Goal: Obtain resource: Obtain resource

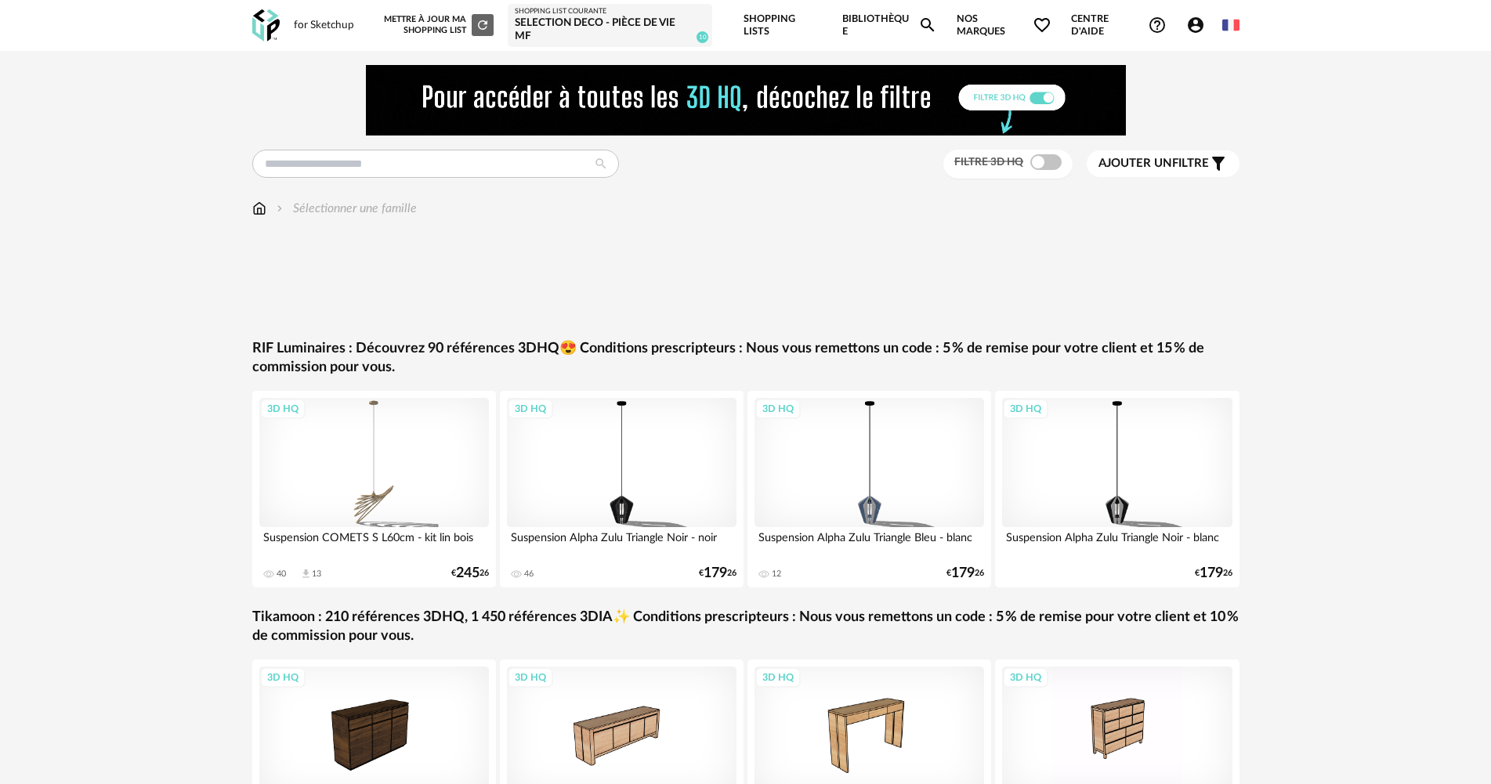
click at [1196, 31] on icon "Account Circle icon" at bounding box center [1196, 25] width 16 height 16
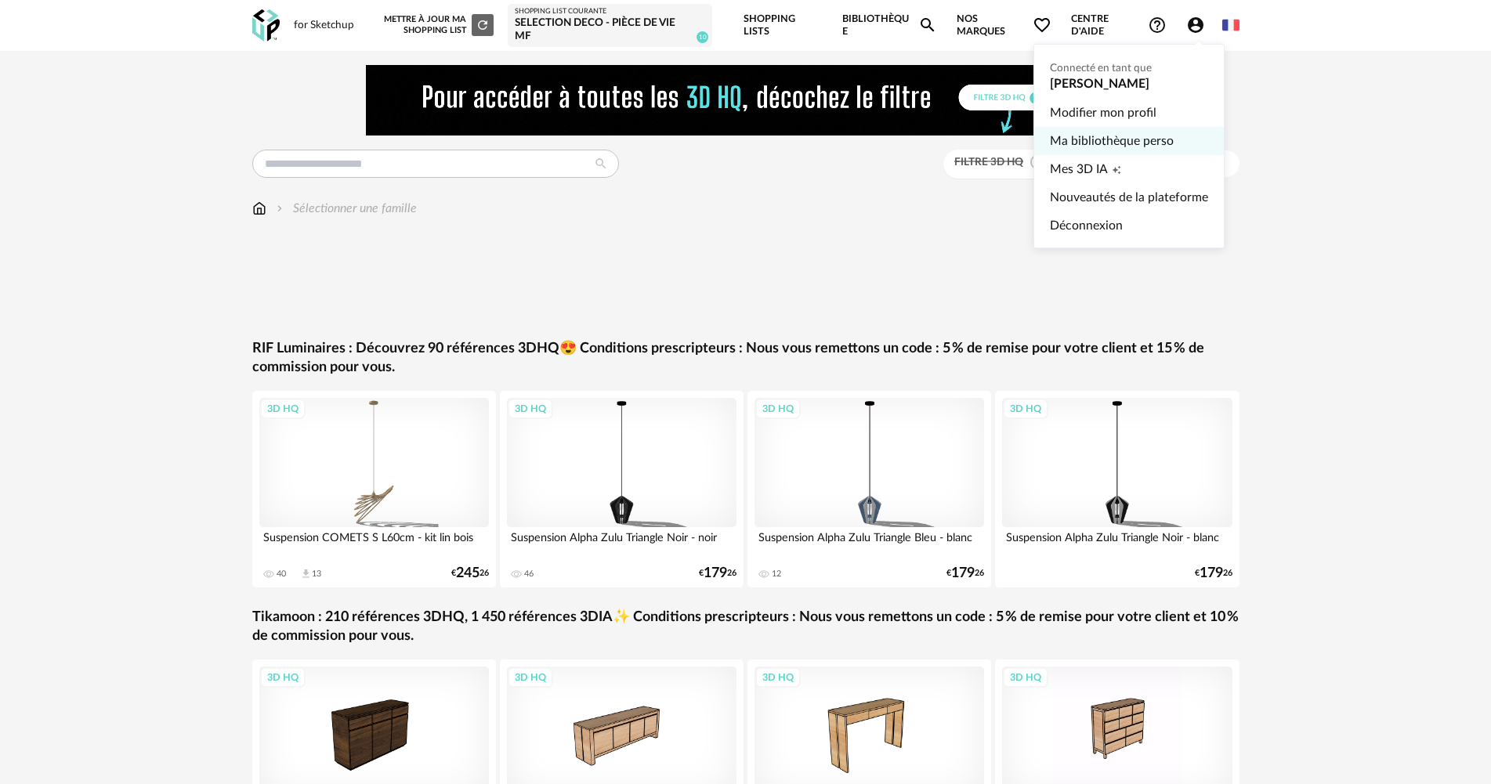
click at [1127, 143] on link "Ma bibliothèque perso" at bounding box center [1129, 141] width 158 height 28
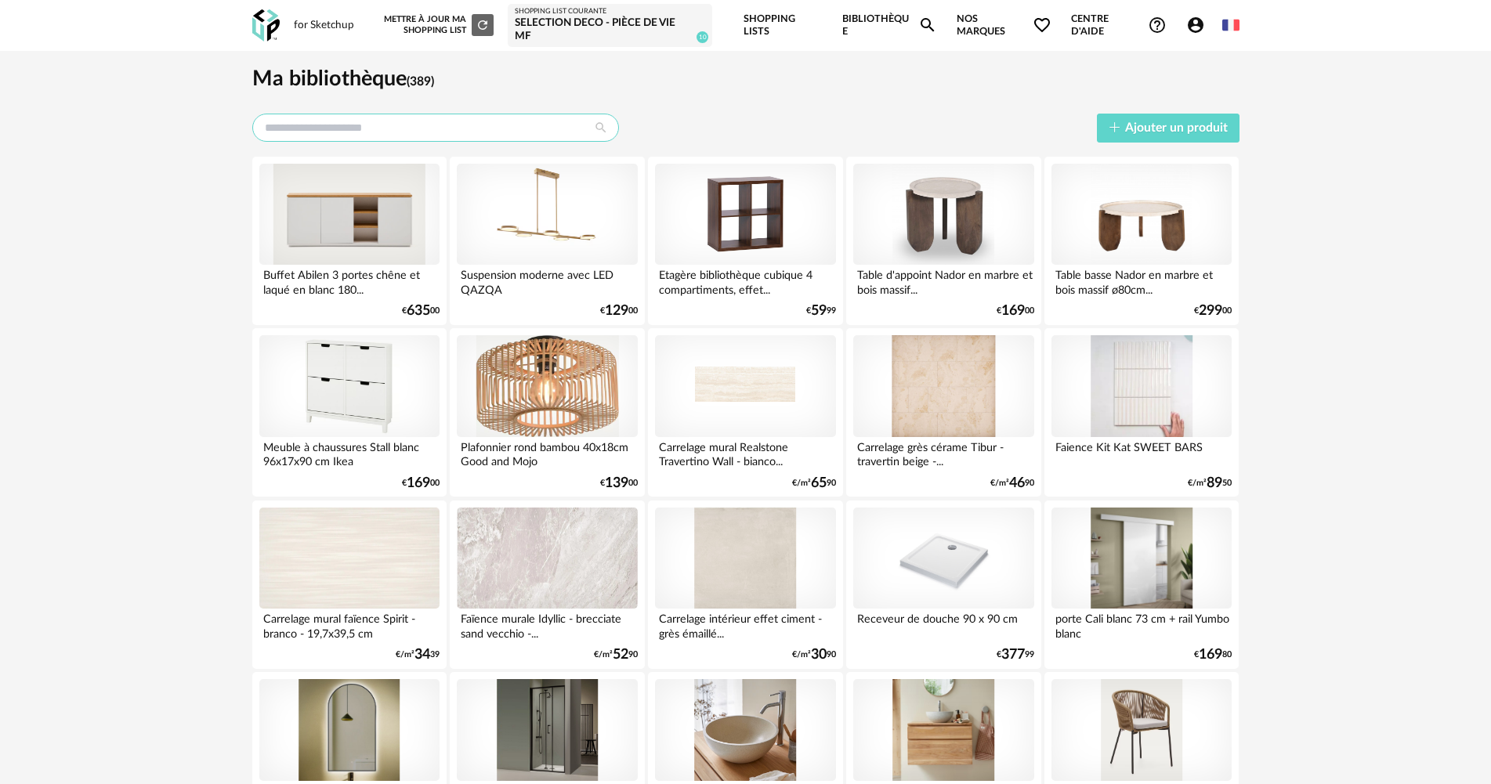
click at [343, 130] on input "text" at bounding box center [435, 128] width 367 height 28
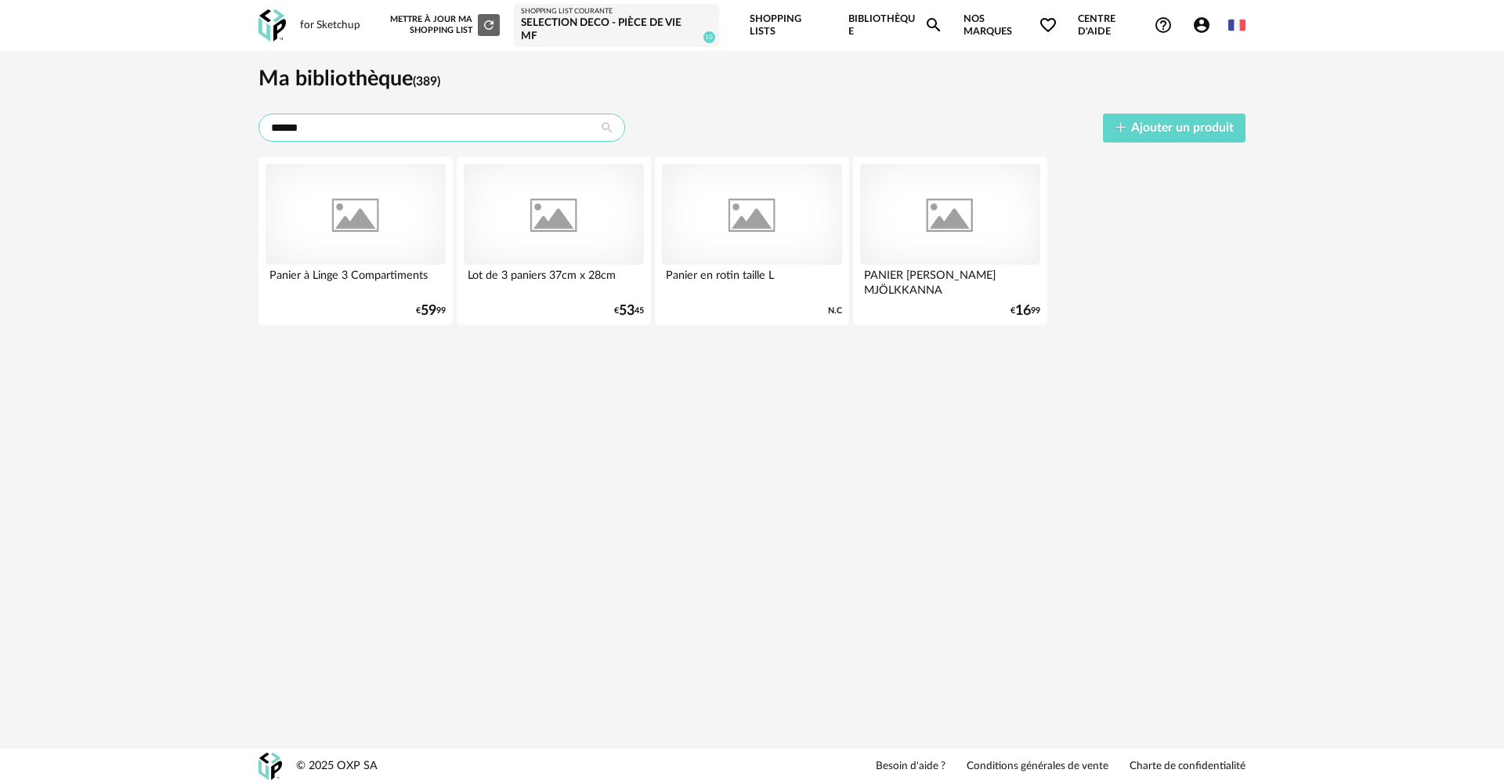
type input "******"
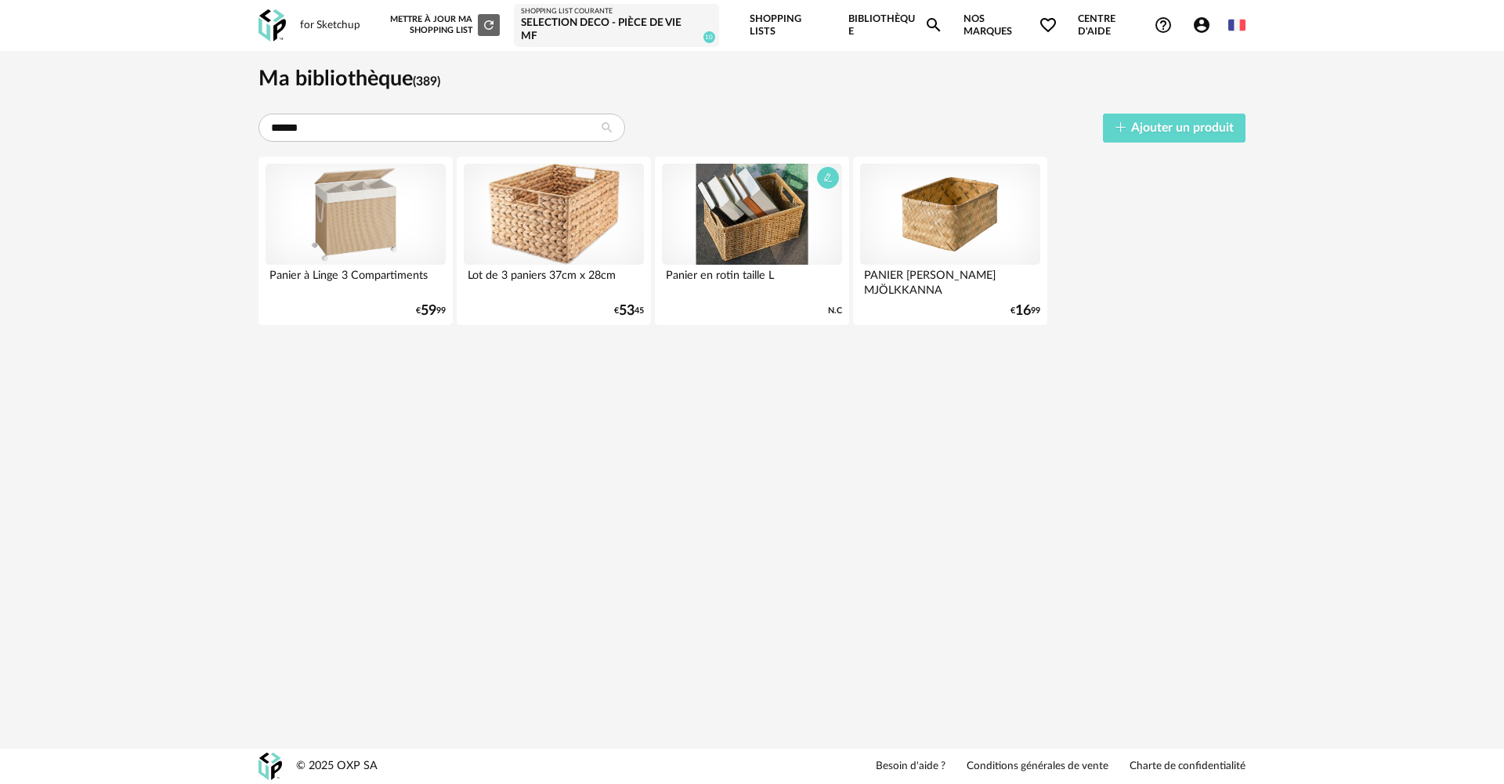
click at [776, 233] on div at bounding box center [752, 215] width 180 height 102
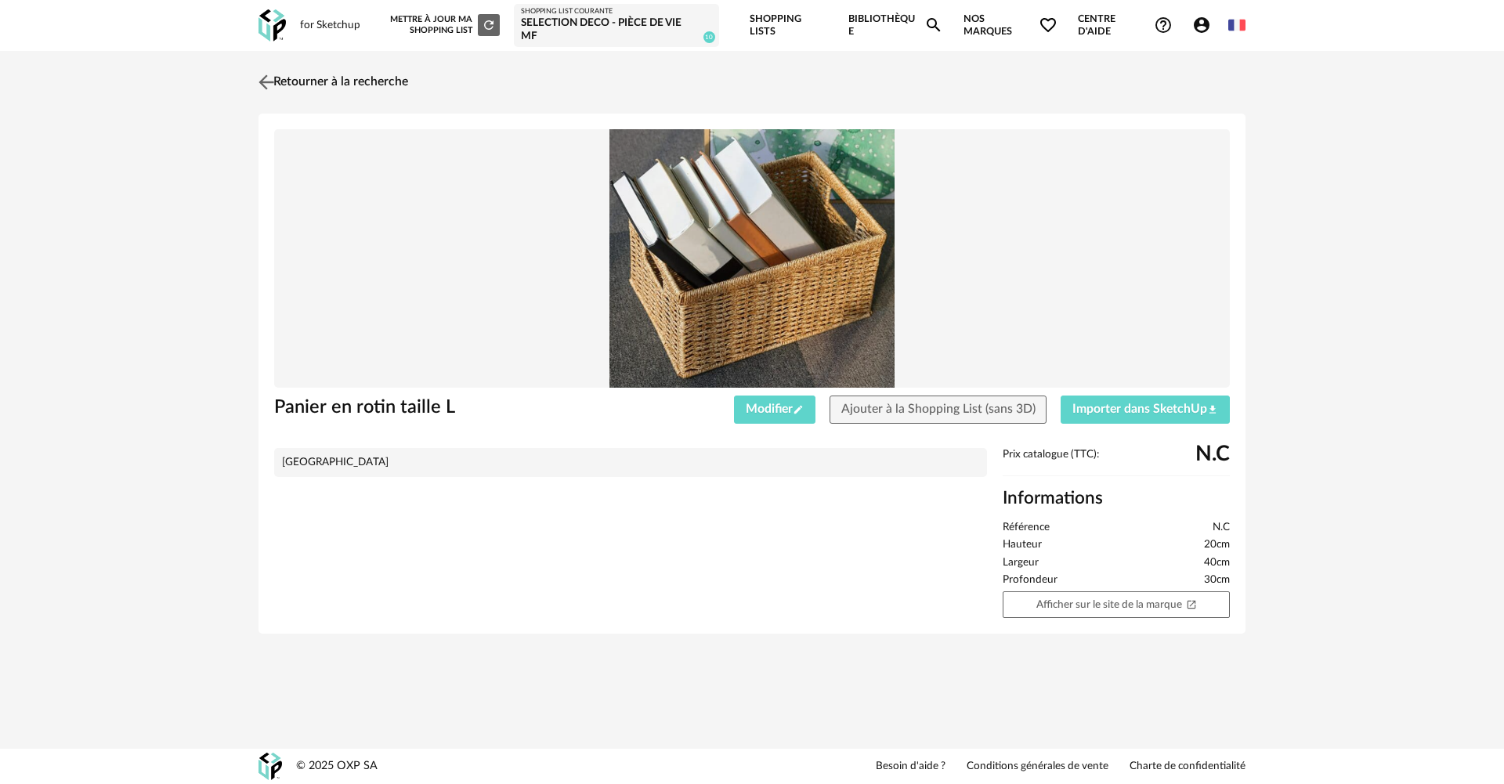
click at [306, 74] on link "Retourner à la recherche" at bounding box center [332, 82] width 154 height 34
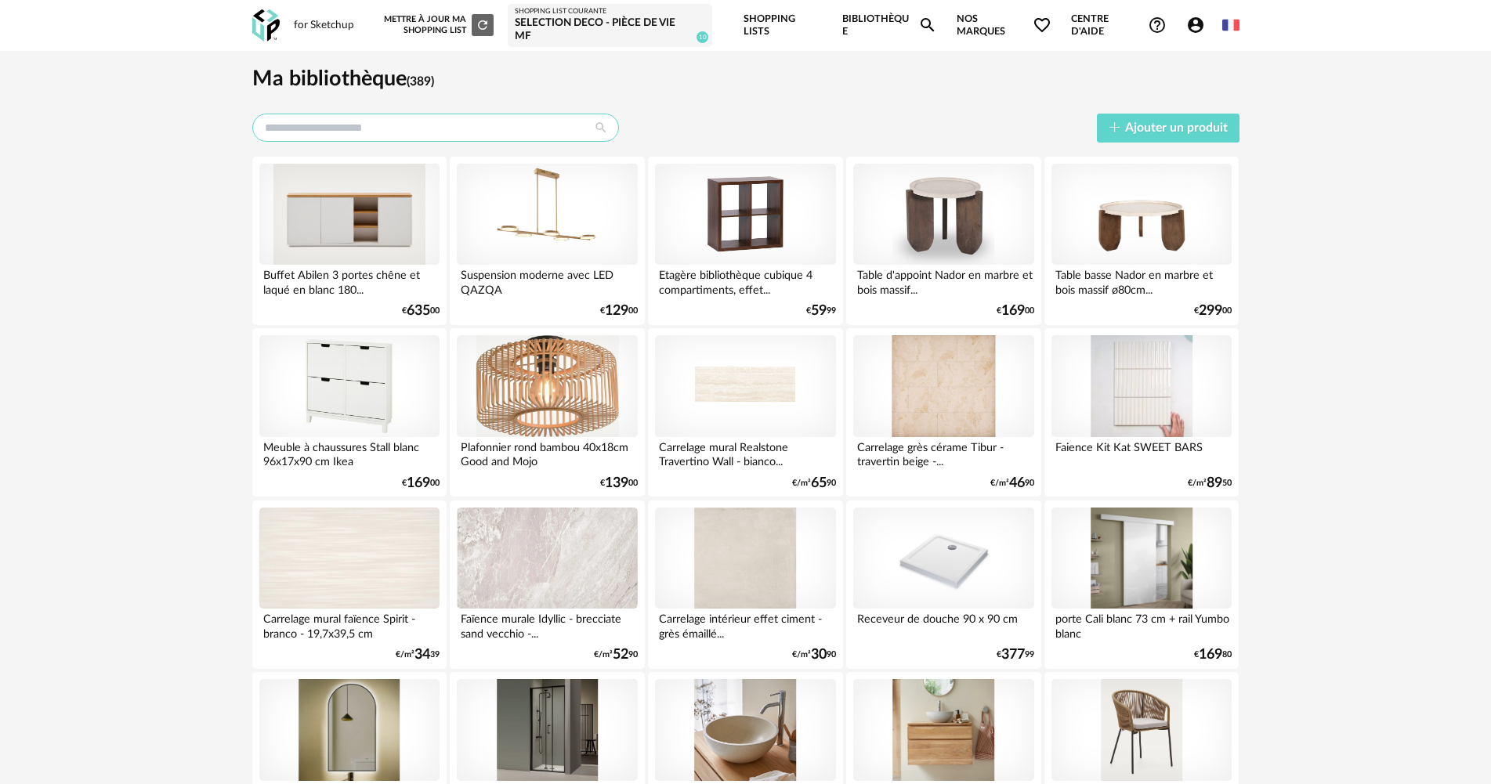
click at [446, 126] on input "text" at bounding box center [435, 128] width 367 height 28
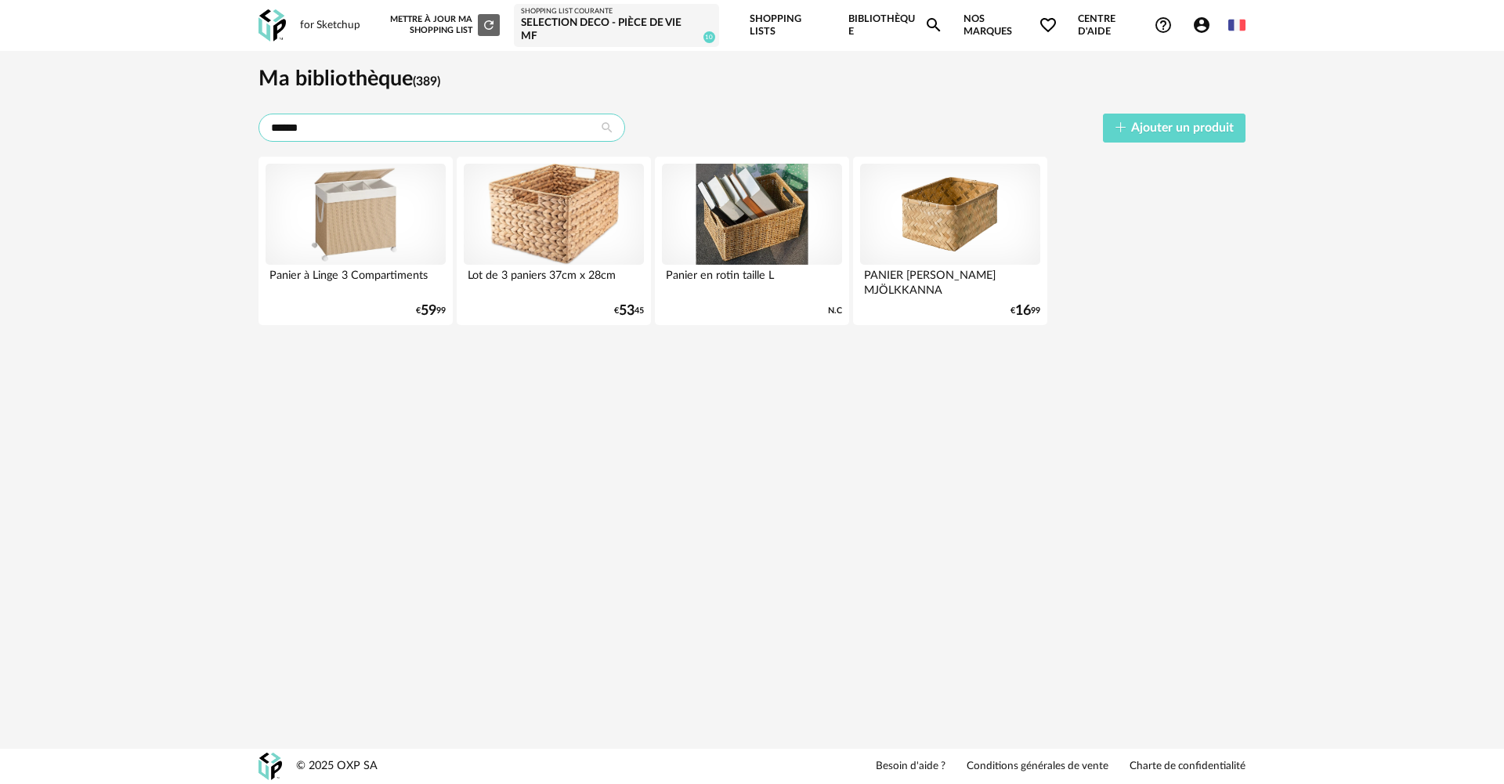
type input "******"
click at [735, 229] on div at bounding box center [752, 215] width 180 height 102
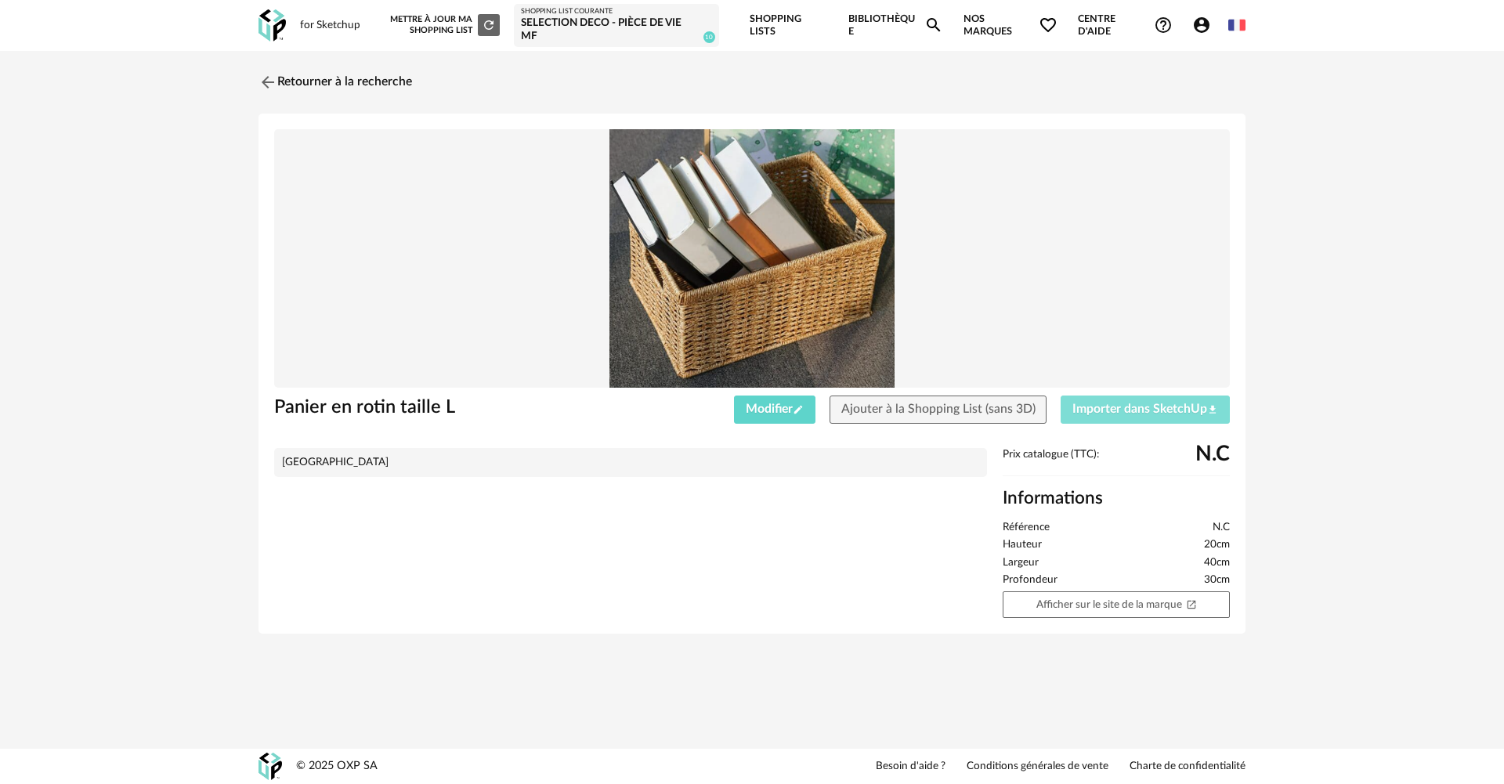
click at [1139, 414] on span "Importer dans SketchUp Download icon" at bounding box center [1146, 409] width 146 height 13
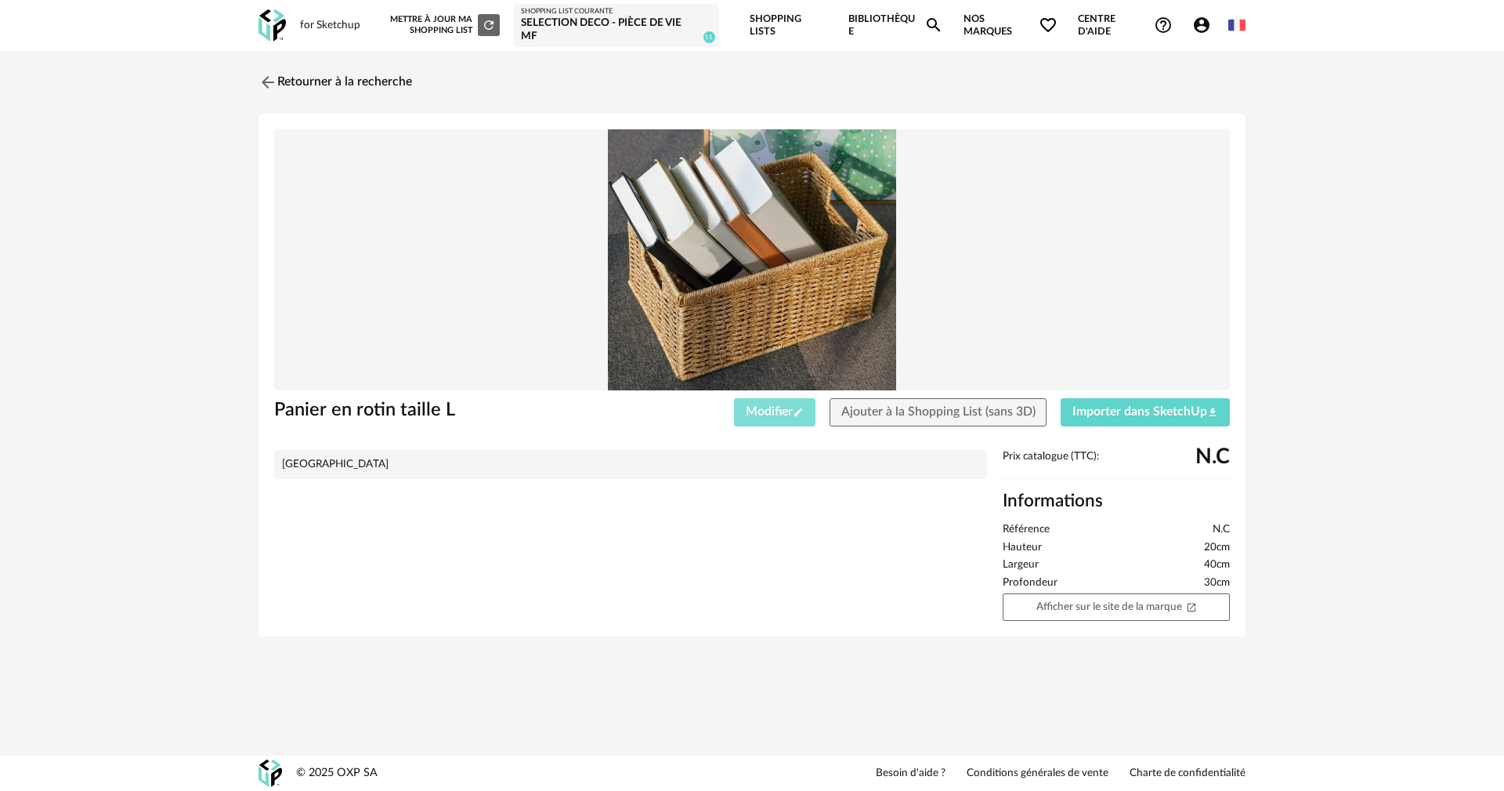
click at [781, 407] on span "Modifier Pencil icon" at bounding box center [775, 411] width 58 height 13
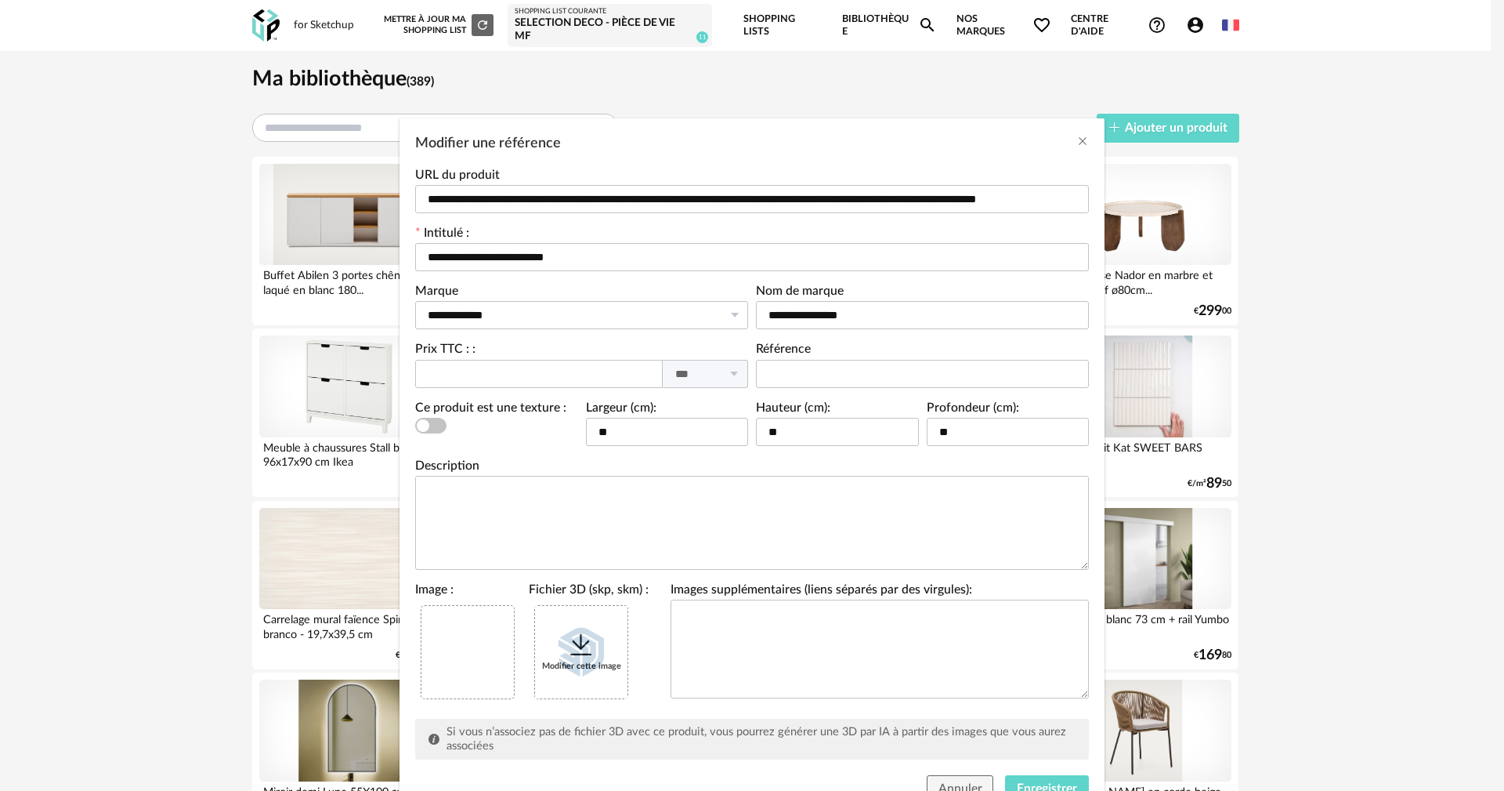
click at [597, 654] on div "Modifier cette image" at bounding box center [581, 652] width 92 height 92
click at [1077, 142] on icon "Close" at bounding box center [1083, 141] width 13 height 13
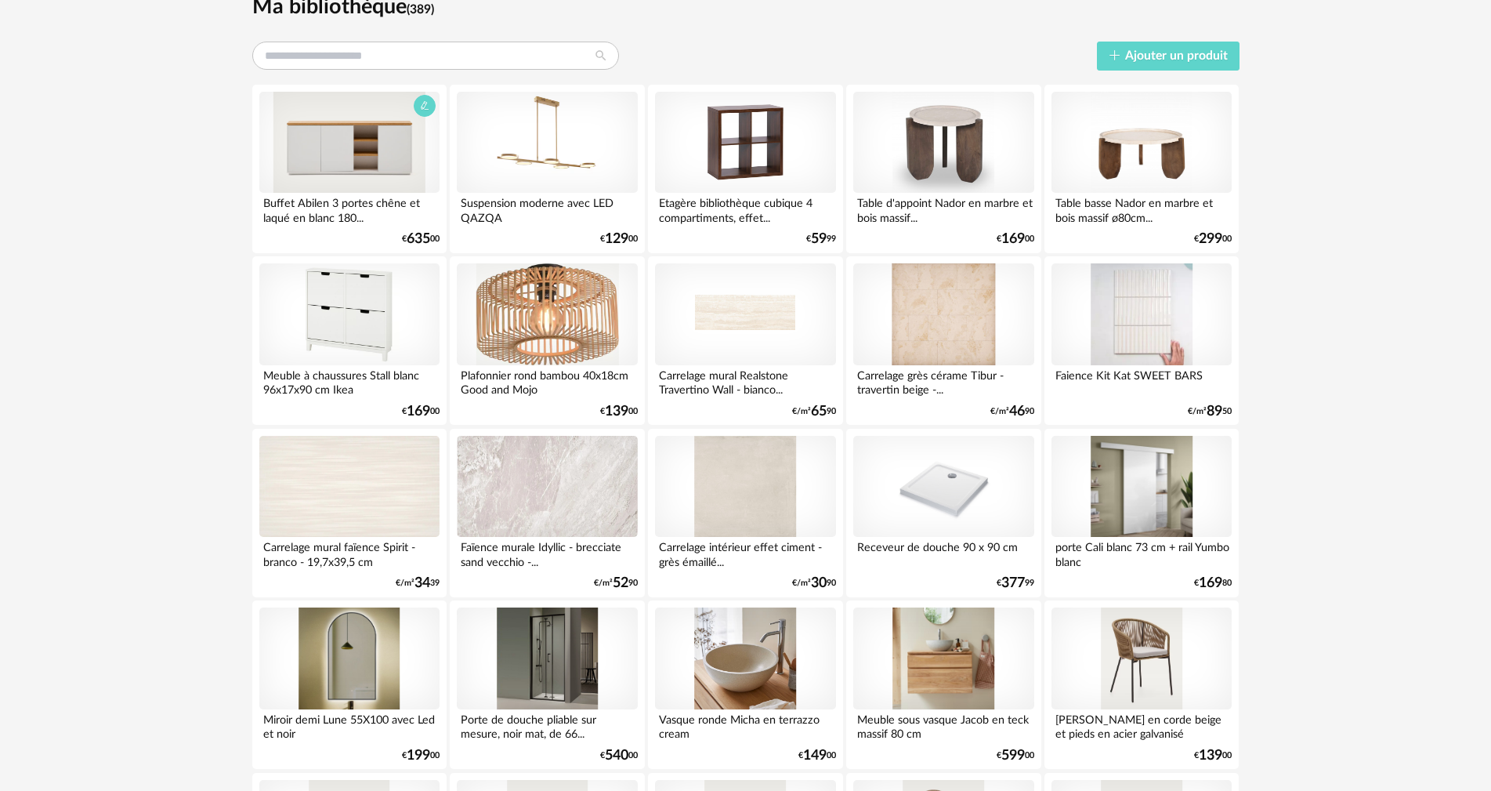
scroll to position [78, 0]
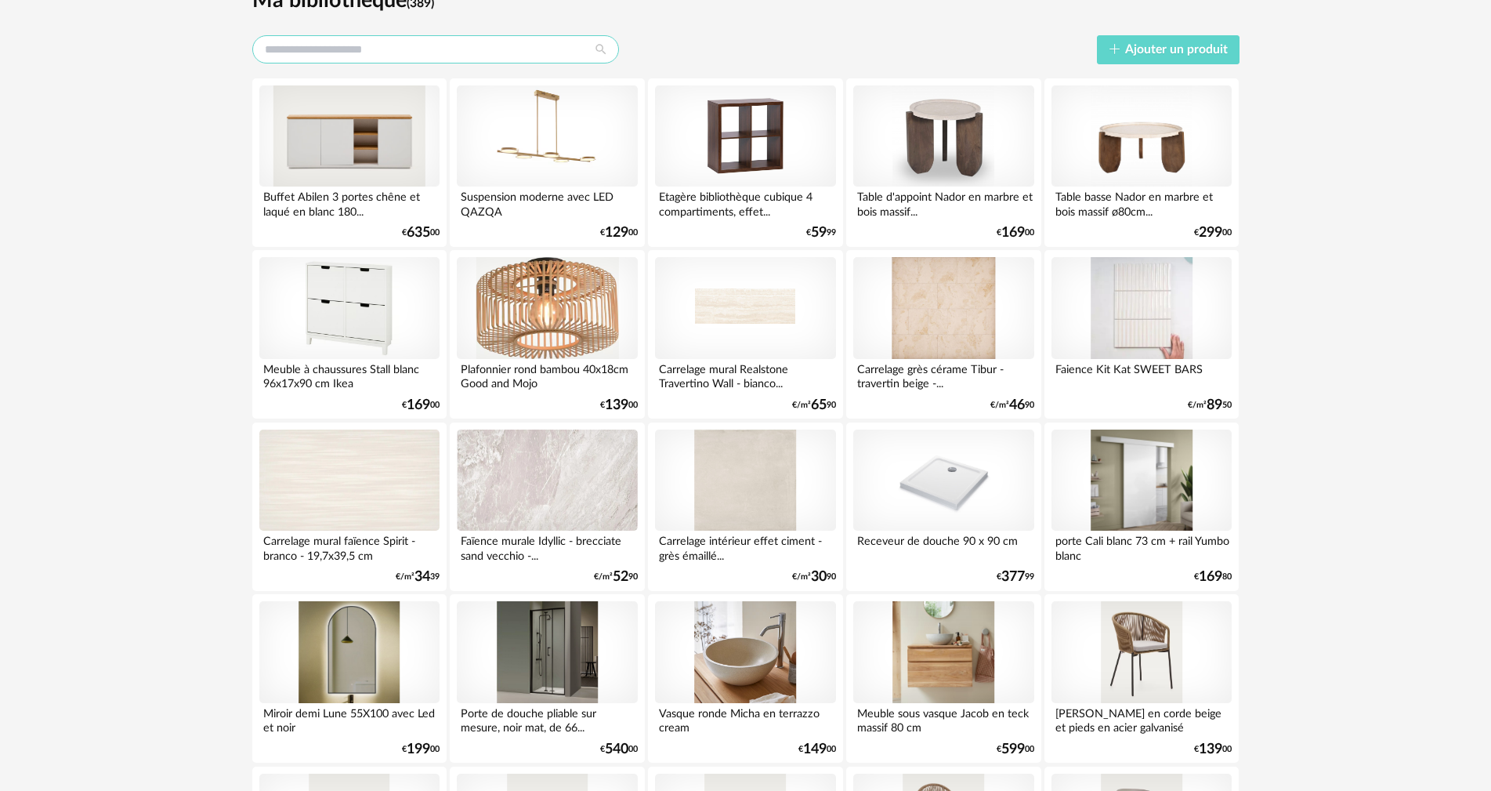
click at [444, 56] on input "text" at bounding box center [435, 49] width 367 height 28
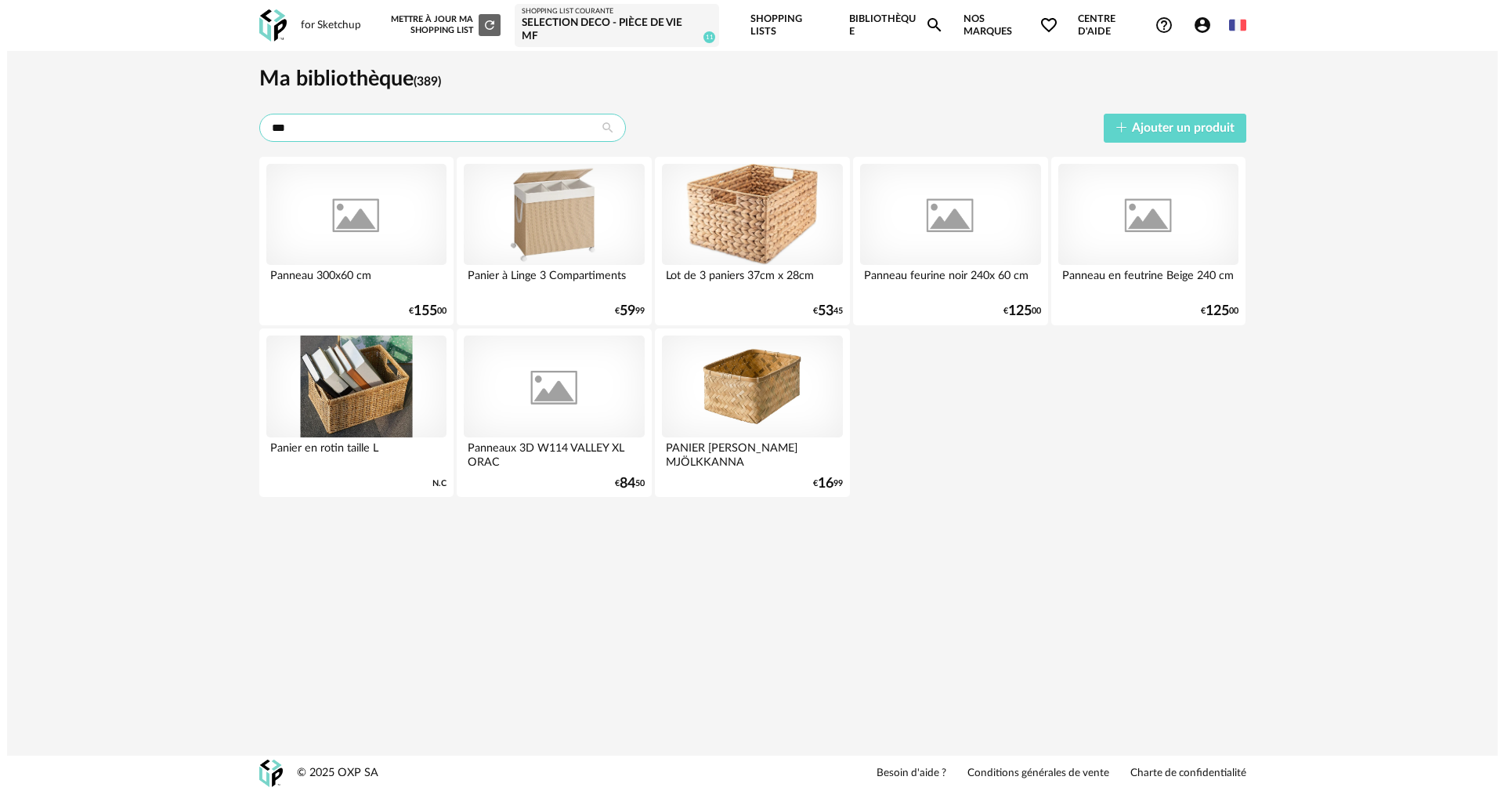
scroll to position [0, 0]
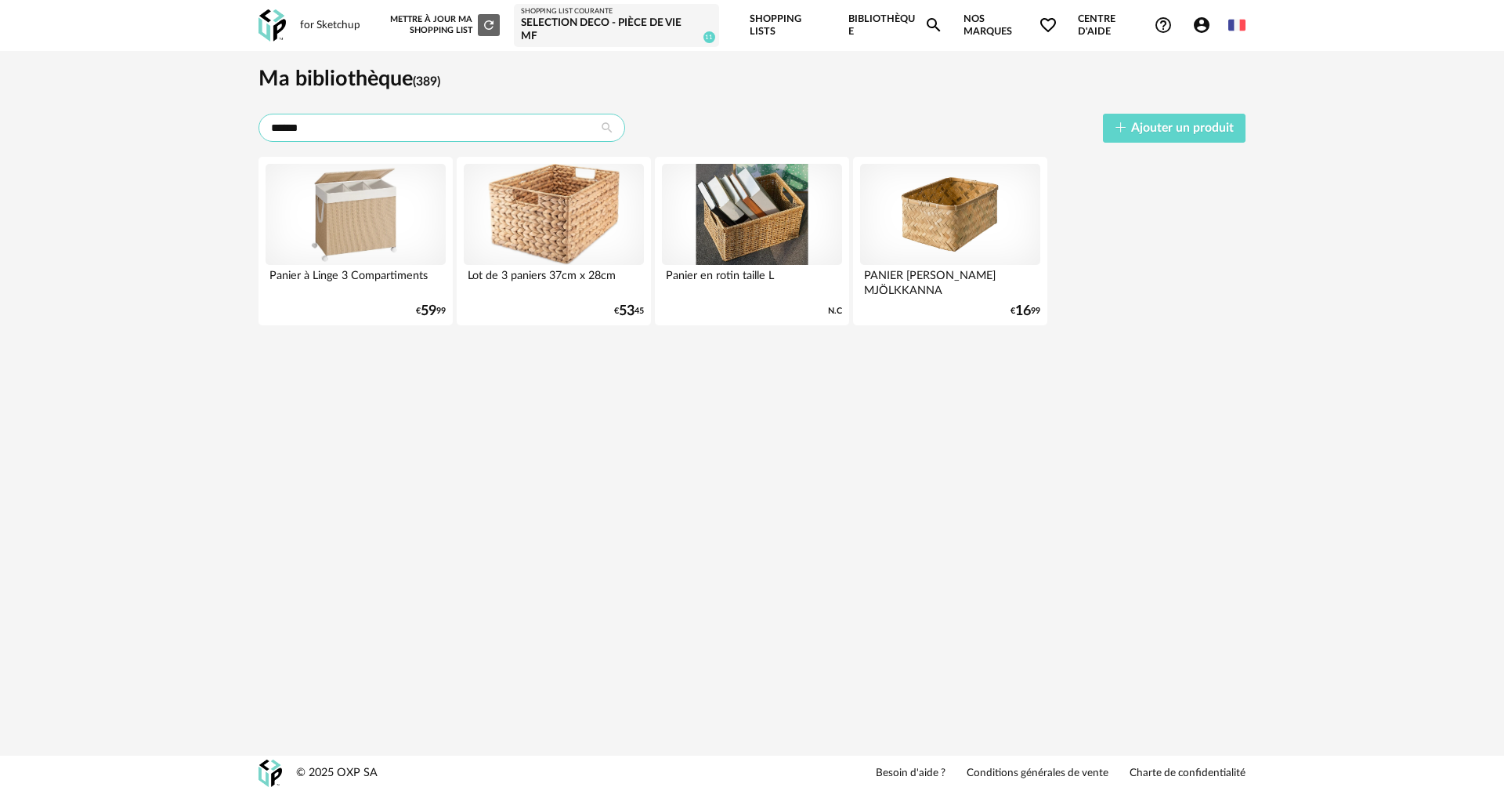
type input "******"
click at [780, 248] on div at bounding box center [752, 215] width 180 height 102
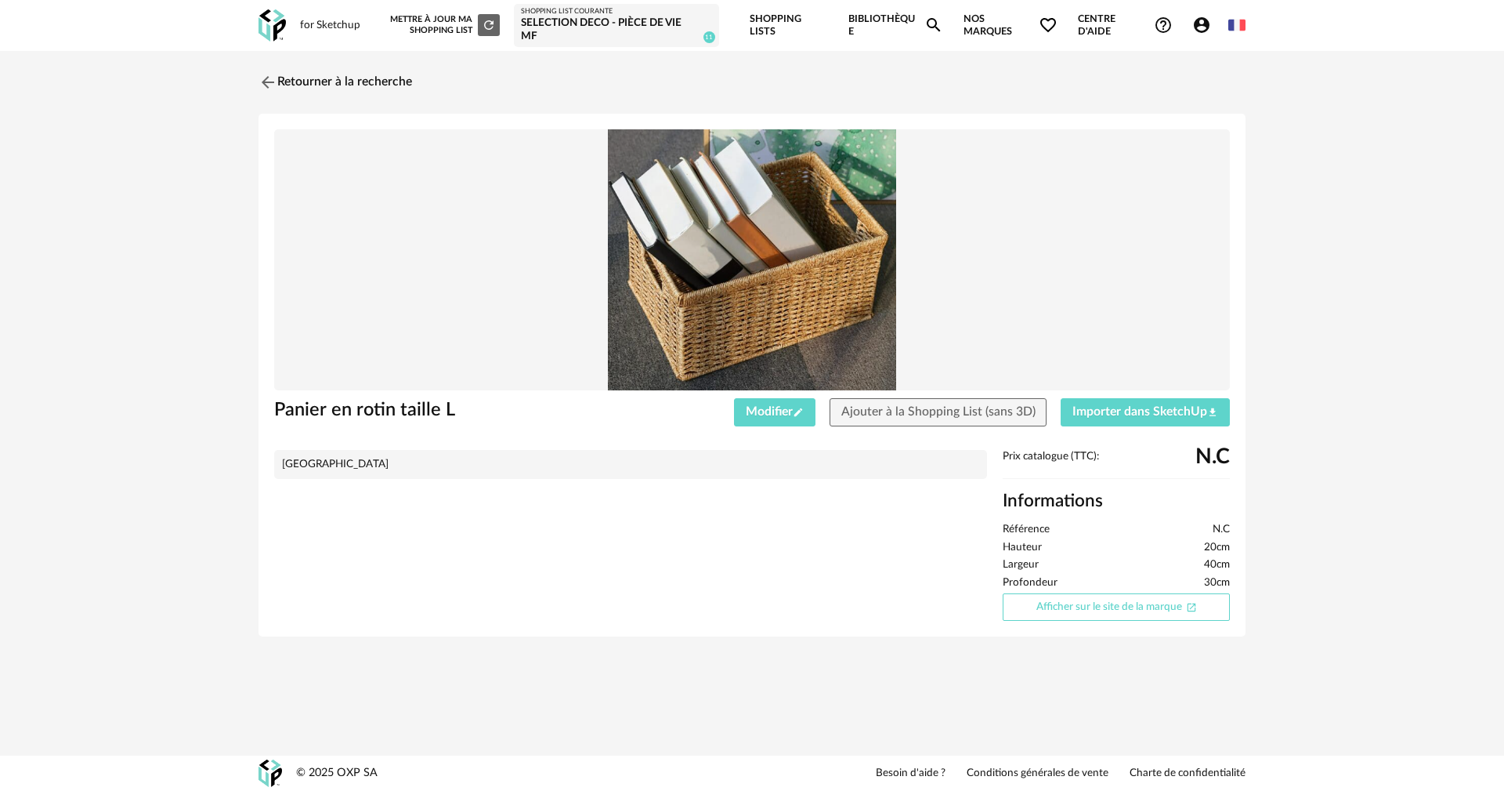
click at [1066, 606] on link "Afficher sur le site de la marque Open In New icon" at bounding box center [1116, 606] width 227 height 27
click at [356, 87] on link "Retourner à la recherche" at bounding box center [332, 82] width 154 height 34
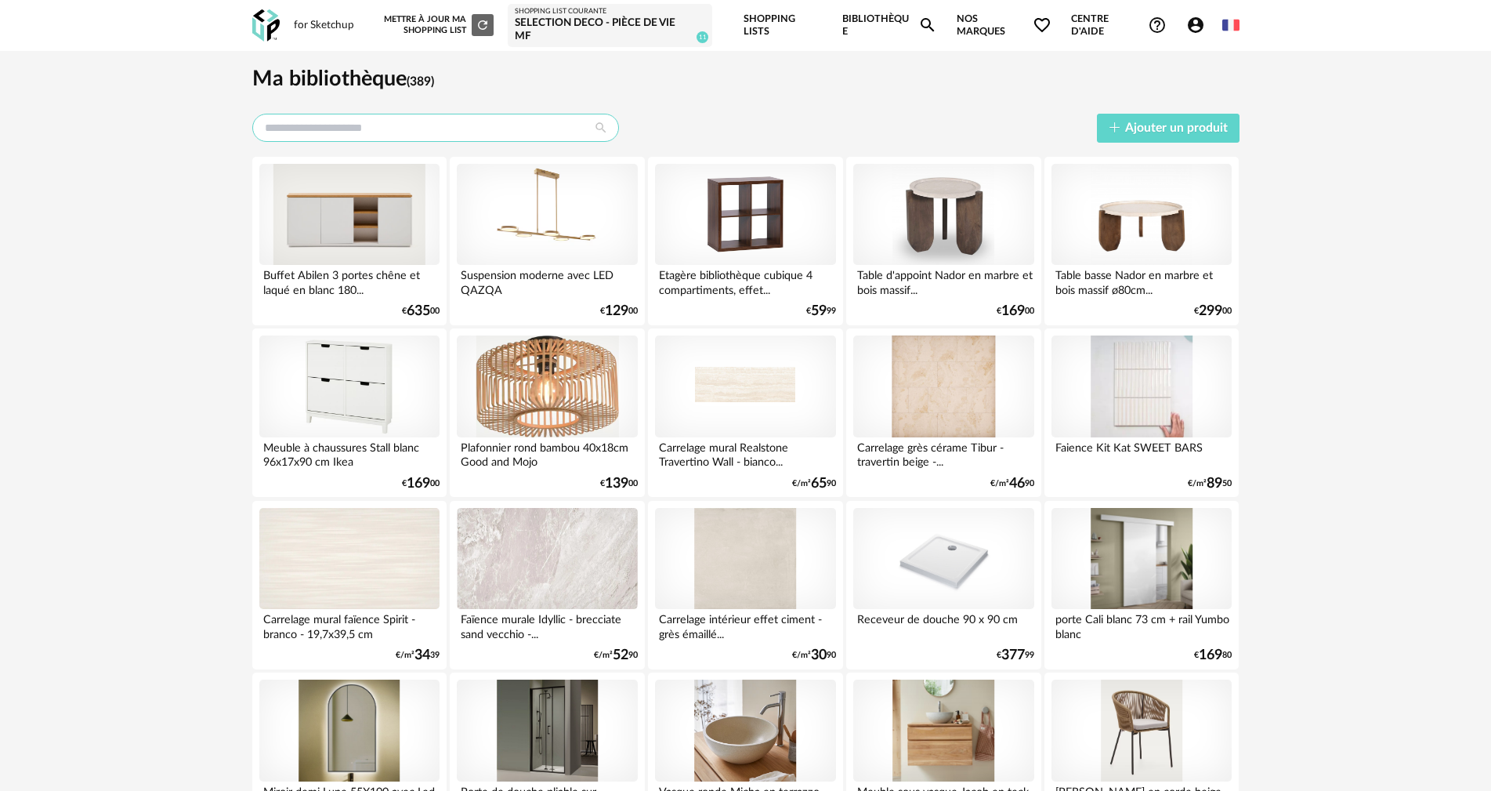
click at [445, 123] on input "text" at bounding box center [435, 128] width 367 height 28
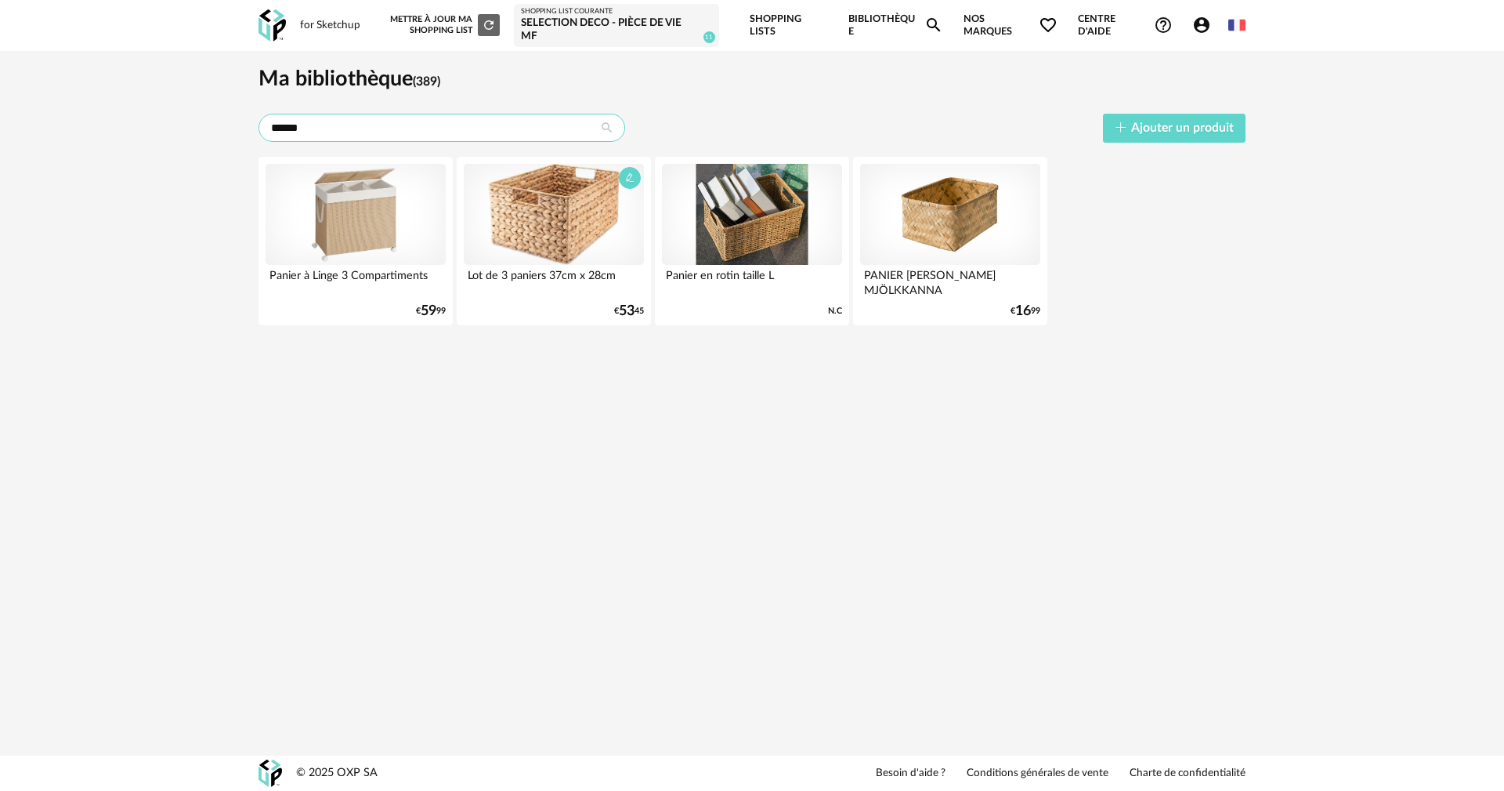
type input "******"
click at [556, 226] on div at bounding box center [554, 215] width 180 height 102
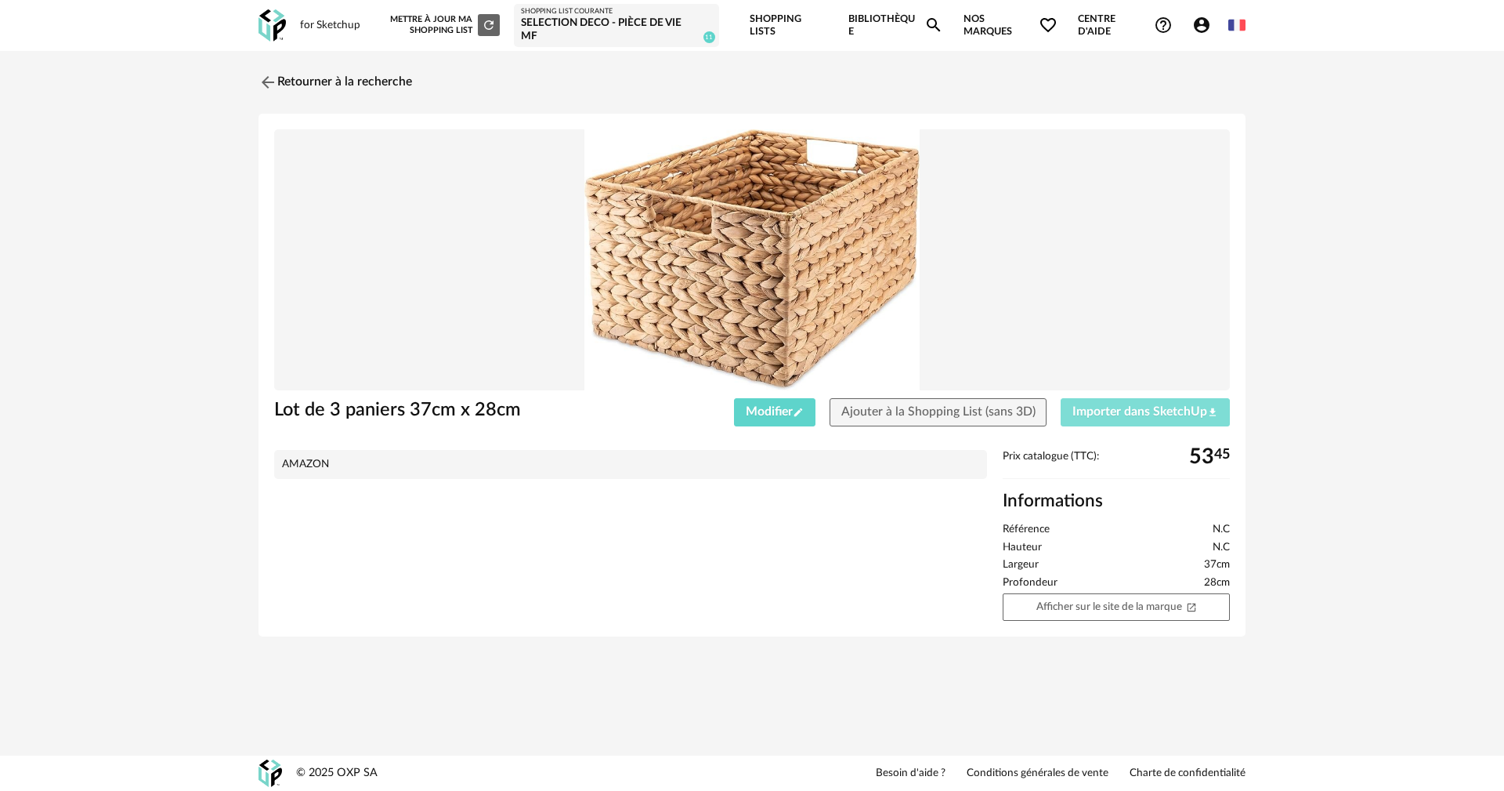
click at [1142, 400] on button "Importer dans SketchUp Download icon" at bounding box center [1145, 412] width 169 height 28
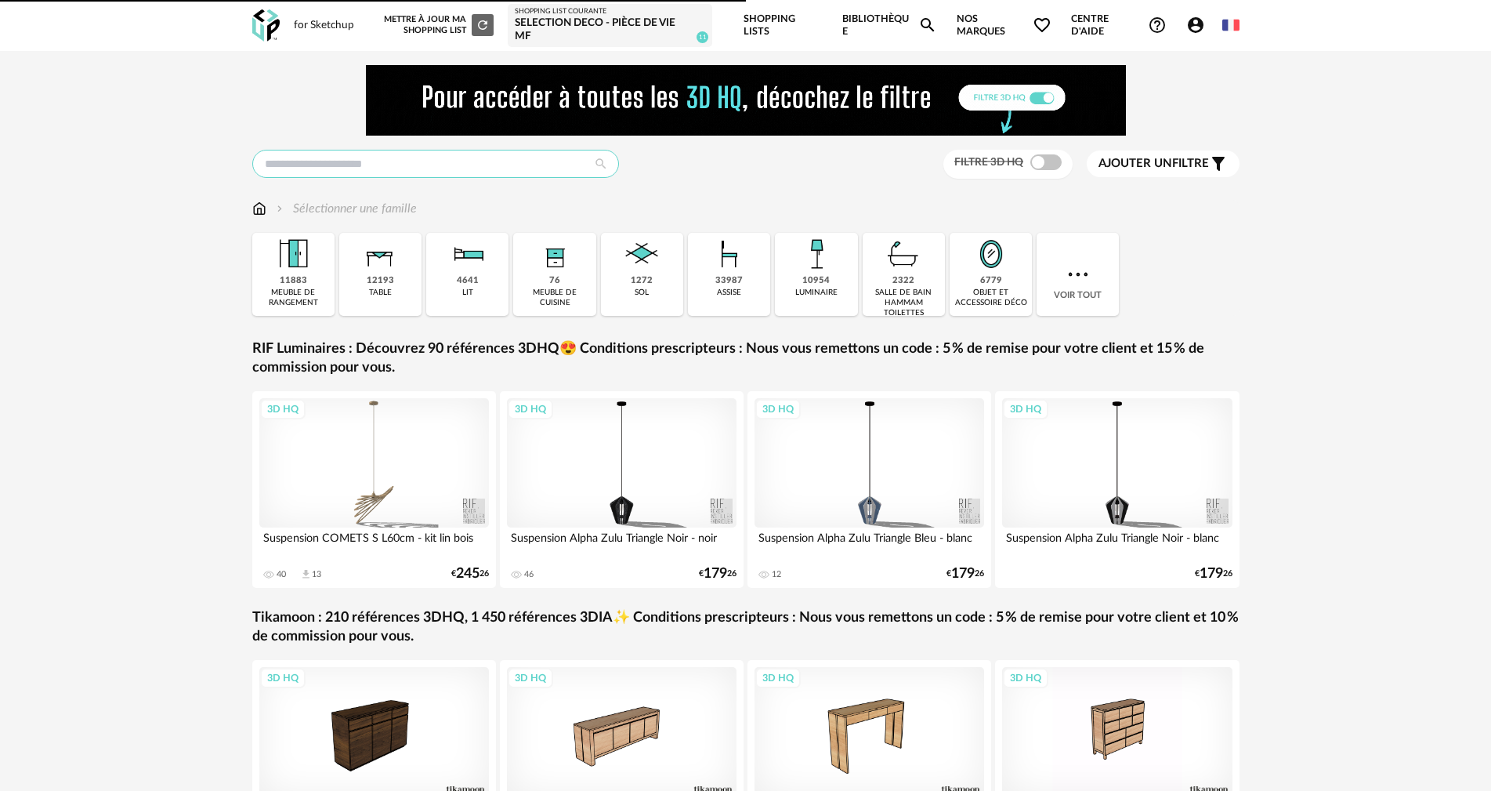
click at [409, 164] on input "text" at bounding box center [435, 164] width 367 height 28
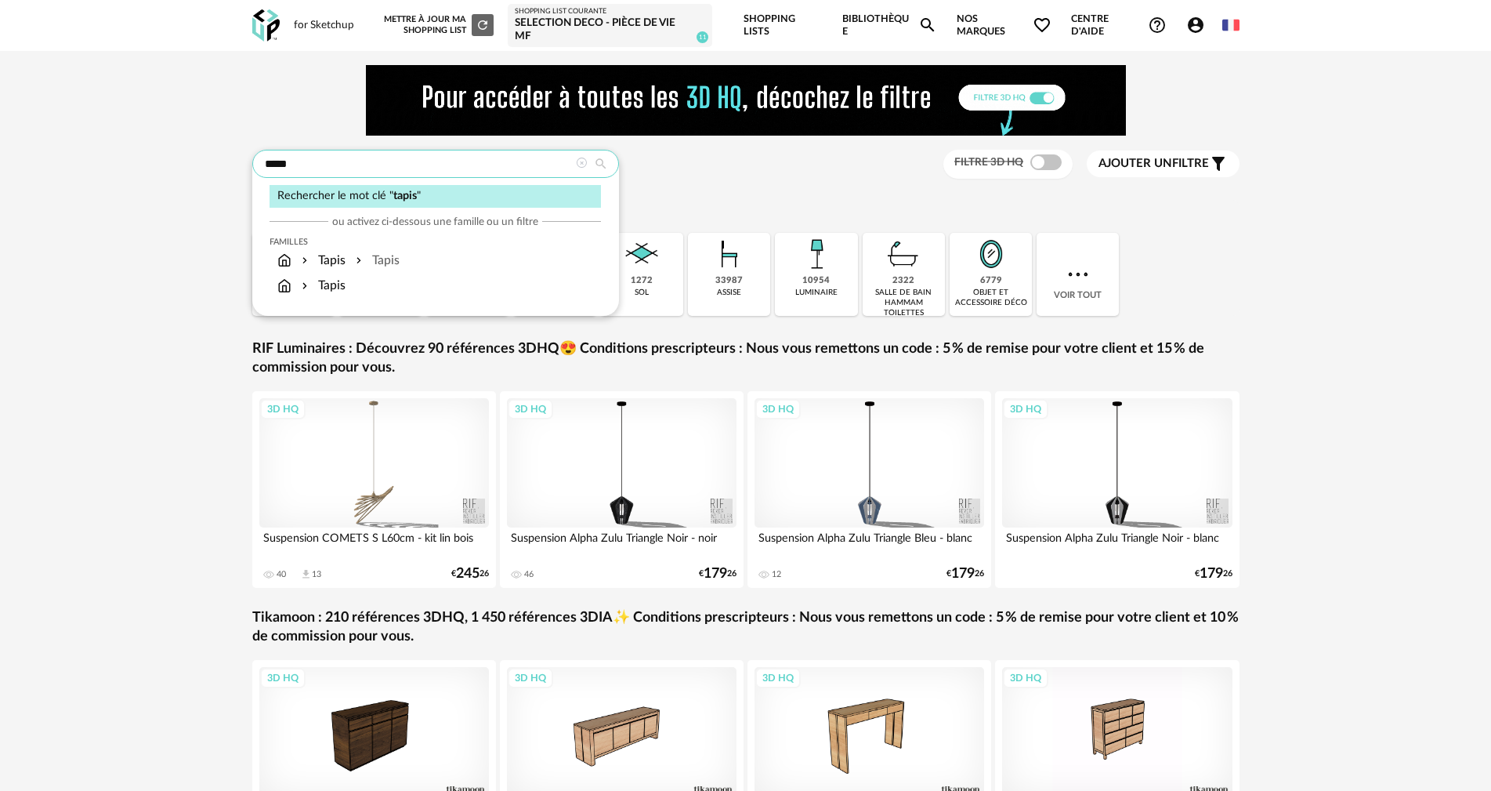
type input "*****"
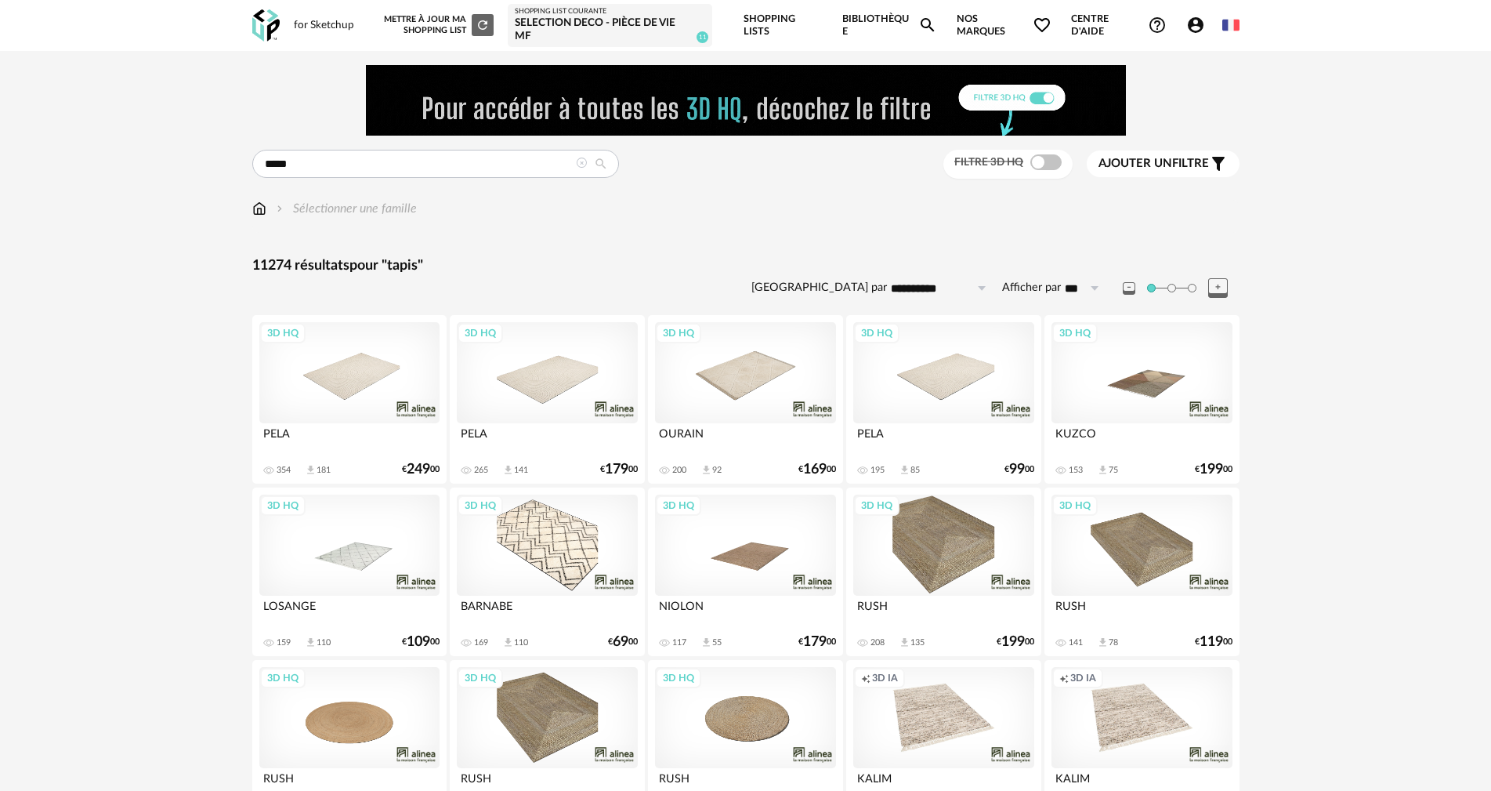
click at [577, 164] on icon at bounding box center [581, 162] width 11 height 11
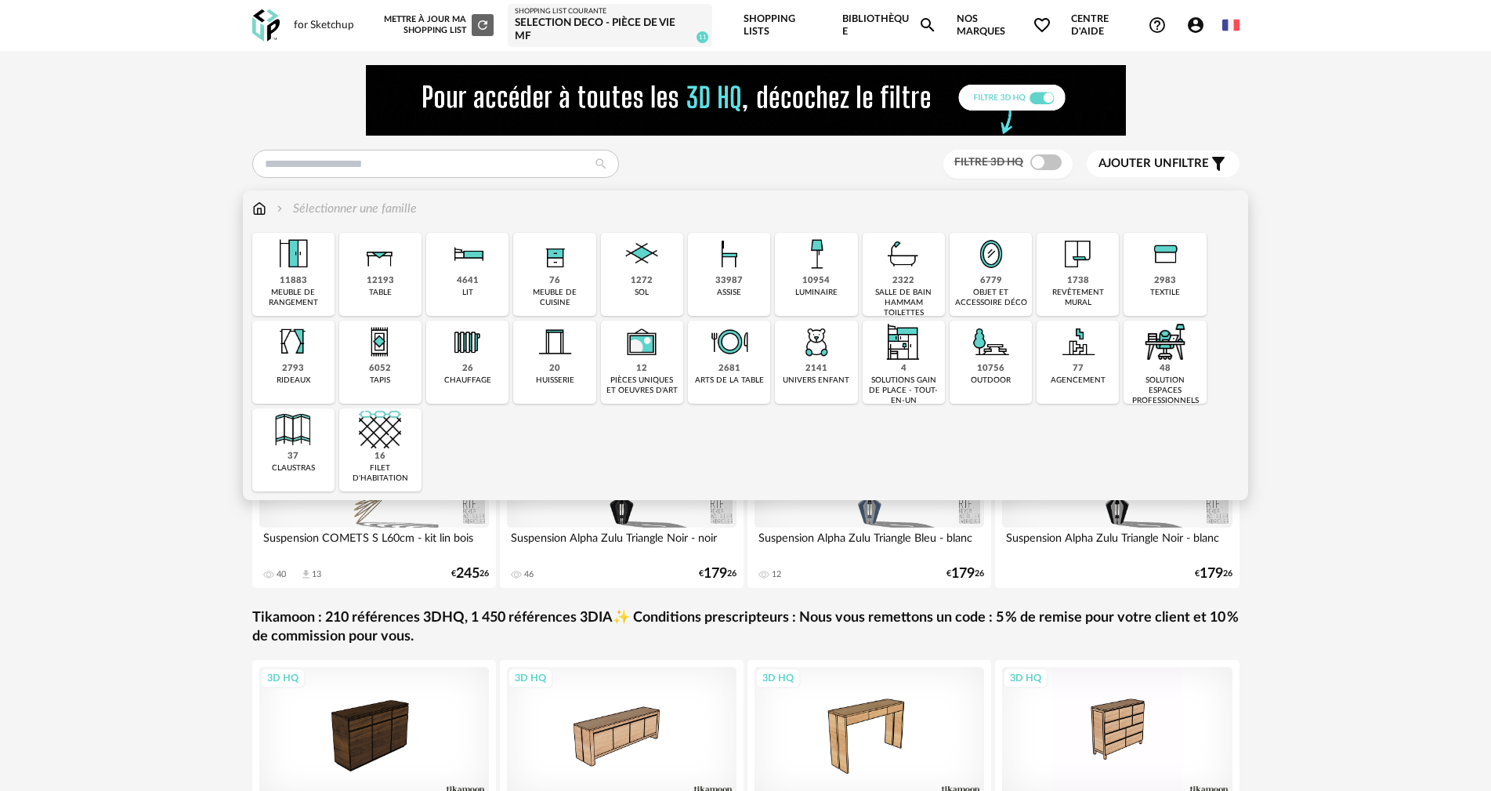
click at [386, 364] on div "6052" at bounding box center [380, 369] width 22 height 12
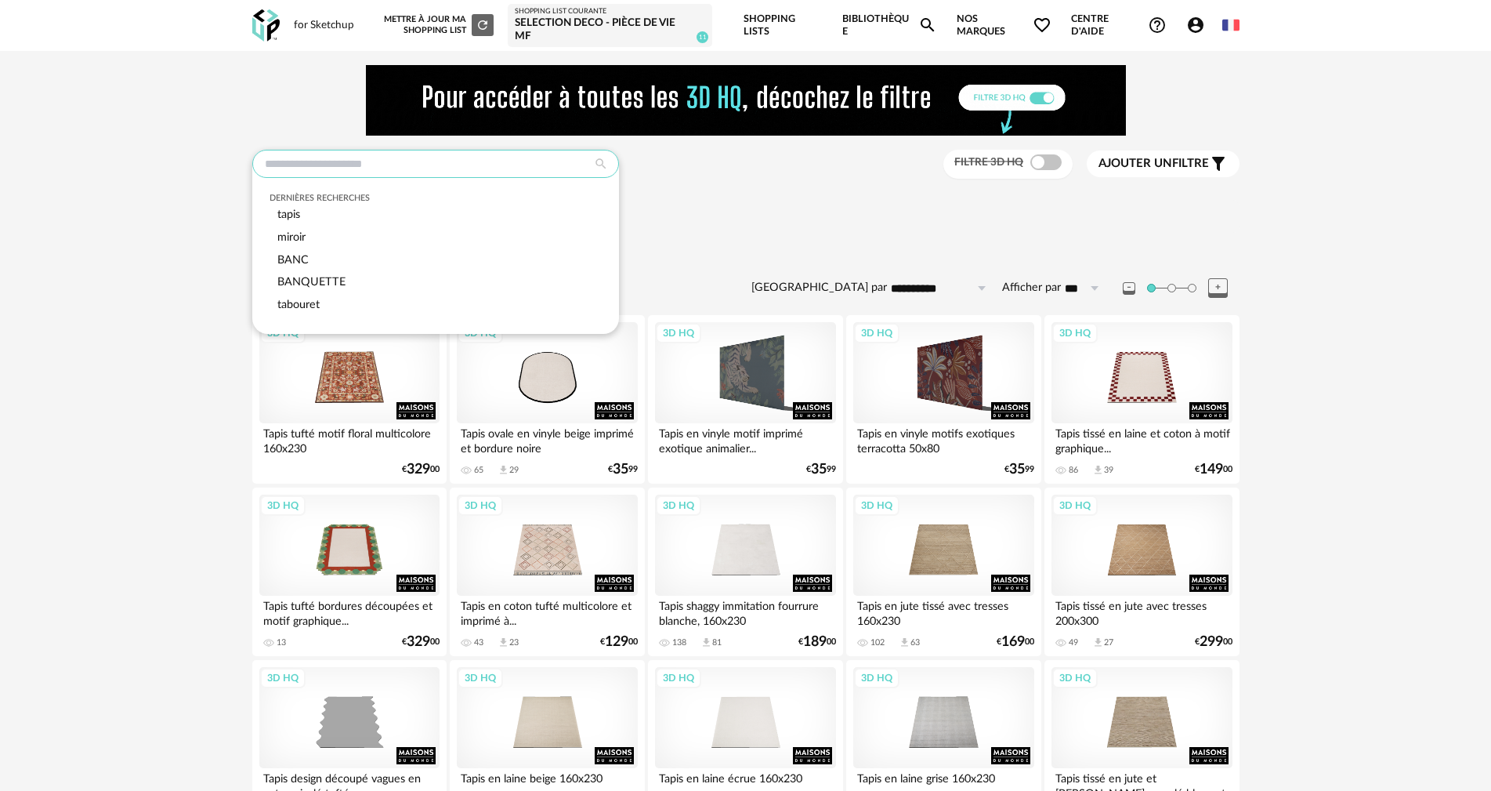
click at [374, 162] on input "text" at bounding box center [435, 164] width 367 height 28
click at [465, 162] on input "text" at bounding box center [435, 164] width 367 height 28
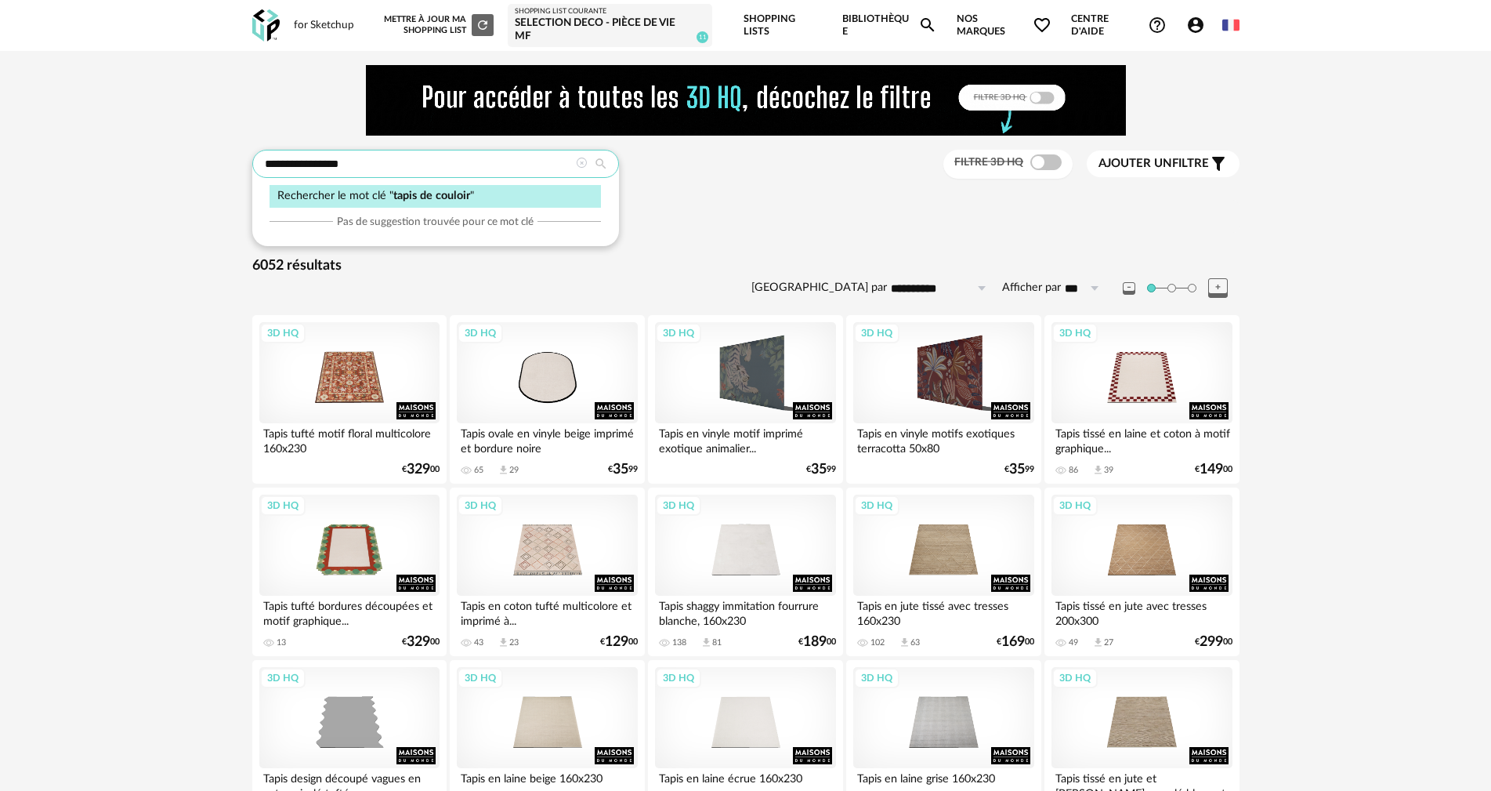
type input "**********"
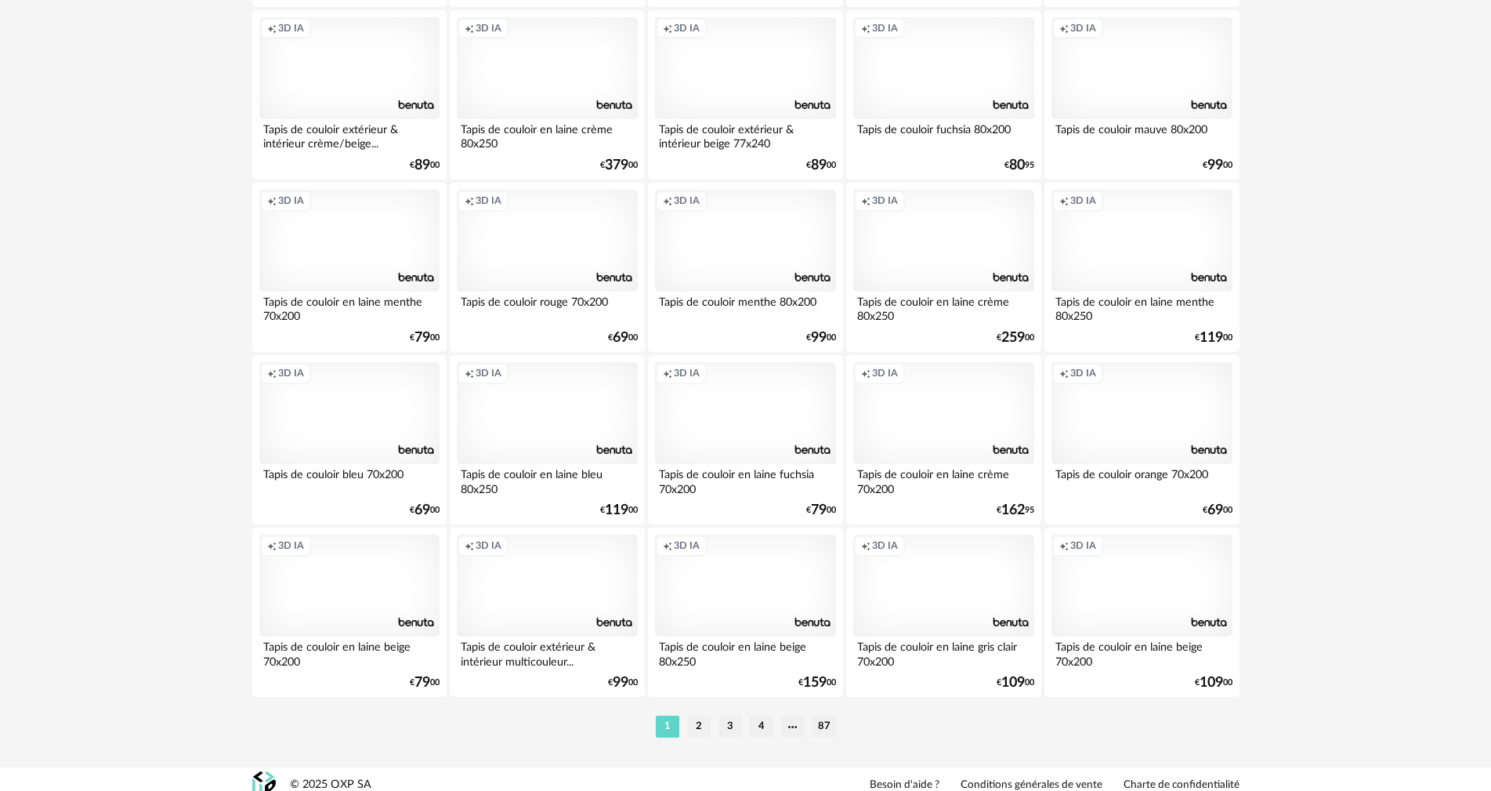
scroll to position [3075, 0]
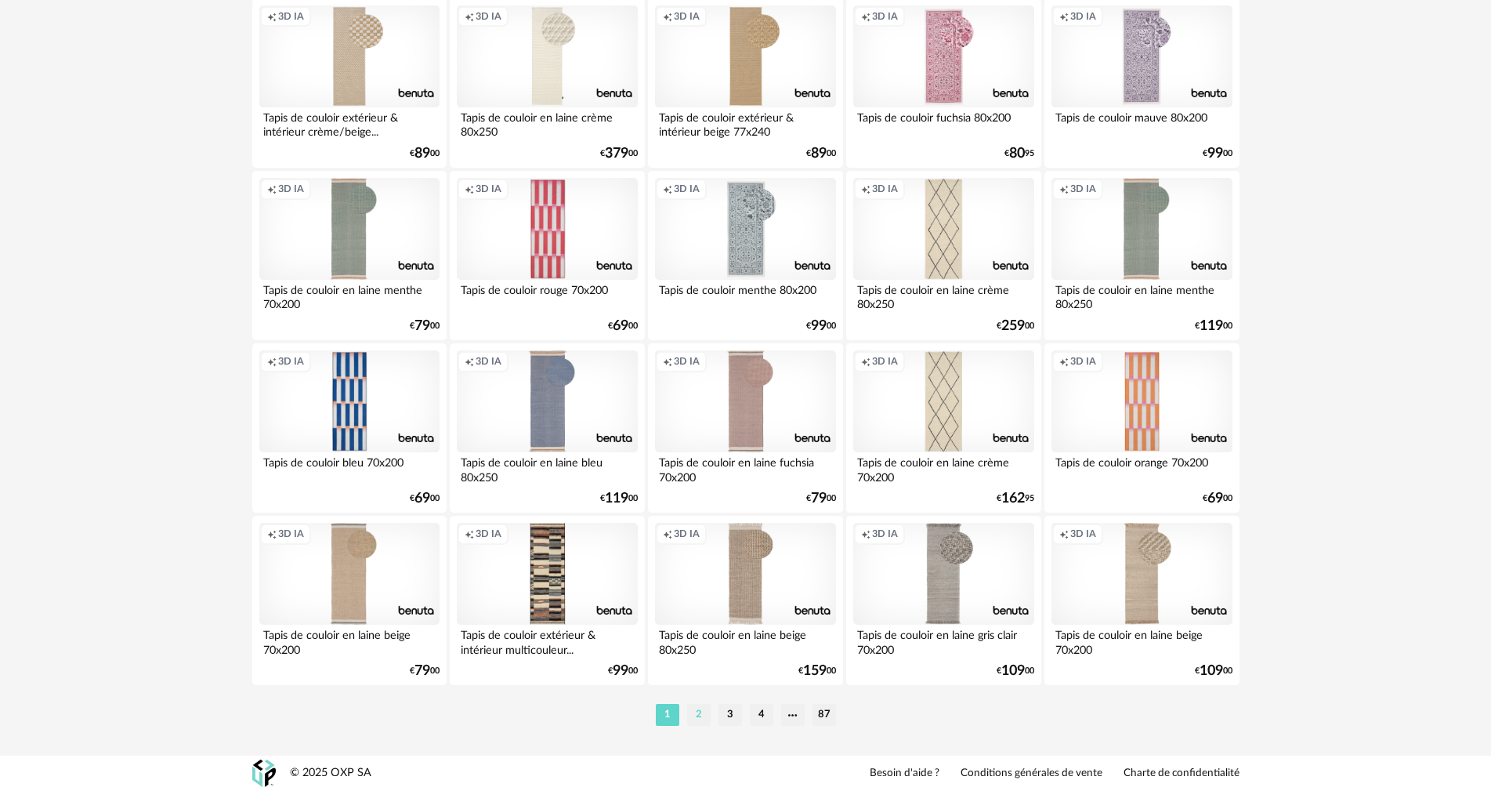
click at [690, 710] on li "2" at bounding box center [699, 715] width 24 height 22
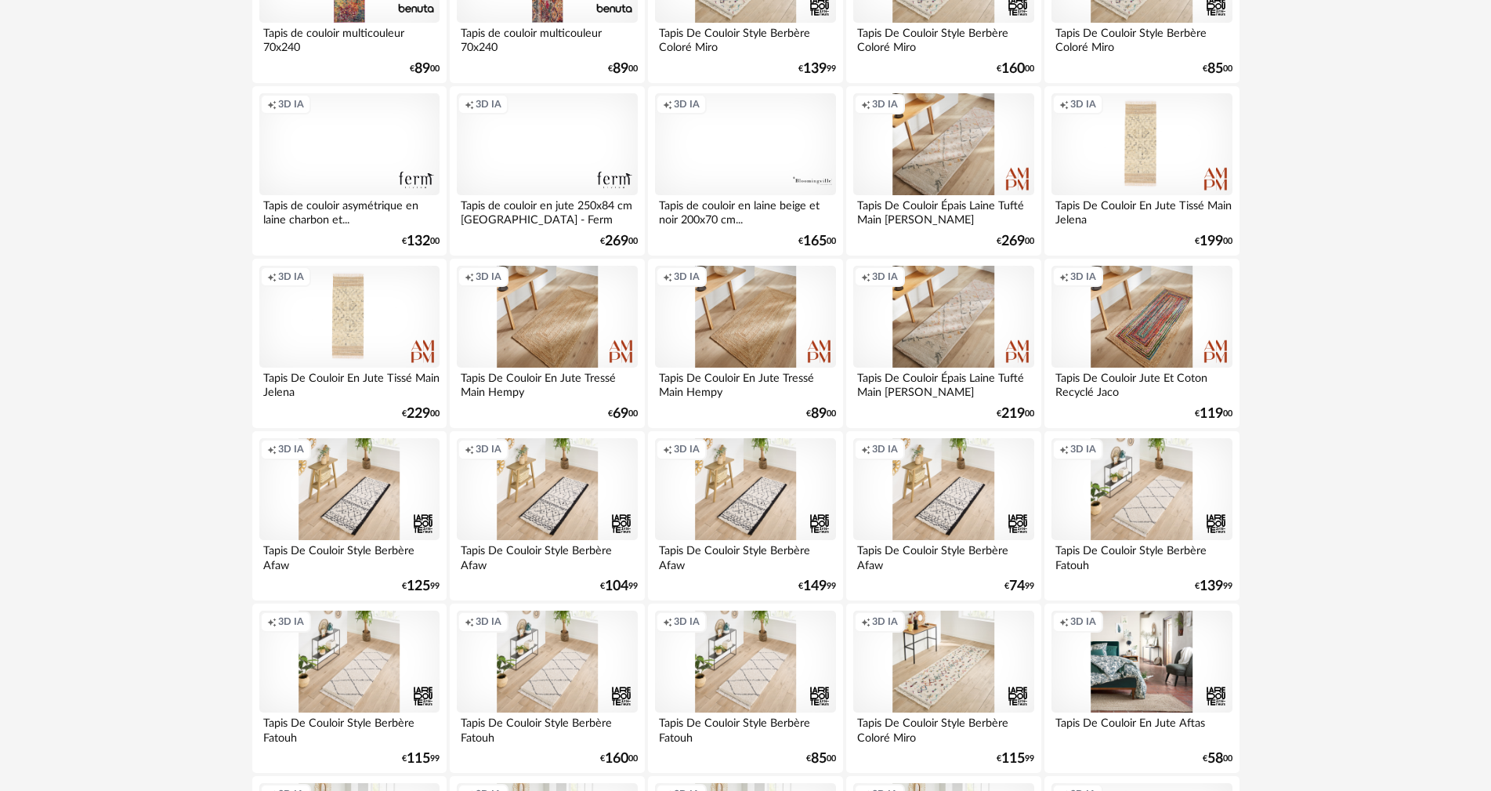
scroll to position [1097, 0]
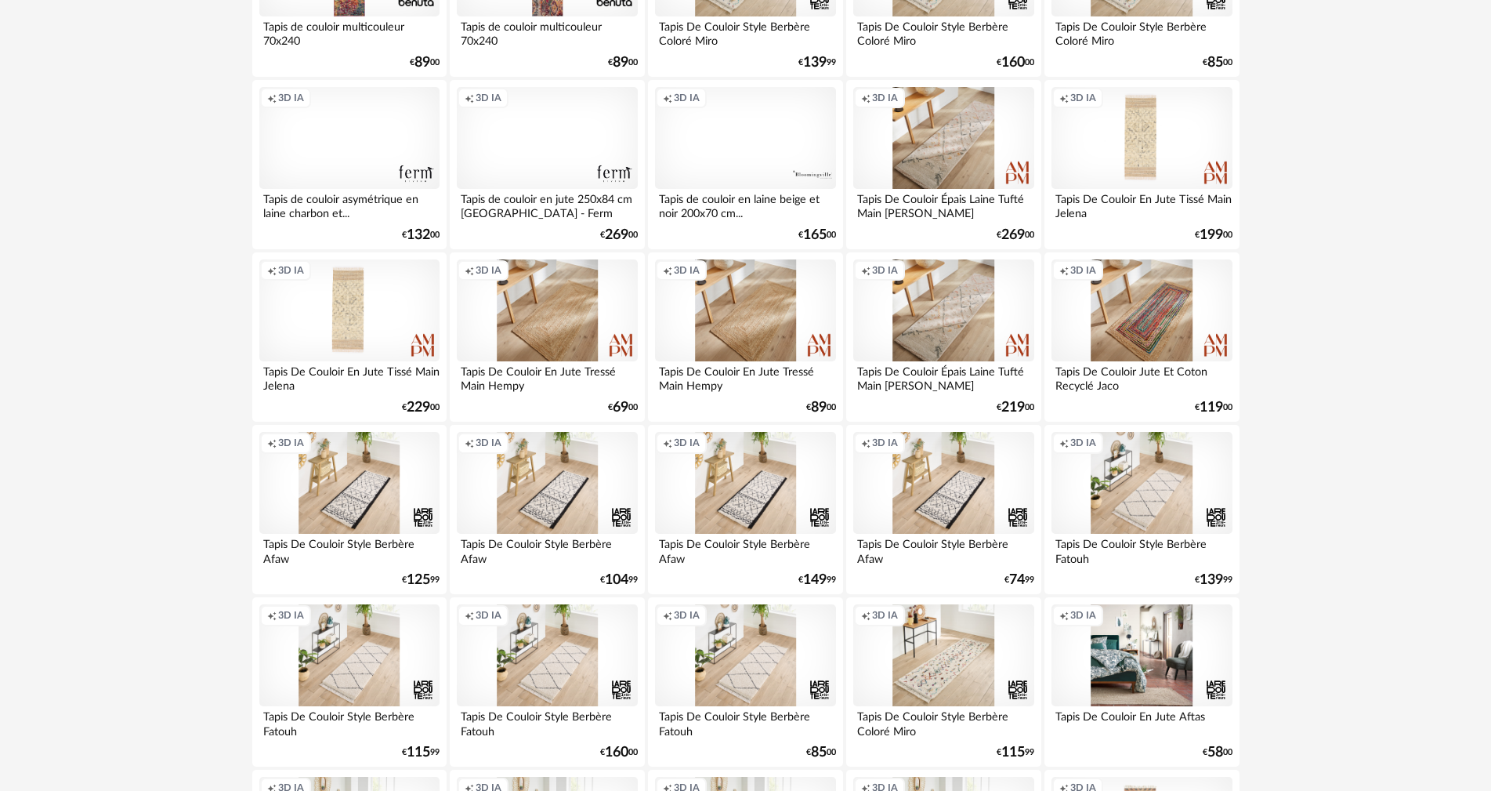
click at [522, 328] on div "Creation icon 3D IA" at bounding box center [547, 310] width 180 height 102
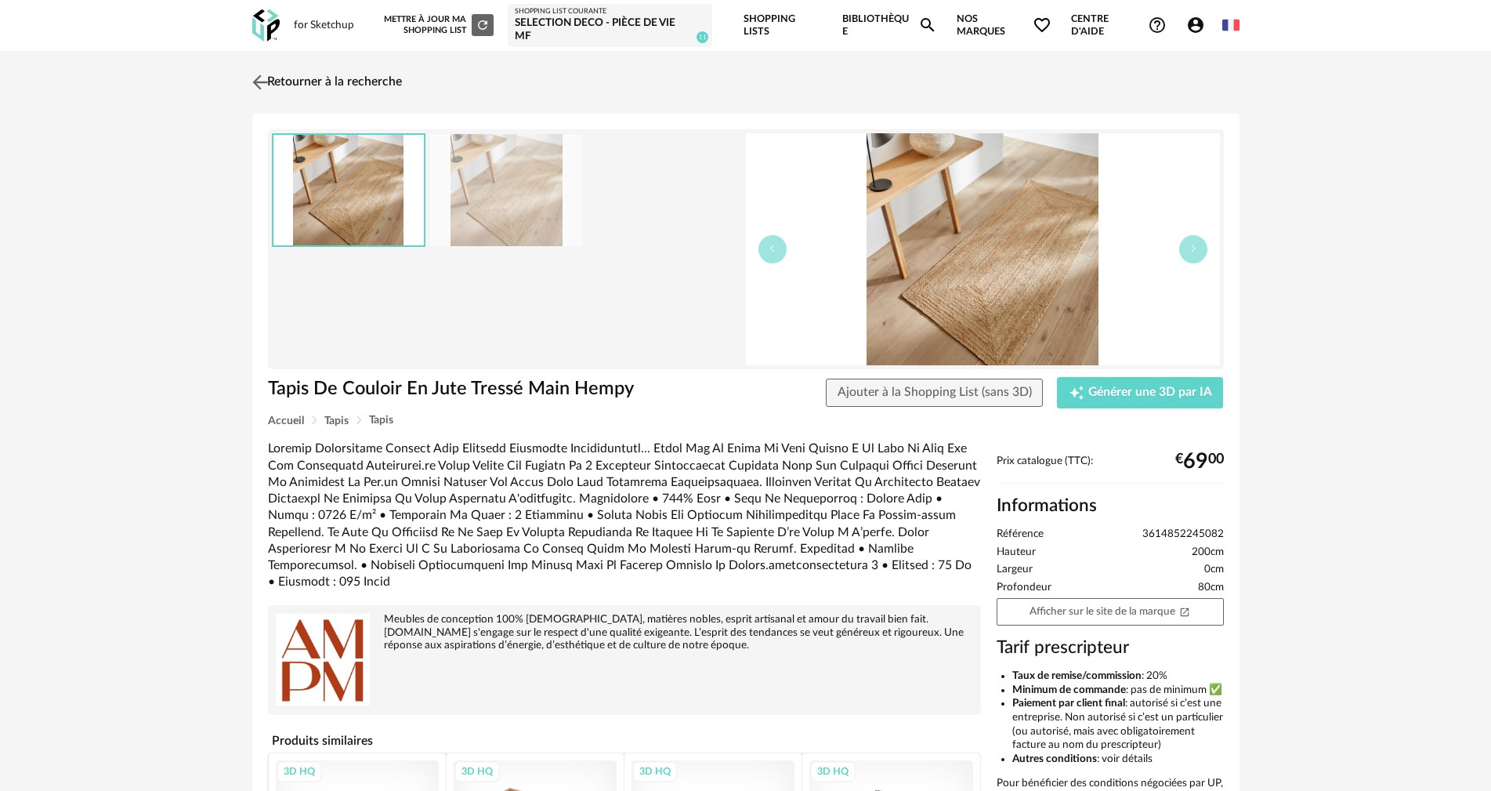
click at [263, 77] on img at bounding box center [259, 82] width 23 height 23
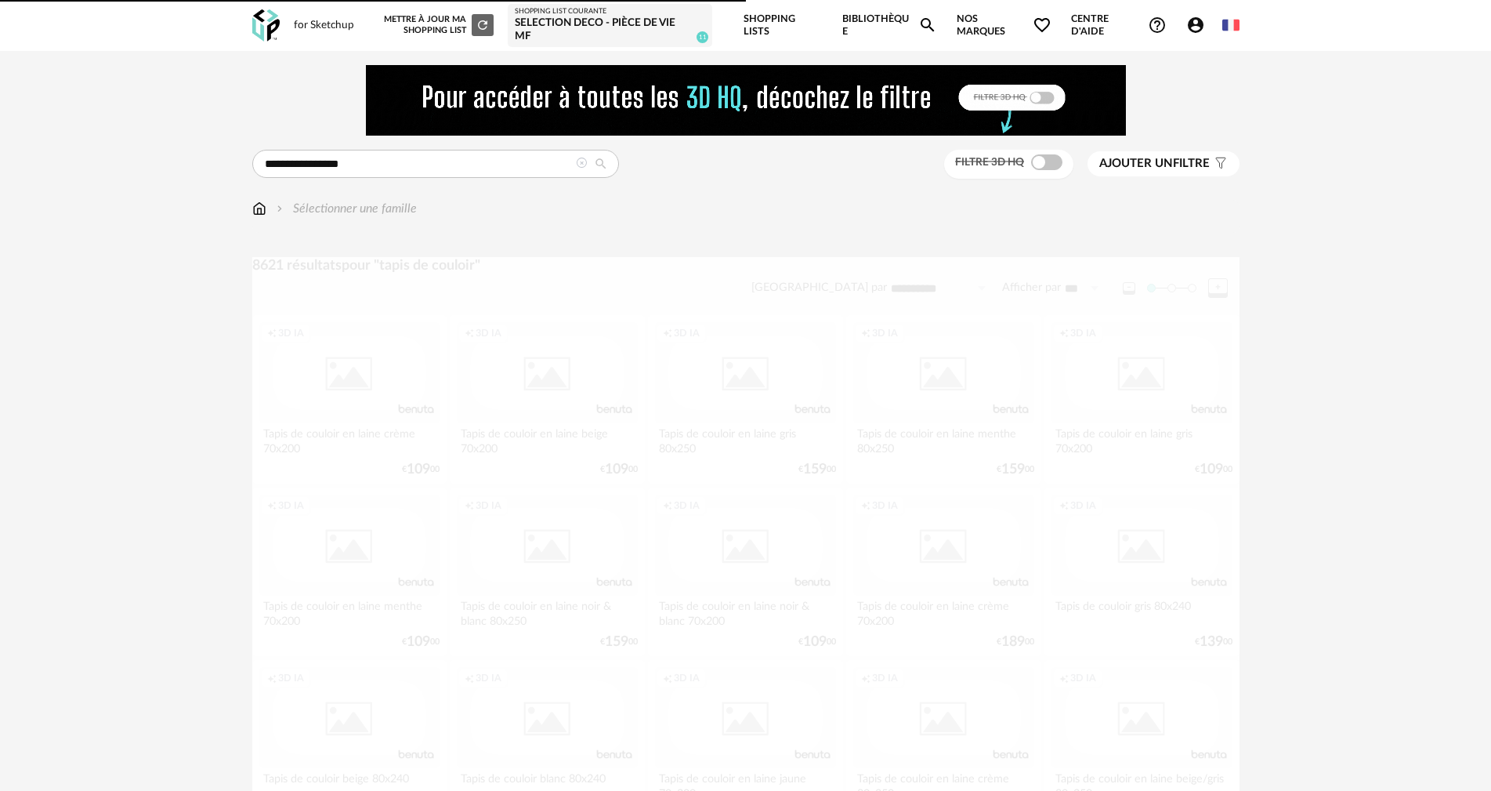
scroll to position [1097, 0]
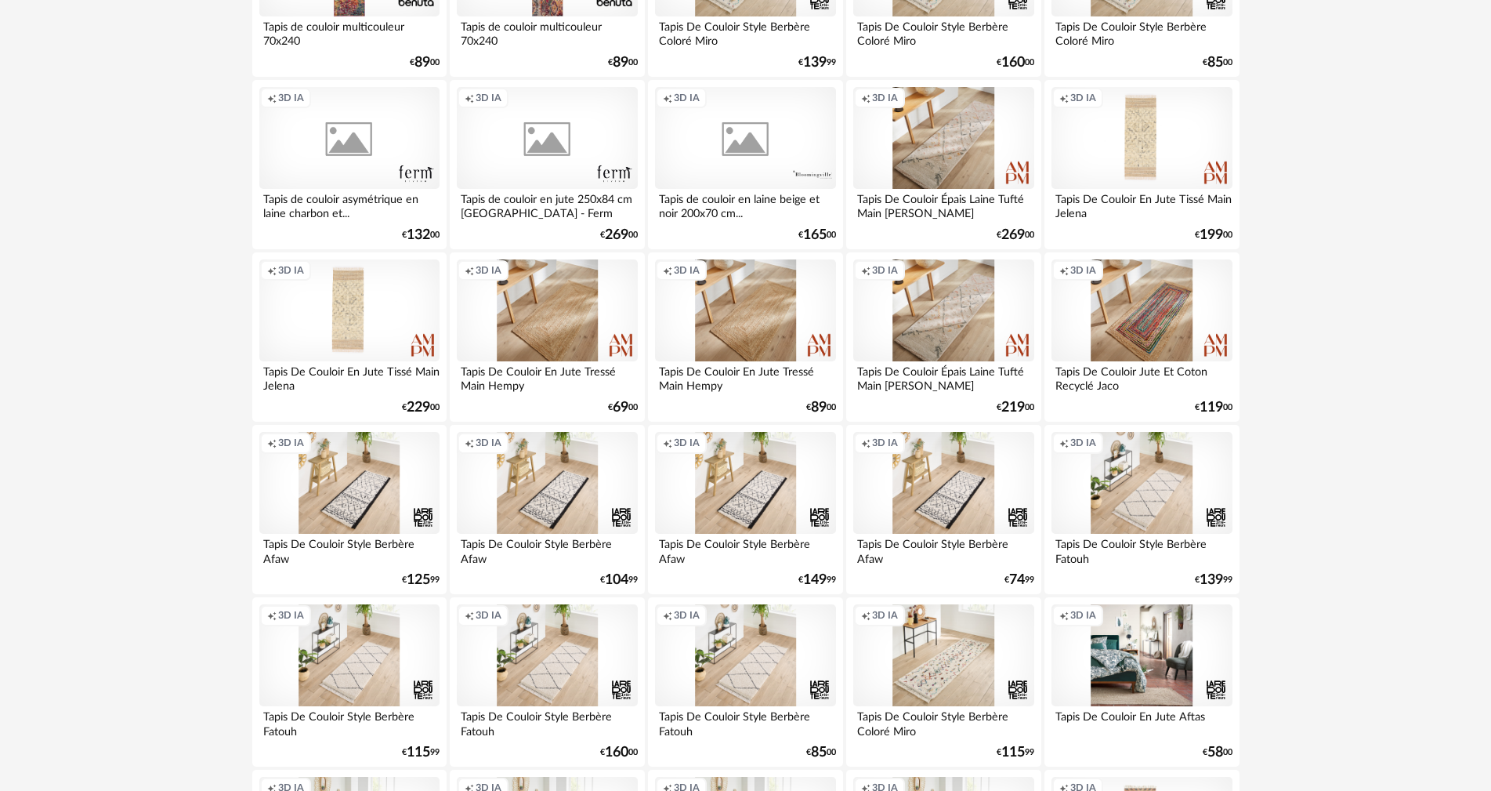
click at [719, 304] on div "Creation icon 3D IA" at bounding box center [745, 310] width 180 height 102
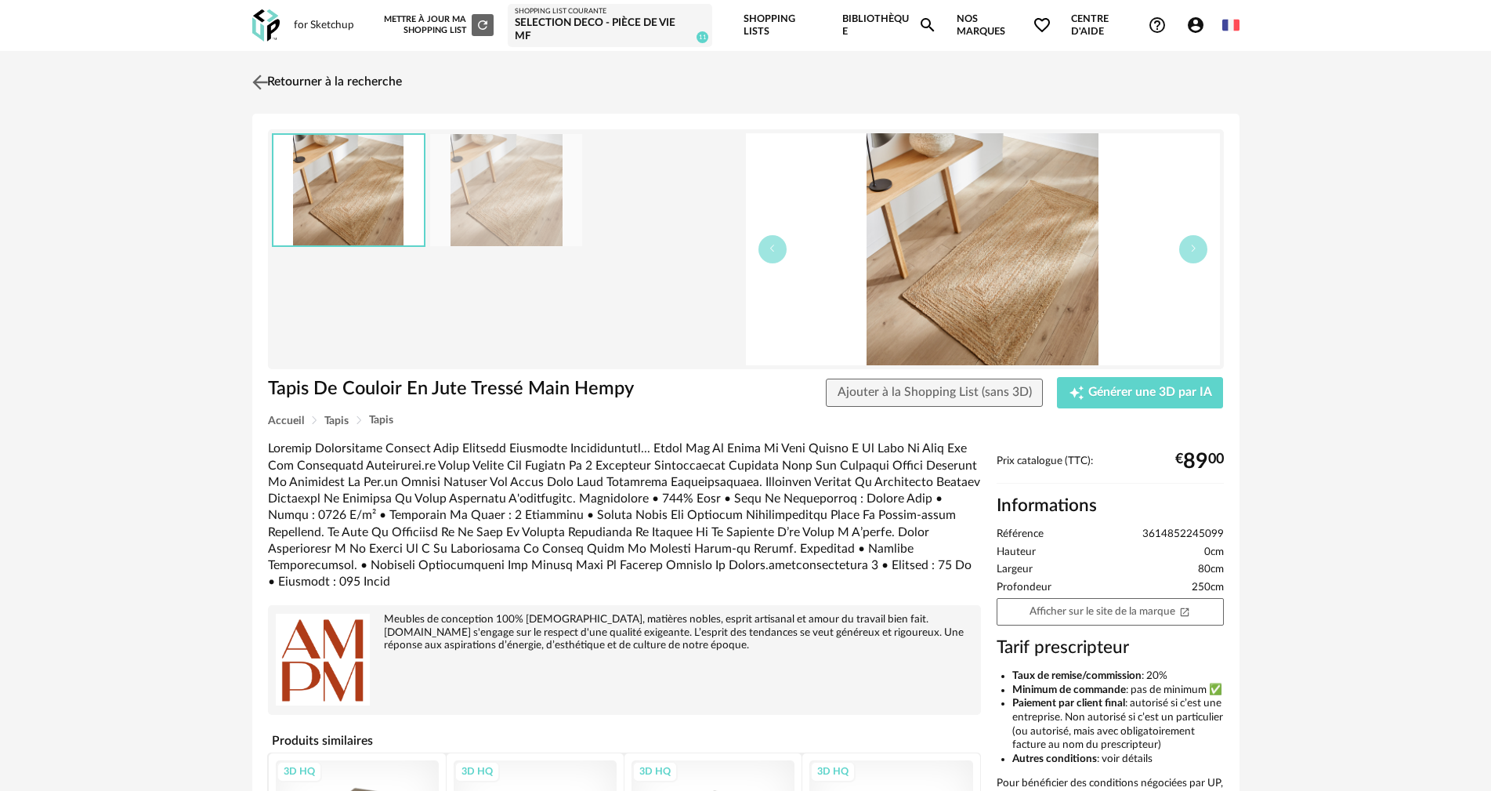
click at [262, 85] on img at bounding box center [259, 82] width 23 height 23
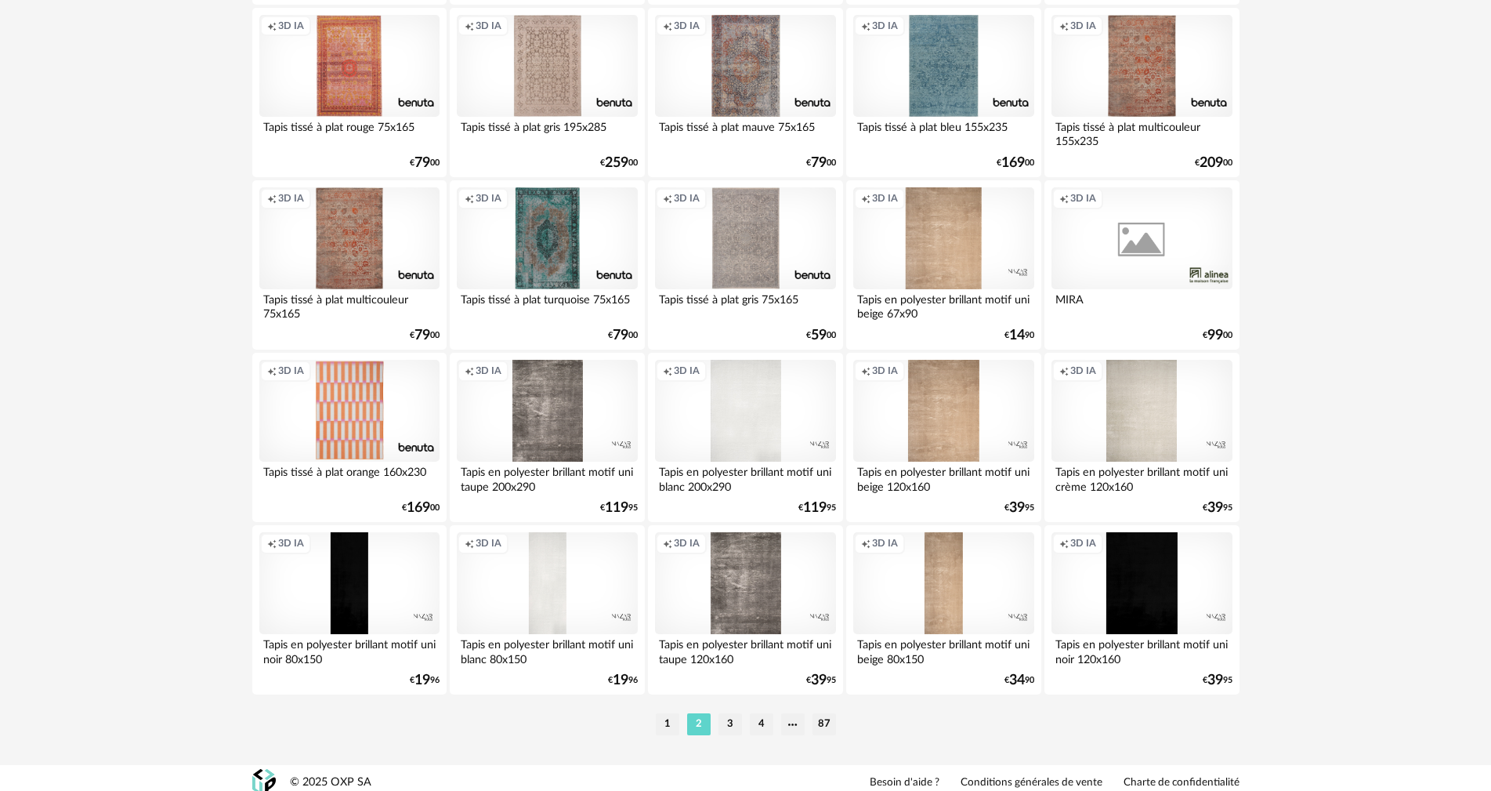
scroll to position [3075, 0]
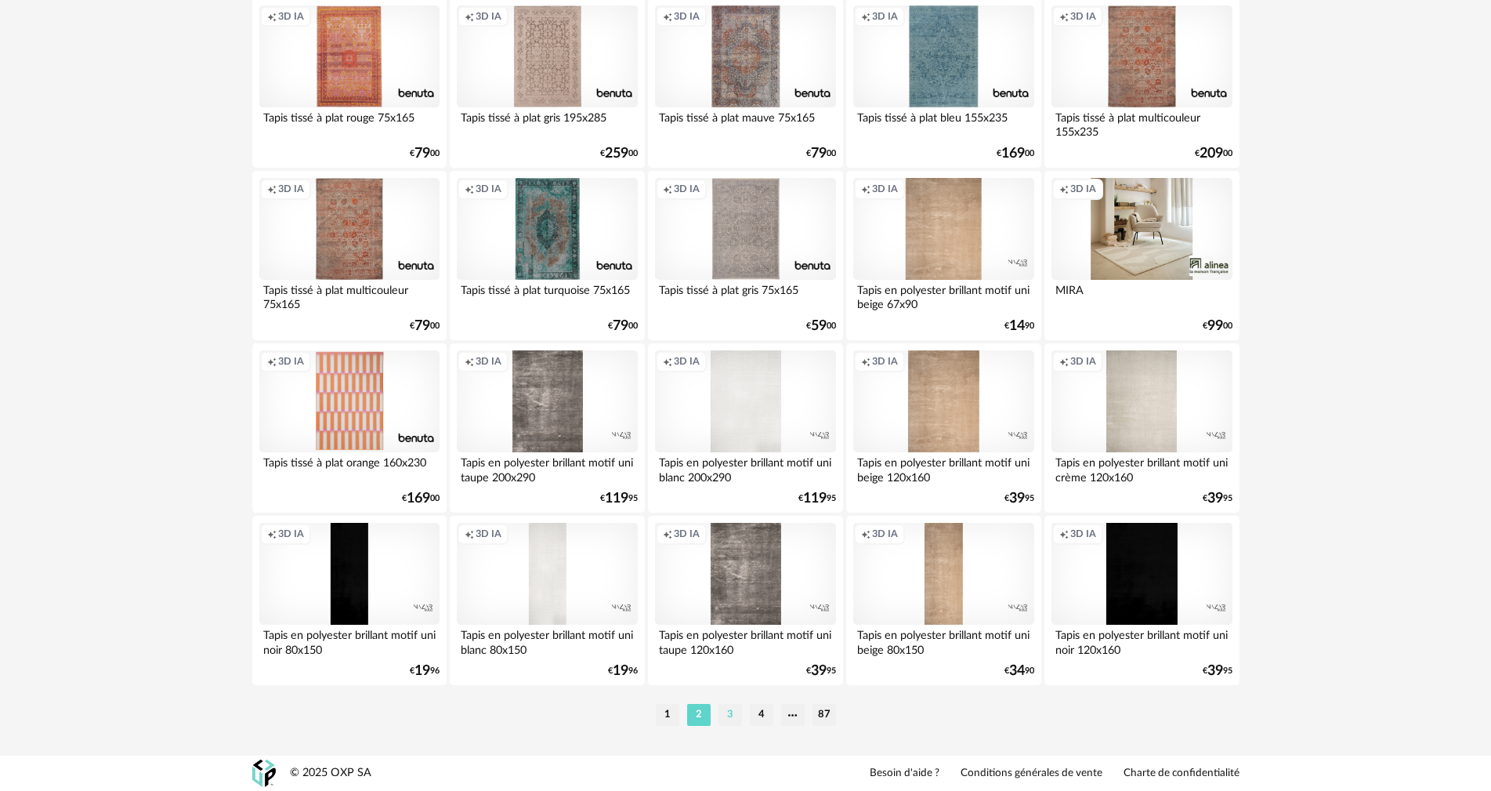
click at [727, 714] on li "3" at bounding box center [731, 715] width 24 height 22
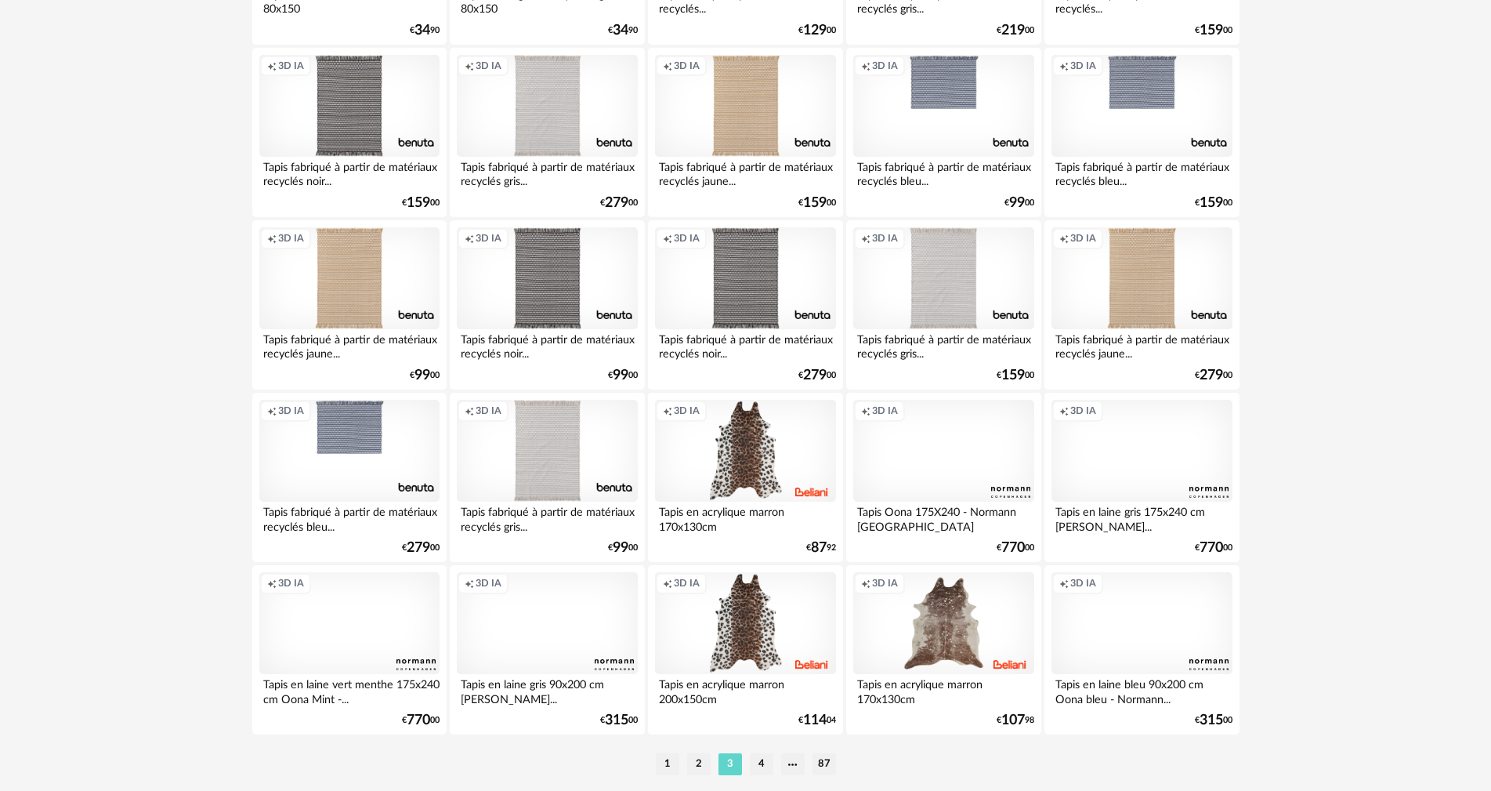
scroll to position [3075, 0]
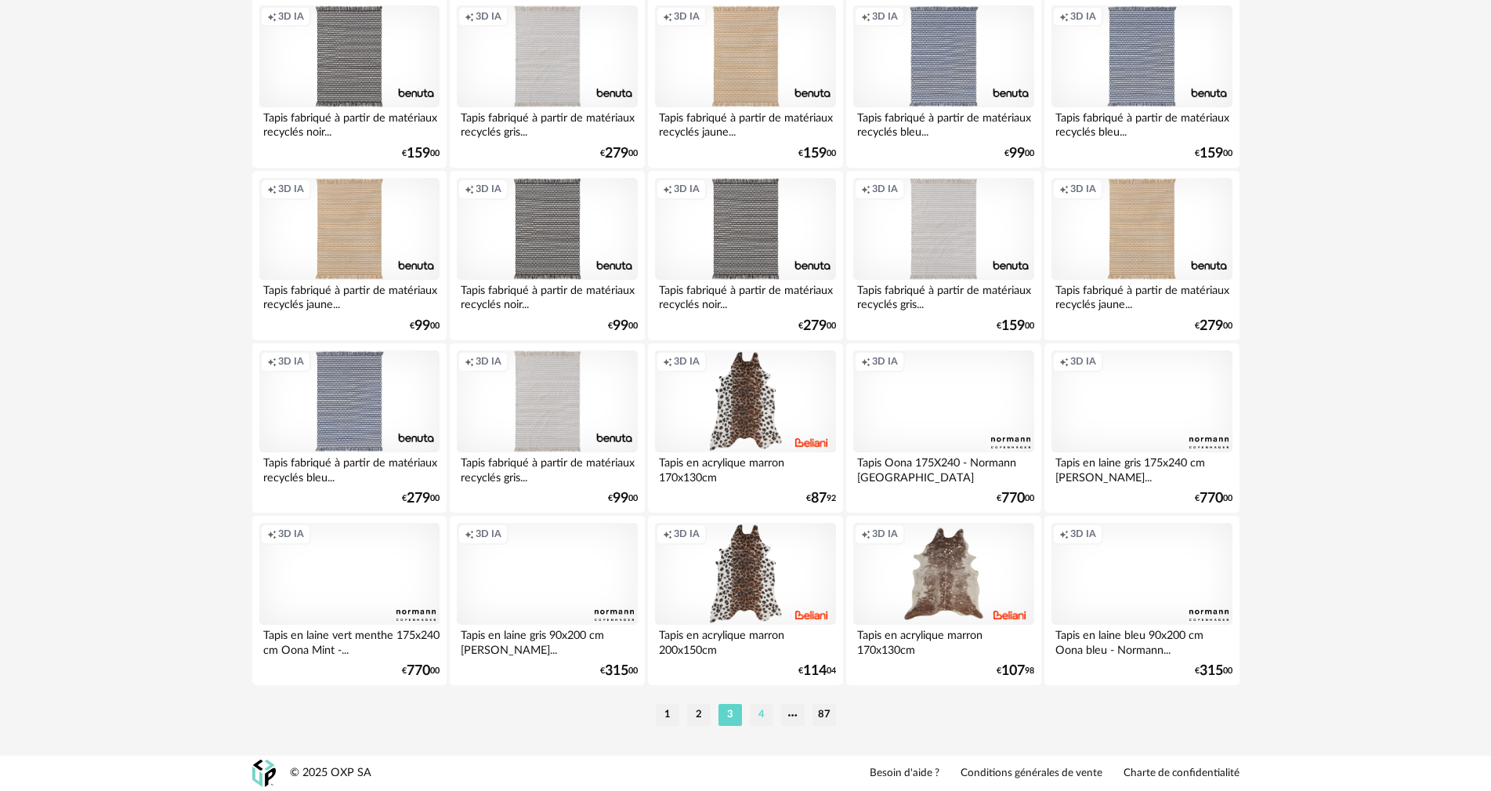
click at [760, 713] on li "4" at bounding box center [762, 715] width 24 height 22
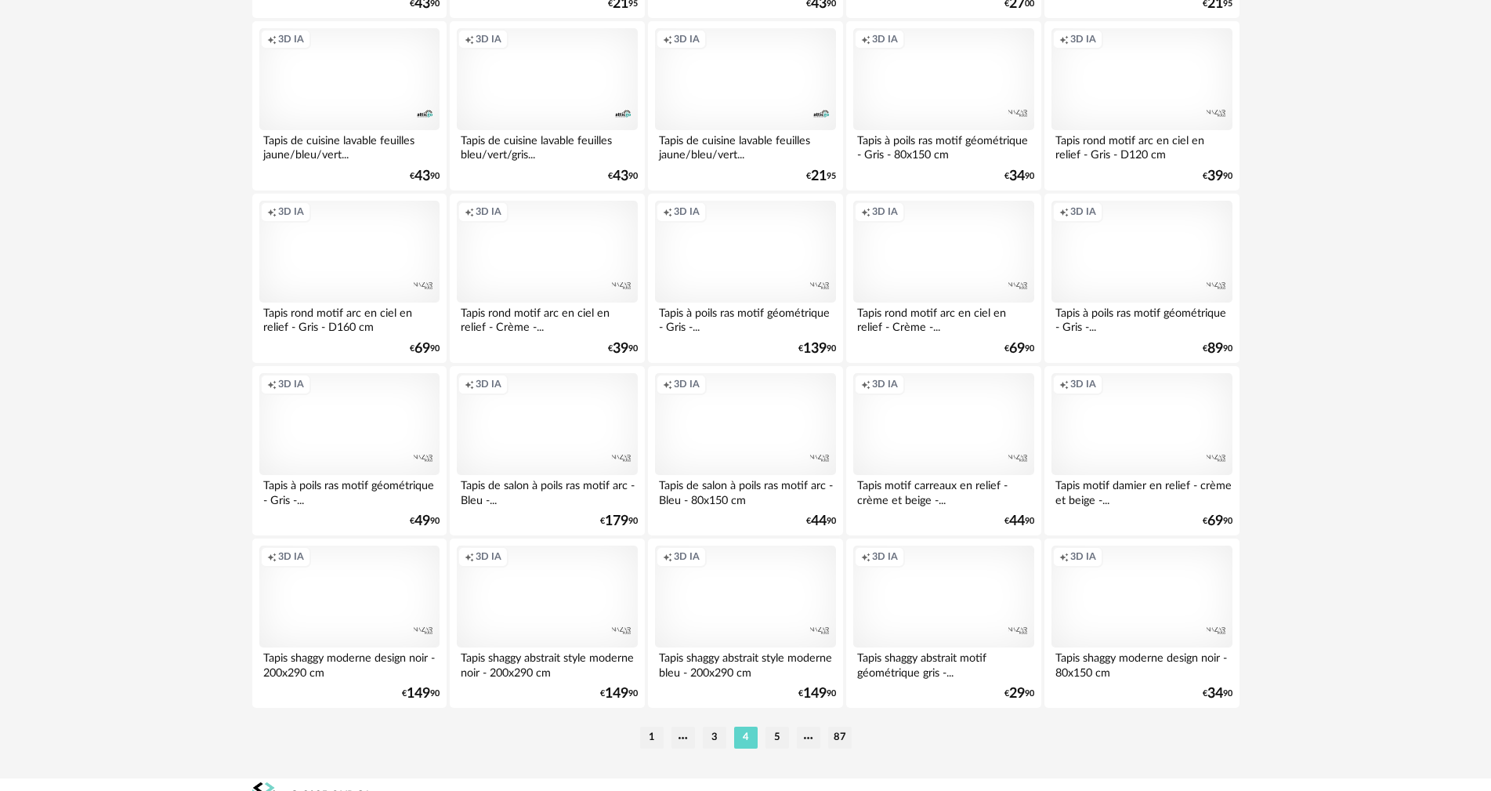
scroll to position [3075, 0]
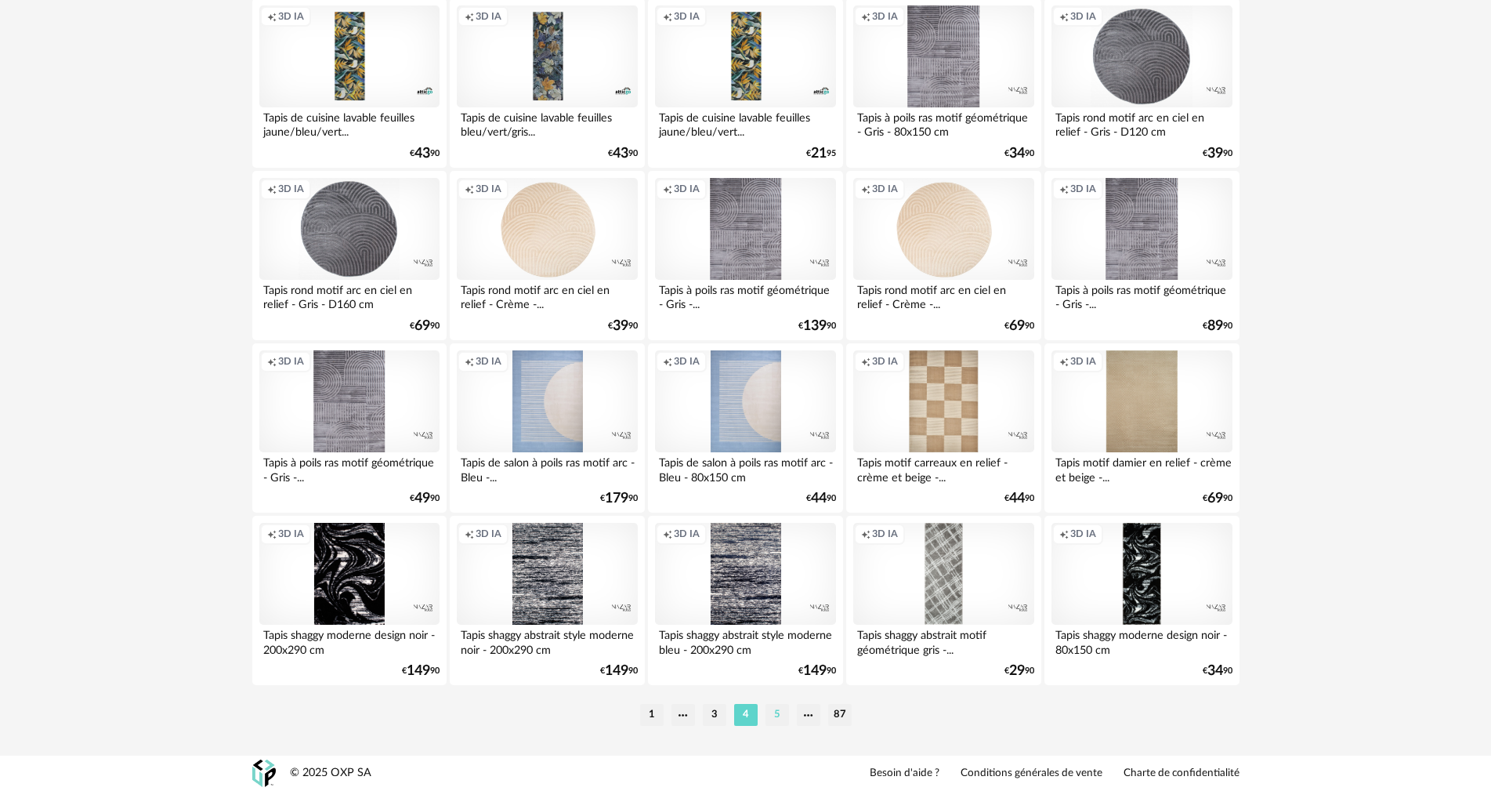
click at [777, 708] on li "5" at bounding box center [778, 715] width 24 height 22
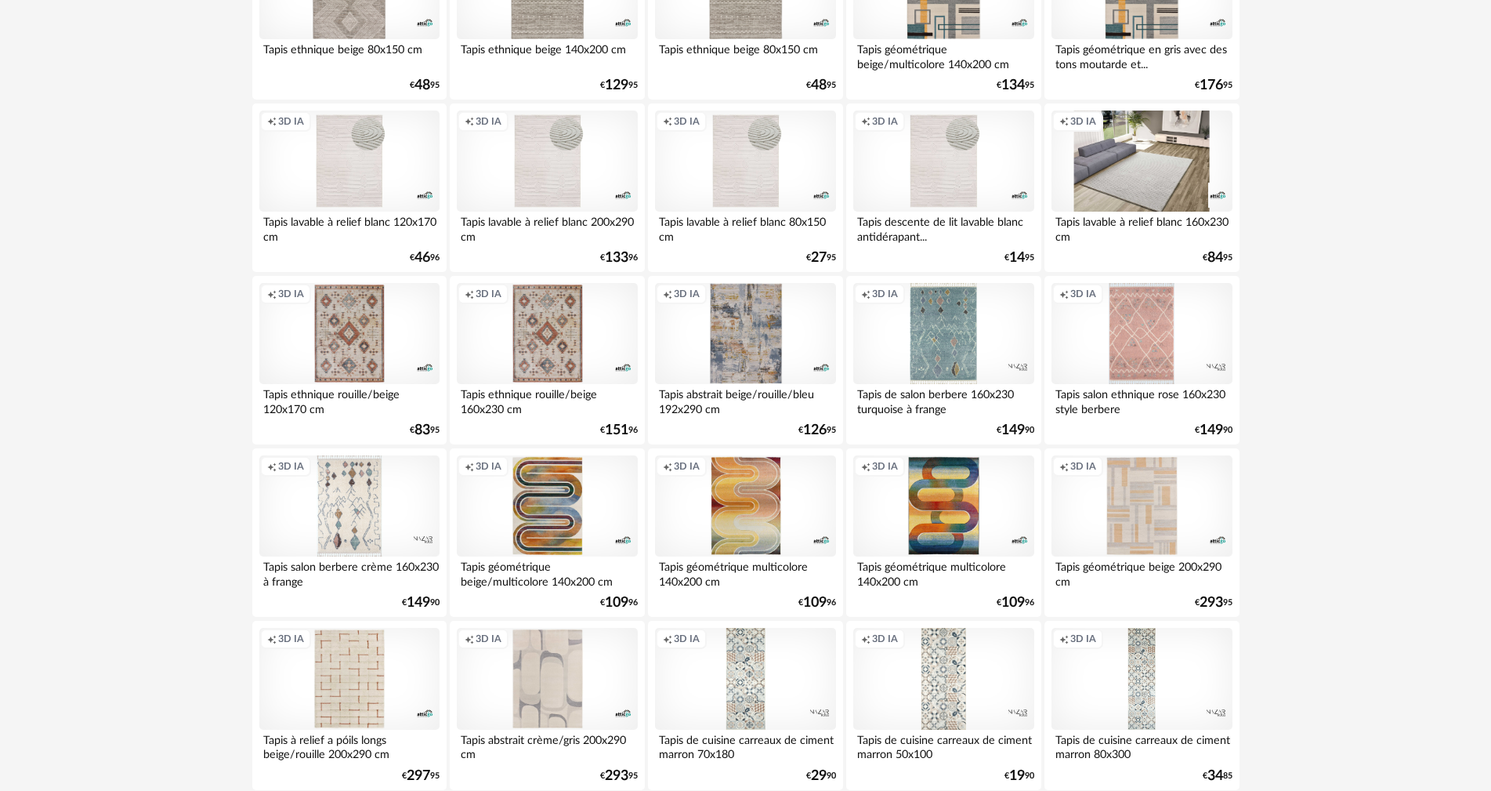
scroll to position [2028, 0]
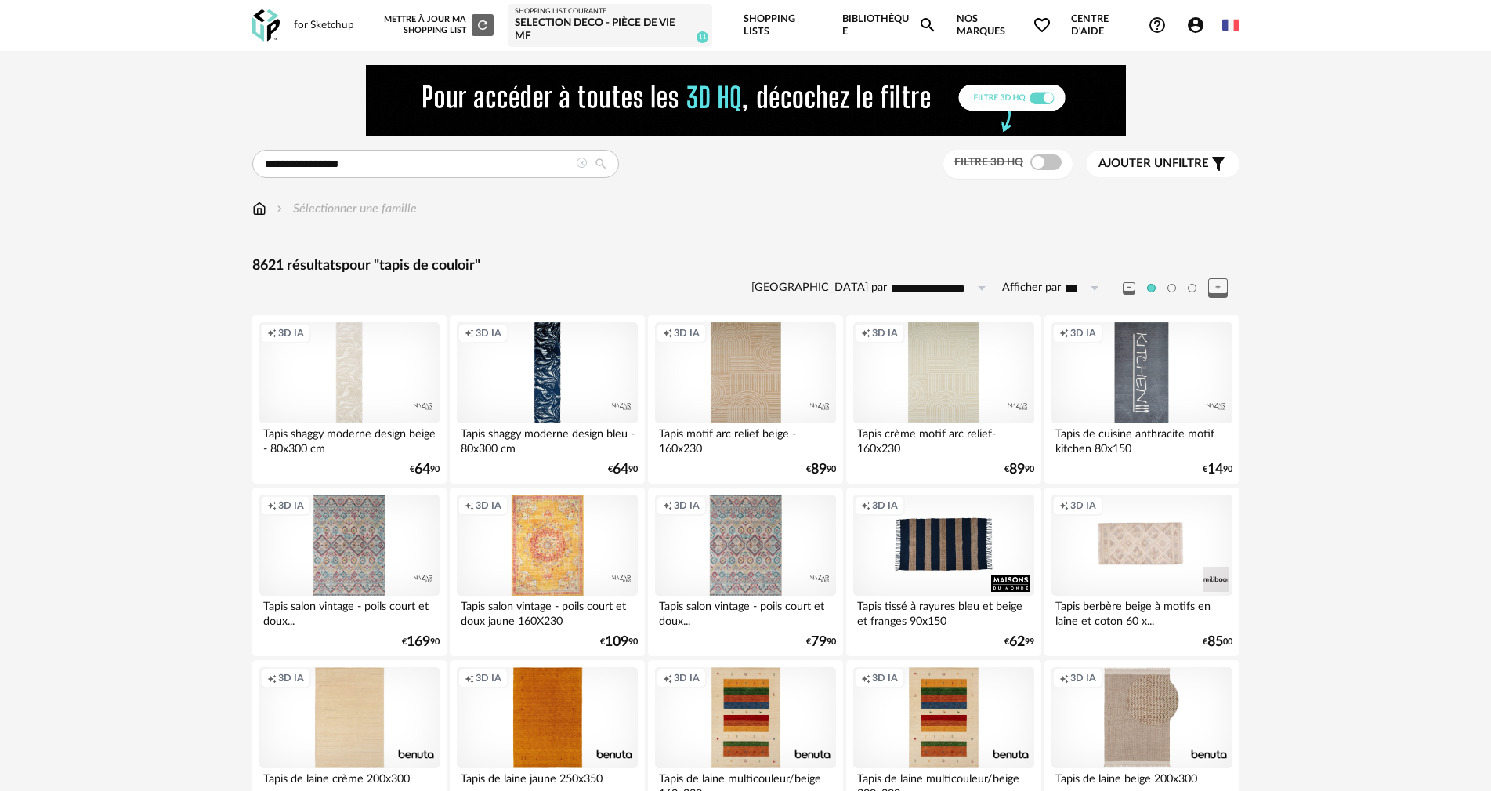
click at [1205, 21] on span "Account Circle icon Compte" at bounding box center [1199, 25] width 26 height 19
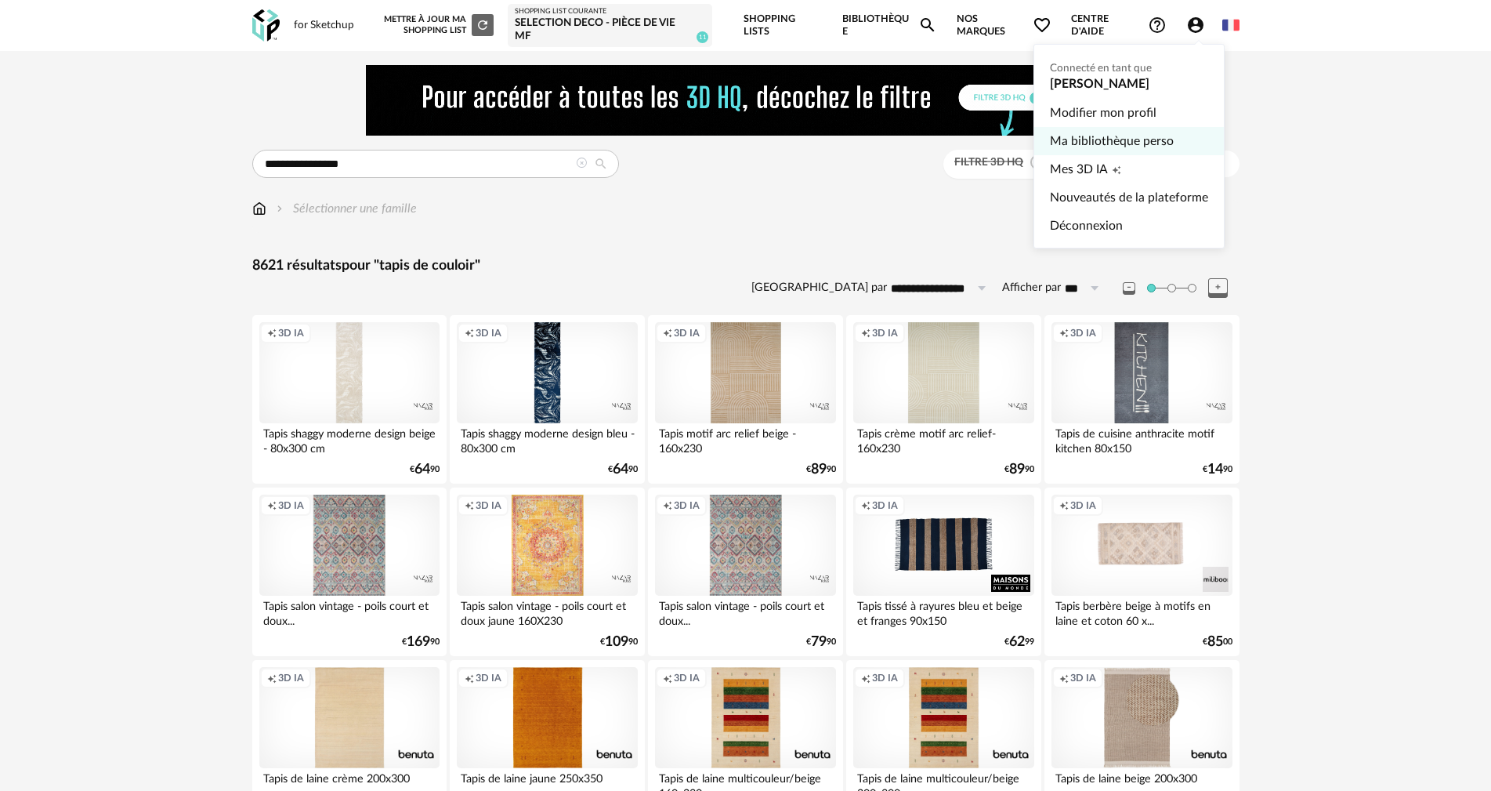
click at [1128, 136] on link "Ma bibliothèque perso" at bounding box center [1129, 141] width 158 height 28
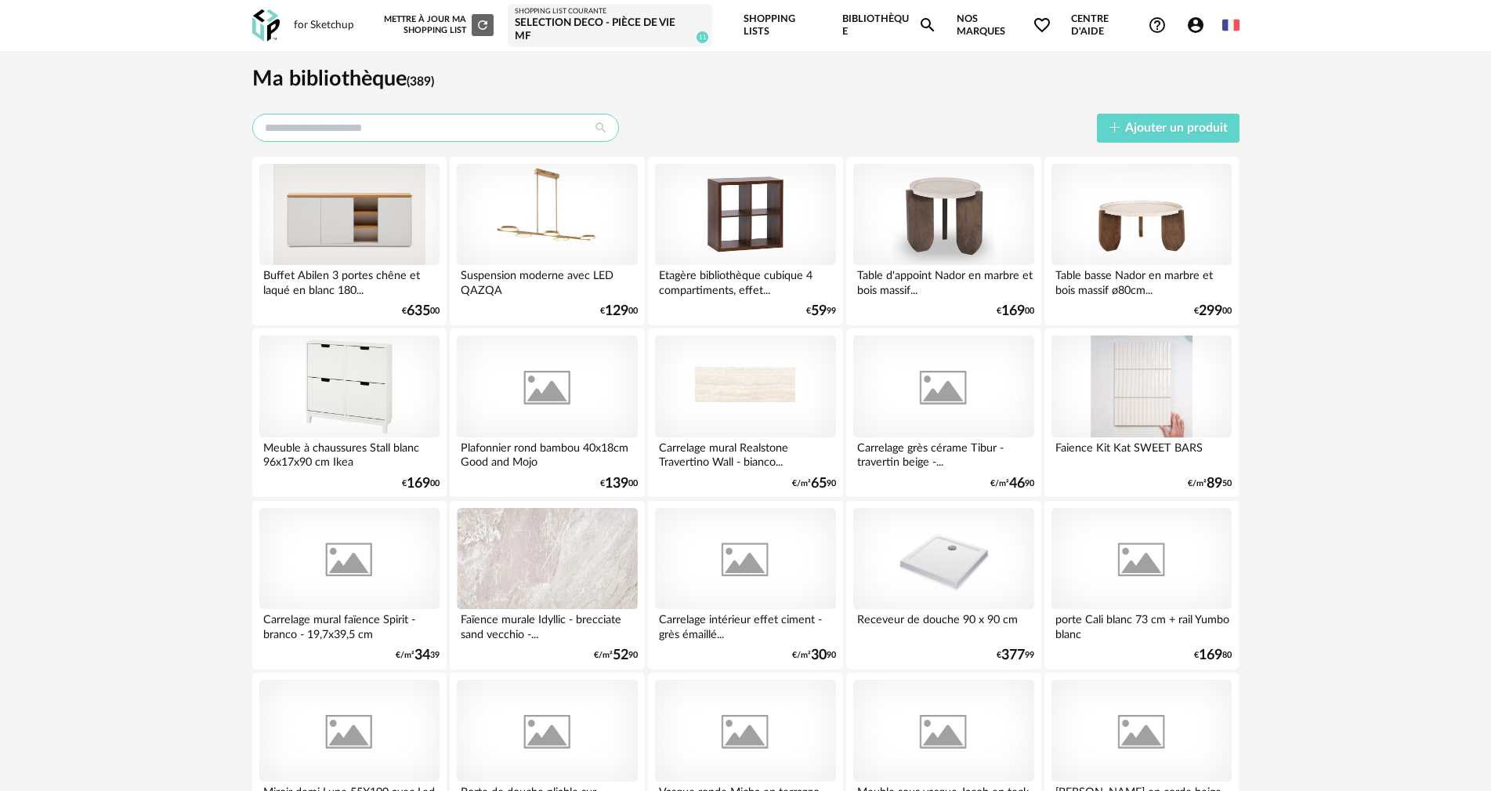
click at [405, 129] on input "text" at bounding box center [435, 128] width 367 height 28
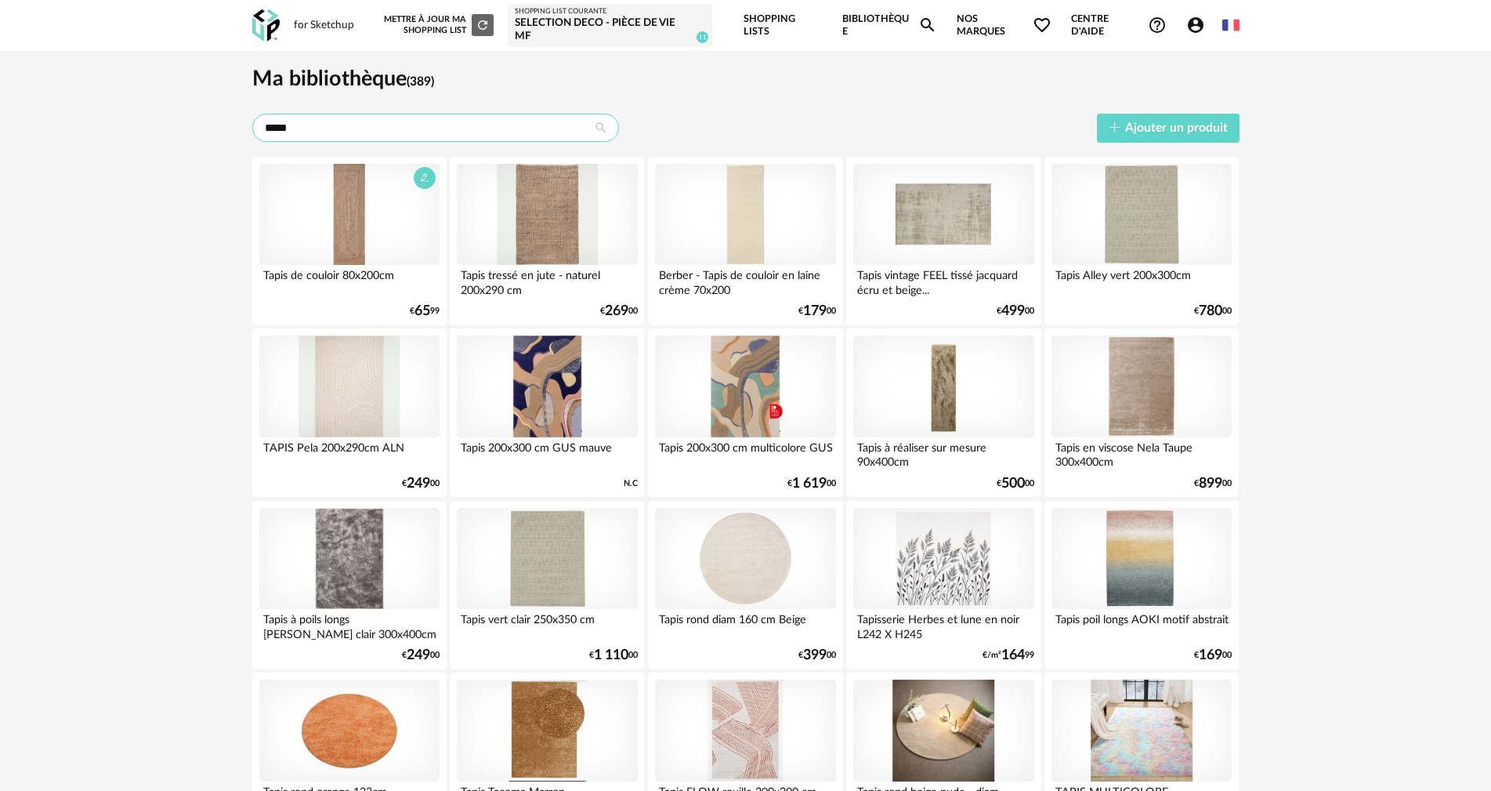
type input "*****"
click at [381, 226] on div at bounding box center [349, 215] width 180 height 102
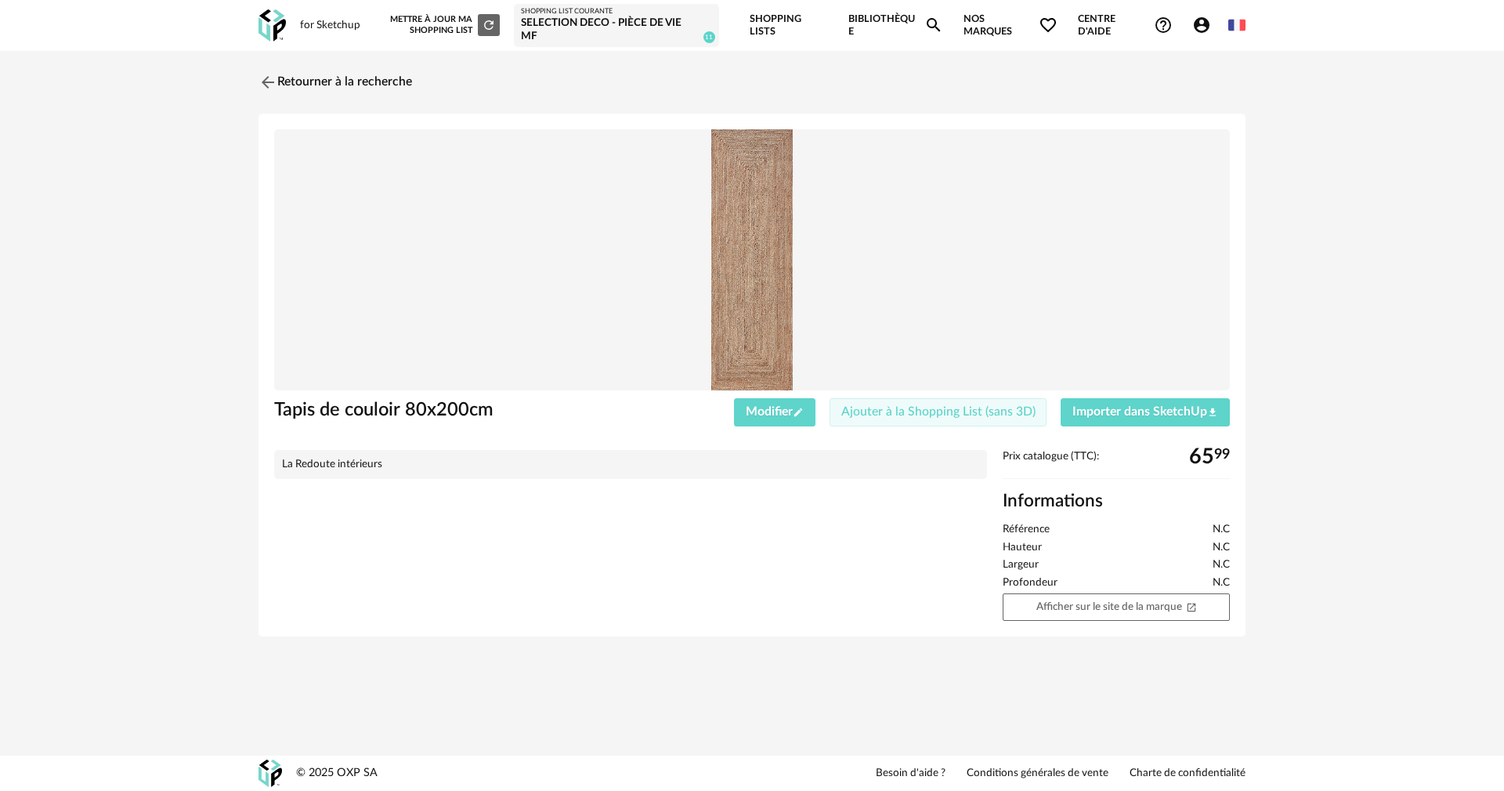
click at [905, 414] on span "Ajouter à la Shopping List (sans 3D)" at bounding box center [939, 411] width 194 height 13
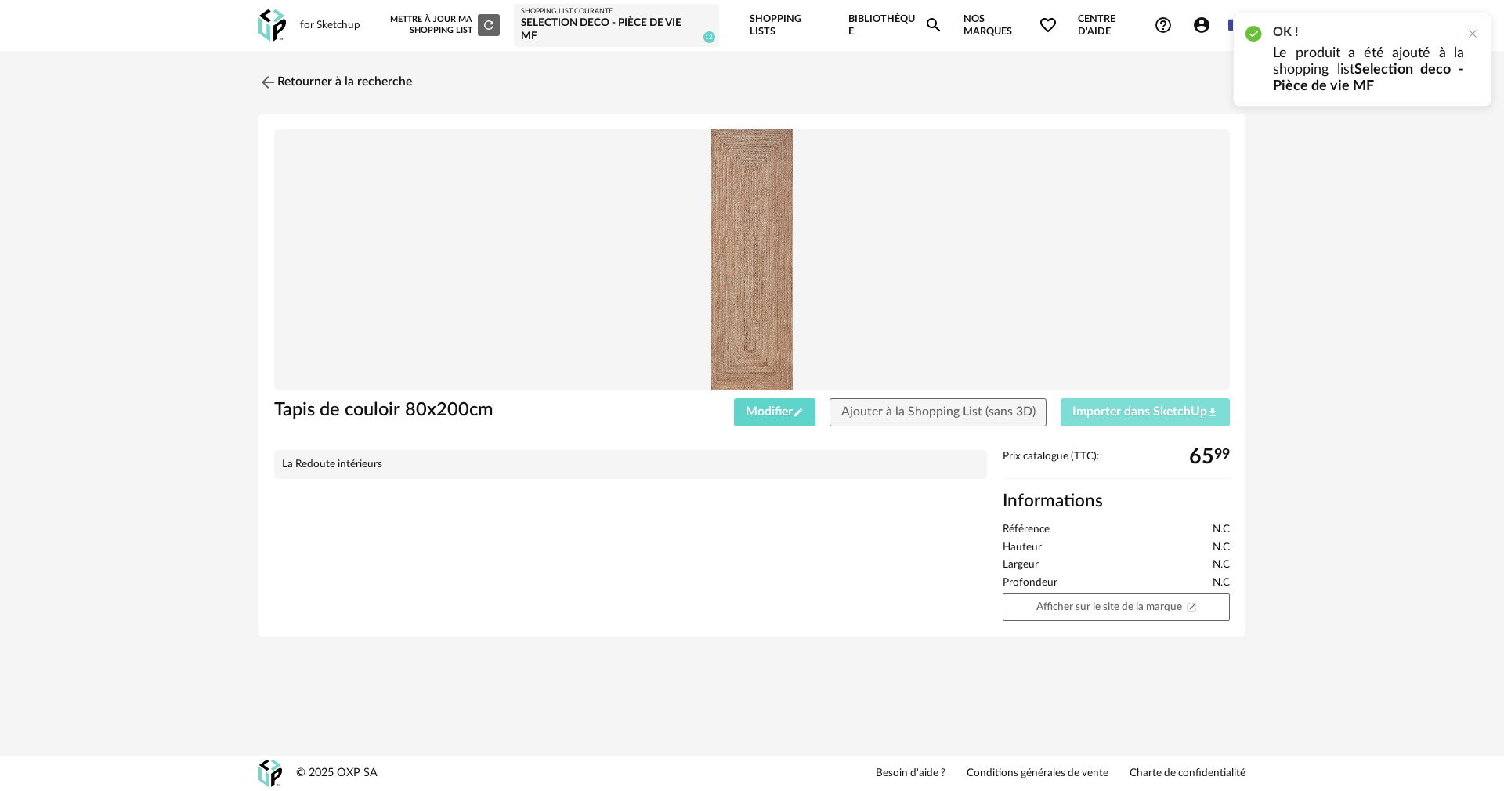
click at [1118, 409] on span "Importer dans SketchUp Download icon" at bounding box center [1146, 411] width 146 height 13
click at [340, 83] on link "Retourner à la recherche" at bounding box center [332, 82] width 154 height 34
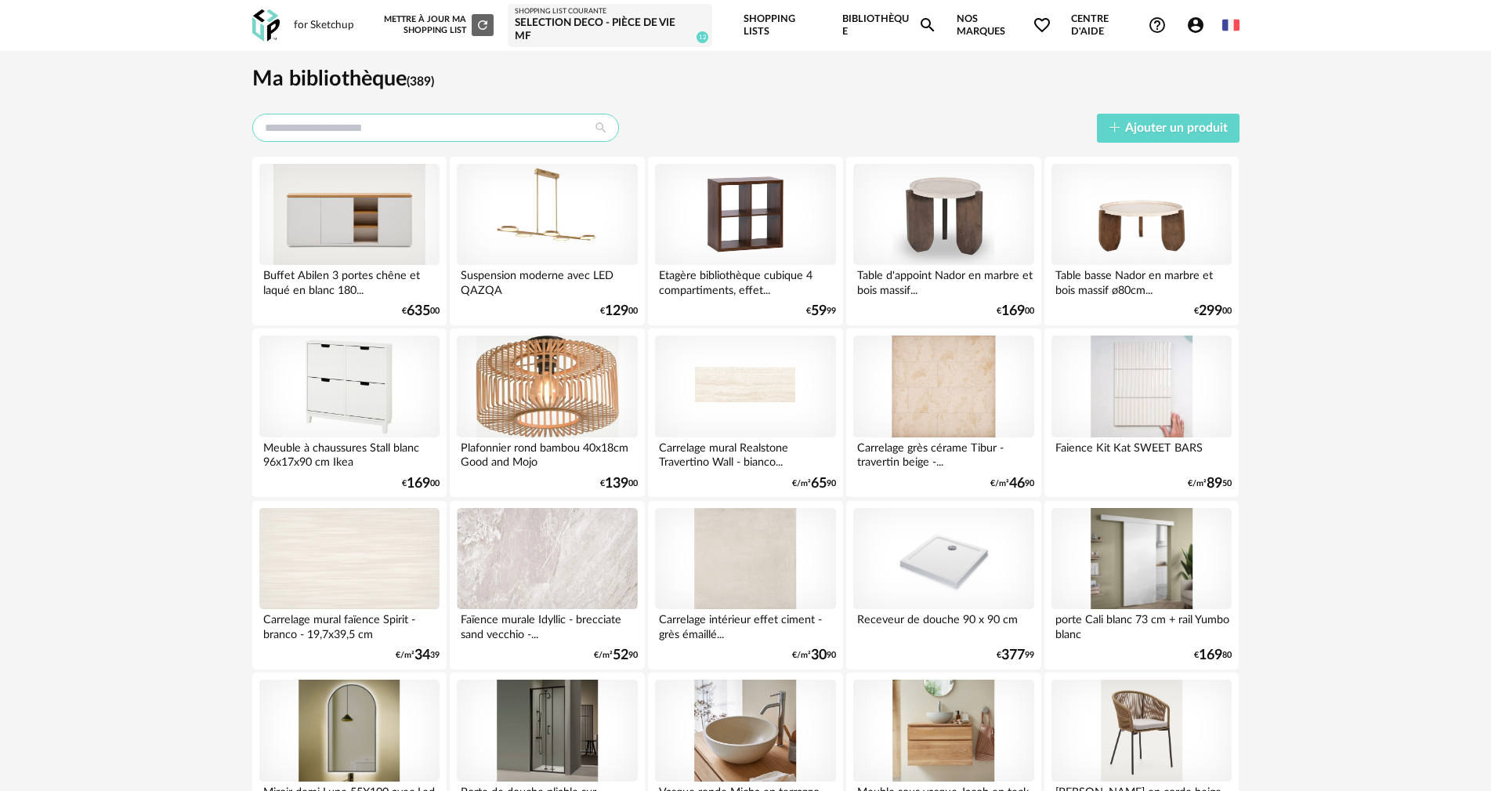
click at [396, 132] on input "text" at bounding box center [435, 128] width 367 height 28
click at [870, 27] on link "Bibliothèque Magnify icon" at bounding box center [889, 25] width 95 height 51
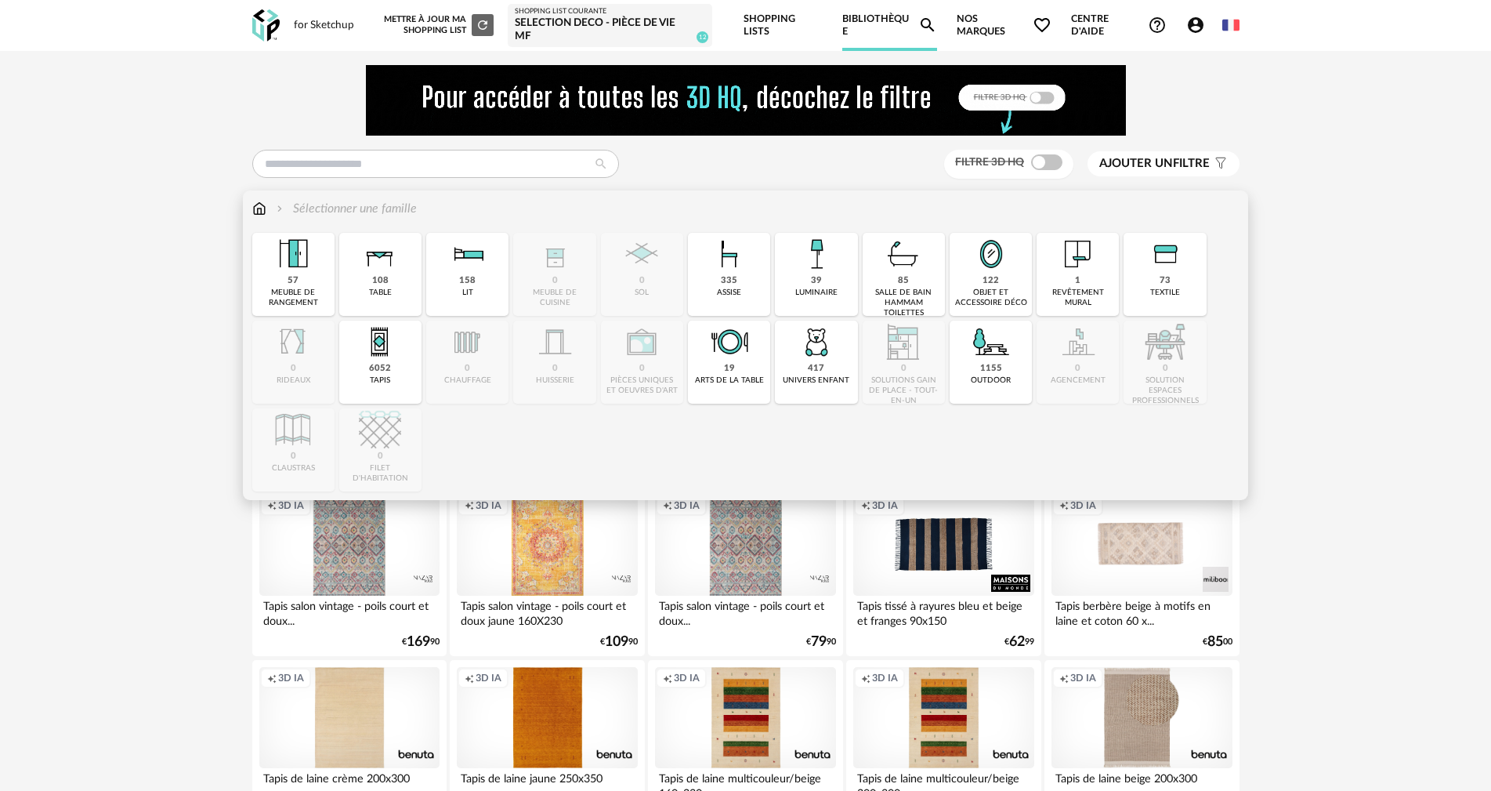
click at [976, 279] on div "122 objet et accessoire déco" at bounding box center [991, 274] width 82 height 83
type input "**********"
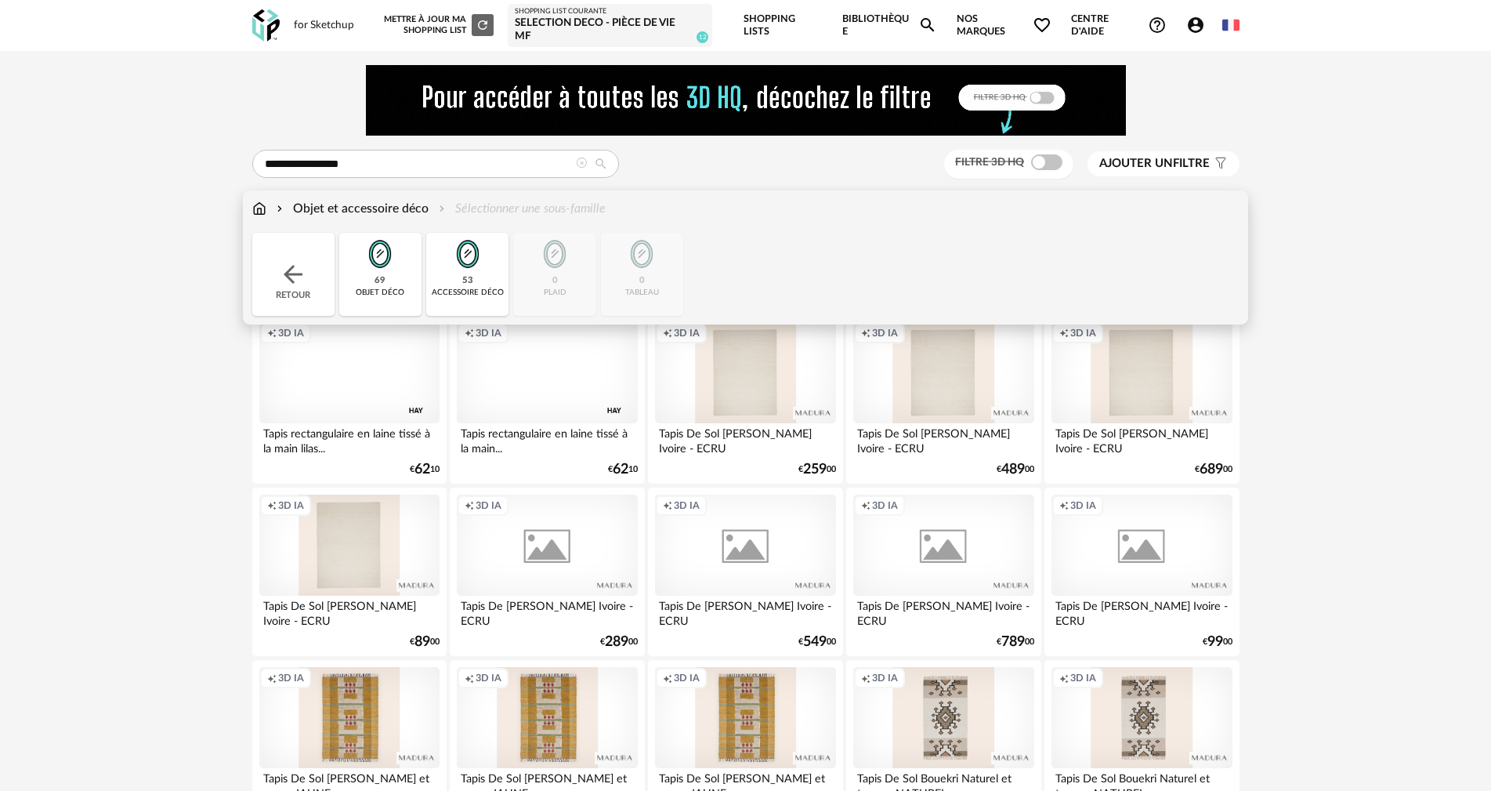
click at [393, 281] on div "69 objet déco" at bounding box center [380, 274] width 82 height 83
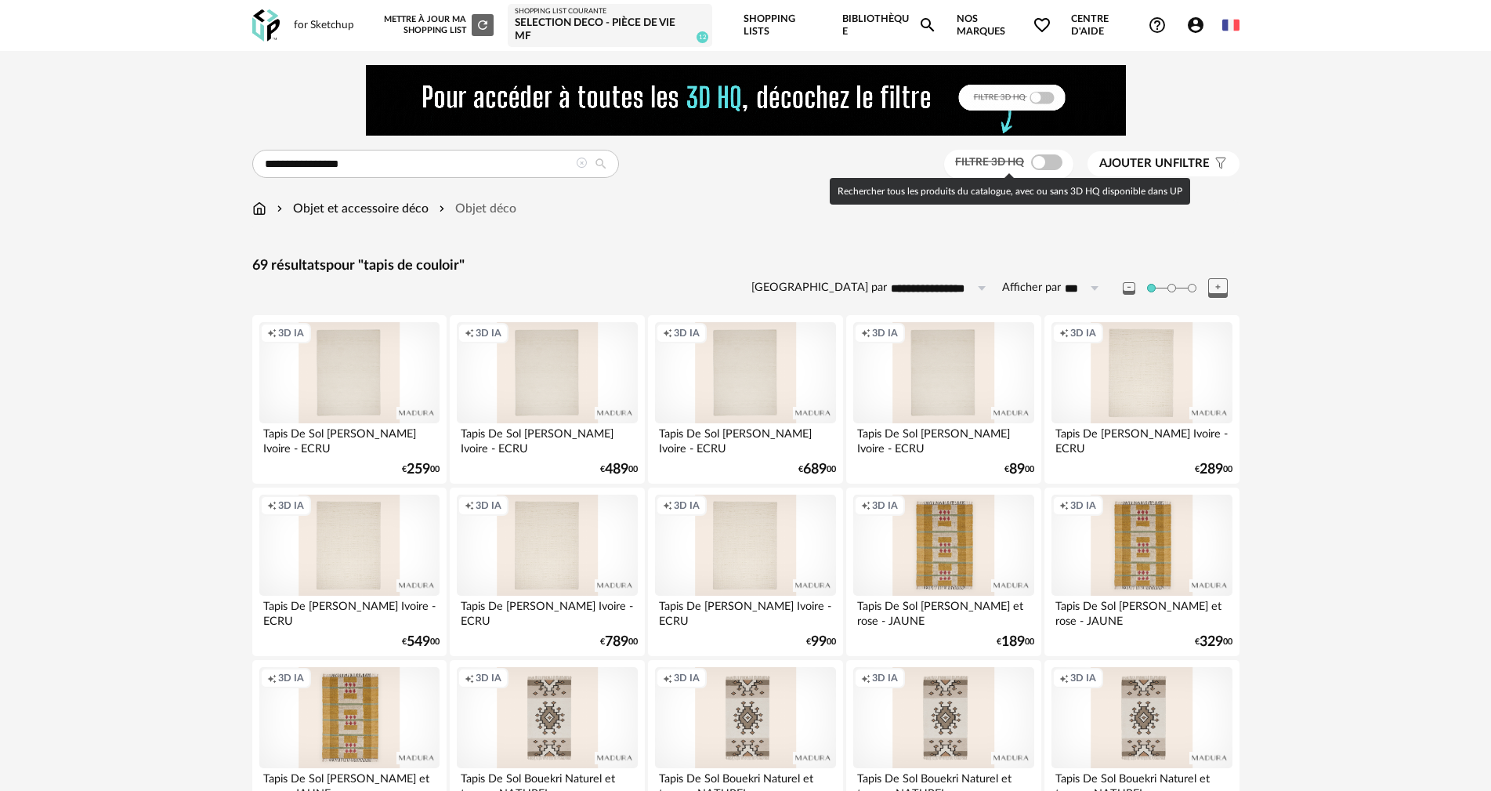
click at [1039, 165] on span at bounding box center [1046, 162] width 31 height 16
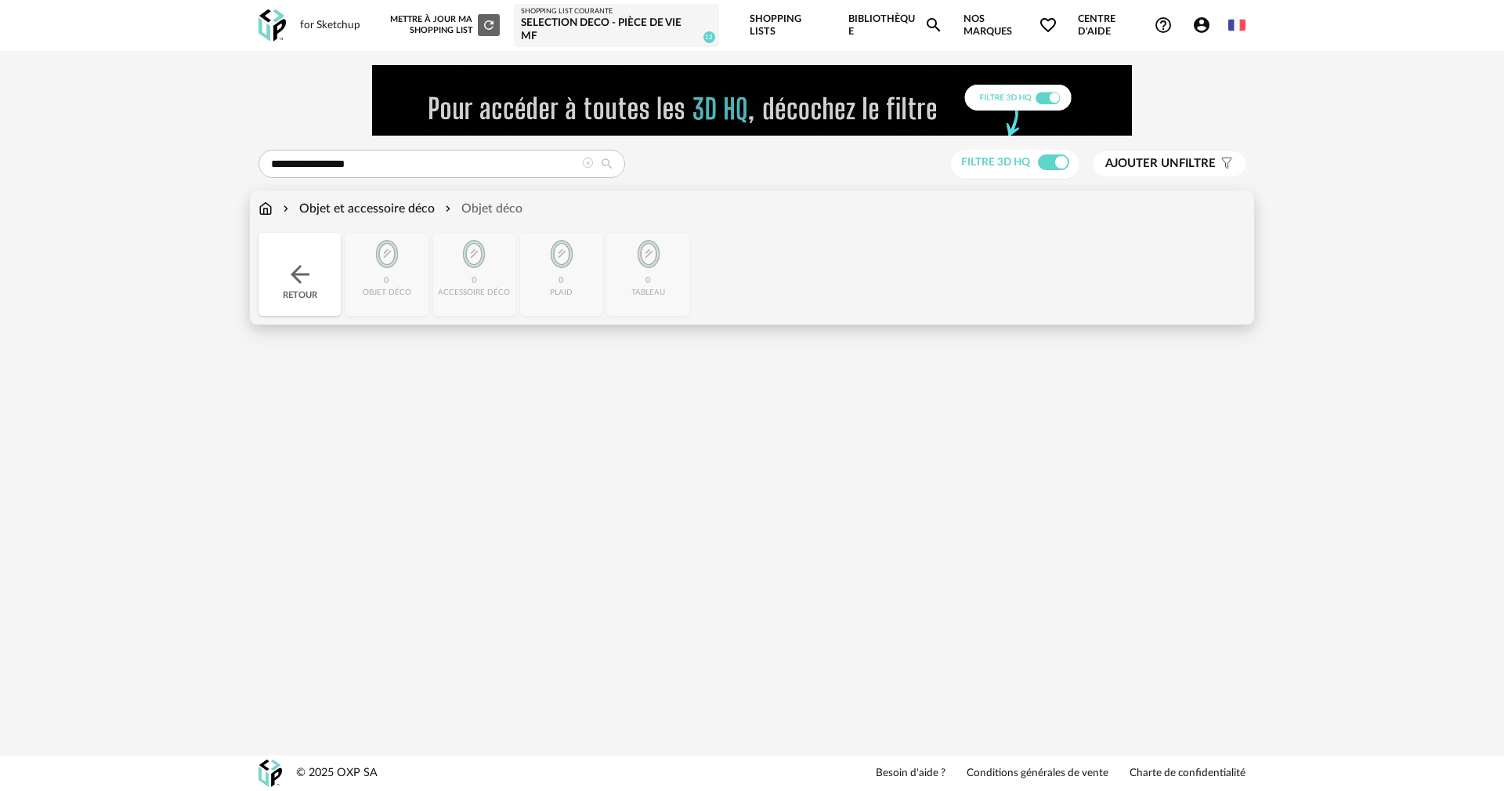
click at [373, 211] on div "Objet et accessoire déco" at bounding box center [357, 209] width 155 height 18
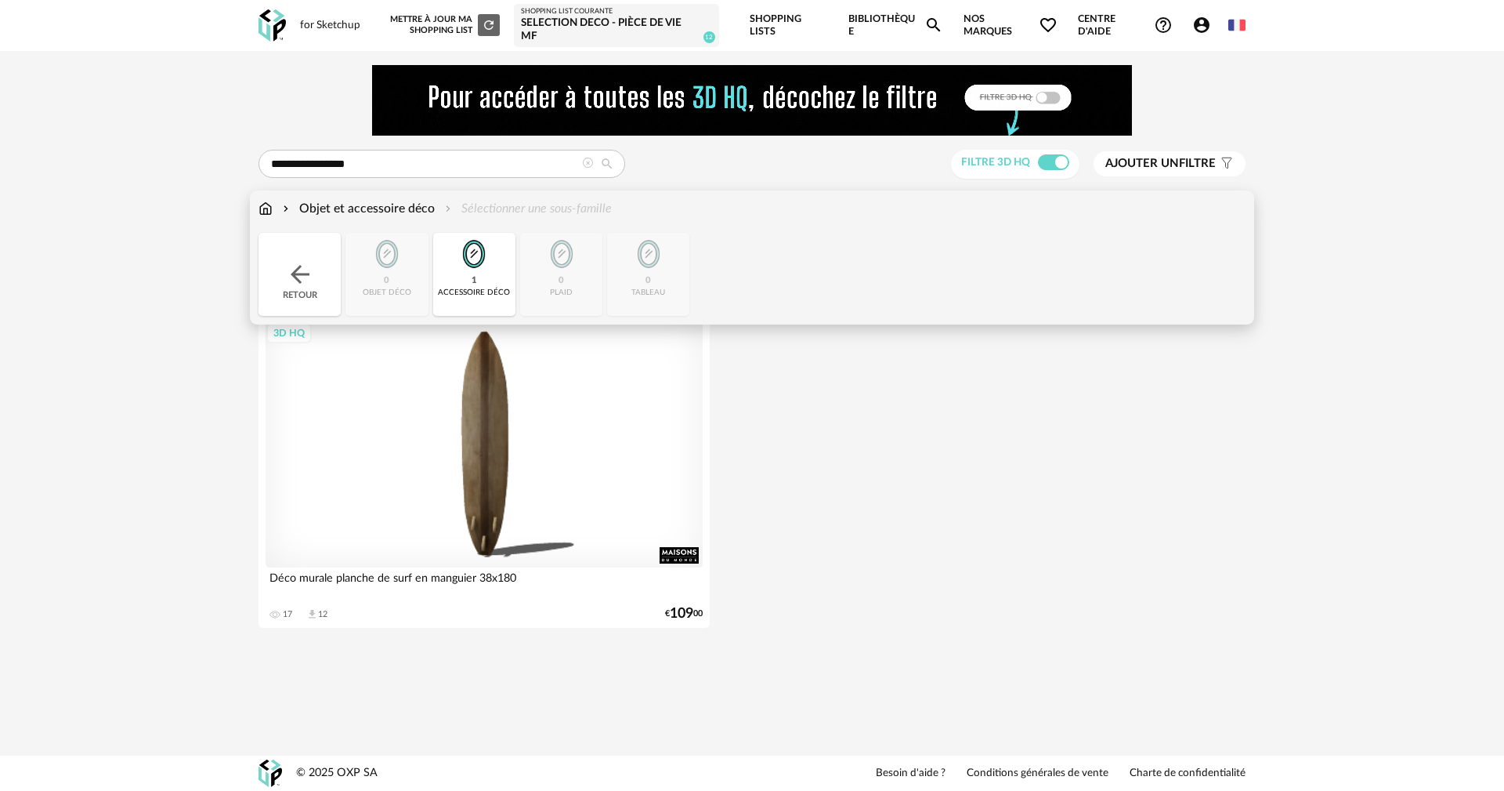
click at [359, 210] on div "Objet et accessoire déco" at bounding box center [357, 209] width 155 height 18
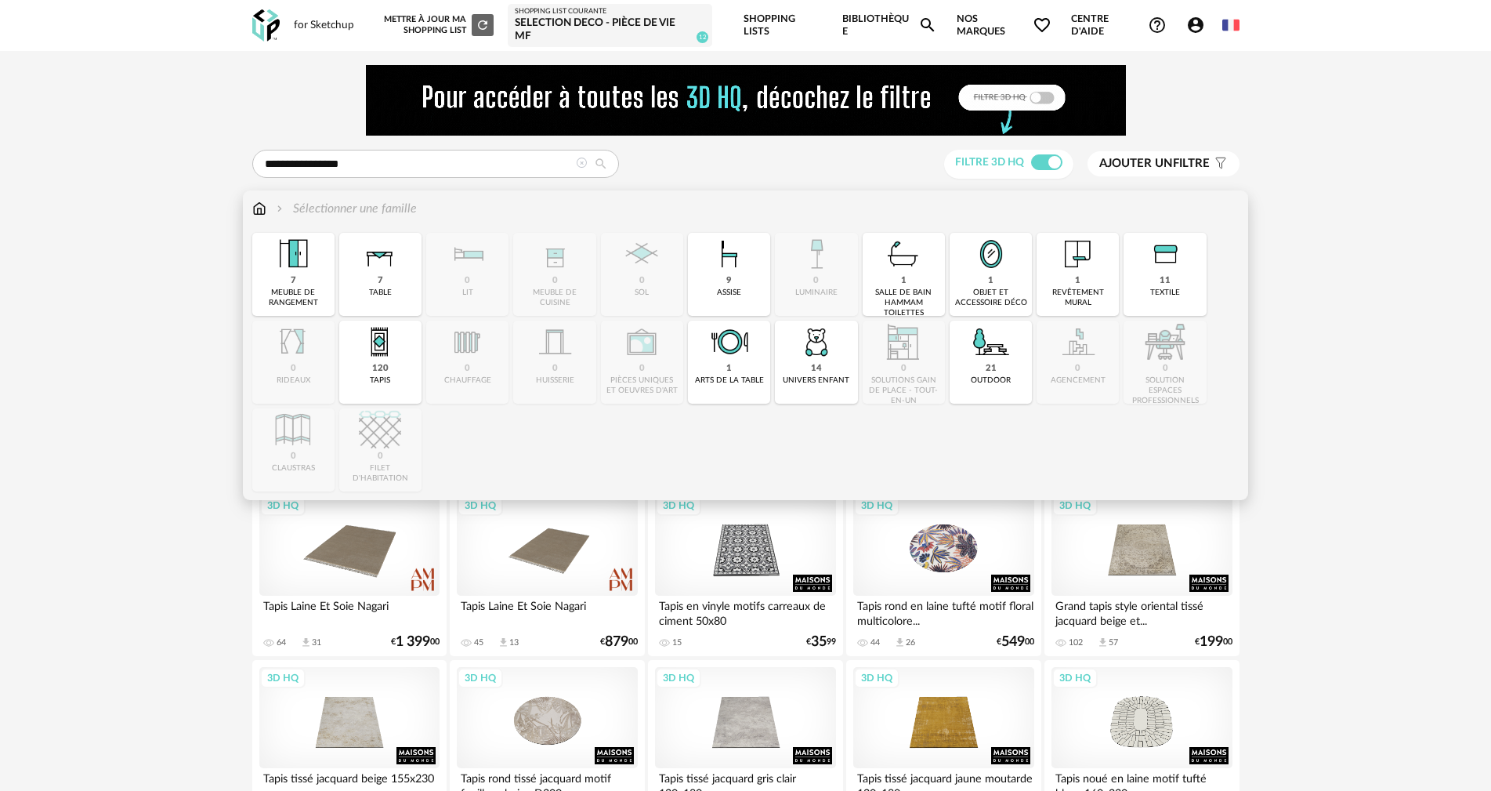
click at [987, 282] on div "1 objet et accessoire déco" at bounding box center [991, 274] width 82 height 83
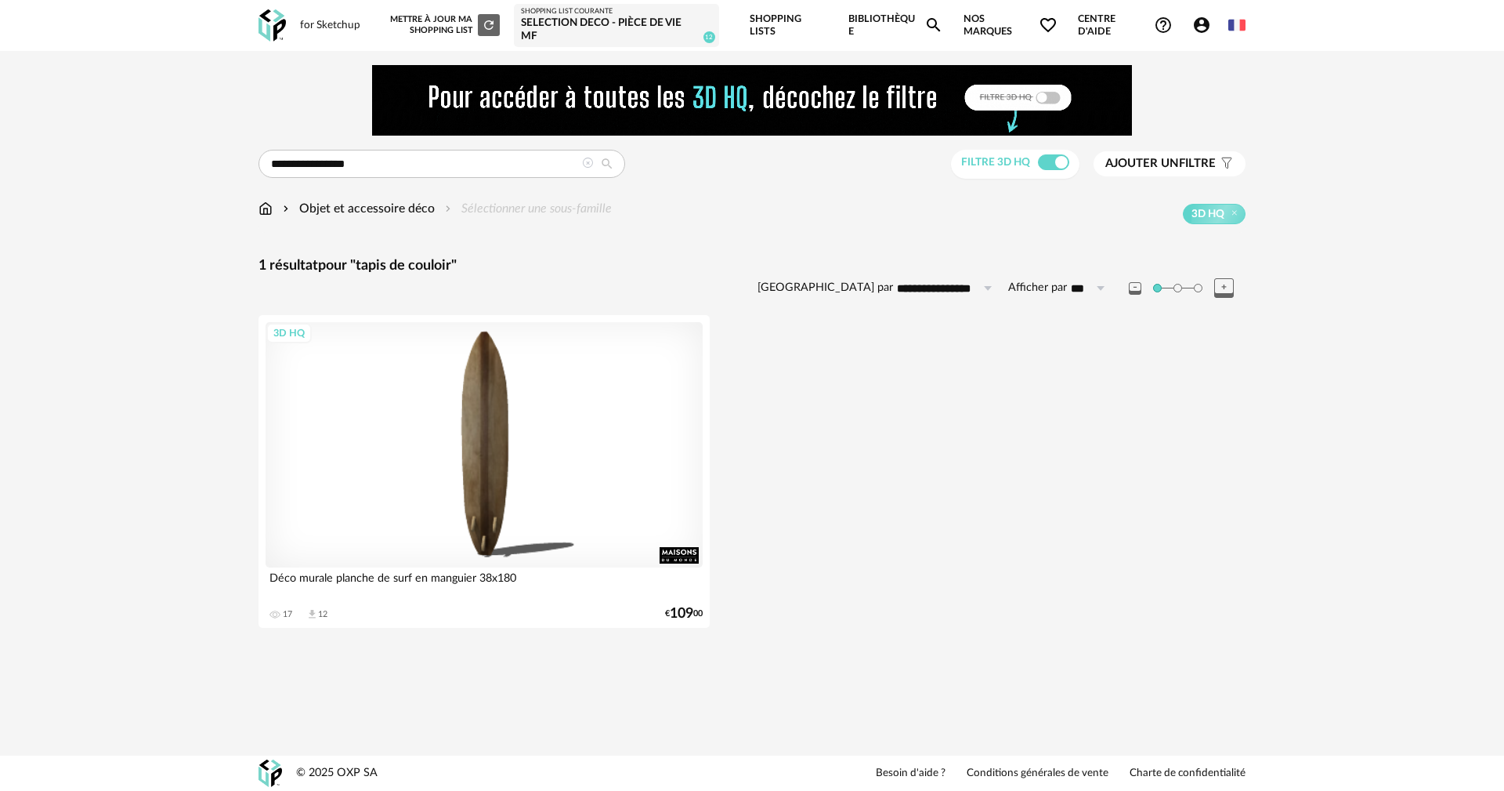
click at [585, 163] on icon at bounding box center [587, 162] width 11 height 11
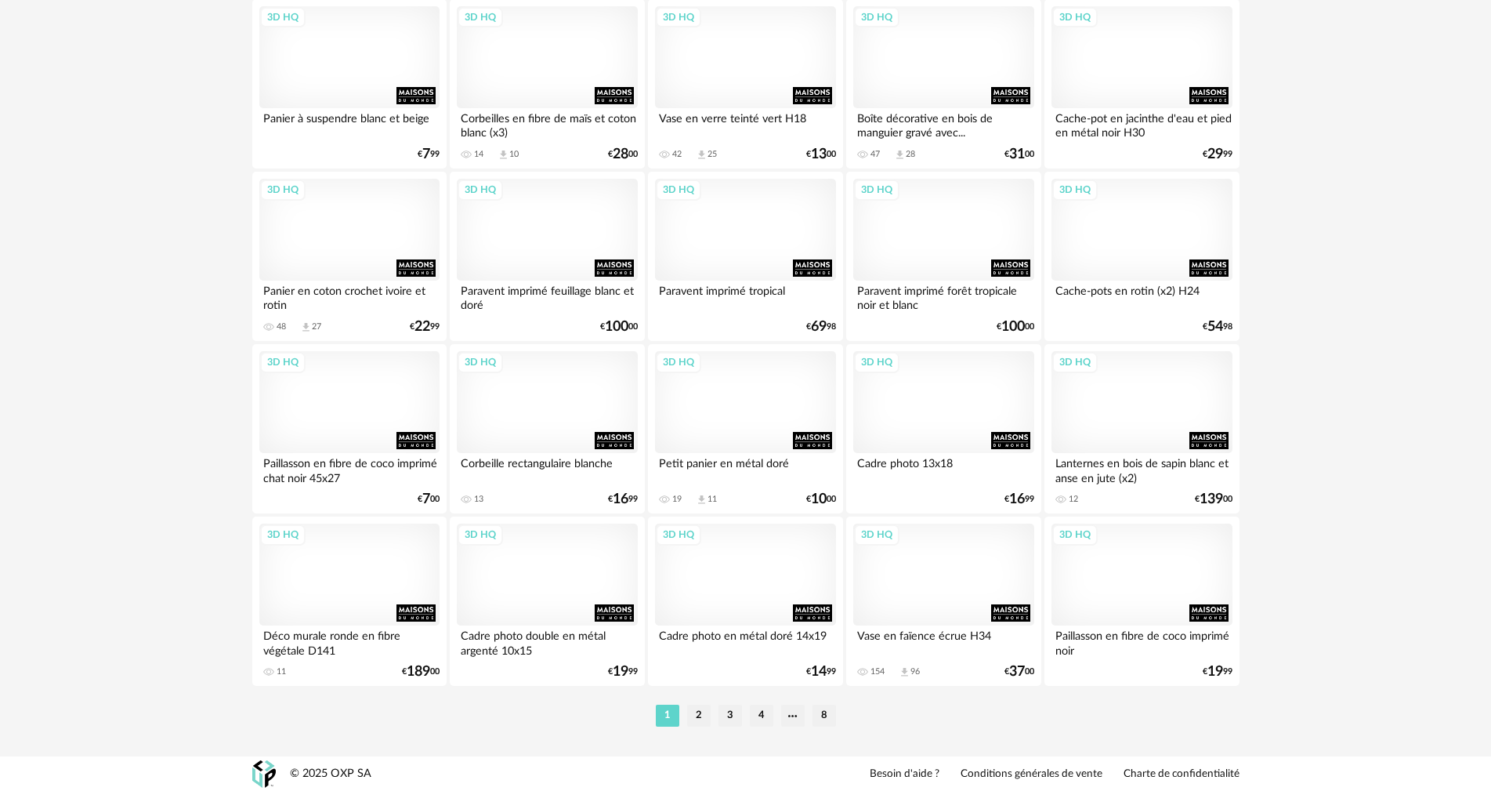
scroll to position [3075, 0]
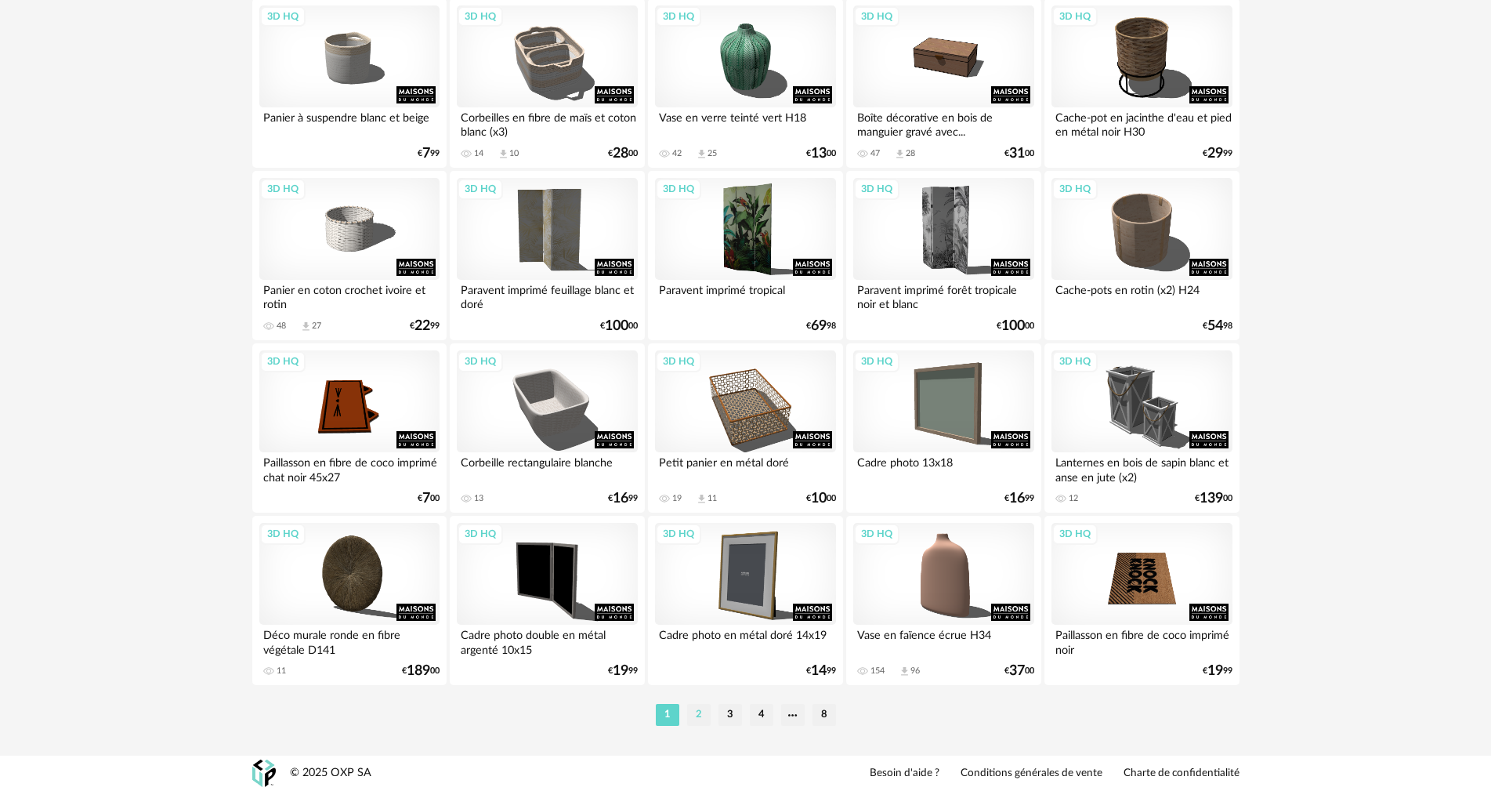
click at [692, 716] on li "2" at bounding box center [699, 715] width 24 height 22
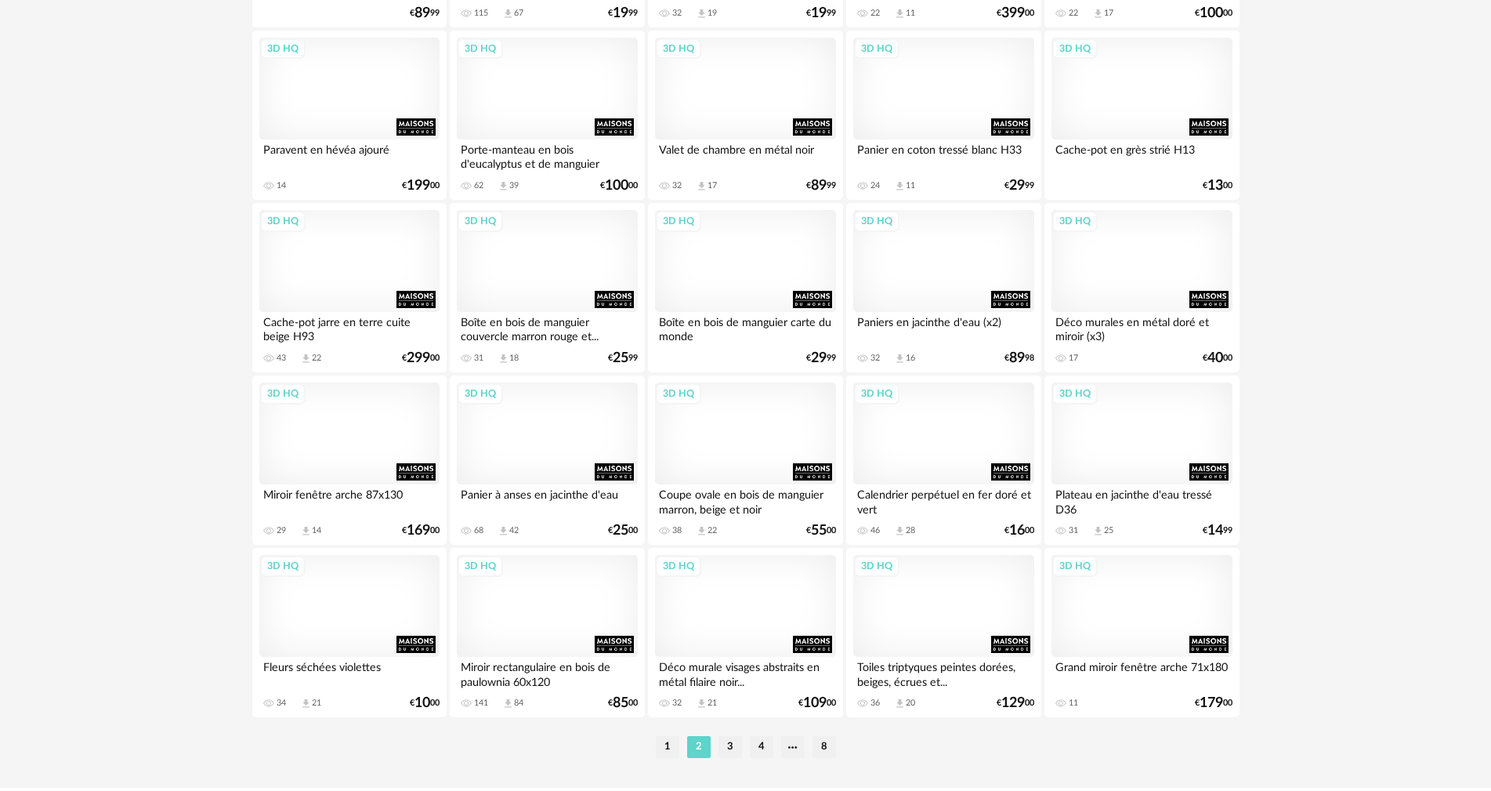
scroll to position [3075, 0]
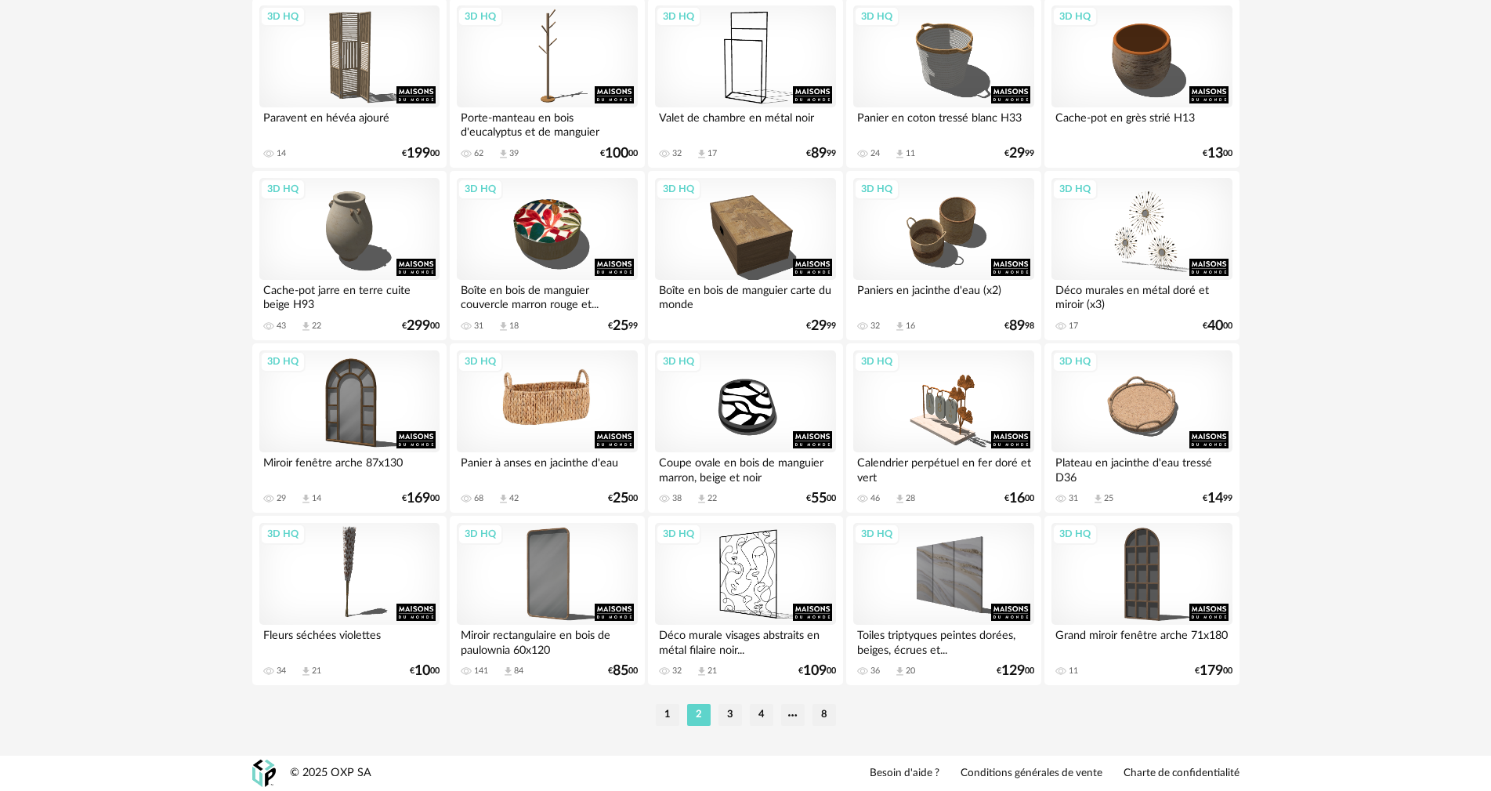
click at [586, 408] on div "3D HQ" at bounding box center [547, 401] width 180 height 102
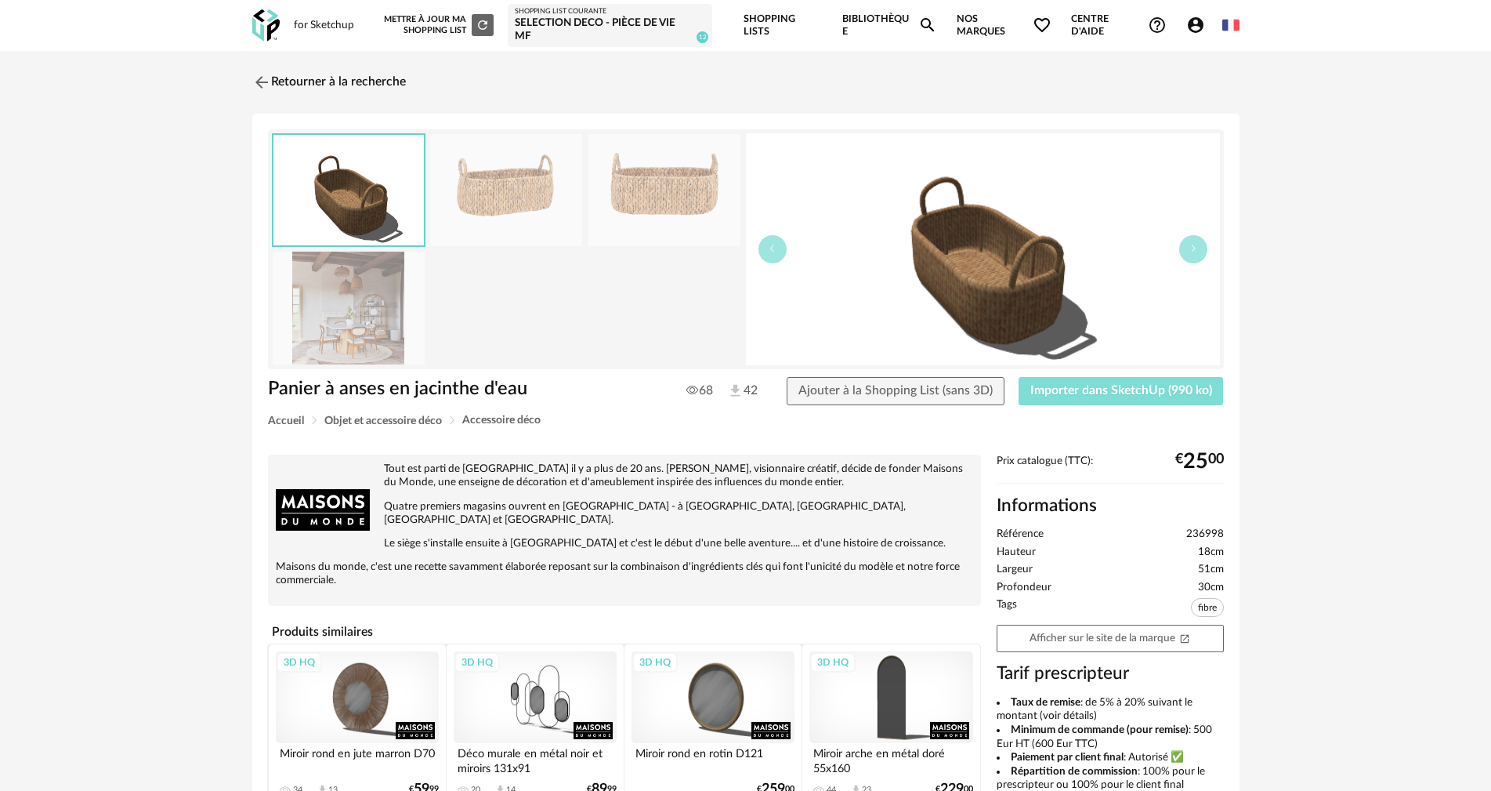
click at [1108, 388] on span "Importer dans SketchUp (990 ko)" at bounding box center [1121, 390] width 182 height 13
click at [896, 397] on button "Ajouter à la Shopping List (sans 3D)" at bounding box center [896, 391] width 218 height 28
click at [302, 79] on link "Retourner à la recherche" at bounding box center [325, 82] width 154 height 34
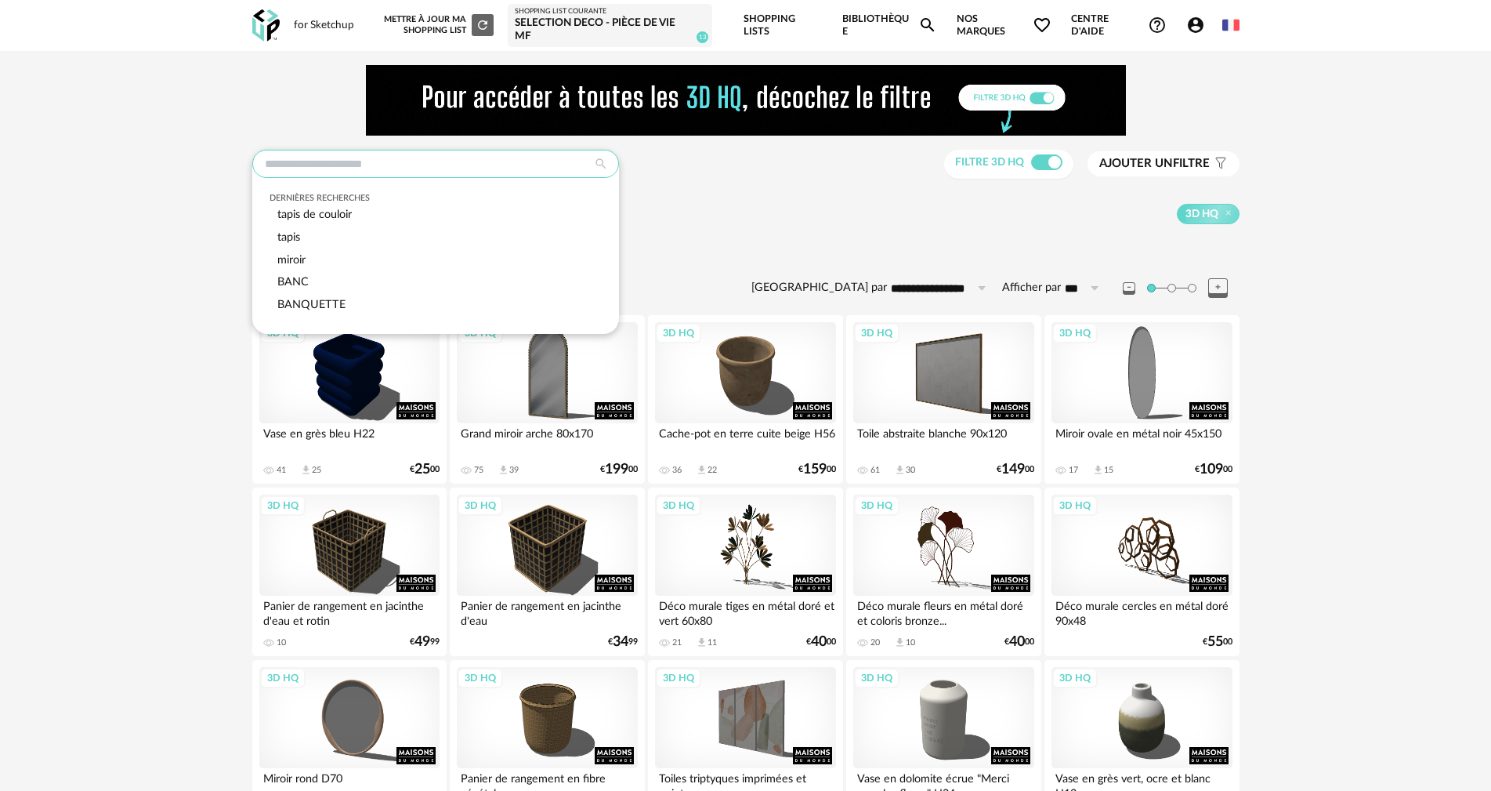
click at [539, 169] on input "text" at bounding box center [435, 164] width 367 height 28
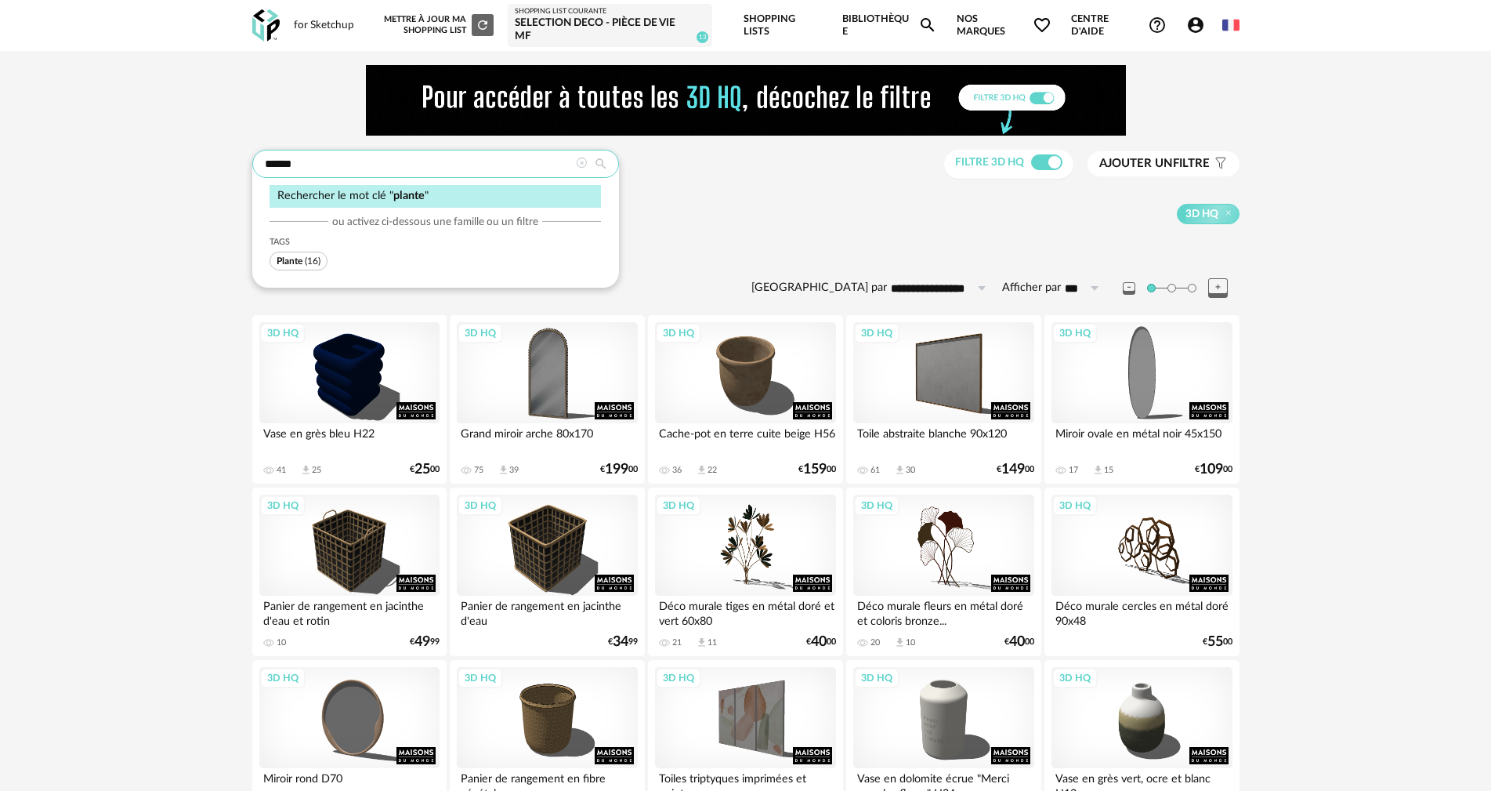
type input "******"
type input "**********"
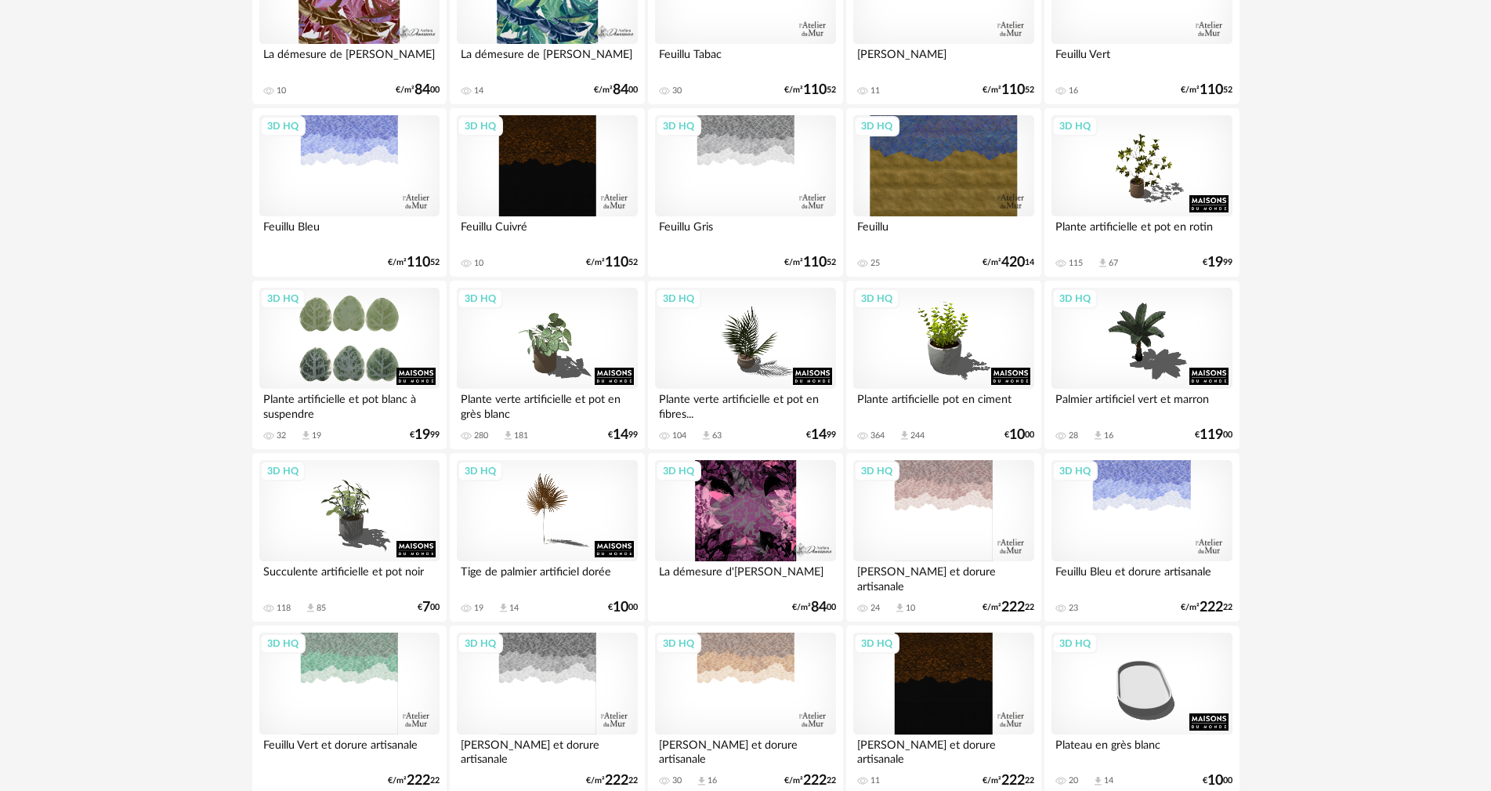
scroll to position [392, 0]
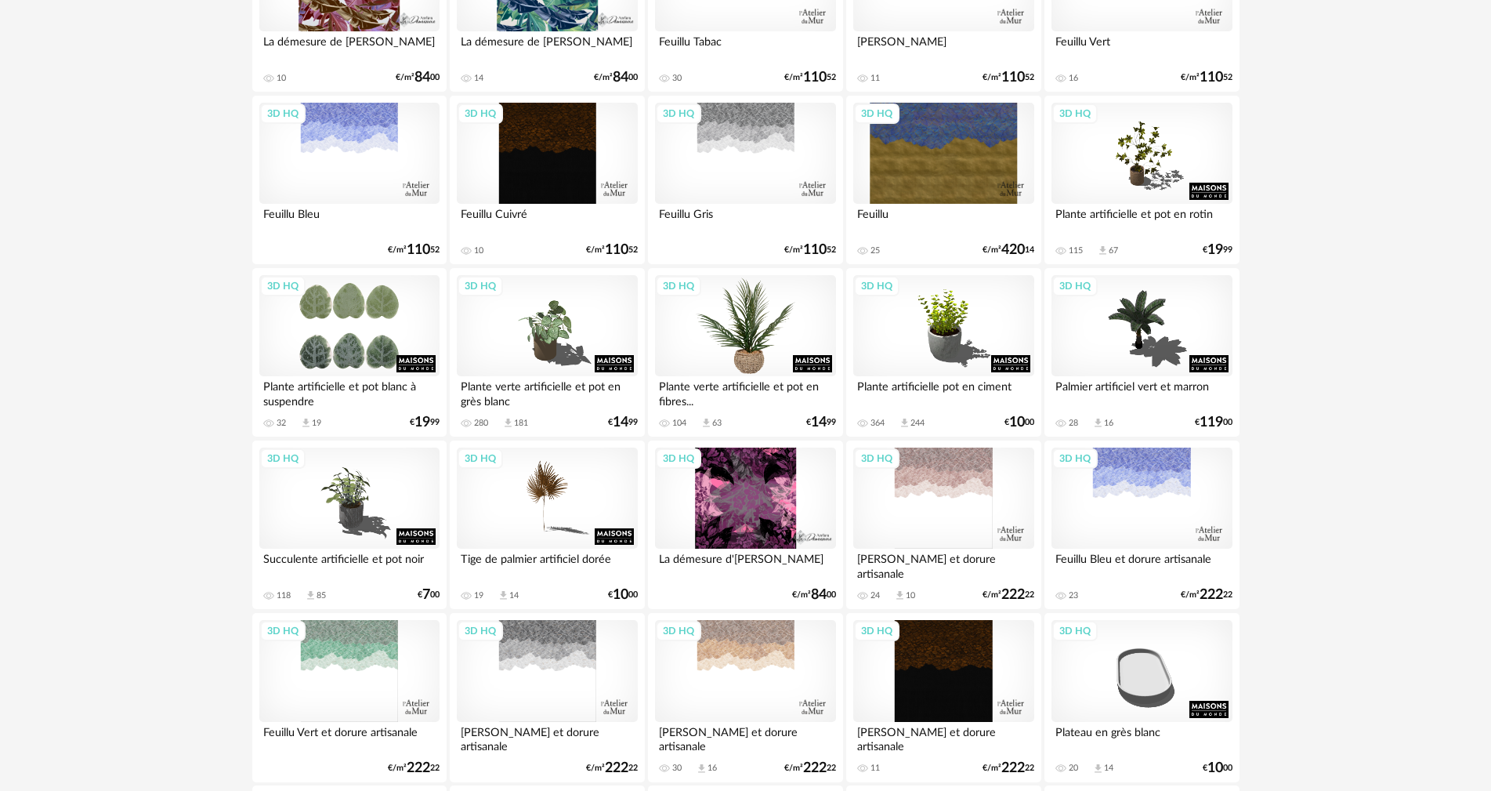
click at [732, 332] on div "3D HQ" at bounding box center [745, 326] width 180 height 102
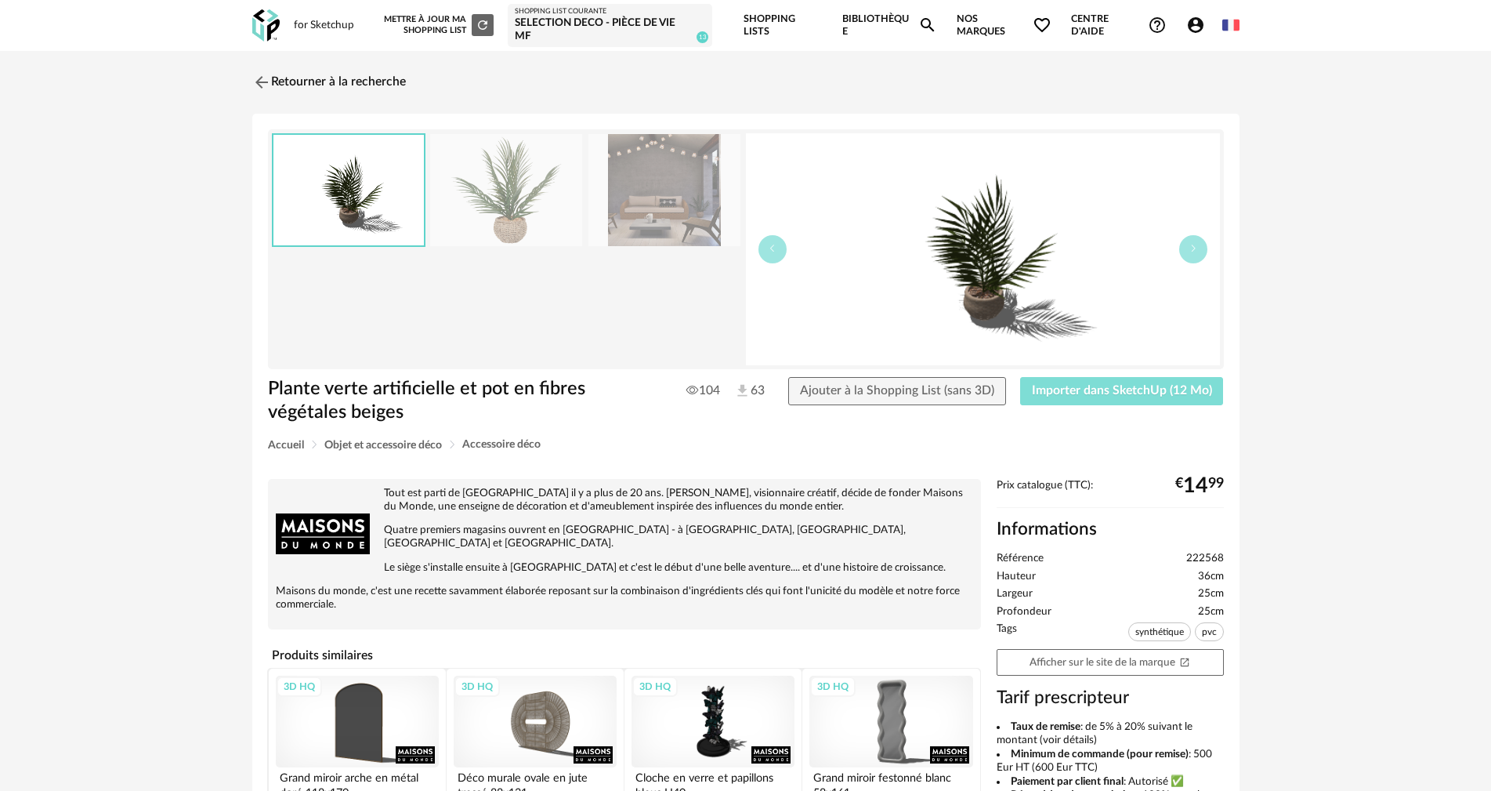
click at [1085, 390] on span "Importer dans SketchUp (12 Mo)" at bounding box center [1122, 390] width 180 height 13
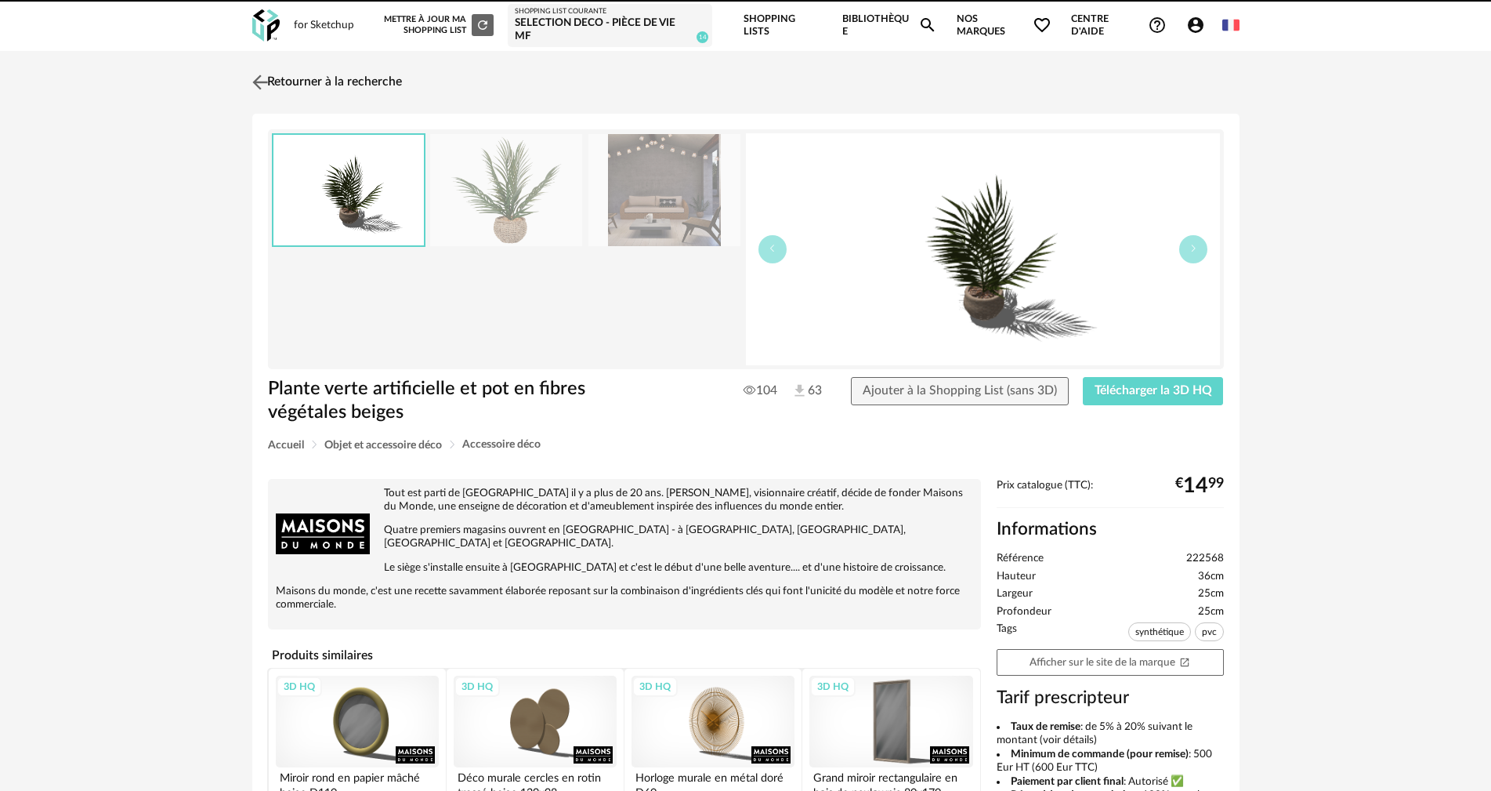
click at [291, 65] on link "Retourner à la recherche" at bounding box center [325, 82] width 154 height 34
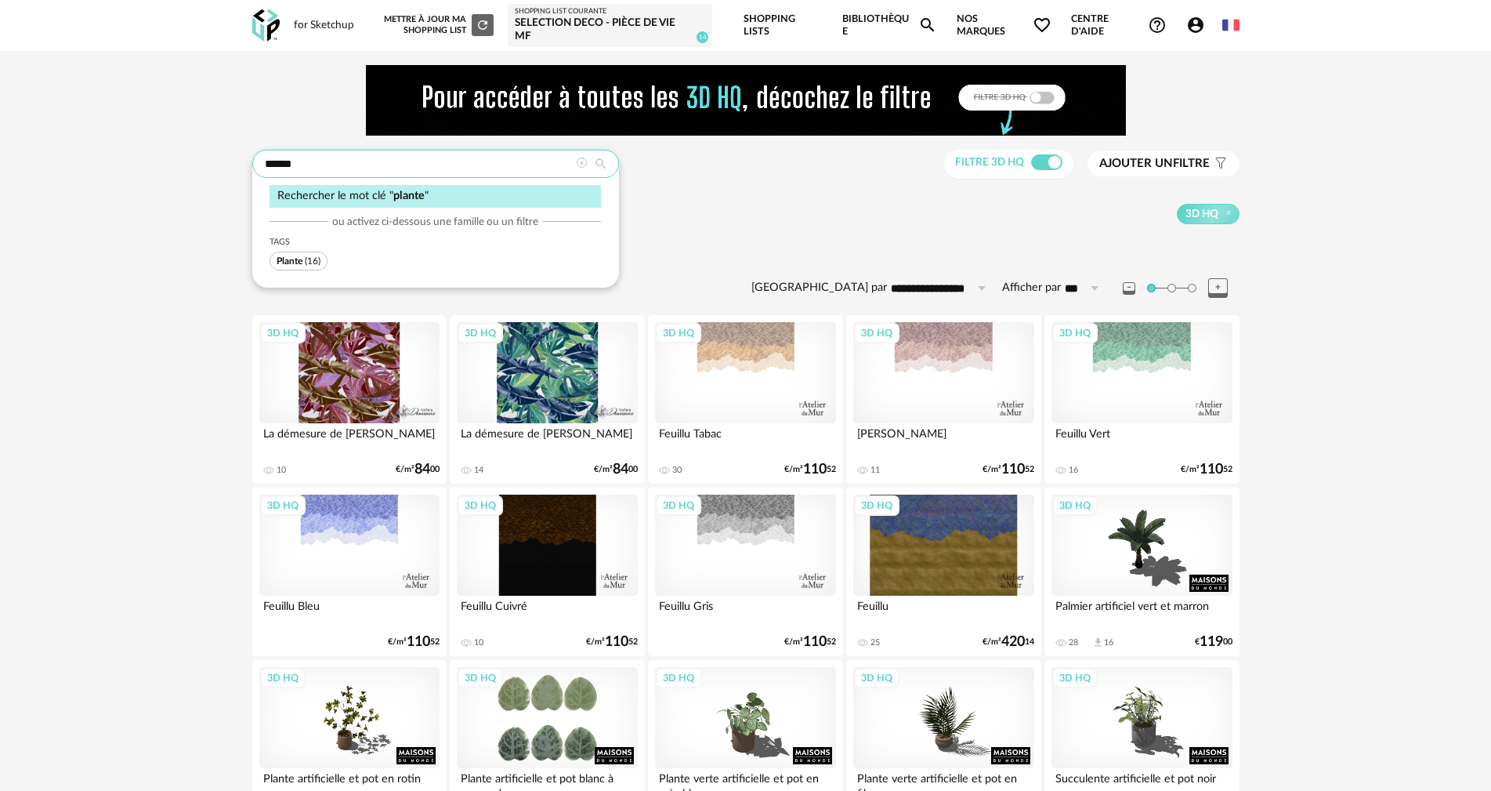
click at [364, 165] on input "******" at bounding box center [435, 164] width 367 height 28
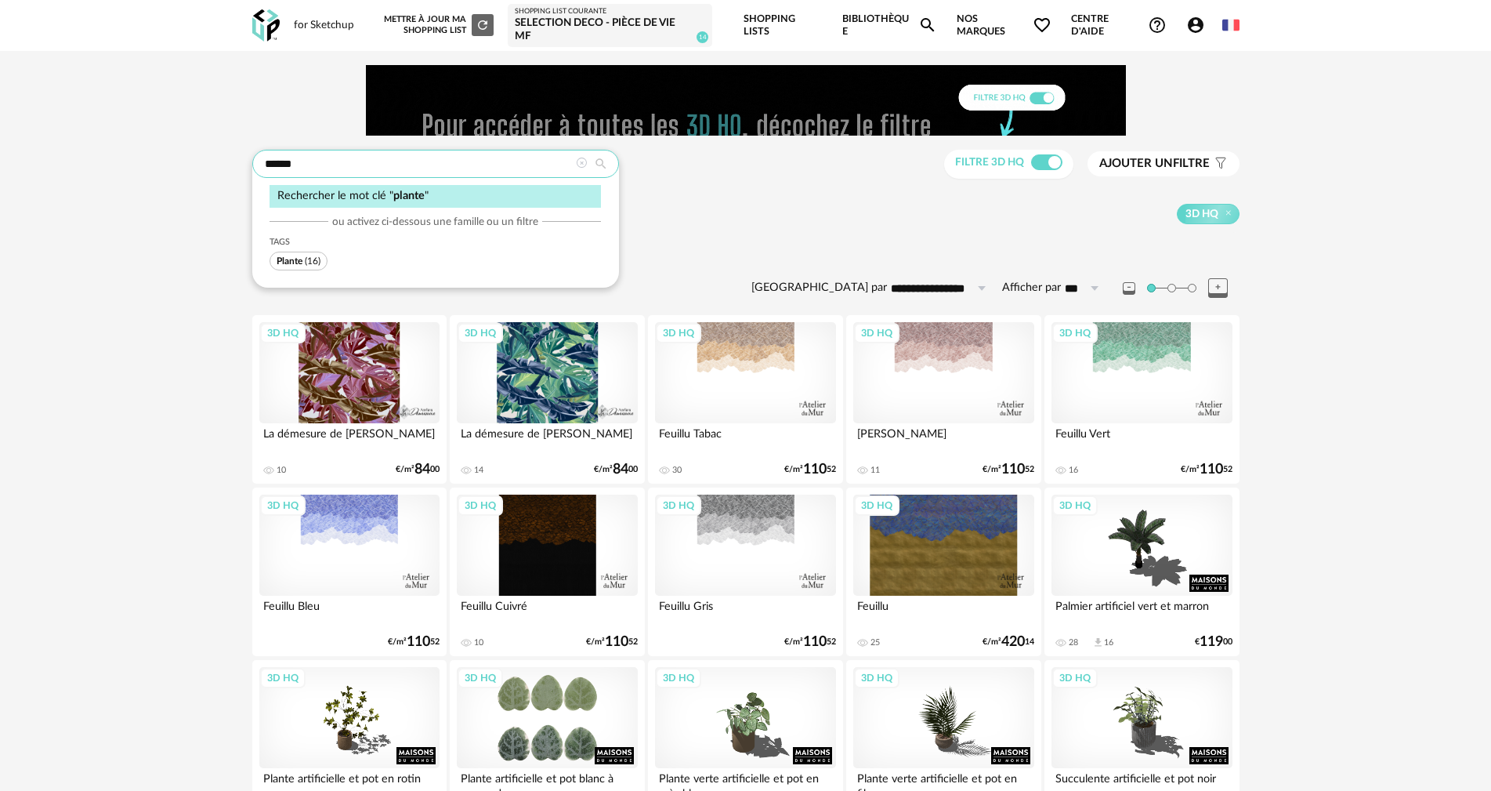
click at [364, 165] on input "******" at bounding box center [435, 164] width 367 height 28
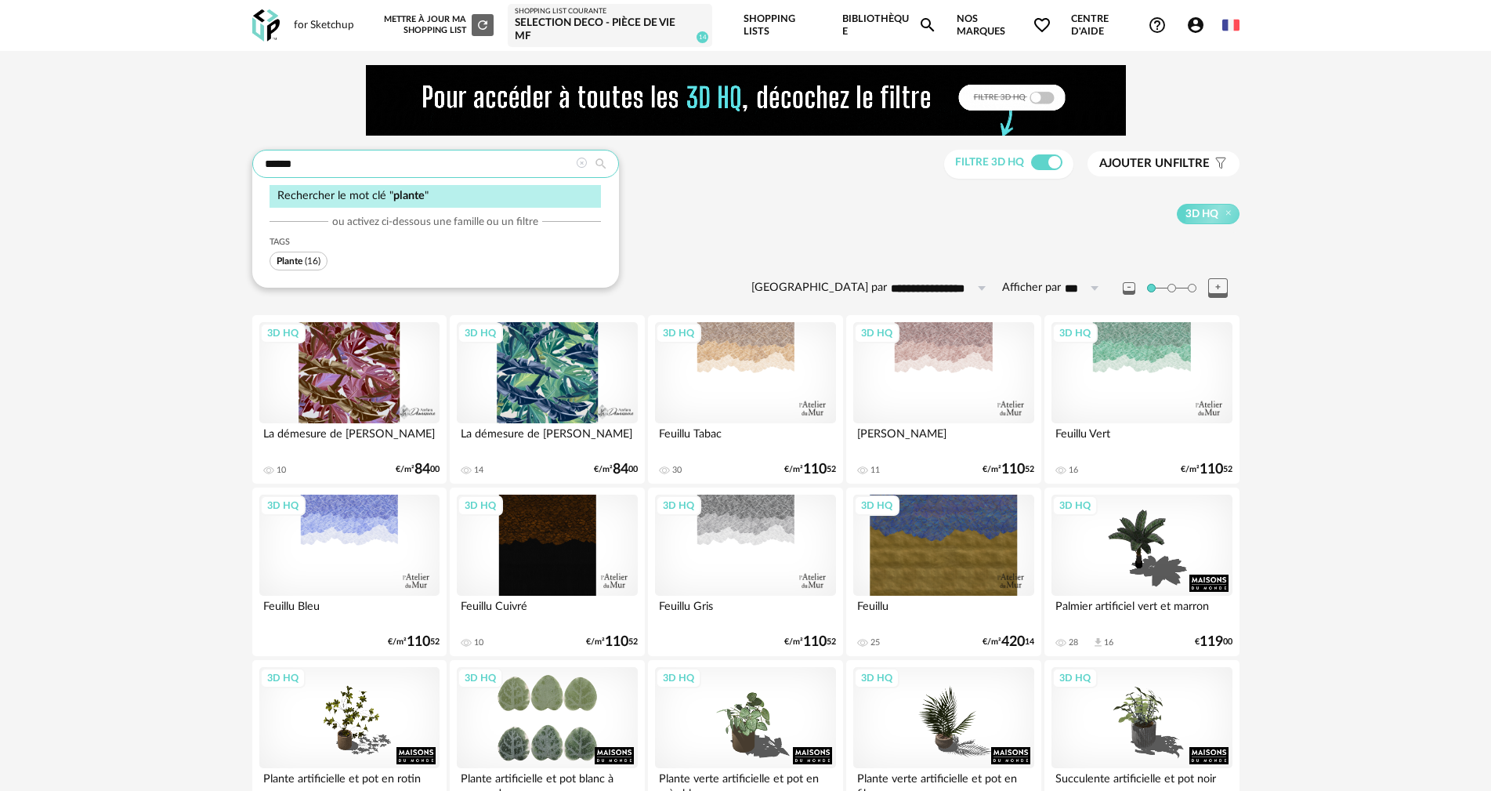
click at [364, 165] on input "******" at bounding box center [435, 164] width 367 height 28
type input "******"
type input "**********"
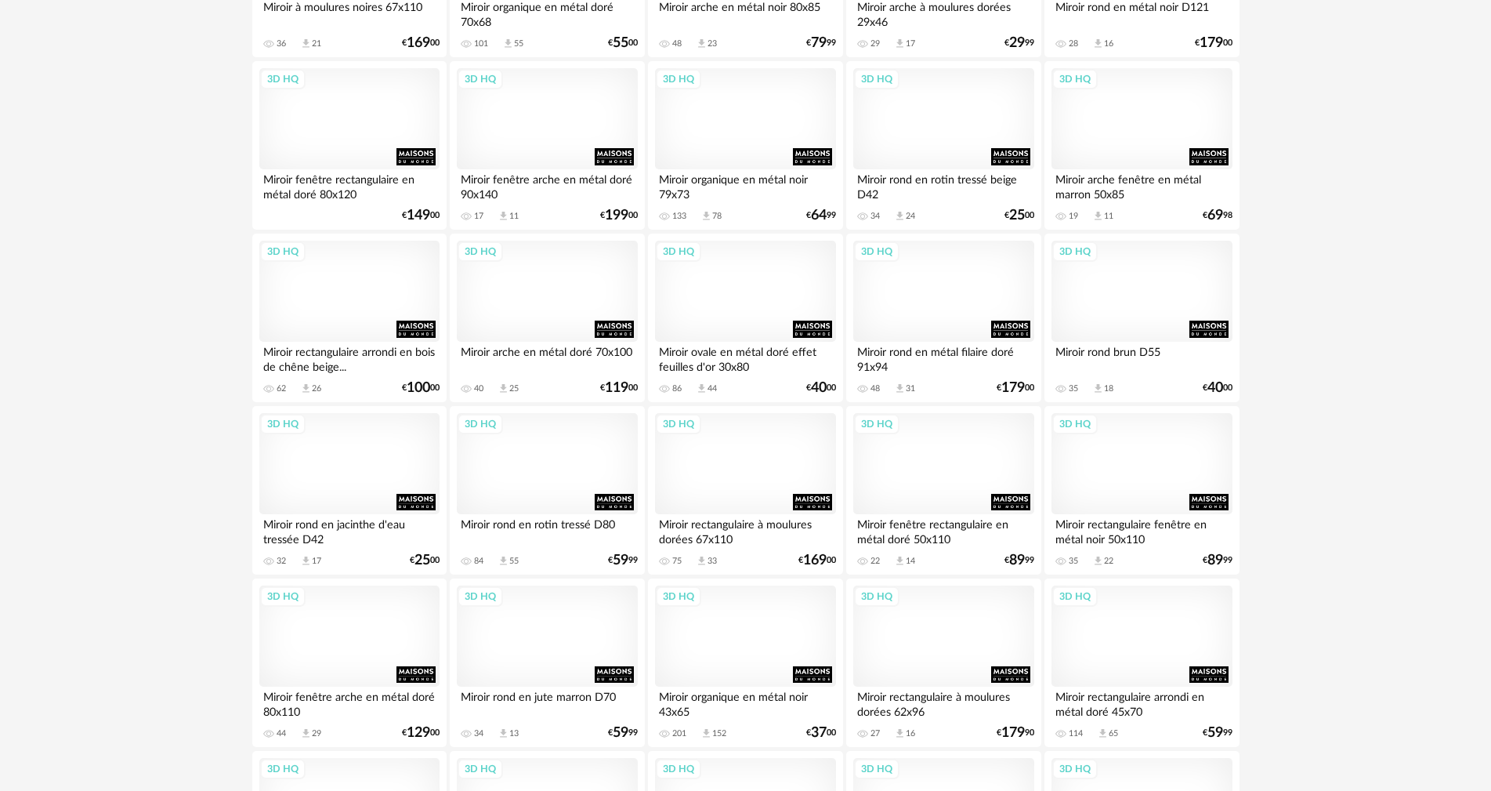
scroll to position [2194, 0]
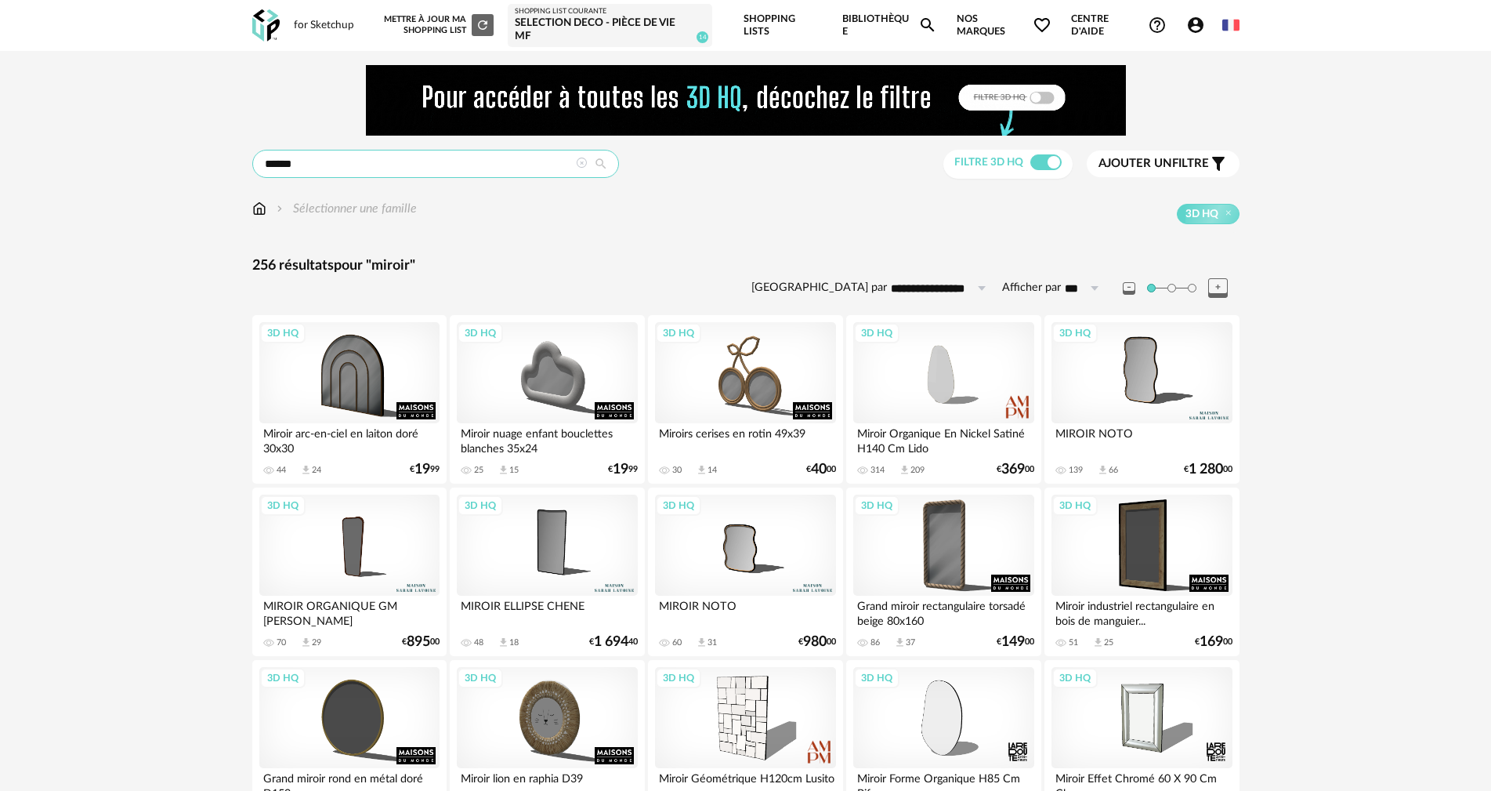
click at [439, 166] on input "******" at bounding box center [435, 164] width 367 height 28
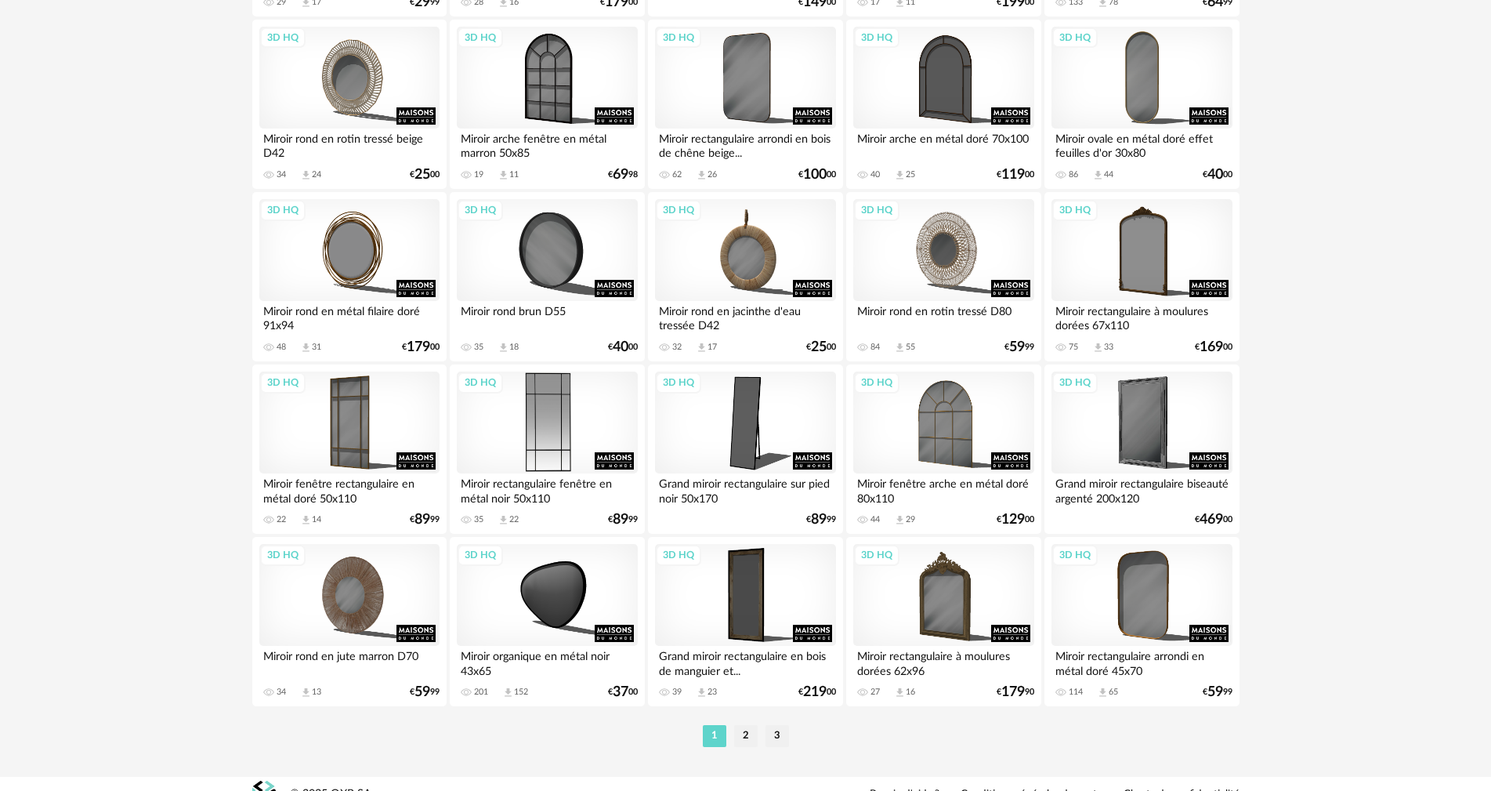
scroll to position [3075, 0]
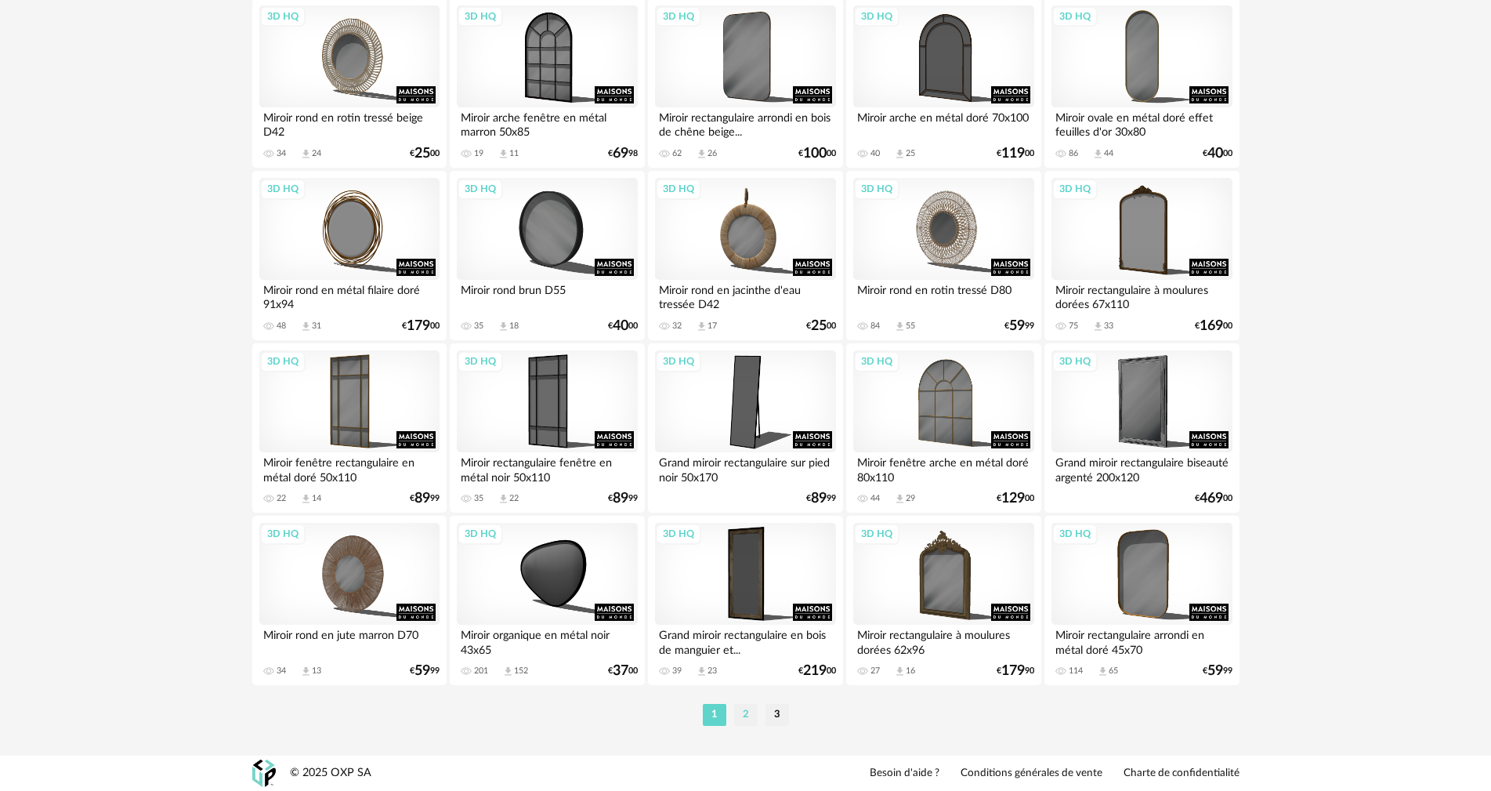
click at [749, 709] on li "2" at bounding box center [746, 715] width 24 height 22
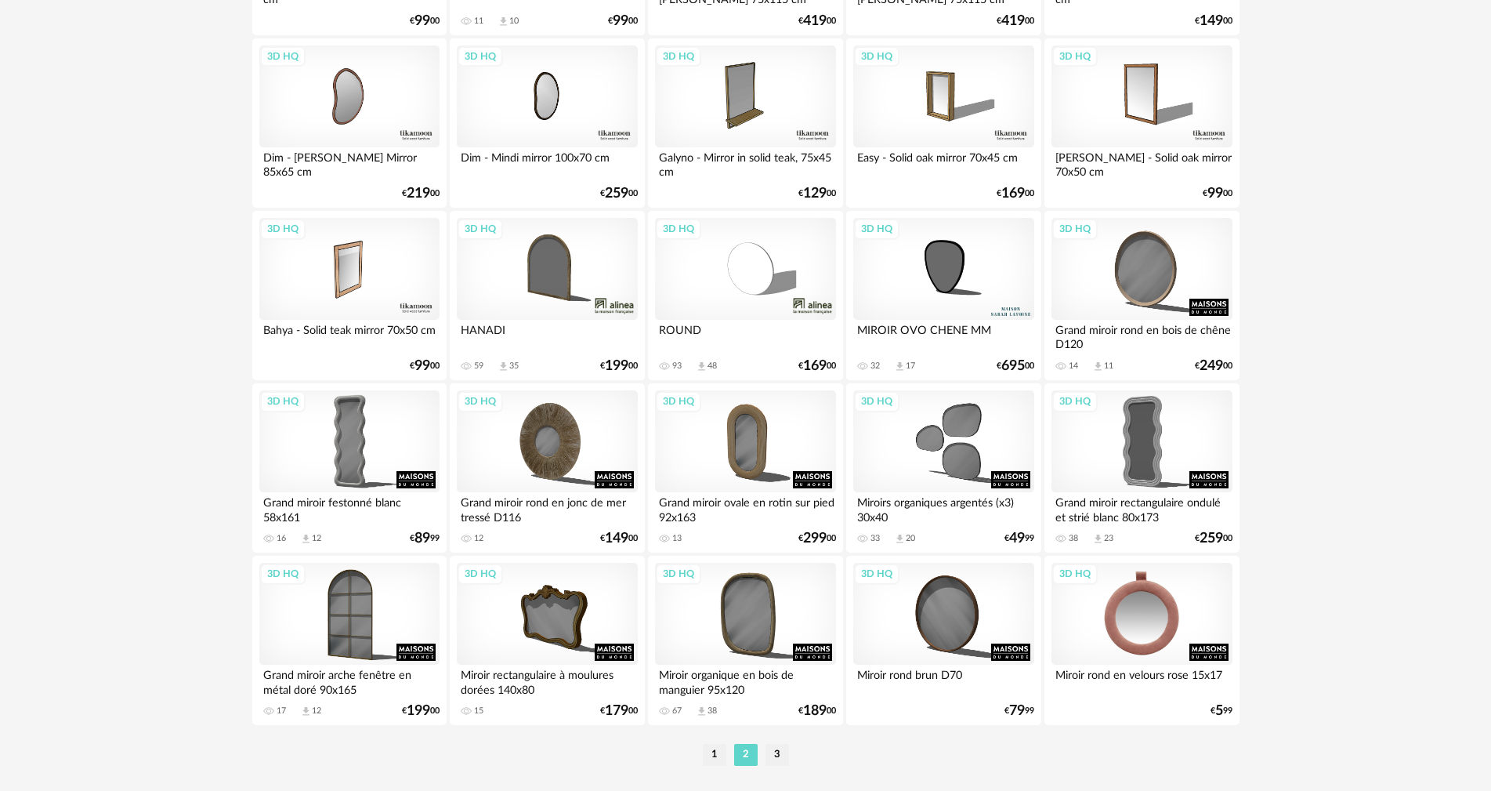
scroll to position [3075, 0]
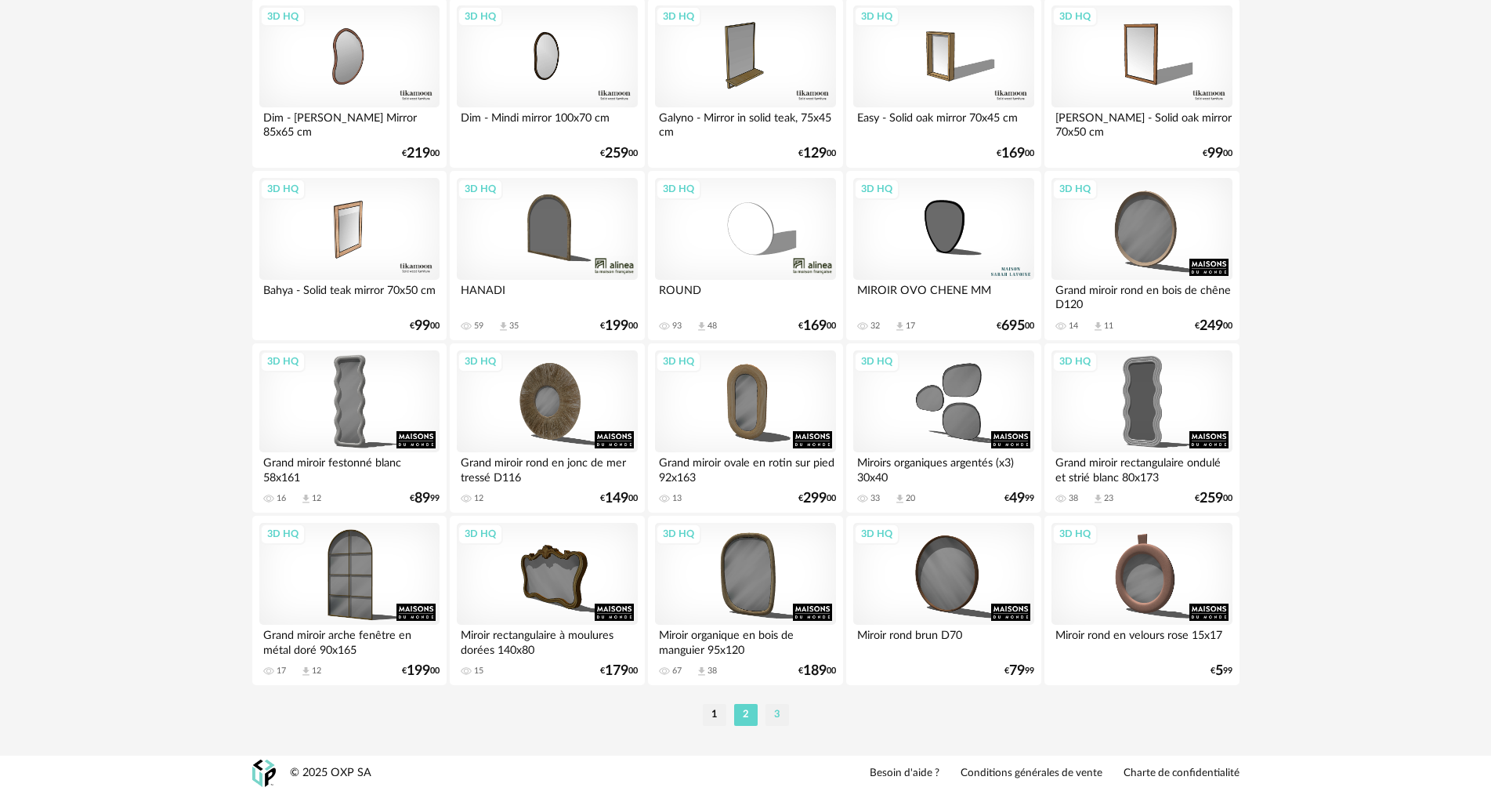
click at [784, 715] on li "3" at bounding box center [778, 715] width 24 height 22
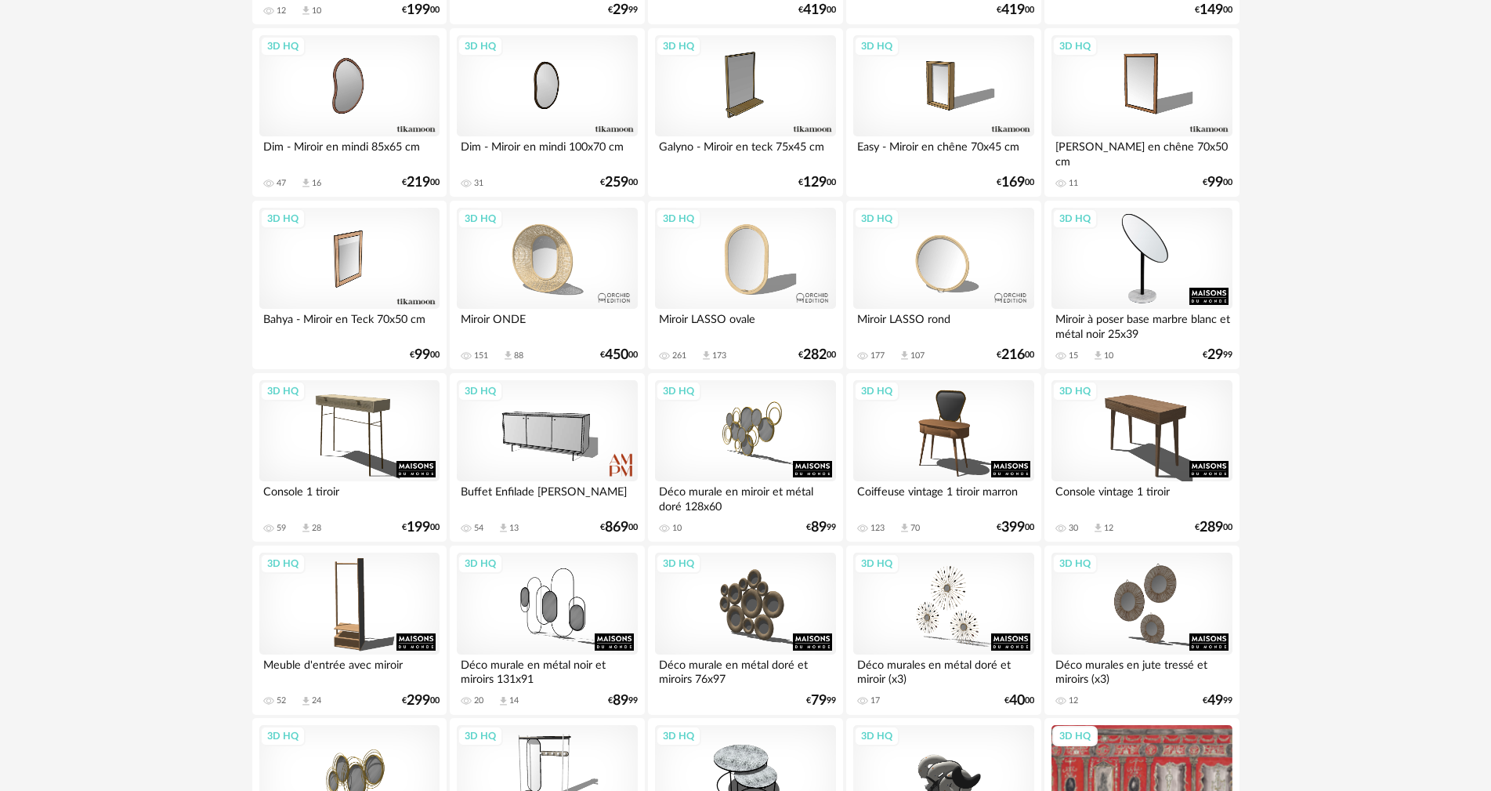
scroll to position [470, 0]
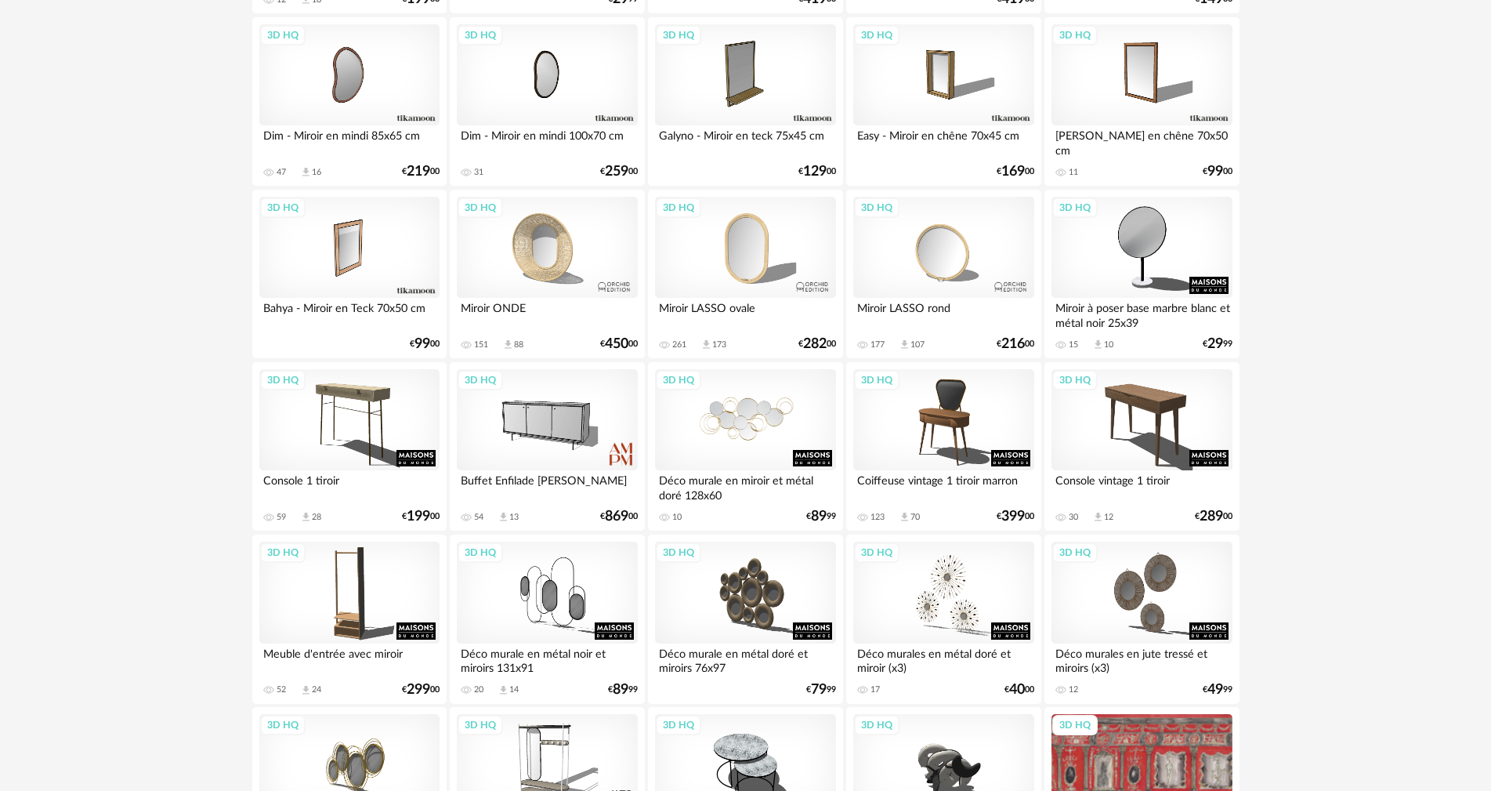
click at [731, 418] on div "3D HQ" at bounding box center [745, 420] width 180 height 102
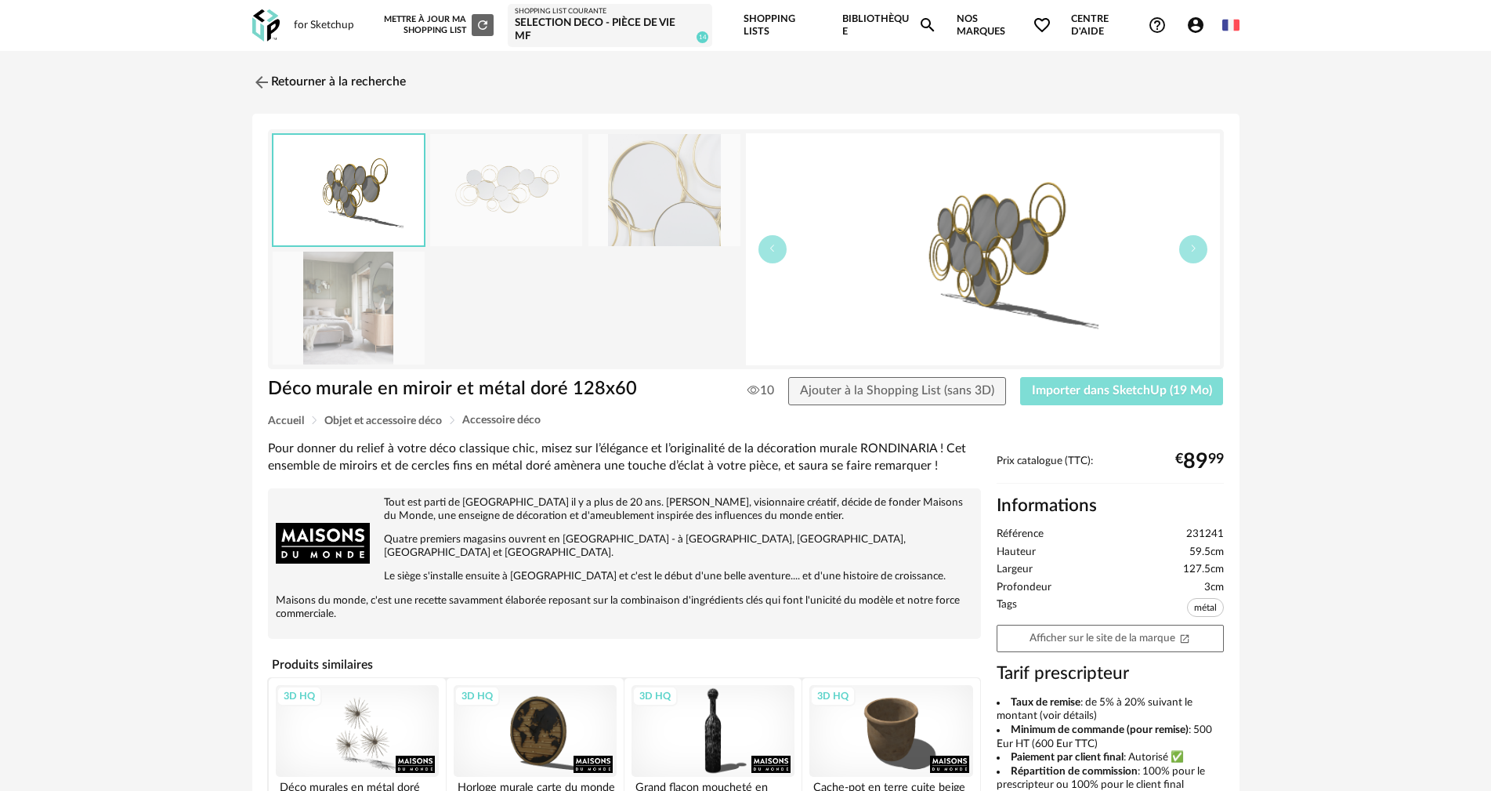
click at [1068, 390] on span "Importer dans SketchUp (19 Mo)" at bounding box center [1122, 390] width 180 height 13
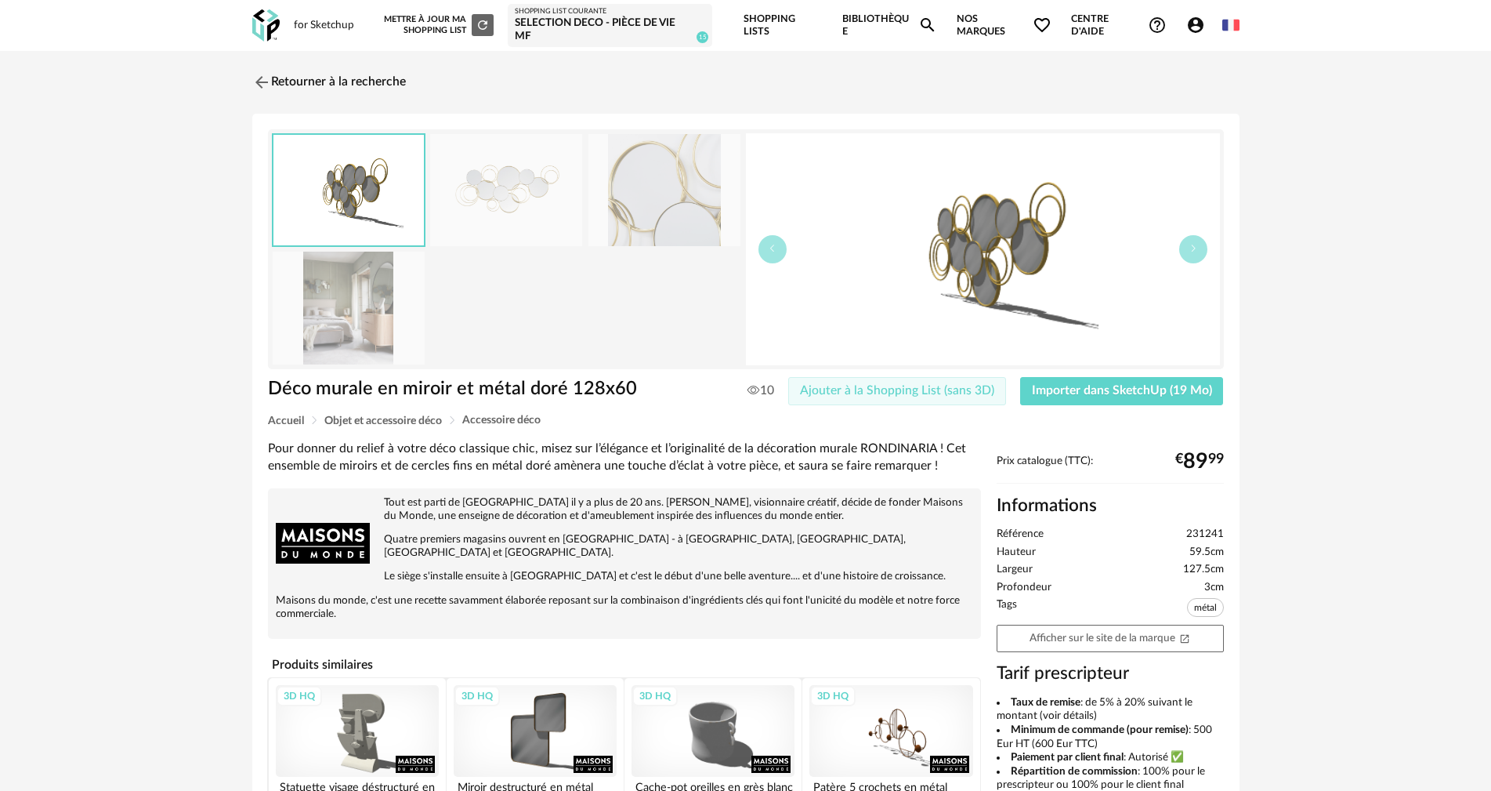
click at [852, 395] on span "Ajouter à la Shopping List (sans 3D)" at bounding box center [897, 390] width 194 height 13
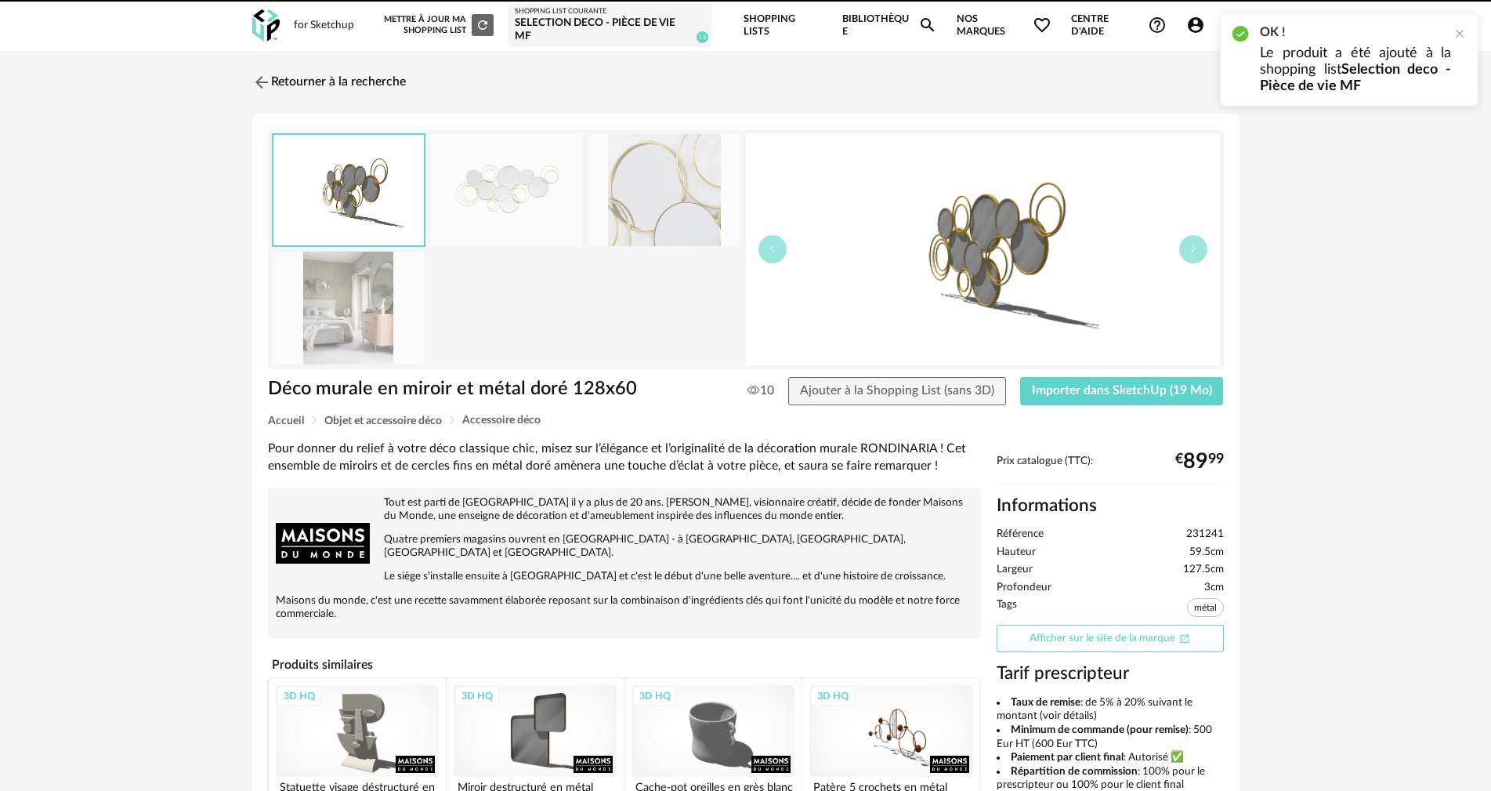
click at [1148, 642] on link "Afficher sur le site de la marque Open In New icon" at bounding box center [1110, 637] width 227 height 27
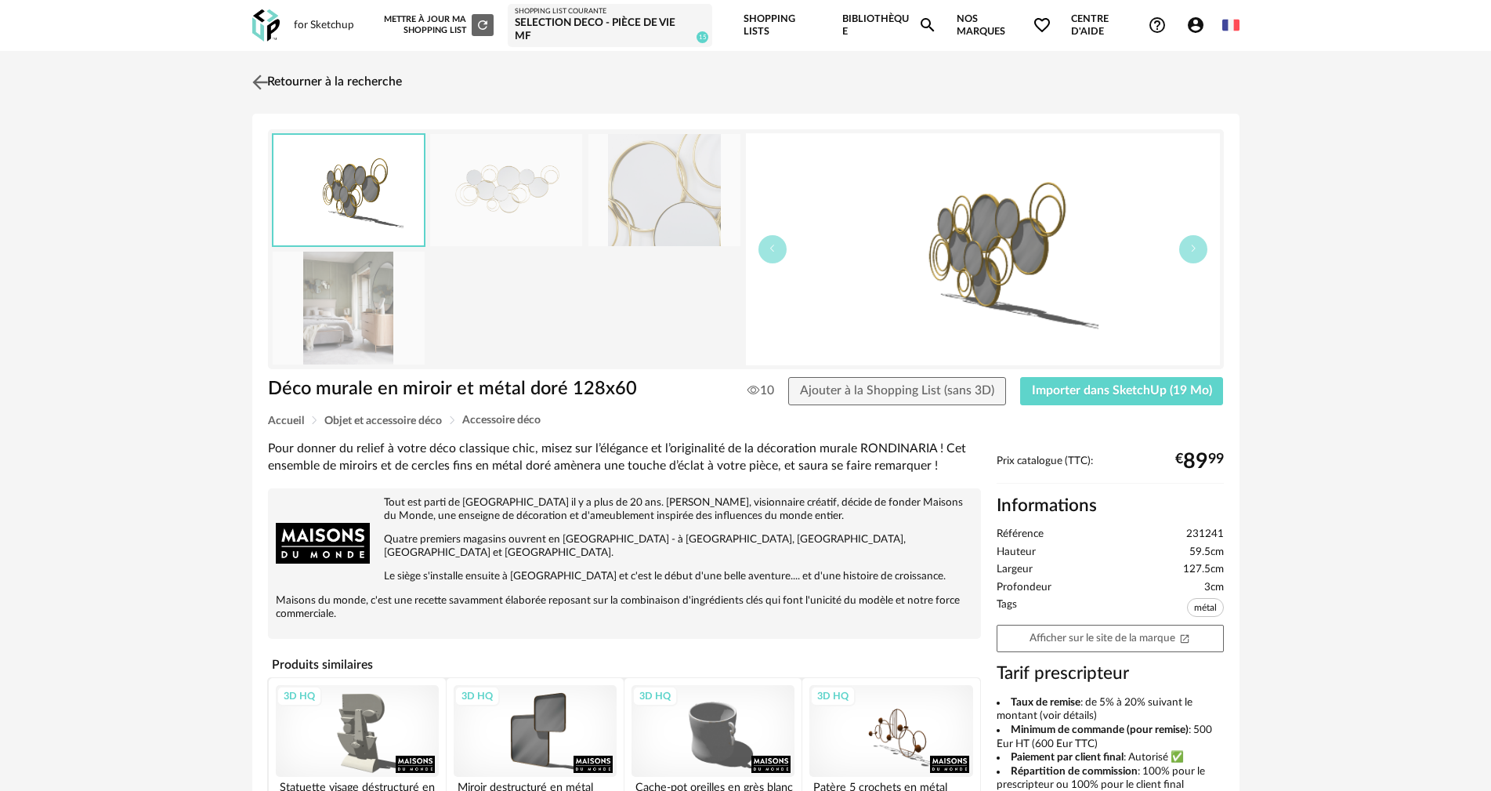
click at [320, 77] on link "Retourner à la recherche" at bounding box center [325, 82] width 154 height 34
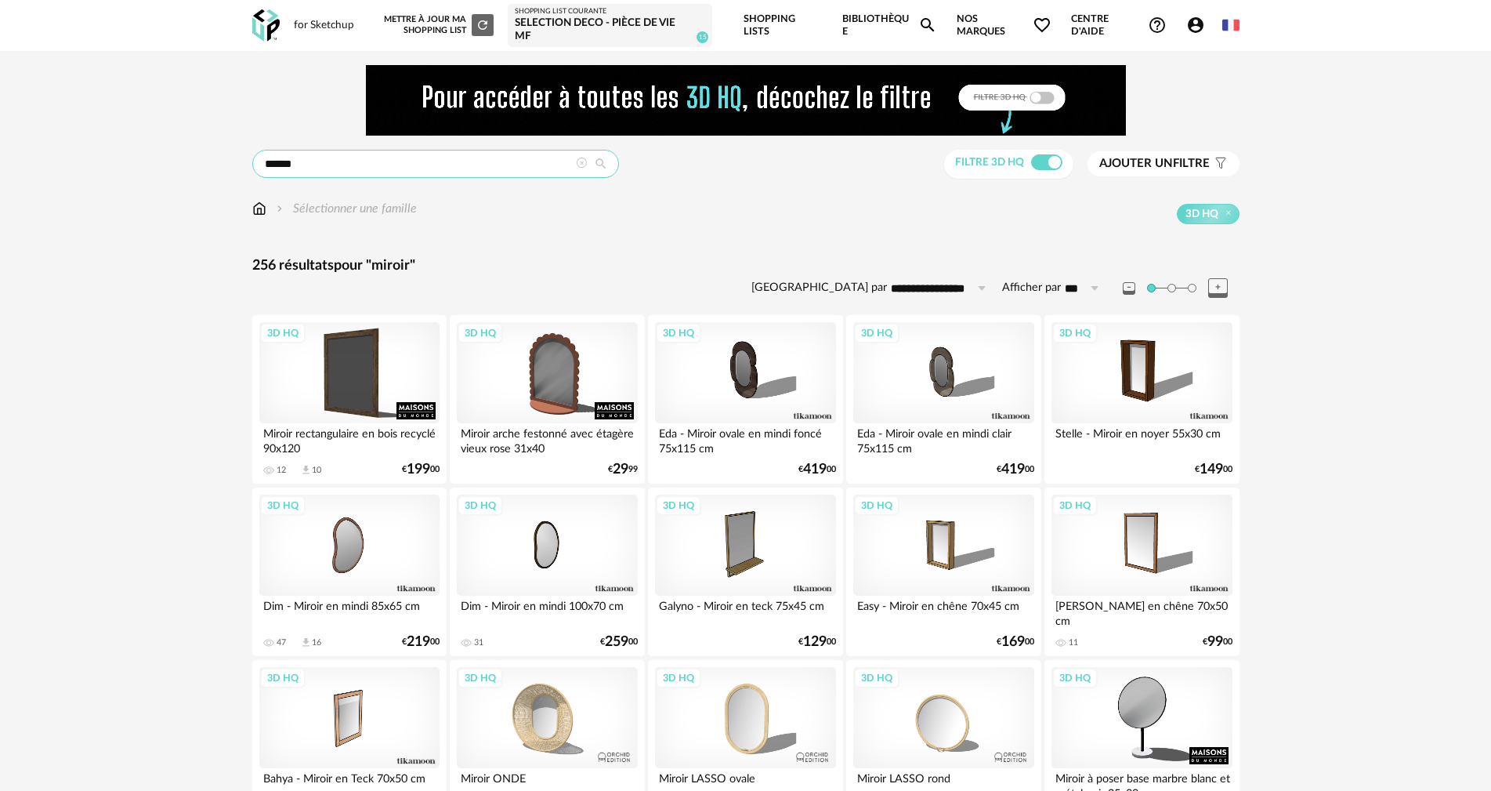
click at [402, 173] on input "******" at bounding box center [435, 164] width 367 height 28
click at [403, 172] on input "******" at bounding box center [435, 164] width 367 height 28
type input "******"
type input "**********"
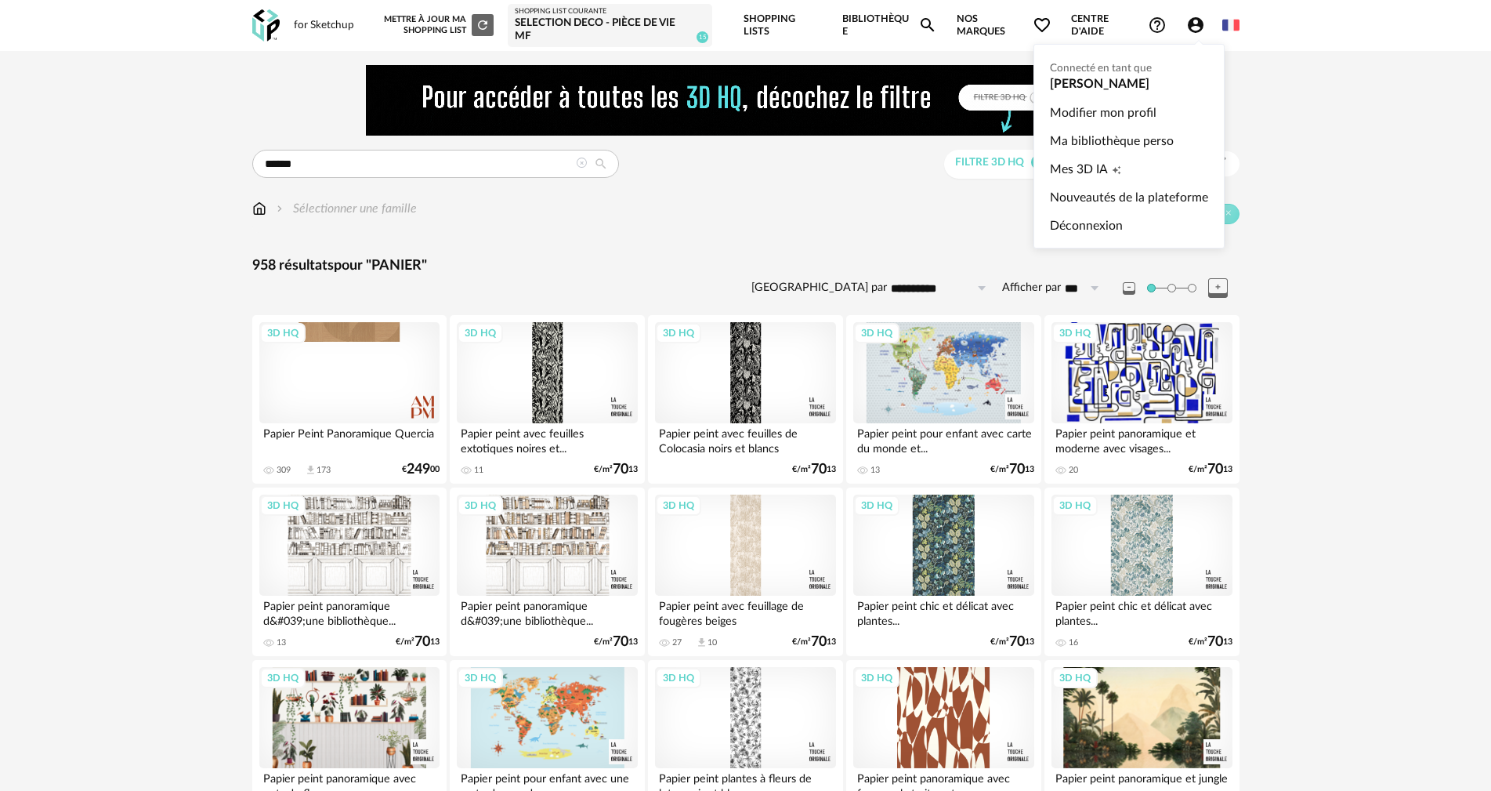
click at [1195, 27] on icon "Account Circle icon" at bounding box center [1195, 25] width 19 height 19
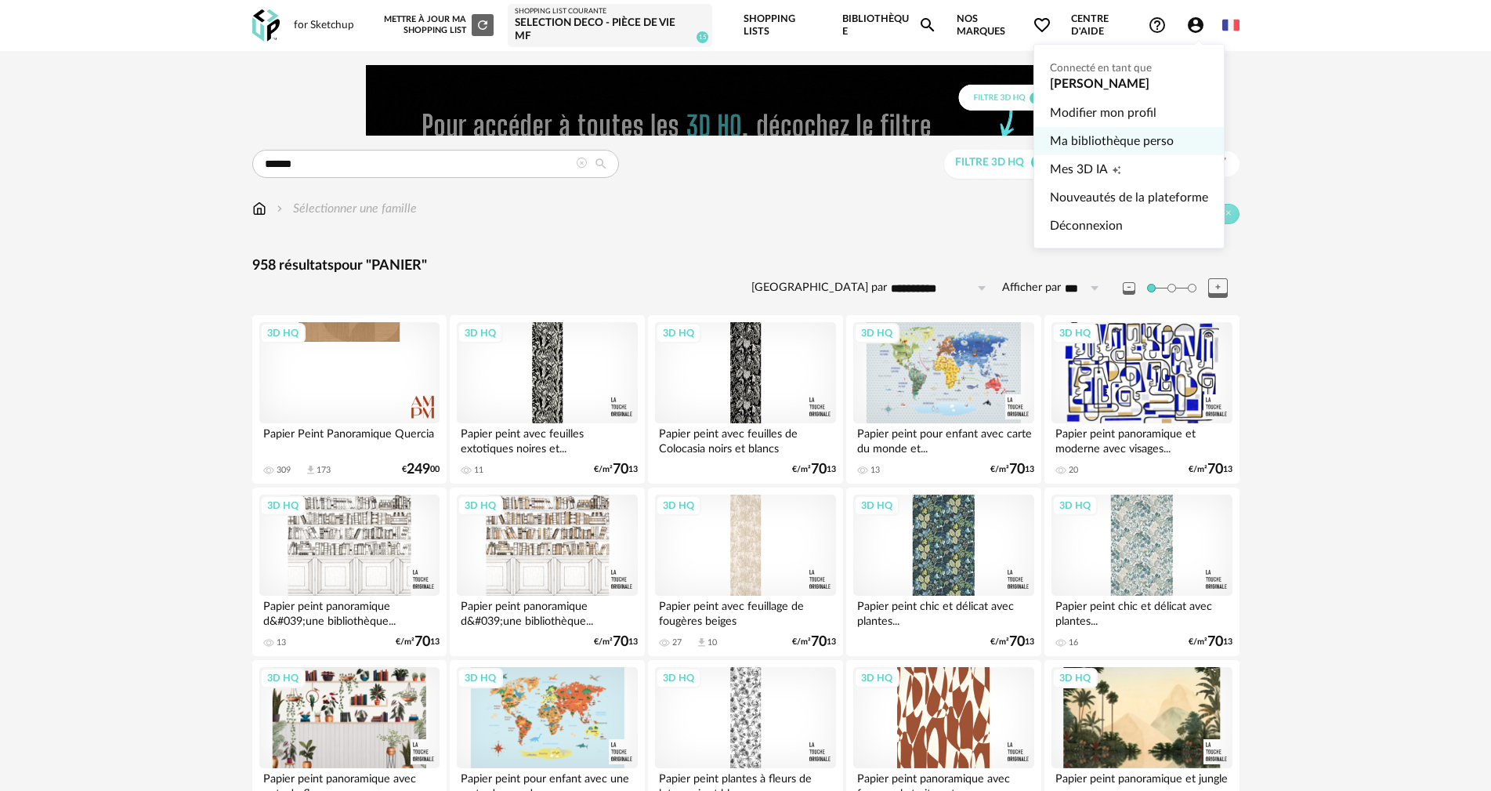
click at [1104, 136] on link "Ma bibliothèque perso" at bounding box center [1129, 141] width 158 height 28
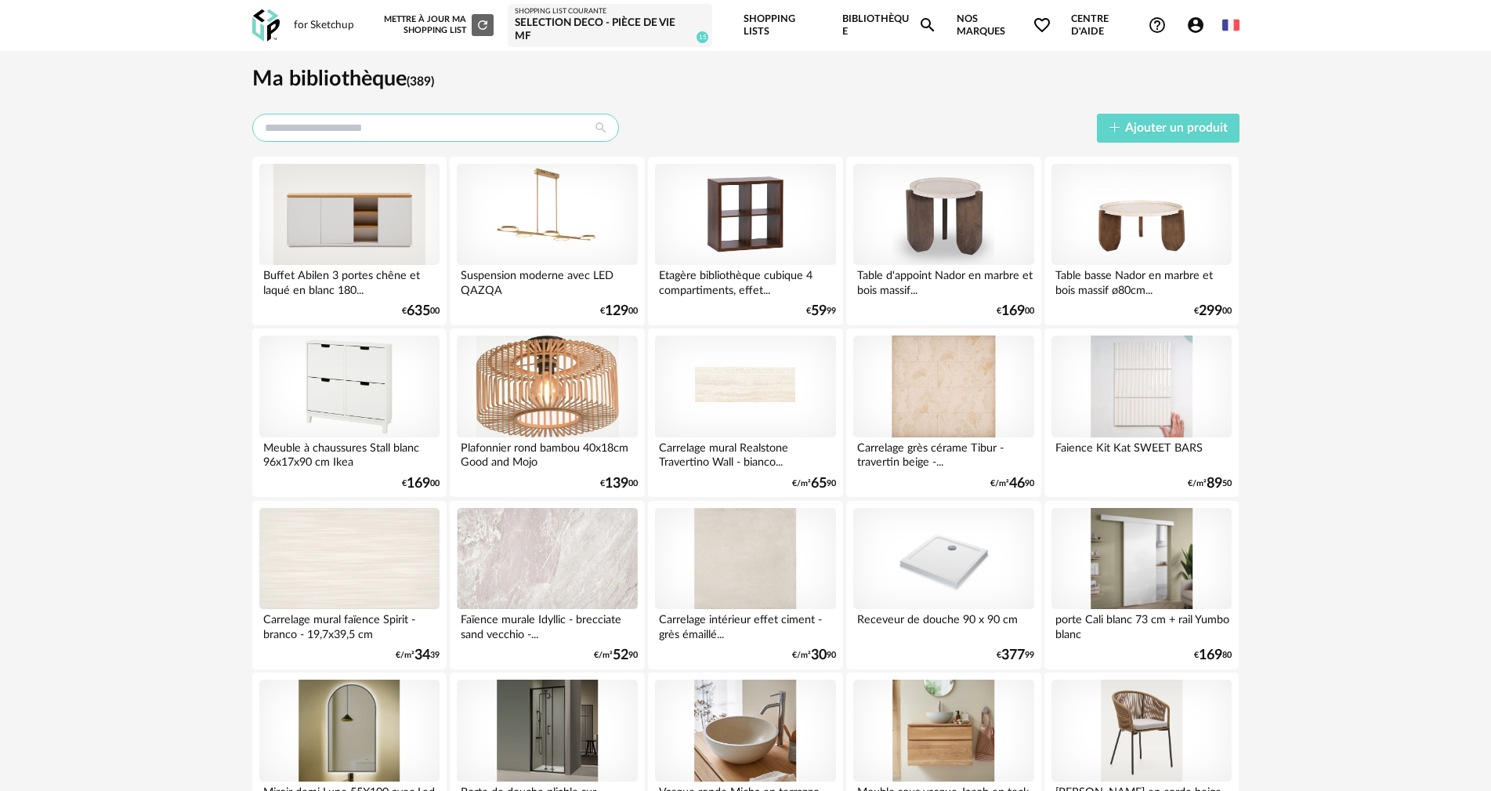
click at [353, 129] on input "text" at bounding box center [435, 128] width 367 height 28
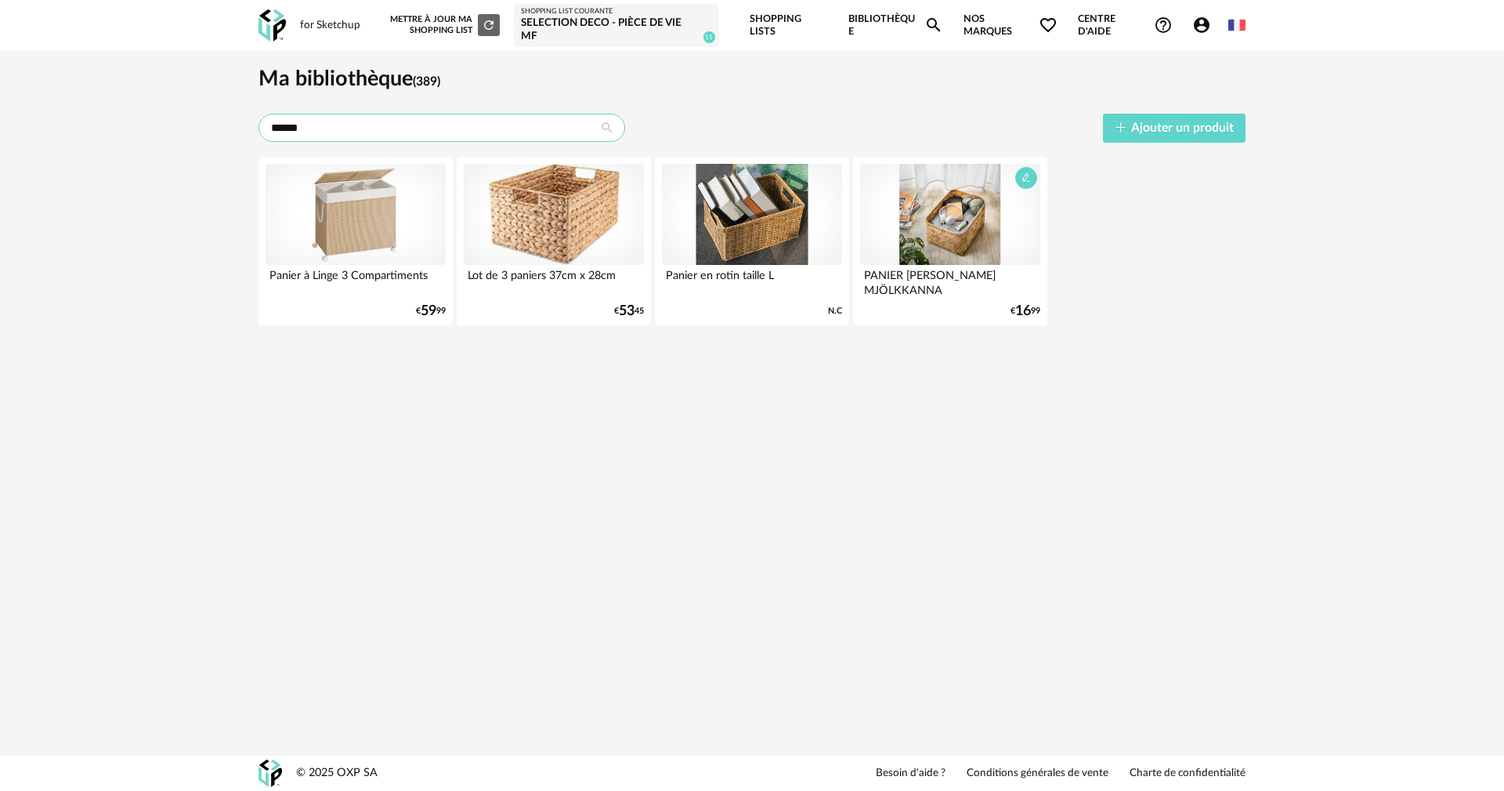
type input "******"
click at [964, 222] on div at bounding box center [950, 215] width 180 height 102
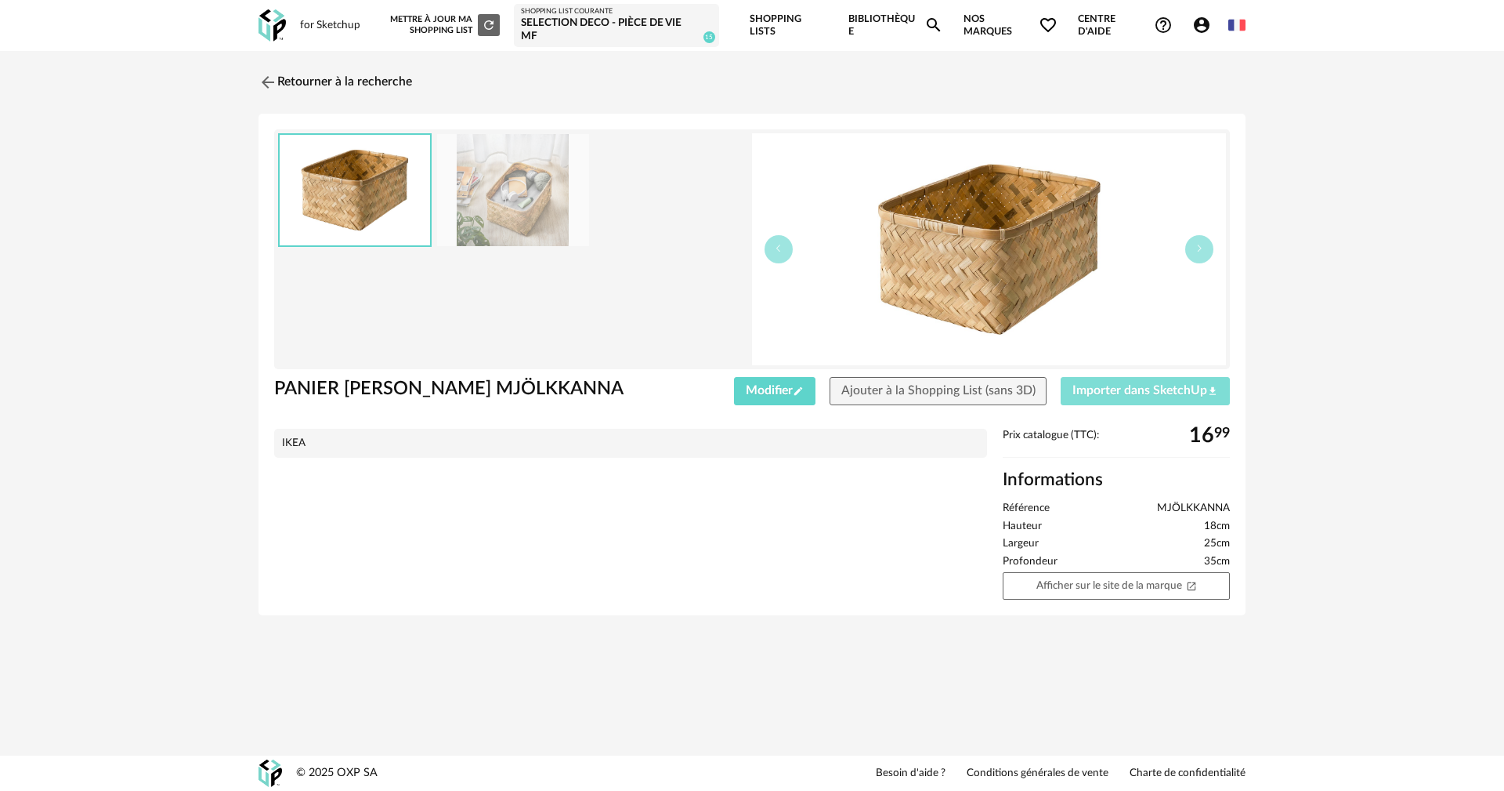
click at [1153, 393] on span "Importer dans SketchUp Download icon" at bounding box center [1146, 390] width 146 height 13
click at [359, 89] on link "Retourner à la recherche" at bounding box center [332, 82] width 154 height 34
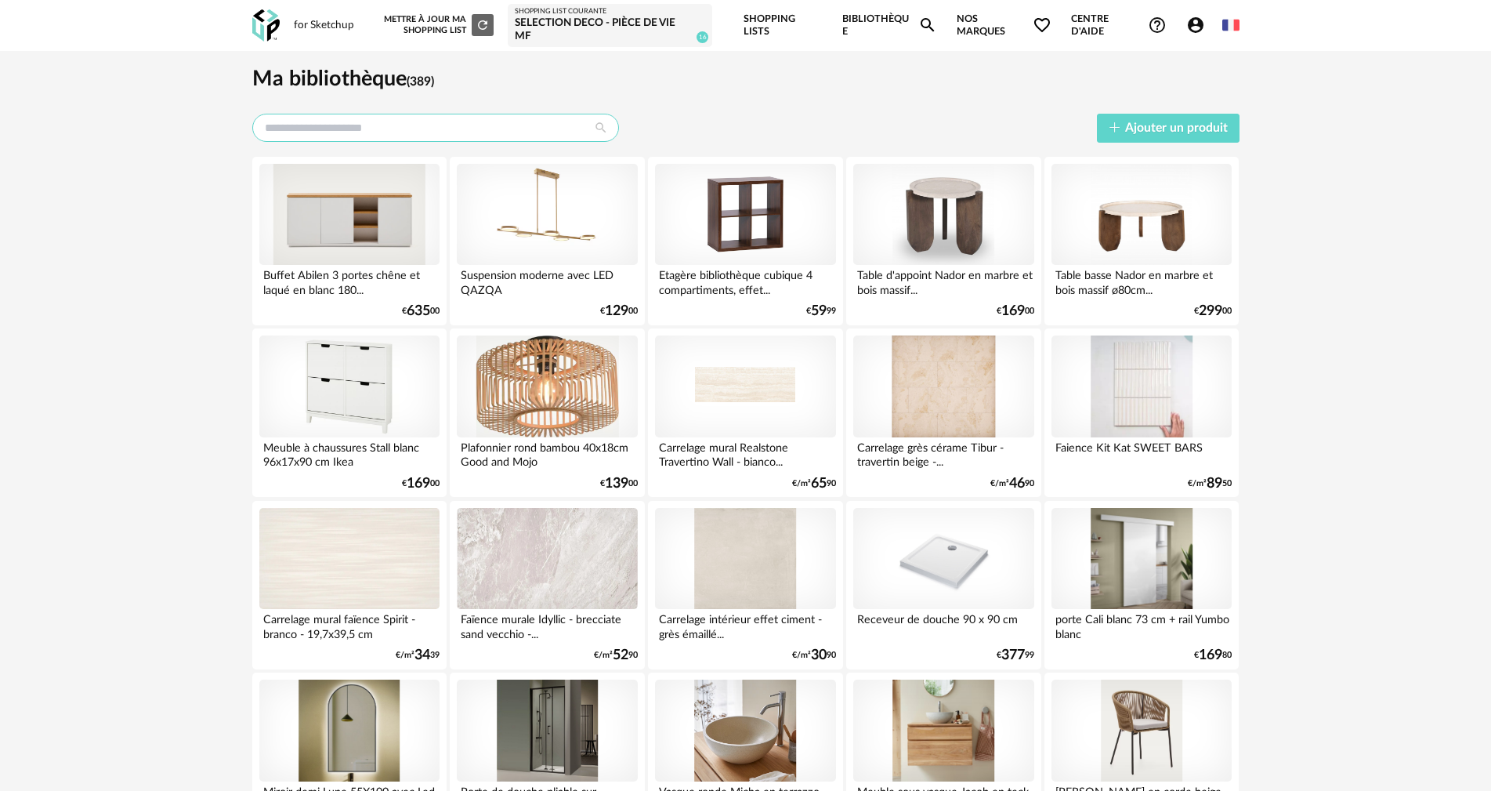
click at [378, 119] on input "text" at bounding box center [435, 128] width 367 height 28
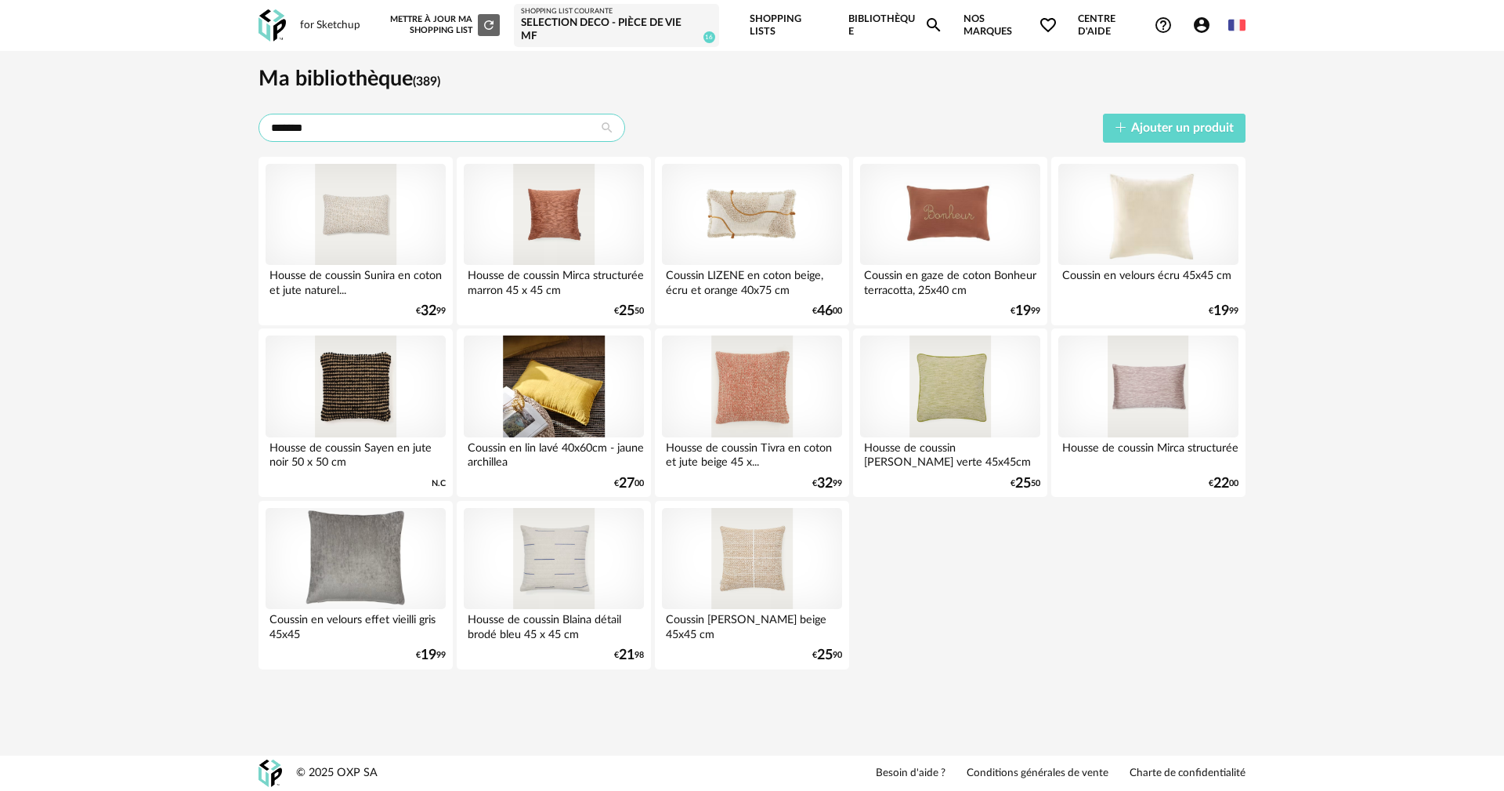
type input "*******"
click at [882, 25] on link "Bibliothèque Magnify icon" at bounding box center [896, 25] width 95 height 51
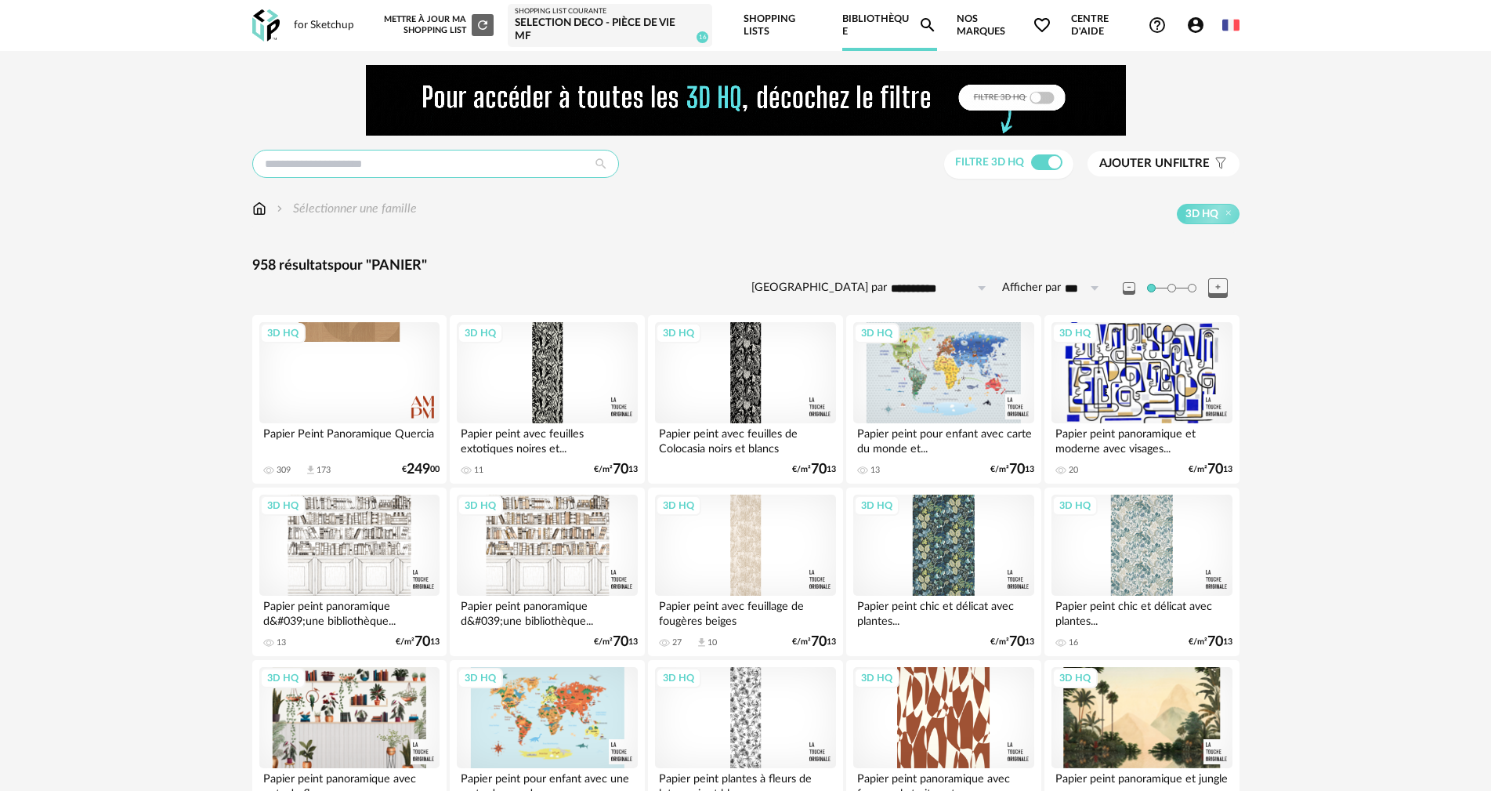
click at [313, 152] on input "text" at bounding box center [435, 164] width 367 height 28
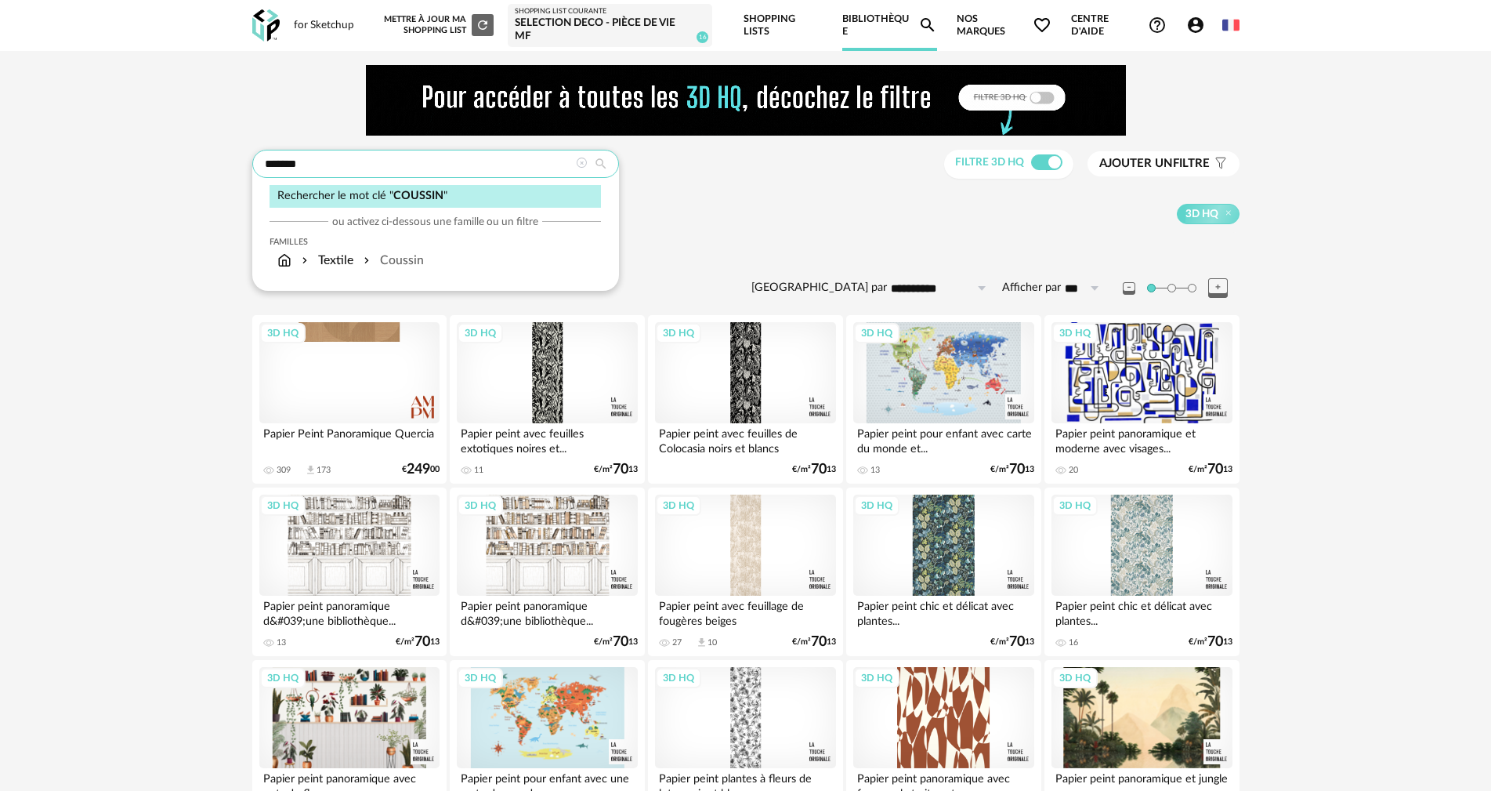
type input "*******"
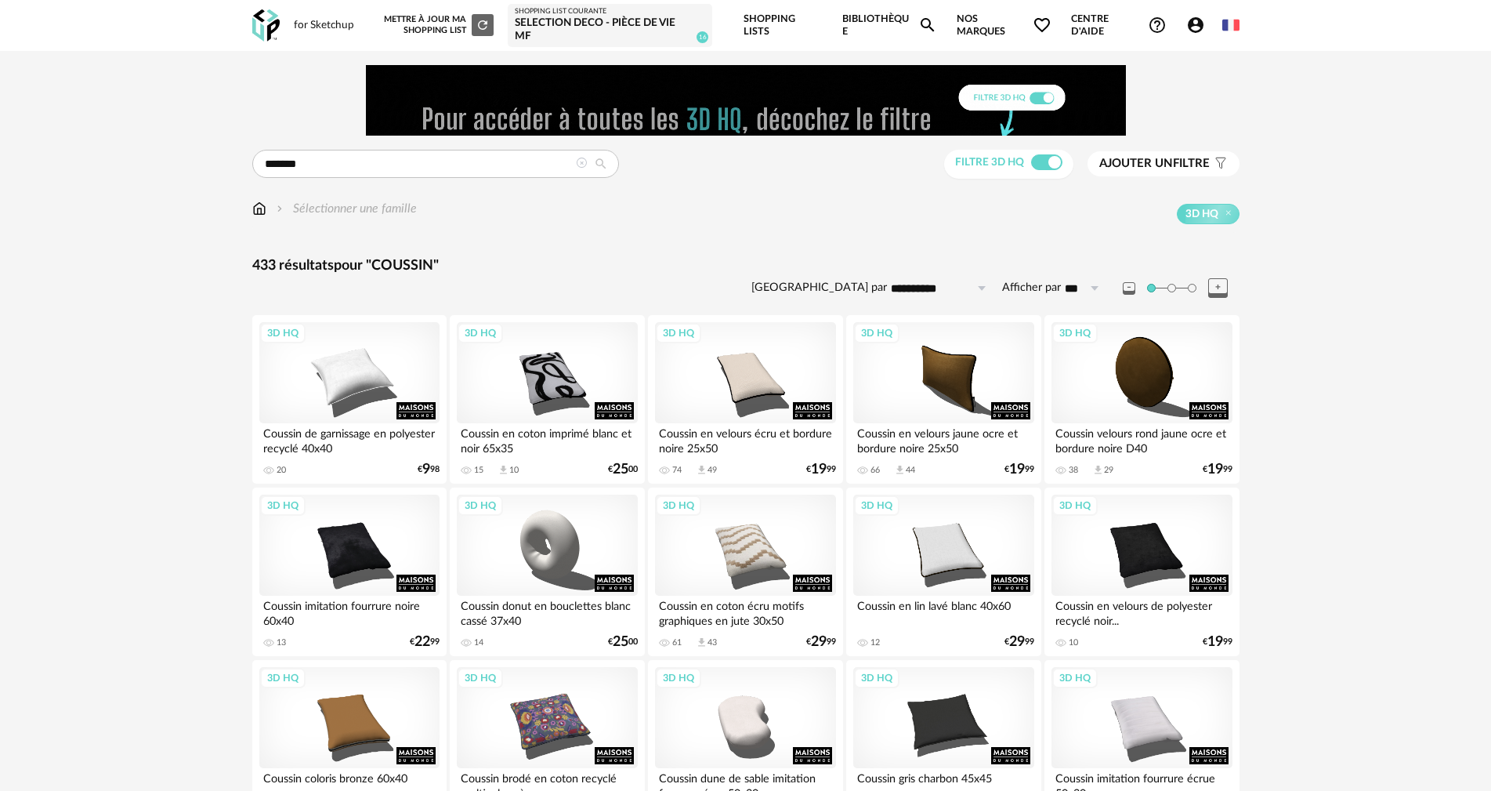
click at [1187, 161] on span "Ajouter un filtre" at bounding box center [1154, 164] width 110 height 16
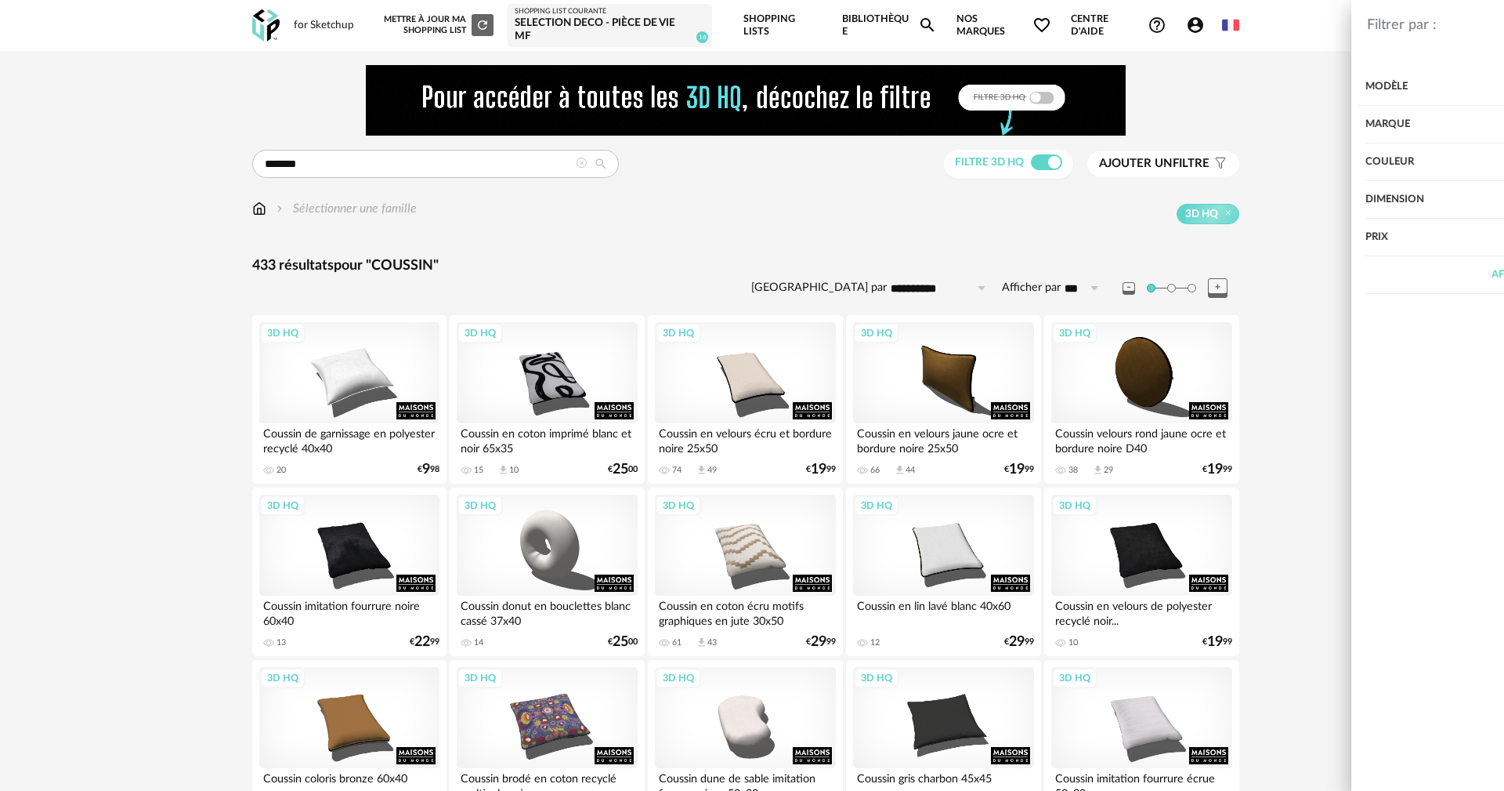
click at [1134, 157] on div "Couleur" at bounding box center [1270, 162] width 407 height 38
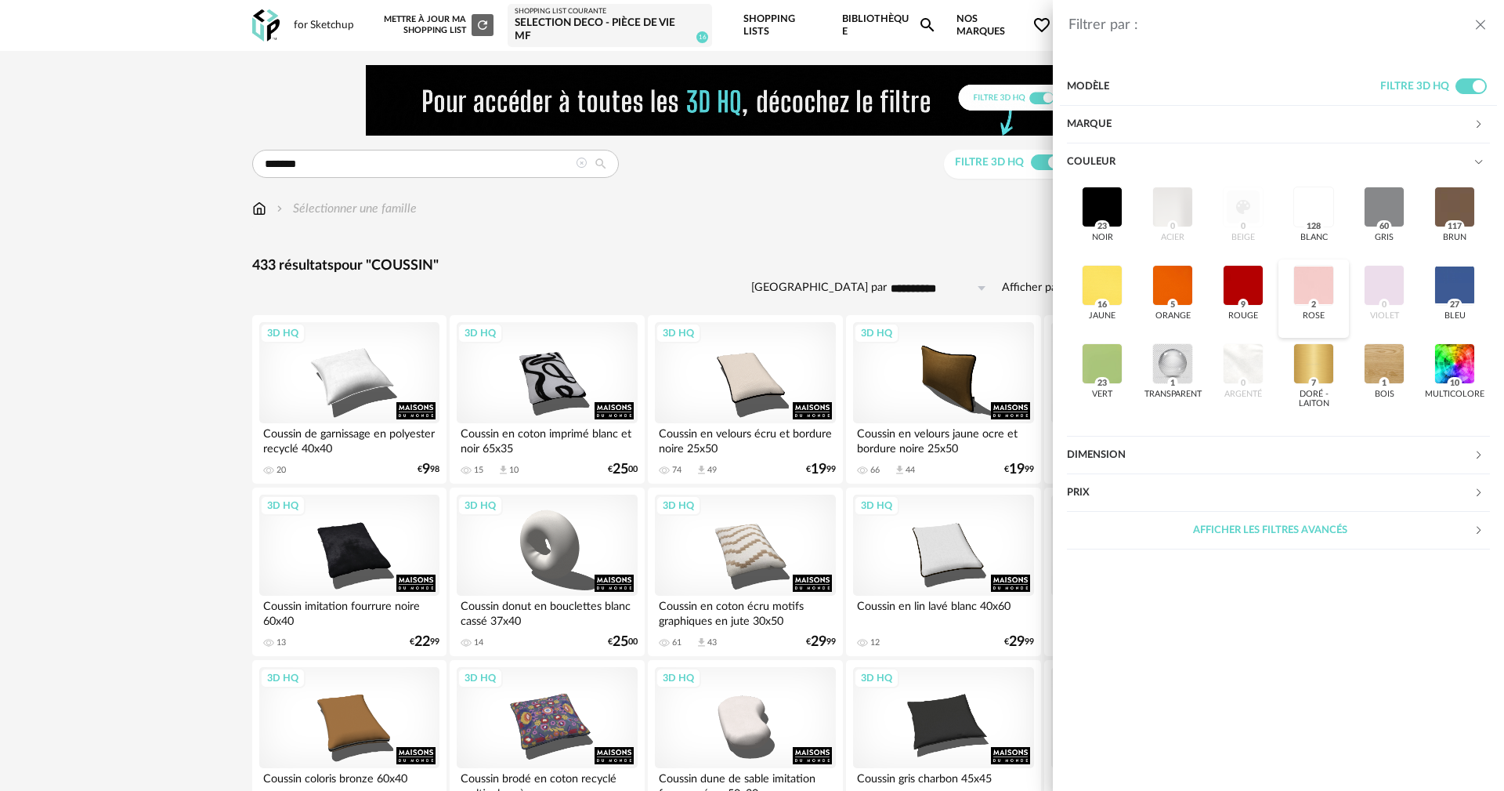
click at [1317, 289] on div at bounding box center [1314, 285] width 41 height 41
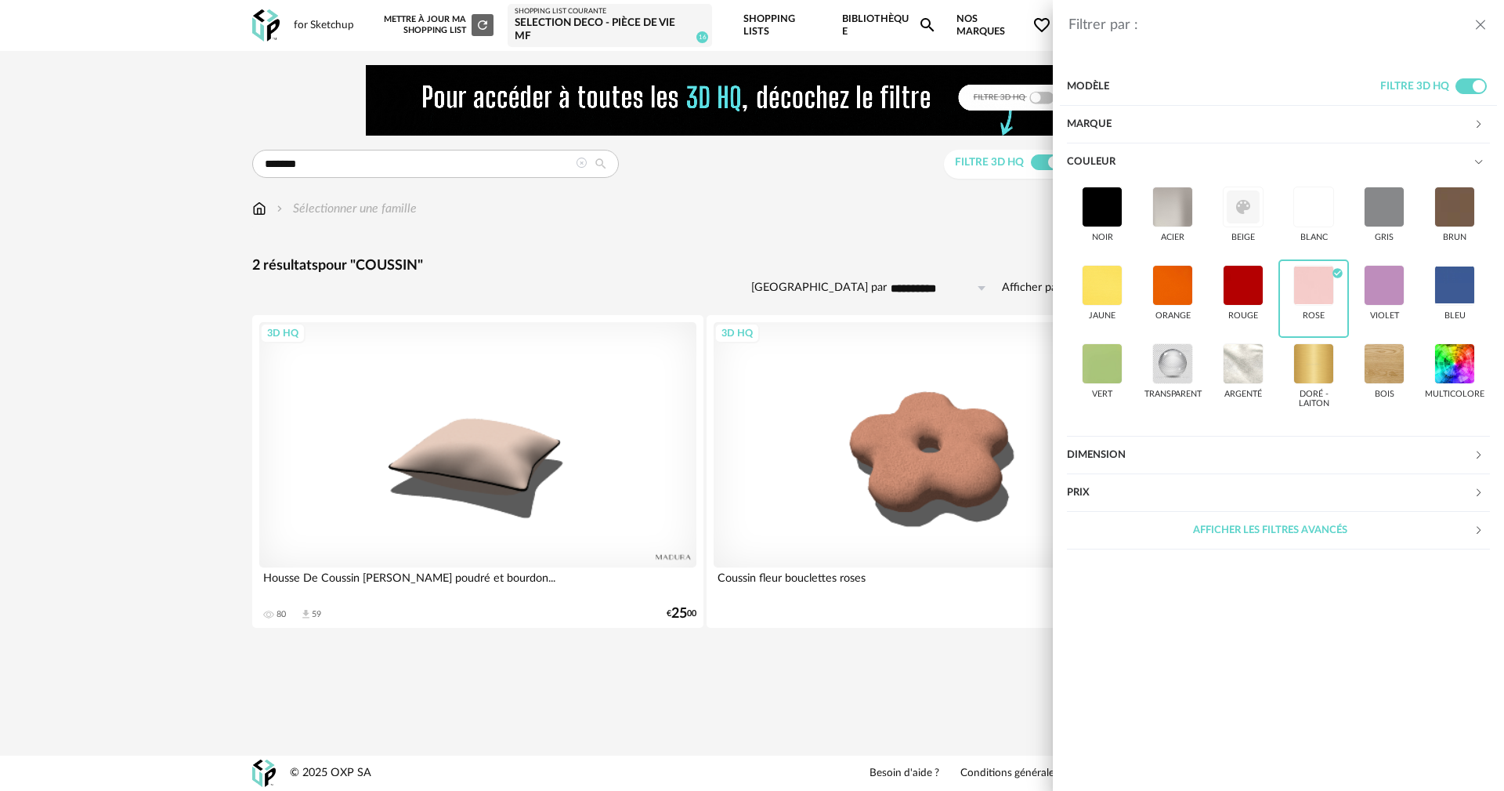
click at [875, 232] on div "Filtrer par : Modèle Filtre 3D HQ Marque &tradition 0 101 Copenhagen 0 366 Conc…" at bounding box center [752, 395] width 1504 height 791
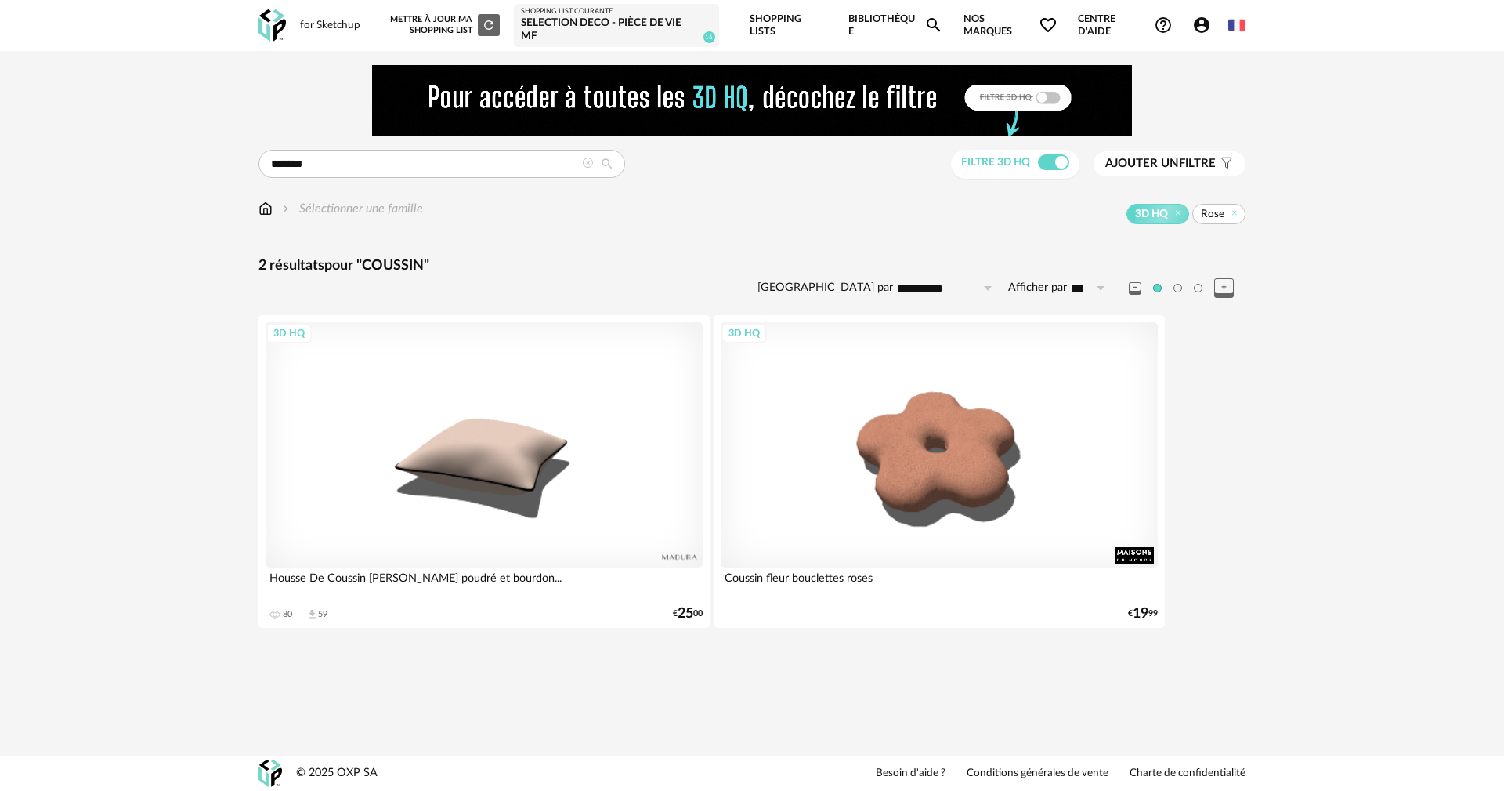
click at [259, 197] on div "******* Rechercher le mot clé " COUSSIN " ou activez ci-dessous une famille ou …" at bounding box center [751, 362] width 1015 height 595
click at [269, 205] on img at bounding box center [266, 209] width 14 height 18
click at [587, 169] on div at bounding box center [587, 164] width 11 height 15
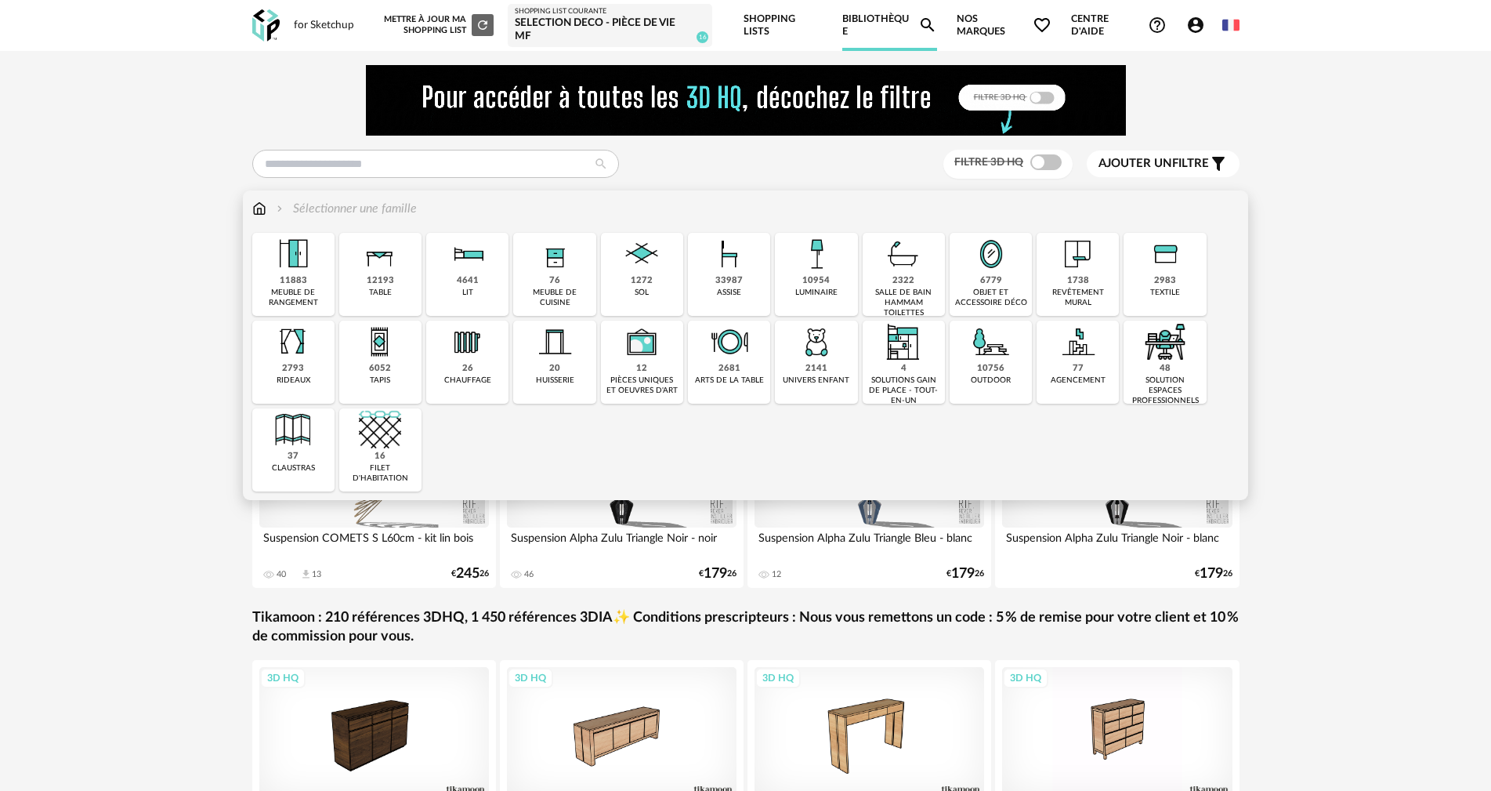
click at [998, 271] on img at bounding box center [991, 254] width 42 height 42
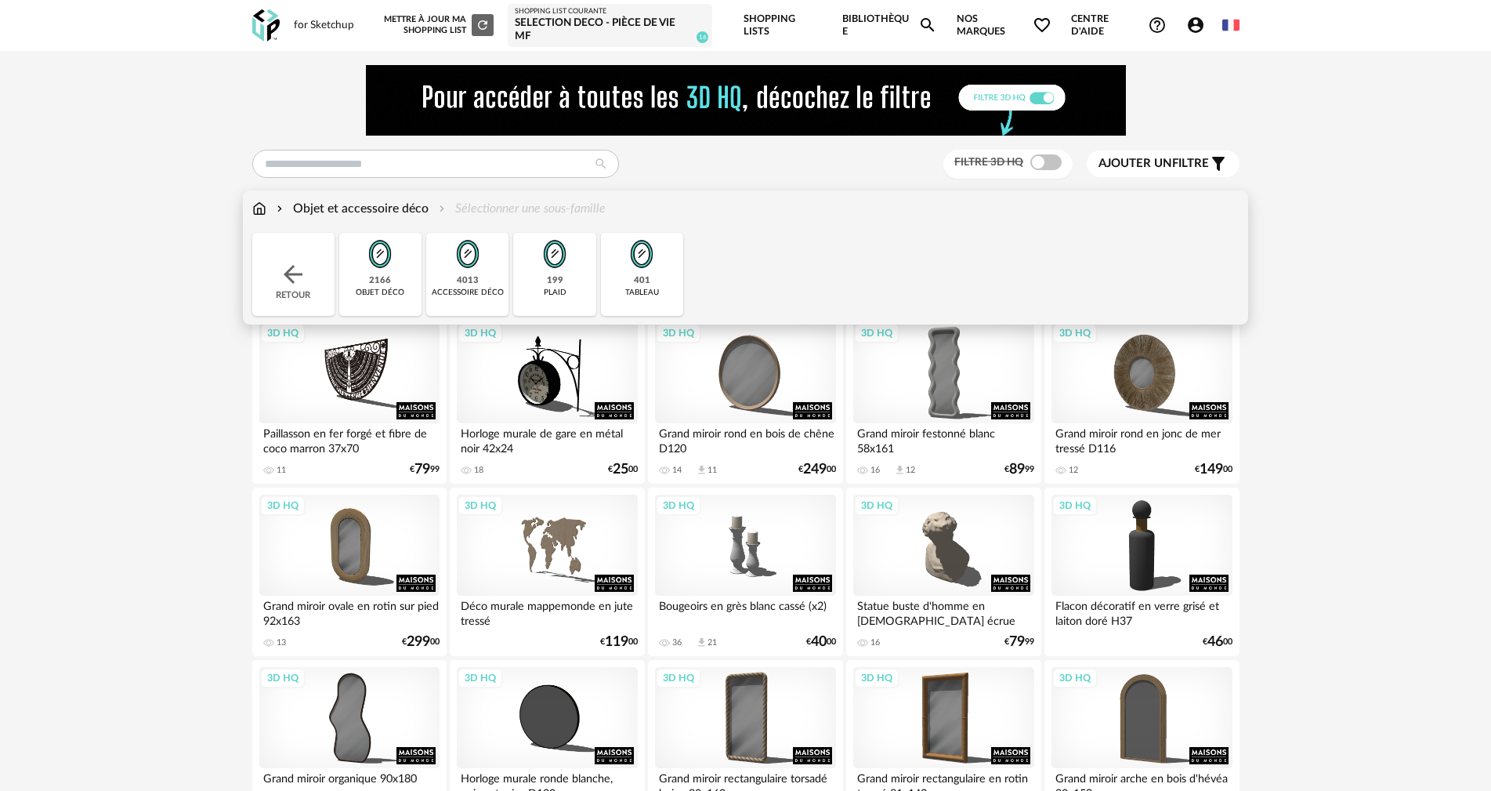
click at [291, 271] on img at bounding box center [293, 274] width 28 height 28
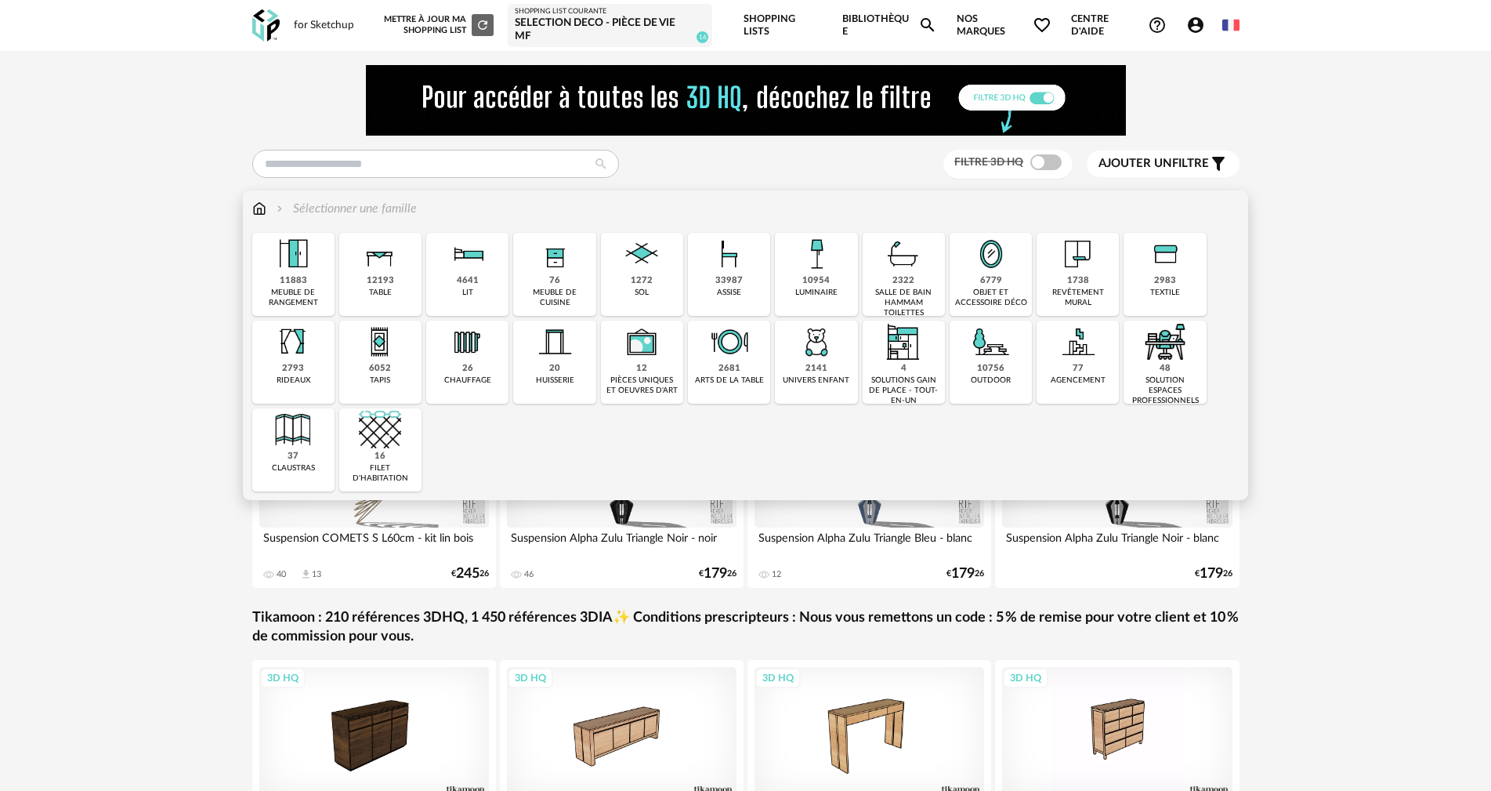
click at [981, 273] on img at bounding box center [991, 254] width 42 height 42
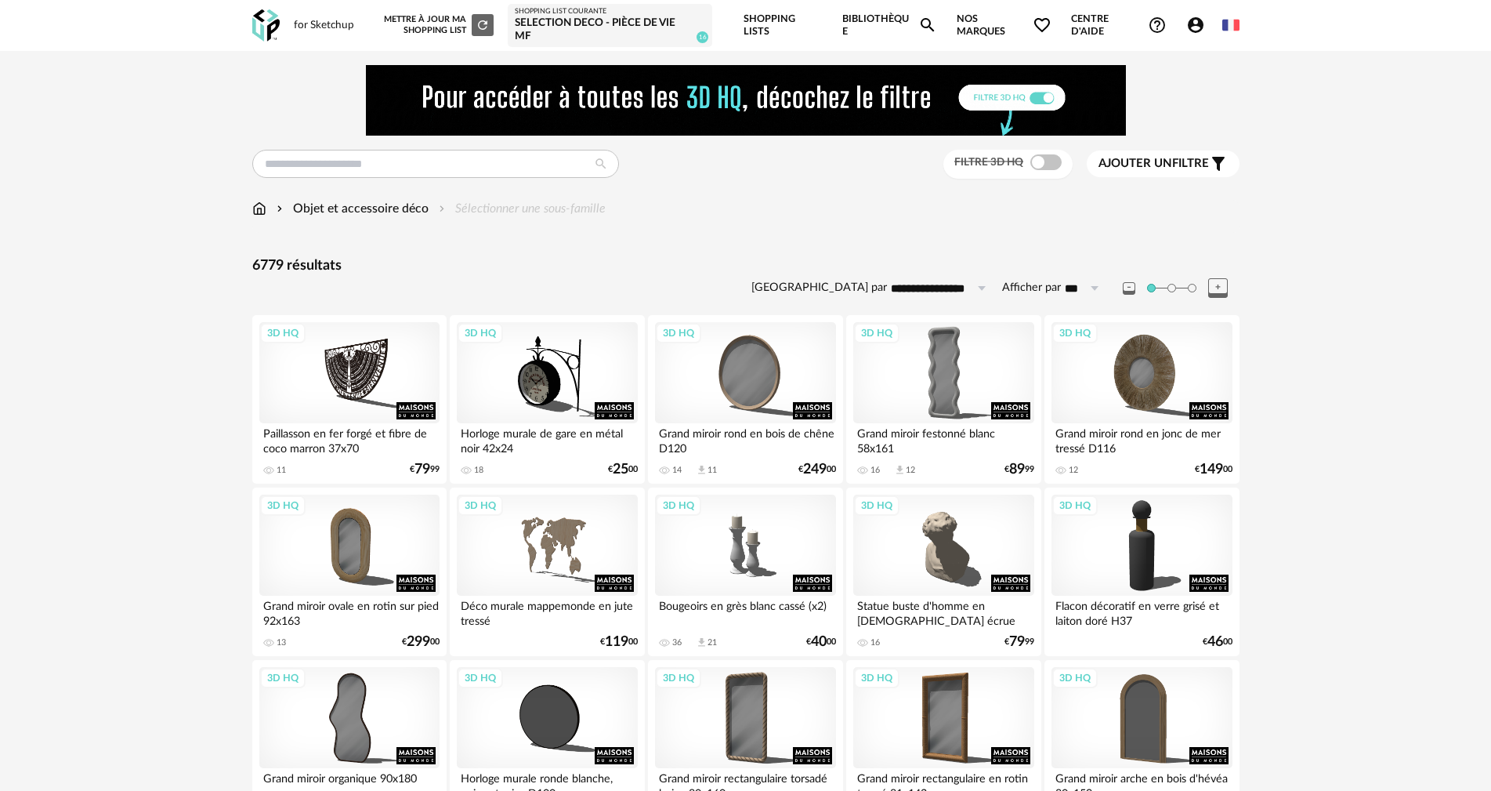
click at [359, 212] on div "Objet et accessoire déco" at bounding box center [350, 209] width 155 height 18
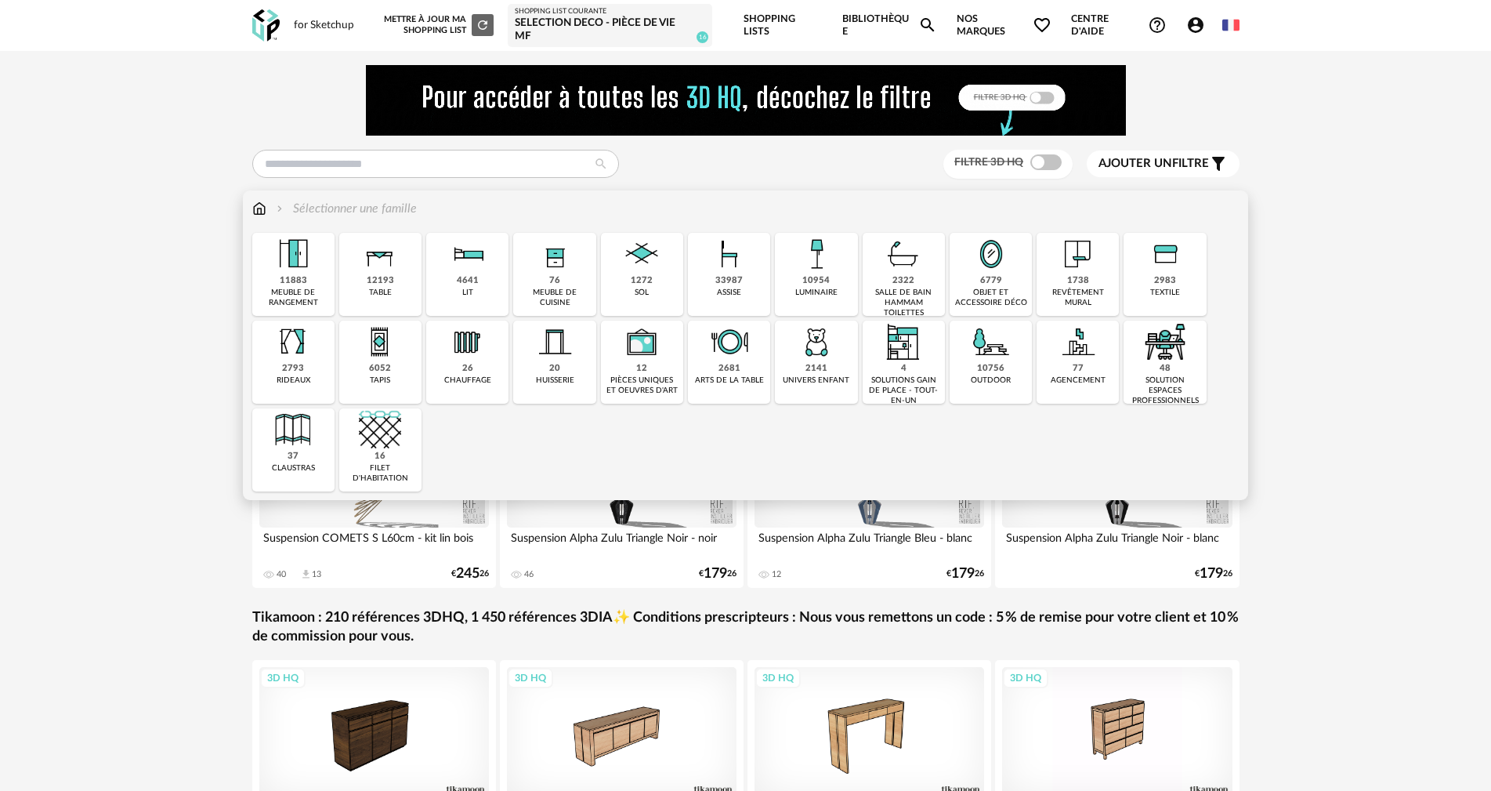
click at [983, 271] on img at bounding box center [991, 254] width 42 height 42
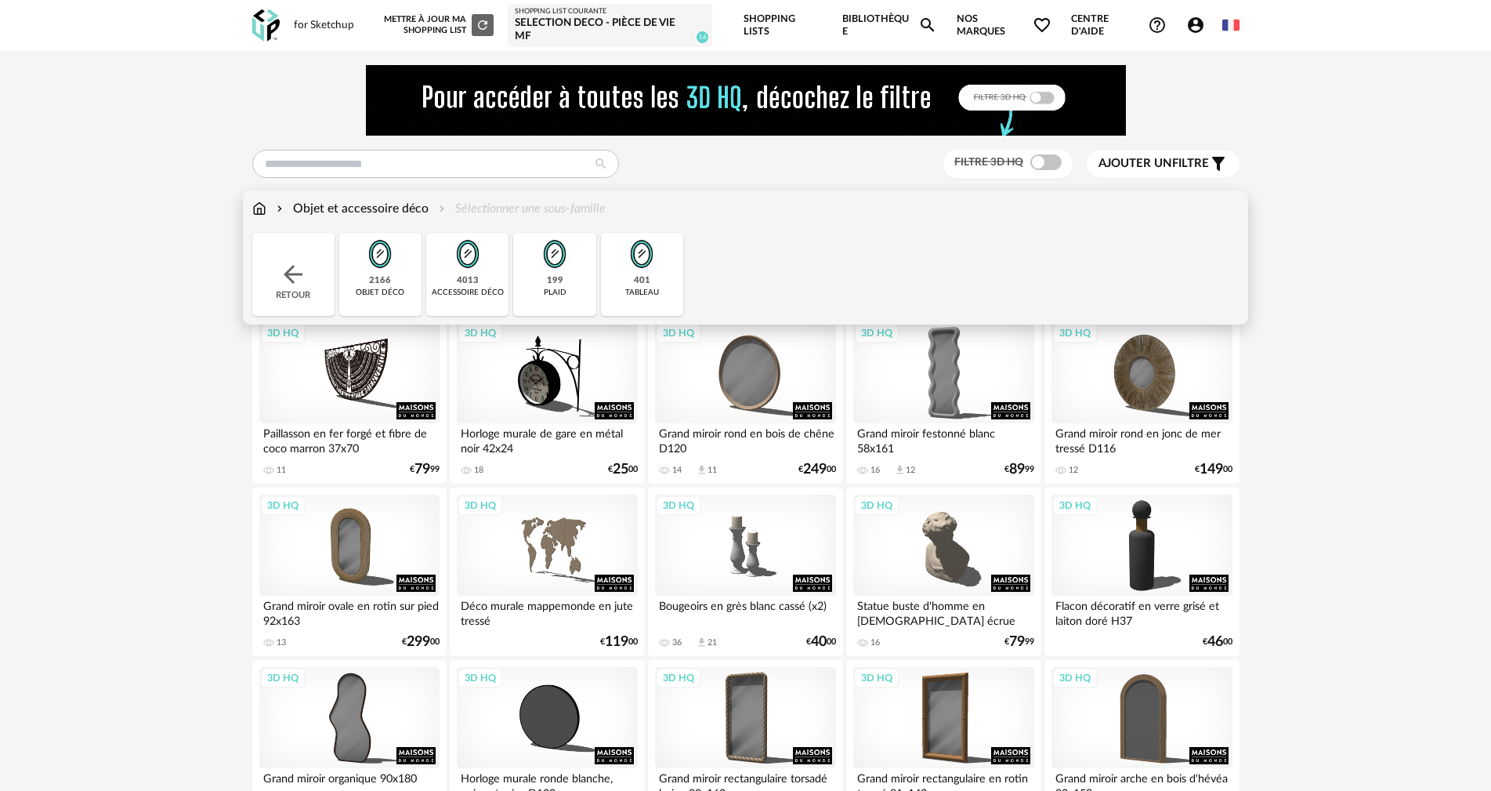
click at [468, 275] on div "4013" at bounding box center [468, 281] width 22 height 12
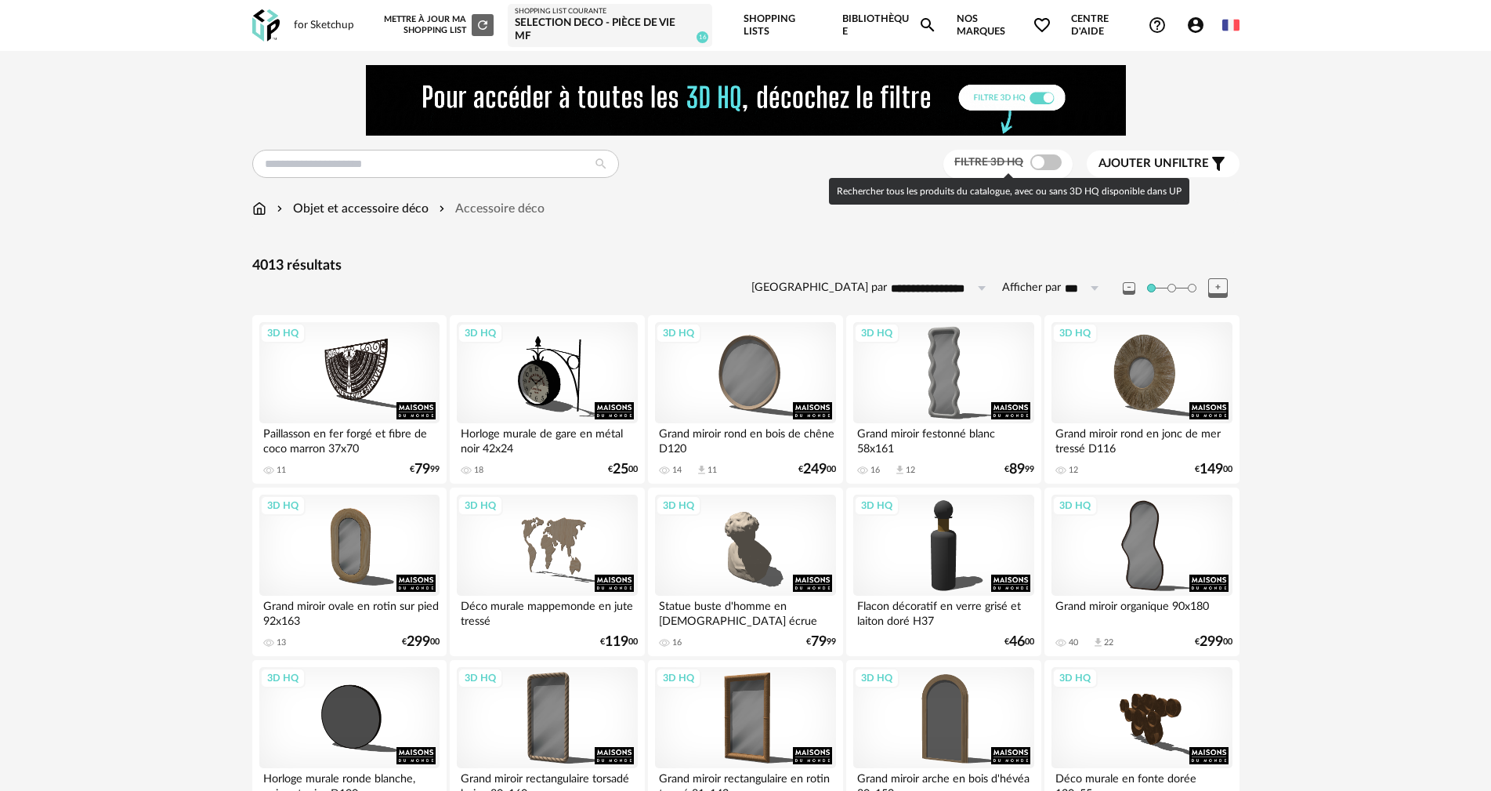
click at [1047, 162] on span at bounding box center [1045, 162] width 31 height 16
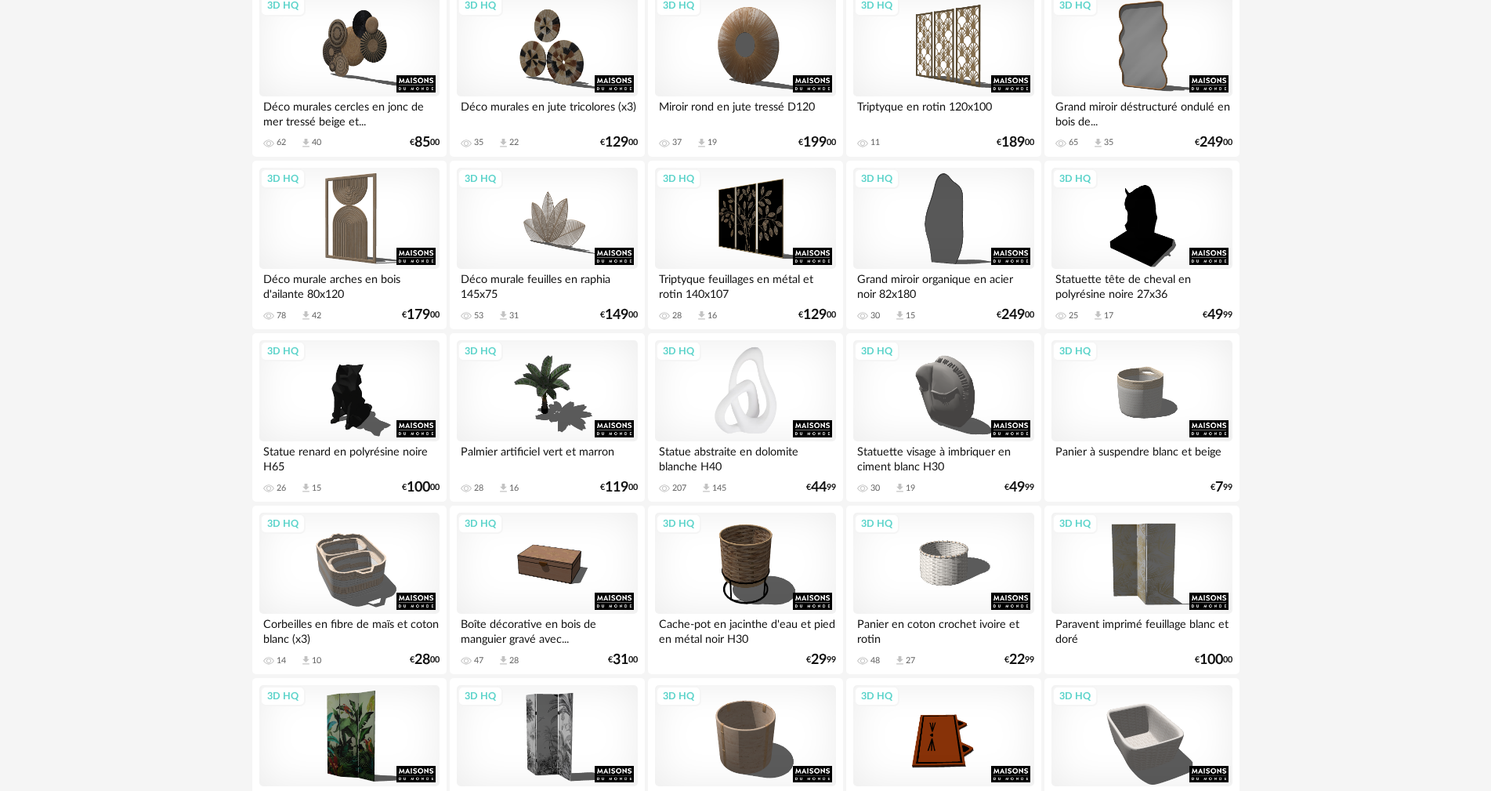
scroll to position [1881, 0]
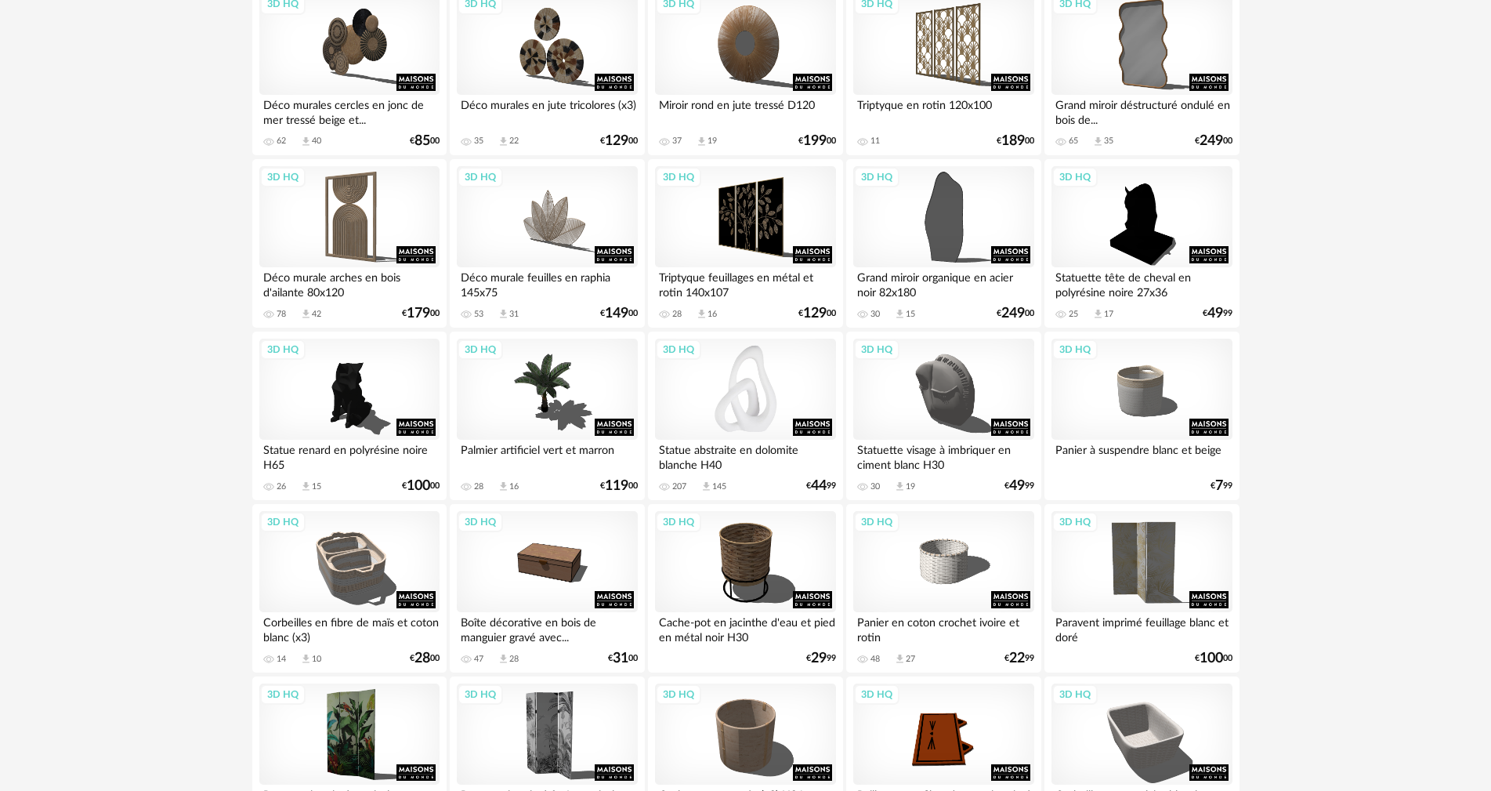
click at [762, 405] on div "3D HQ" at bounding box center [745, 389] width 180 height 102
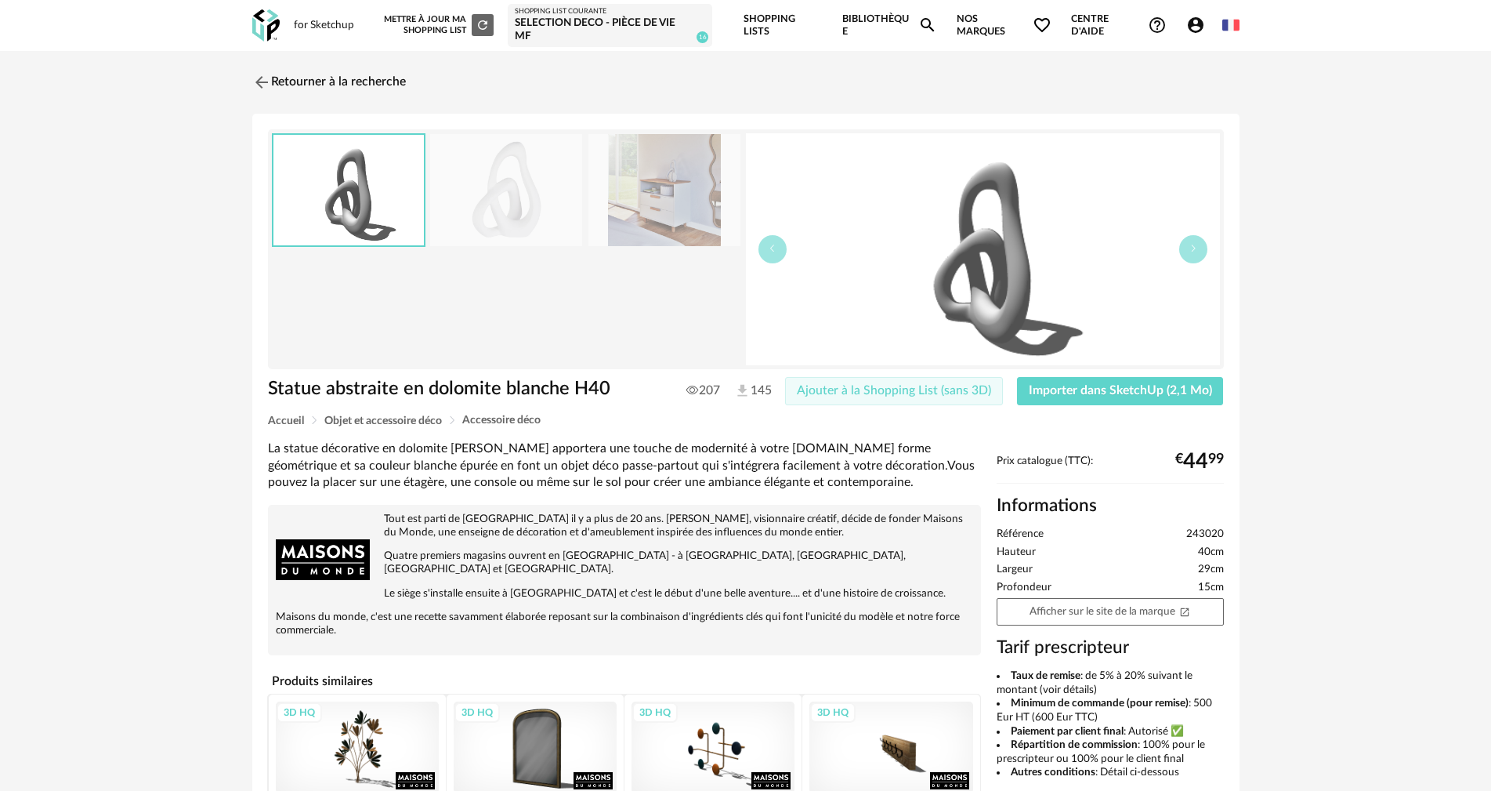
click at [866, 391] on span "Ajouter à la Shopping List (sans 3D)" at bounding box center [894, 390] width 194 height 13
click at [1062, 386] on span "Importer dans SketchUp (2,1 Mo)" at bounding box center [1120, 390] width 183 height 13
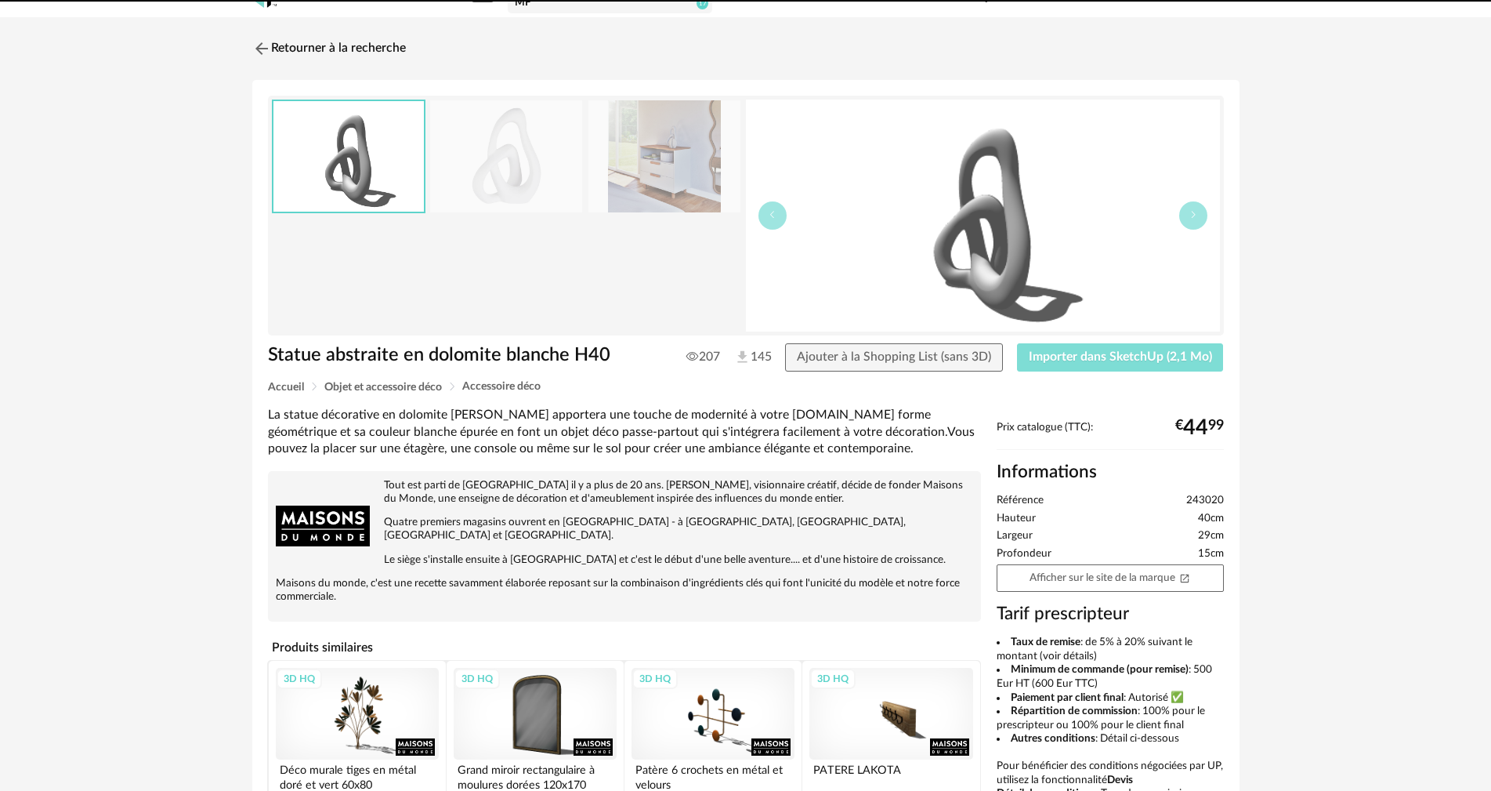
scroll to position [157, 0]
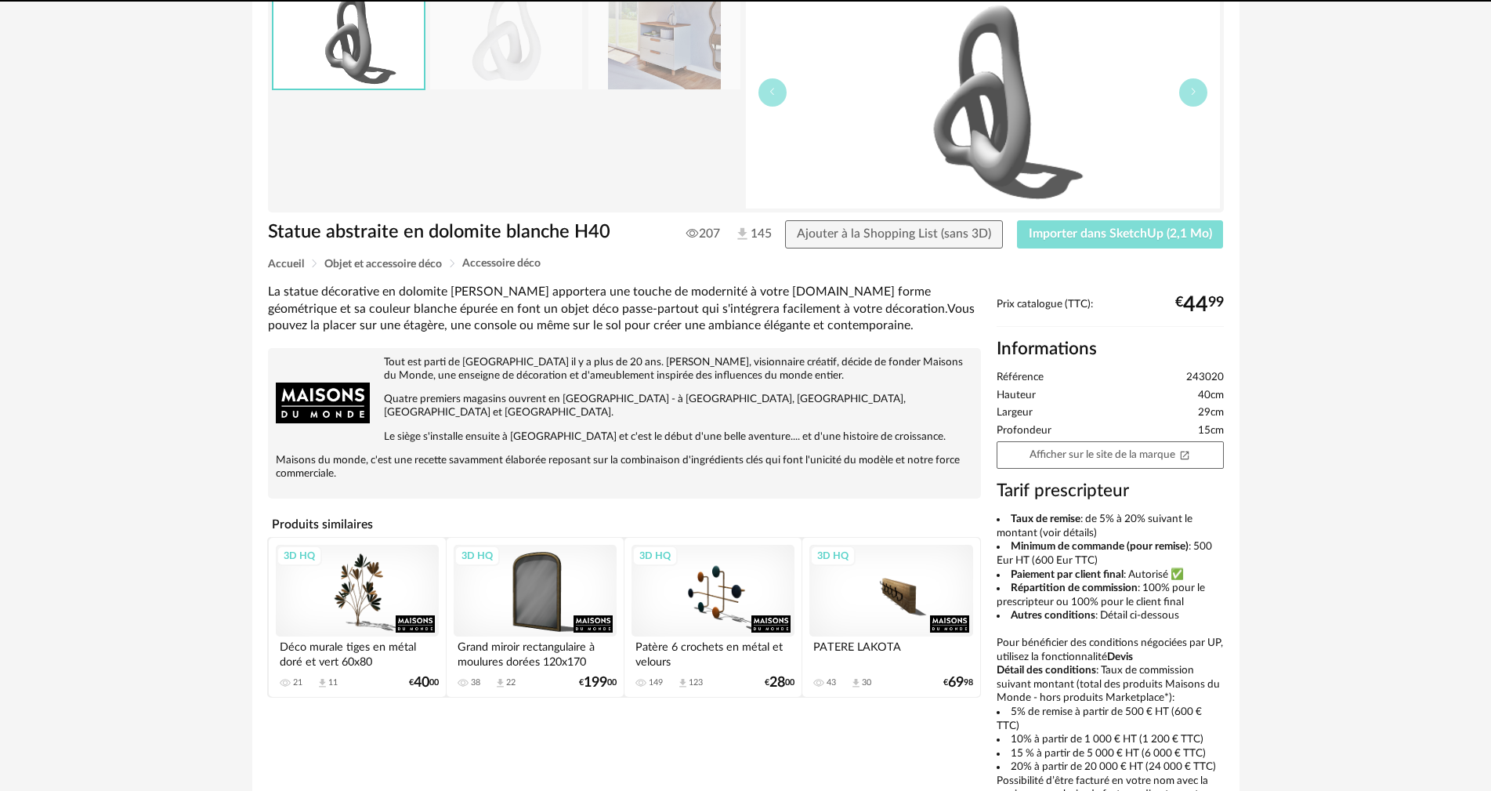
click at [1017, 220] on button "Importer dans SketchUp (2,1 Mo)" at bounding box center [1120, 234] width 207 height 28
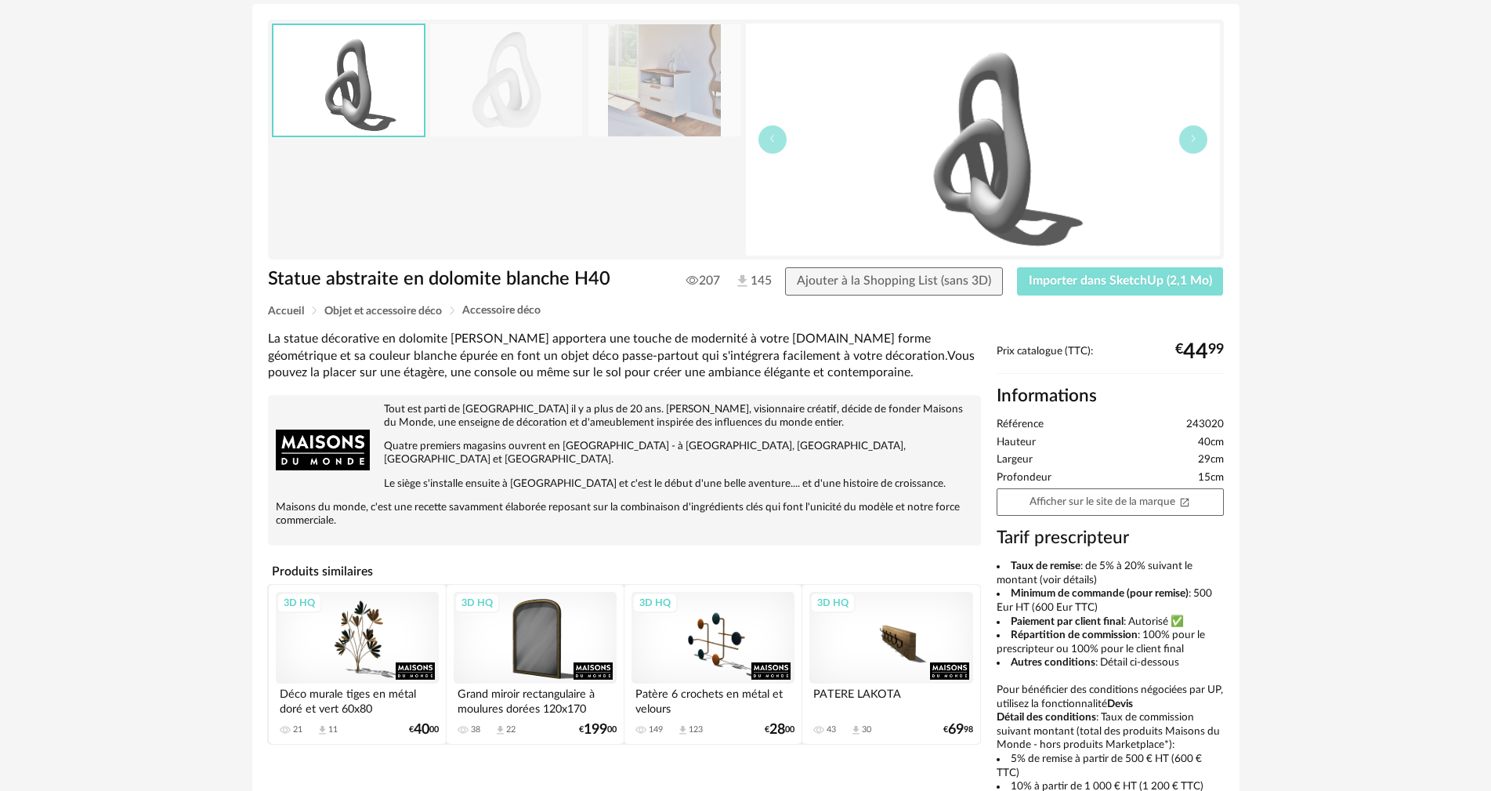
scroll to position [0, 0]
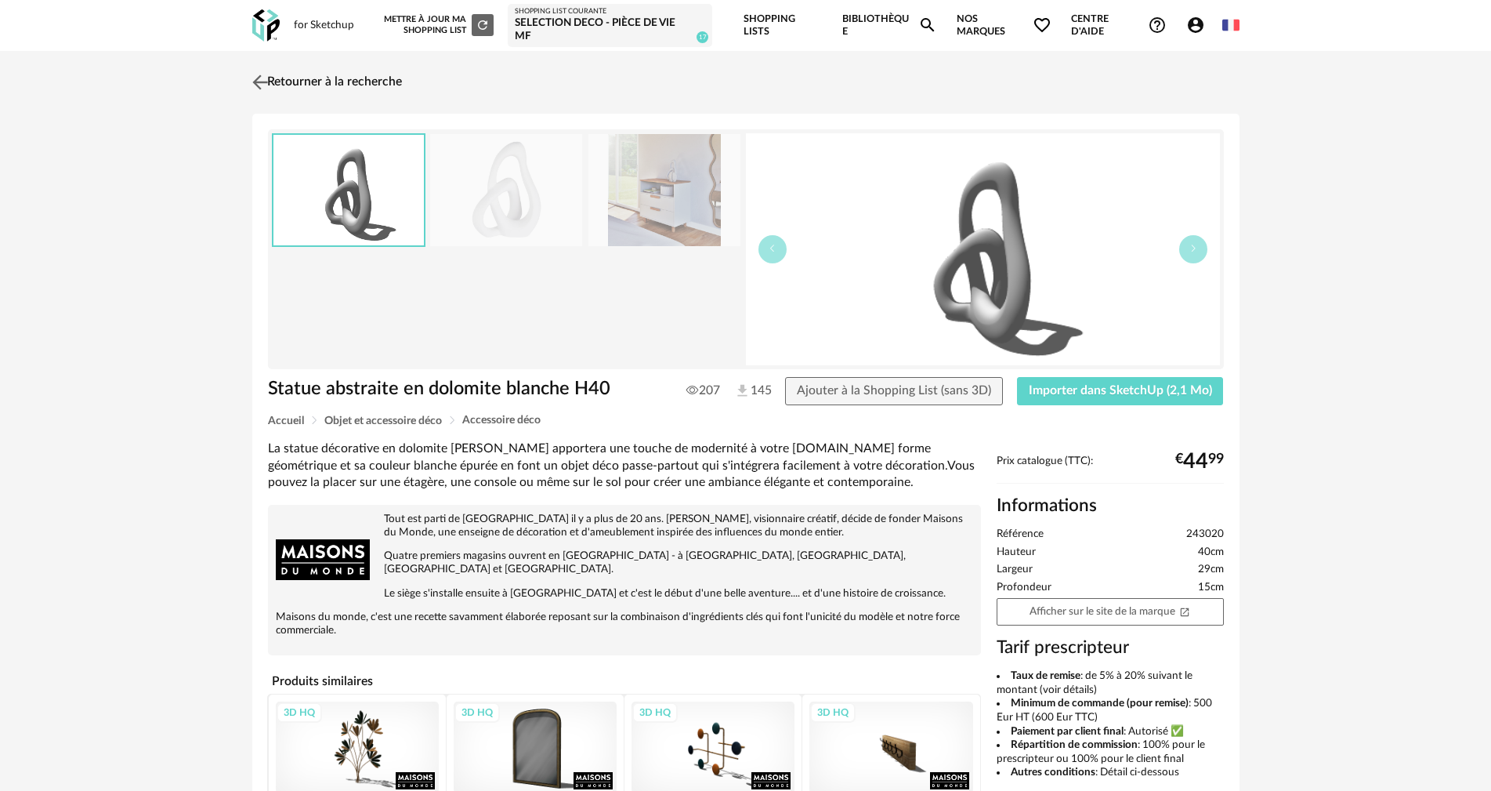
click at [275, 83] on link "Retourner à la recherche" at bounding box center [325, 82] width 154 height 34
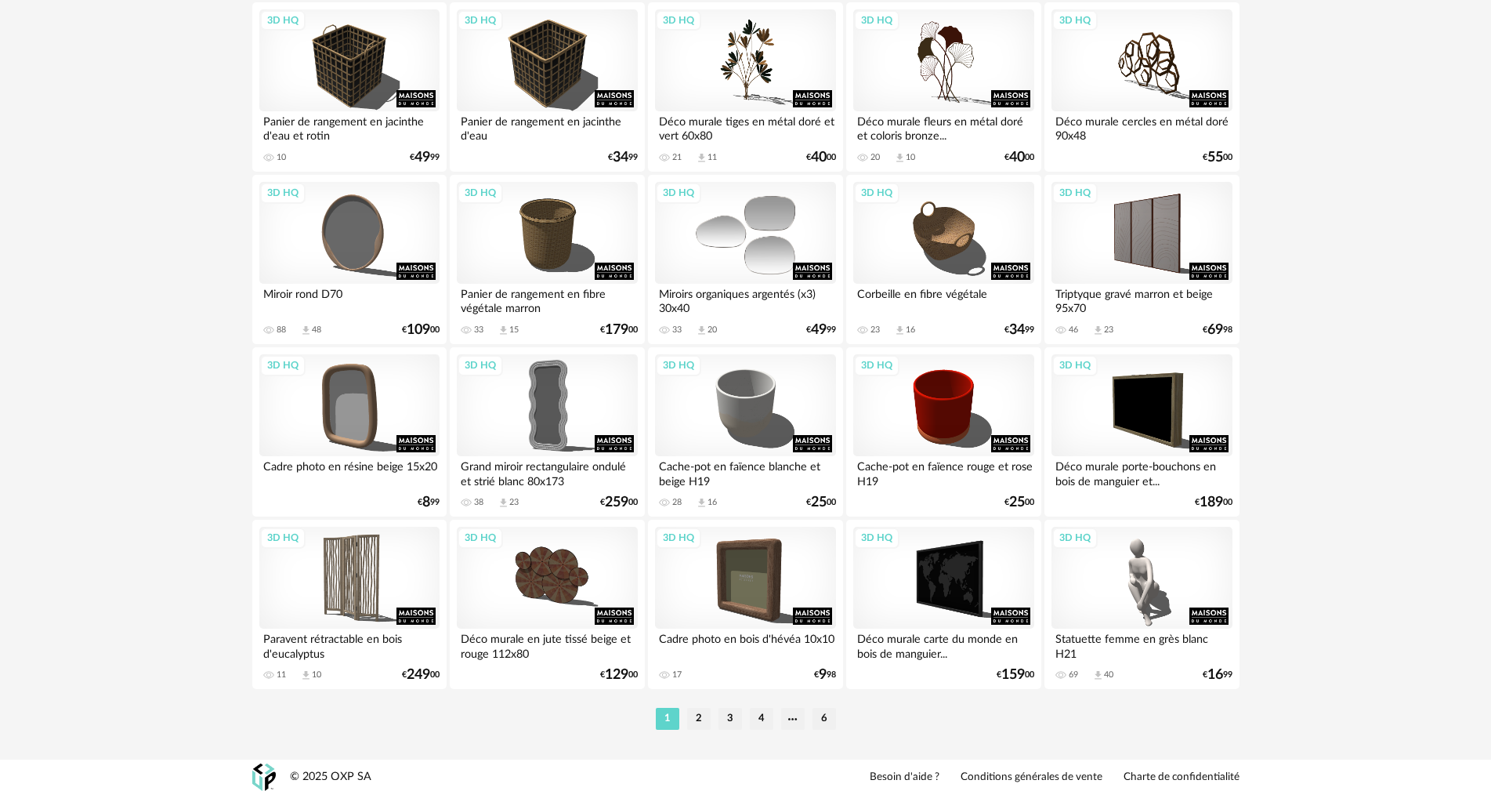
scroll to position [3075, 0]
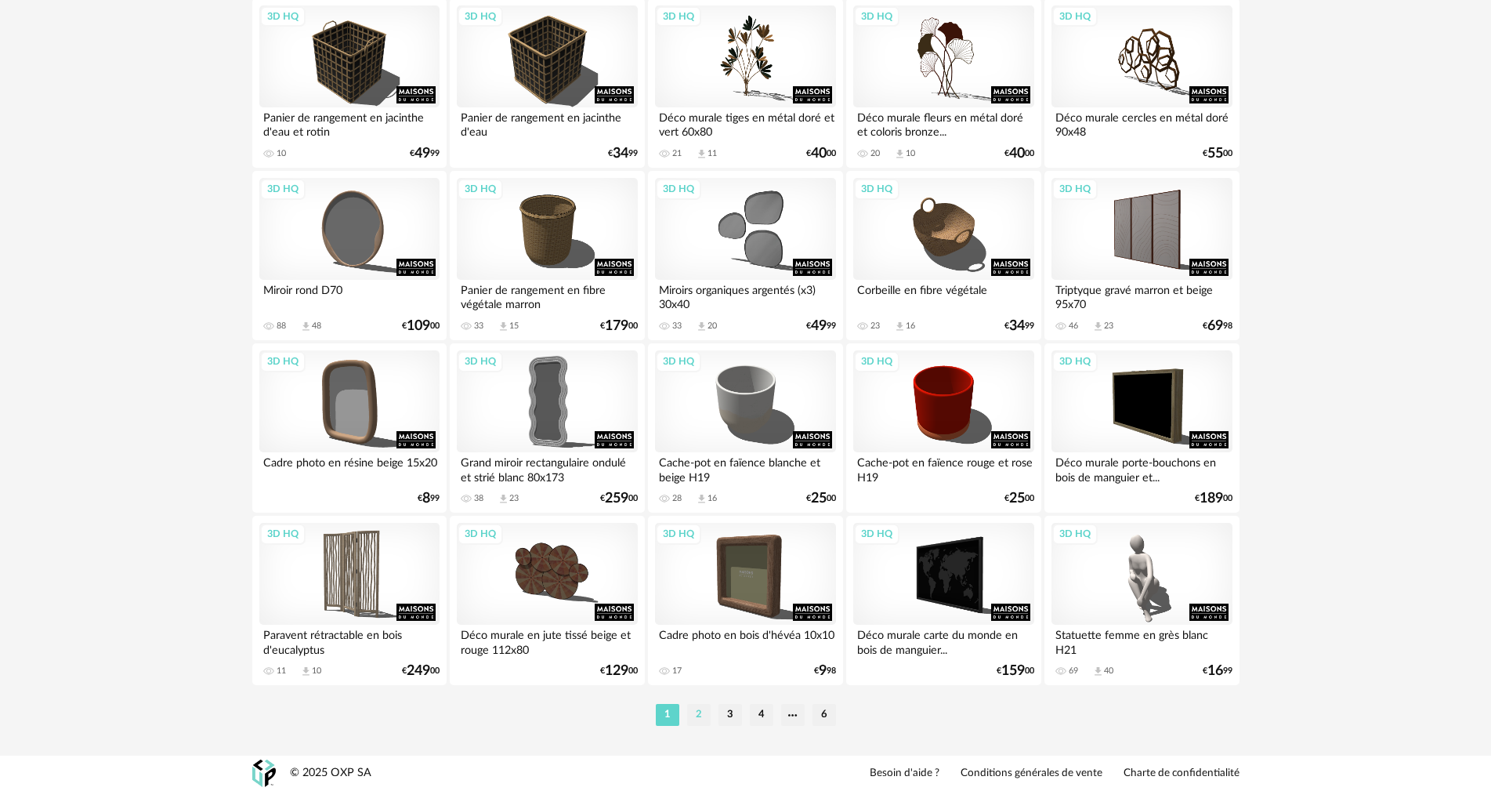
click at [696, 714] on li "2" at bounding box center [699, 715] width 24 height 22
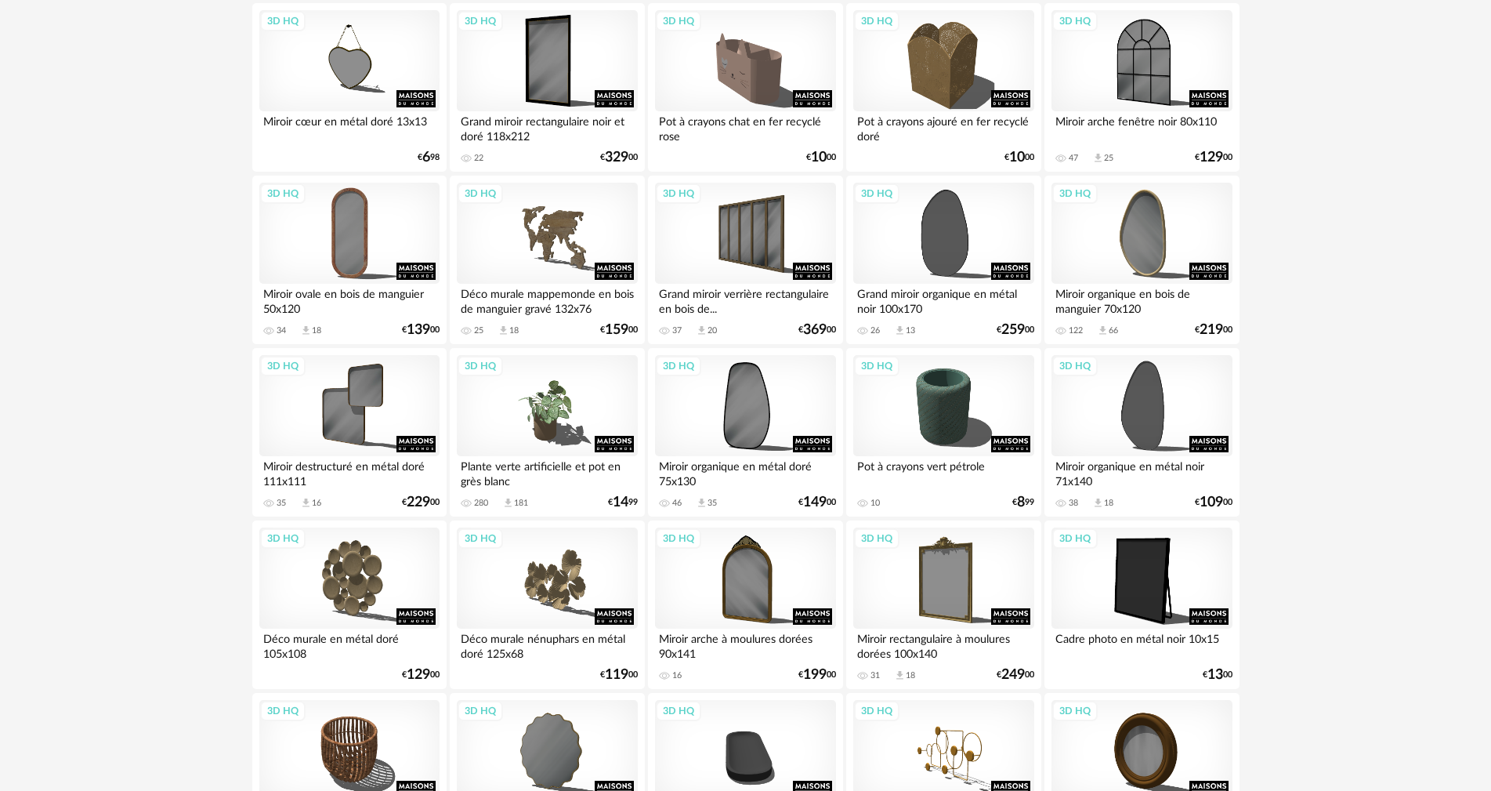
scroll to position [2272, 0]
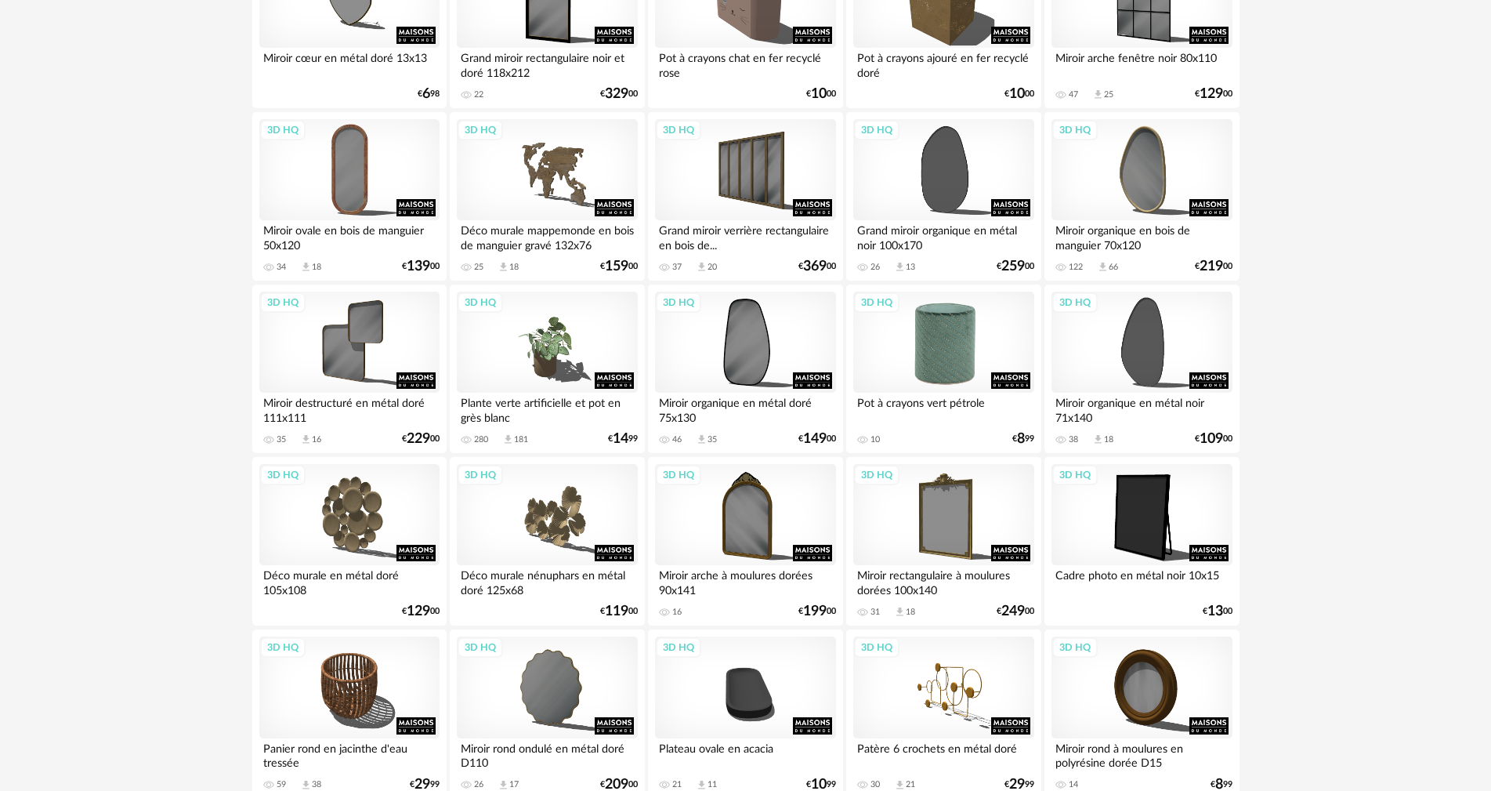
click at [940, 372] on div "3D HQ" at bounding box center [943, 342] width 180 height 102
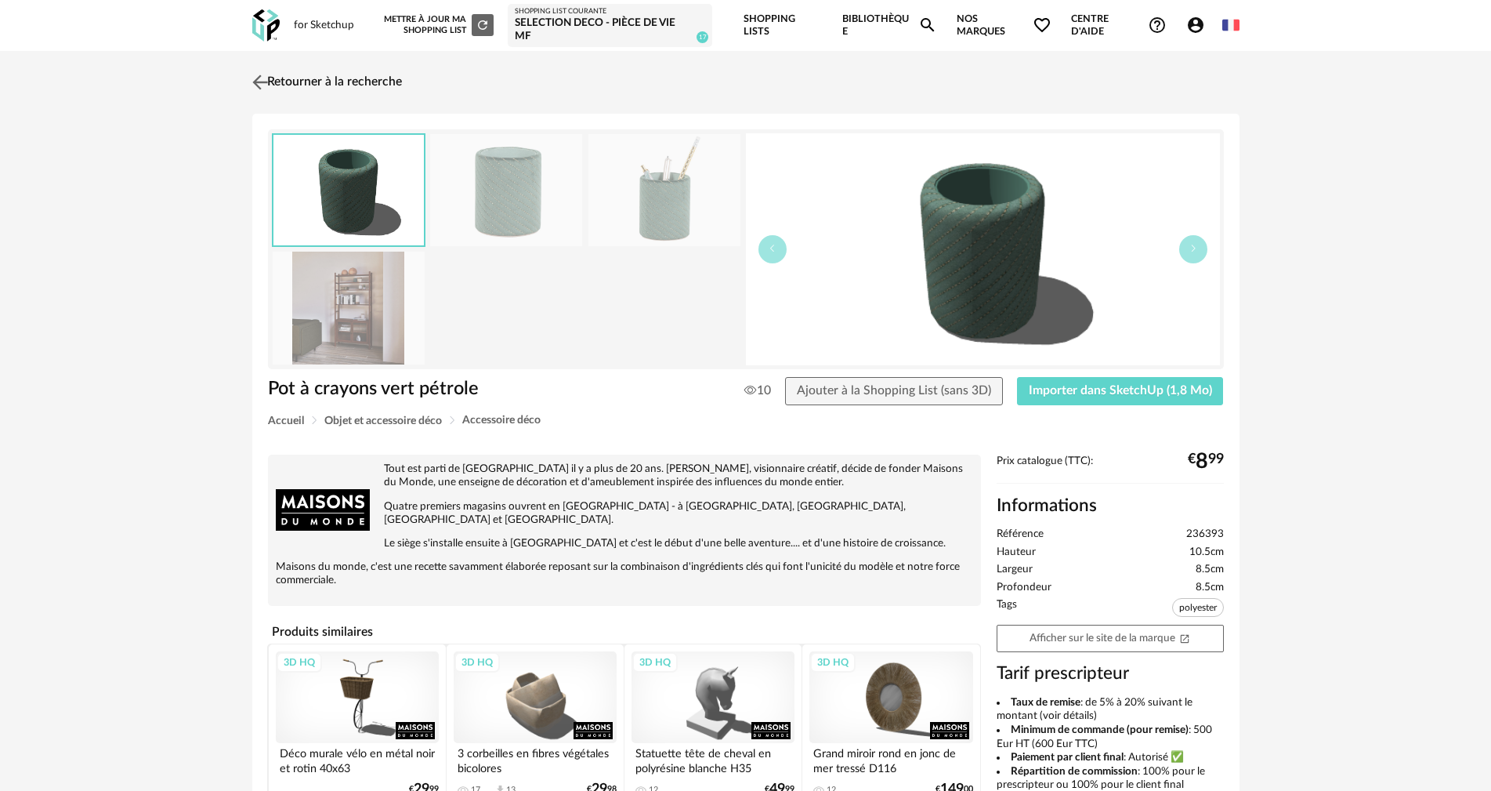
click at [266, 79] on img at bounding box center [259, 82] width 23 height 23
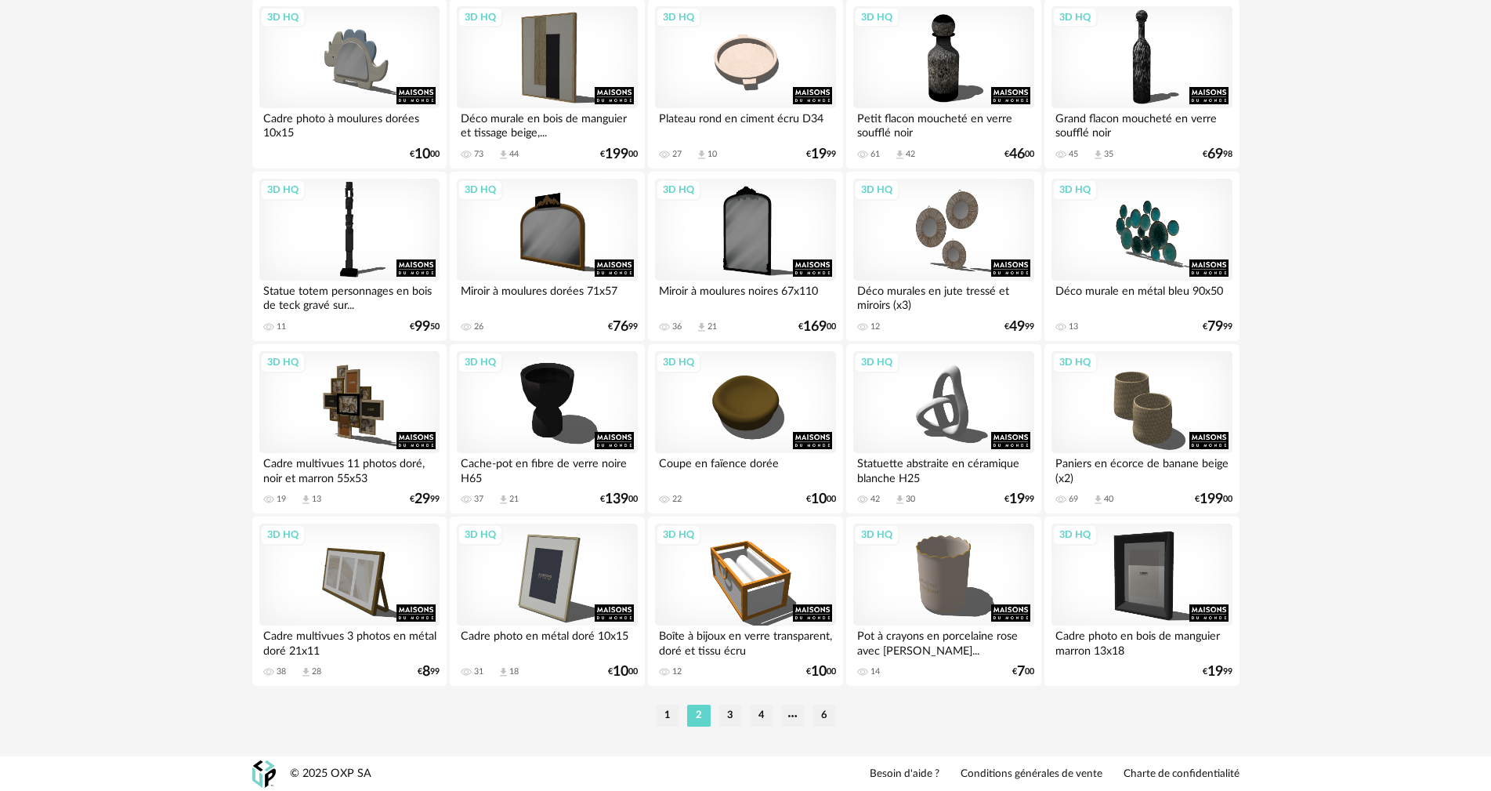
scroll to position [3075, 0]
click at [728, 712] on li "3" at bounding box center [731, 715] width 24 height 22
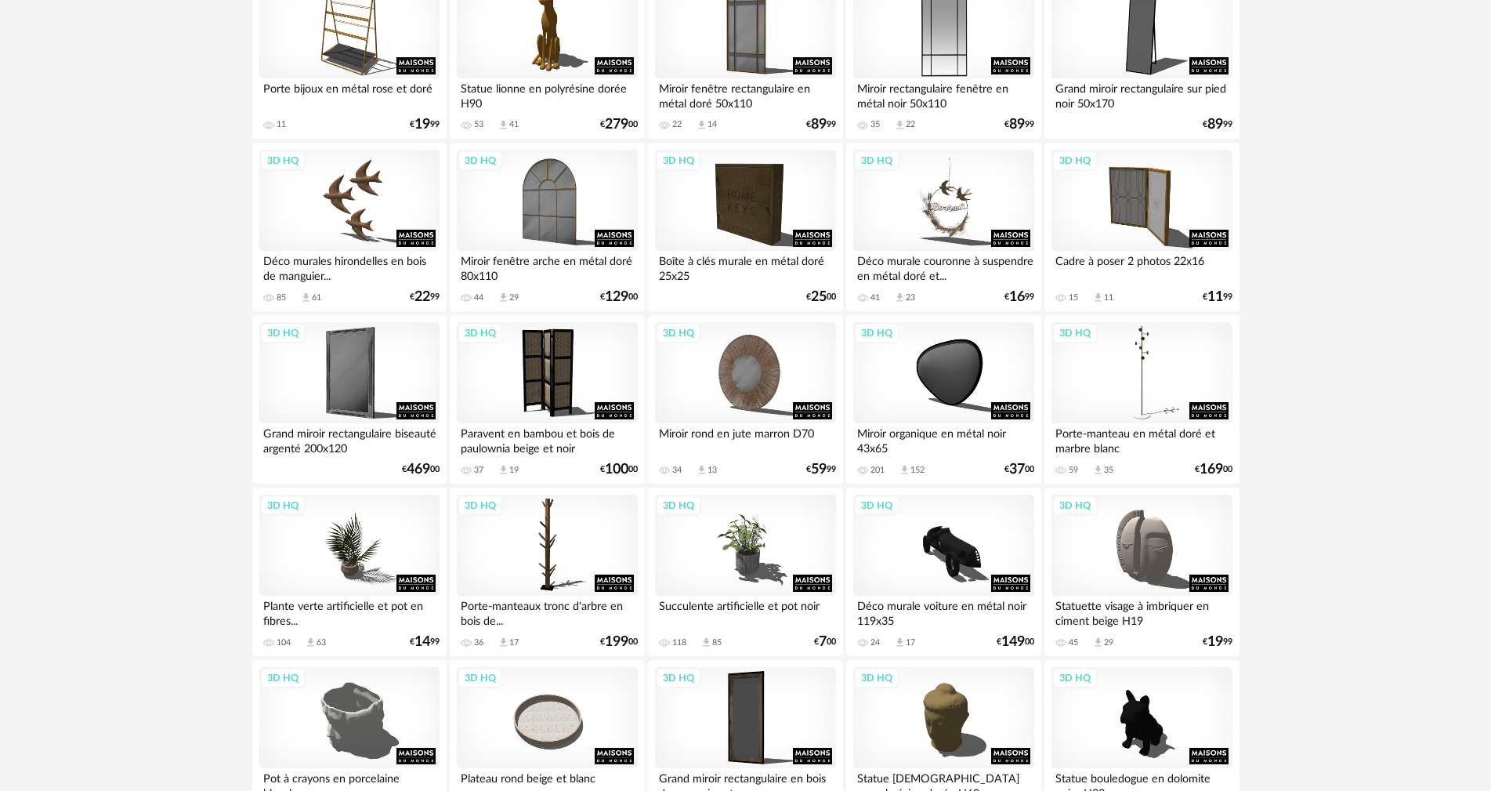
scroll to position [1959, 0]
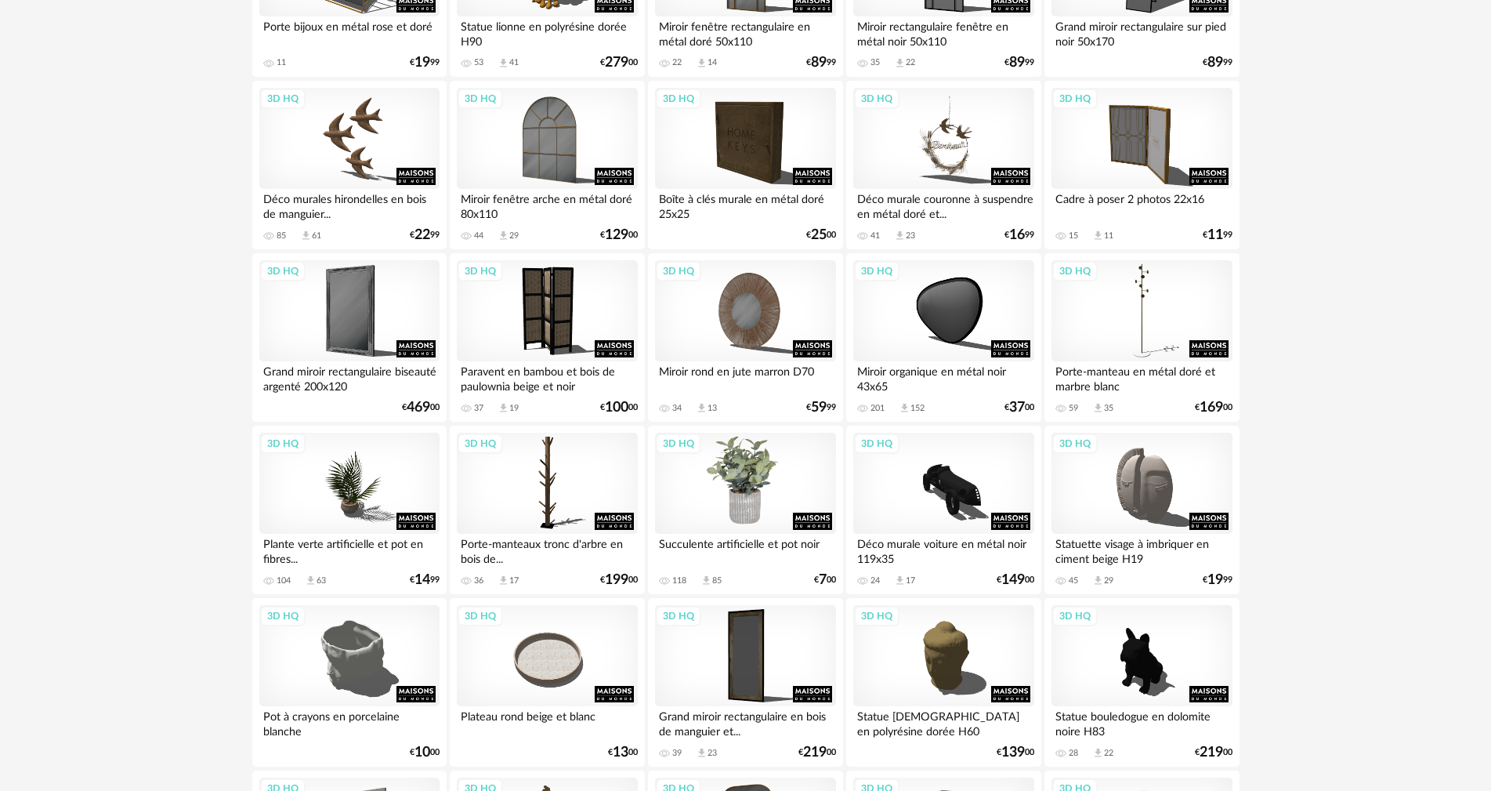
click at [754, 478] on div "3D HQ" at bounding box center [745, 484] width 180 height 102
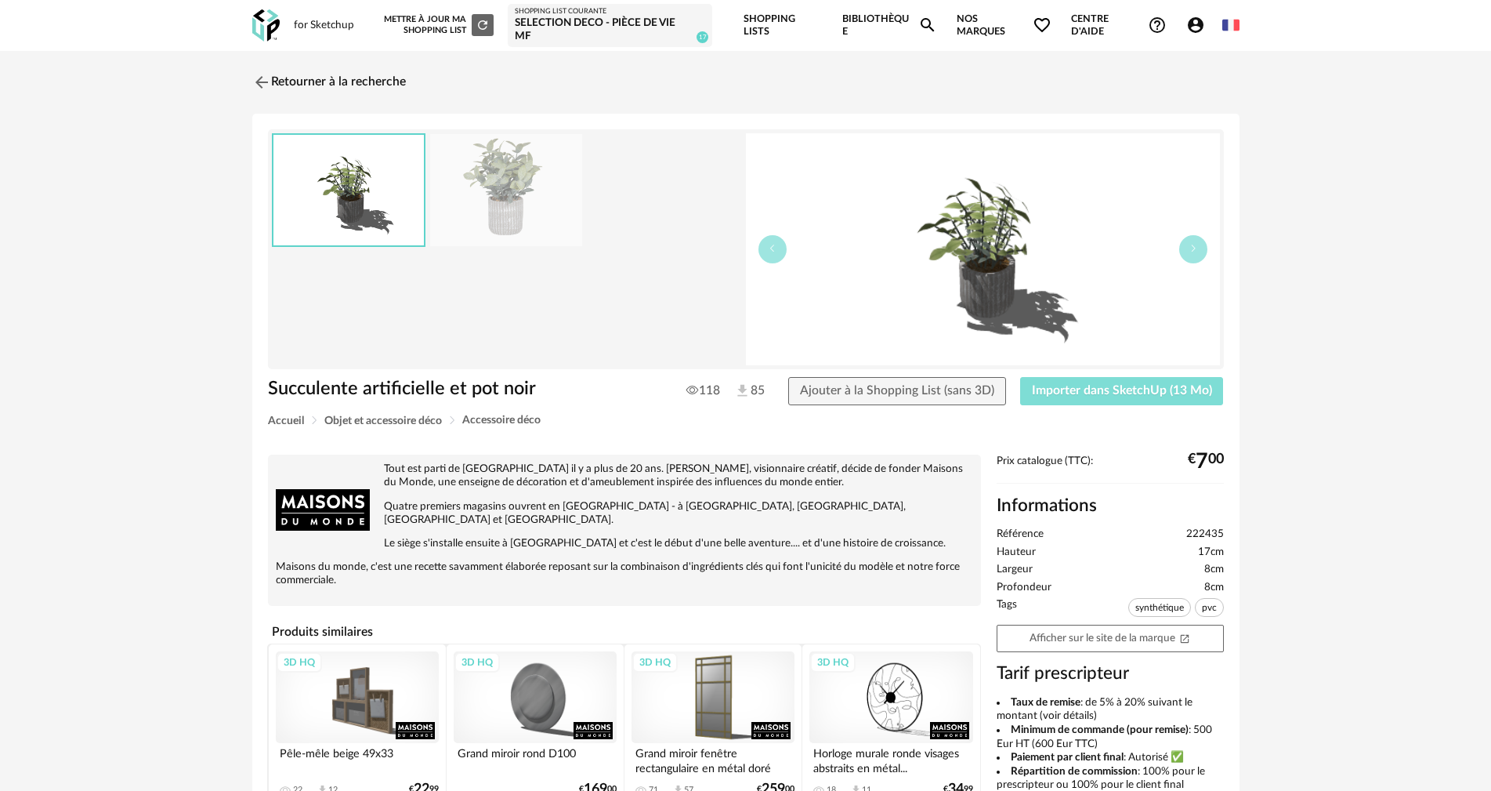
click at [1098, 393] on span "Importer dans SketchUp (13 Mo)" at bounding box center [1122, 390] width 180 height 13
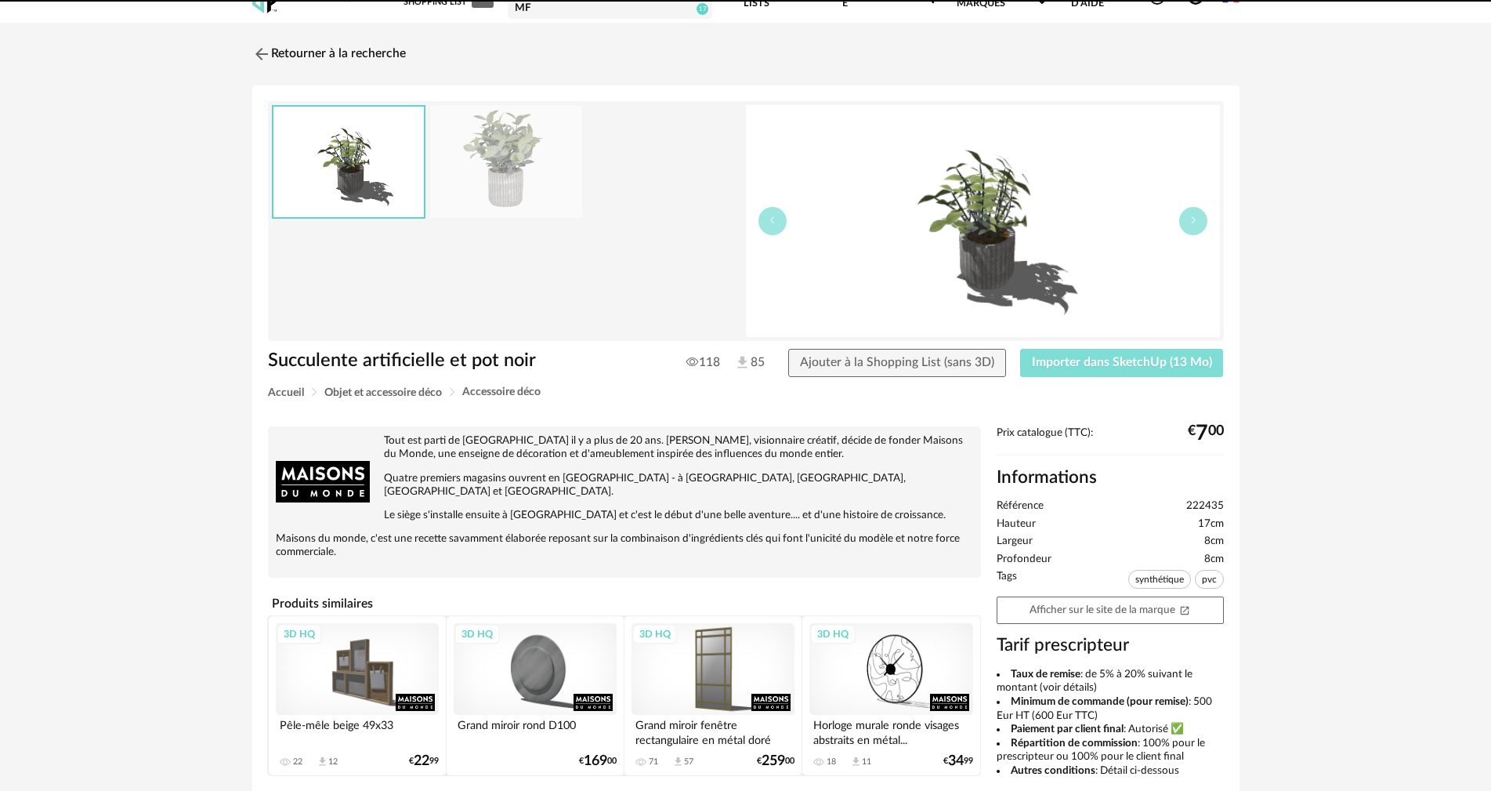
scroll to position [78, 0]
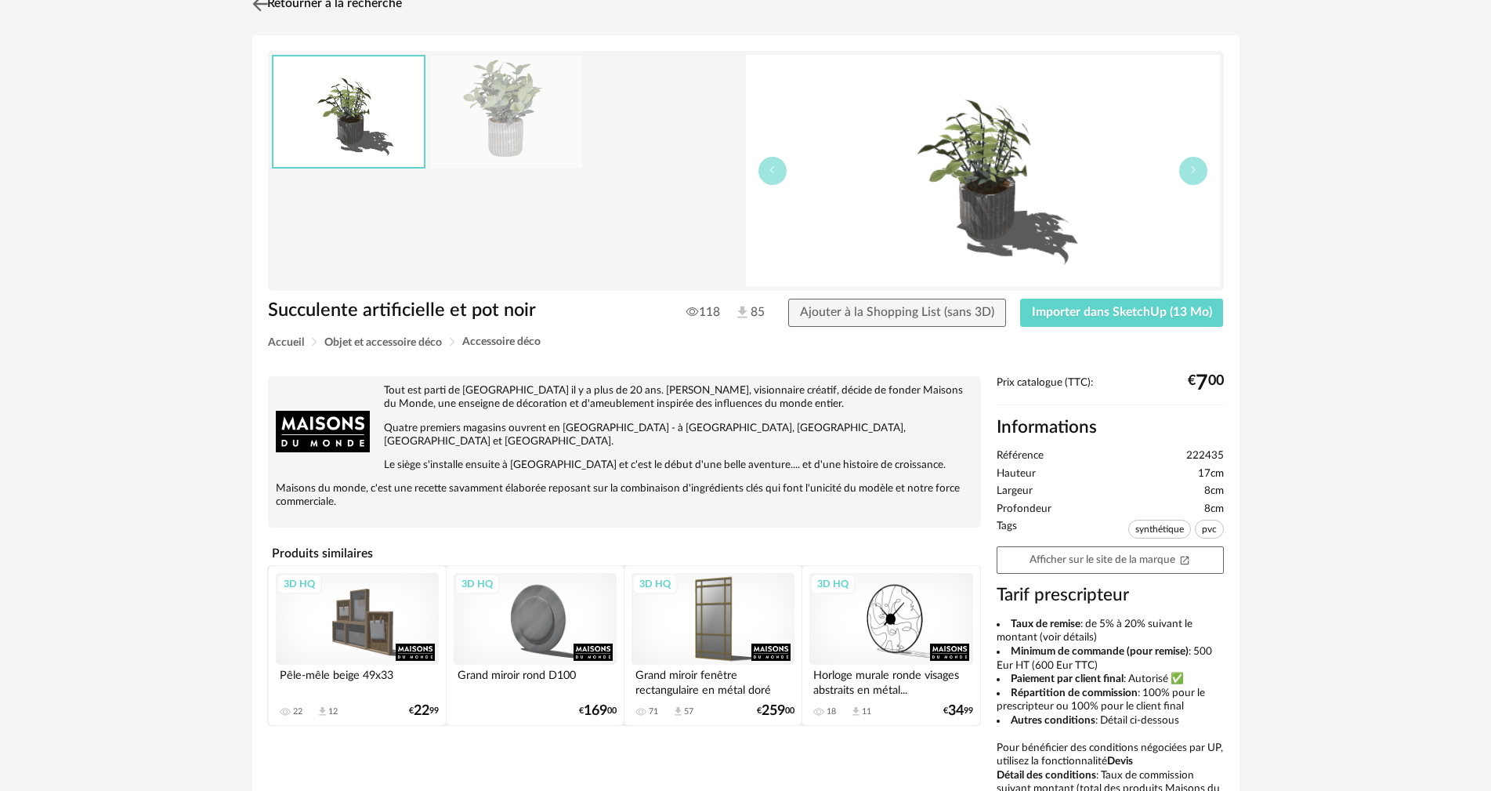
click at [260, 0] on img at bounding box center [259, 3] width 23 height 23
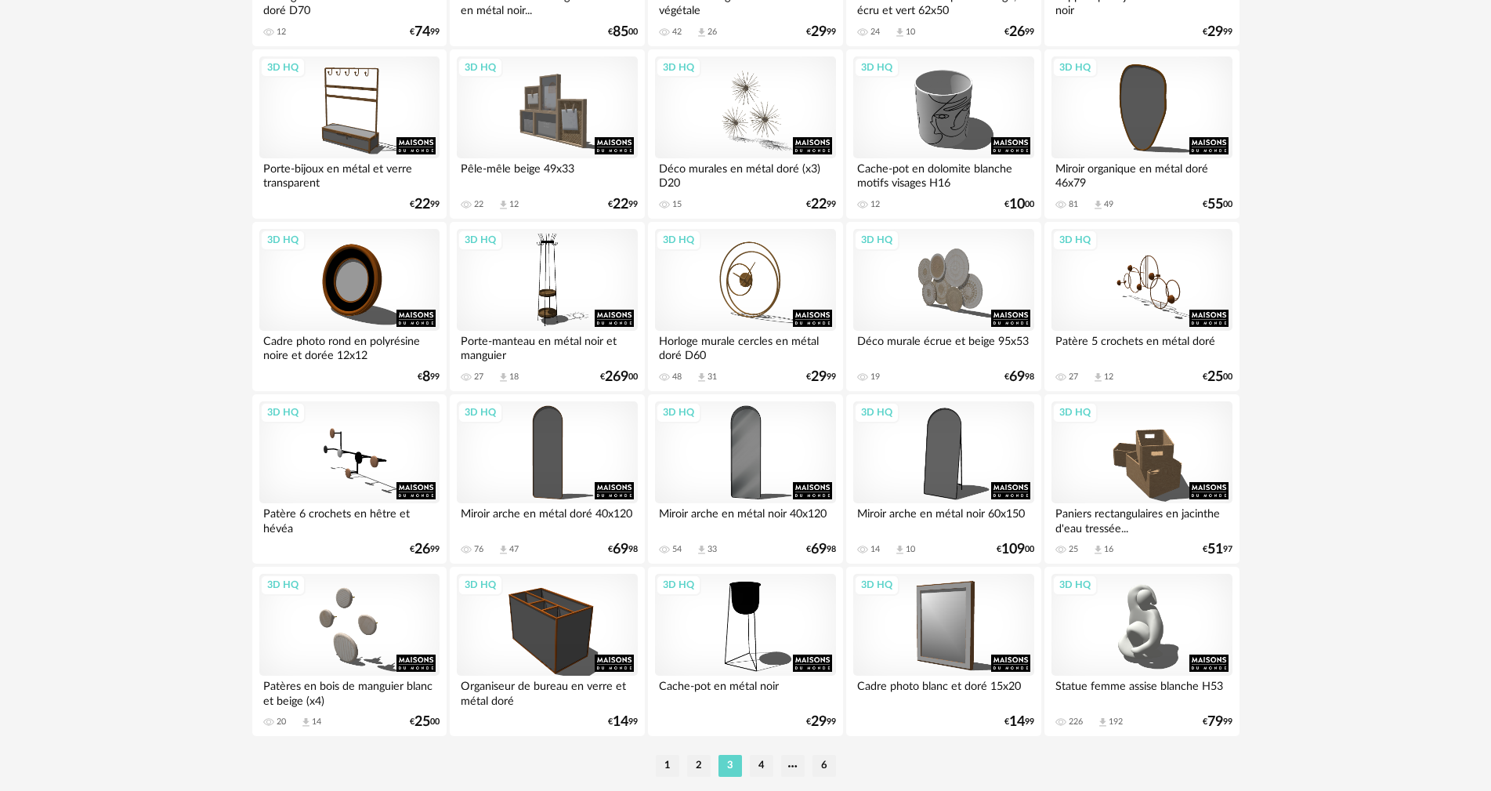
scroll to position [3075, 0]
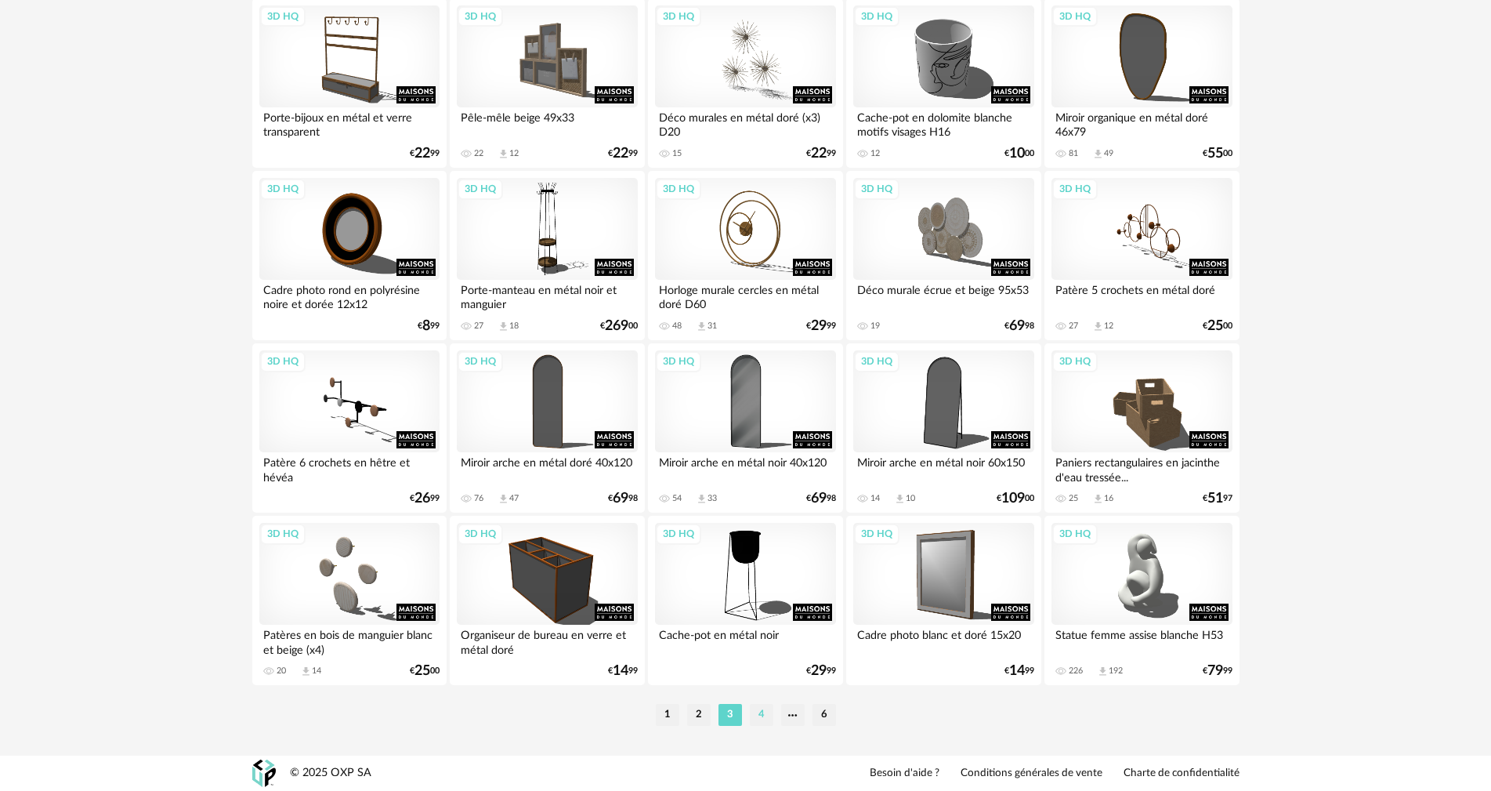
click at [756, 708] on li "4" at bounding box center [762, 715] width 24 height 22
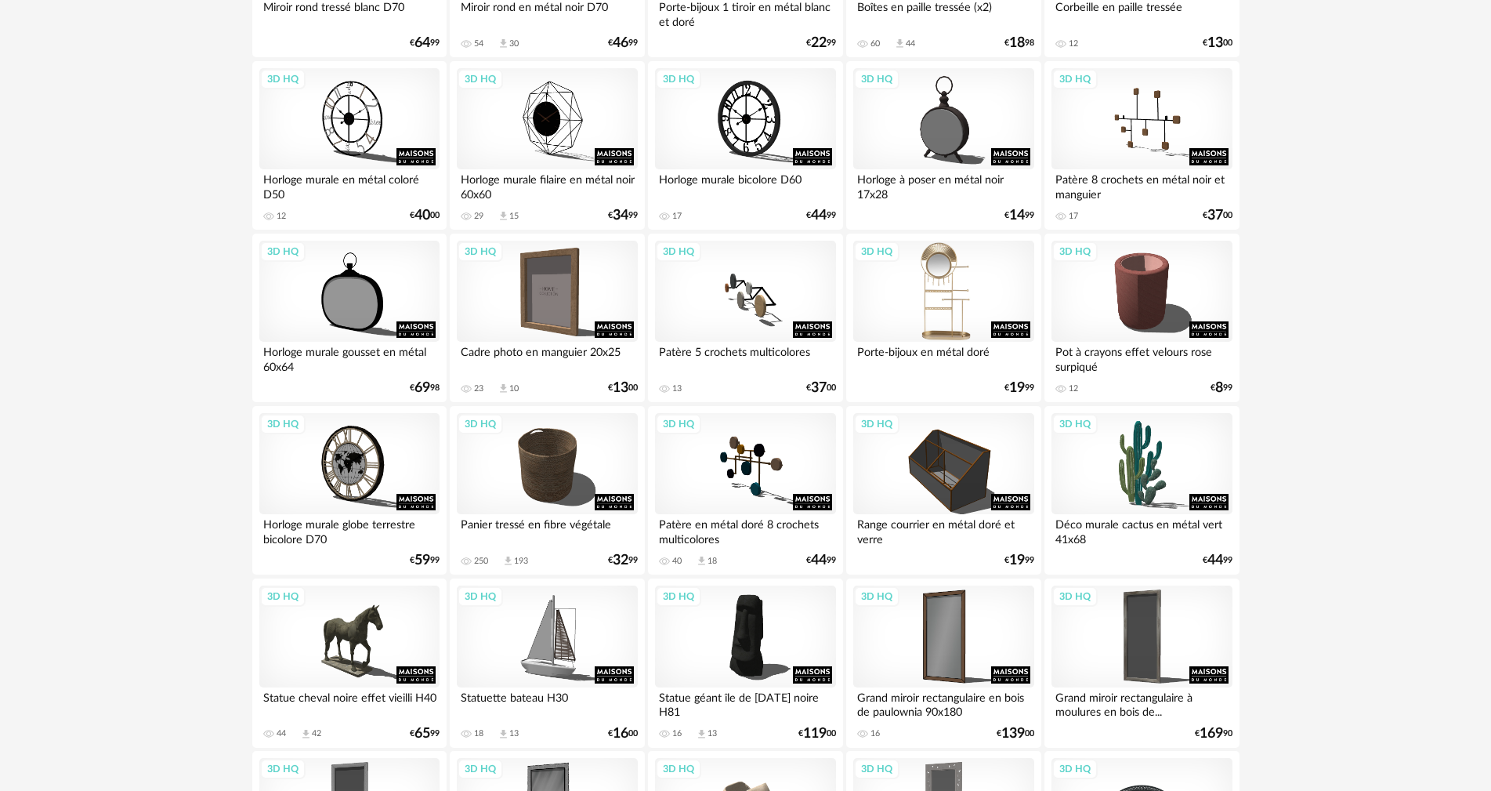
scroll to position [2351, 0]
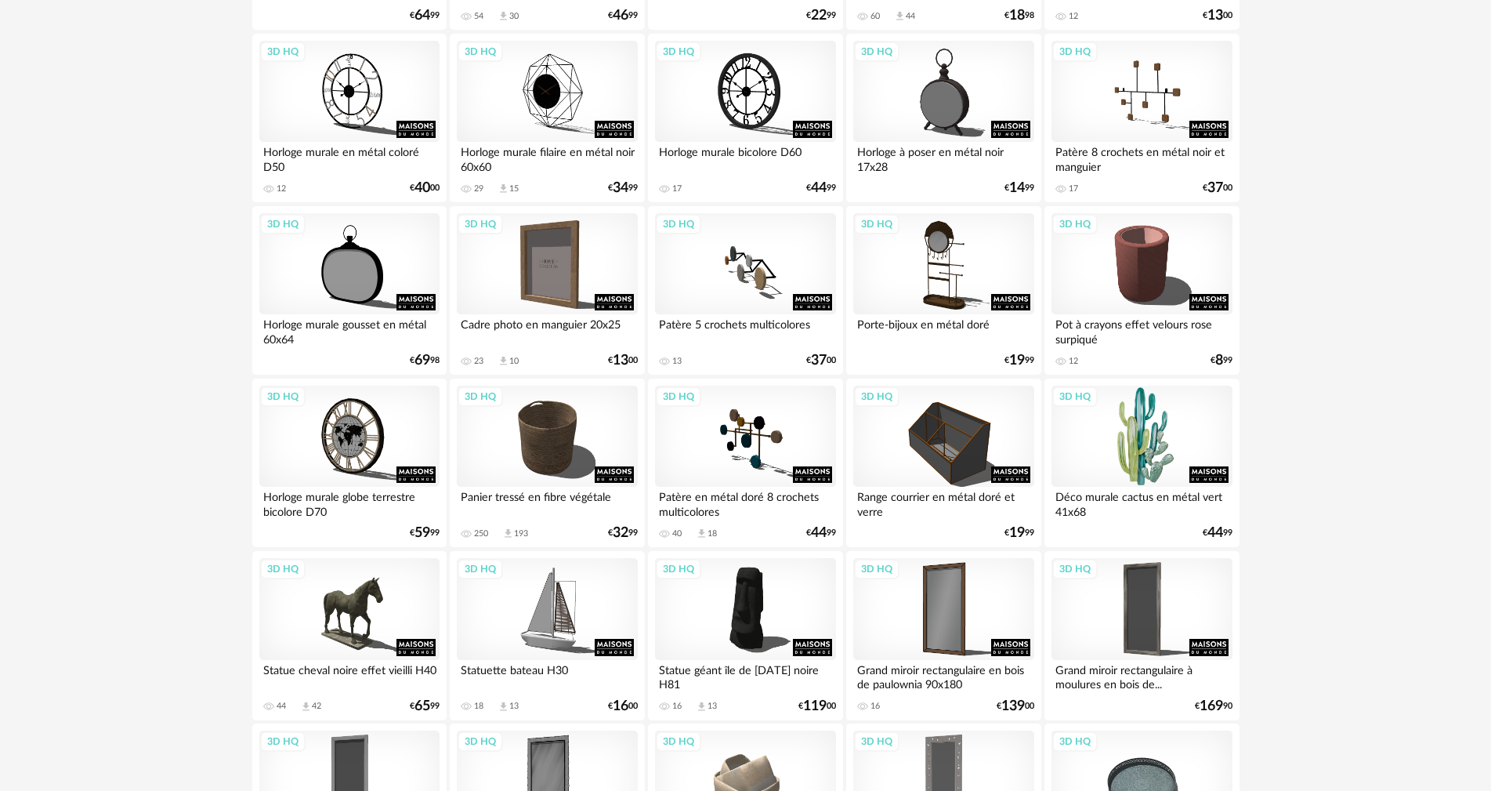
click at [1167, 434] on div "3D HQ" at bounding box center [1142, 437] width 180 height 102
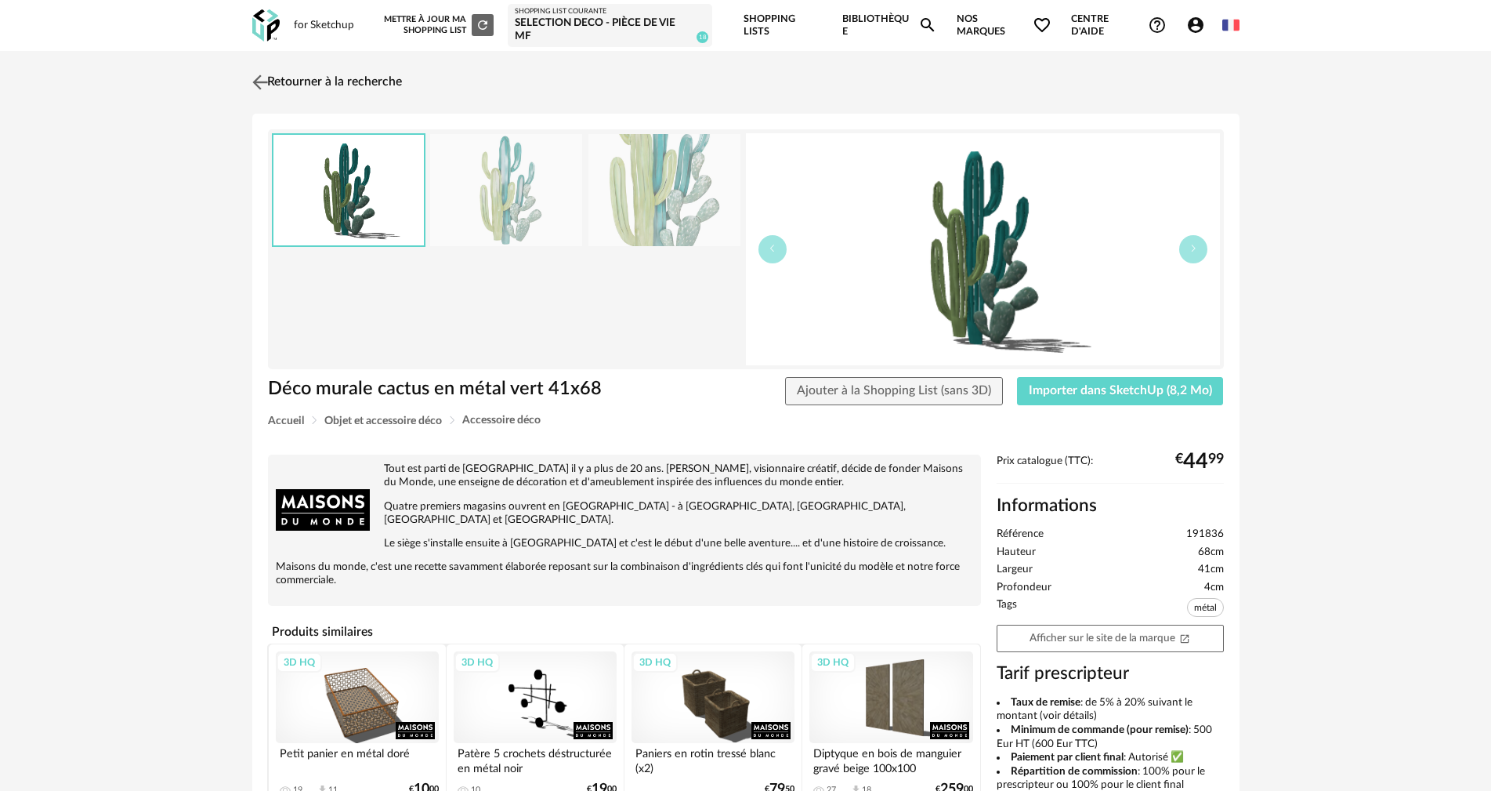
click at [261, 81] on img at bounding box center [259, 82] width 23 height 23
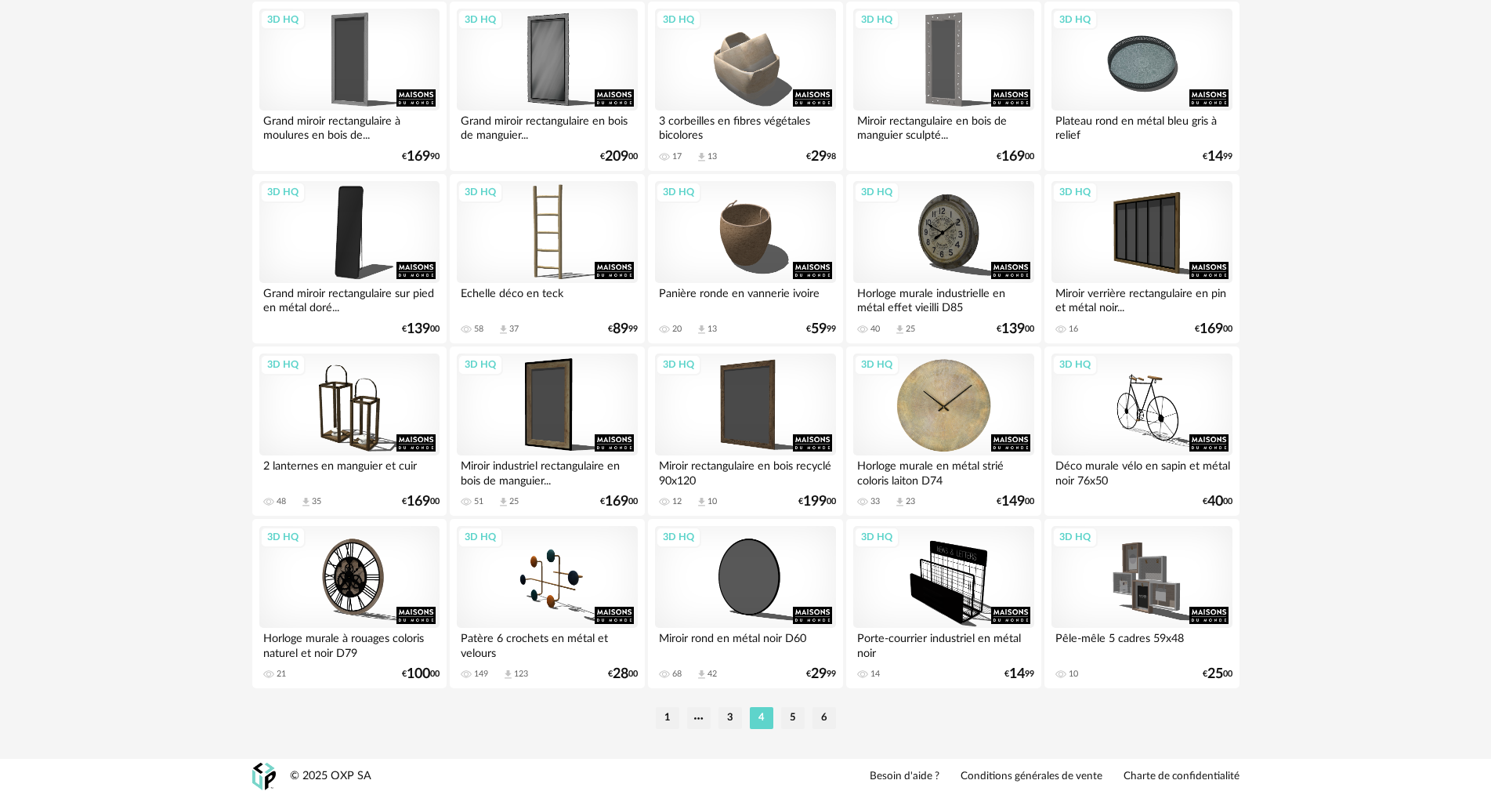
scroll to position [3075, 0]
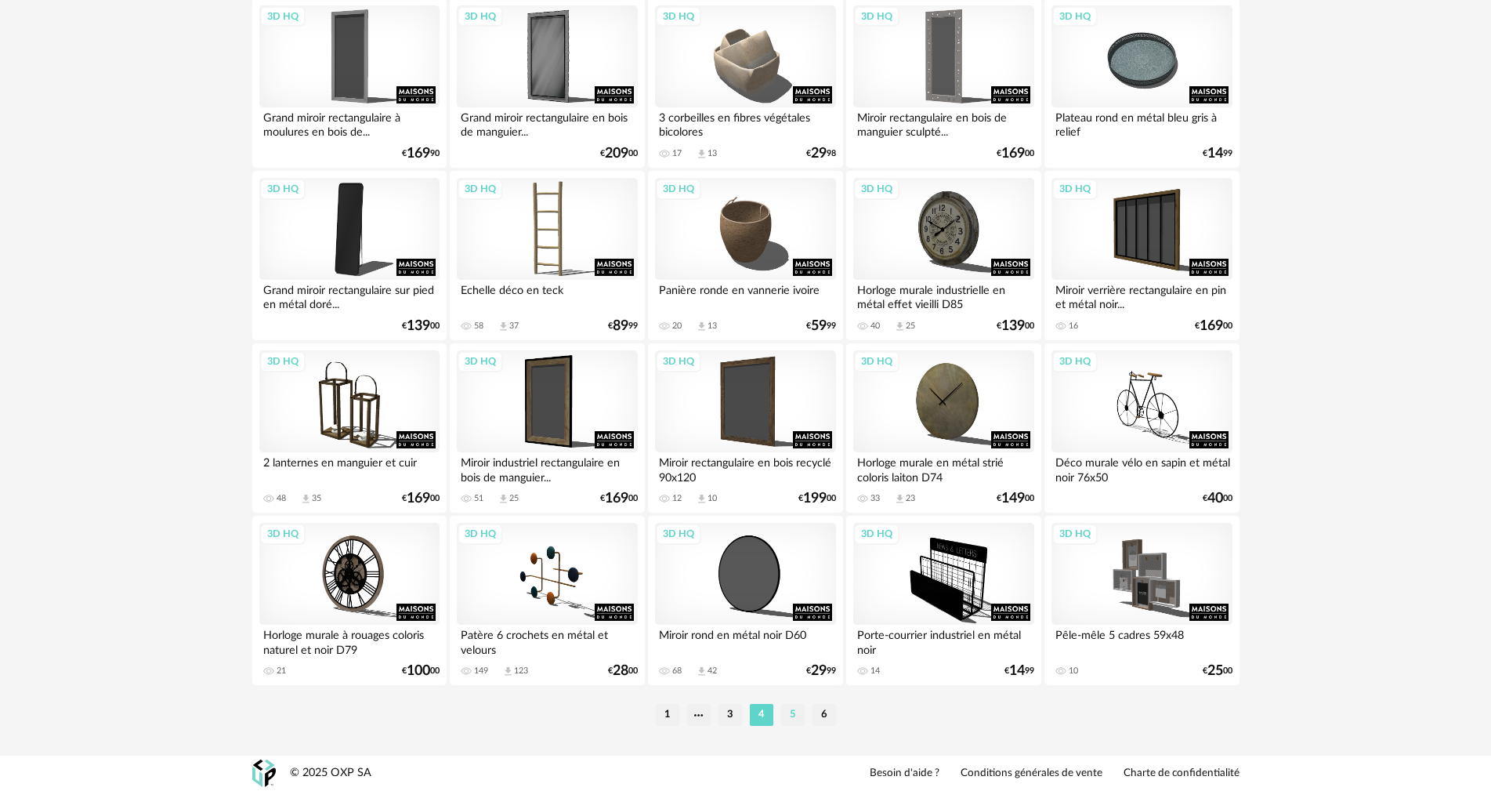
click at [793, 713] on li "5" at bounding box center [793, 715] width 24 height 22
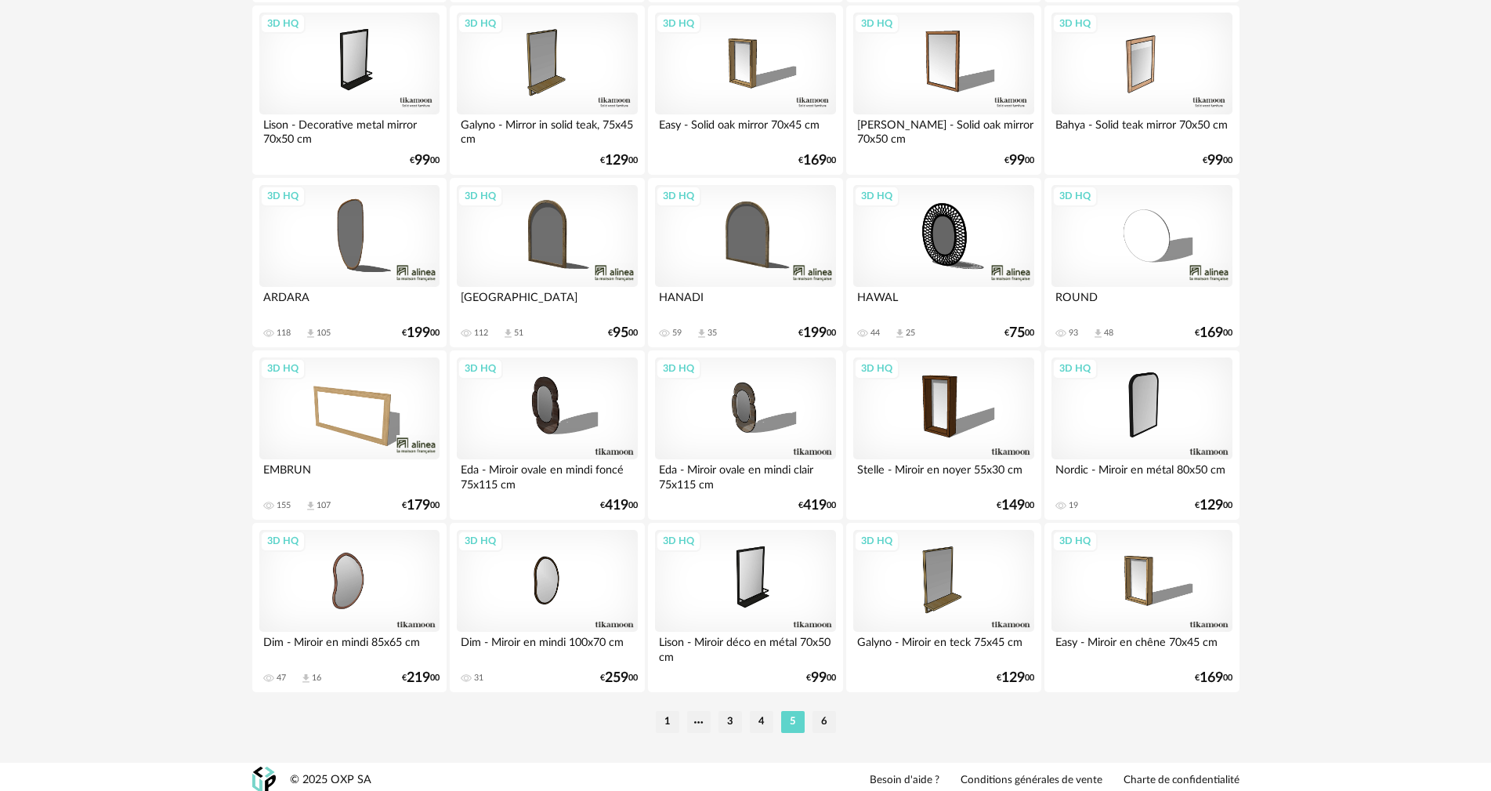
scroll to position [3075, 0]
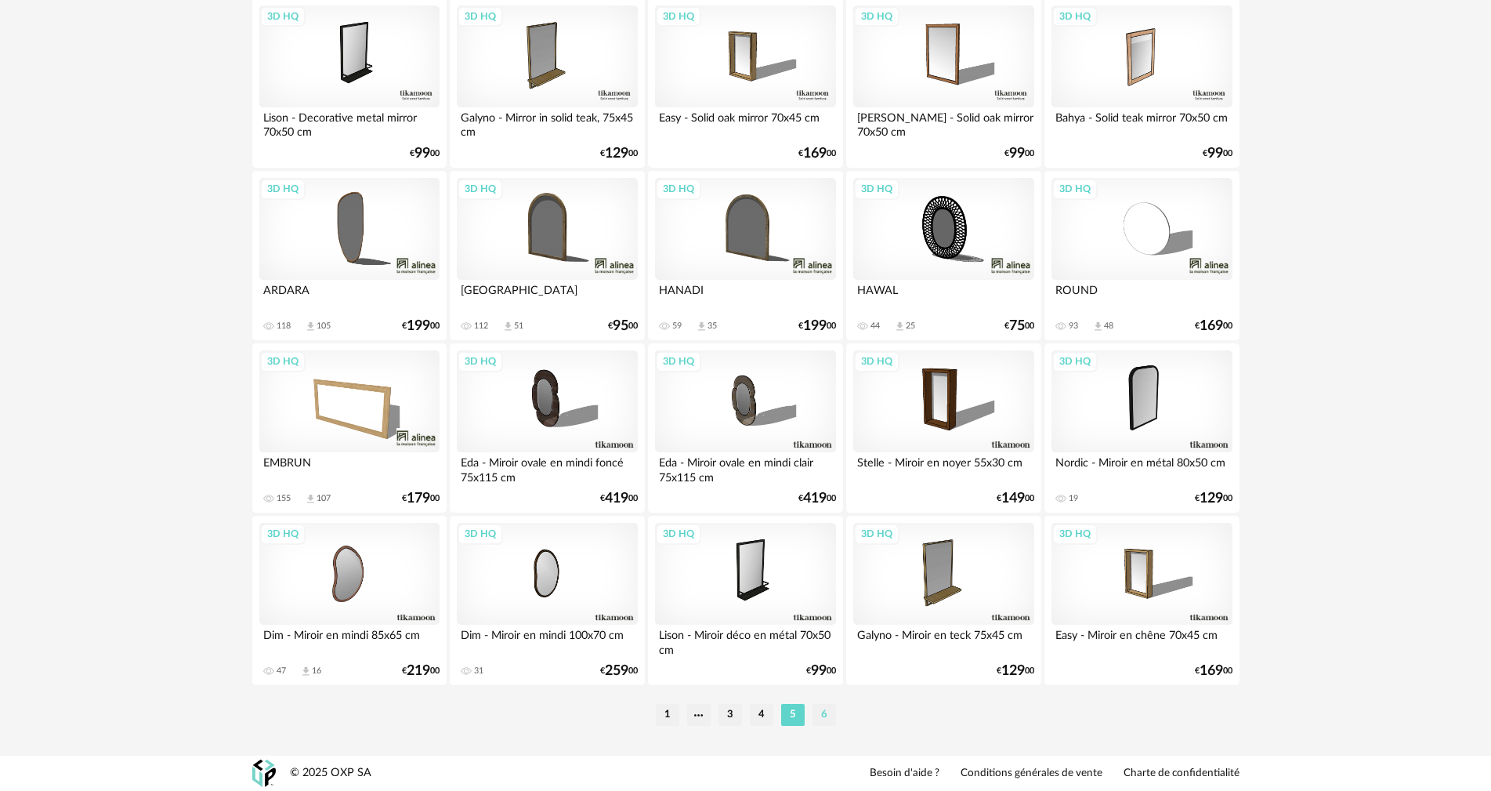
click at [819, 711] on li "6" at bounding box center [825, 715] width 24 height 22
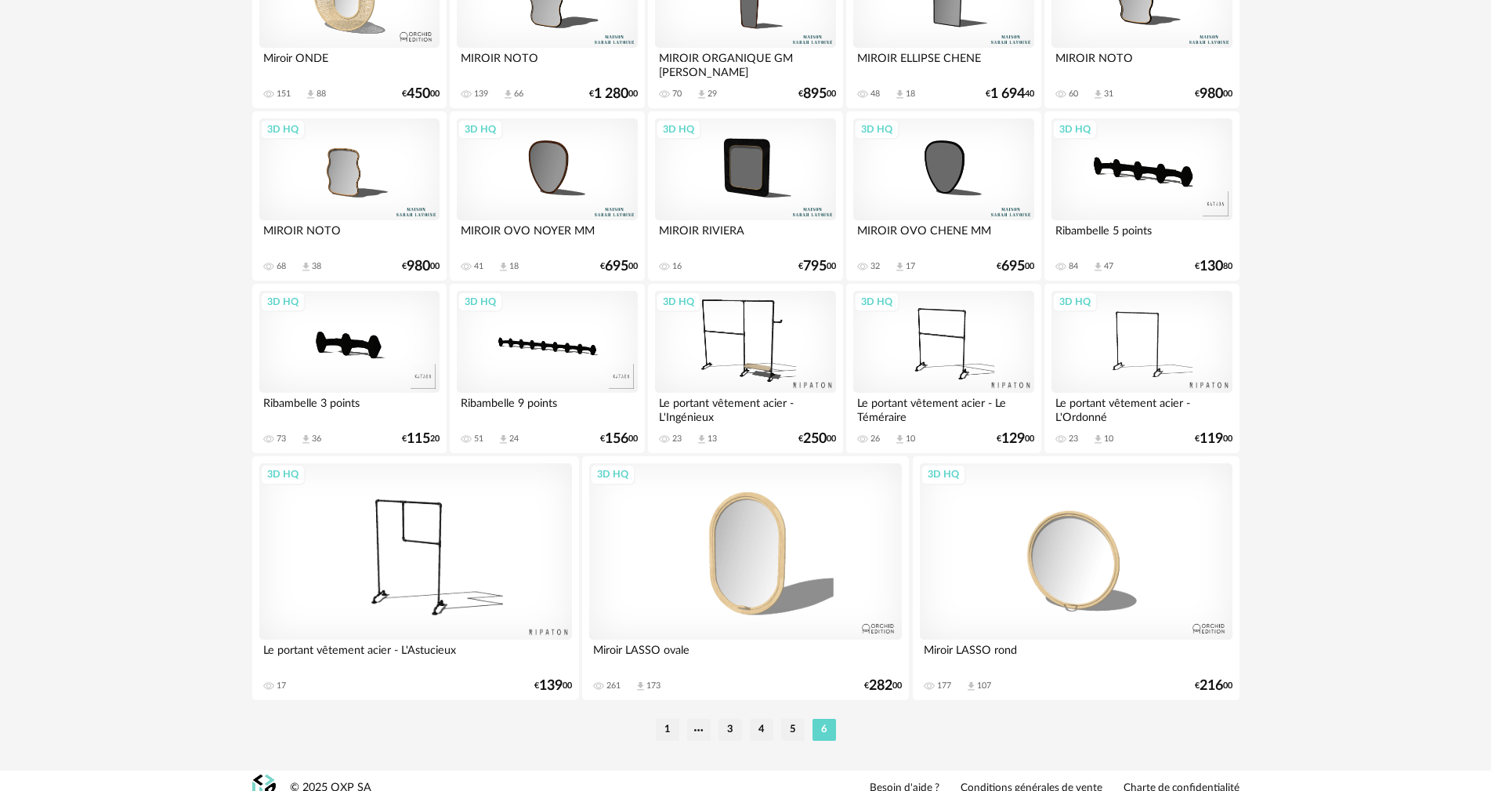
scroll to position [1081, 0]
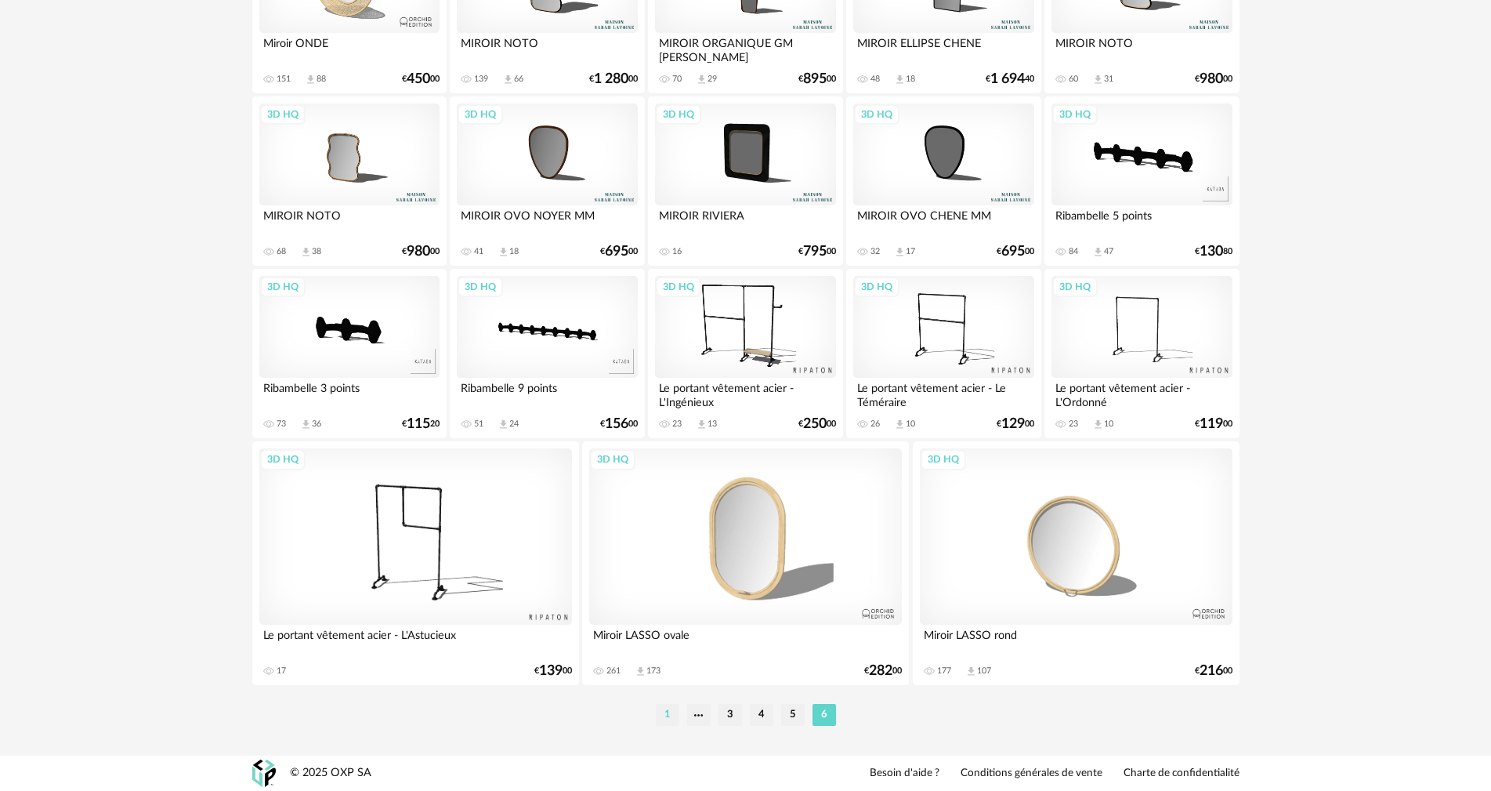
click at [668, 715] on li "1" at bounding box center [668, 715] width 24 height 22
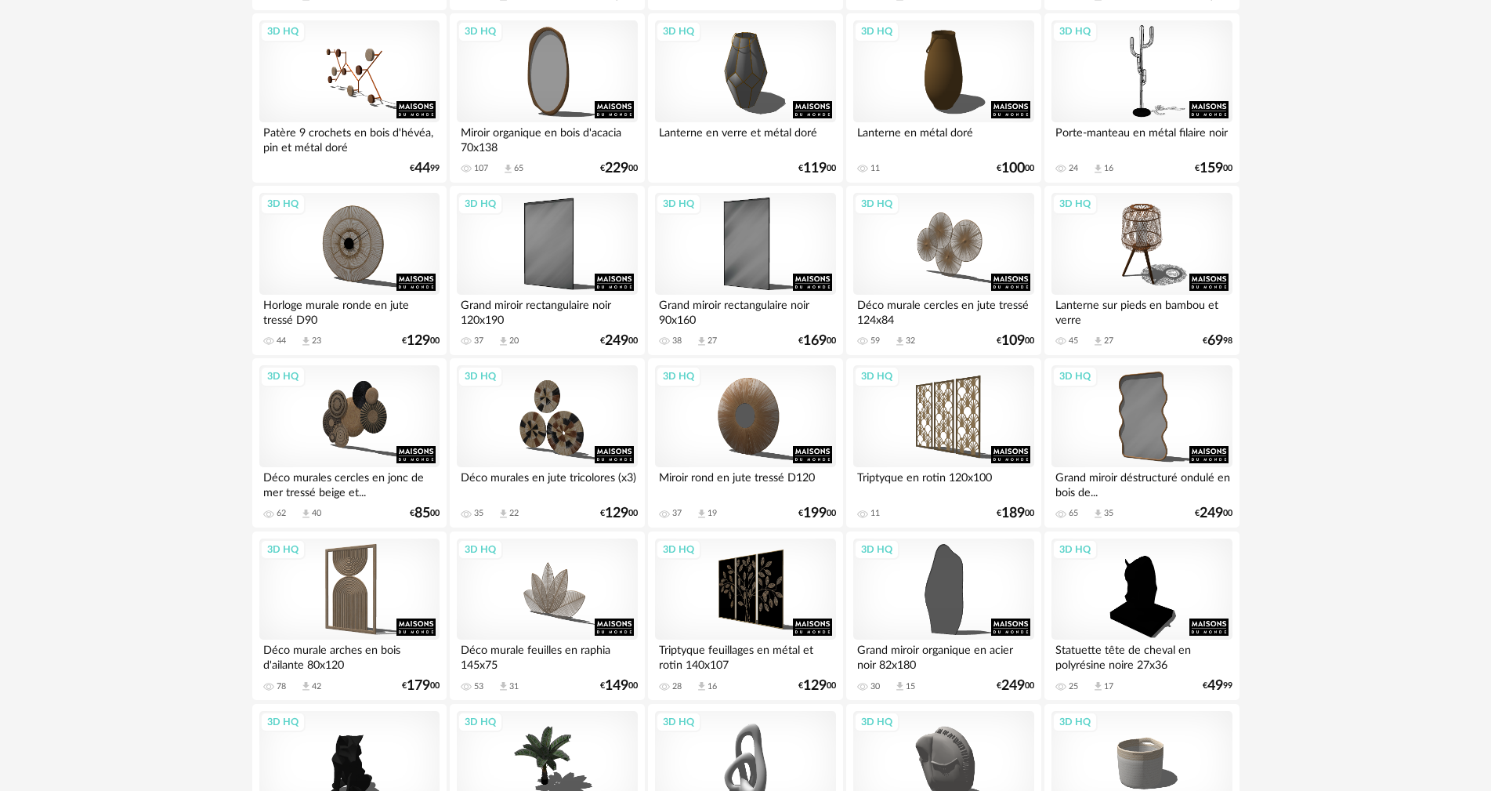
scroll to position [1489, 0]
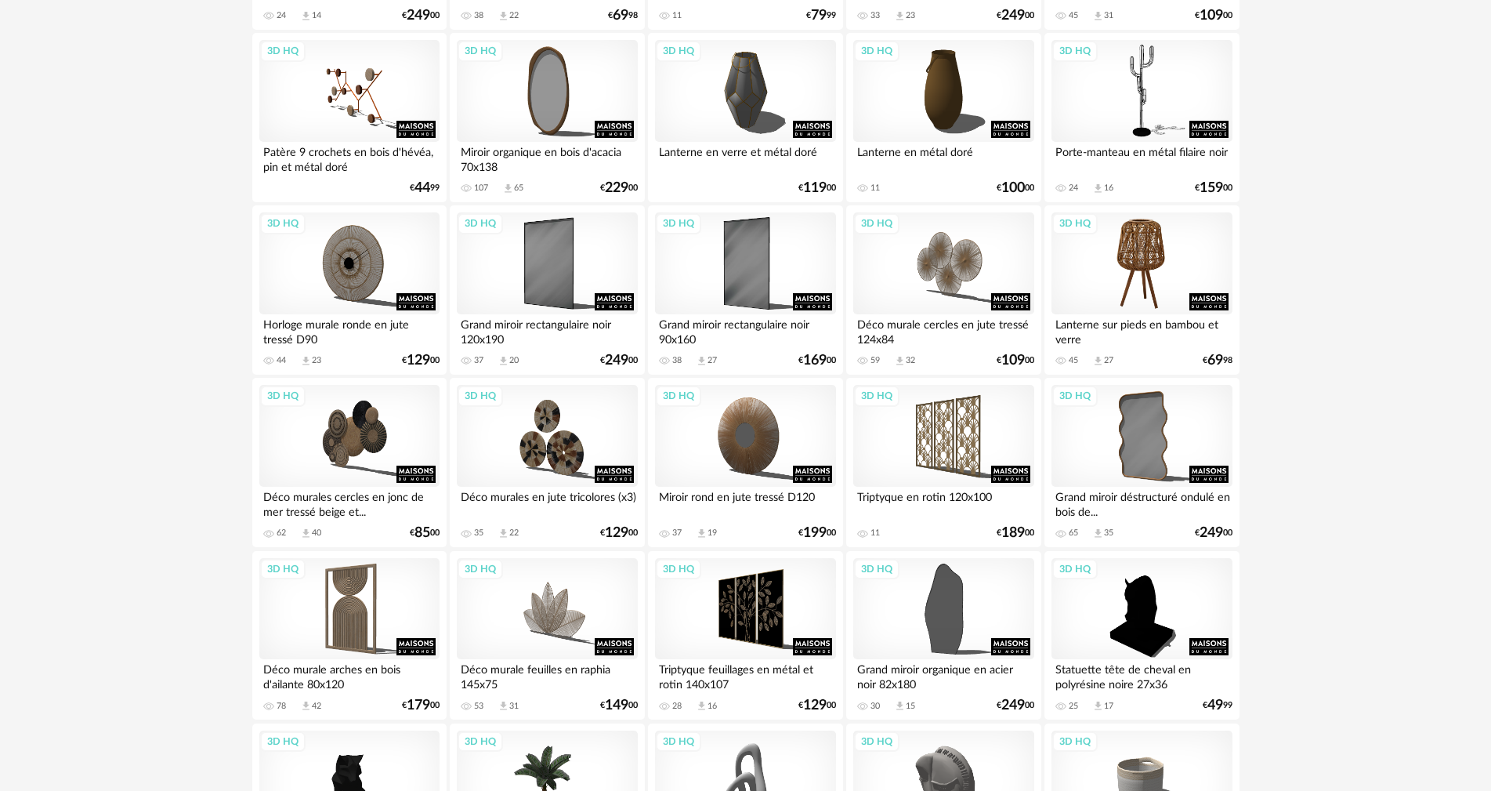
click at [1128, 266] on div "3D HQ" at bounding box center [1142, 263] width 180 height 102
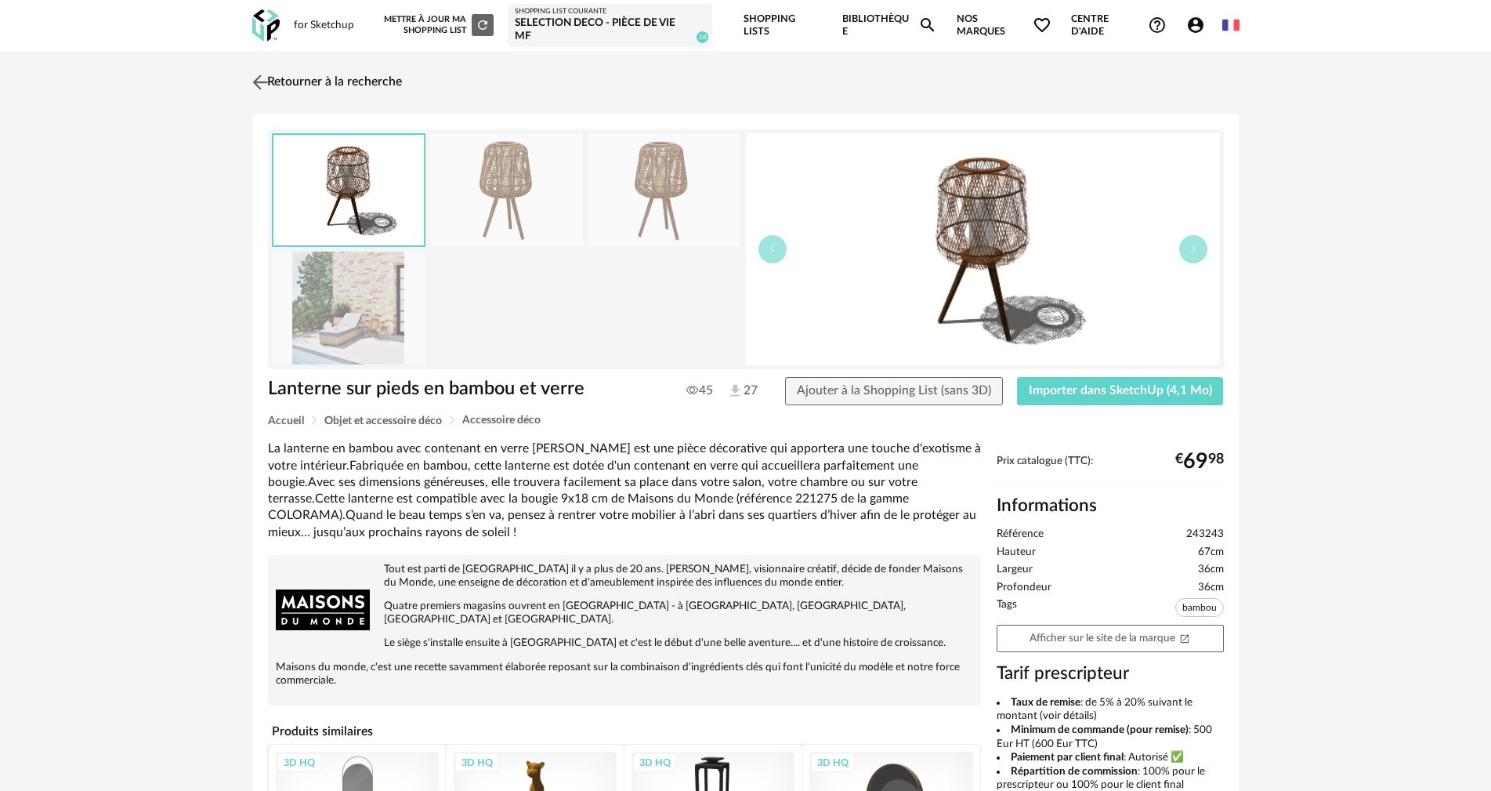
click at [270, 86] on img at bounding box center [259, 82] width 23 height 23
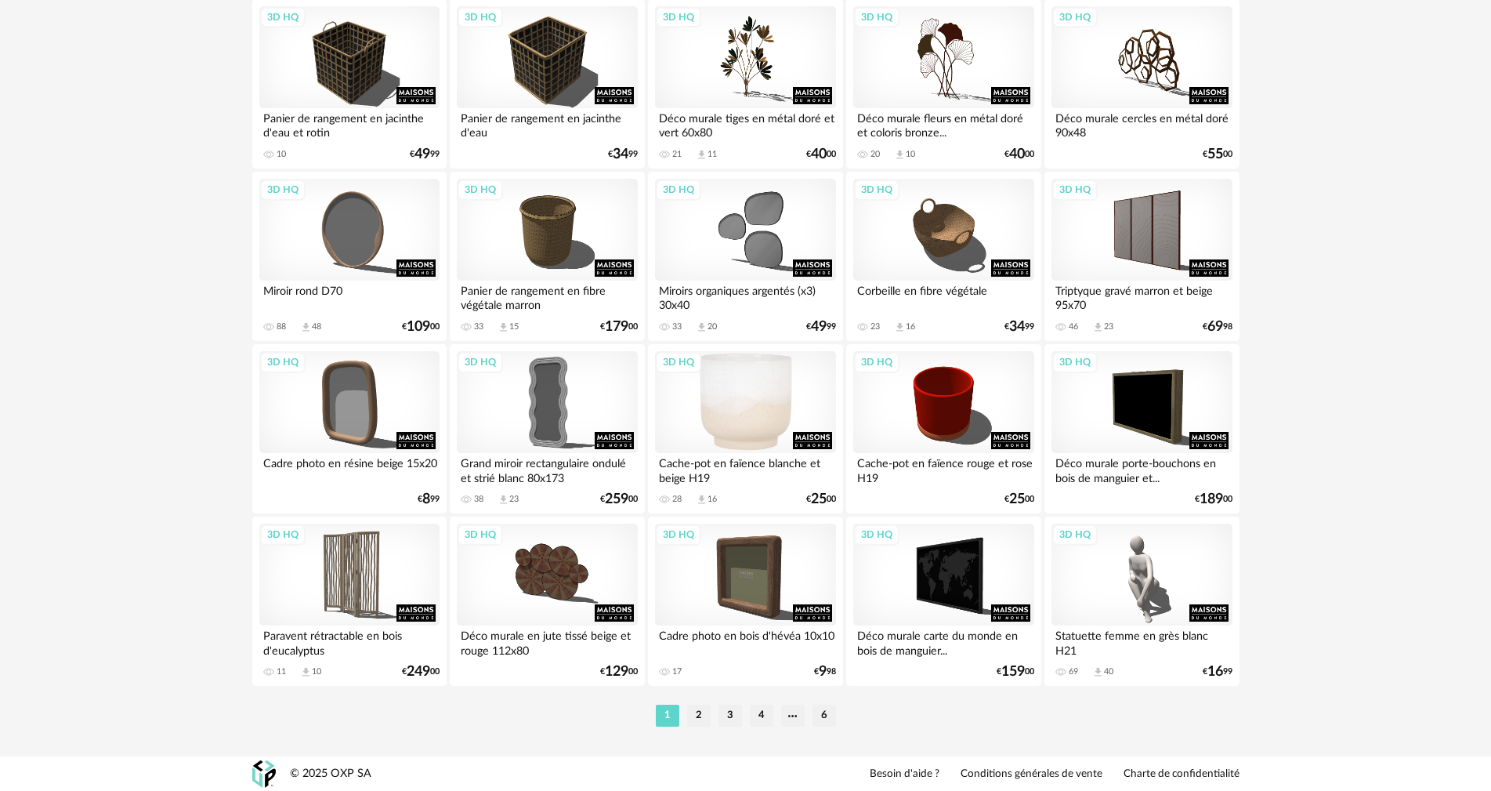
scroll to position [3075, 0]
click at [703, 715] on li "2" at bounding box center [699, 715] width 24 height 22
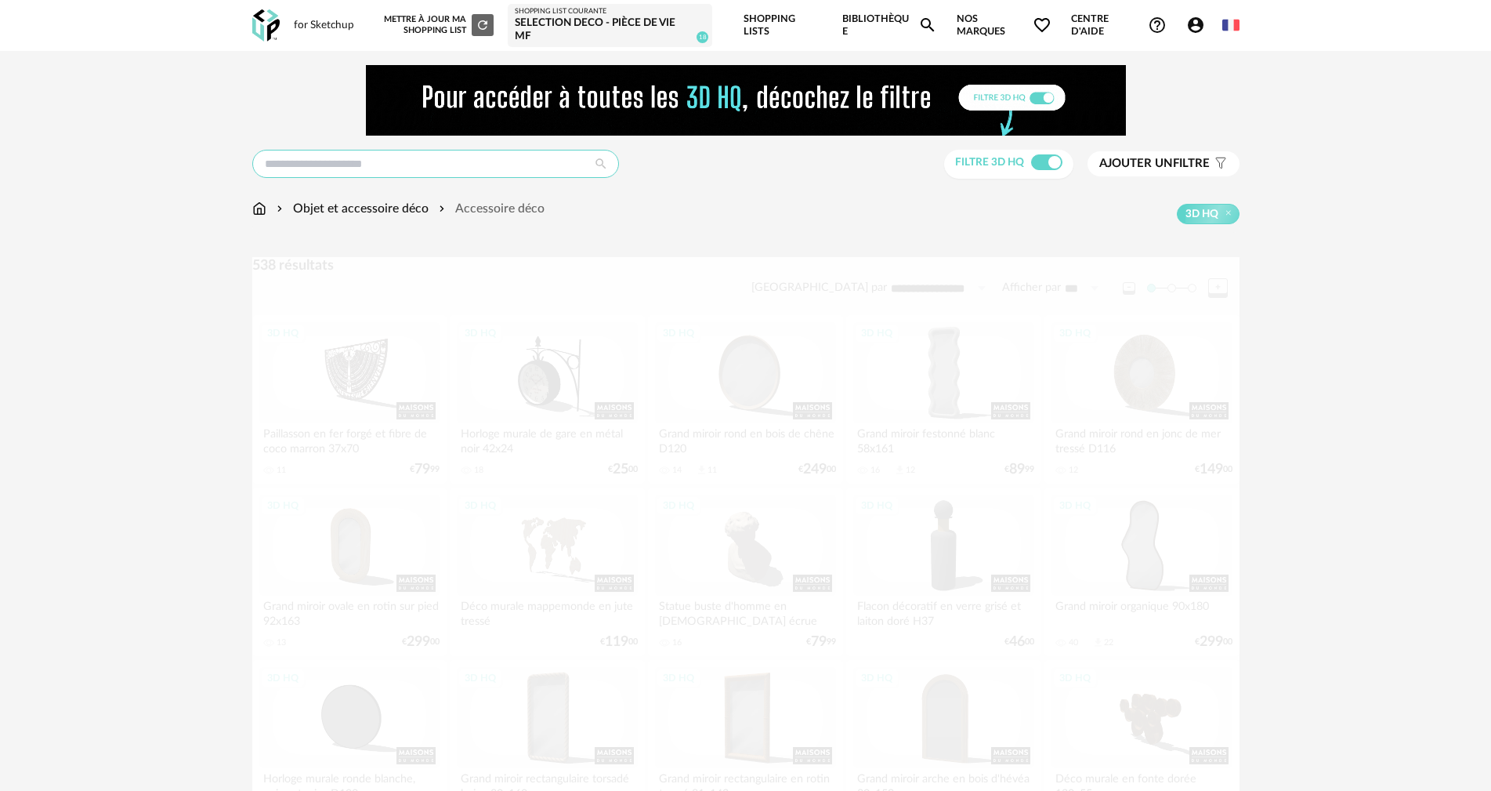
click at [462, 164] on input "text" at bounding box center [435, 164] width 367 height 28
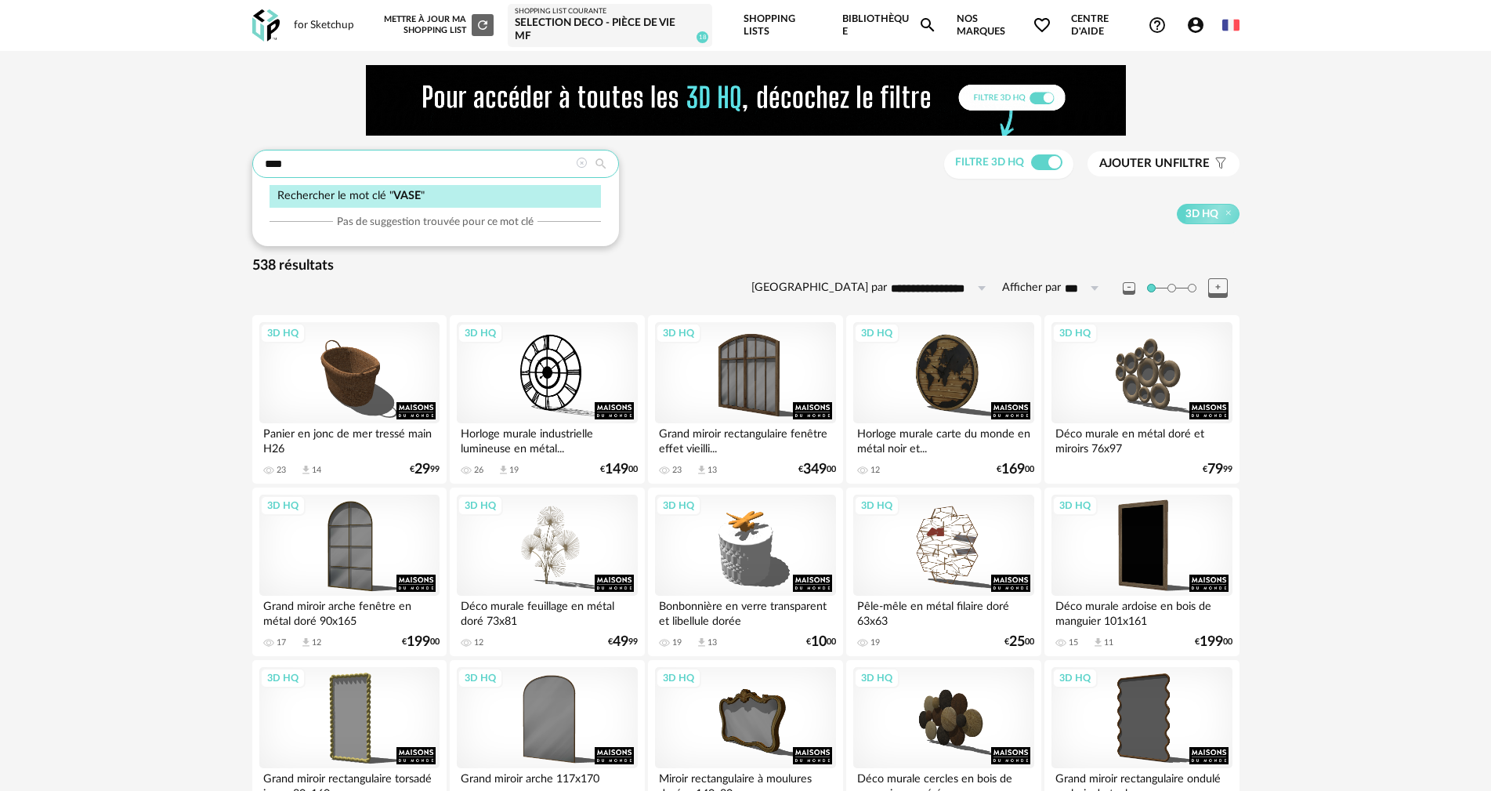
type input "****"
type input "**********"
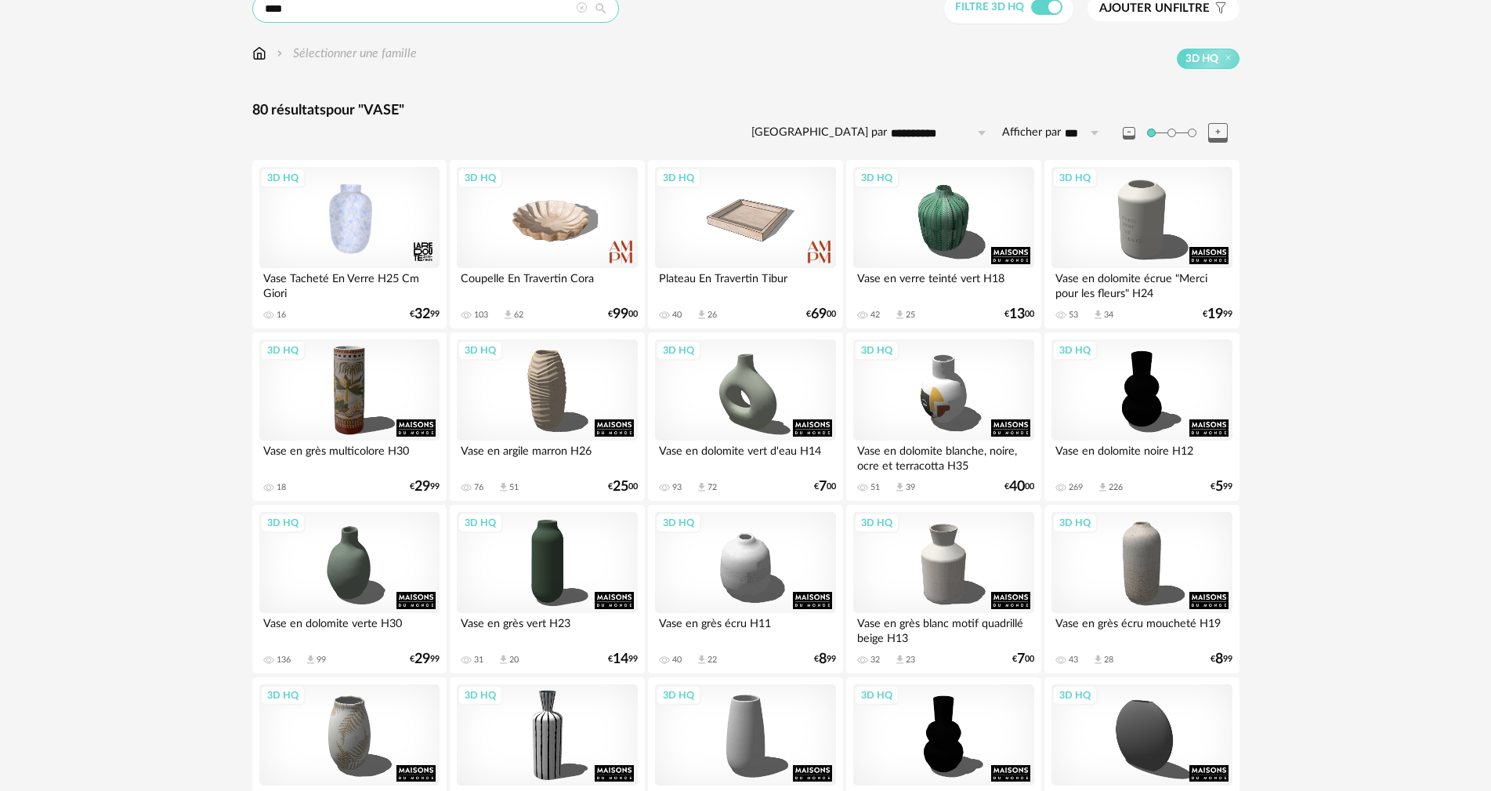
scroll to position [157, 0]
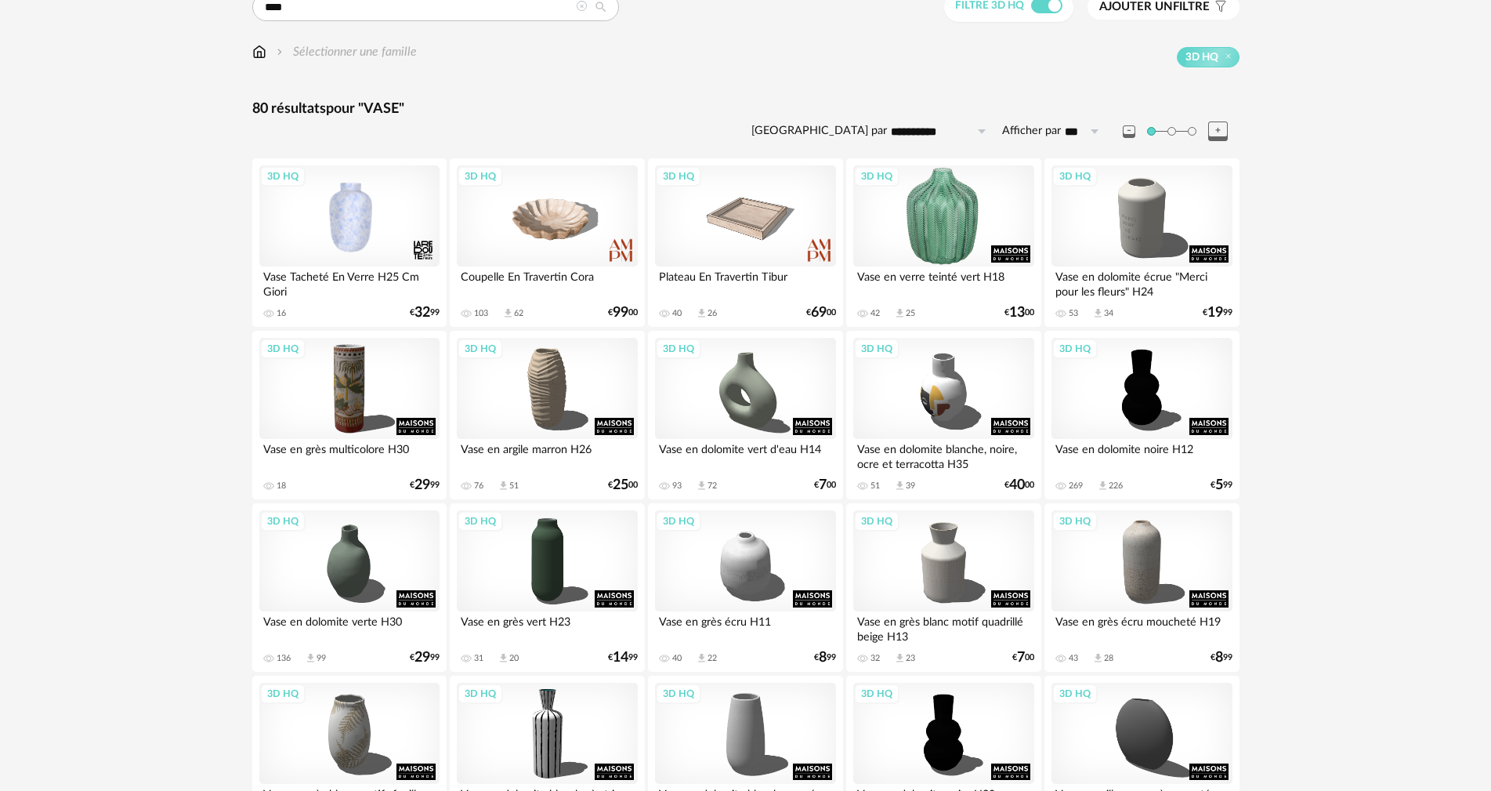
click at [958, 215] on div "3D HQ" at bounding box center [943, 216] width 180 height 102
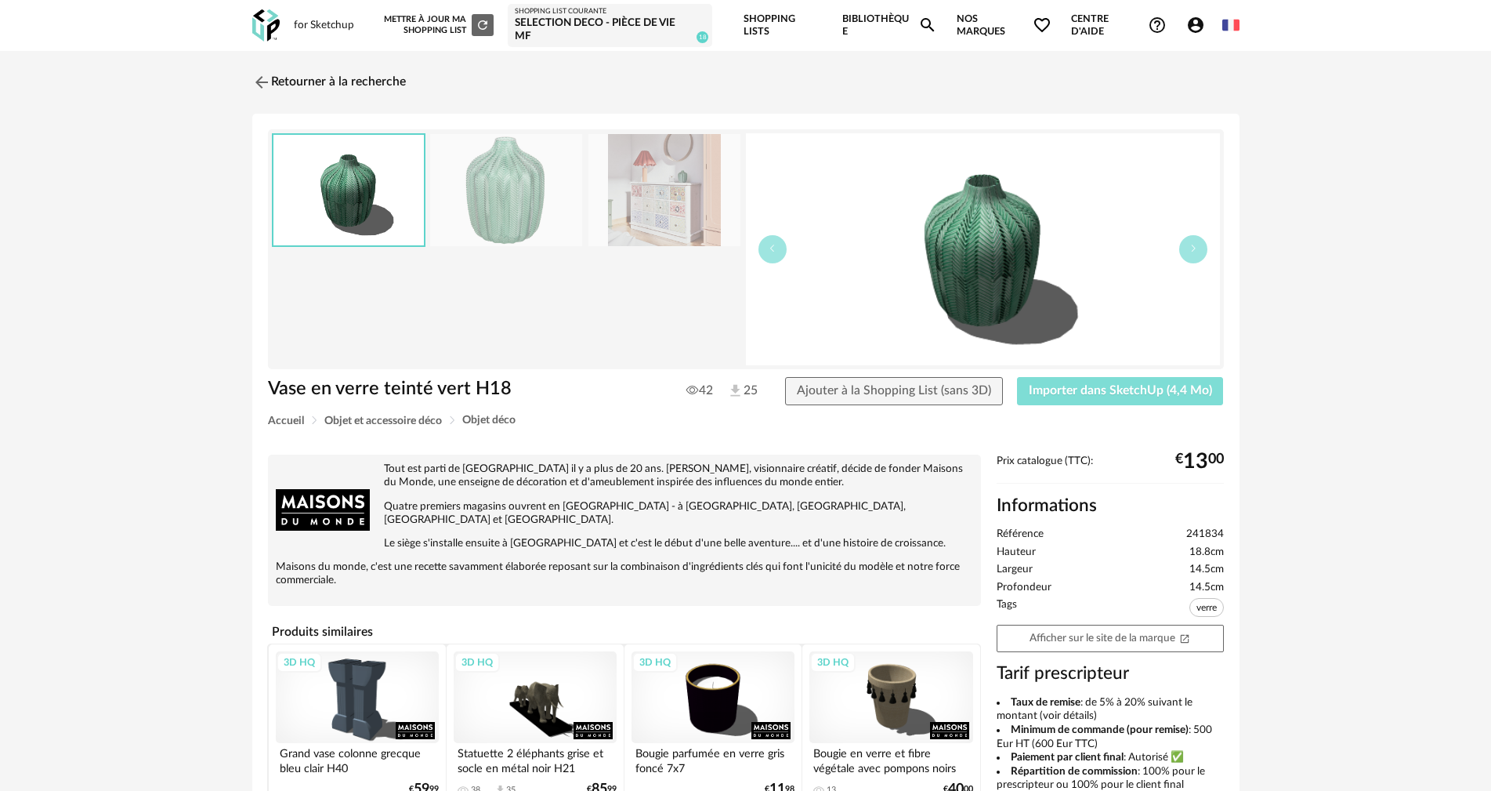
click at [1074, 396] on span "Importer dans SketchUp (4,4 Mo)" at bounding box center [1120, 390] width 183 height 13
click at [262, 85] on img at bounding box center [259, 82] width 23 height 23
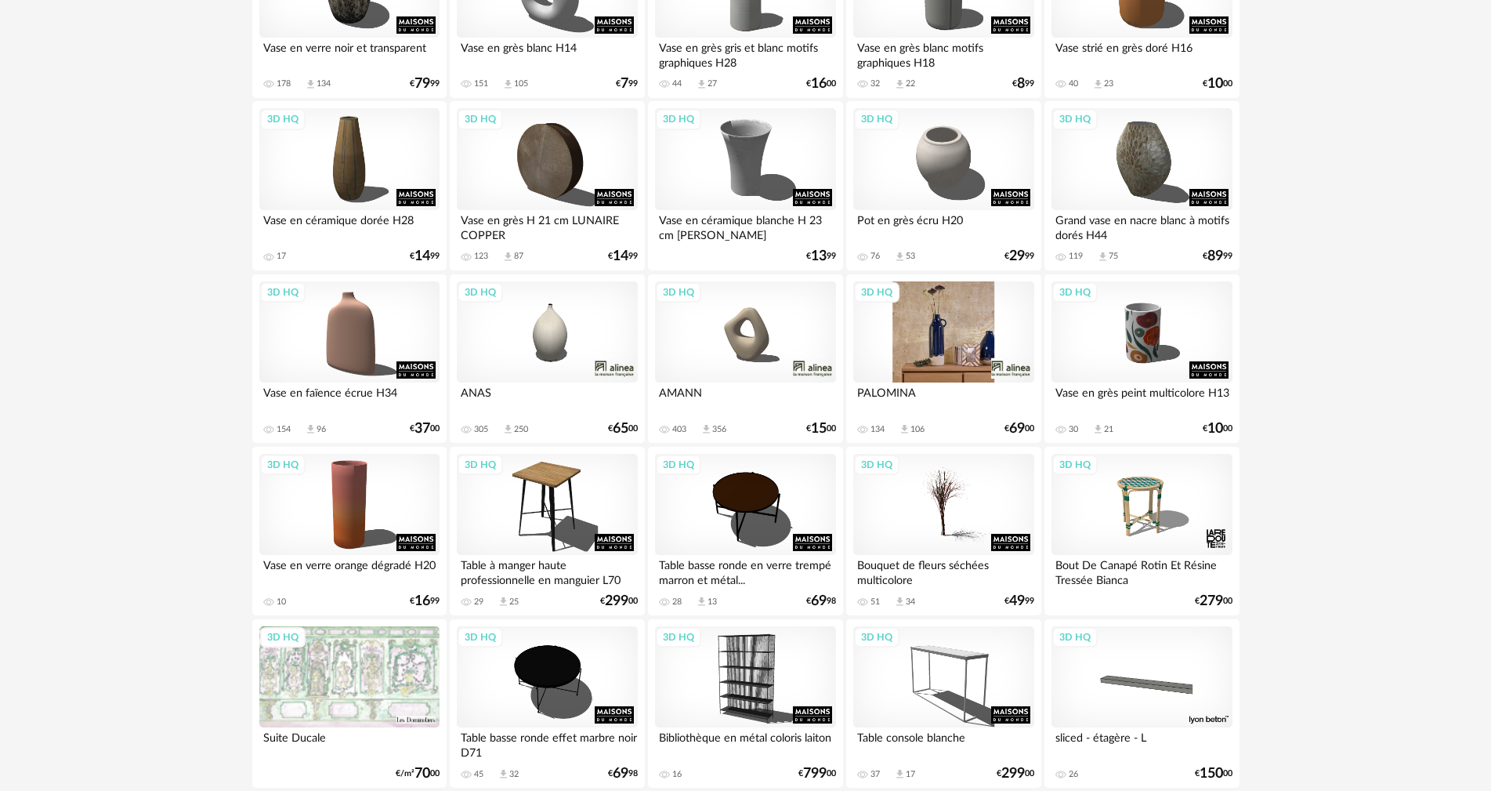
scroll to position [1802, 0]
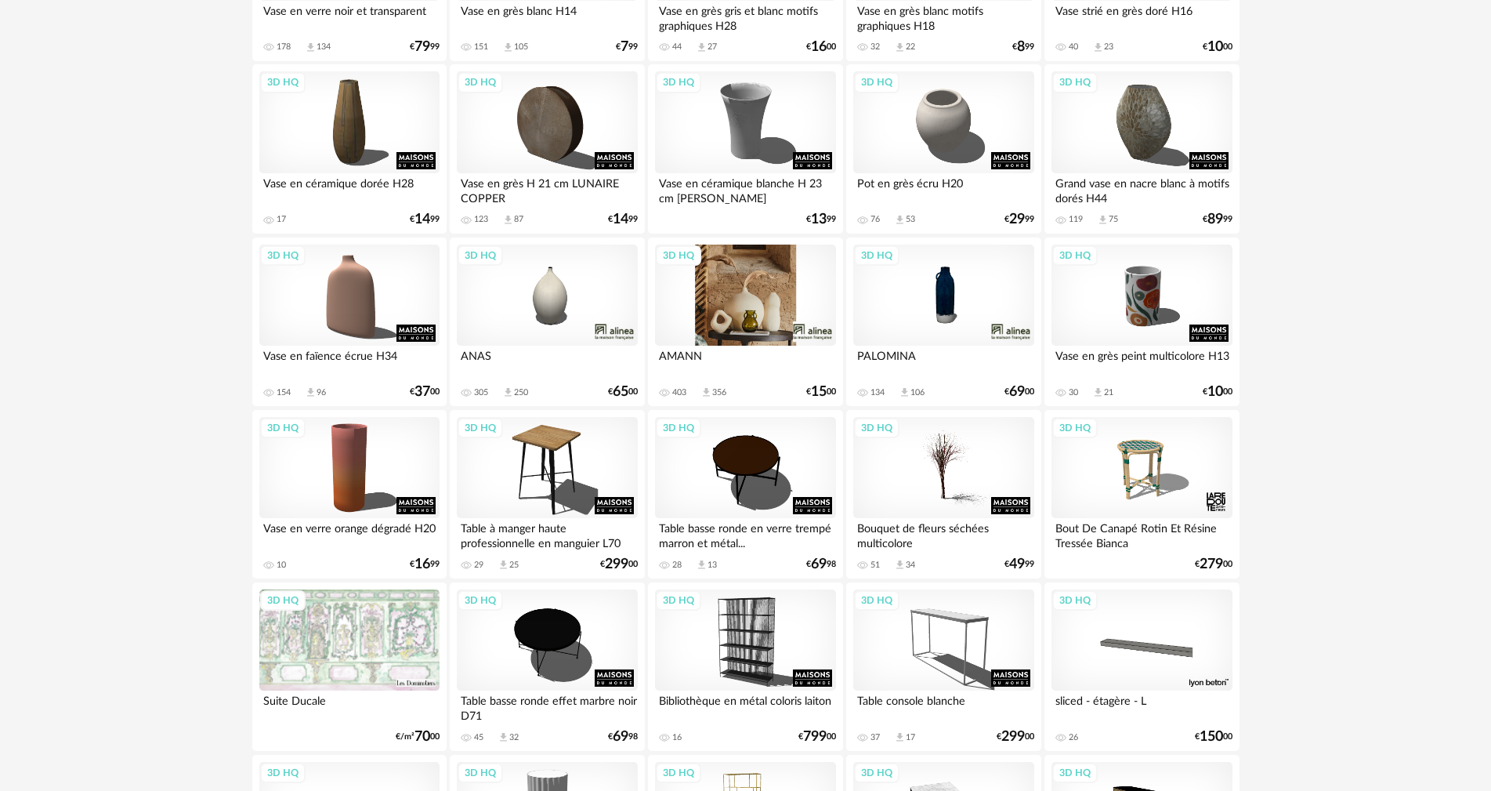
click at [742, 301] on div "3D HQ" at bounding box center [745, 295] width 180 height 102
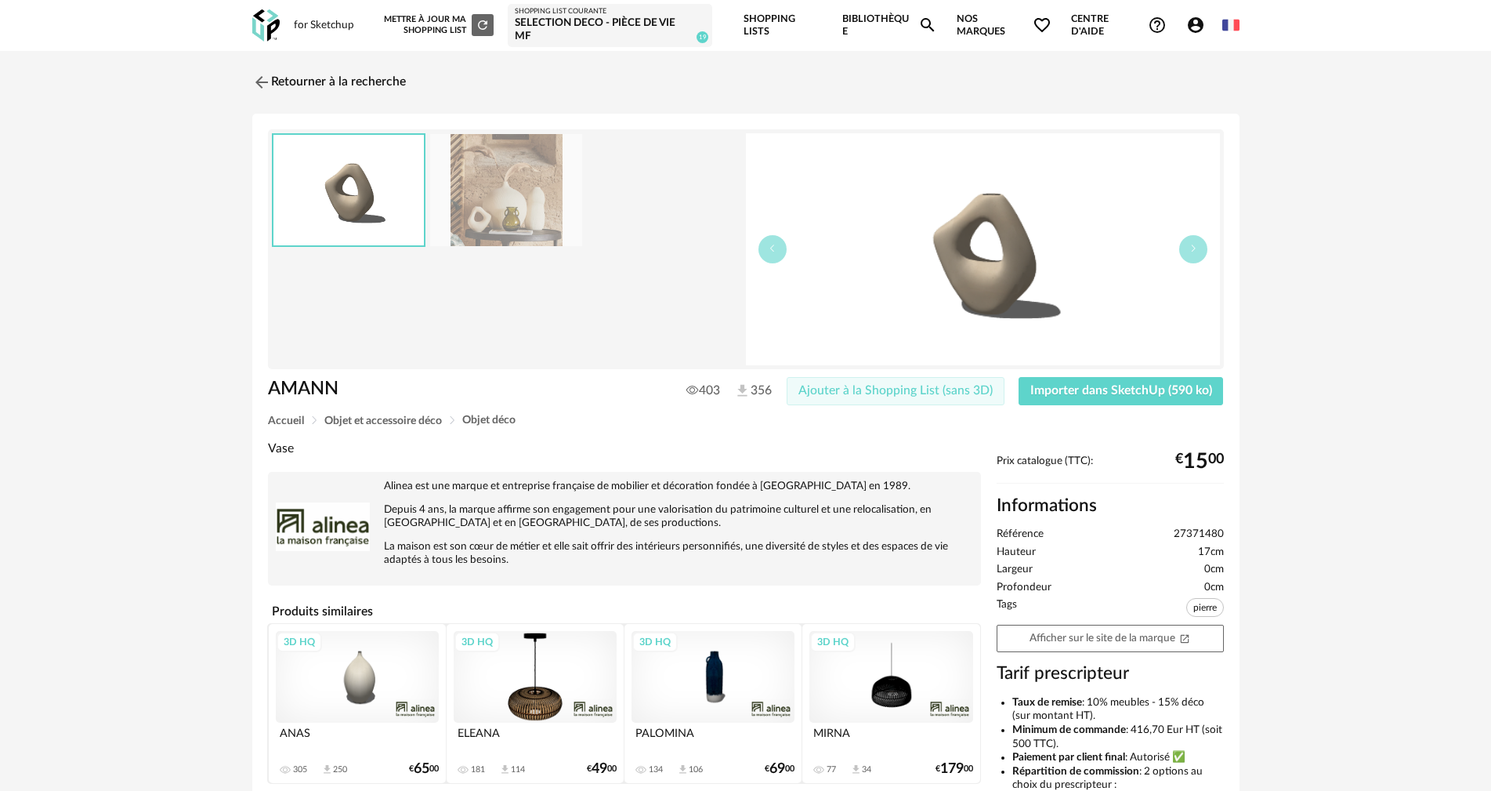
click at [849, 394] on span "Ajouter à la Shopping List (sans 3D)" at bounding box center [895, 390] width 194 height 13
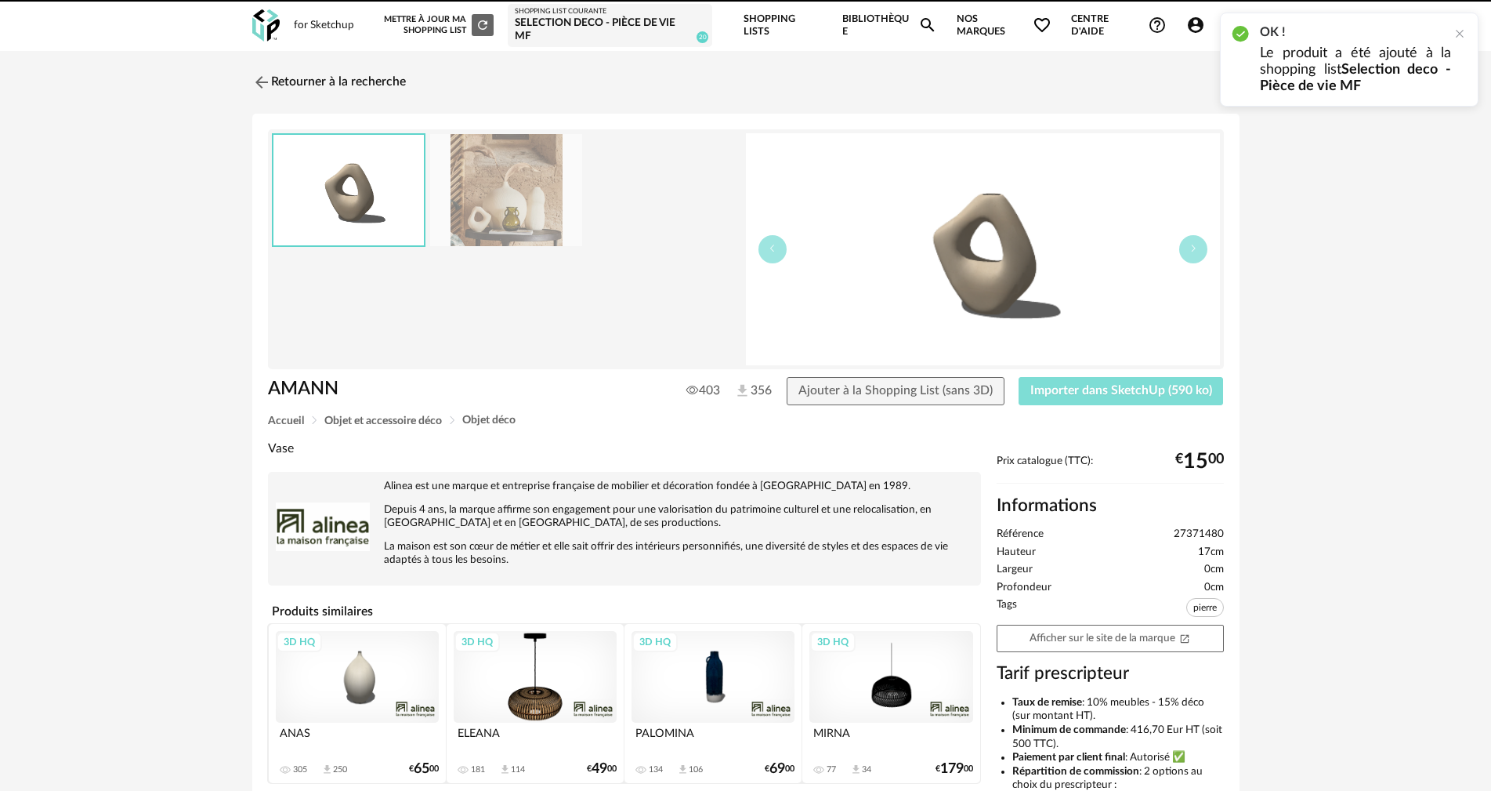
click at [1093, 389] on span "Importer dans SketchUp (590 ko)" at bounding box center [1121, 390] width 182 height 13
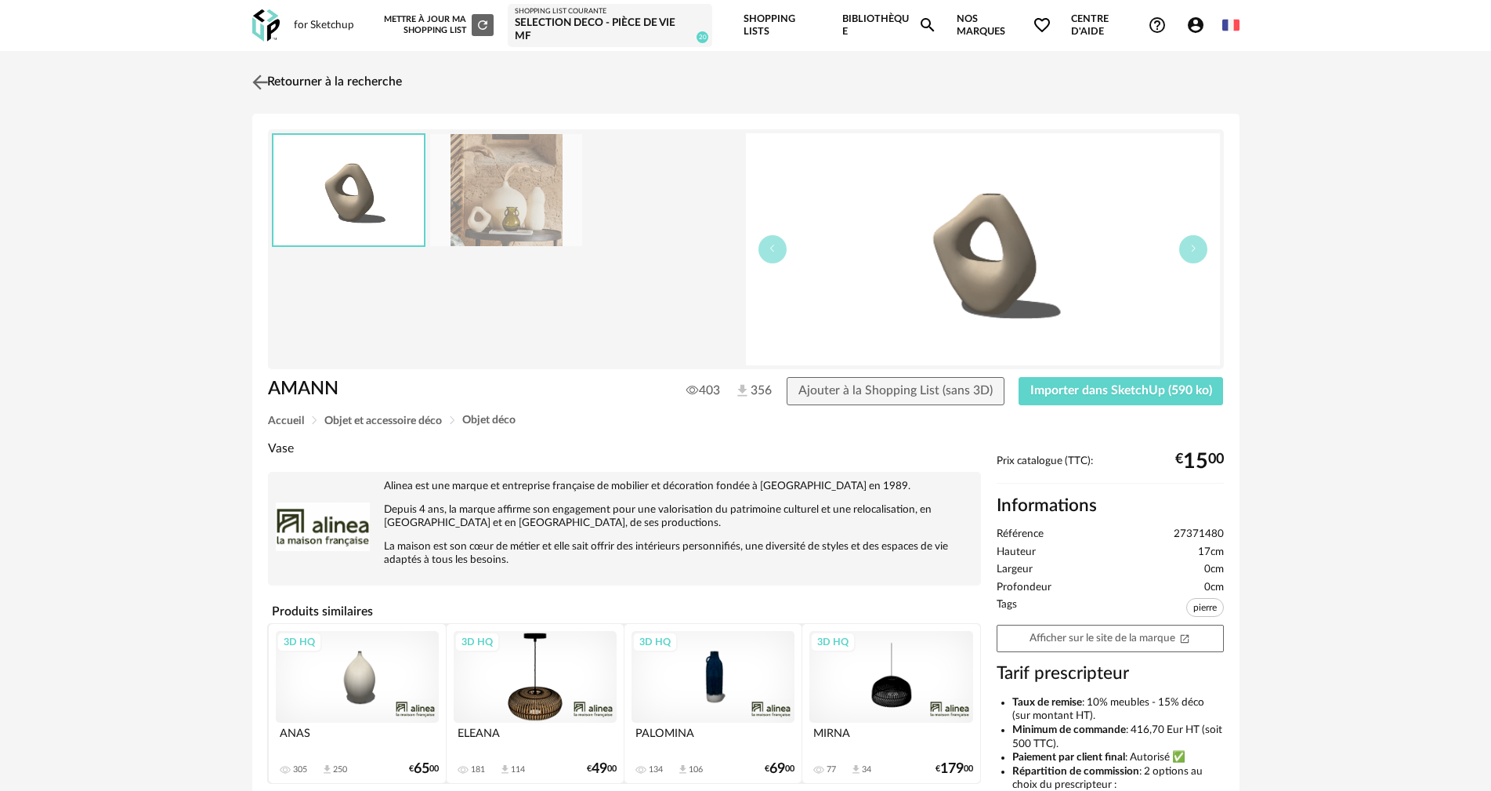
drag, startPoint x: 257, startPoint y: 76, endPoint x: 268, endPoint y: 81, distance: 11.9
click at [259, 77] on img at bounding box center [259, 82] width 23 height 23
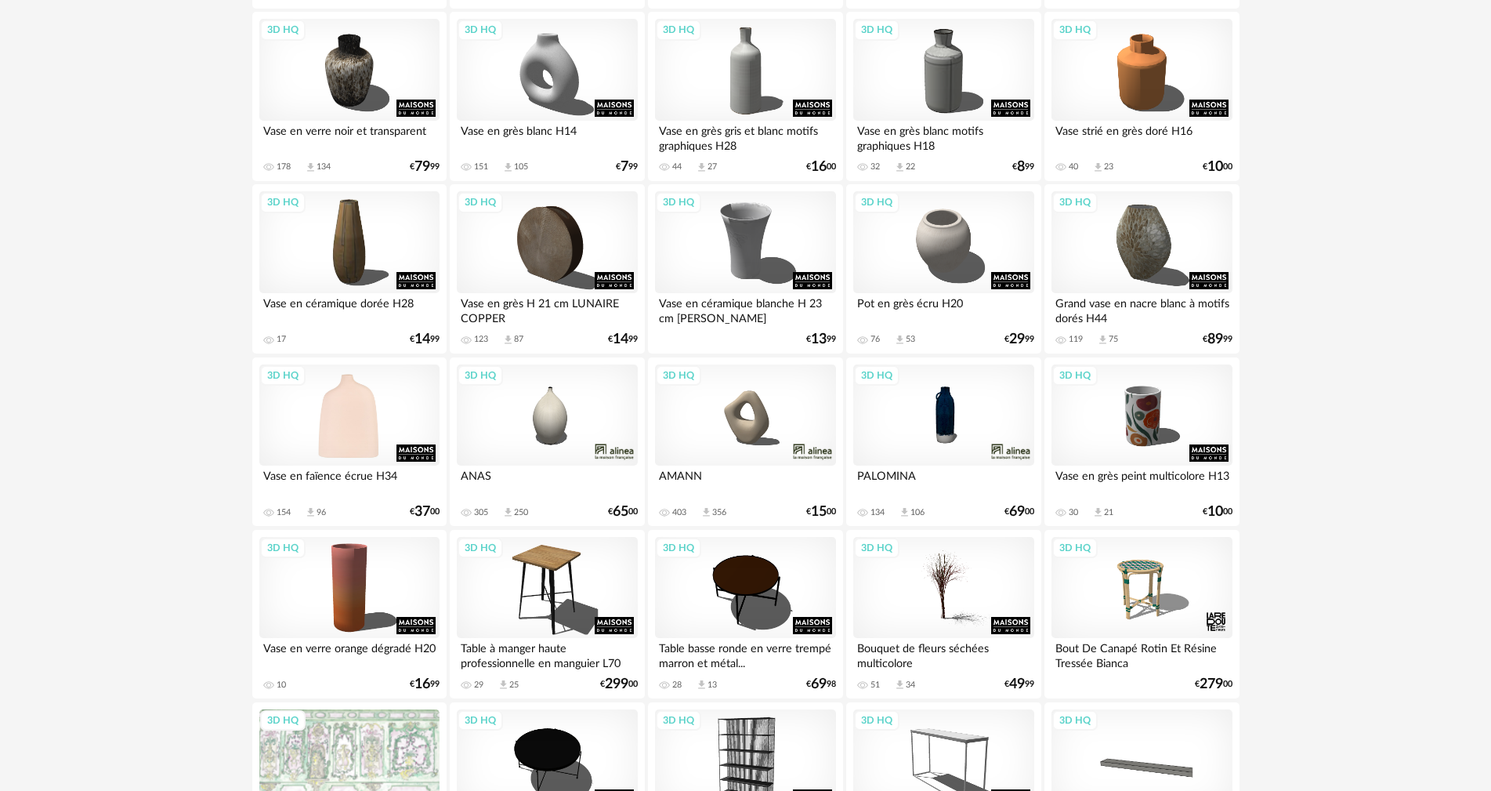
scroll to position [1720, 0]
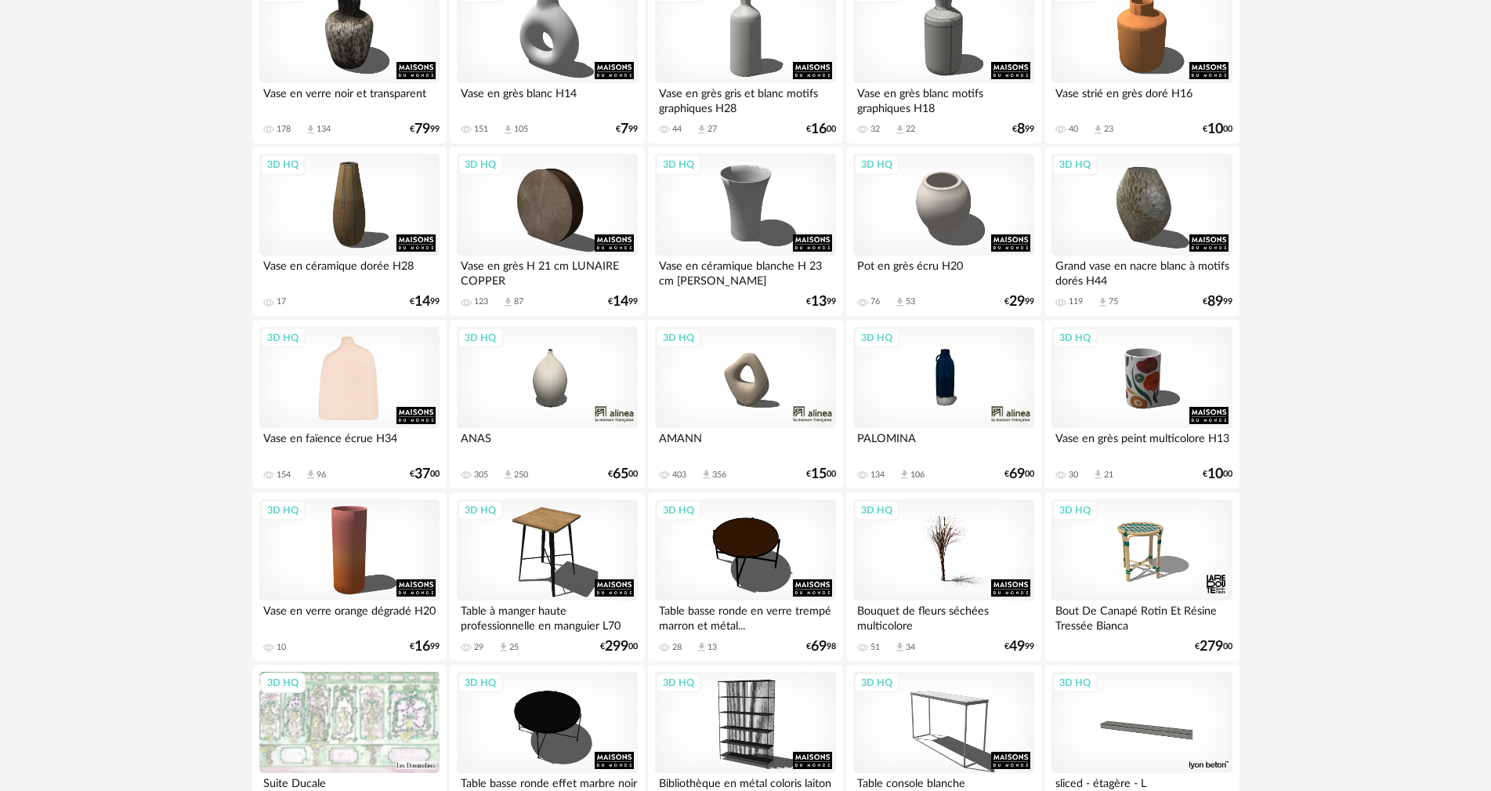
click at [360, 393] on div "3D HQ" at bounding box center [349, 378] width 180 height 102
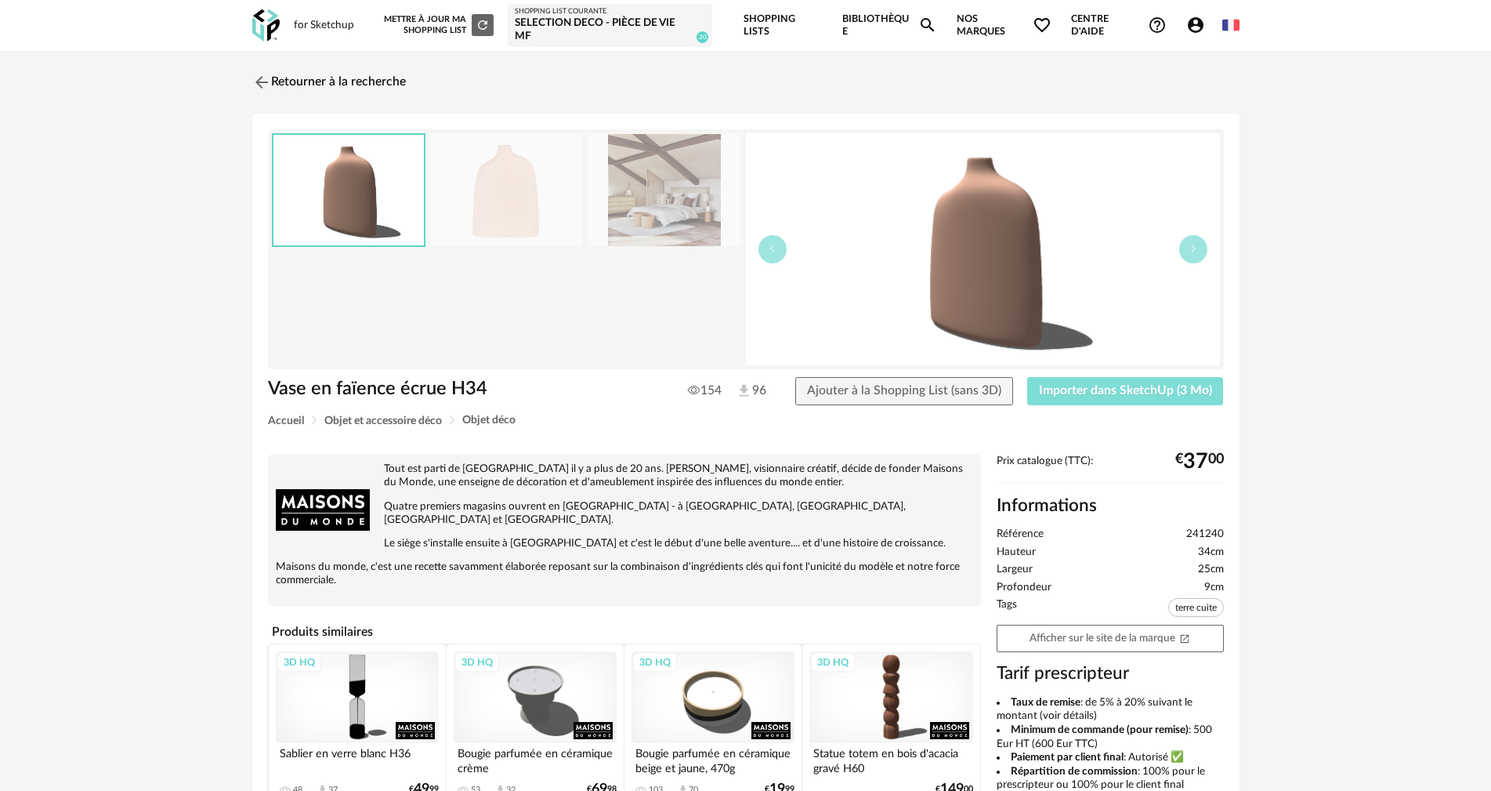
click at [1155, 387] on span "Importer dans SketchUp (3 Mo)" at bounding box center [1125, 390] width 173 height 13
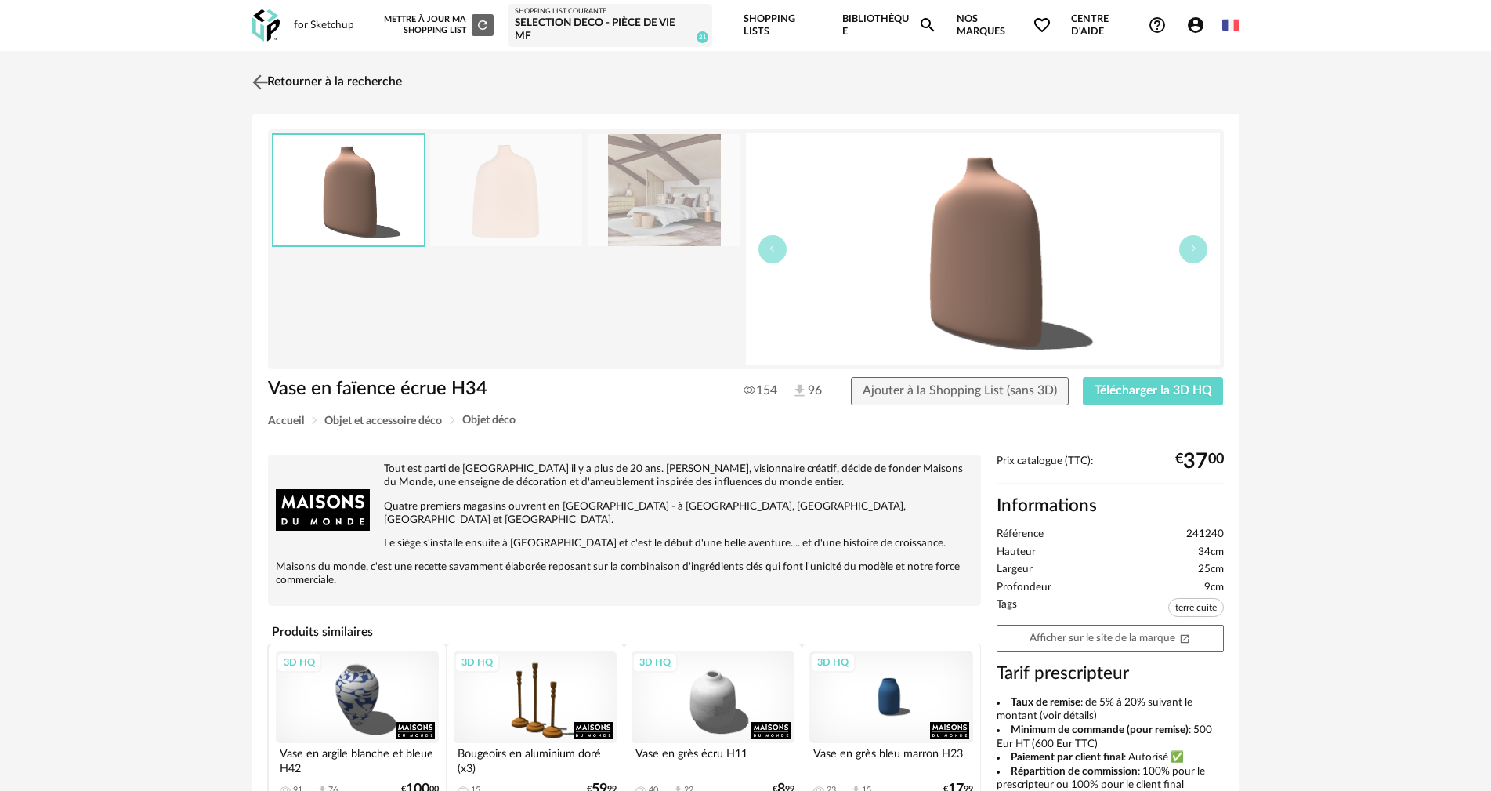
click at [330, 85] on link "Retourner à la recherche" at bounding box center [325, 82] width 154 height 34
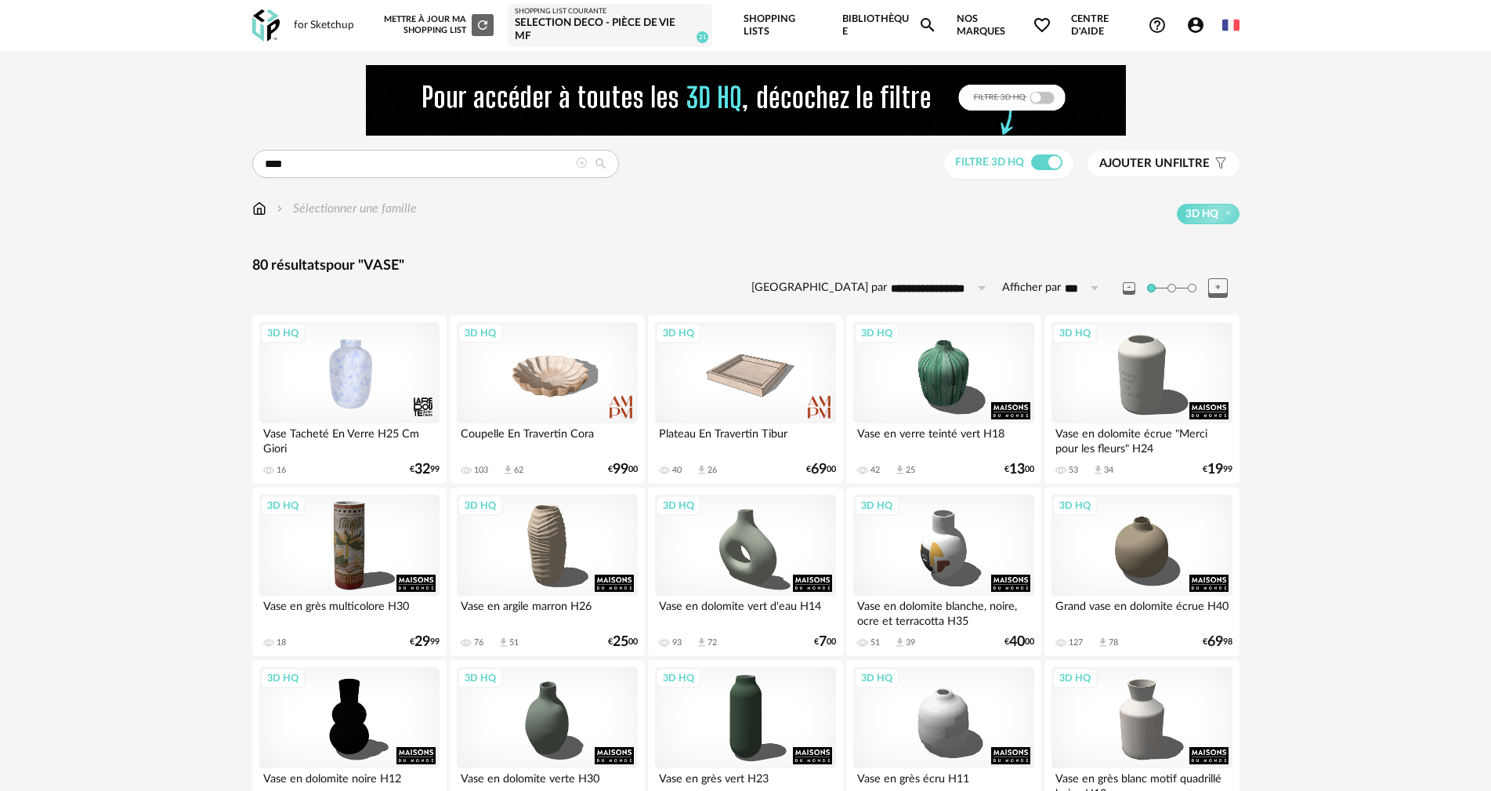
click at [892, 27] on link "Bibliothèque Magnify icon" at bounding box center [889, 25] width 95 height 51
click at [459, 164] on input "text" at bounding box center [435, 164] width 367 height 28
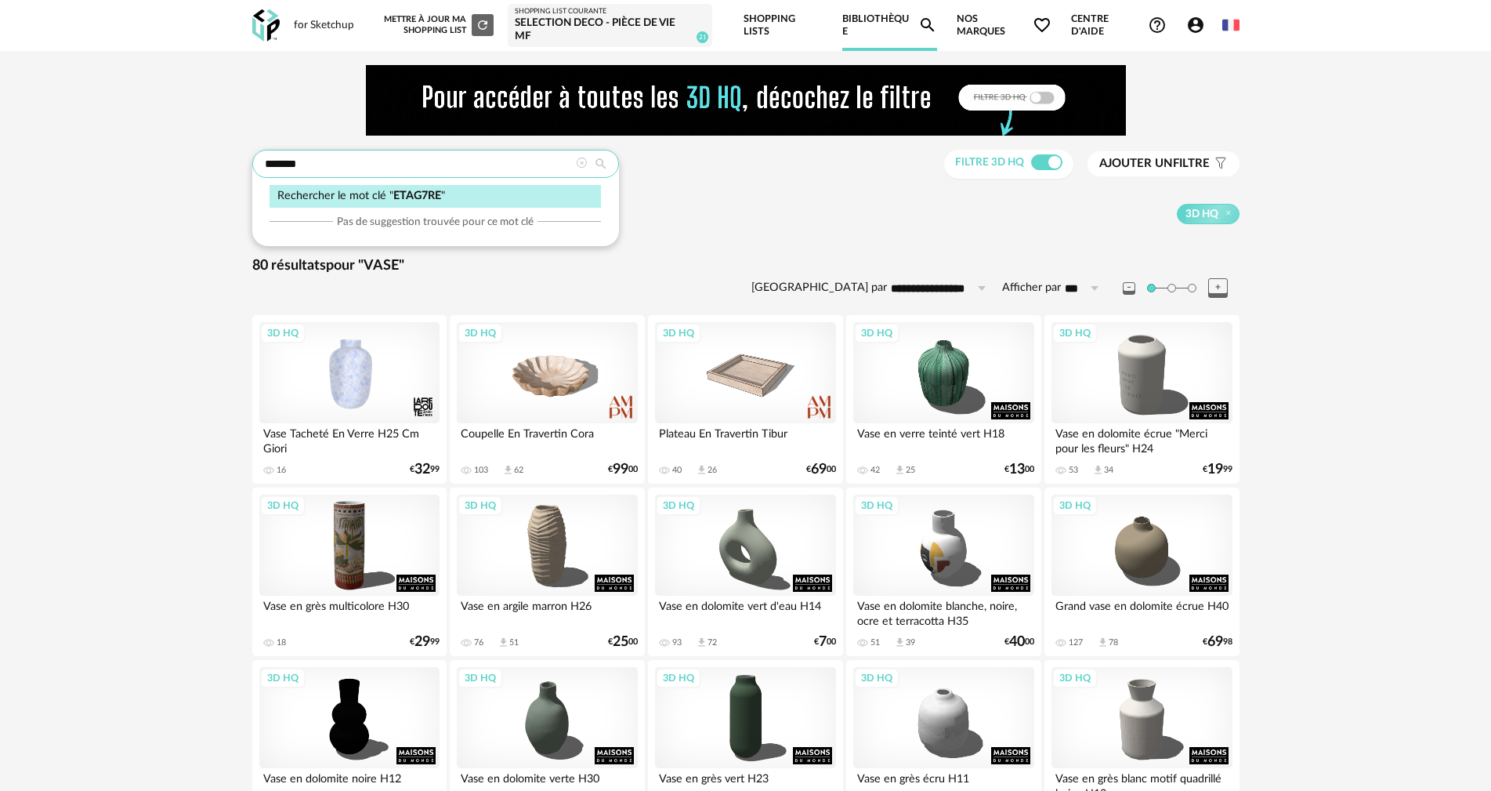
type input "*******"
type input "**********"
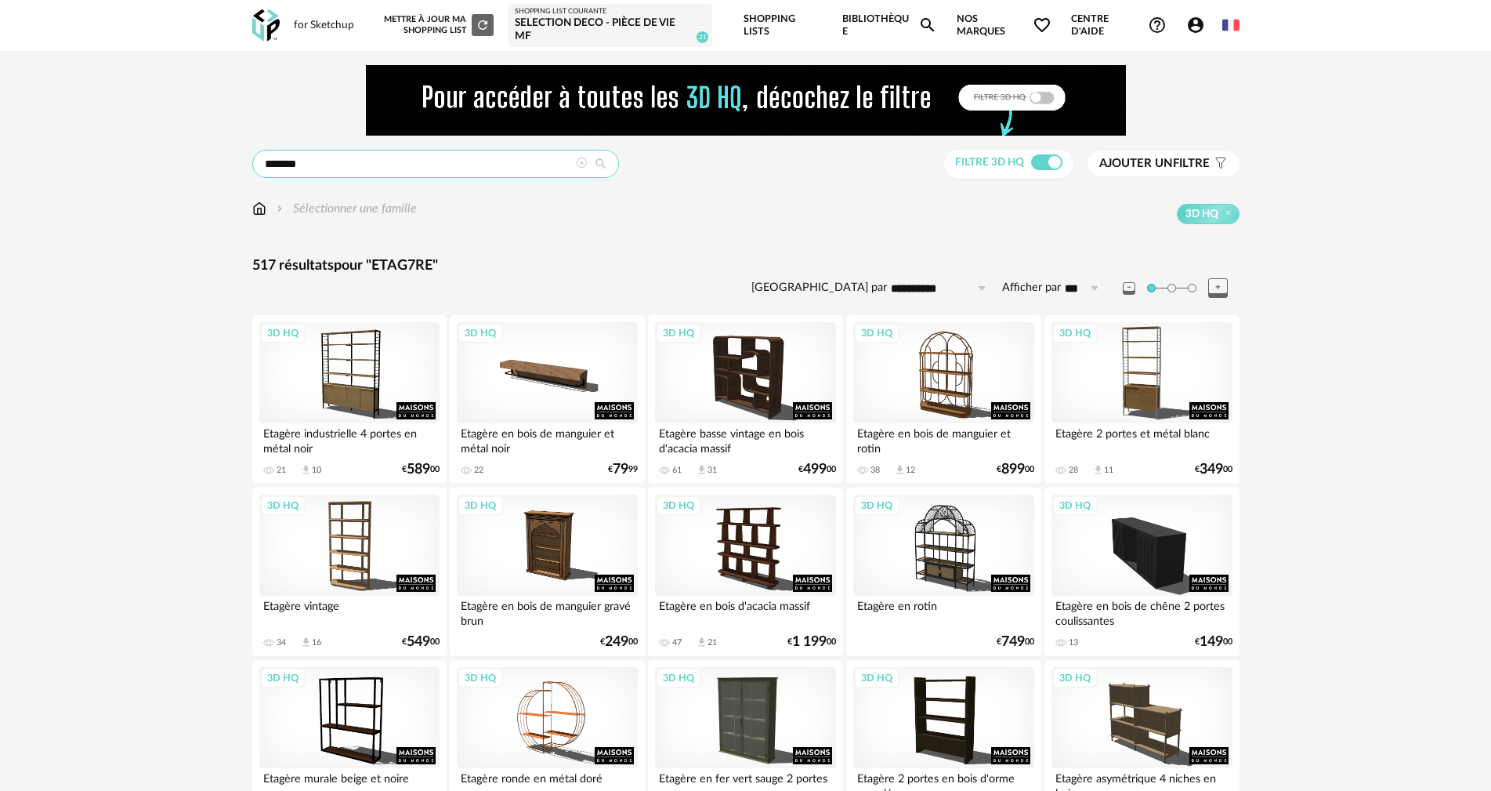
drag, startPoint x: 439, startPoint y: 165, endPoint x: 0, endPoint y: 128, distance: 440.3
type input "**********"
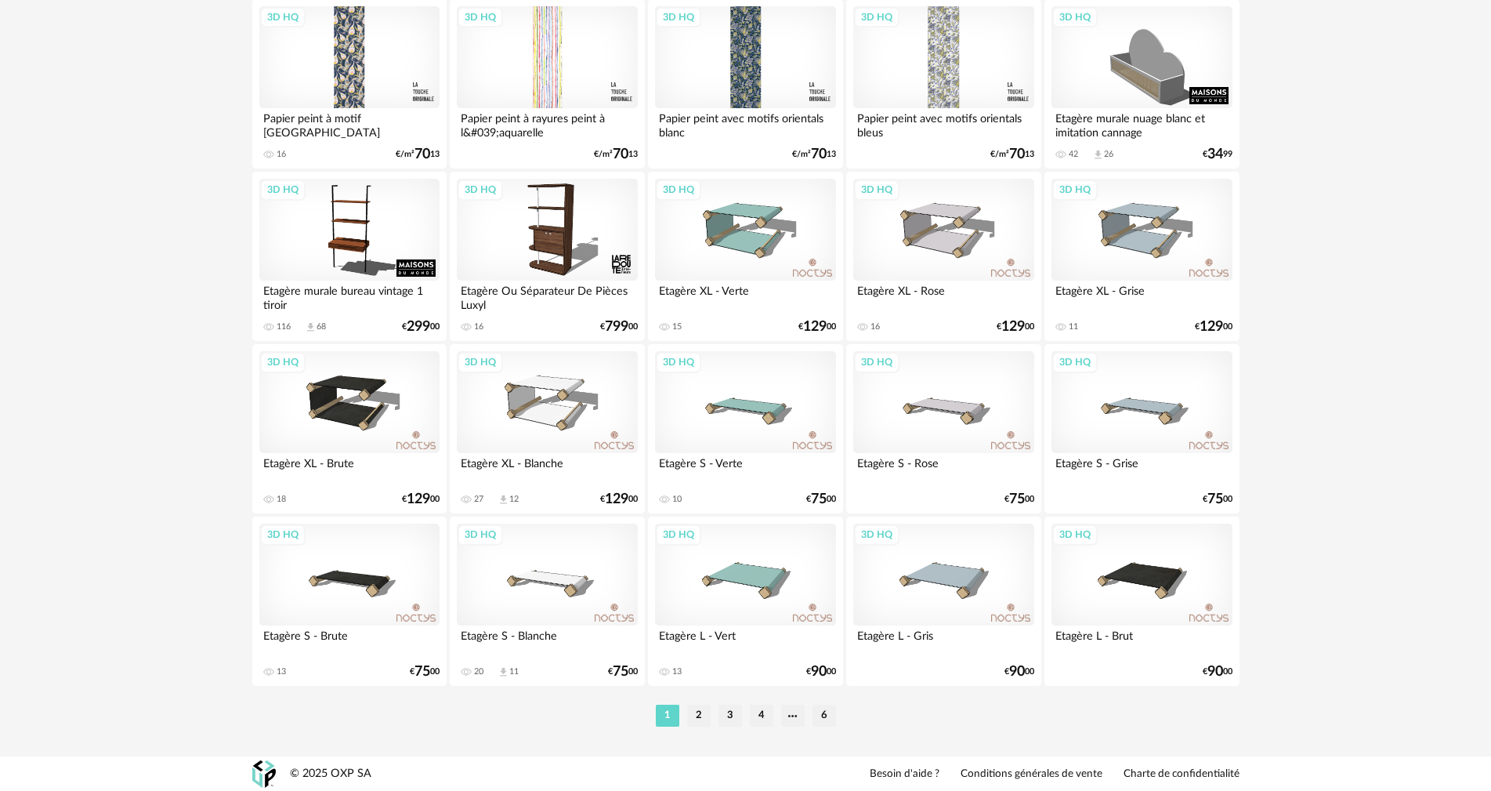
scroll to position [3075, 0]
drag, startPoint x: 698, startPoint y: 718, endPoint x: 693, endPoint y: 709, distance: 9.8
click at [699, 718] on li "2" at bounding box center [699, 715] width 24 height 22
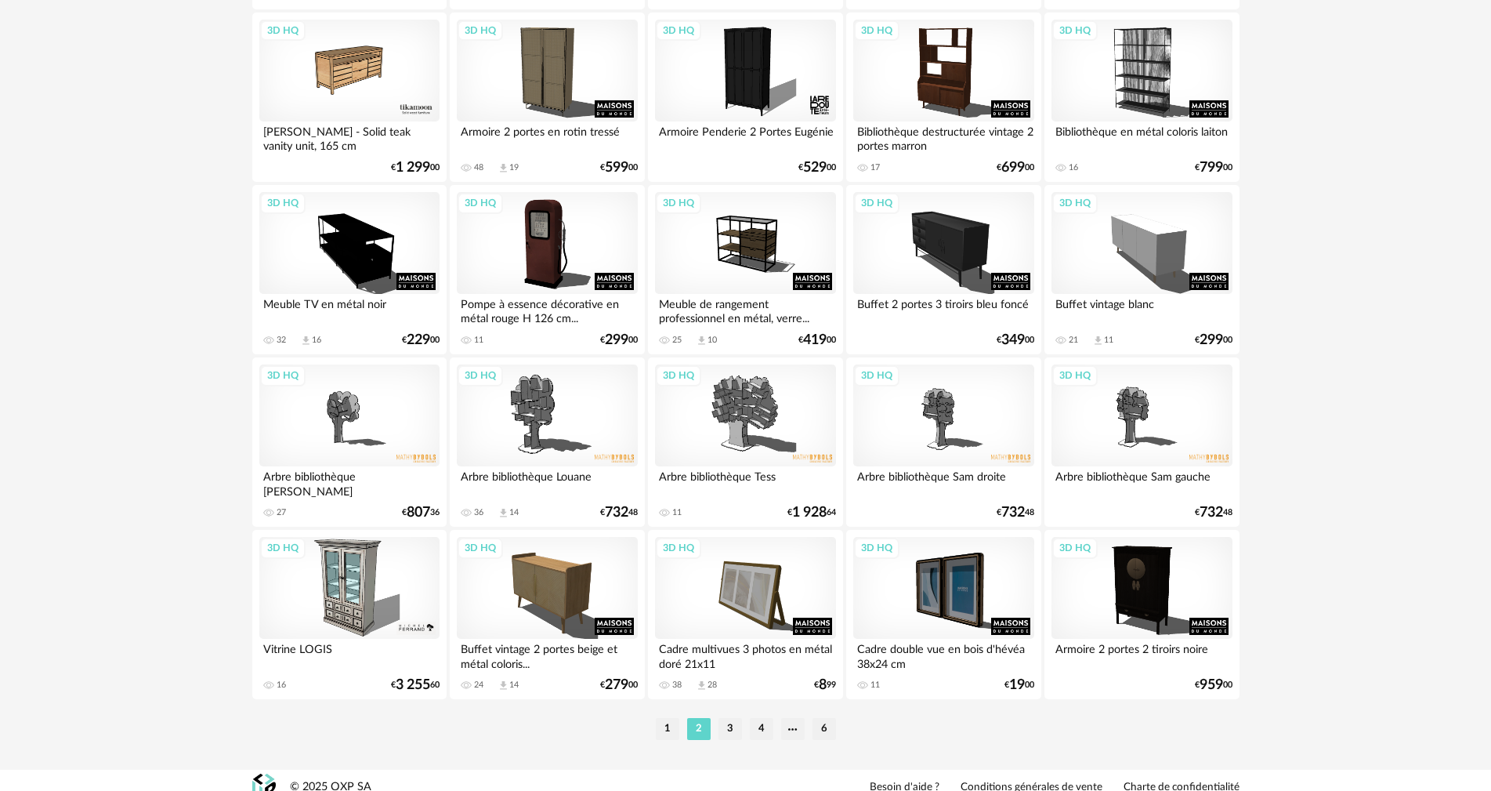
scroll to position [3075, 0]
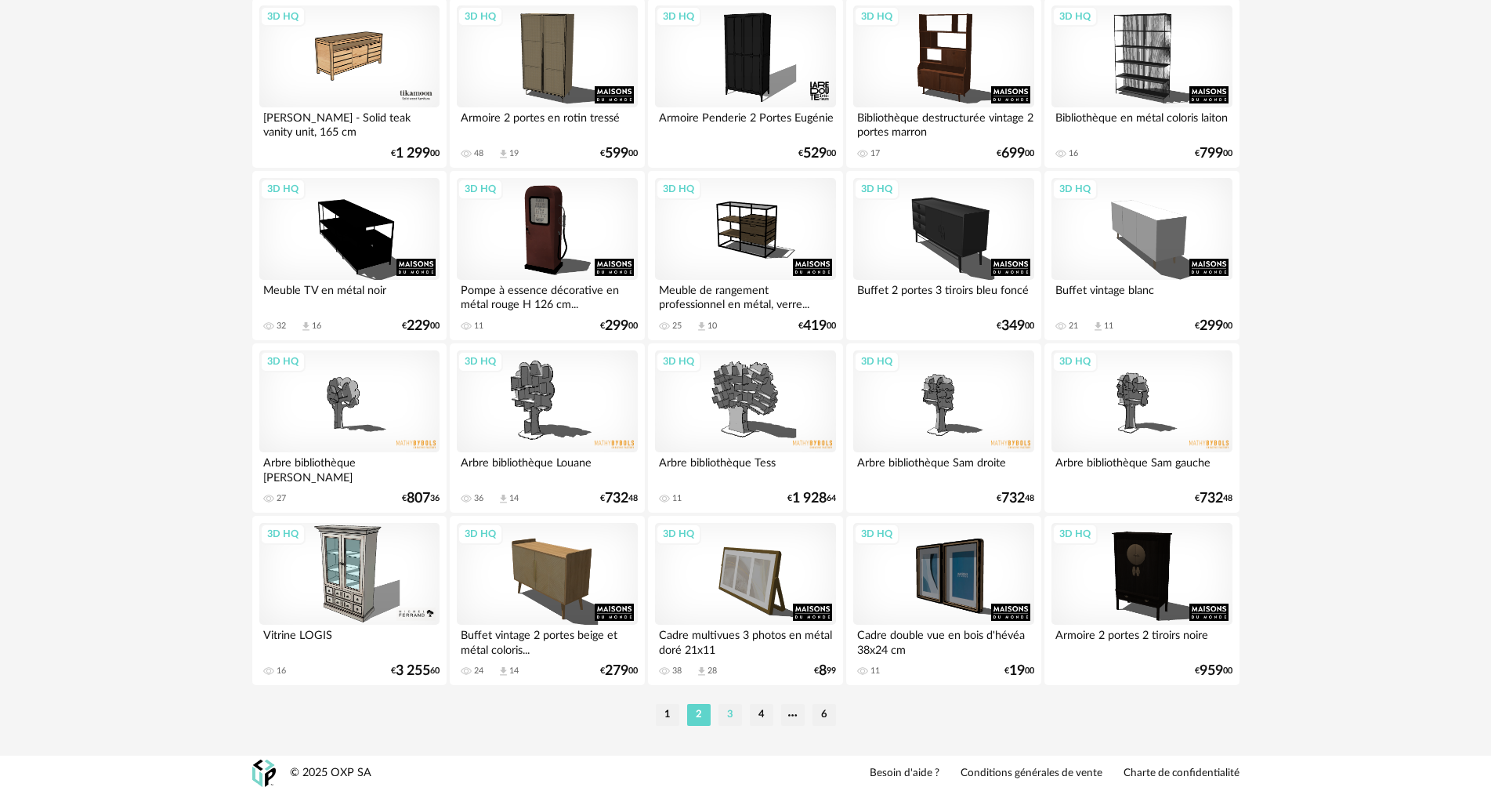
click at [724, 716] on li "3" at bounding box center [731, 715] width 24 height 22
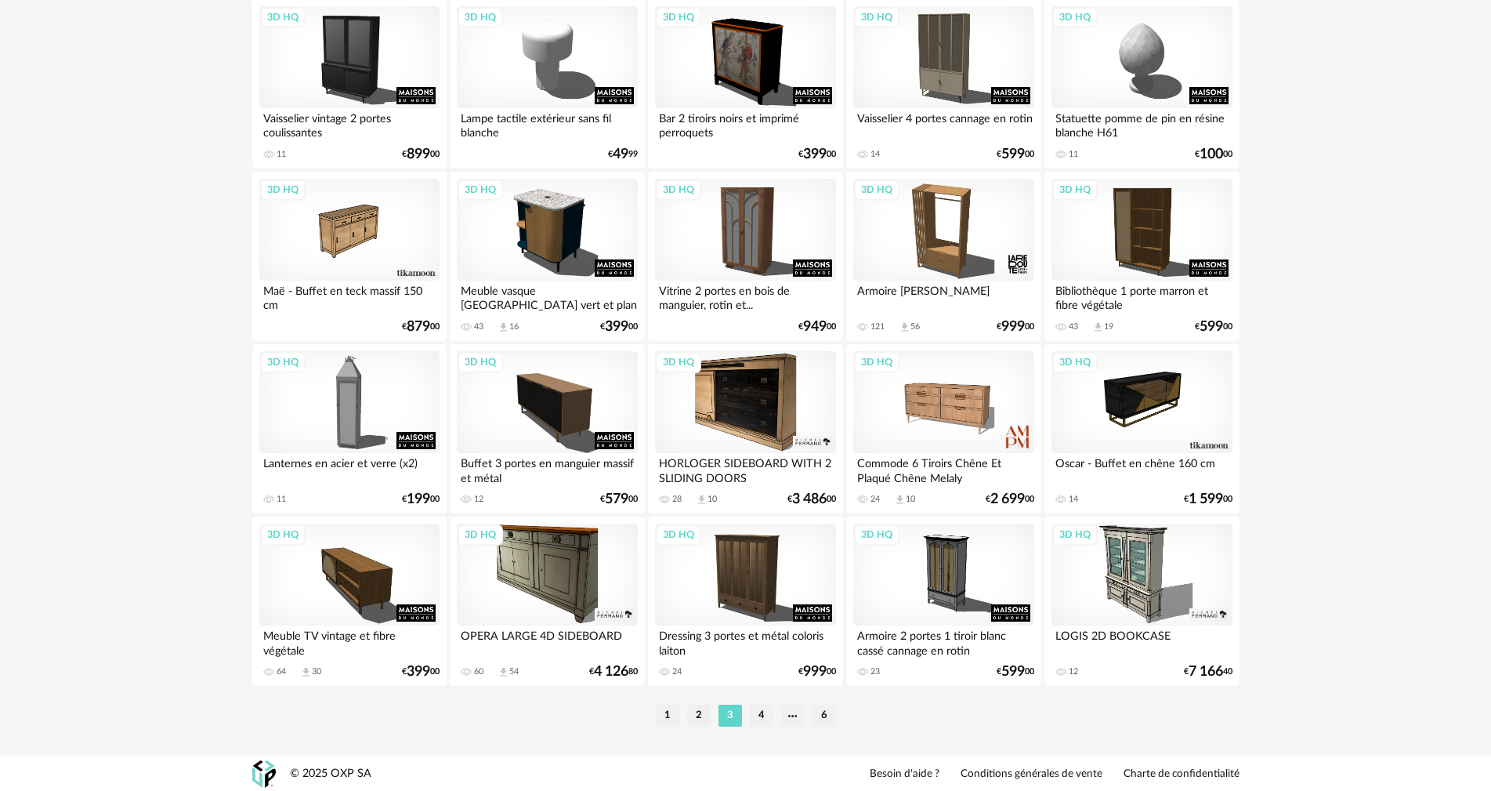
scroll to position [3075, 0]
click at [766, 721] on li "4" at bounding box center [762, 715] width 24 height 22
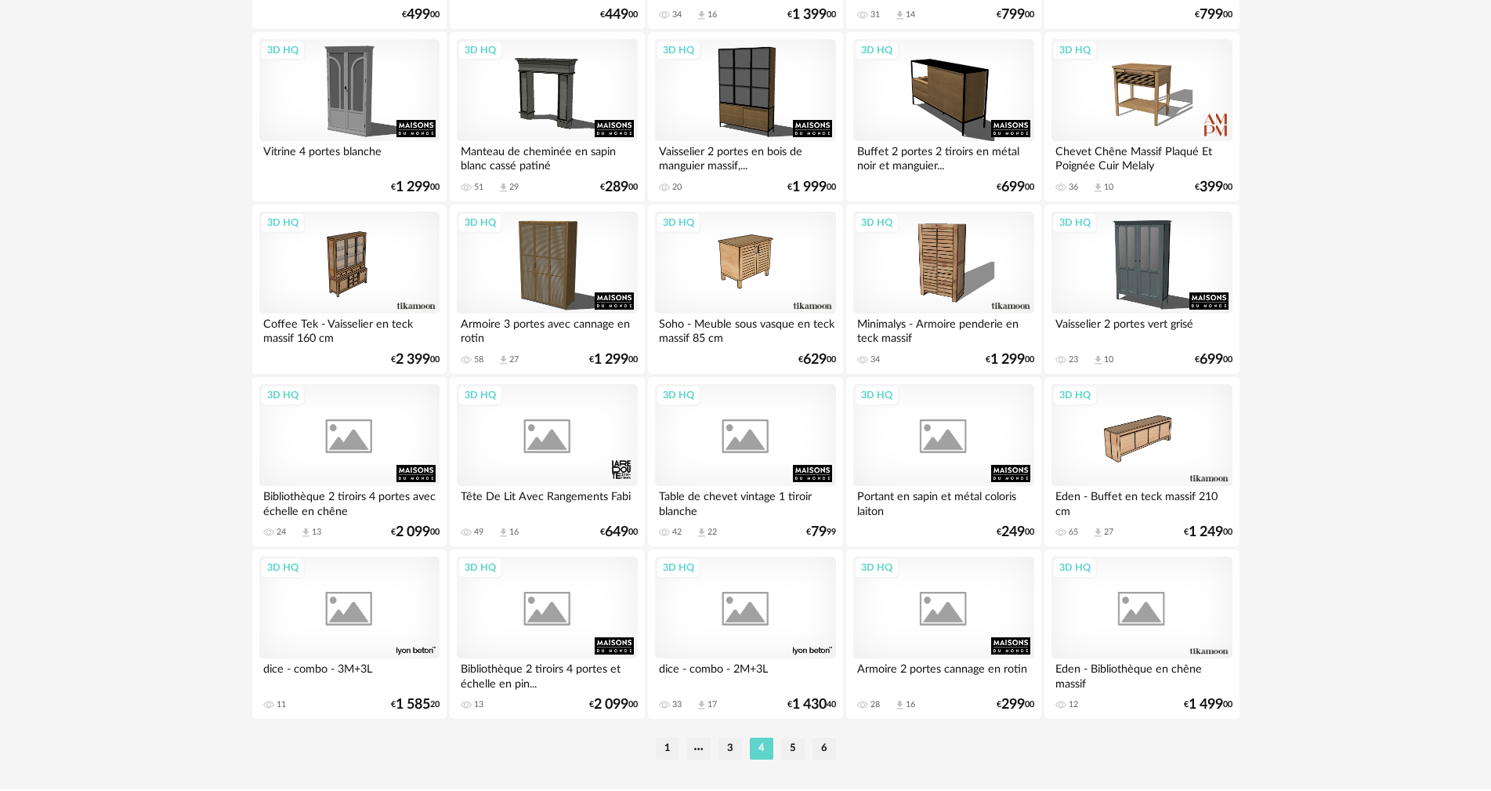
scroll to position [3075, 0]
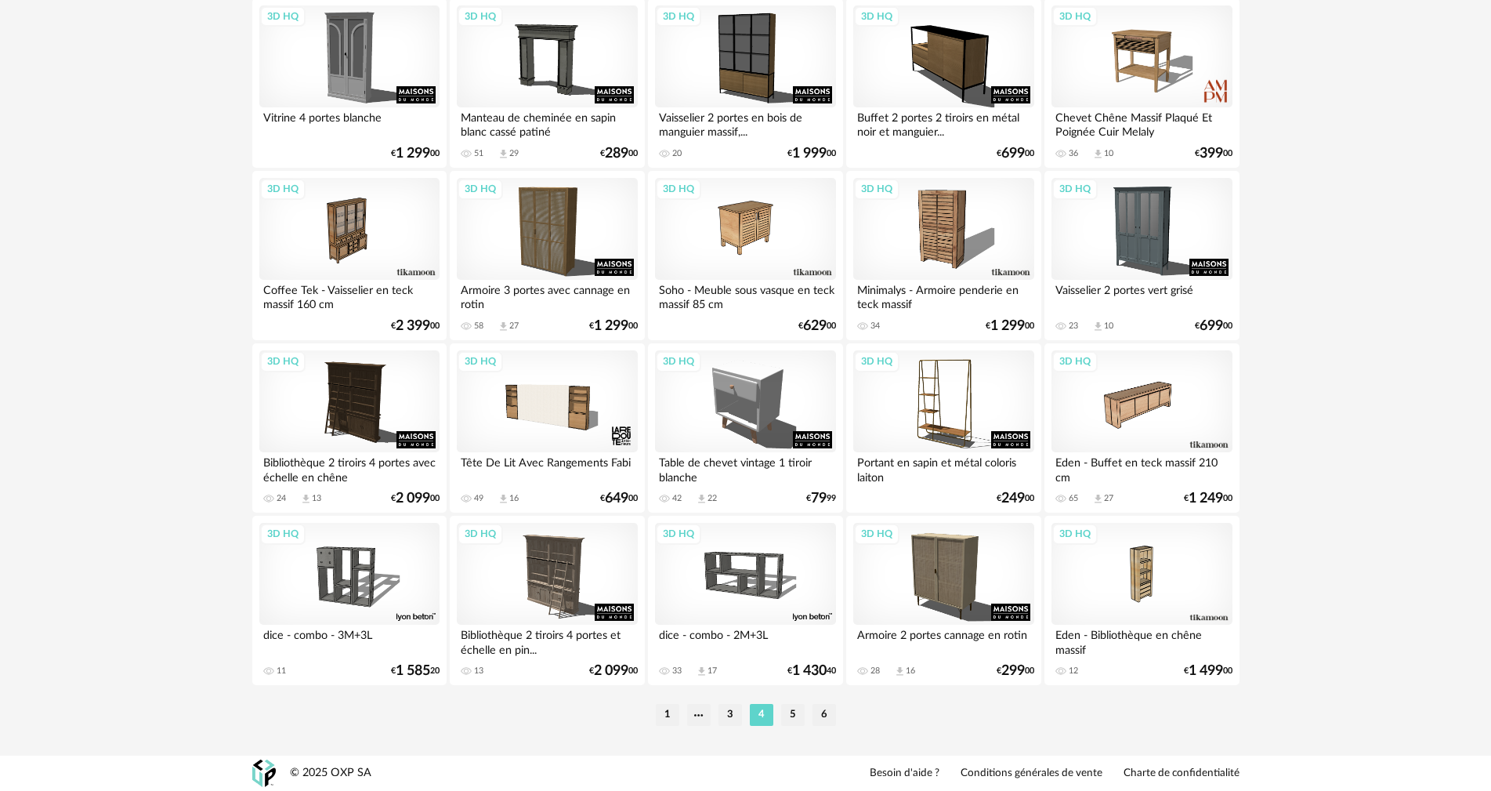
drag, startPoint x: 791, startPoint y: 715, endPoint x: 910, endPoint y: 661, distance: 131.1
click at [791, 716] on li "5" at bounding box center [793, 715] width 24 height 22
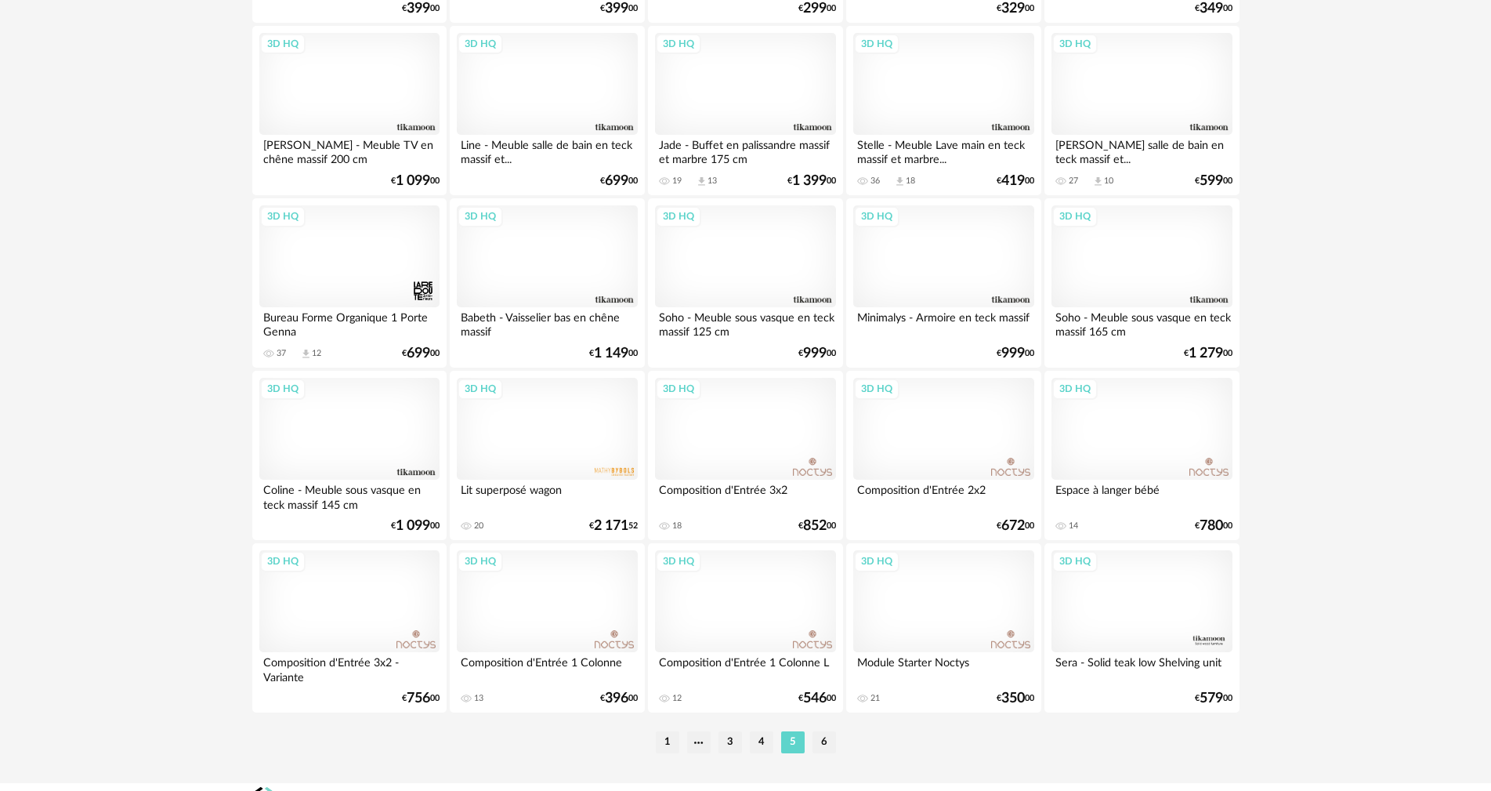
scroll to position [3075, 0]
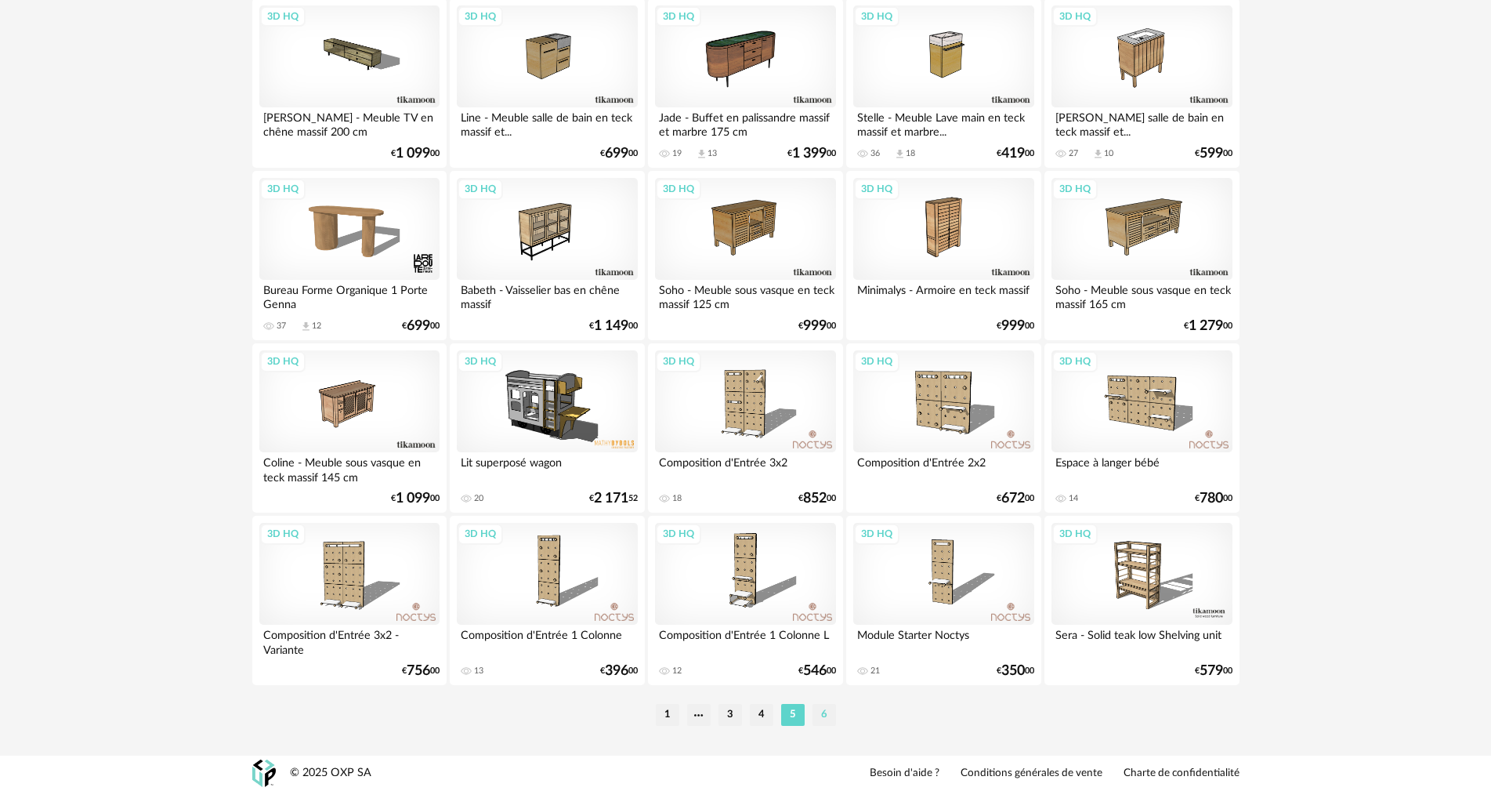
click at [824, 707] on li "6" at bounding box center [825, 715] width 24 height 22
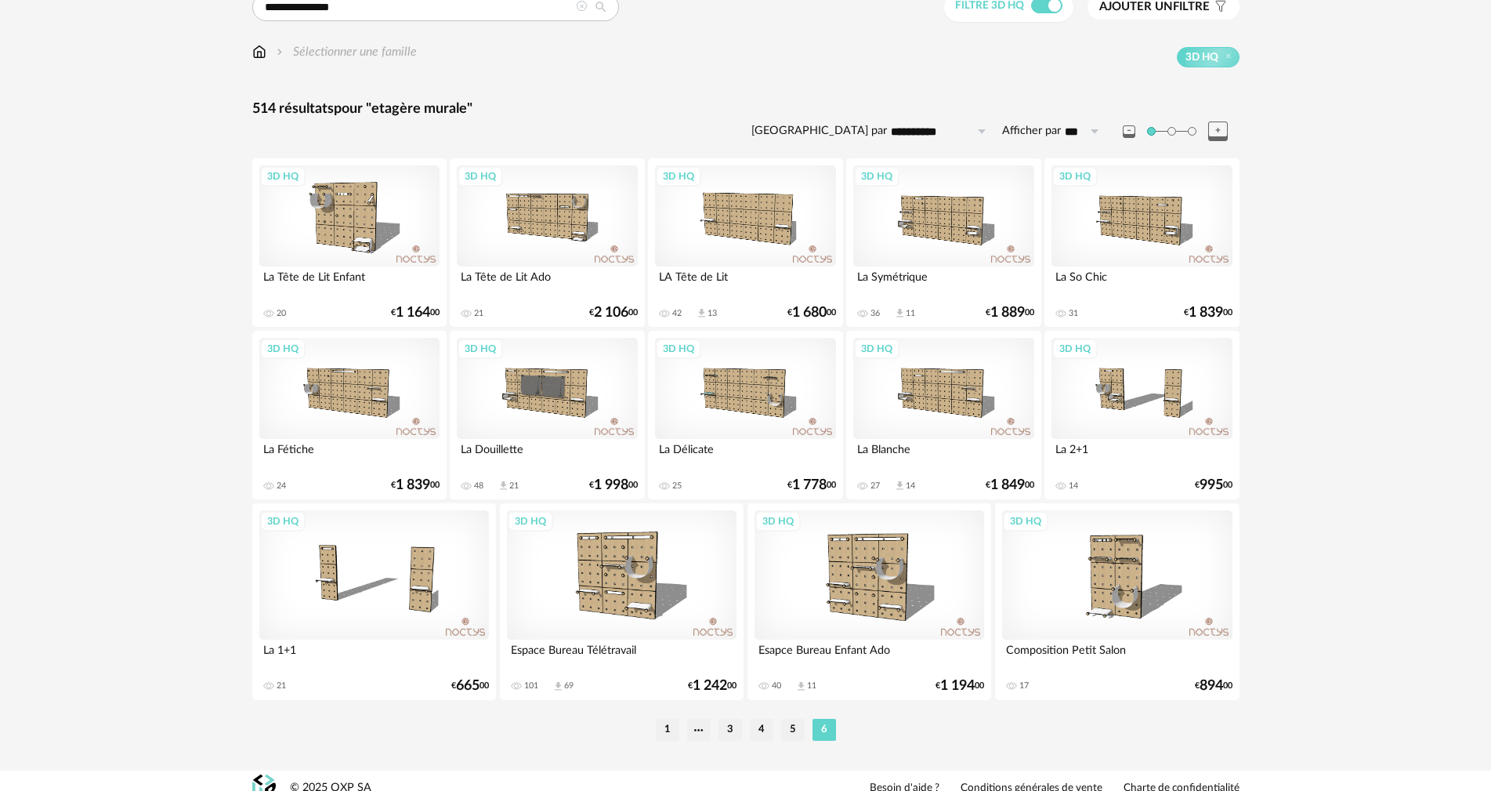
scroll to position [172, 0]
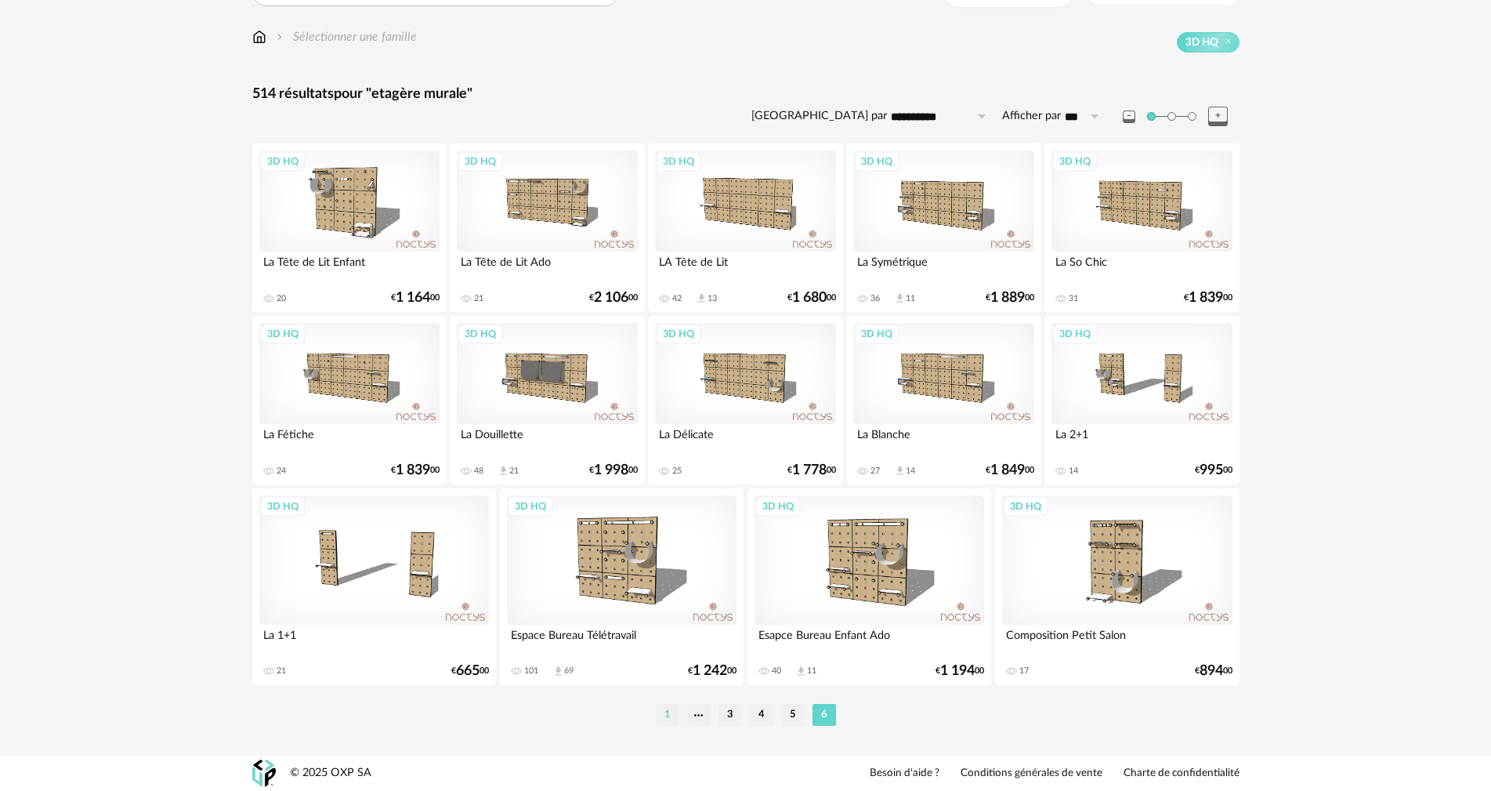
click at [663, 711] on li "1" at bounding box center [668, 715] width 24 height 22
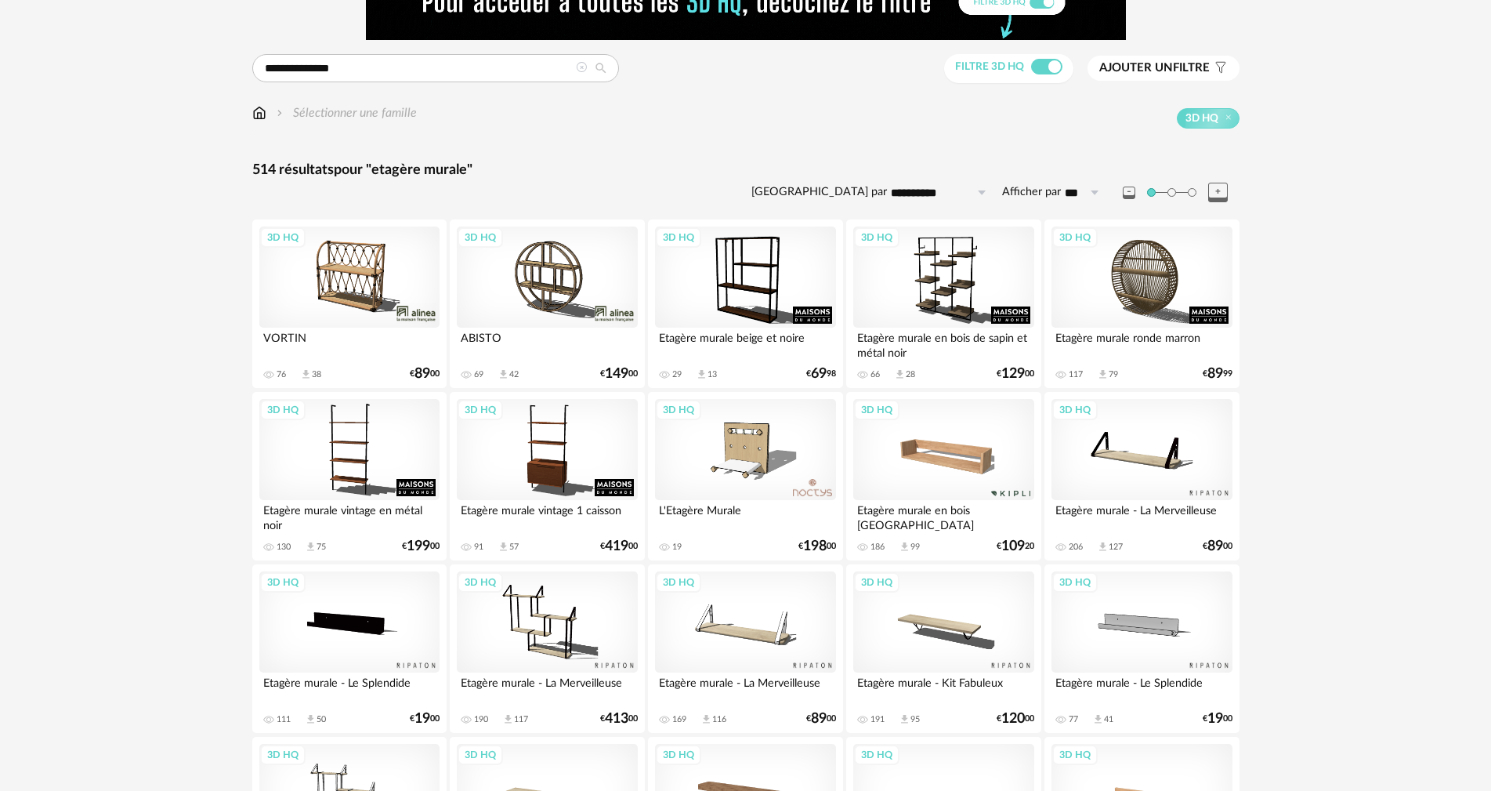
scroll to position [157, 0]
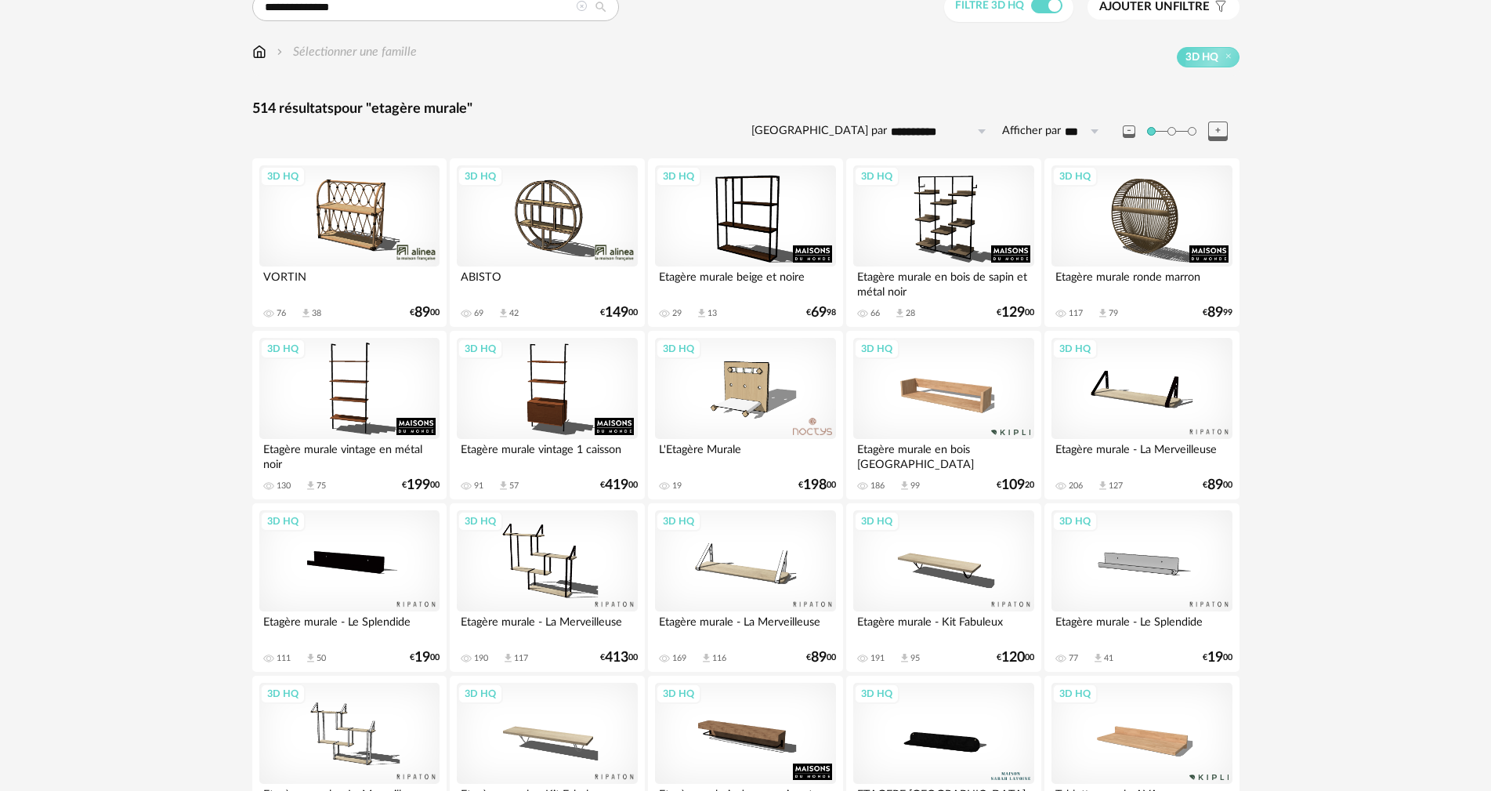
click at [1159, 367] on div "3D HQ" at bounding box center [1142, 389] width 180 height 102
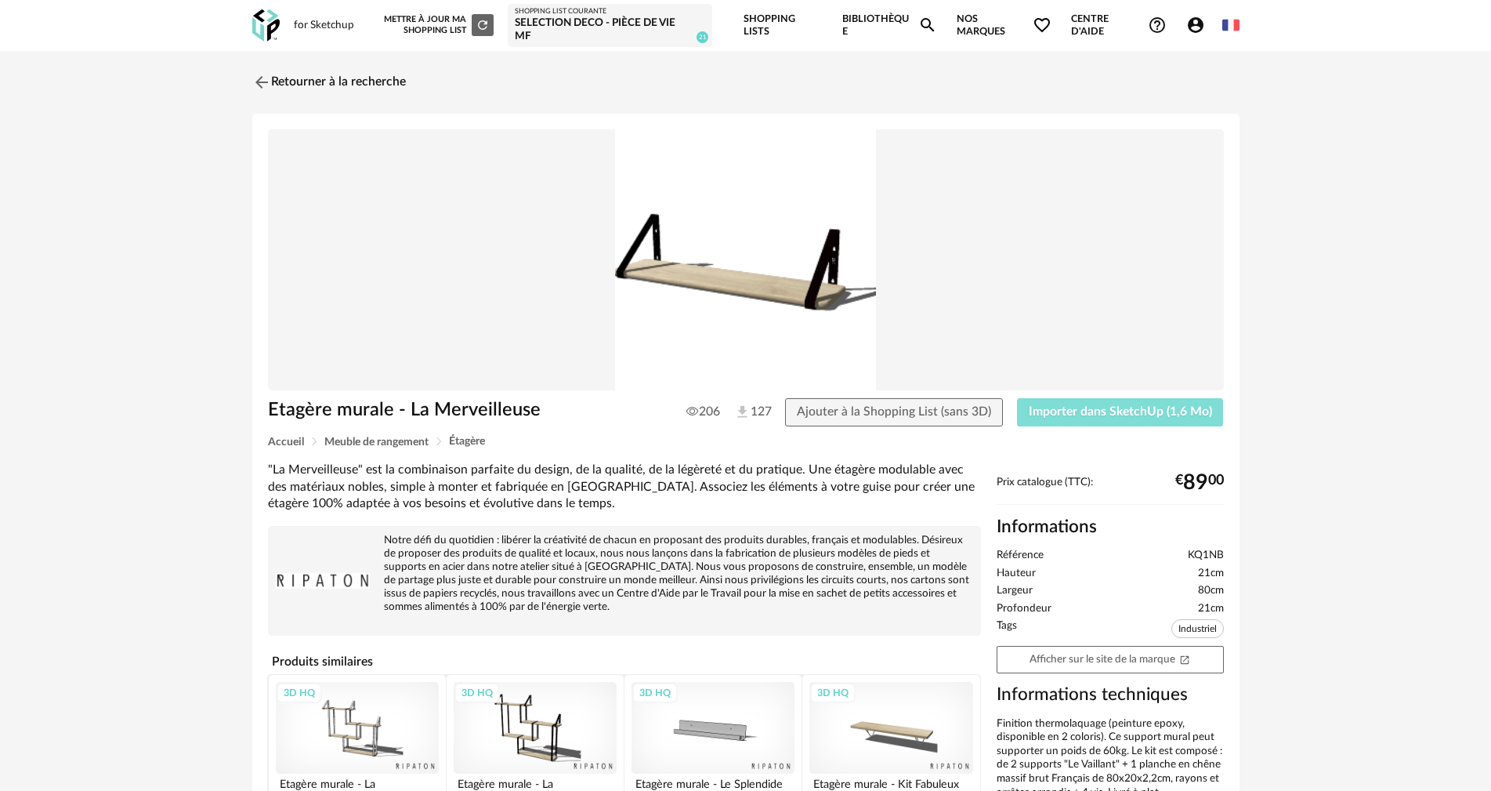
click at [1085, 411] on span "Importer dans SketchUp (1,6 Mo)" at bounding box center [1120, 411] width 183 height 13
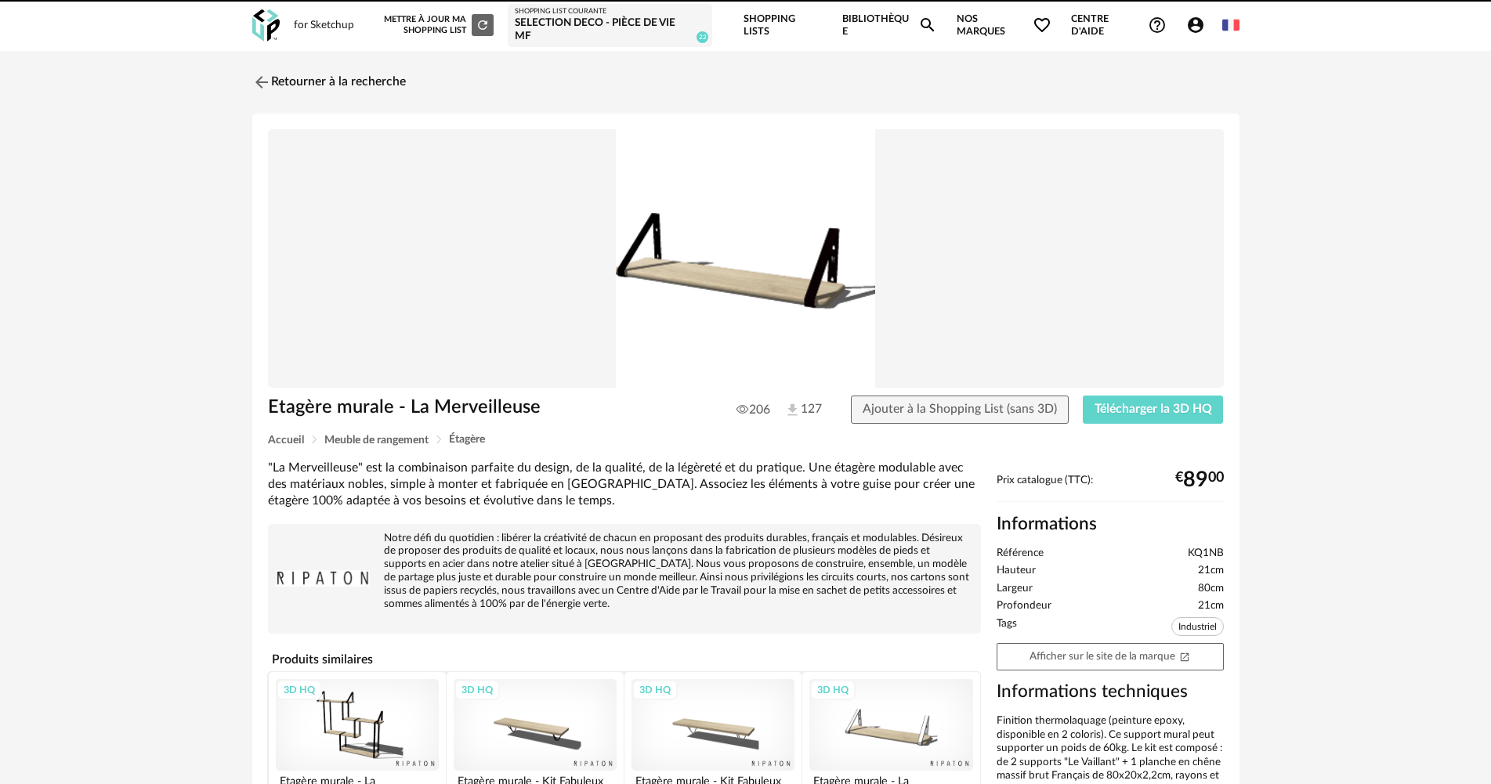
click at [1200, 22] on icon "Account Circle icon" at bounding box center [1196, 25] width 16 height 16
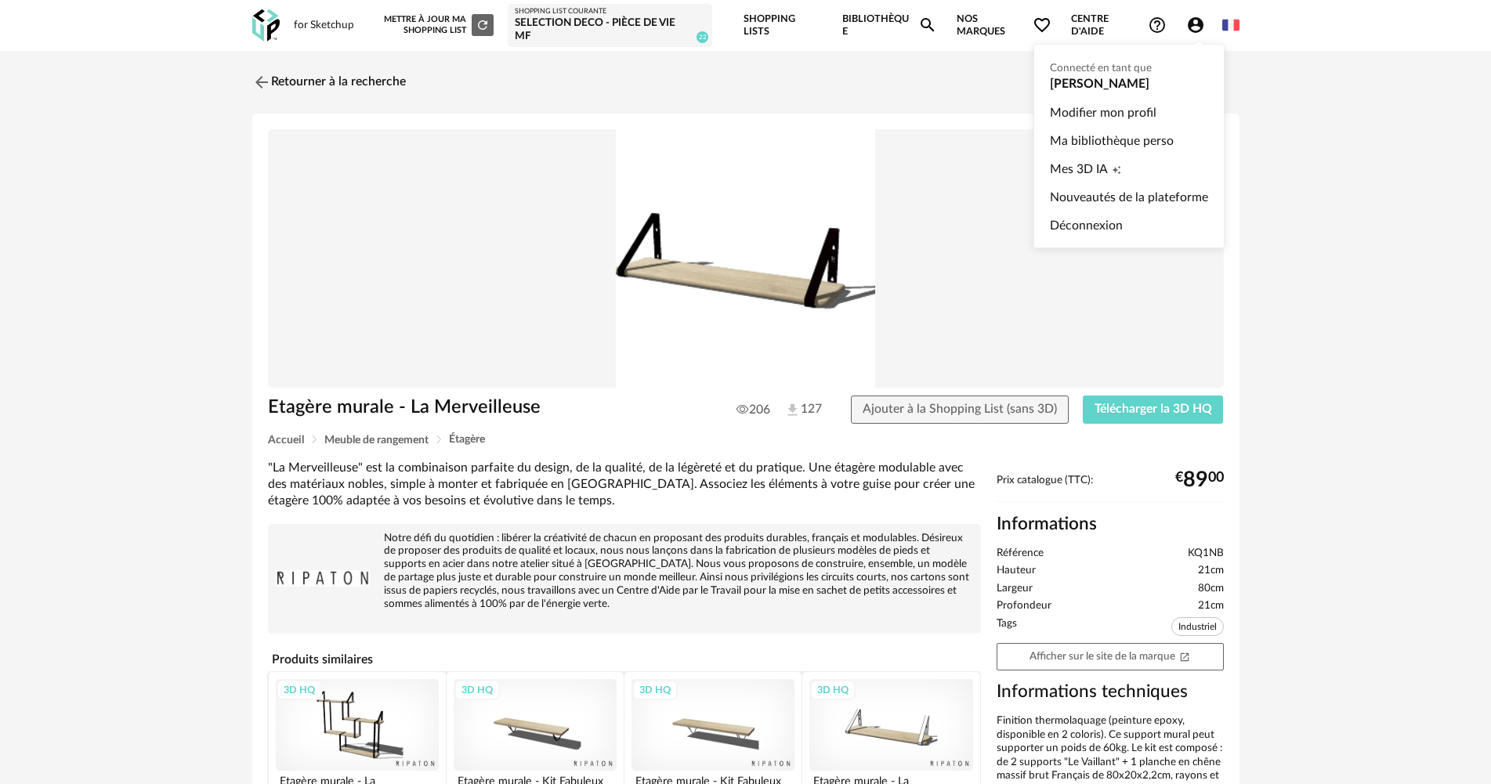
click at [1196, 24] on icon "Account Circle icon" at bounding box center [1195, 25] width 19 height 19
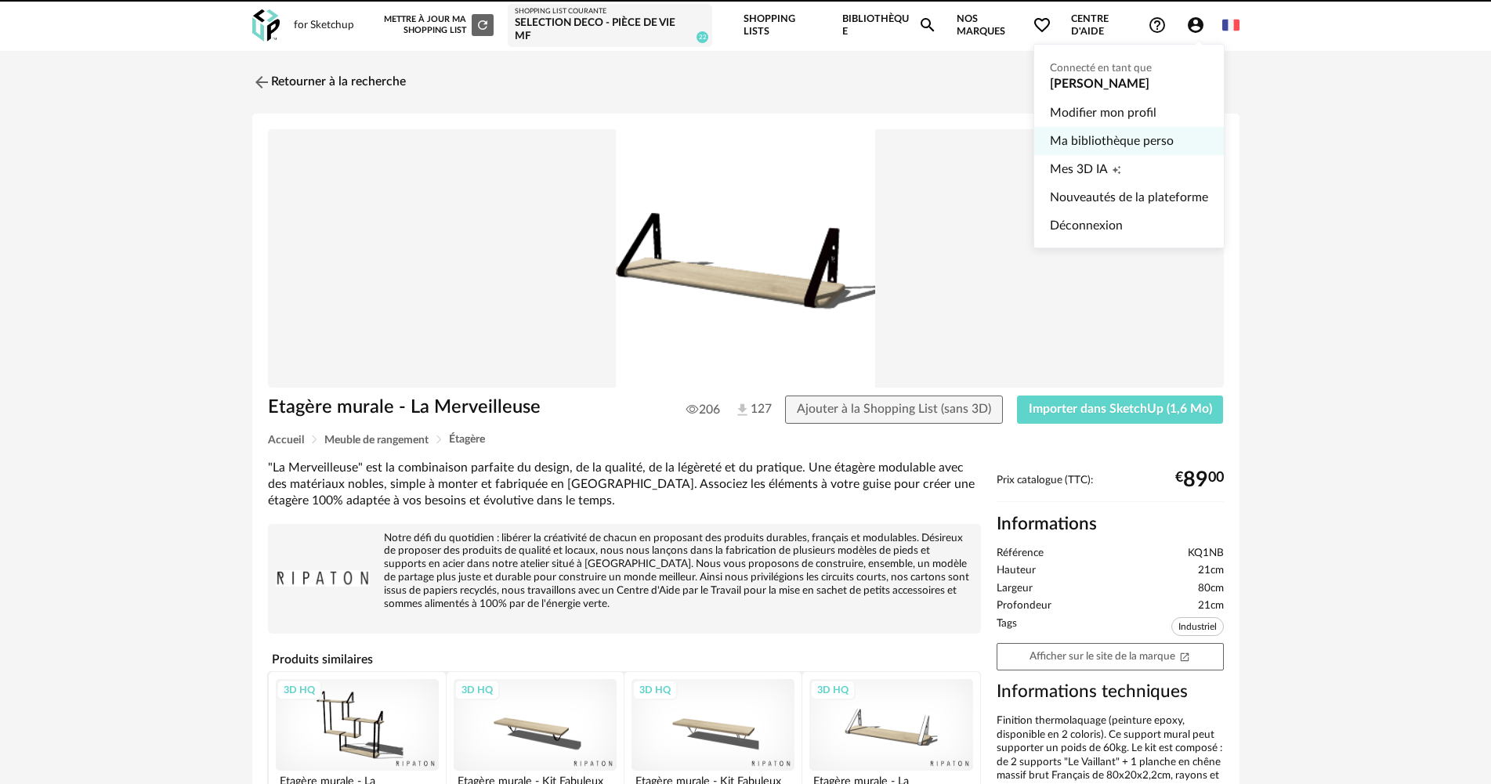
click at [1082, 139] on link "Ma bibliothèque perso" at bounding box center [1129, 141] width 158 height 28
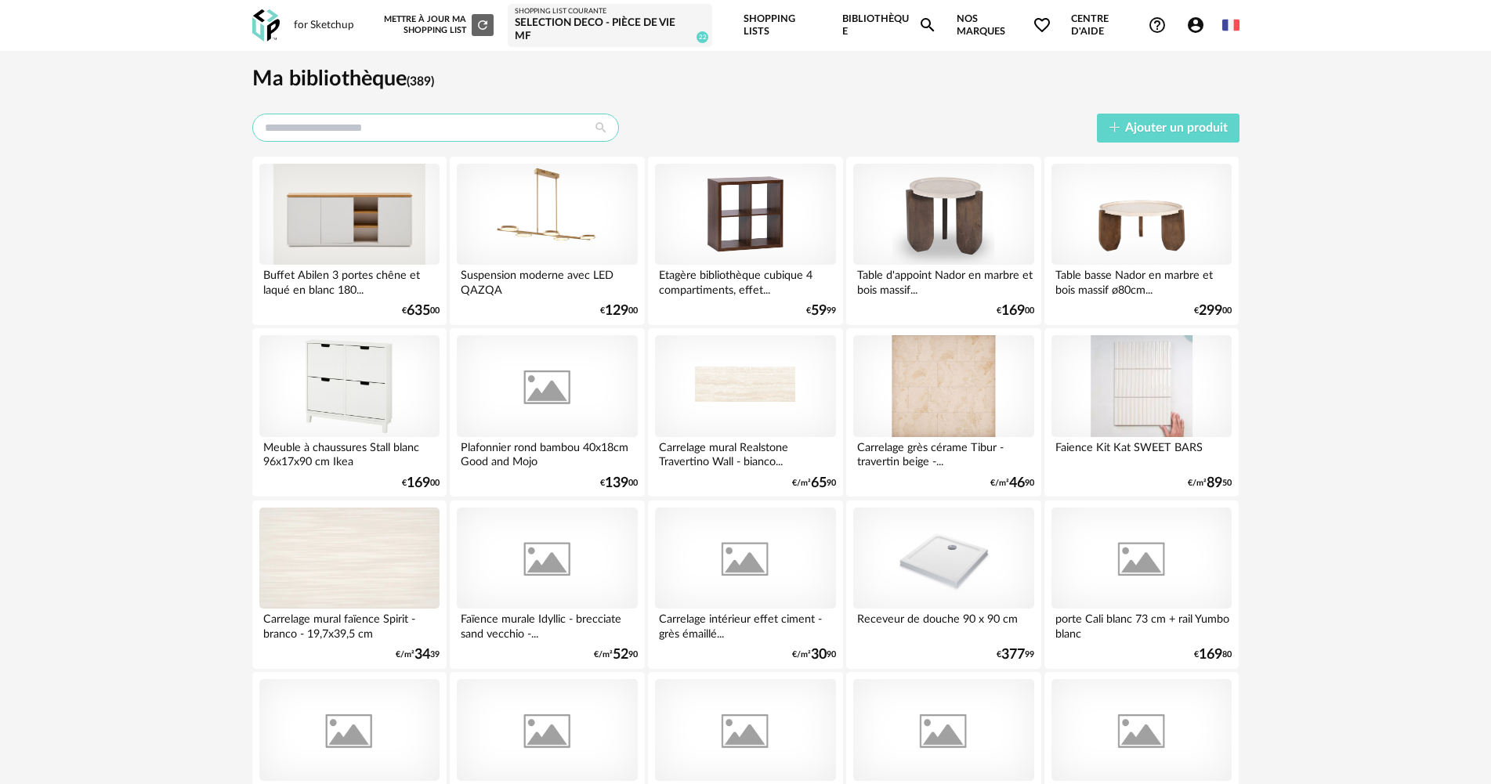
drag, startPoint x: 407, startPoint y: 134, endPoint x: 400, endPoint y: 116, distance: 19.7
click at [408, 134] on input "text" at bounding box center [435, 128] width 367 height 28
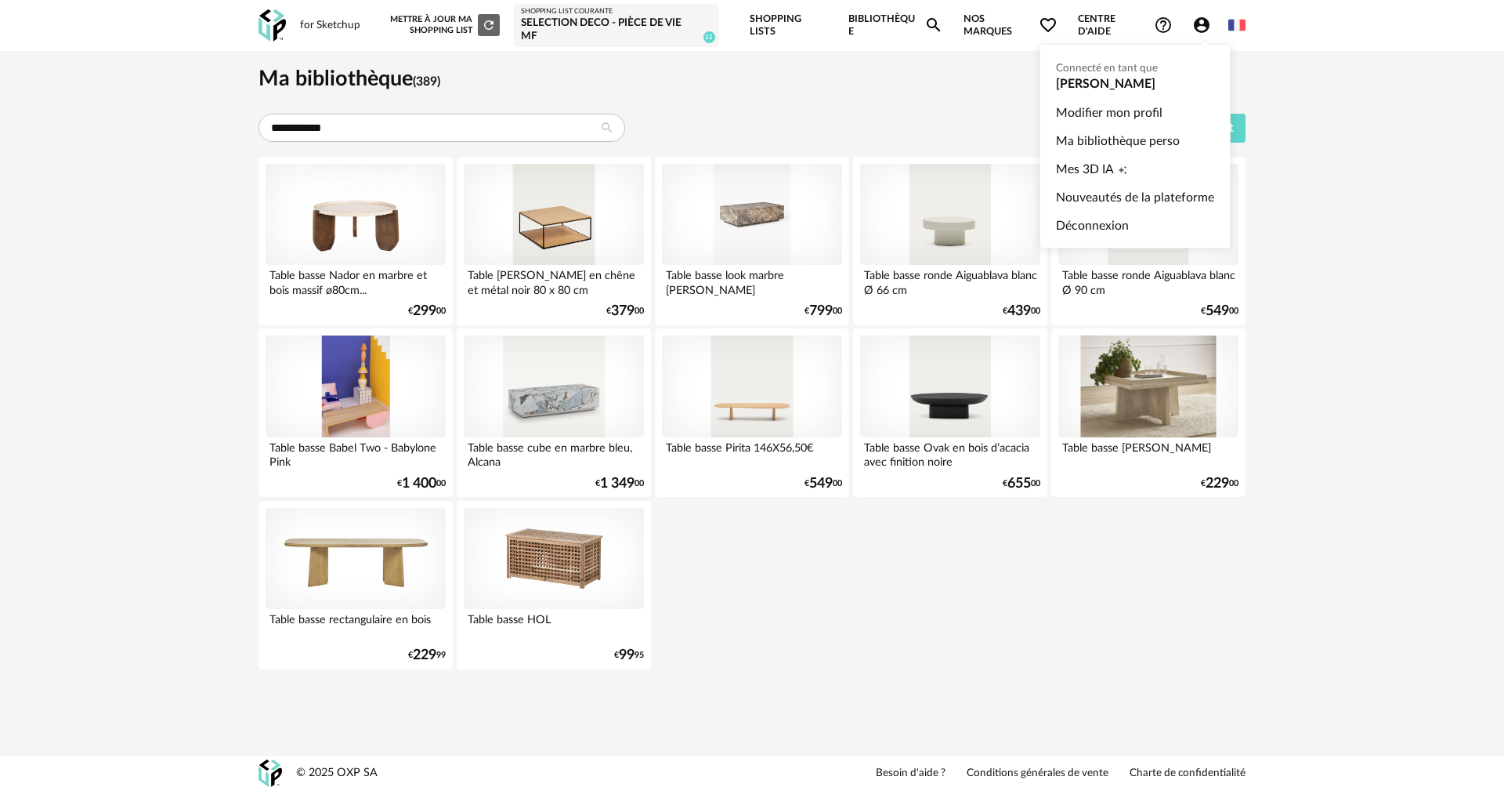
click at [1199, 27] on icon "Account Circle icon" at bounding box center [1202, 25] width 19 height 19
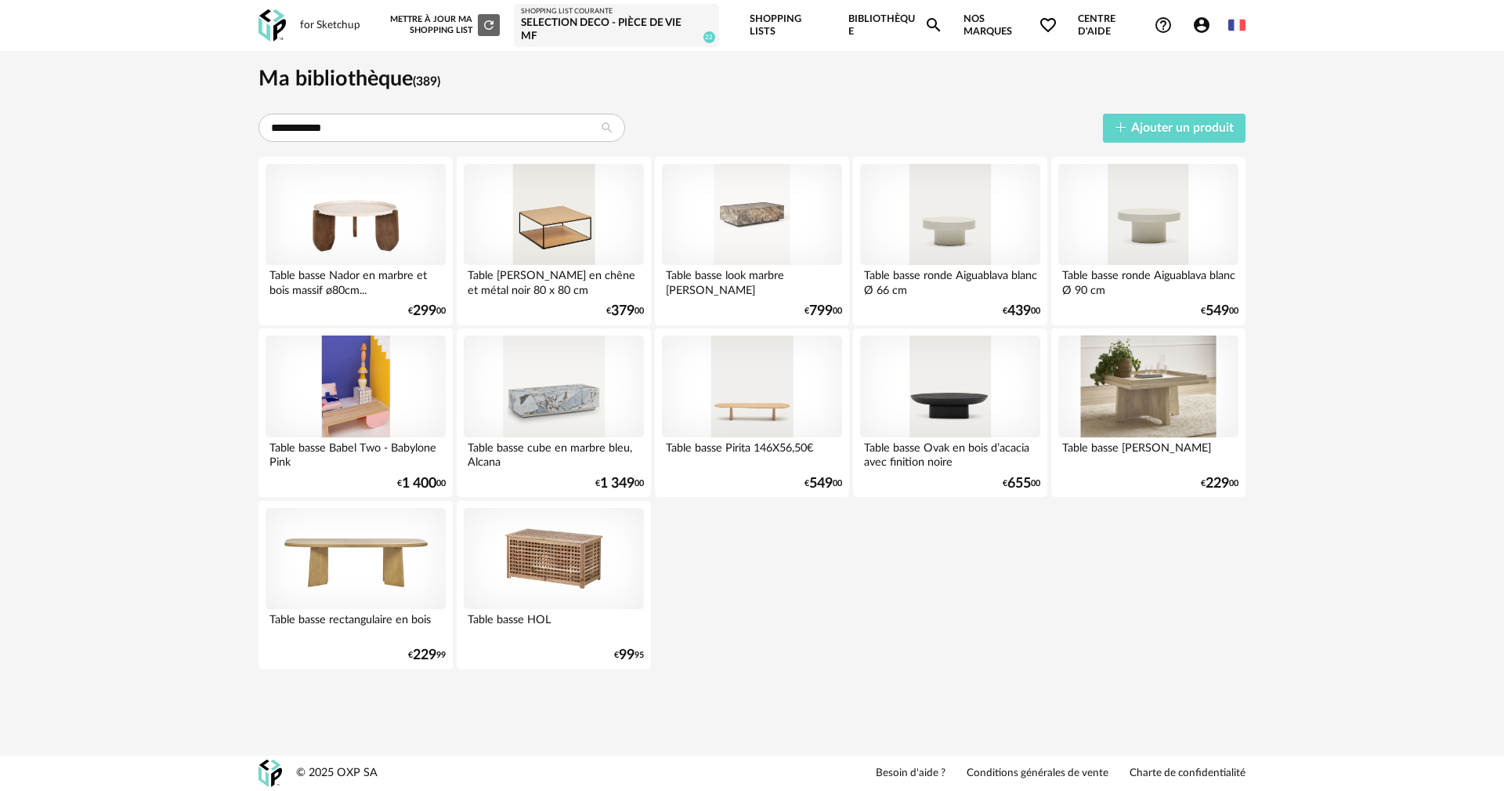
click at [1193, 34] on icon "Account Circle icon" at bounding box center [1202, 25] width 19 height 19
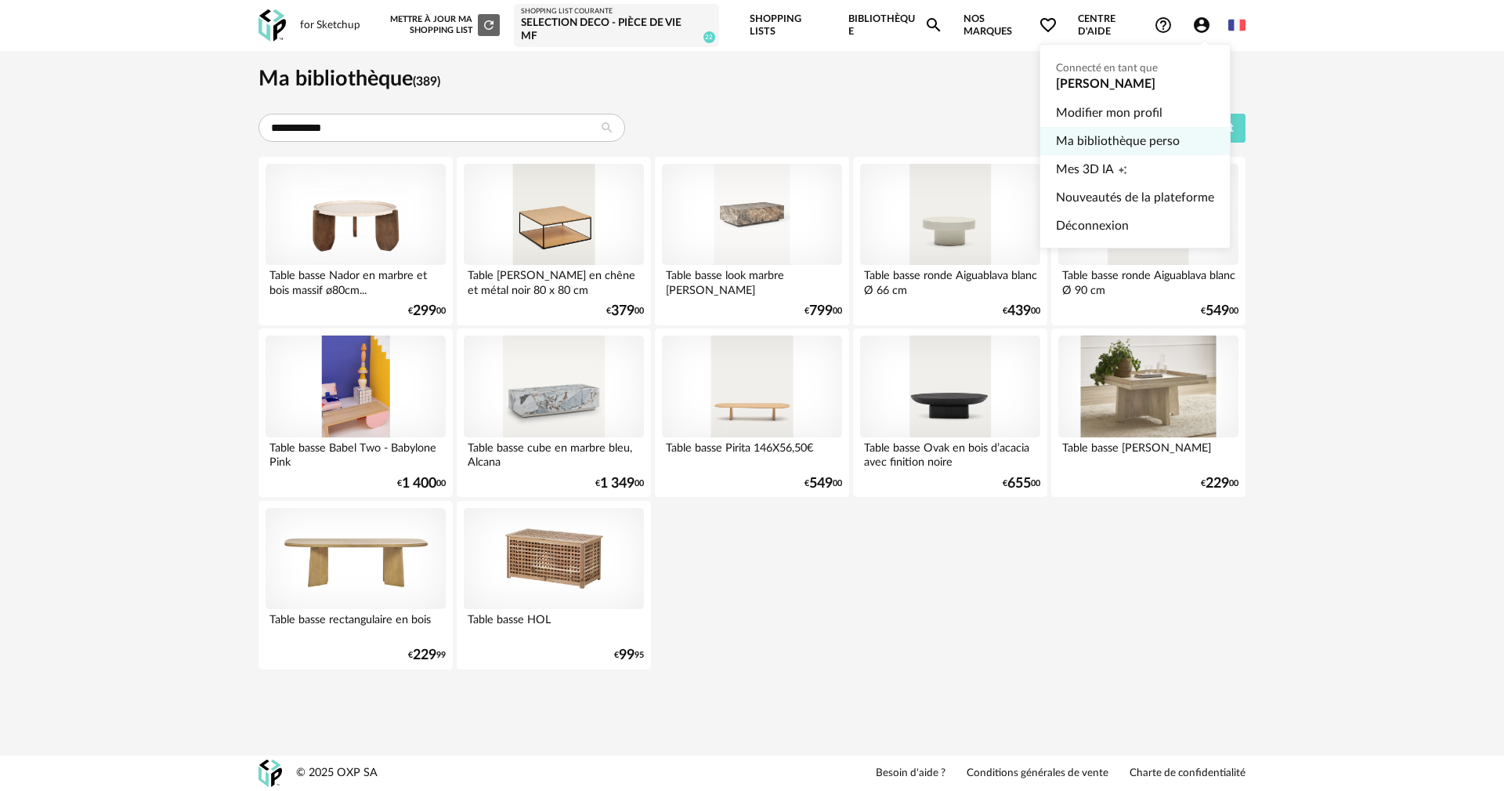
click at [1136, 140] on link "Ma bibliothèque perso" at bounding box center [1135, 141] width 158 height 28
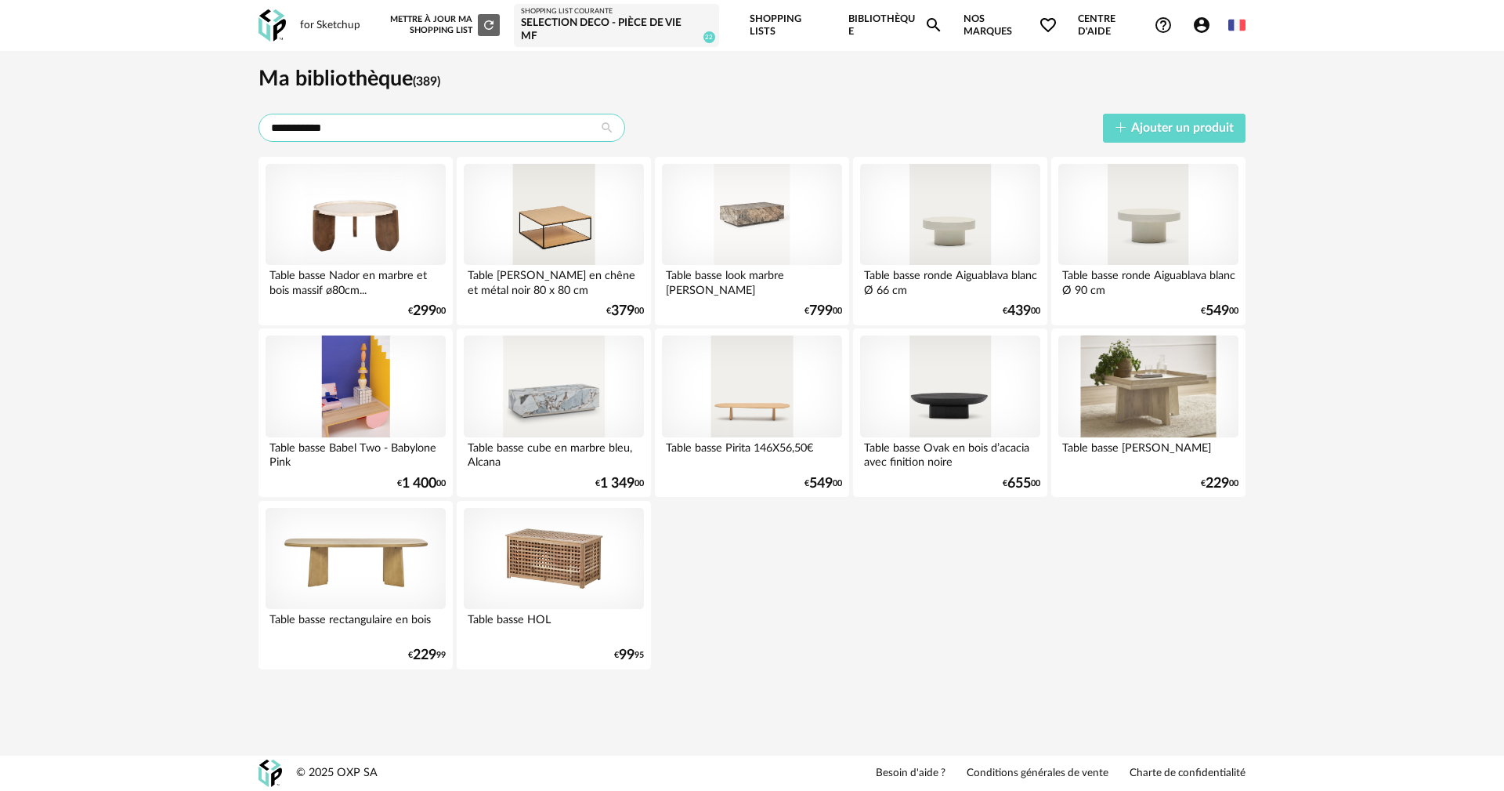
click at [433, 125] on input "**********" at bounding box center [442, 128] width 367 height 28
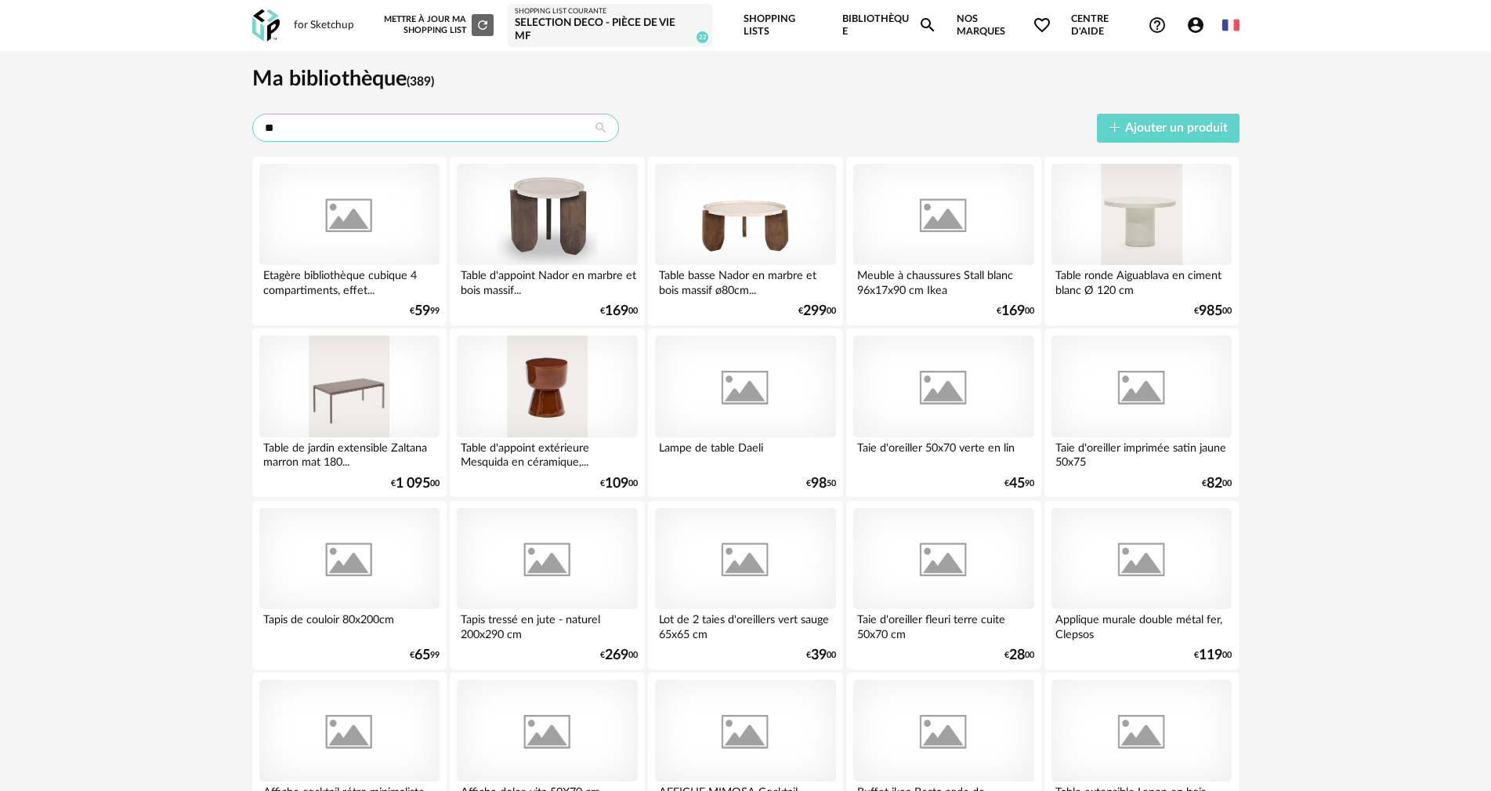
type input "*"
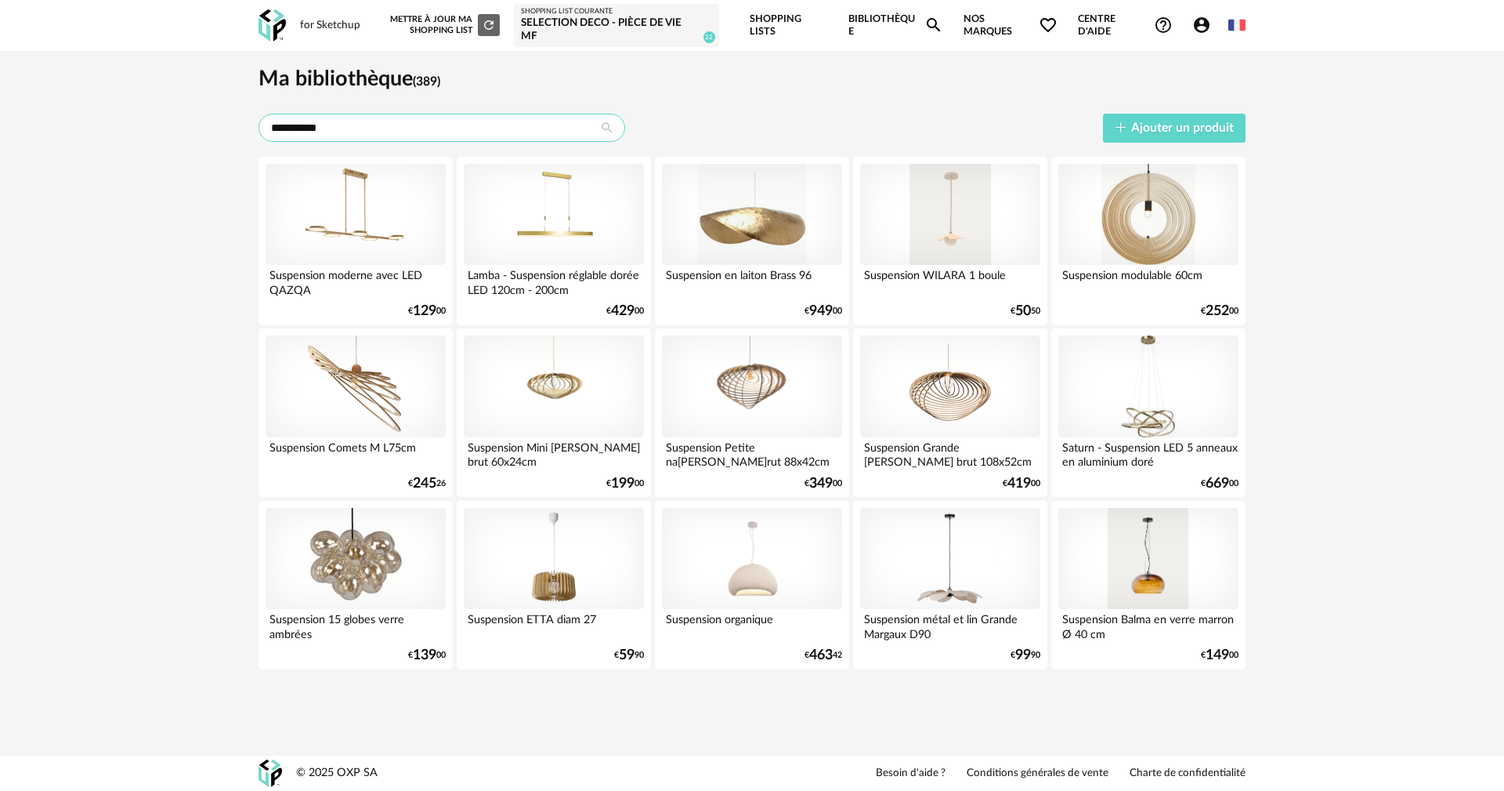
type input "**********"
click at [865, 20] on link "Bibliothèque Magnify icon" at bounding box center [896, 25] width 95 height 51
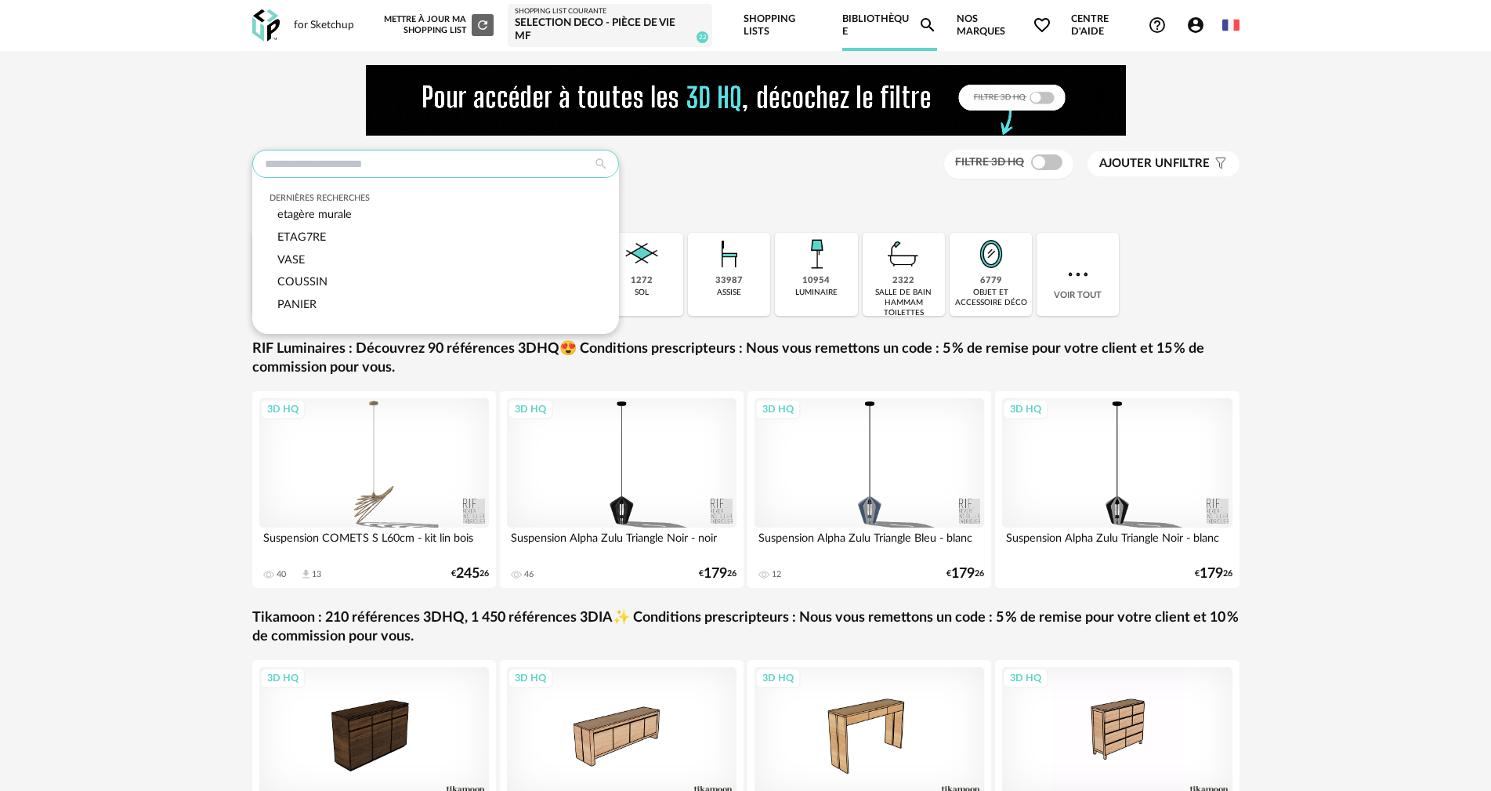
click at [342, 172] on input "text" at bounding box center [435, 164] width 367 height 28
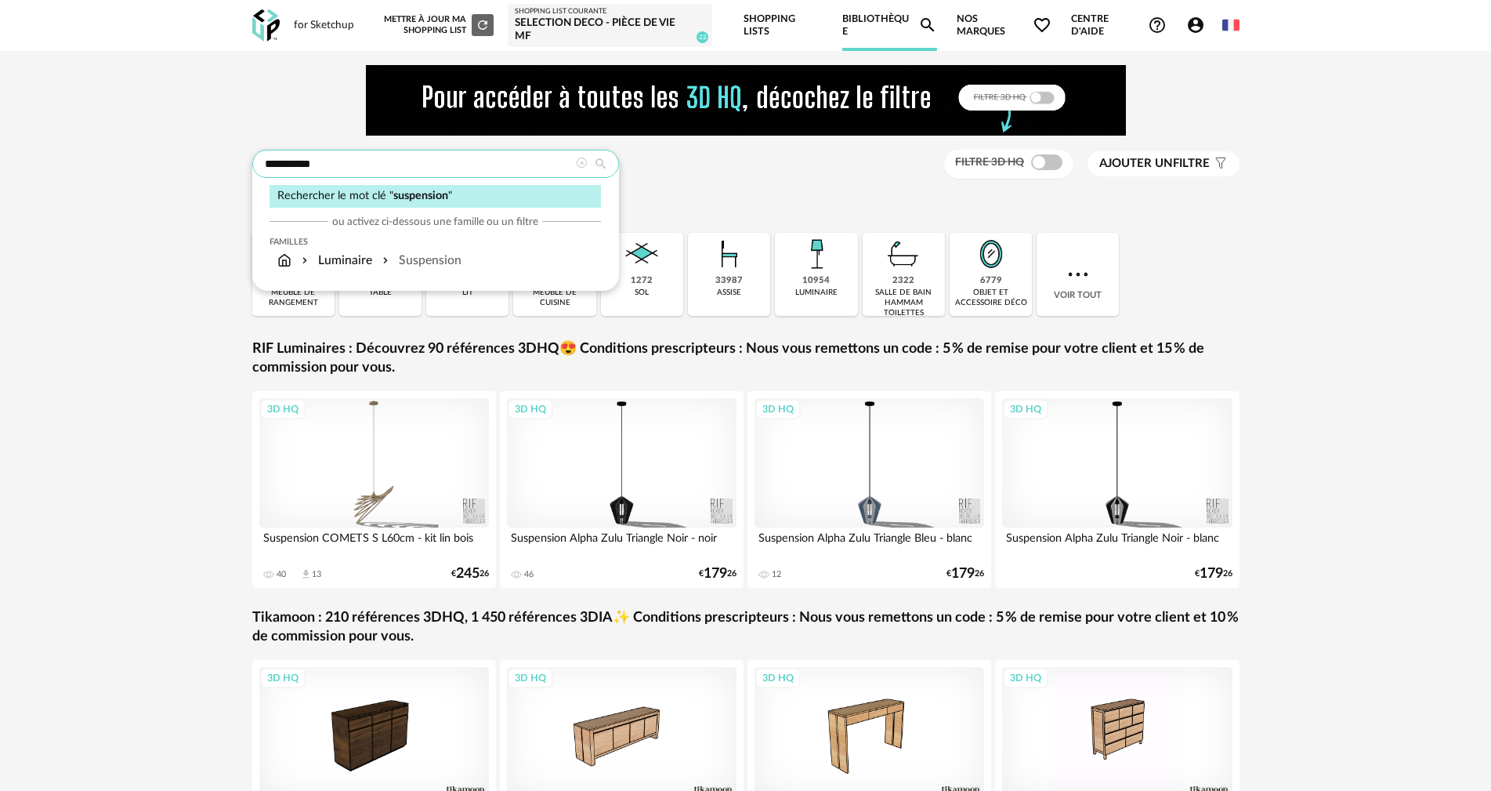
type input "**********"
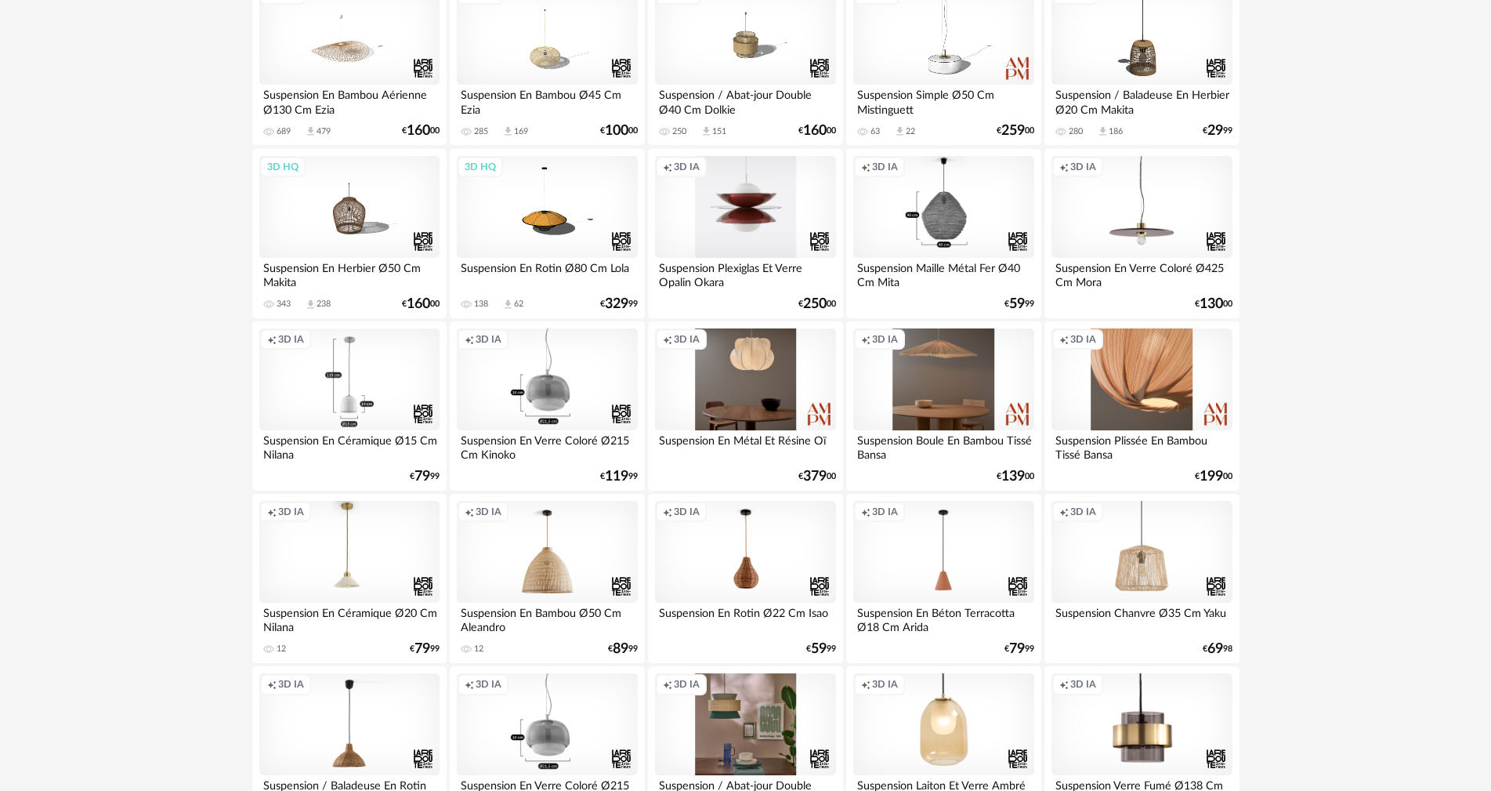
scroll to position [862, 0]
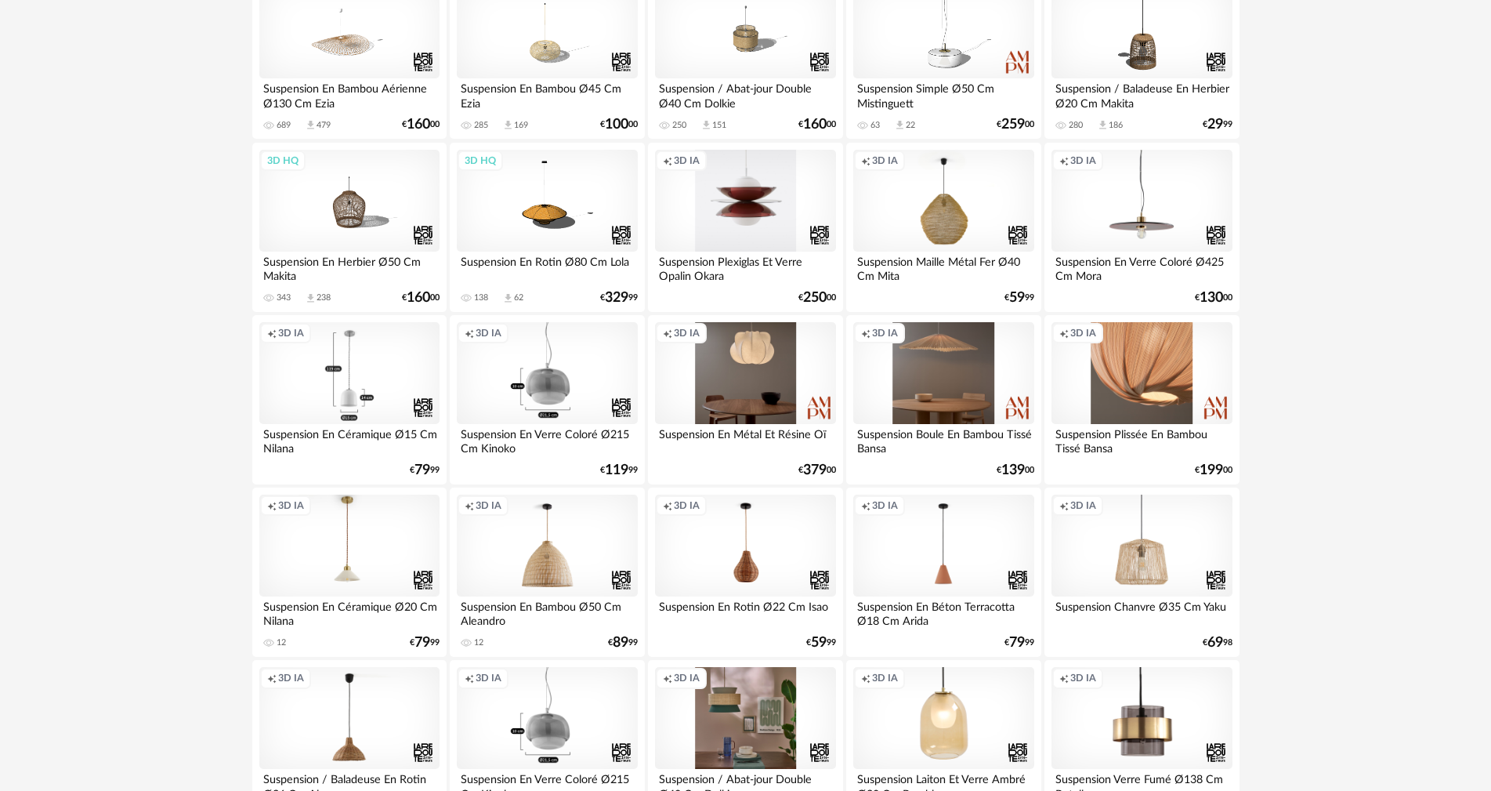
click at [965, 357] on div "Creation icon 3D IA" at bounding box center [943, 373] width 180 height 102
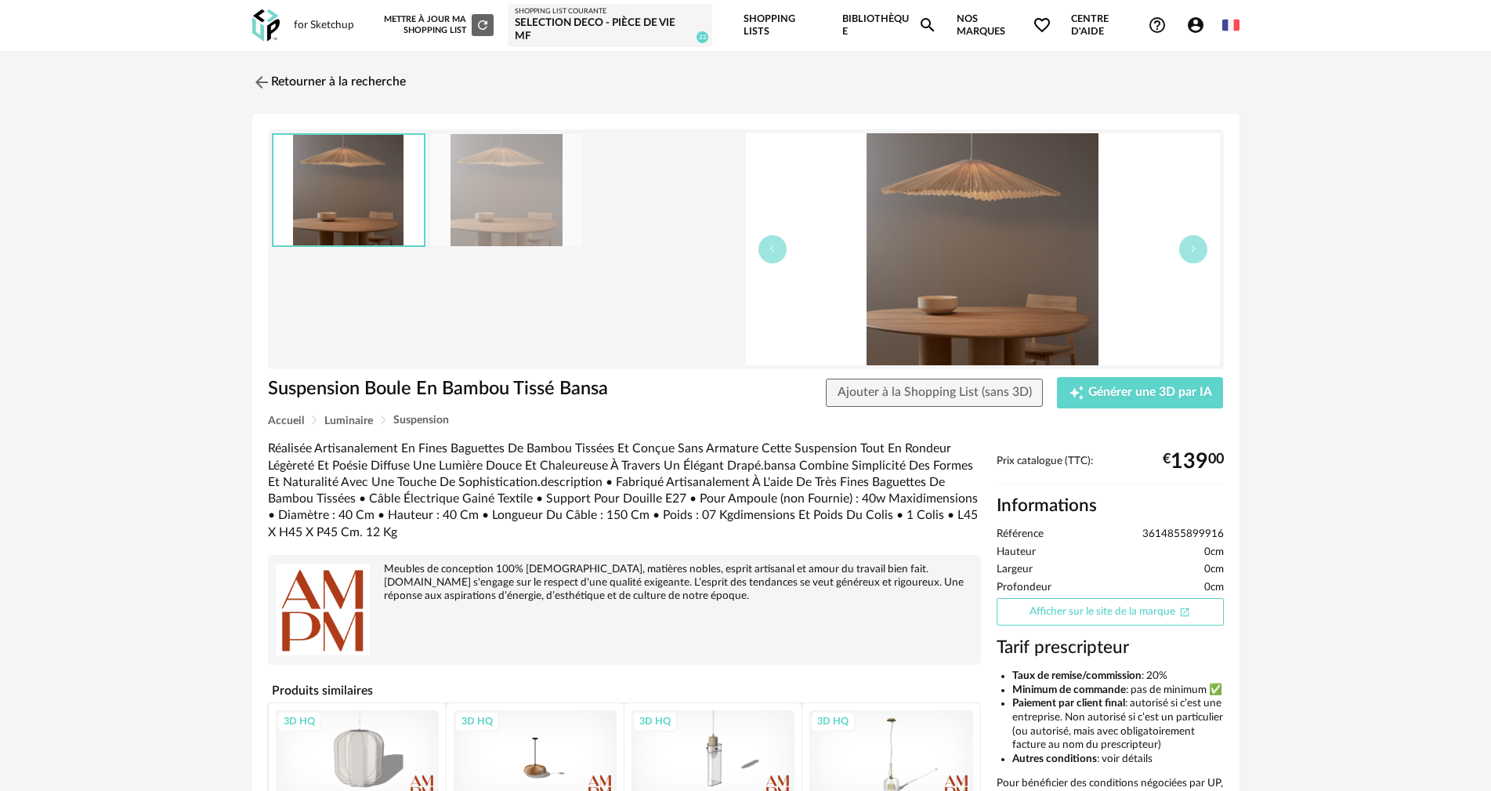
click at [1145, 614] on link "Afficher sur le site de la marque Open In New icon" at bounding box center [1110, 611] width 227 height 27
click at [715, 213] on div at bounding box center [507, 249] width 470 height 232
click at [957, 217] on img at bounding box center [983, 249] width 474 height 232
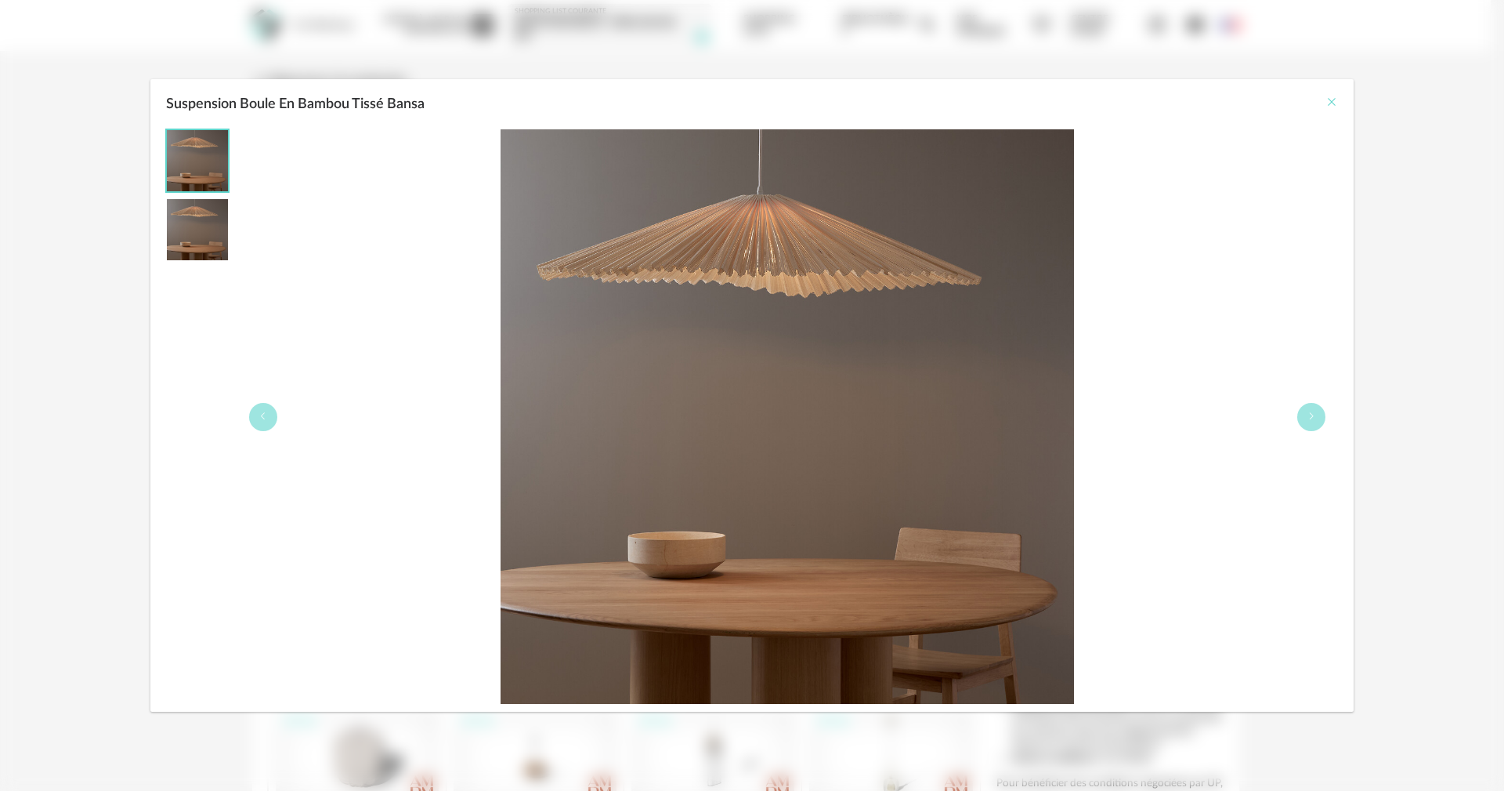
click at [1332, 99] on icon "Close" at bounding box center [1332, 102] width 13 height 13
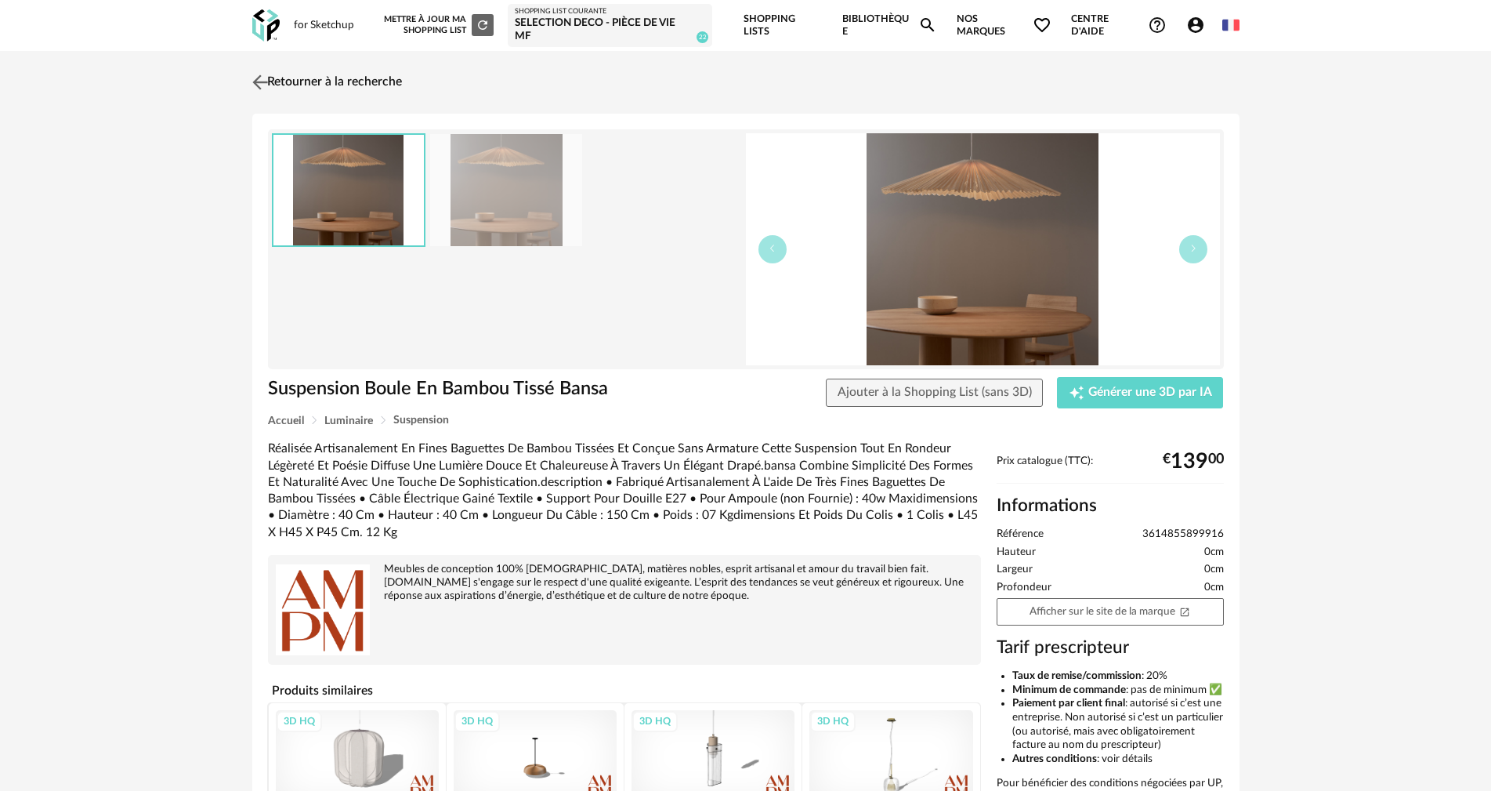
click at [259, 76] on img at bounding box center [259, 82] width 23 height 23
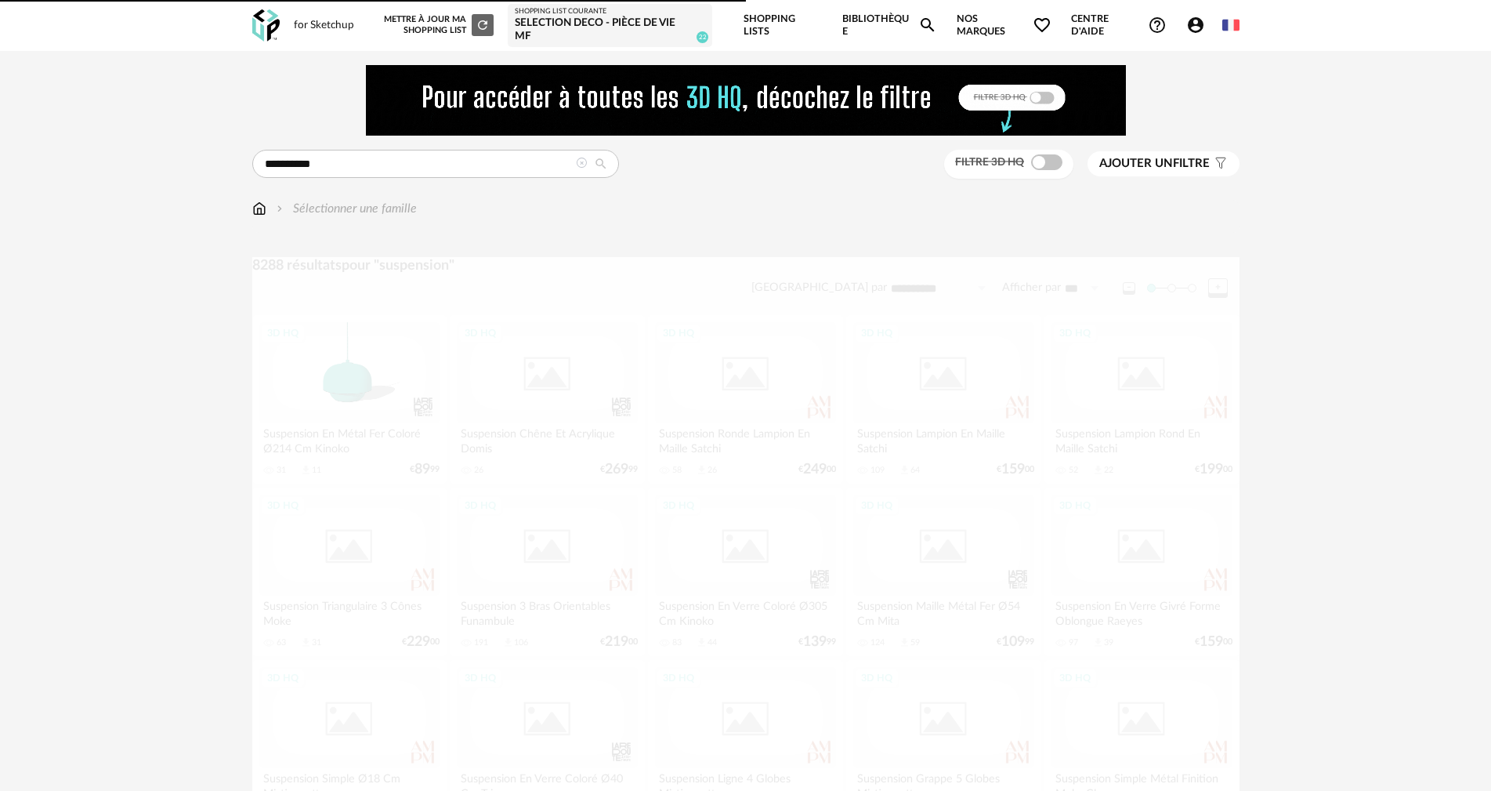
scroll to position [862, 0]
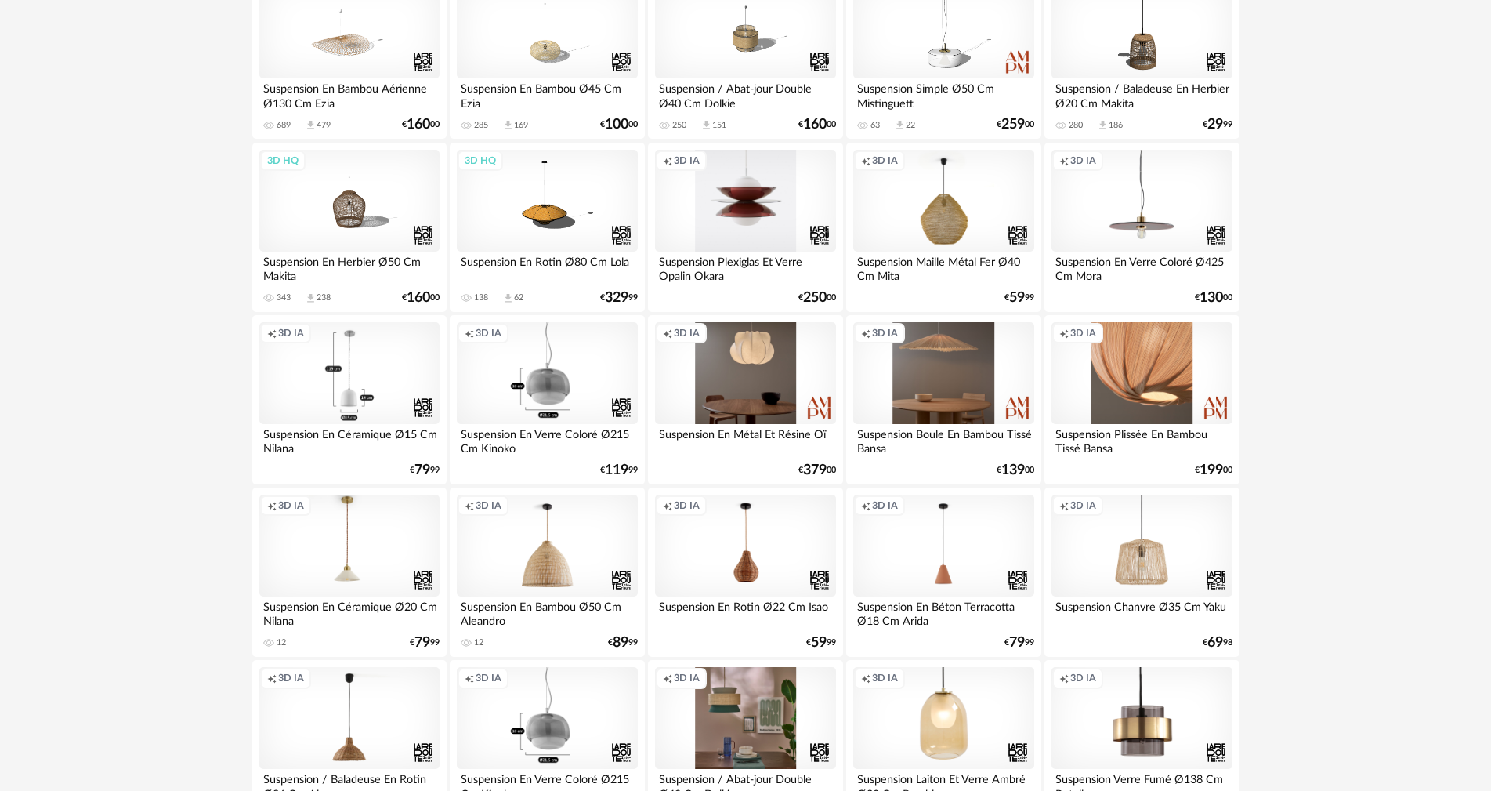
click at [961, 378] on div "Creation icon 3D IA" at bounding box center [943, 373] width 180 height 102
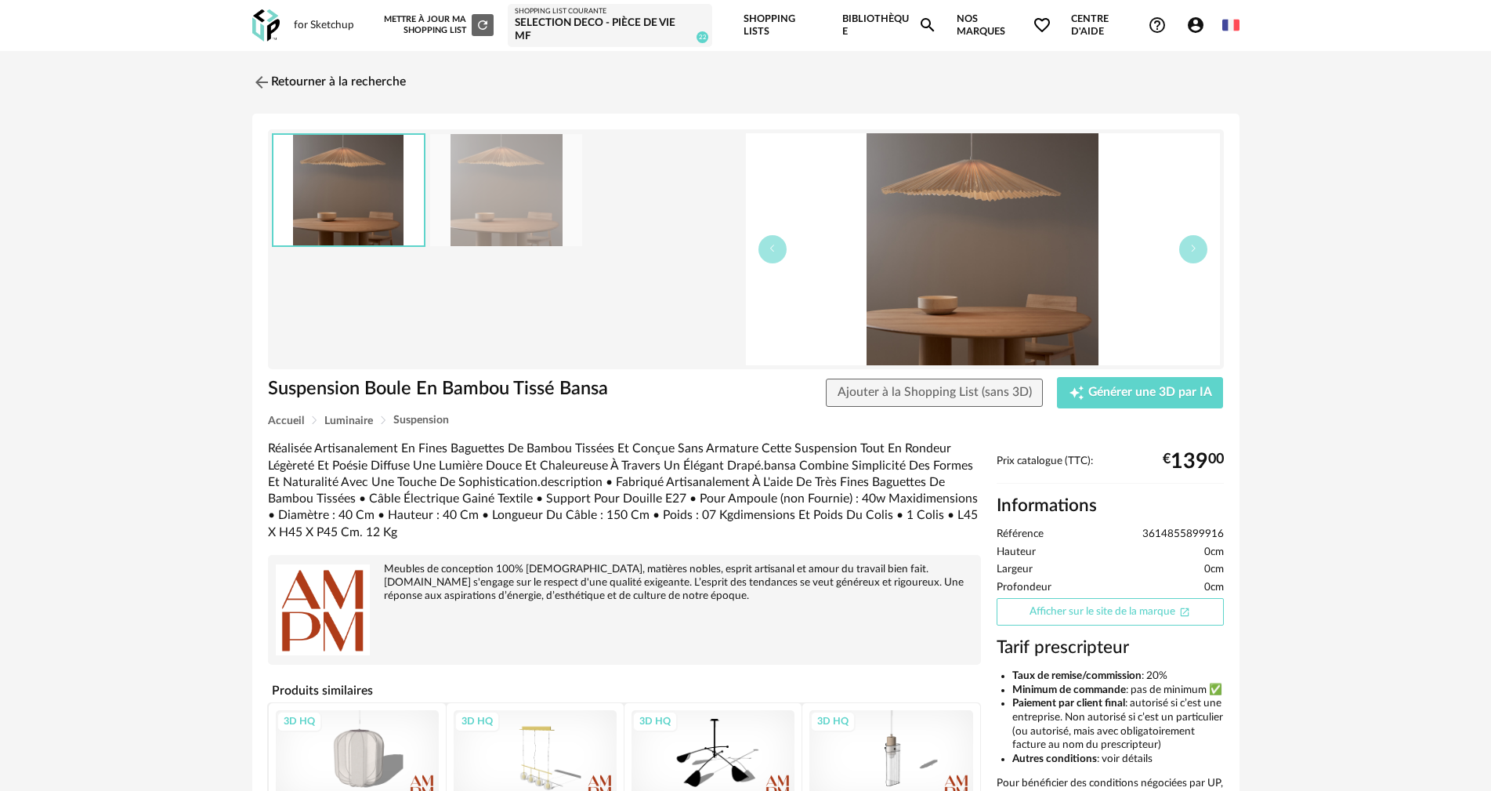
click at [1057, 622] on link "Afficher sur le site de la marque Open In New icon" at bounding box center [1110, 611] width 227 height 27
click at [266, 77] on img at bounding box center [259, 82] width 23 height 23
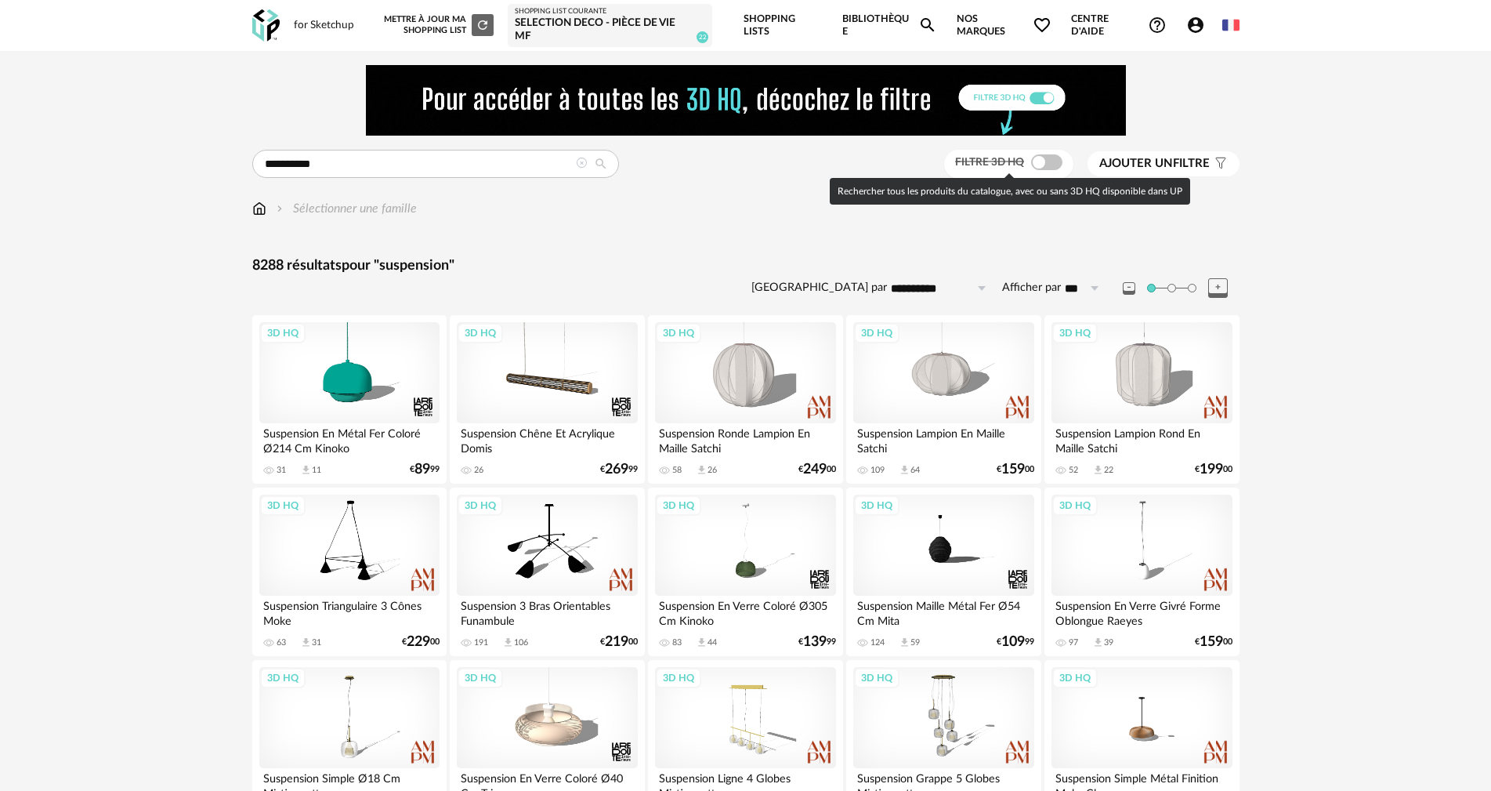
click at [1035, 163] on span at bounding box center [1046, 162] width 31 height 16
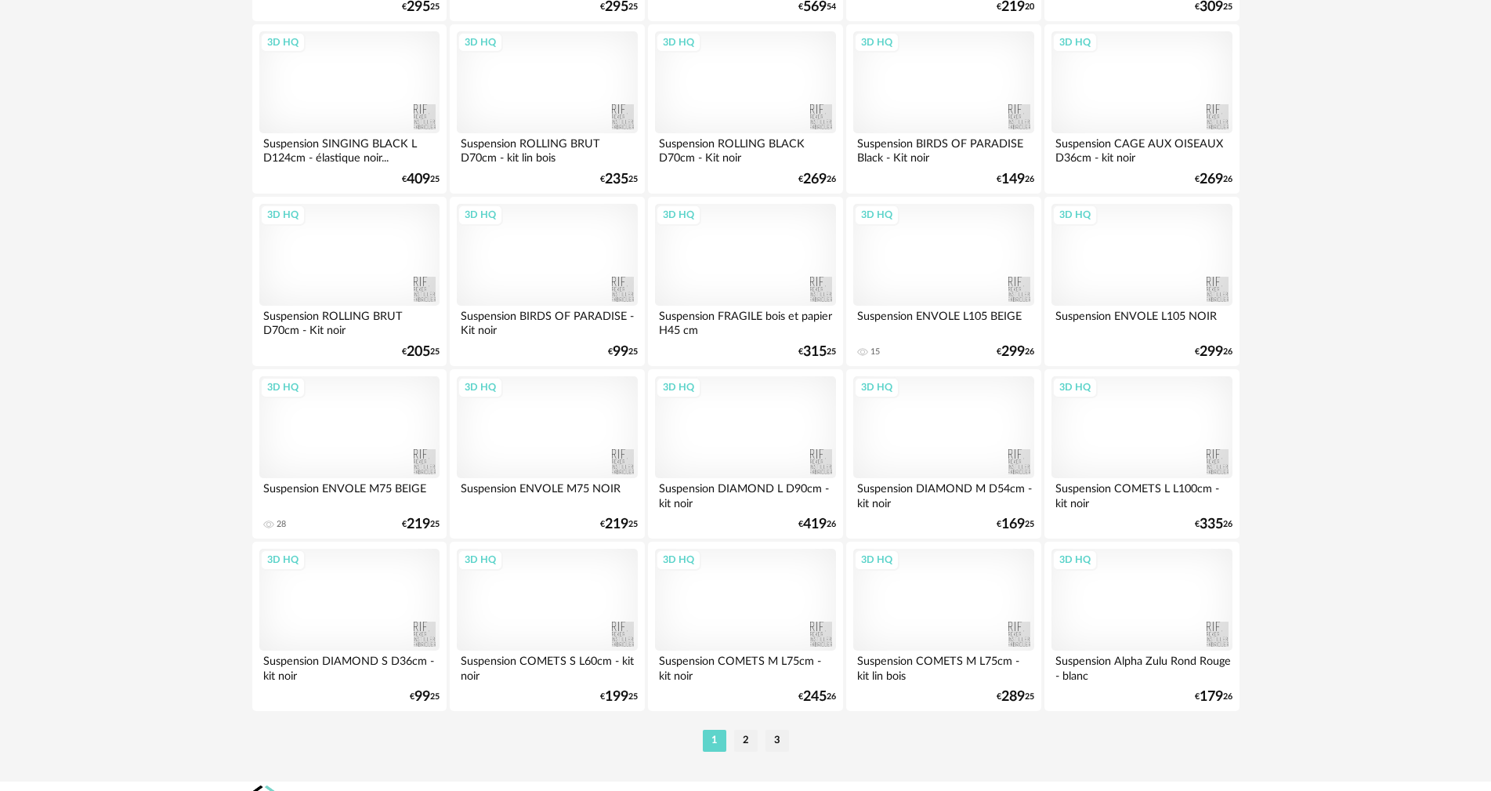
scroll to position [3075, 0]
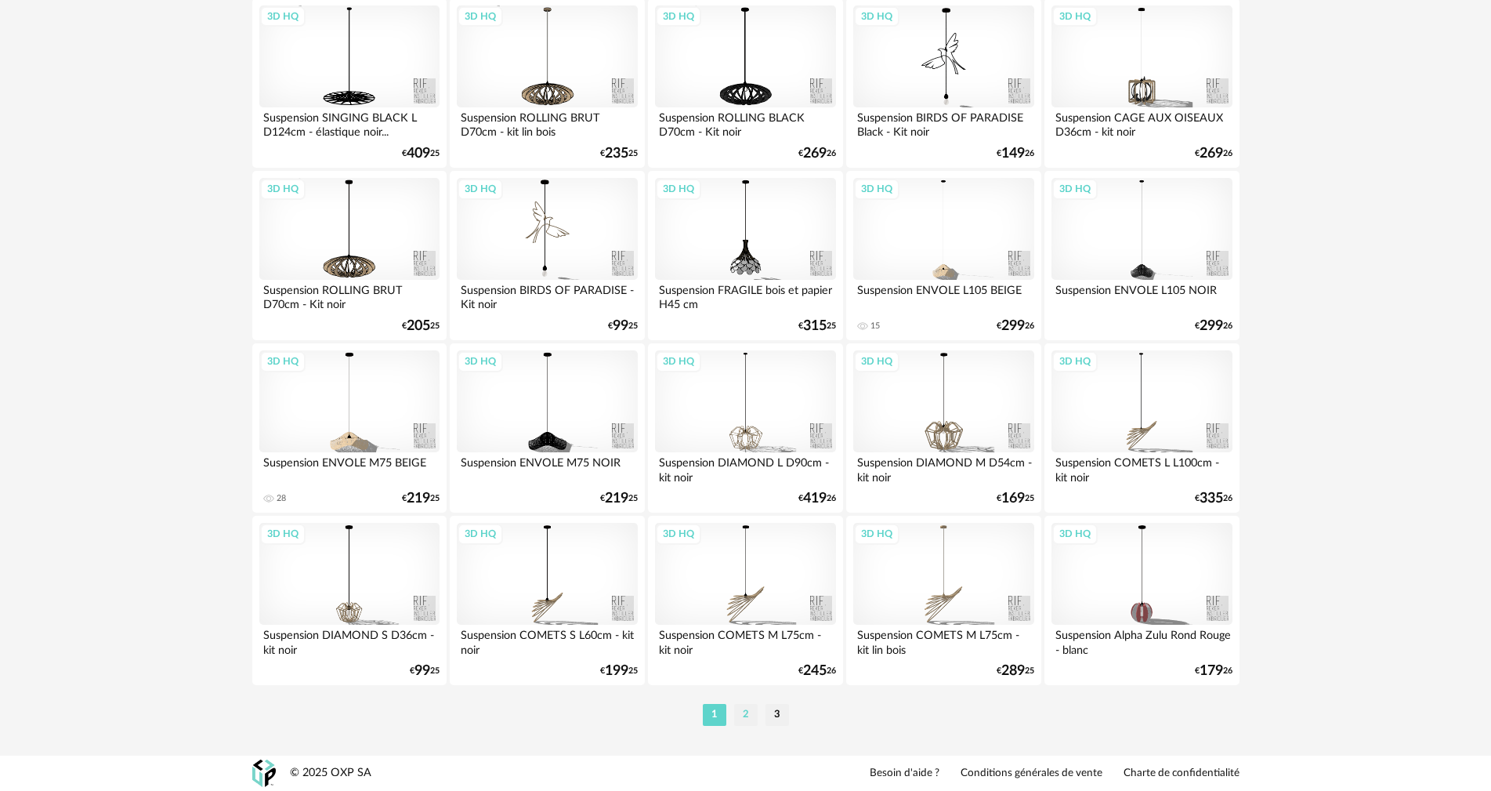
click at [745, 712] on li "2" at bounding box center [746, 715] width 24 height 22
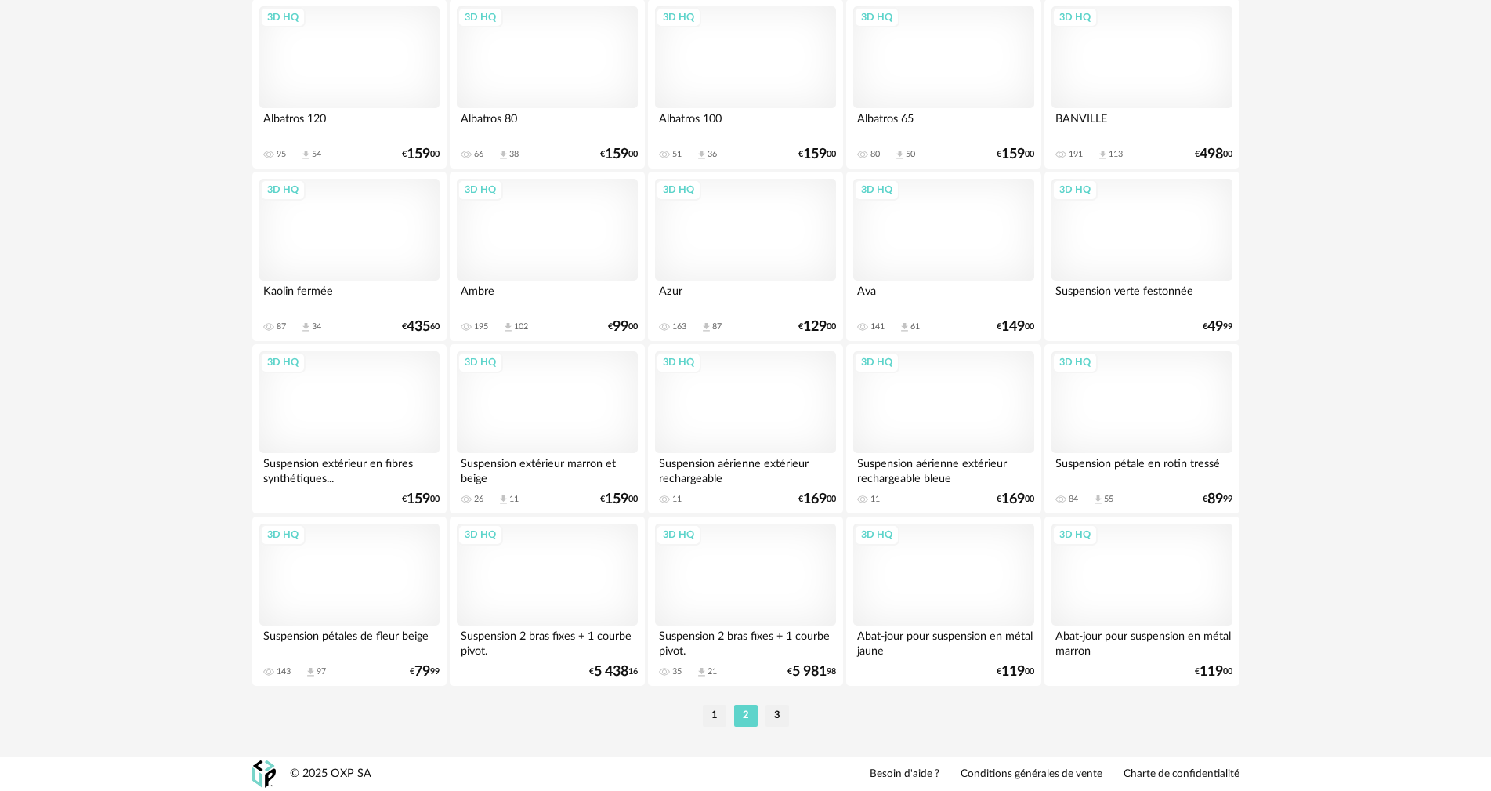
scroll to position [3075, 0]
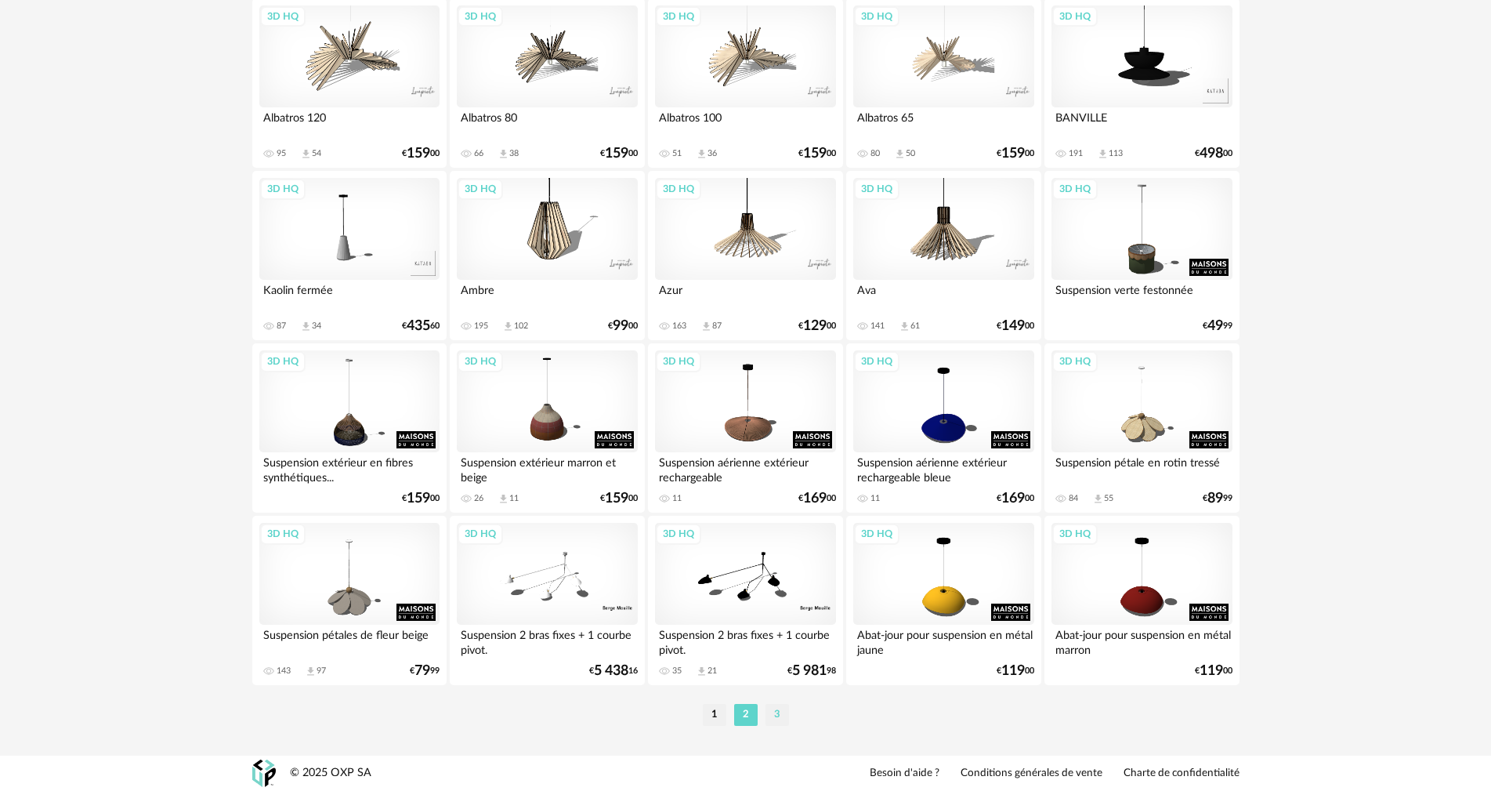
click at [773, 719] on li "3" at bounding box center [778, 715] width 24 height 22
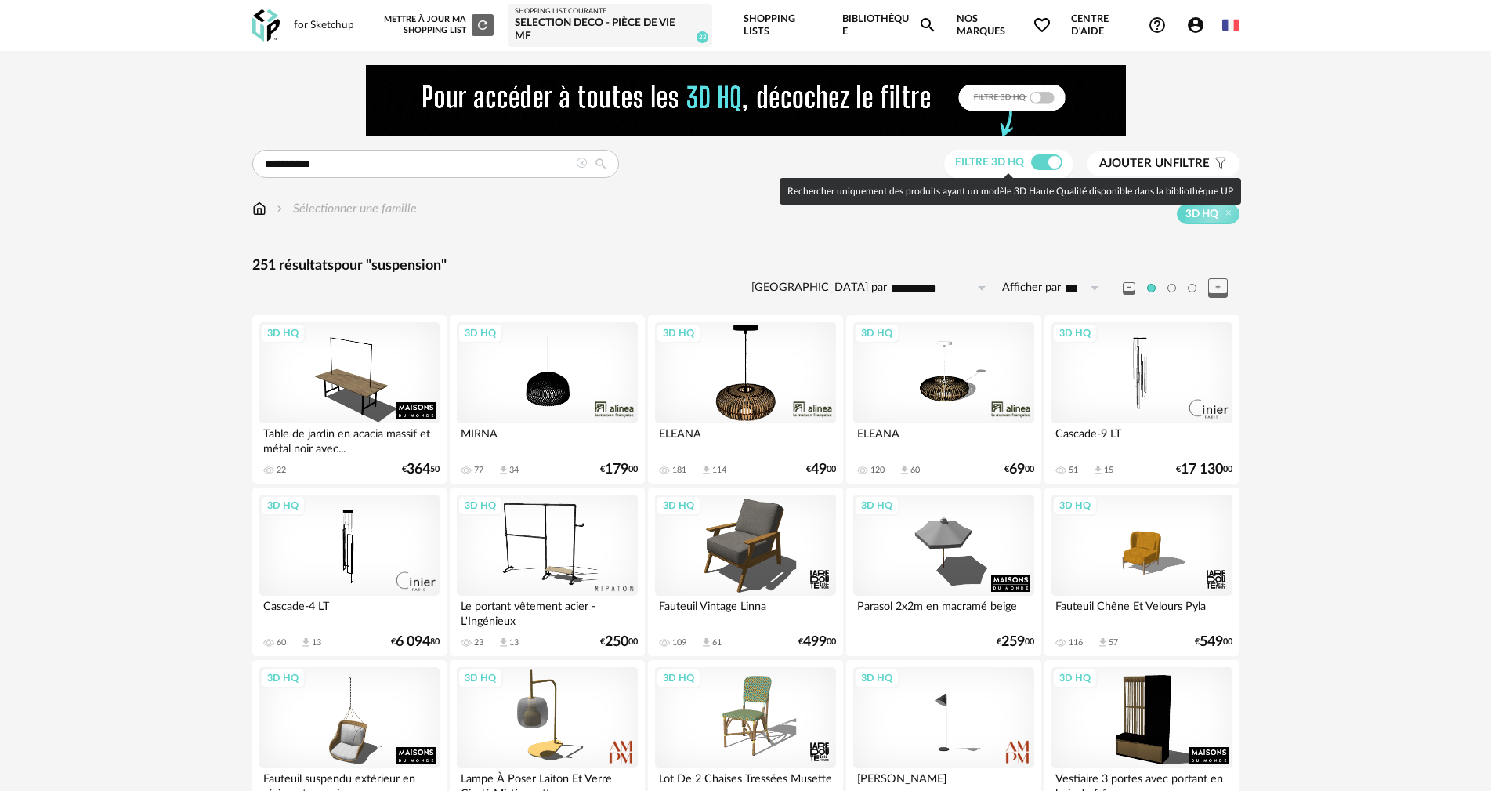
click at [1042, 163] on span at bounding box center [1046, 162] width 31 height 16
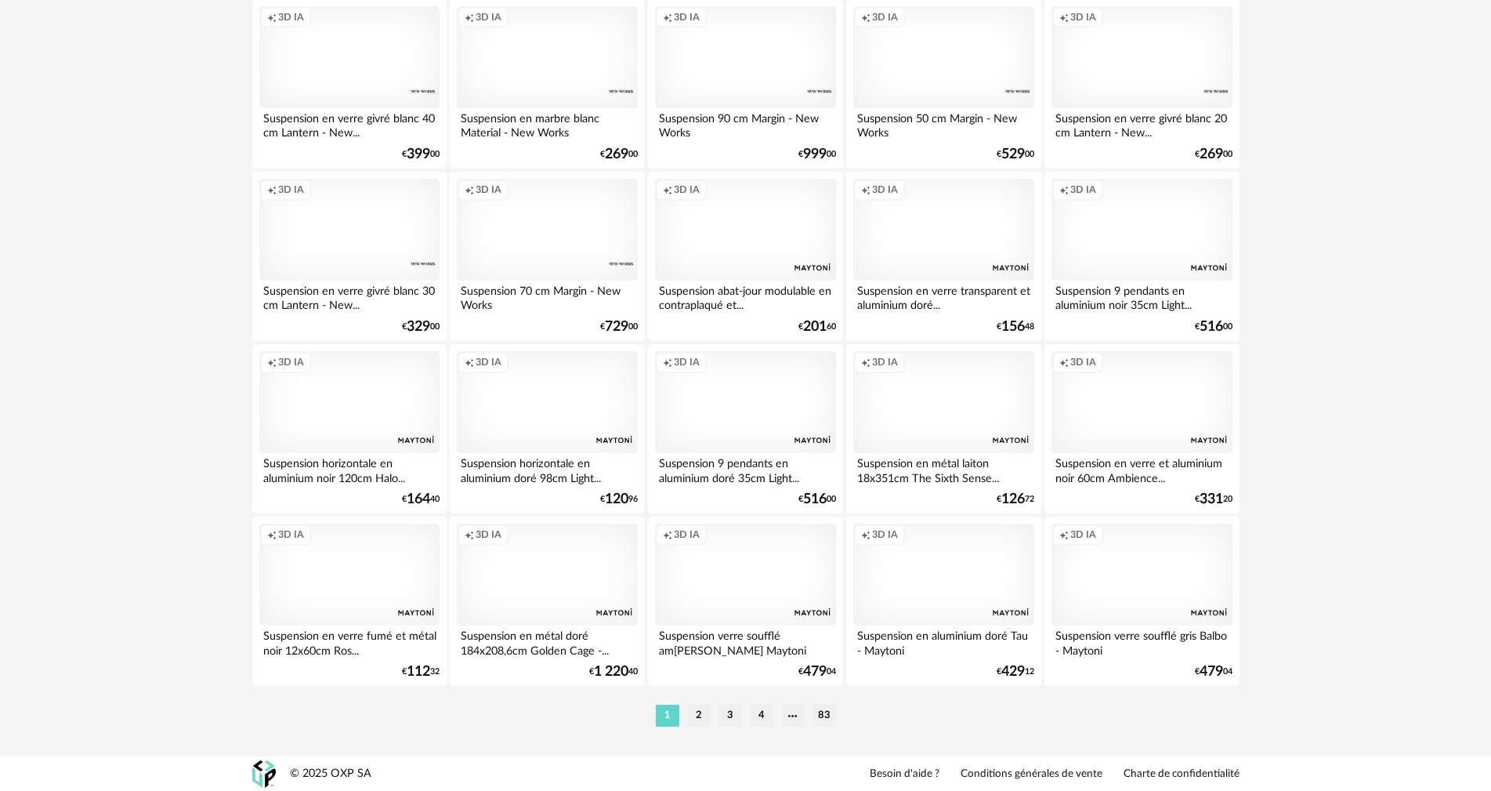
scroll to position [3075, 0]
click at [691, 715] on li "2" at bounding box center [699, 715] width 24 height 22
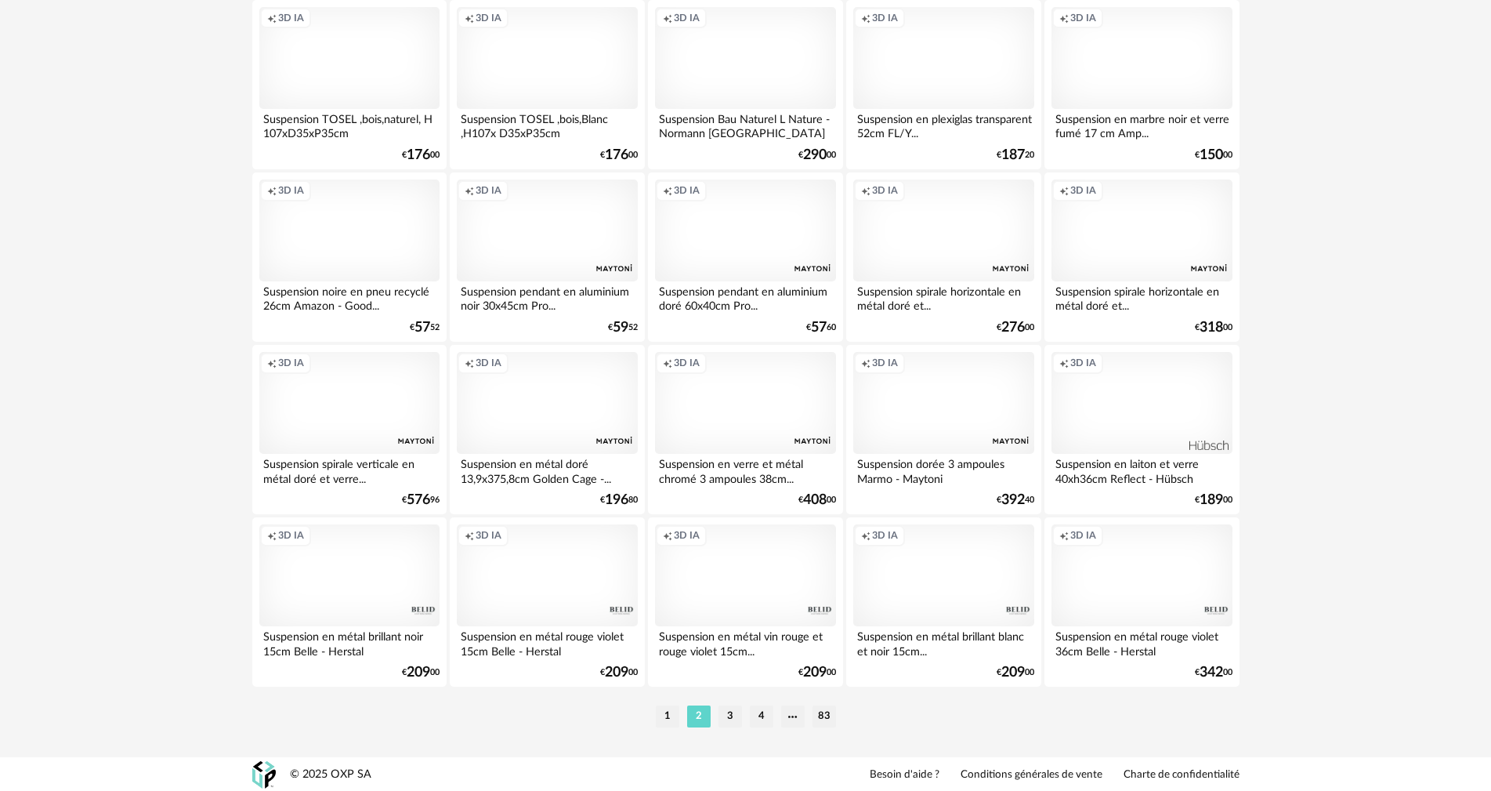
scroll to position [3075, 0]
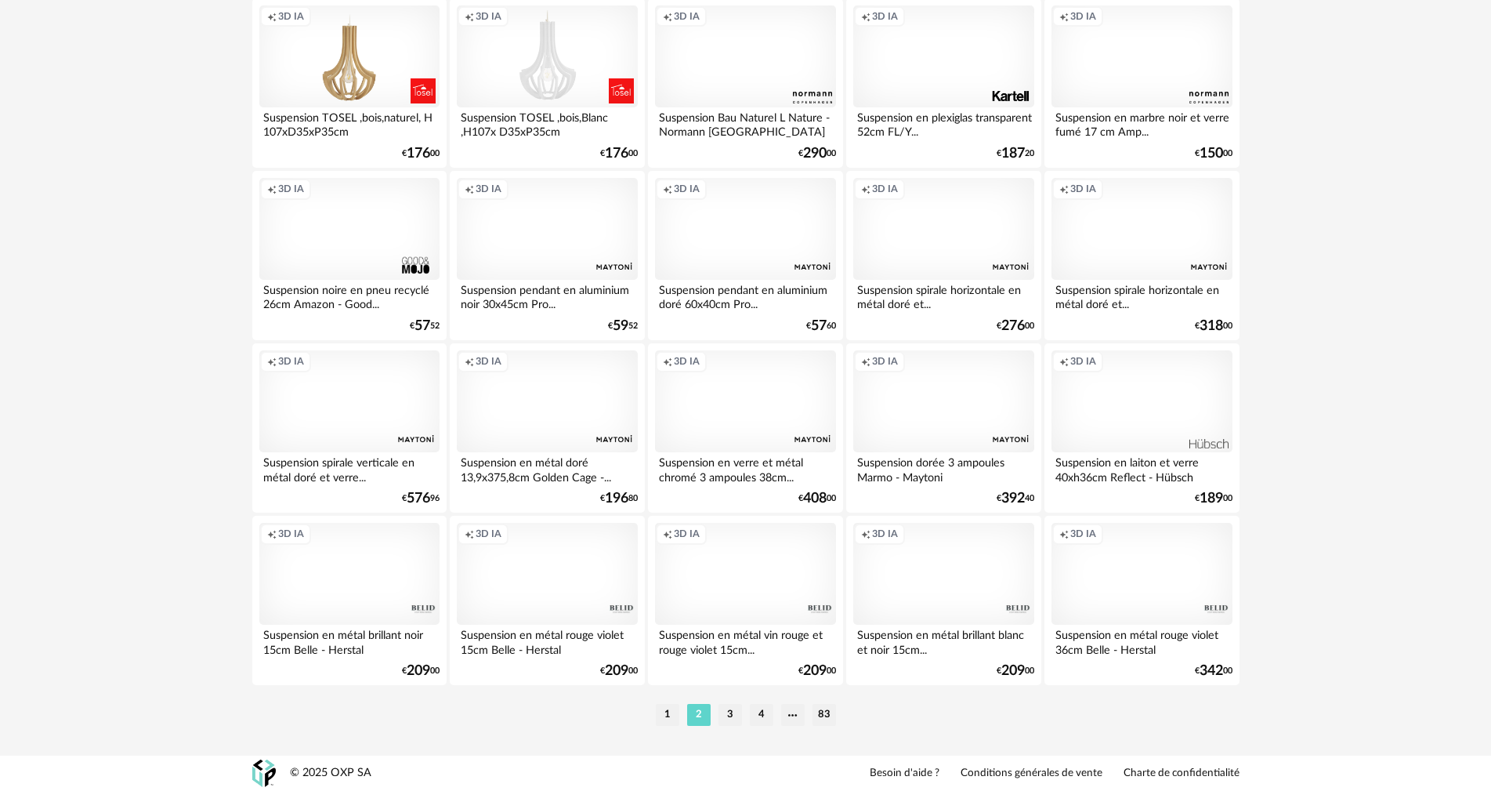
drag, startPoint x: 722, startPoint y: 716, endPoint x: 729, endPoint y: 693, distance: 24.3
click at [723, 716] on li "3" at bounding box center [731, 715] width 24 height 22
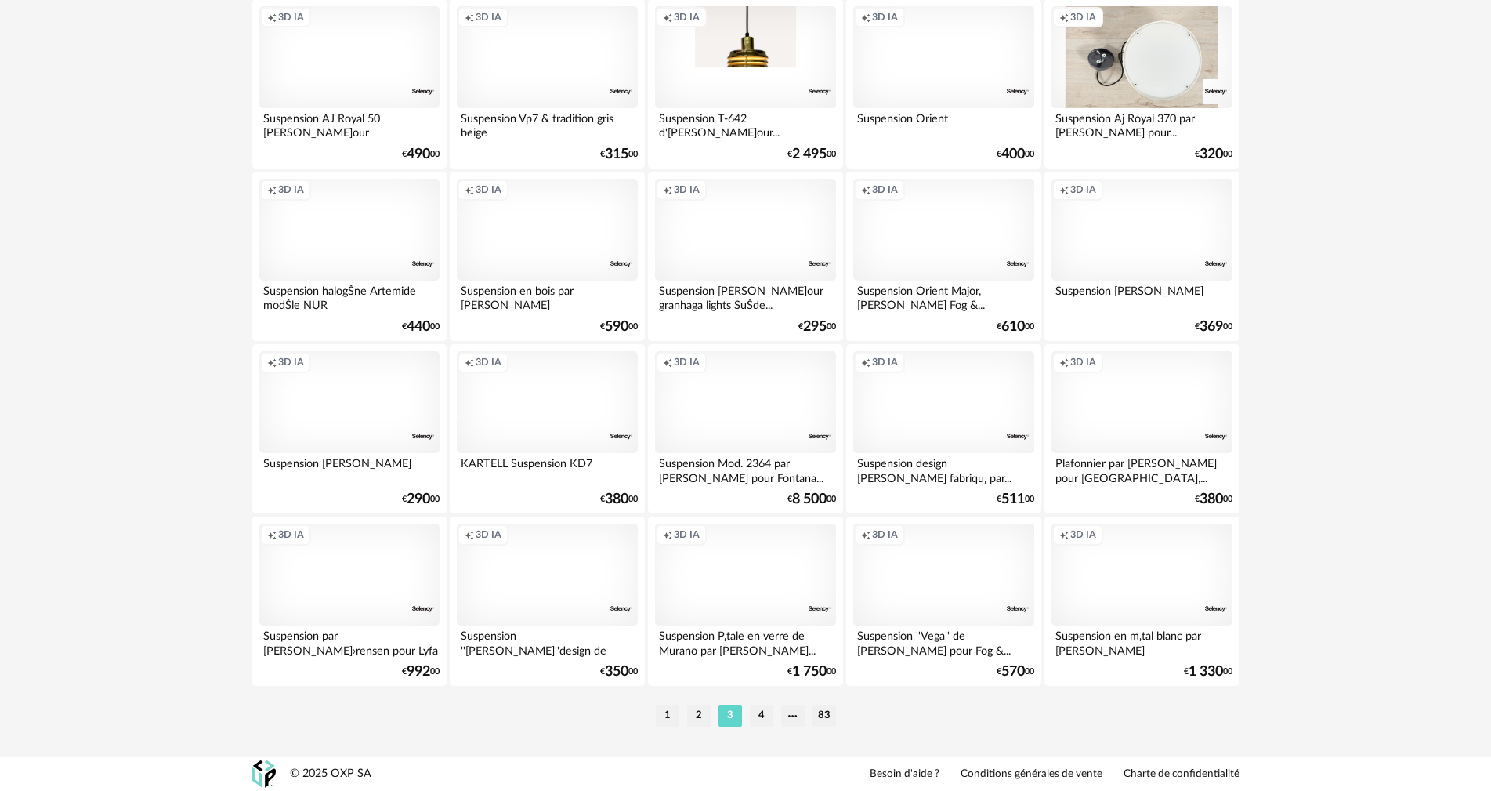
scroll to position [3075, 0]
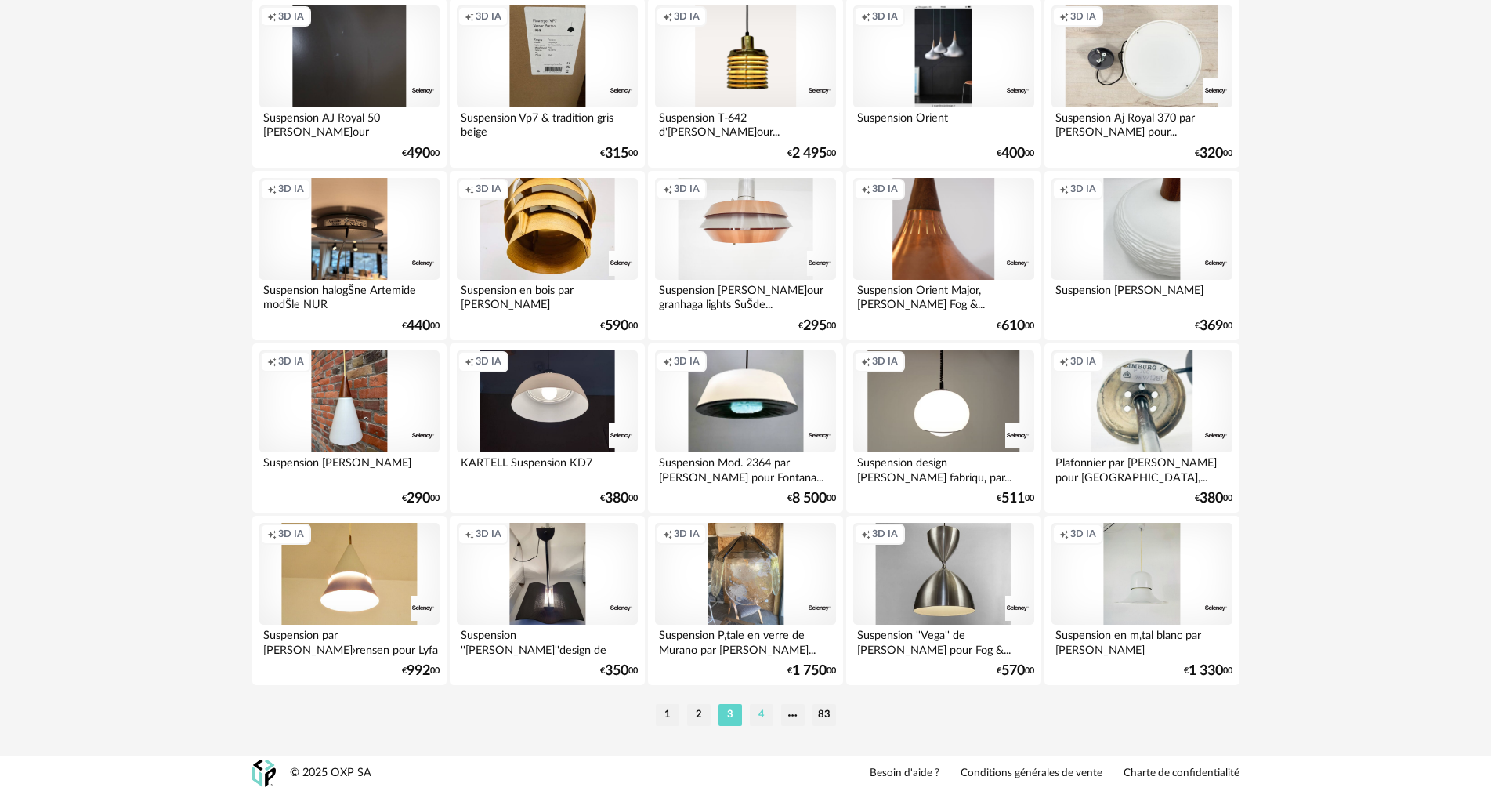
click at [758, 716] on li "4" at bounding box center [762, 715] width 24 height 22
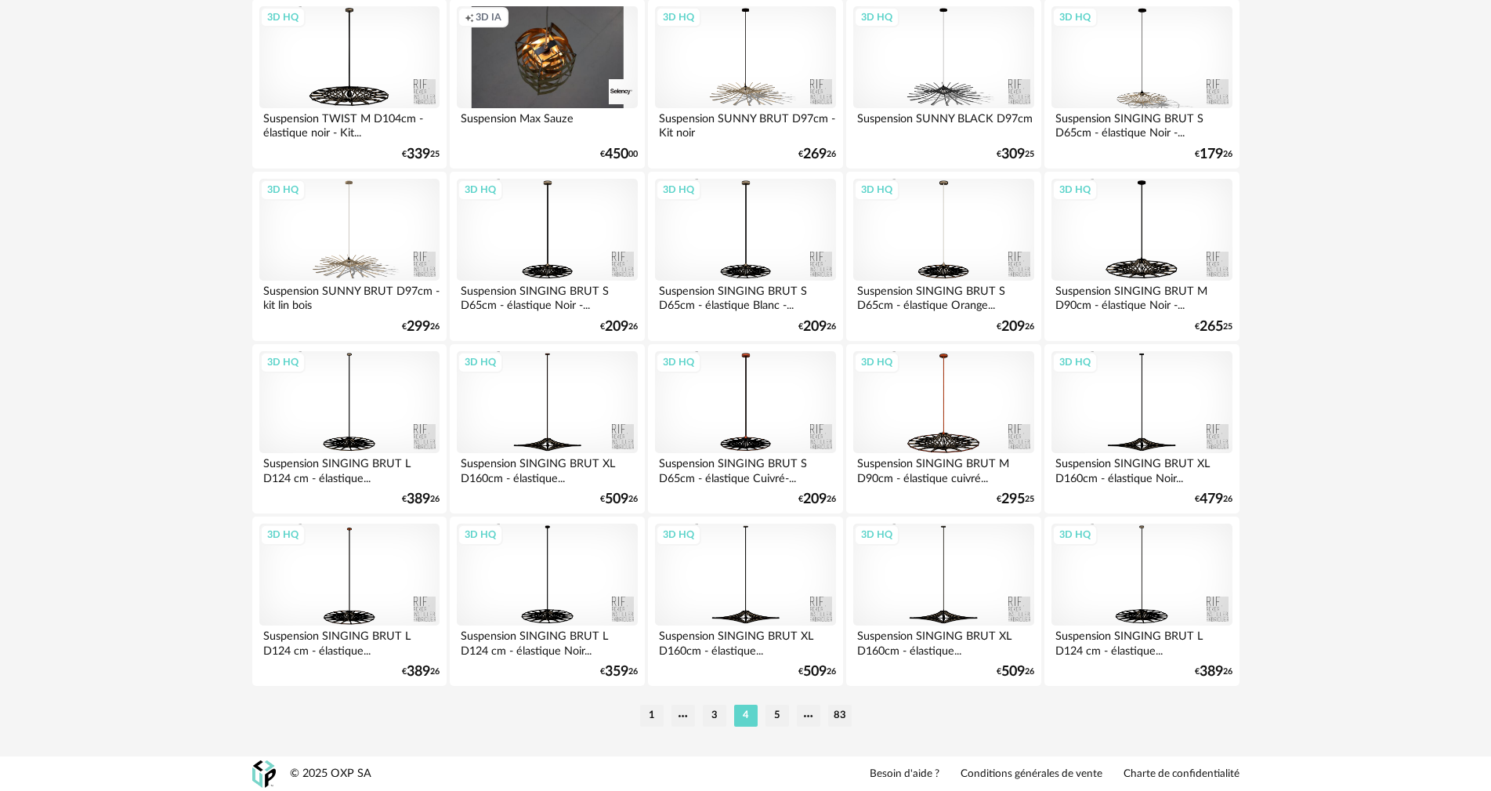
scroll to position [3075, 0]
click at [778, 719] on li "5" at bounding box center [778, 715] width 24 height 22
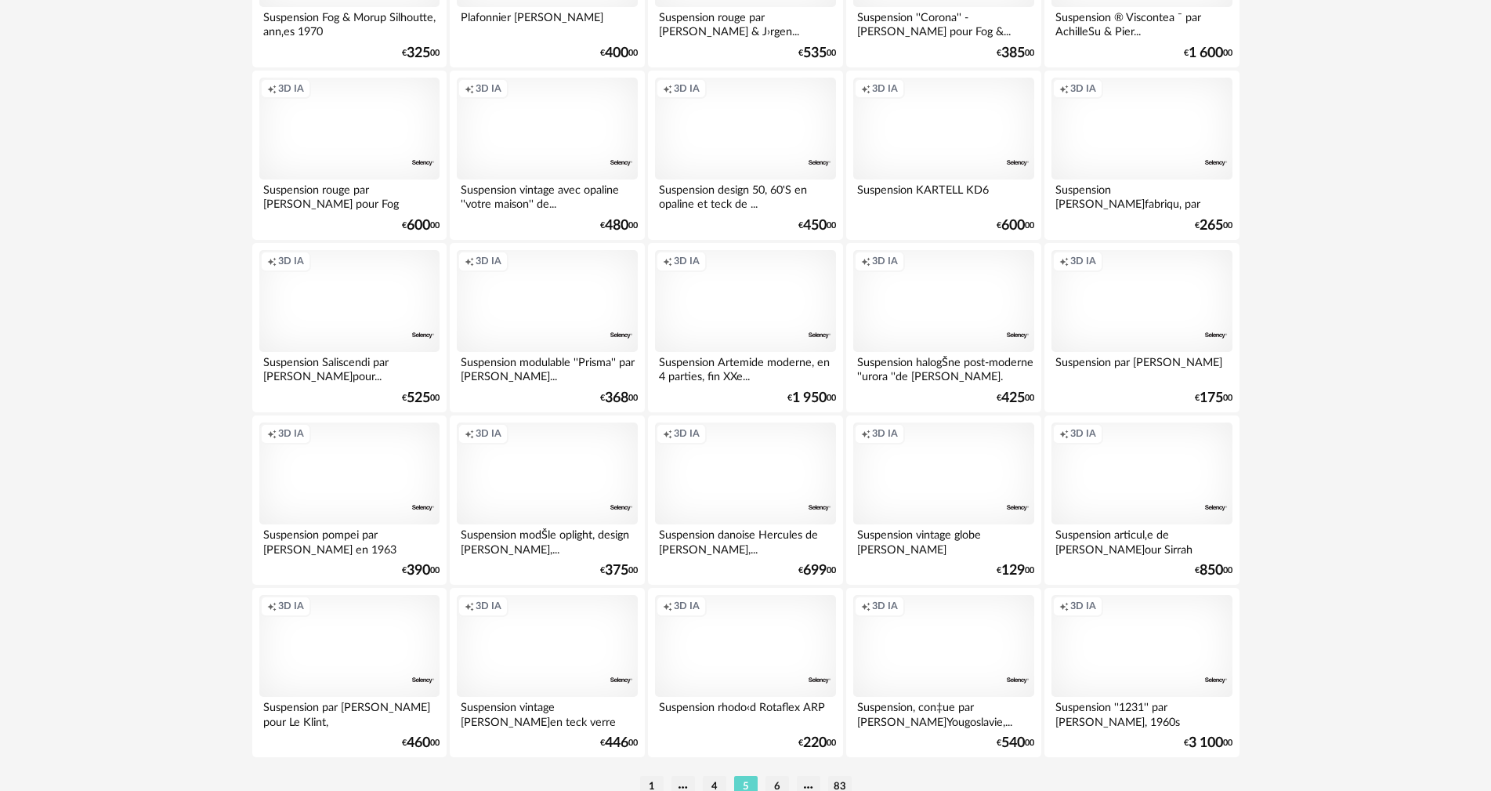
scroll to position [3075, 0]
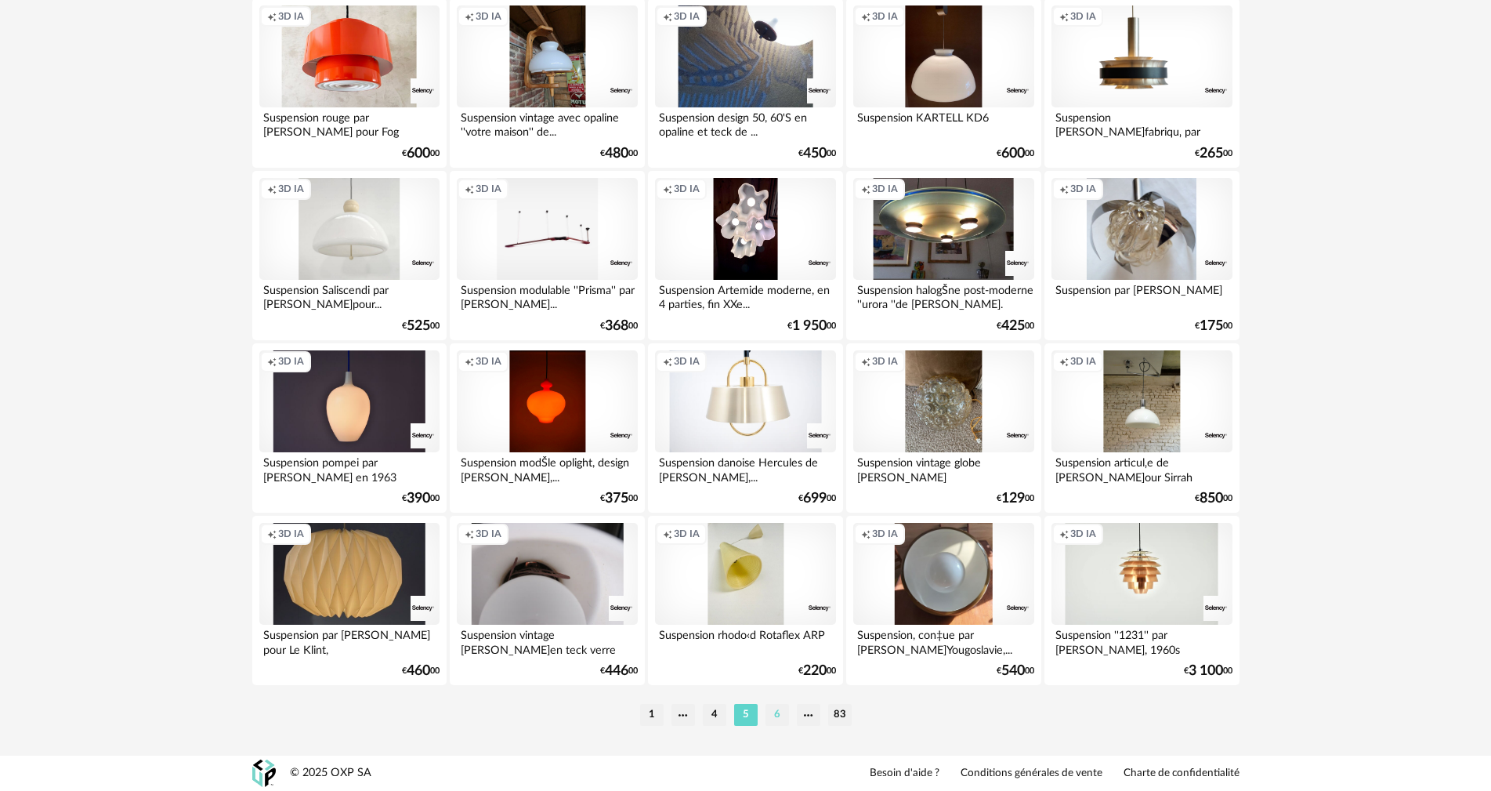
click at [776, 722] on li "6" at bounding box center [778, 715] width 24 height 22
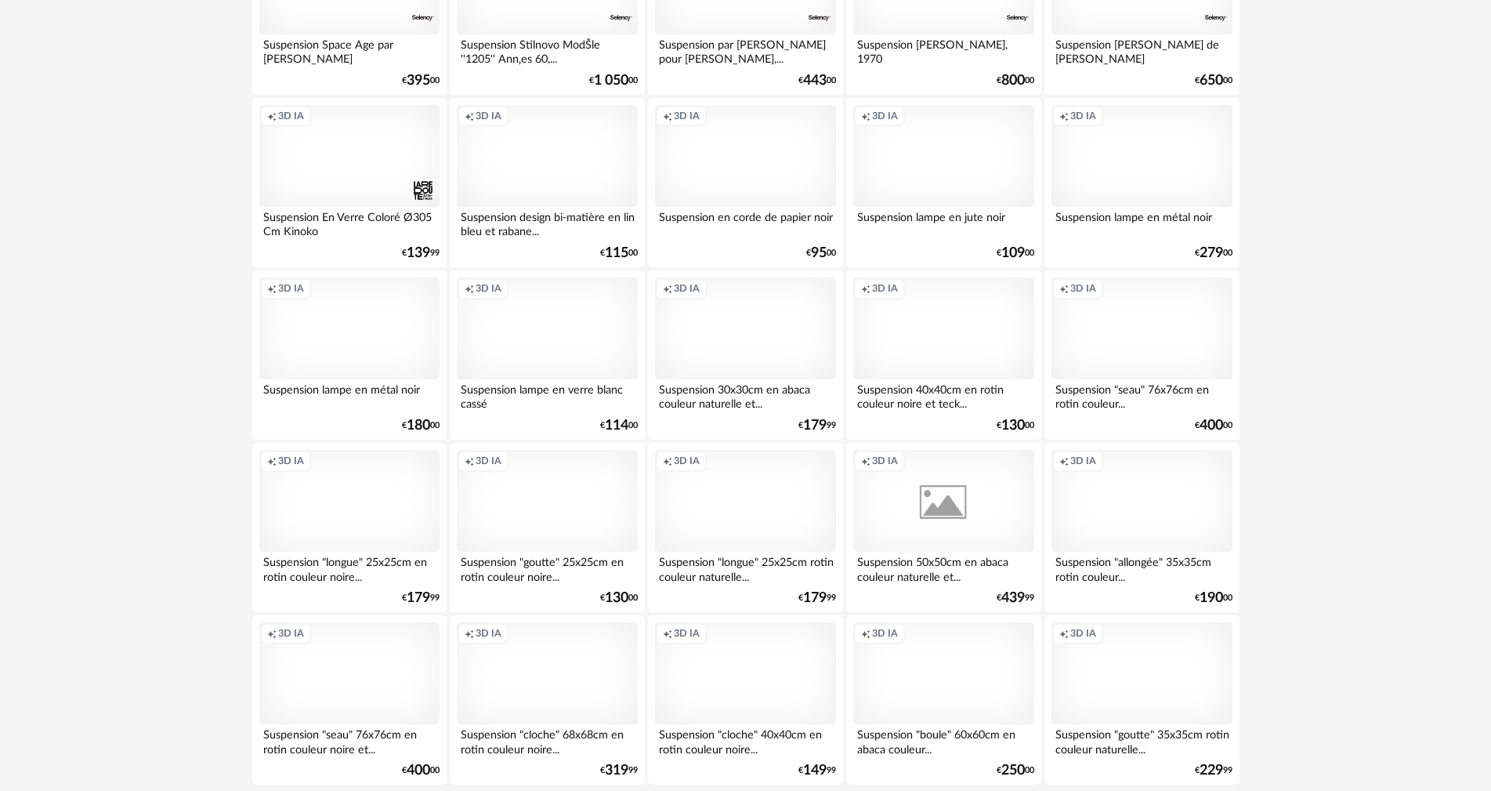
scroll to position [3056, 0]
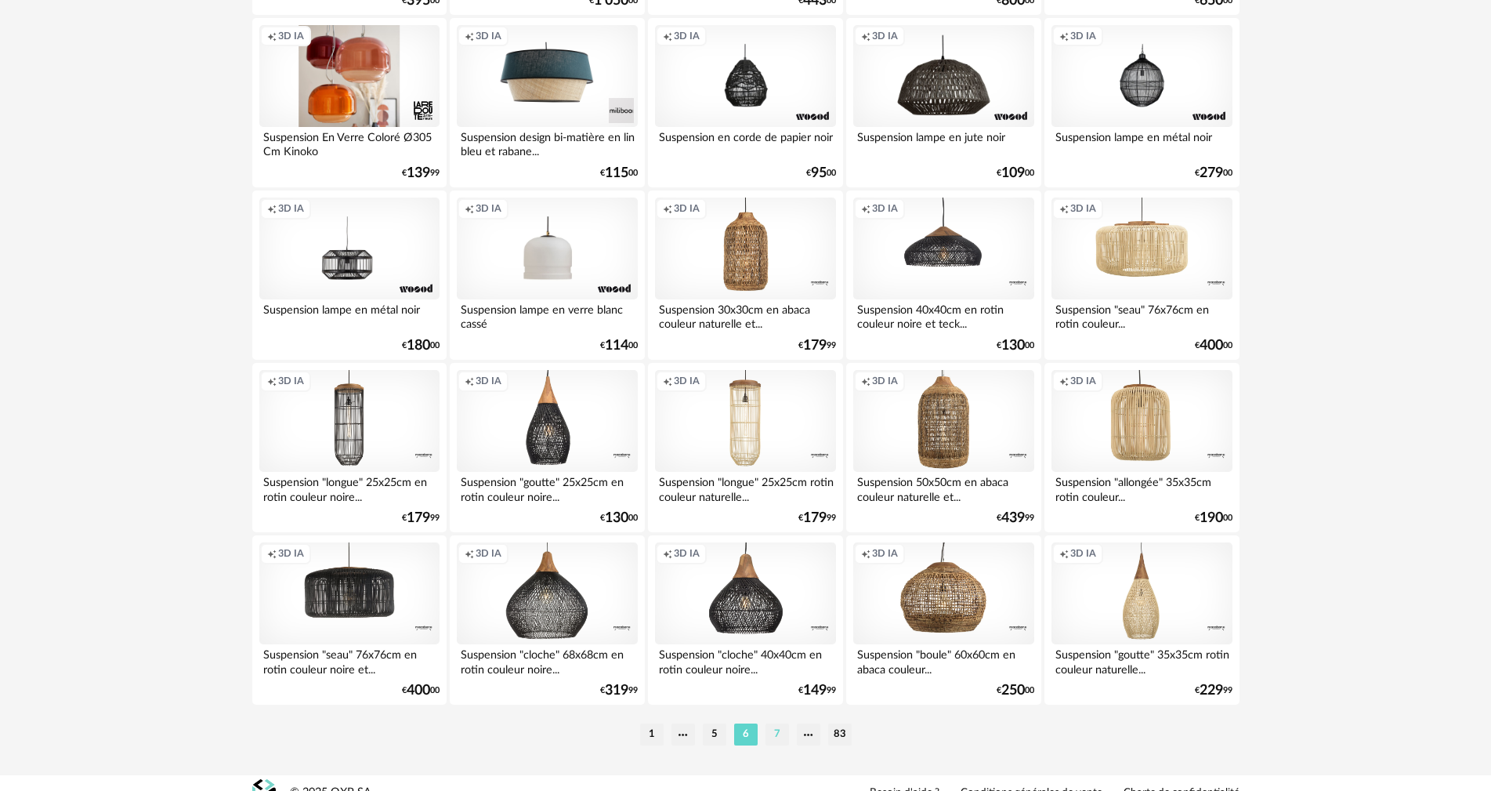
click at [779, 731] on li "7" at bounding box center [778, 734] width 24 height 22
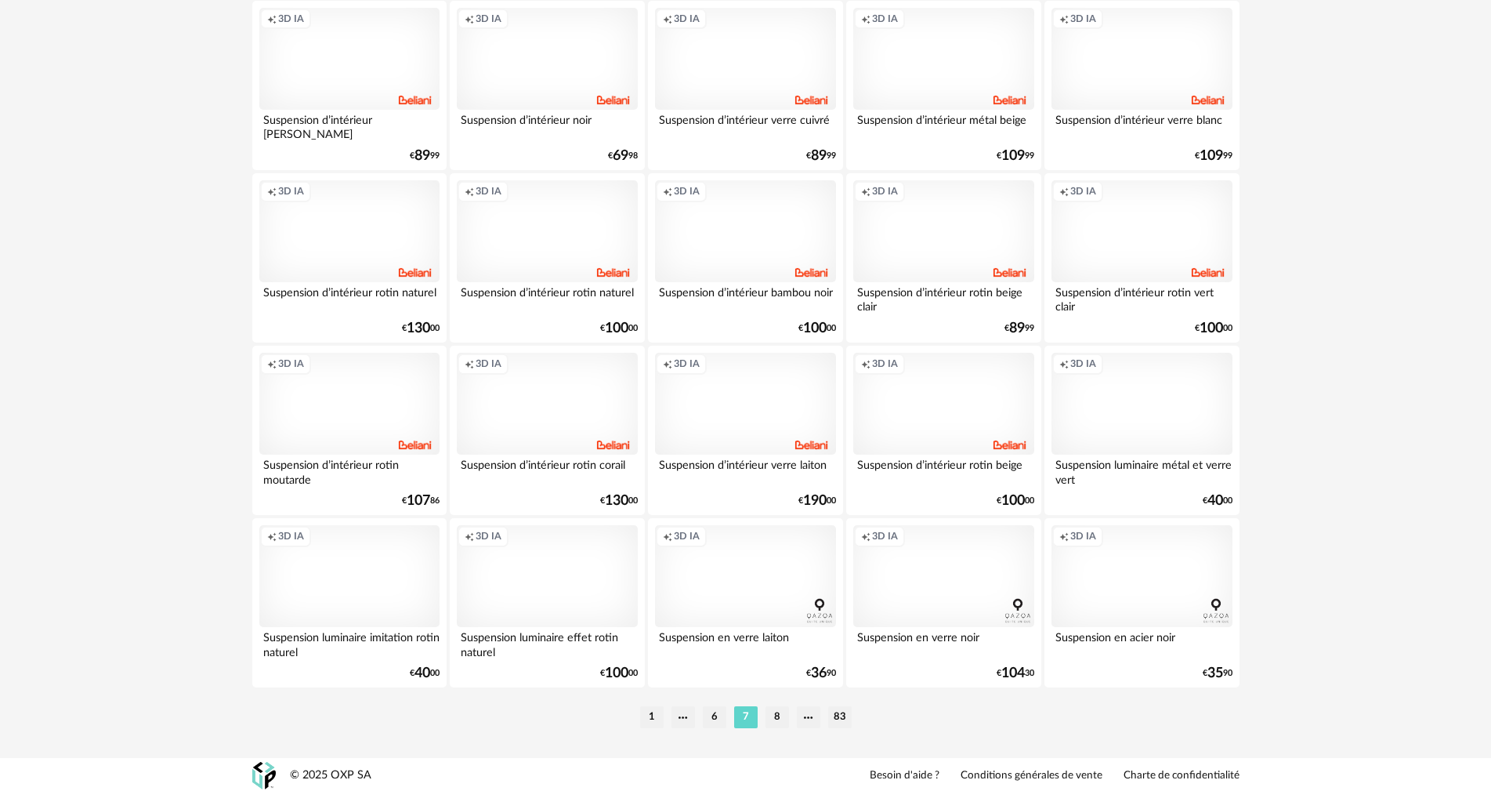
scroll to position [3075, 0]
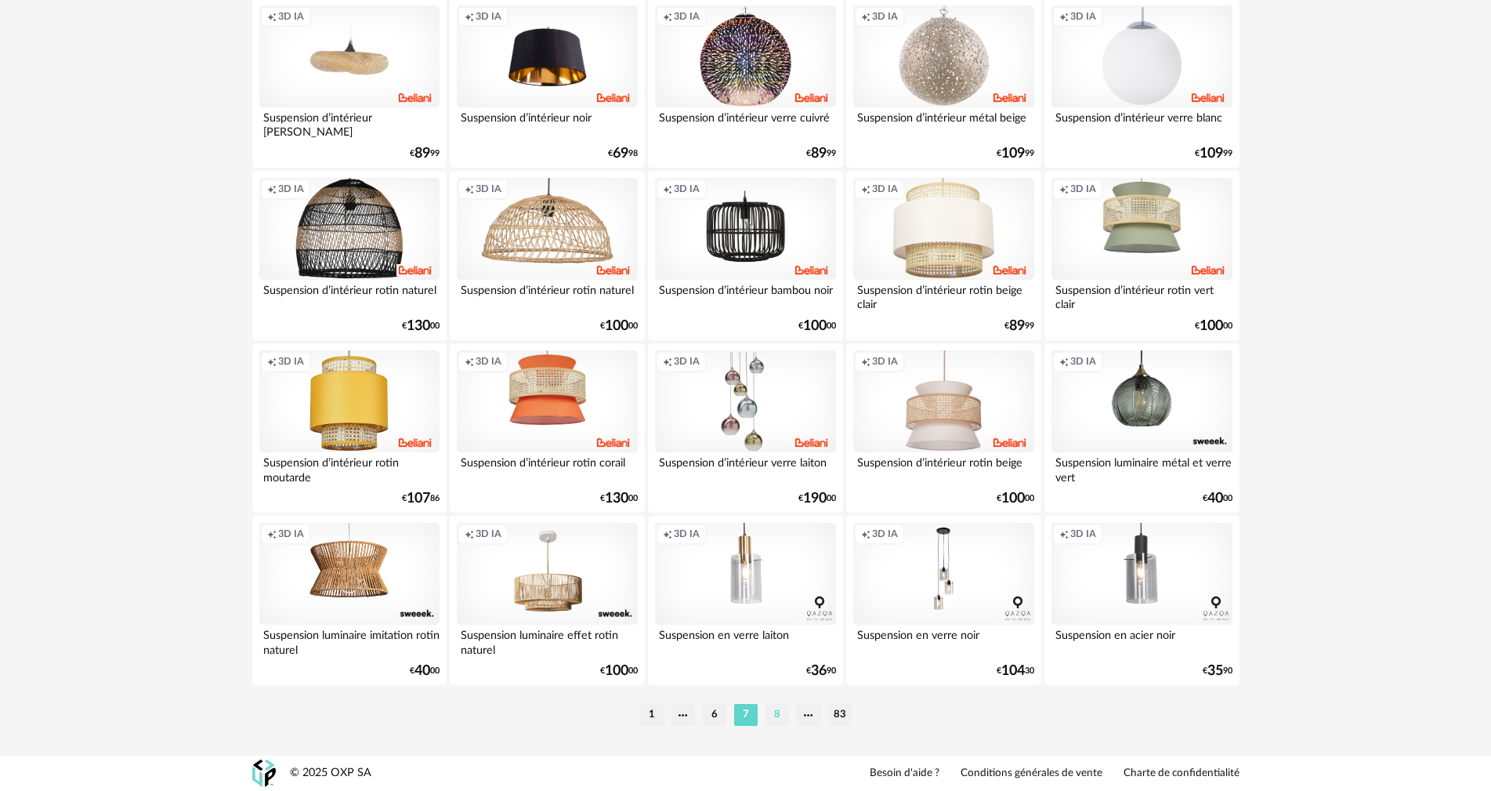
click at [769, 713] on li "8" at bounding box center [778, 715] width 24 height 22
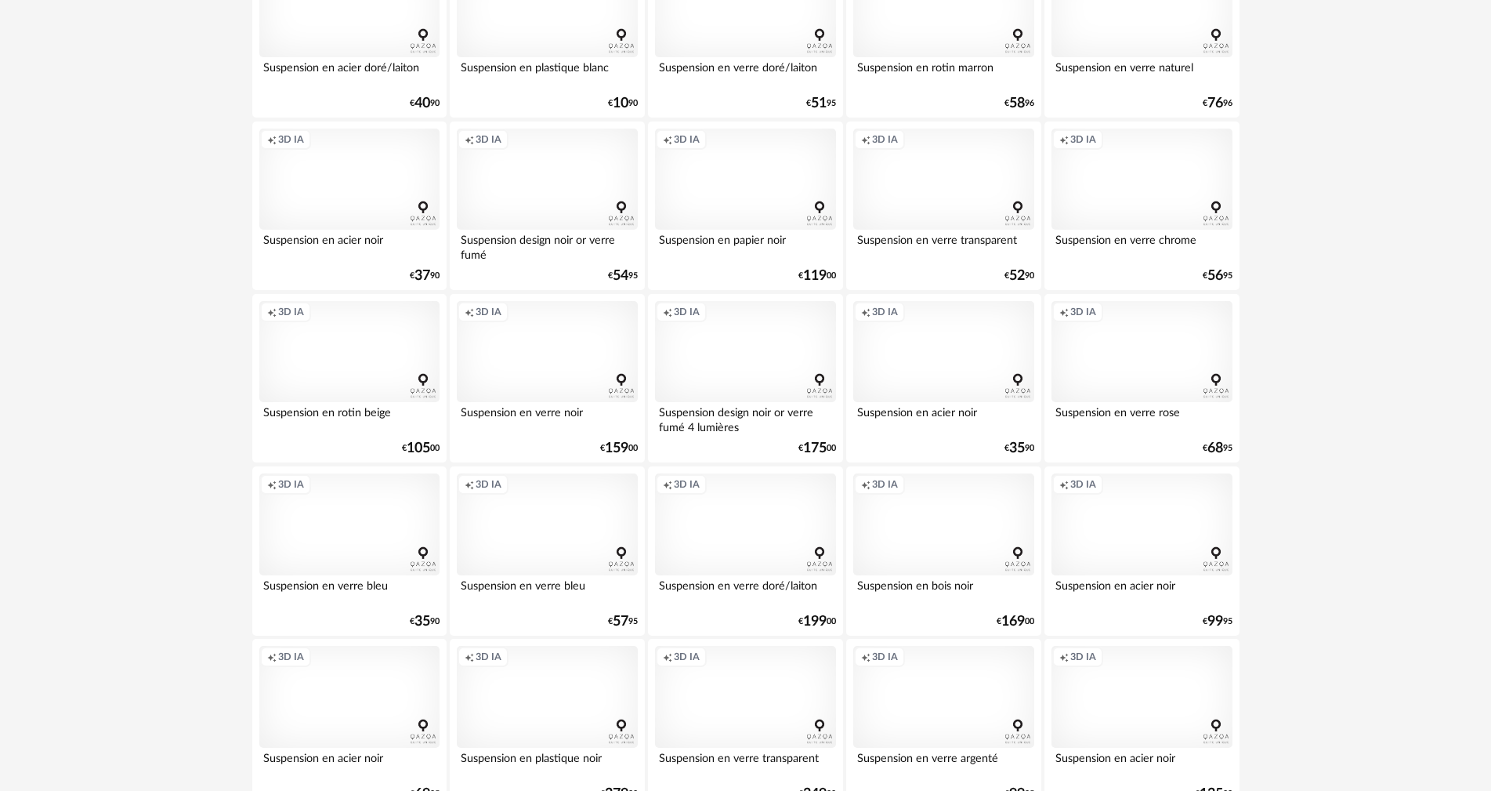
scroll to position [548, 0]
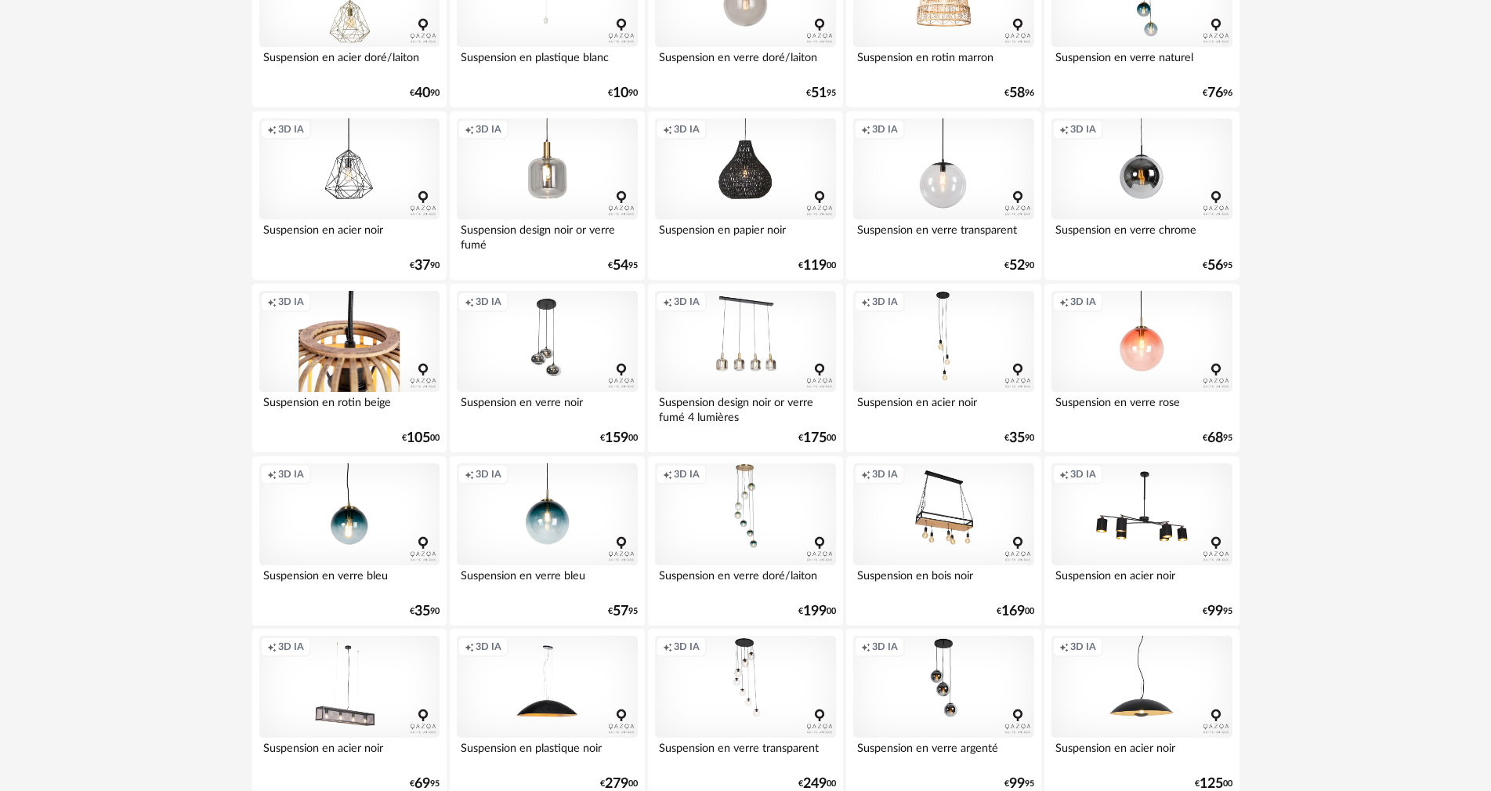
click at [322, 341] on div "Creation icon 3D IA" at bounding box center [349, 342] width 180 height 102
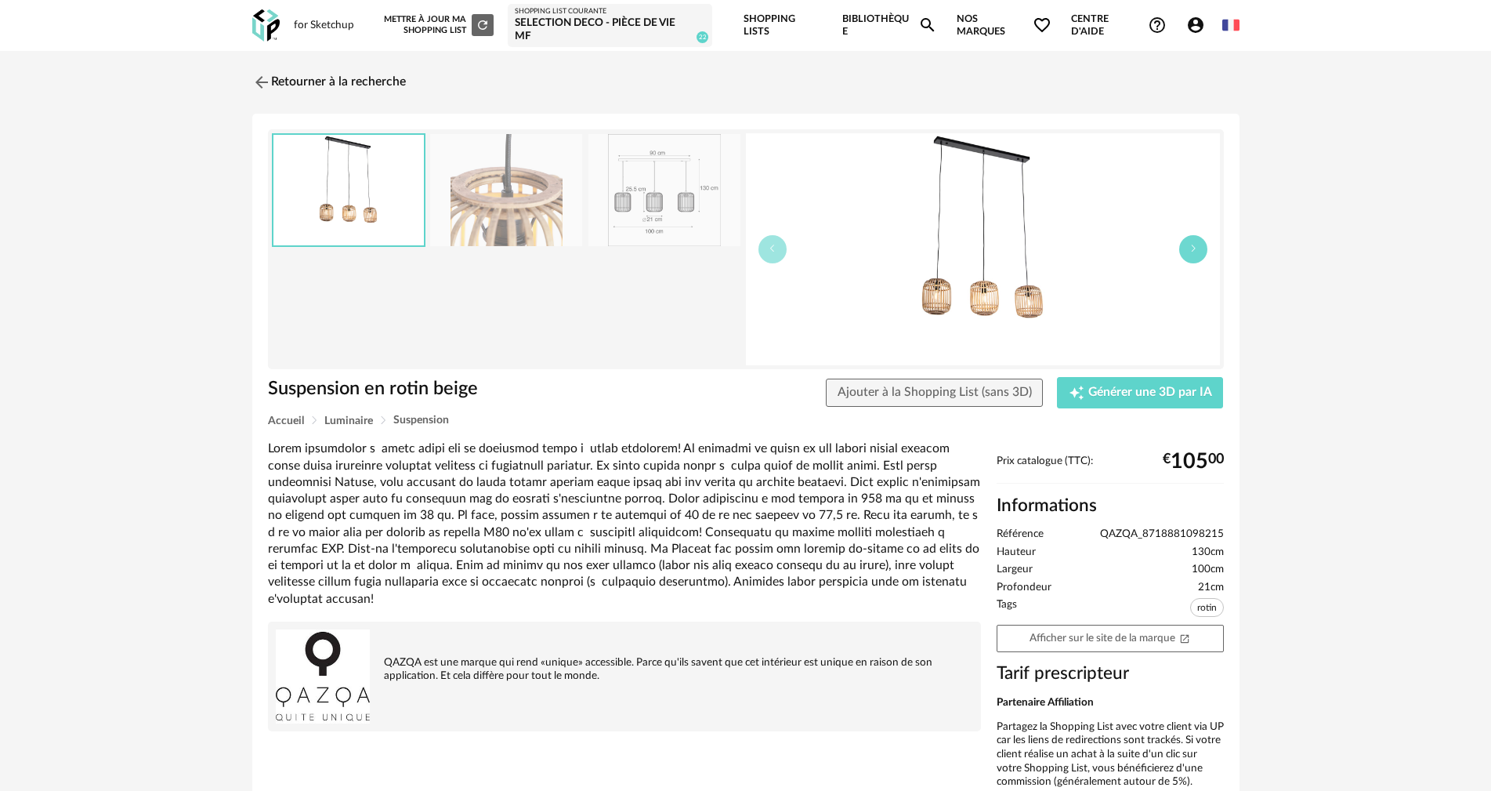
click at [1205, 252] on button "button" at bounding box center [1193, 249] width 28 height 28
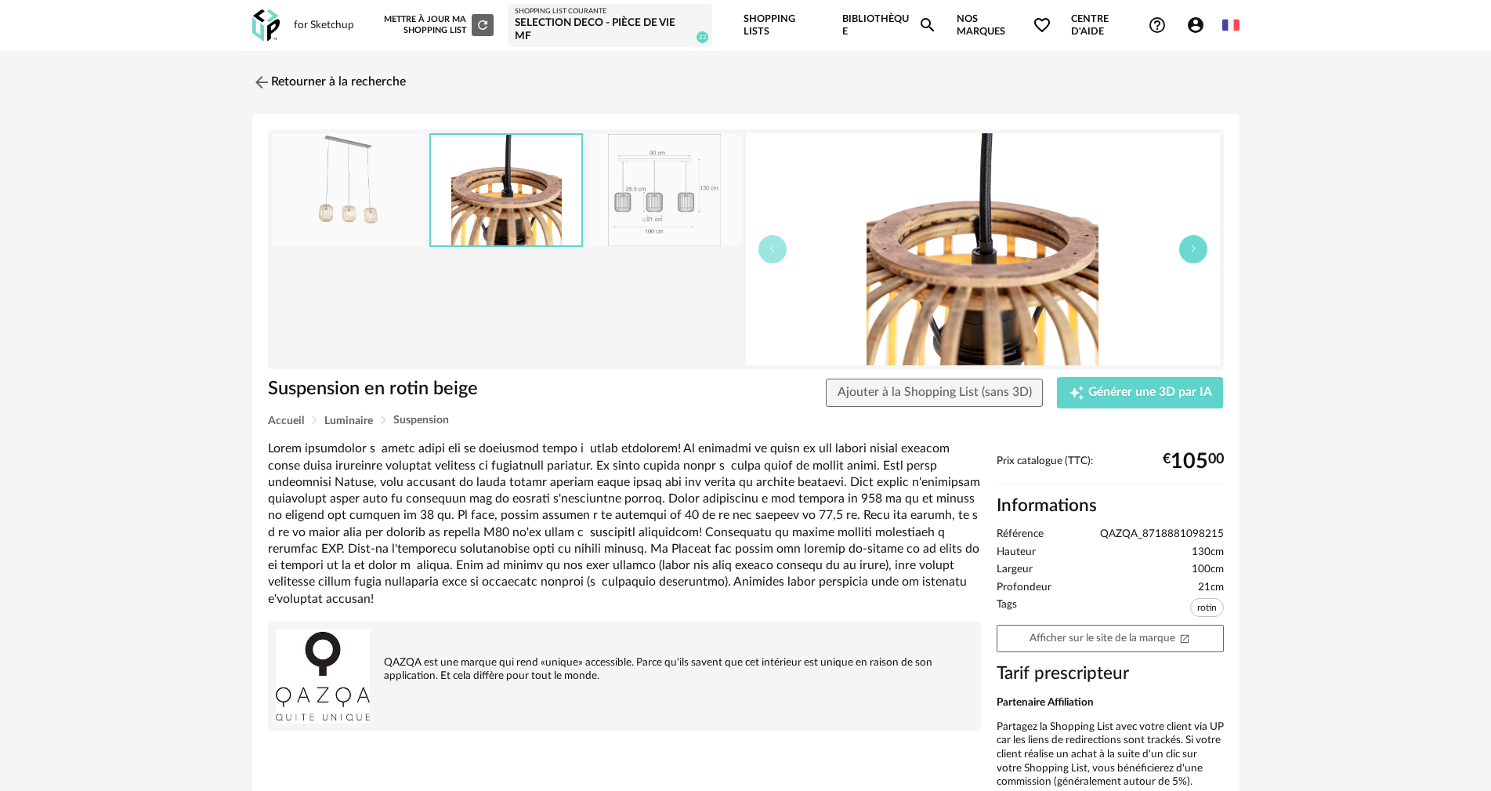
click at [1205, 252] on button "button" at bounding box center [1193, 249] width 28 height 28
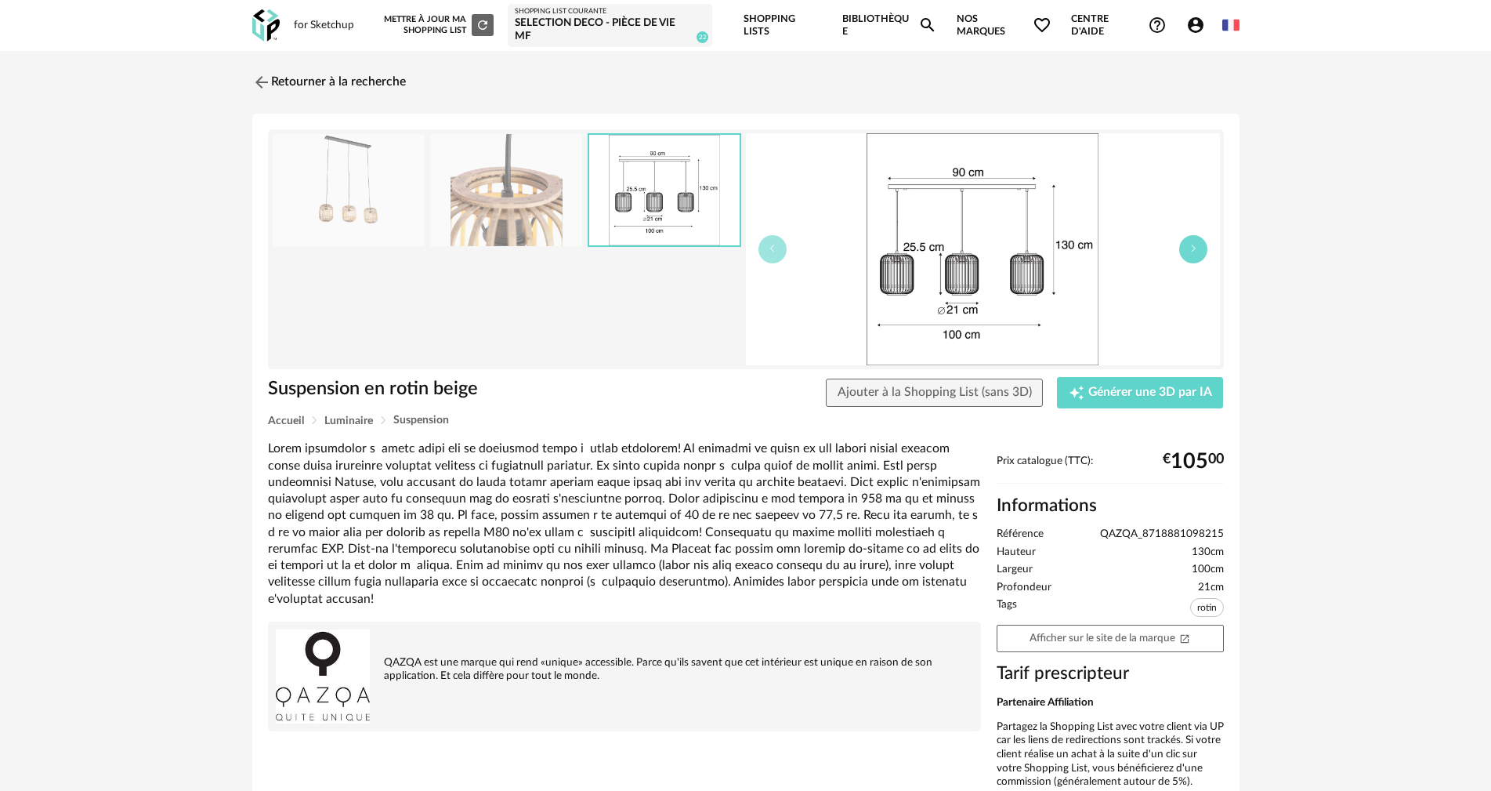
click at [1205, 252] on button "button" at bounding box center [1193, 249] width 28 height 28
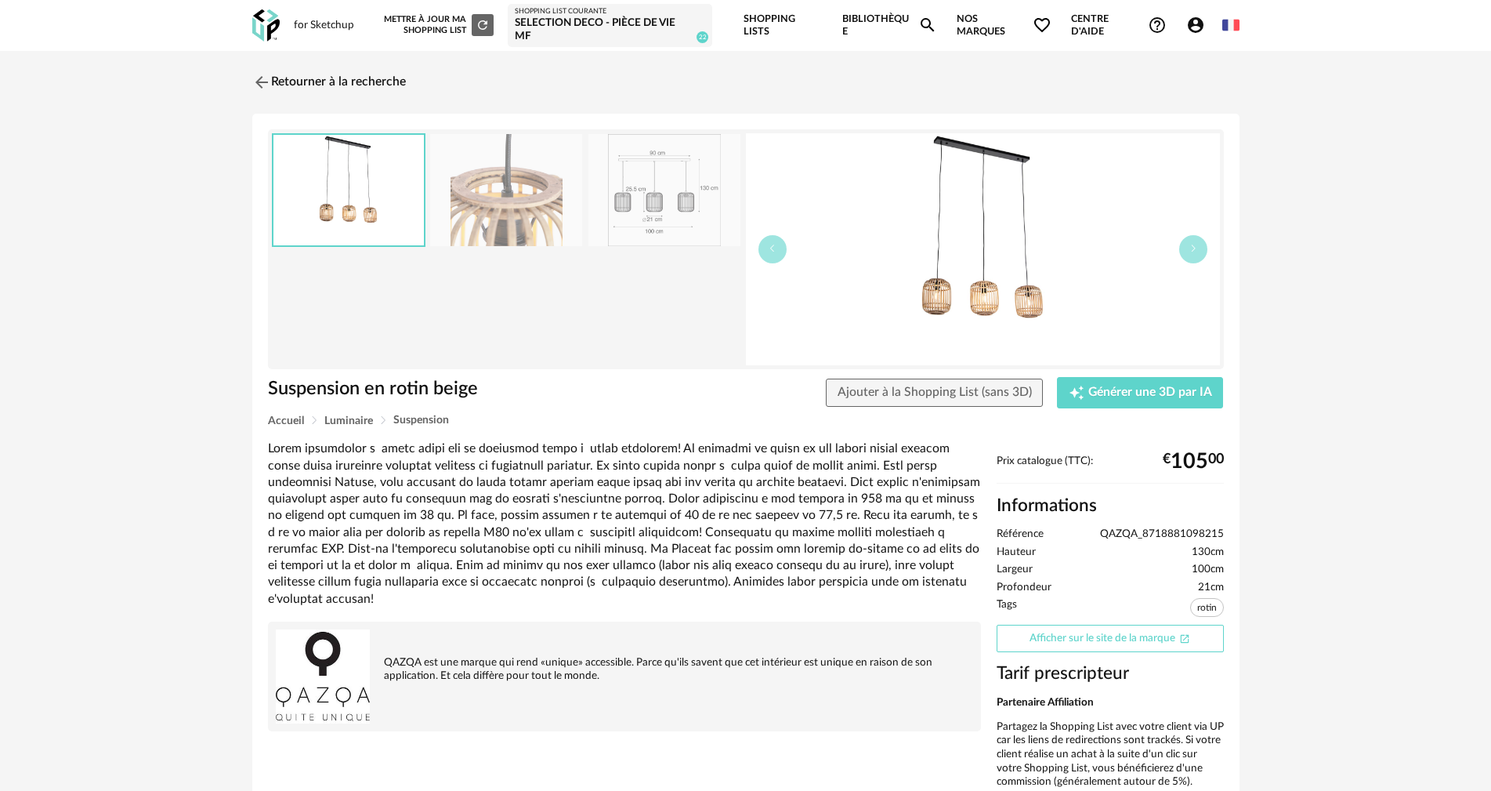
click at [1119, 648] on link "Afficher sur le site de la marque Open In New icon" at bounding box center [1110, 637] width 227 height 27
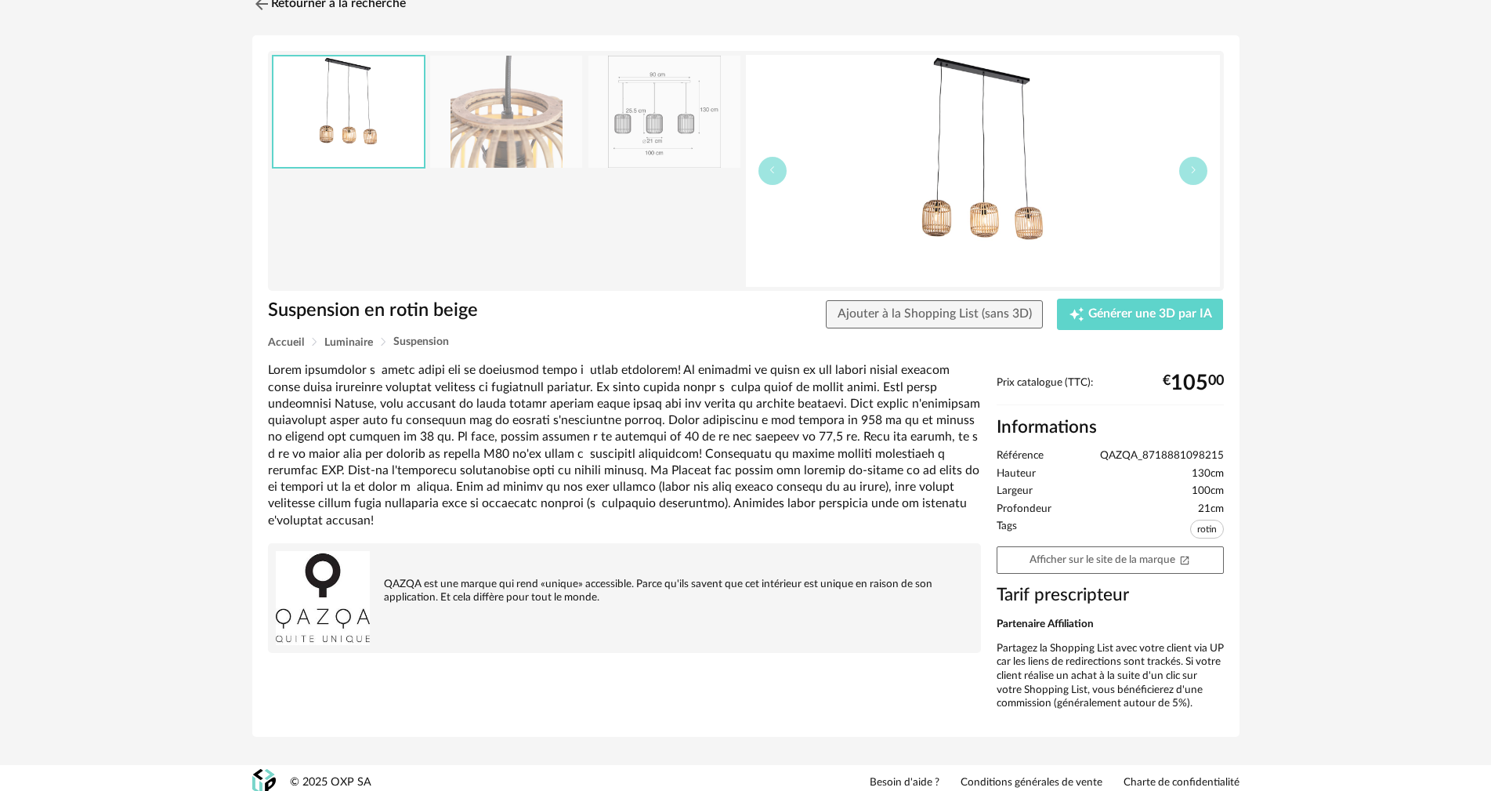
scroll to position [88, 0]
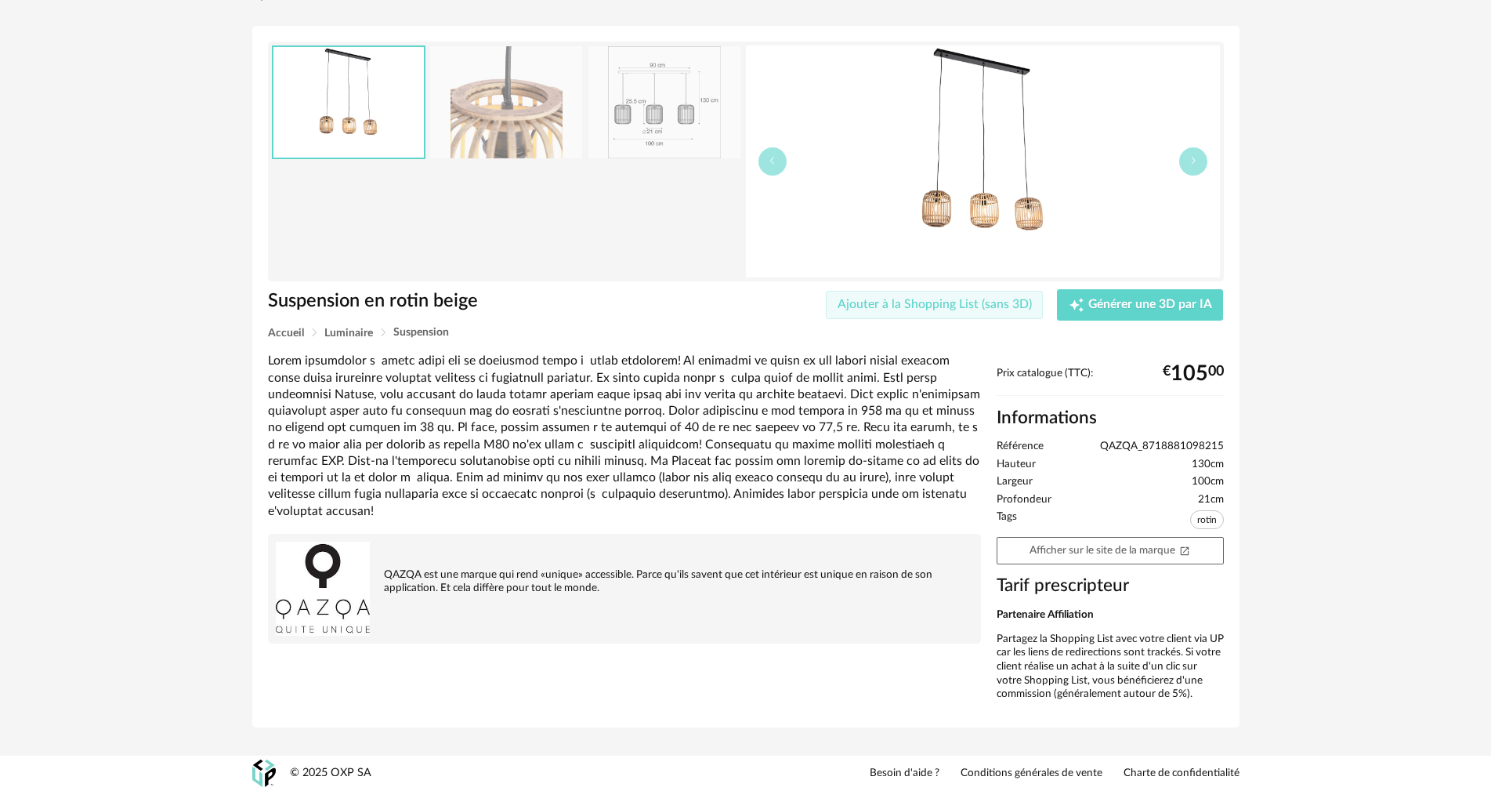
click at [975, 312] on button "Ajouter à la Shopping List (sans 3D)" at bounding box center [935, 305] width 218 height 28
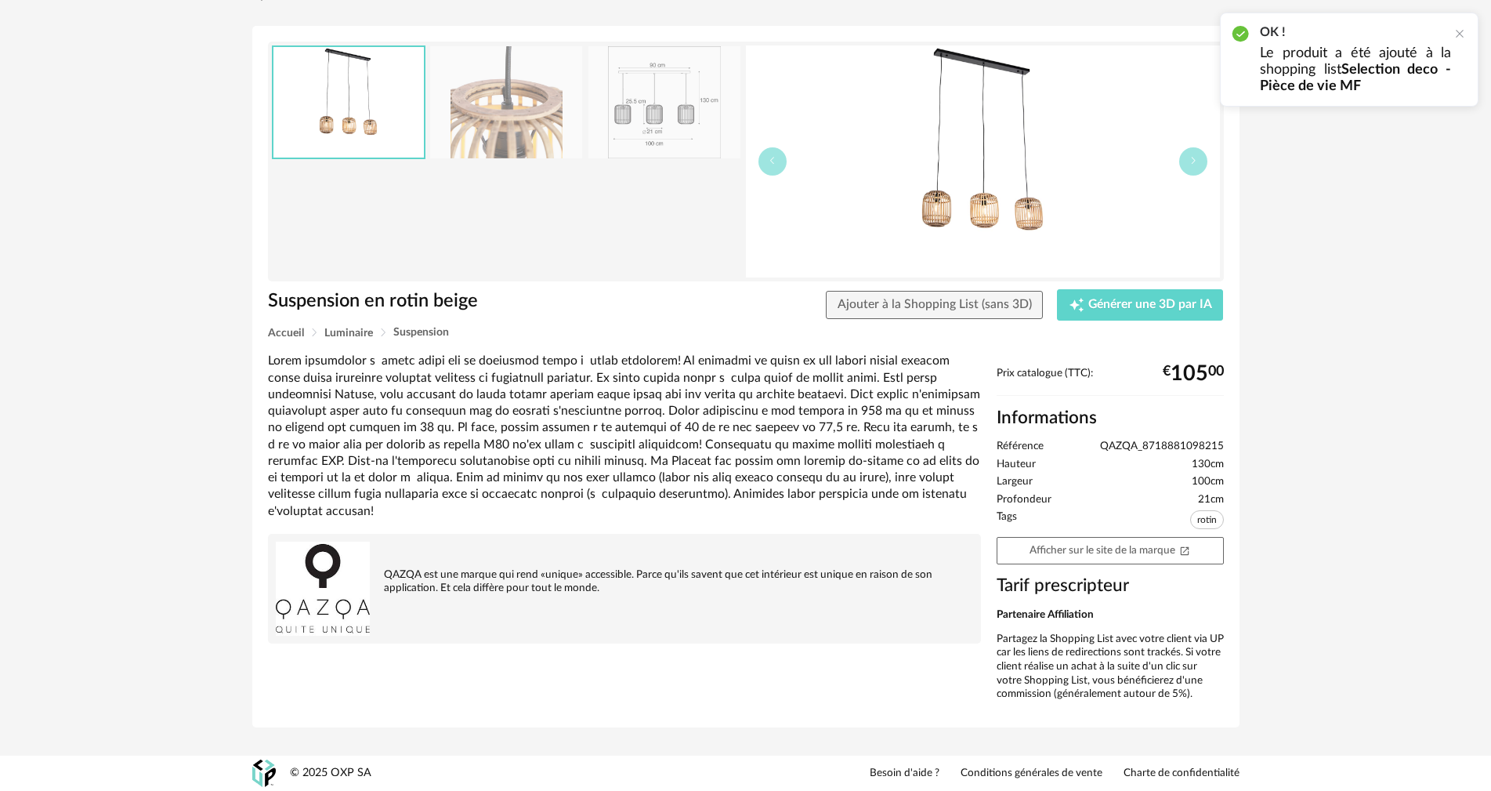
click at [653, 233] on div at bounding box center [507, 161] width 470 height 232
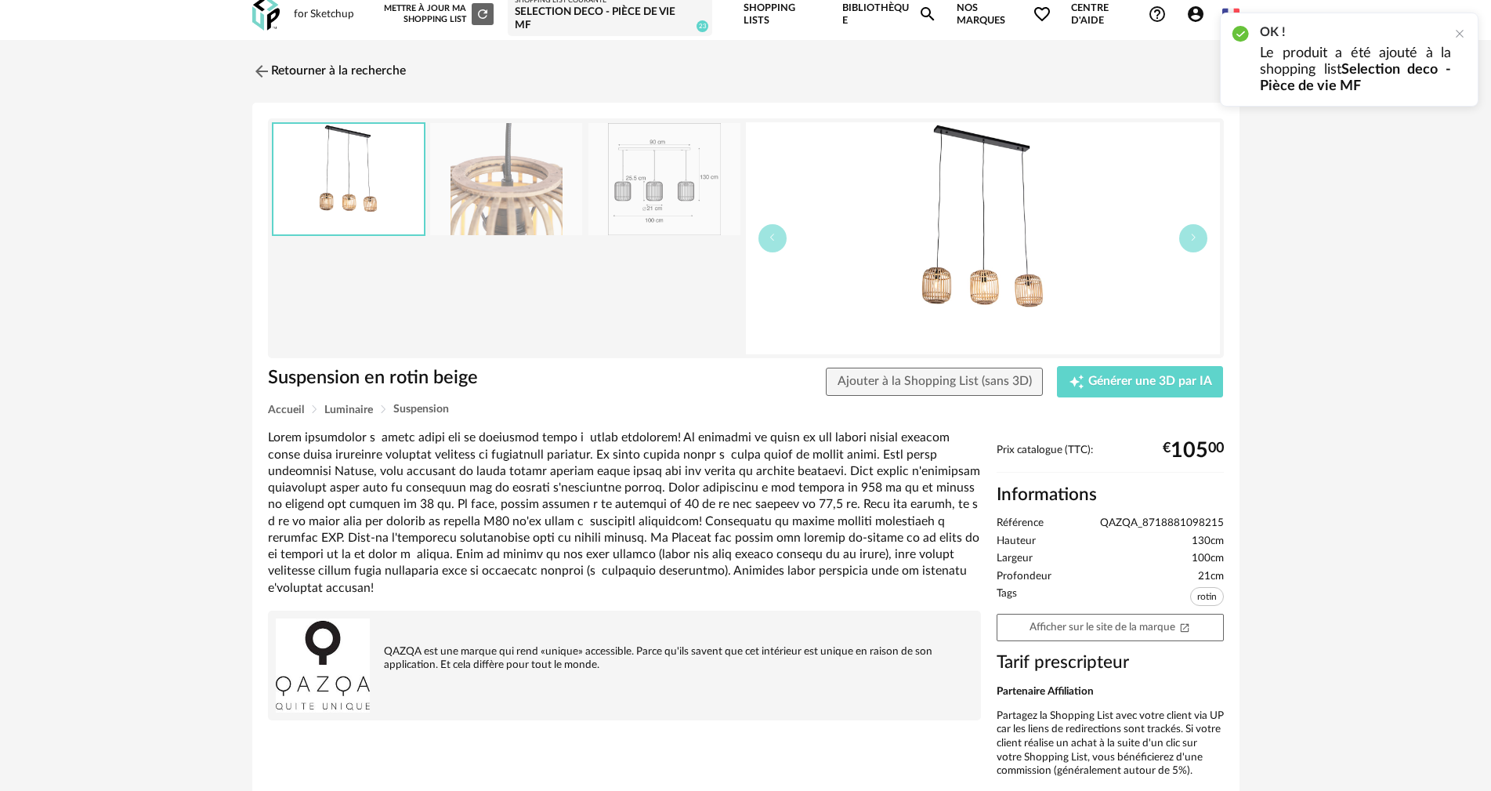
scroll to position [0, 0]
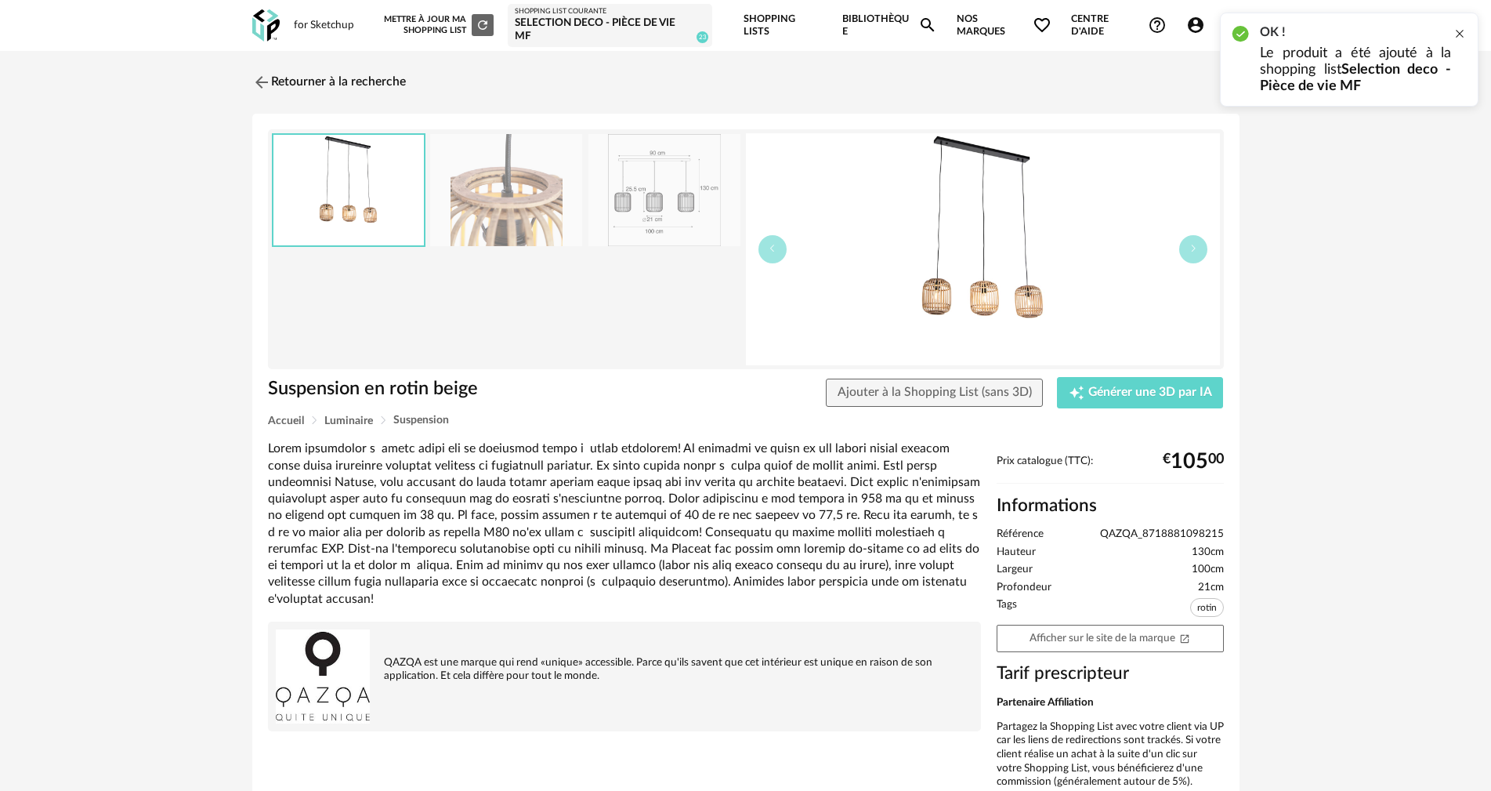
click at [1459, 37] on div at bounding box center [1459, 33] width 13 height 13
click at [279, 83] on link "Retourner à la recherche" at bounding box center [325, 82] width 154 height 34
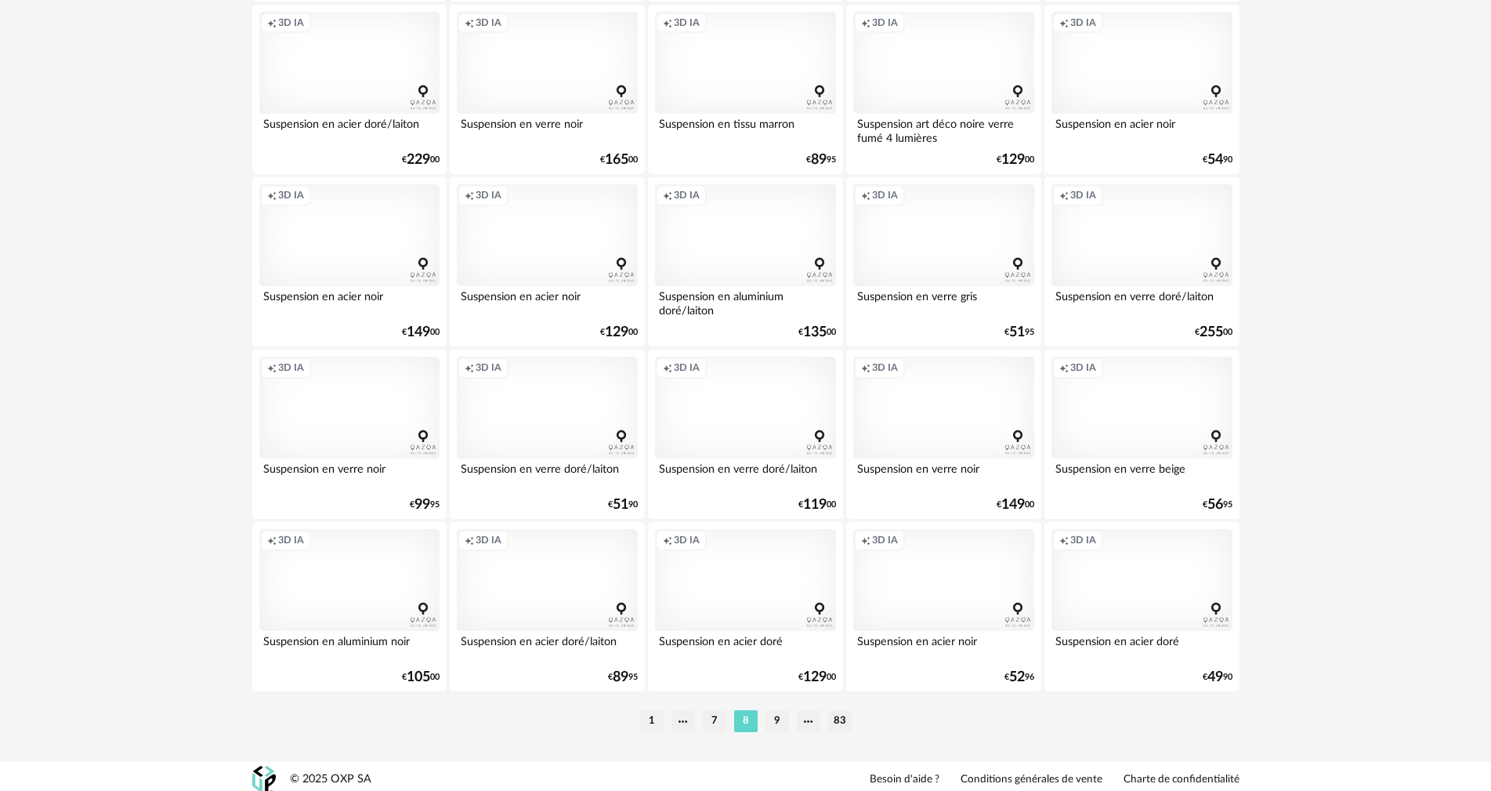
scroll to position [3075, 0]
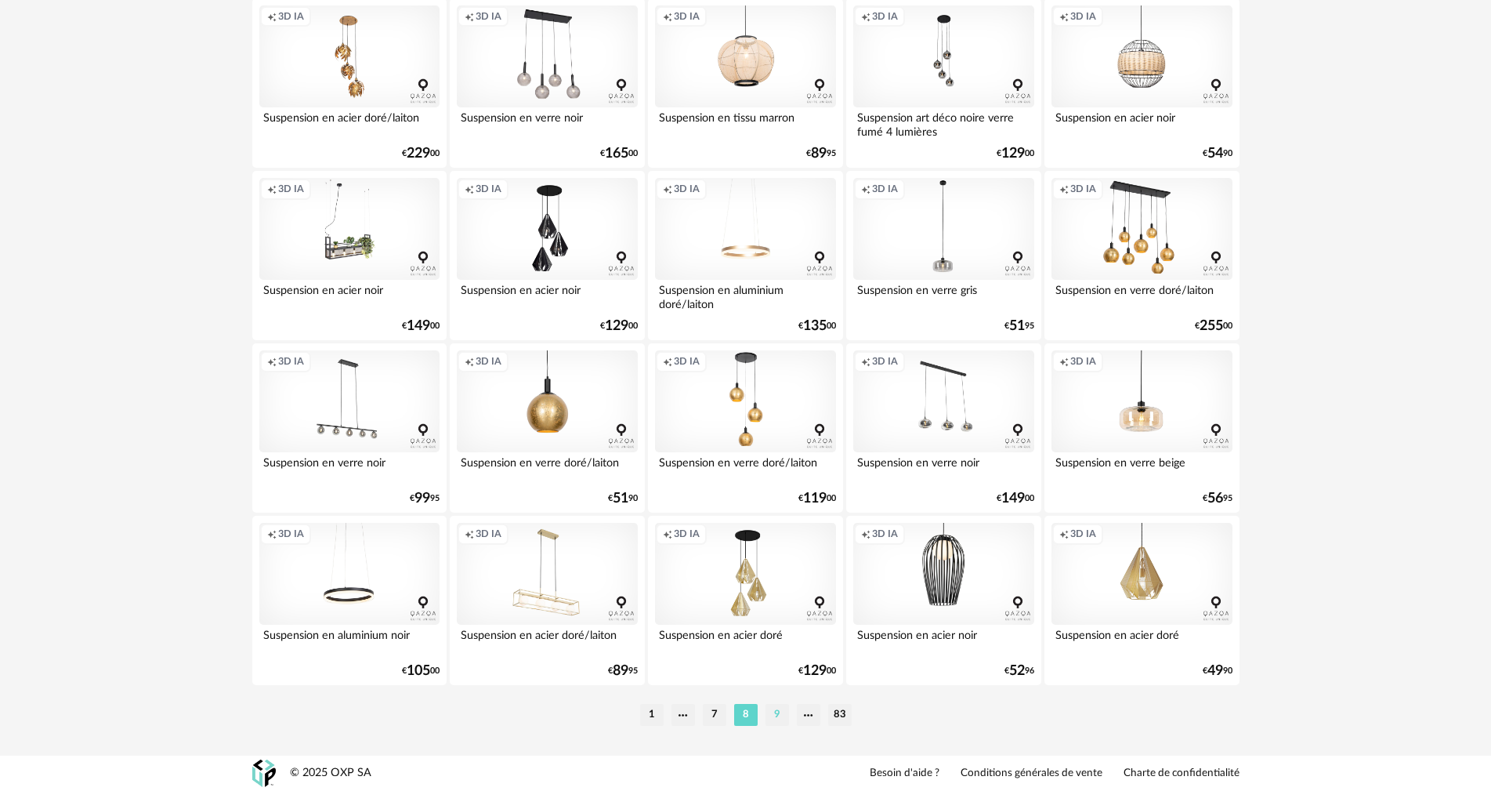
click at [783, 715] on li "9" at bounding box center [778, 715] width 24 height 22
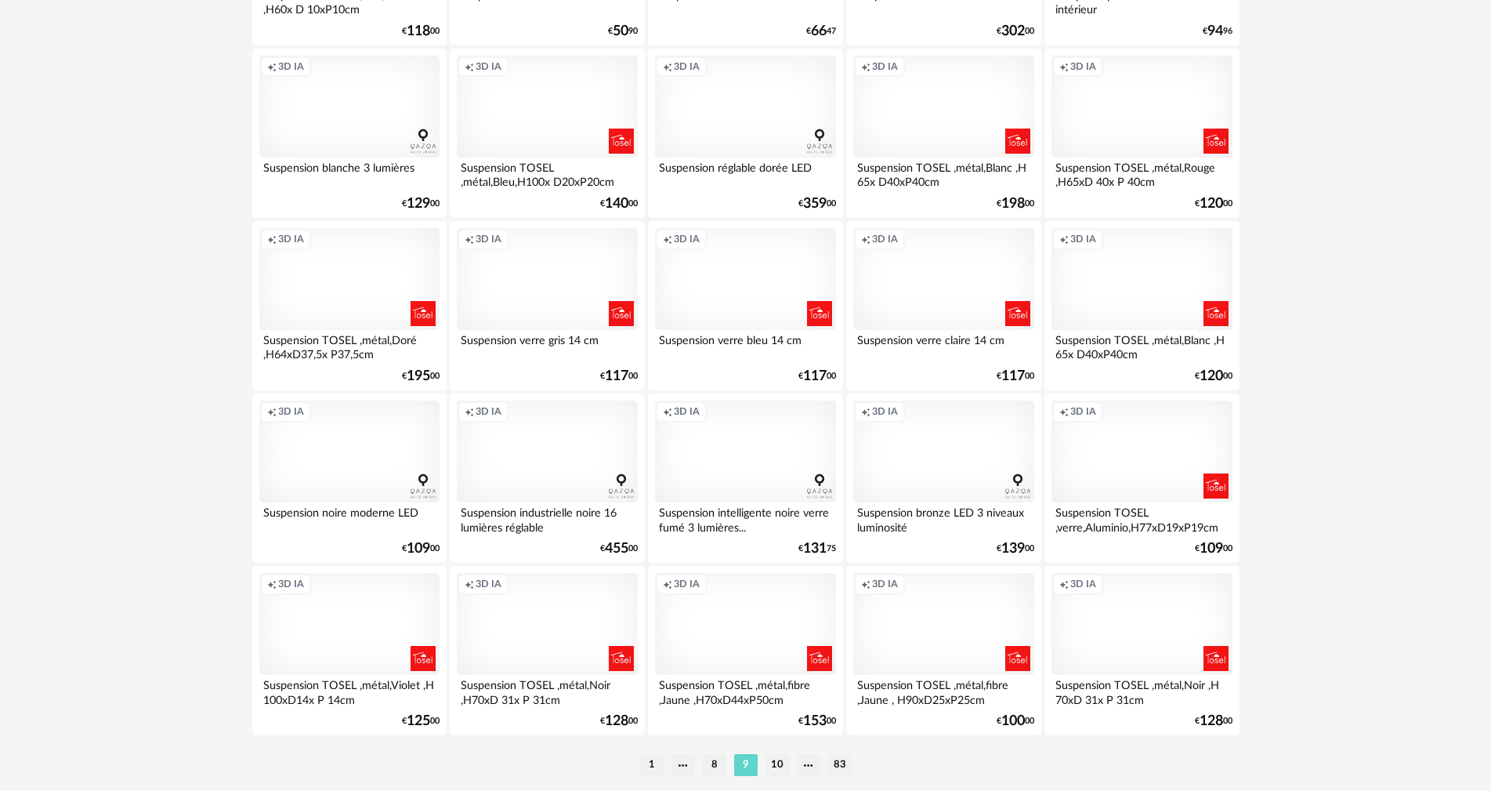
scroll to position [3056, 0]
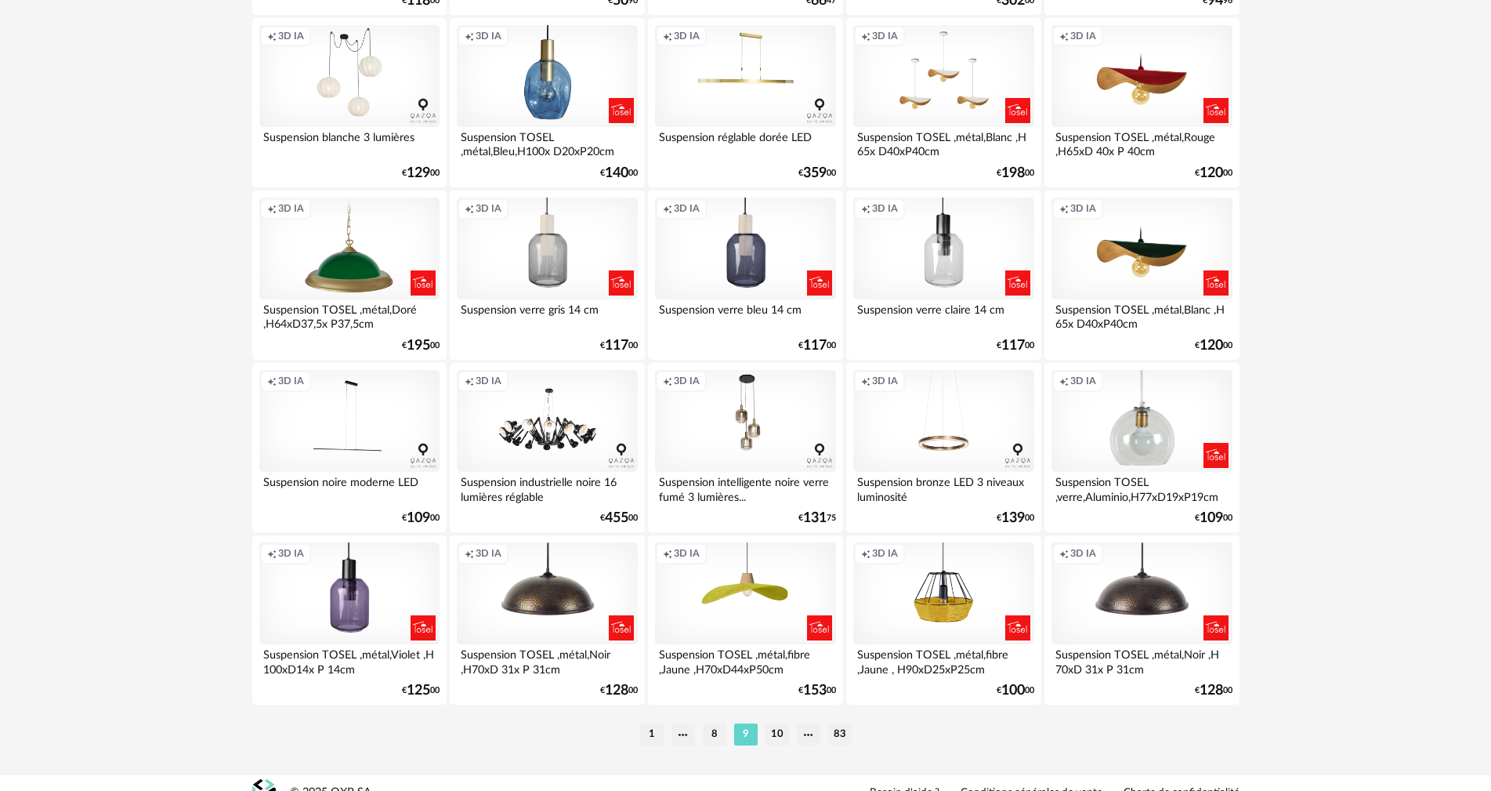
click at [777, 730] on li "10" at bounding box center [778, 734] width 24 height 22
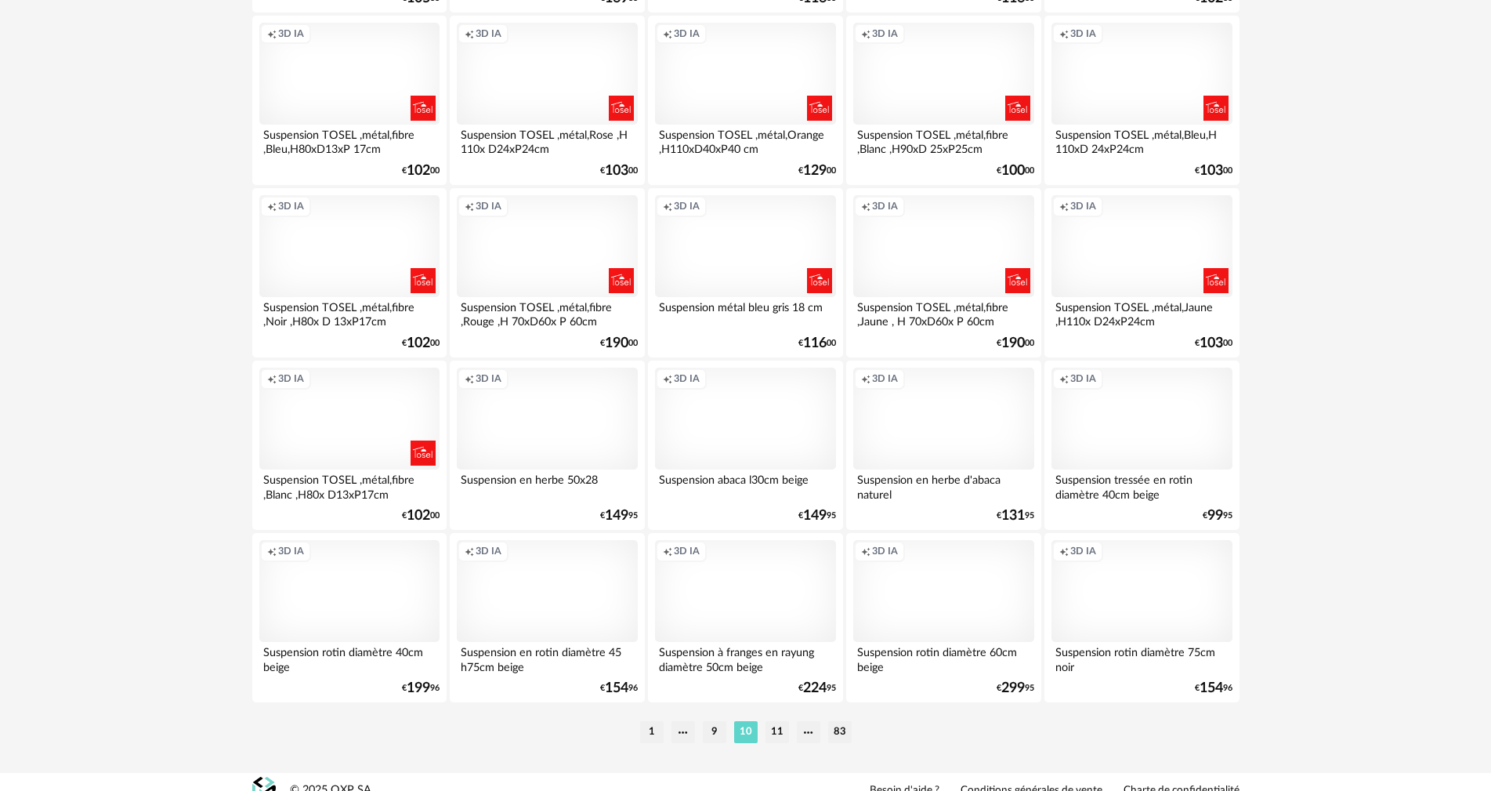
scroll to position [3075, 0]
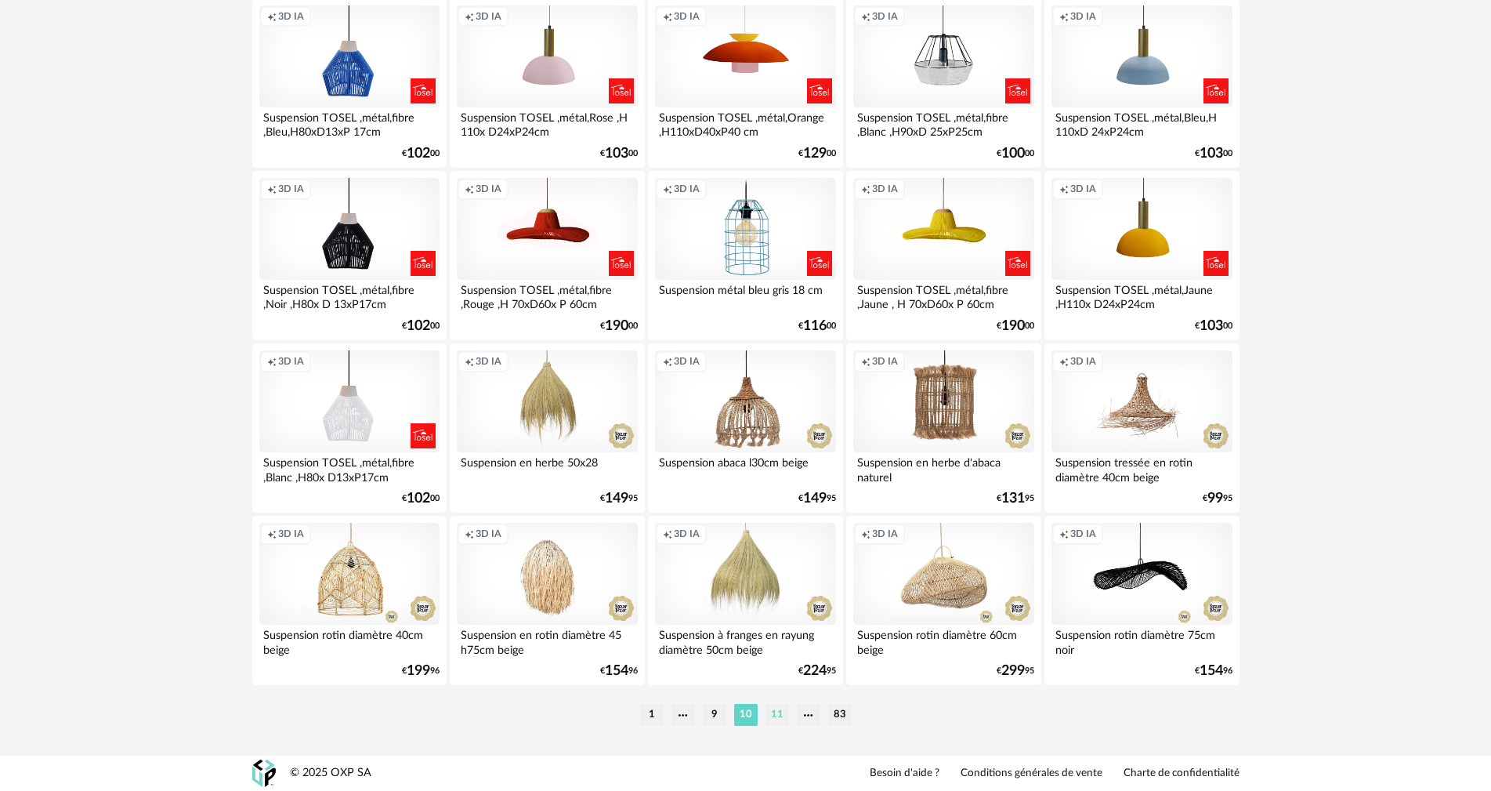
click at [780, 711] on li "11" at bounding box center [778, 715] width 24 height 22
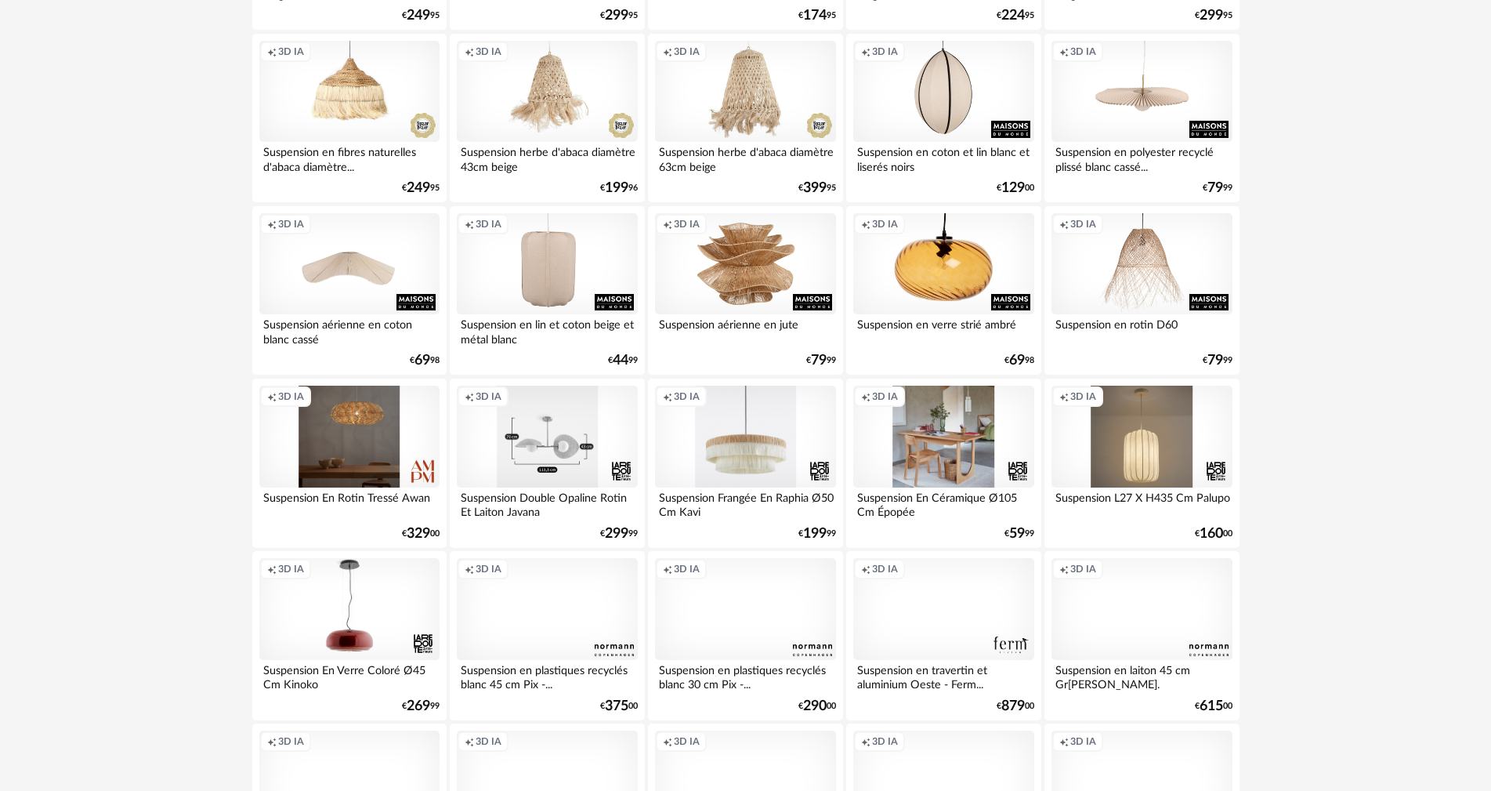
scroll to position [627, 0]
click at [538, 460] on div "Creation icon 3D IA" at bounding box center [547, 436] width 180 height 102
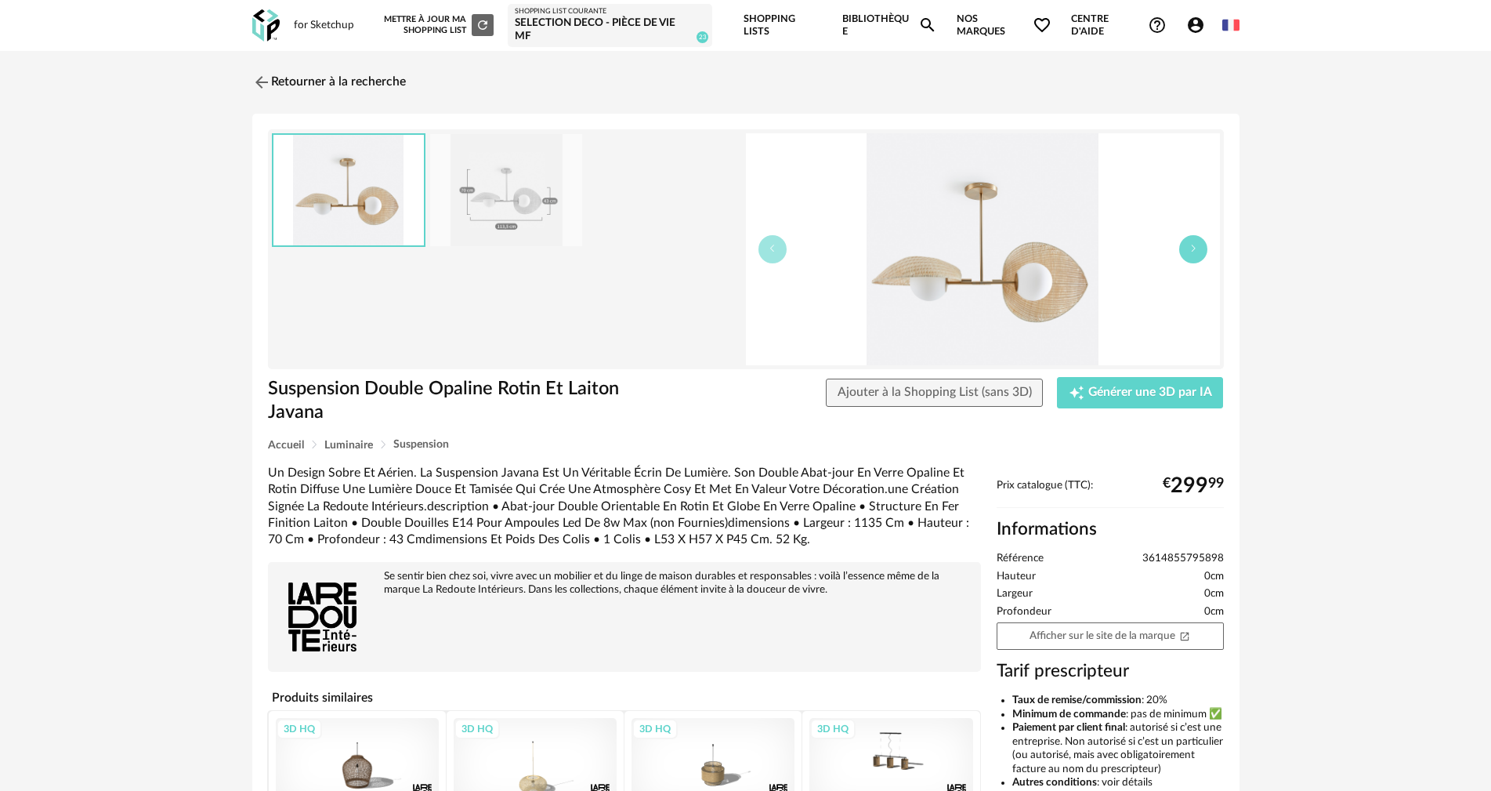
click at [1200, 242] on button "button" at bounding box center [1193, 249] width 28 height 28
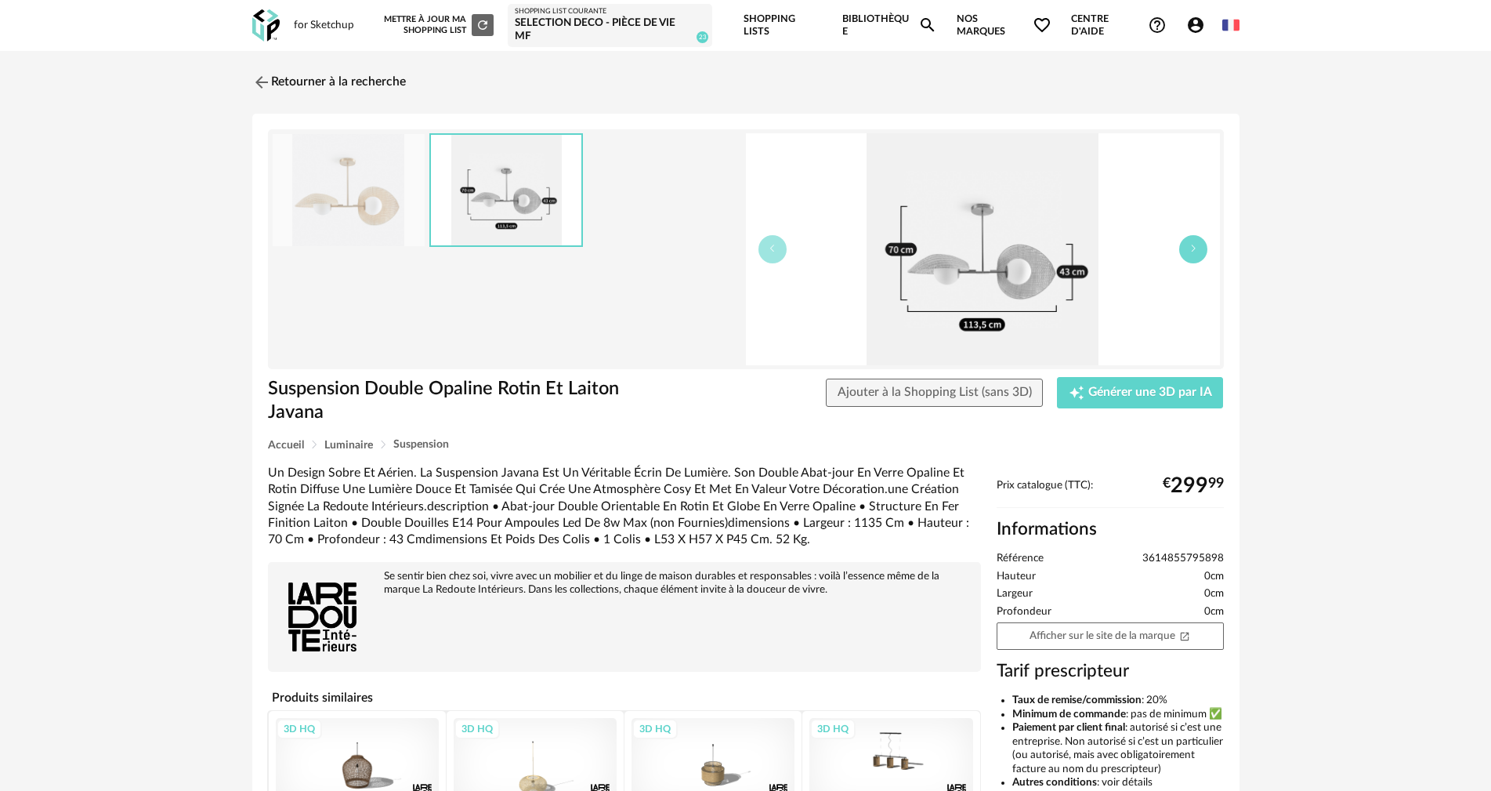
click at [1200, 242] on button "button" at bounding box center [1193, 249] width 28 height 28
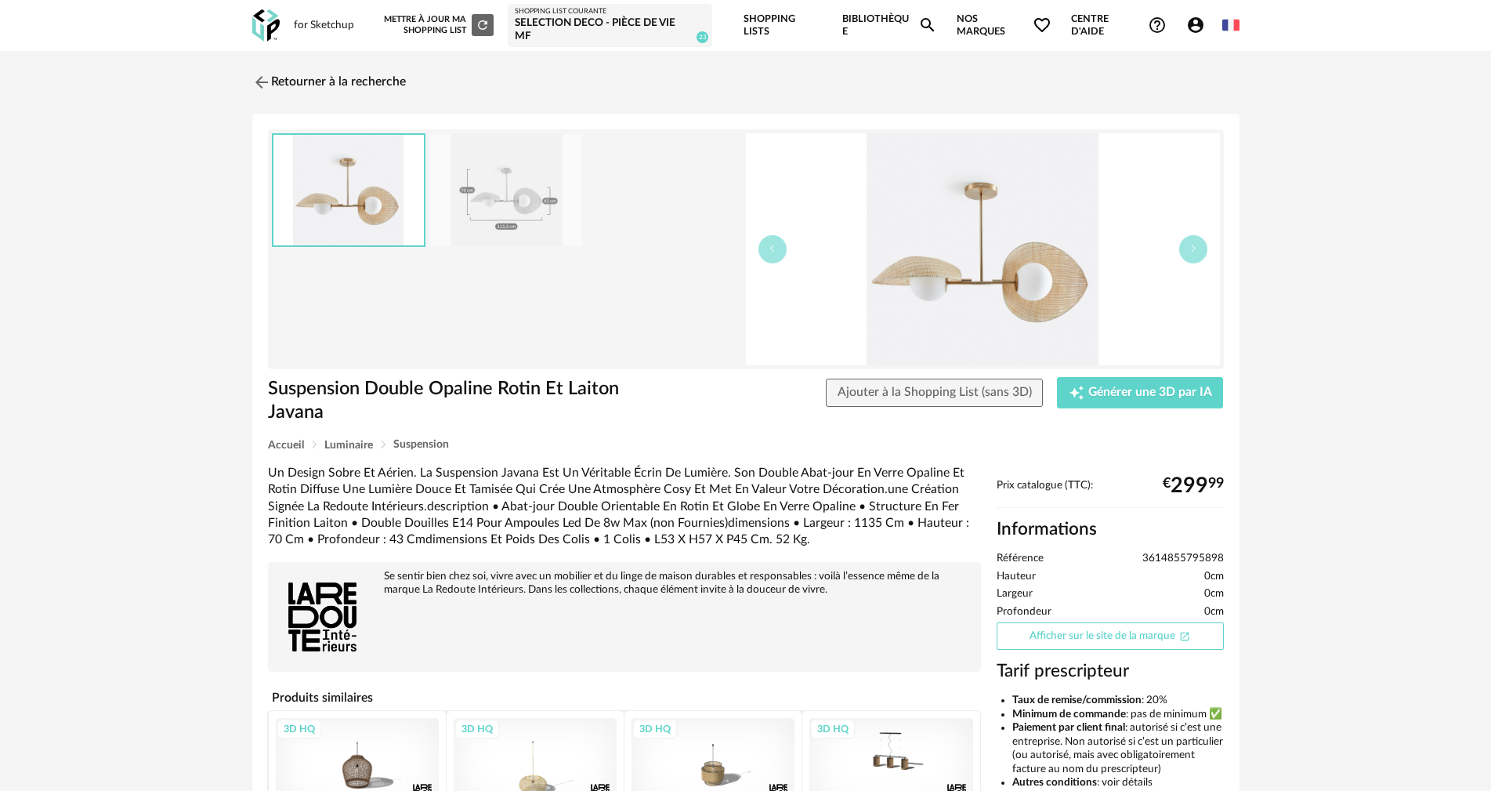
click at [1101, 628] on link "Afficher sur le site de la marque Open In New icon" at bounding box center [1110, 635] width 227 height 27
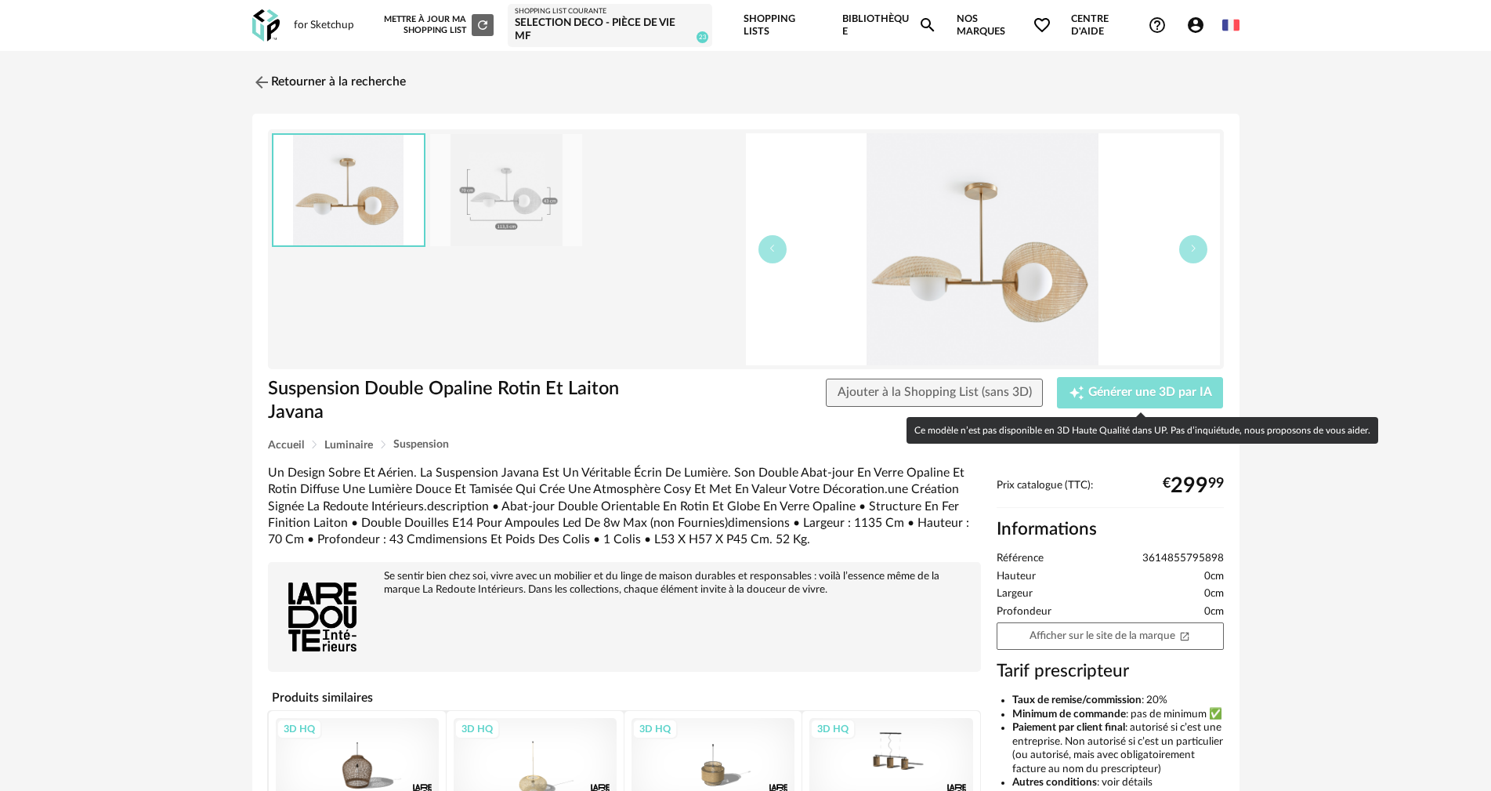
click at [1131, 392] on span "Générer une 3D par IA" at bounding box center [1150, 392] width 124 height 13
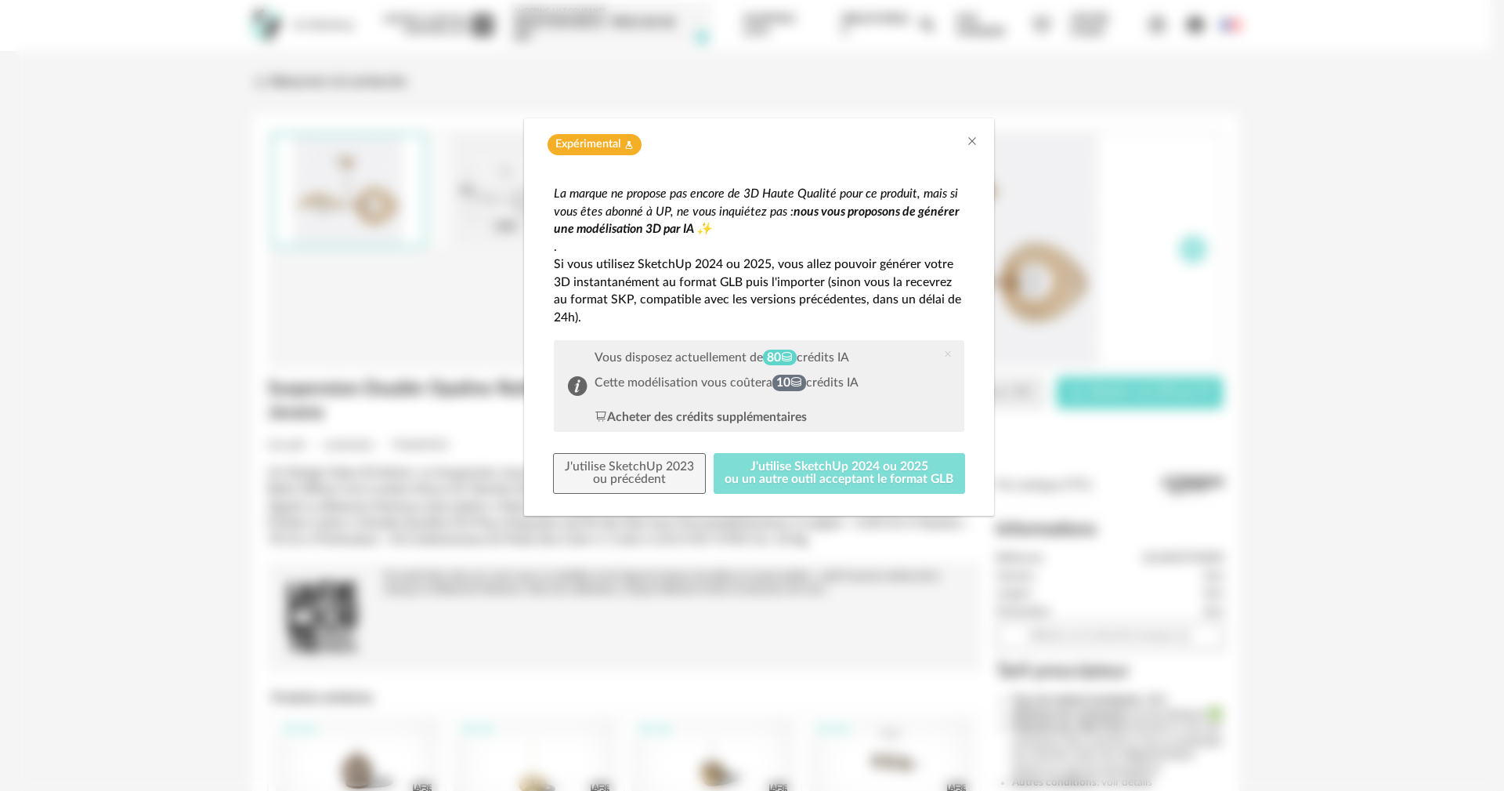
click at [838, 474] on button "J'utilise SketchUp 2024 ou 2025 ou un autre outil acceptant le format GLB" at bounding box center [840, 473] width 252 height 41
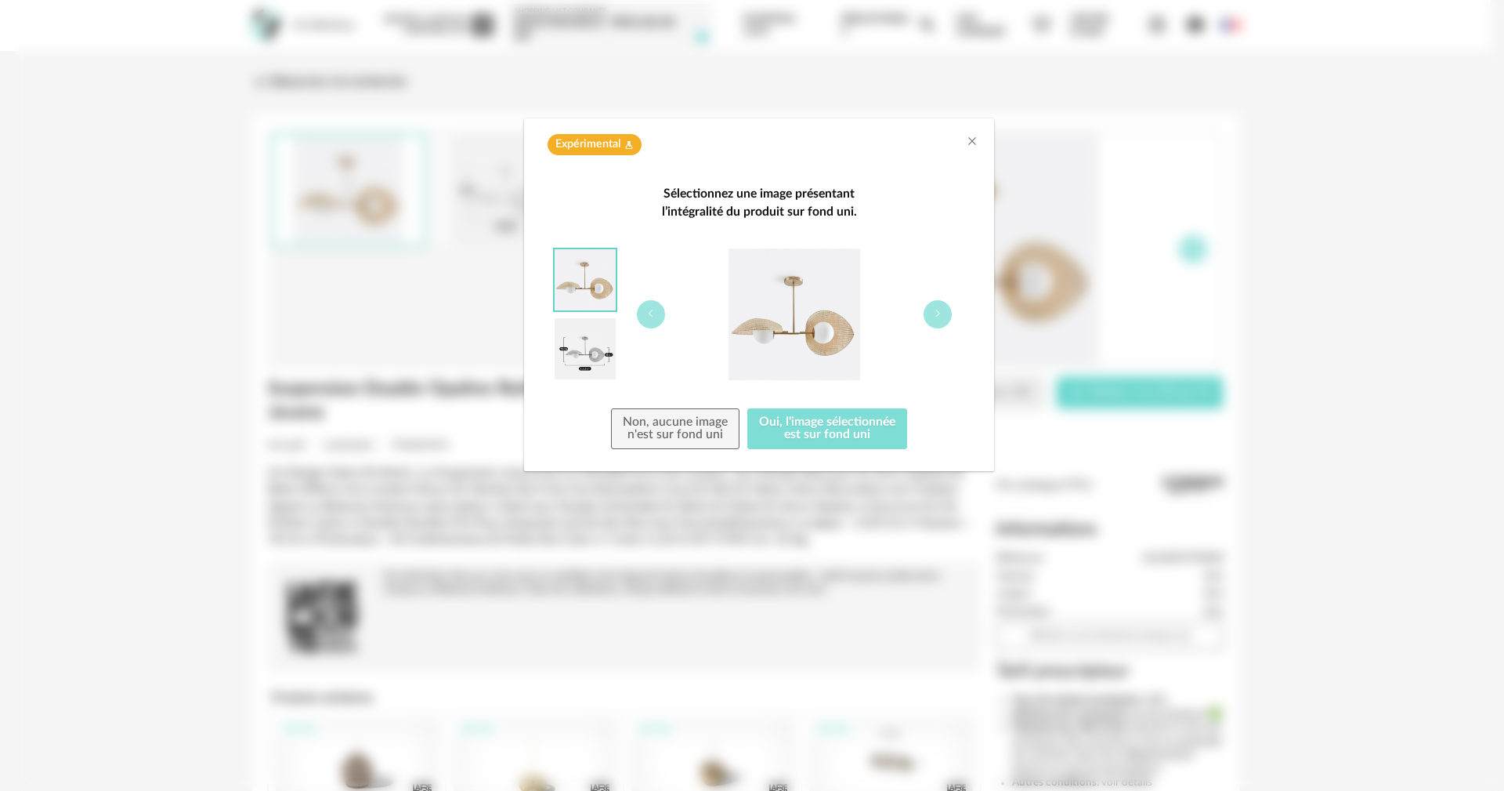
click at [821, 426] on button "Oui, l'image sélectionnée est sur fond uni" at bounding box center [828, 428] width 160 height 41
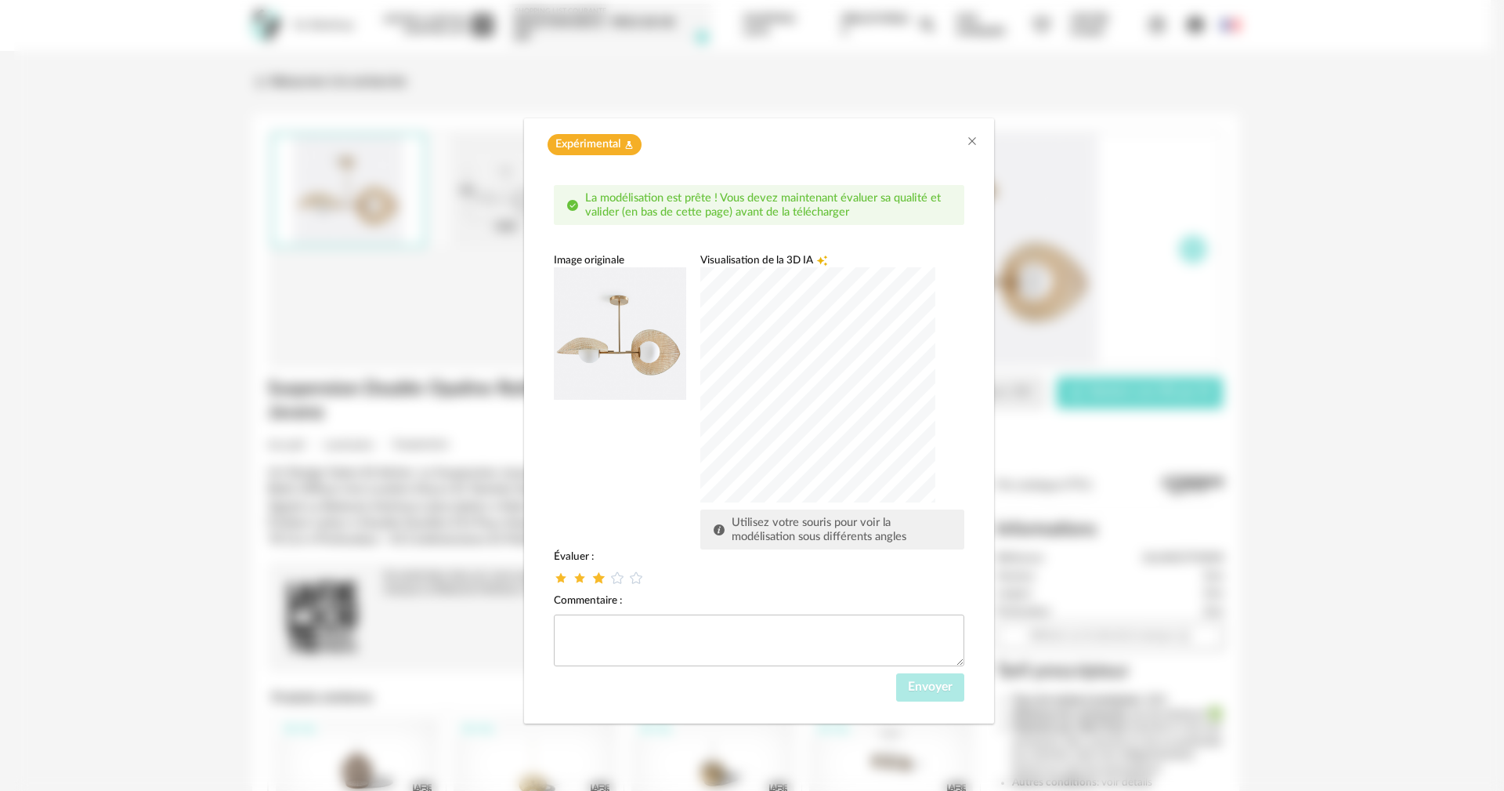
click at [599, 578] on icon "dialog" at bounding box center [599, 578] width 16 height 16
click at [930, 688] on span "Envoyer" at bounding box center [930, 686] width 45 height 13
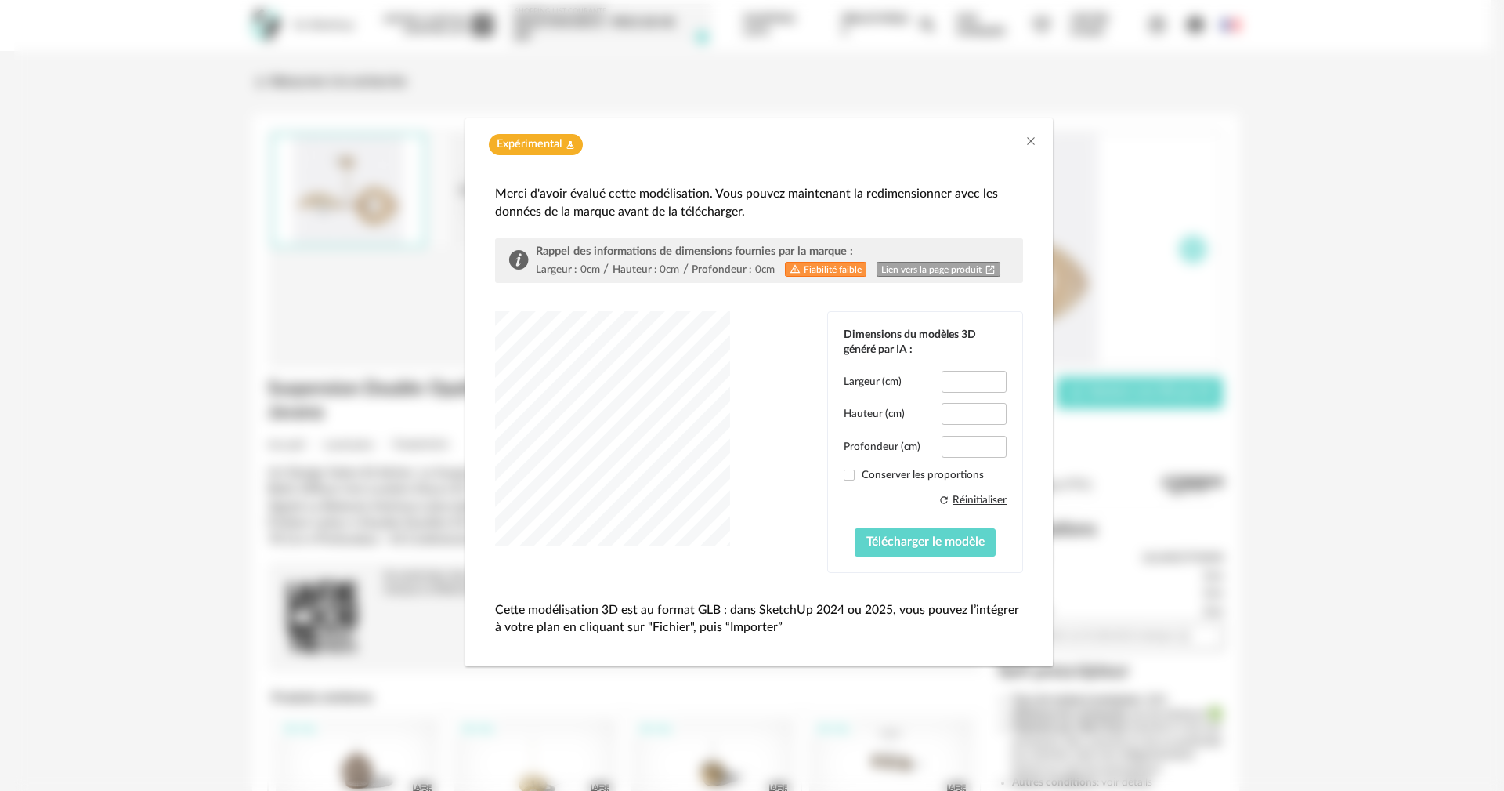
click at [860, 473] on label "Conserver les proportions" at bounding box center [925, 475] width 163 height 14
type input "*****"
type input "****"
click at [854, 480] on span "dialog" at bounding box center [849, 474] width 11 height 11
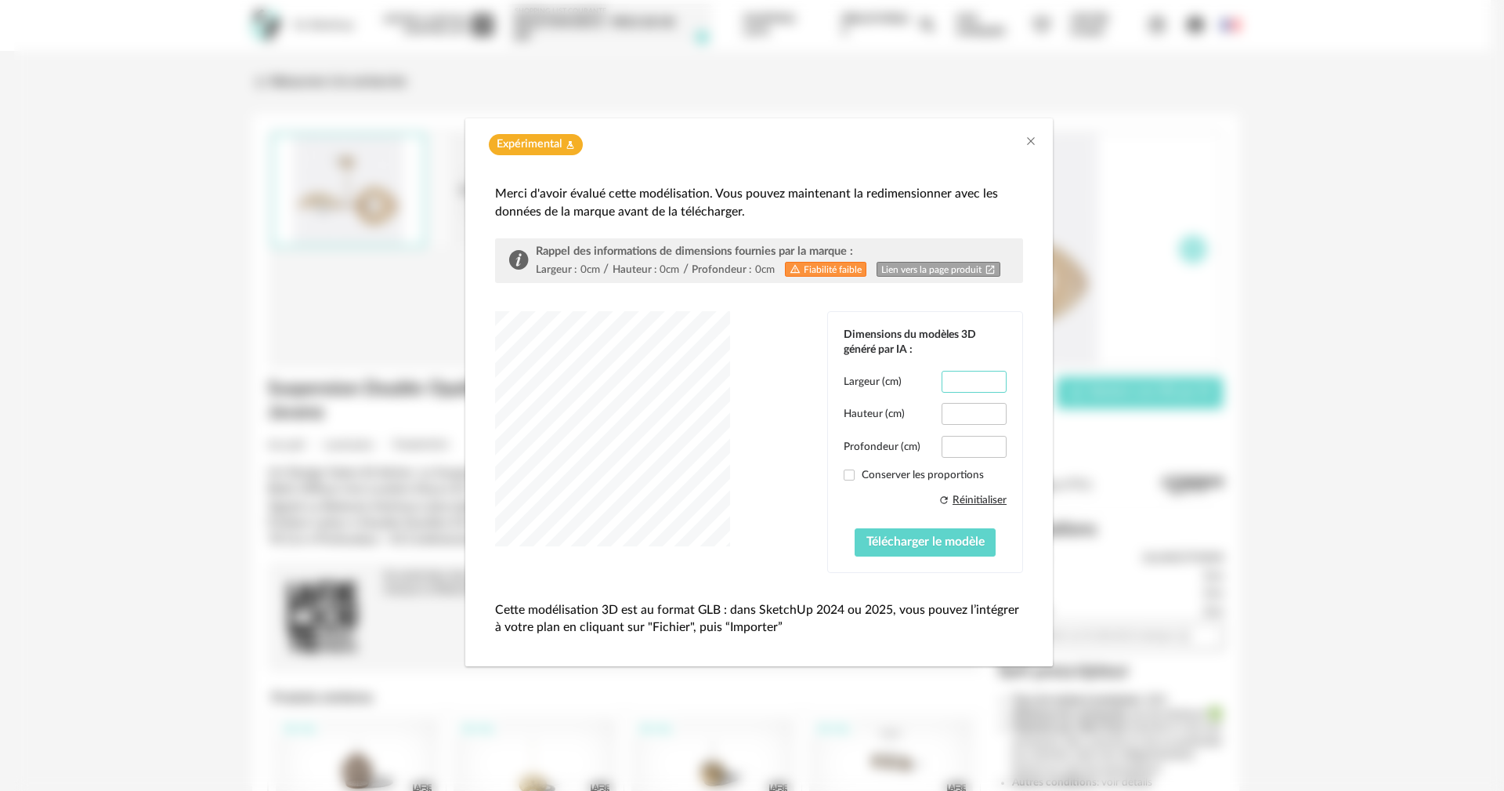
scroll to position [0, 1]
drag, startPoint x: 953, startPoint y: 377, endPoint x: 1079, endPoint y: 378, distance: 126.2
click at [1079, 378] on div "Expérimental Flask icon Merci d'avoir évalué cette modélisation. Vous pouvez ma…" at bounding box center [759, 395] width 1490 height 791
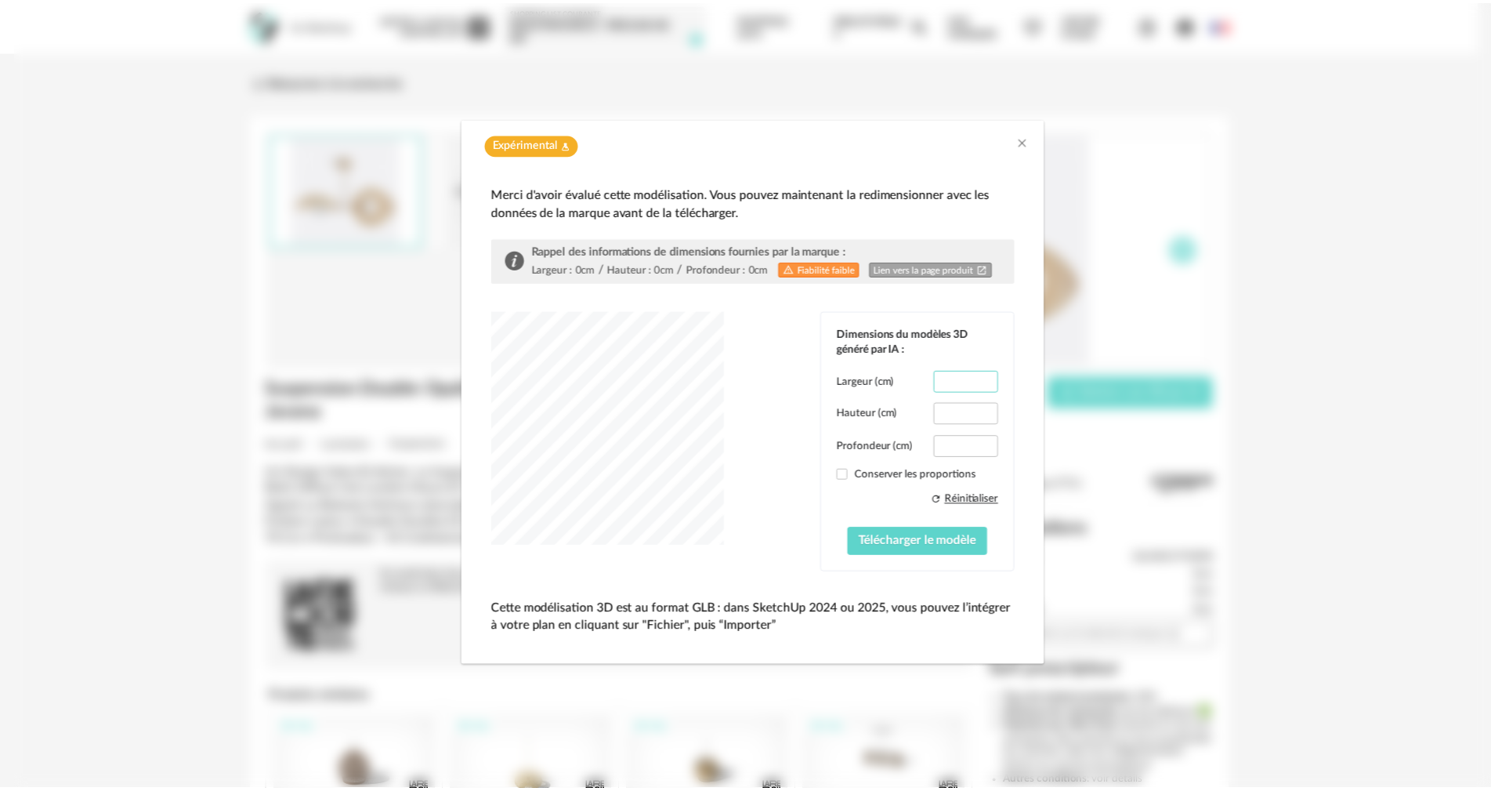
scroll to position [0, 0]
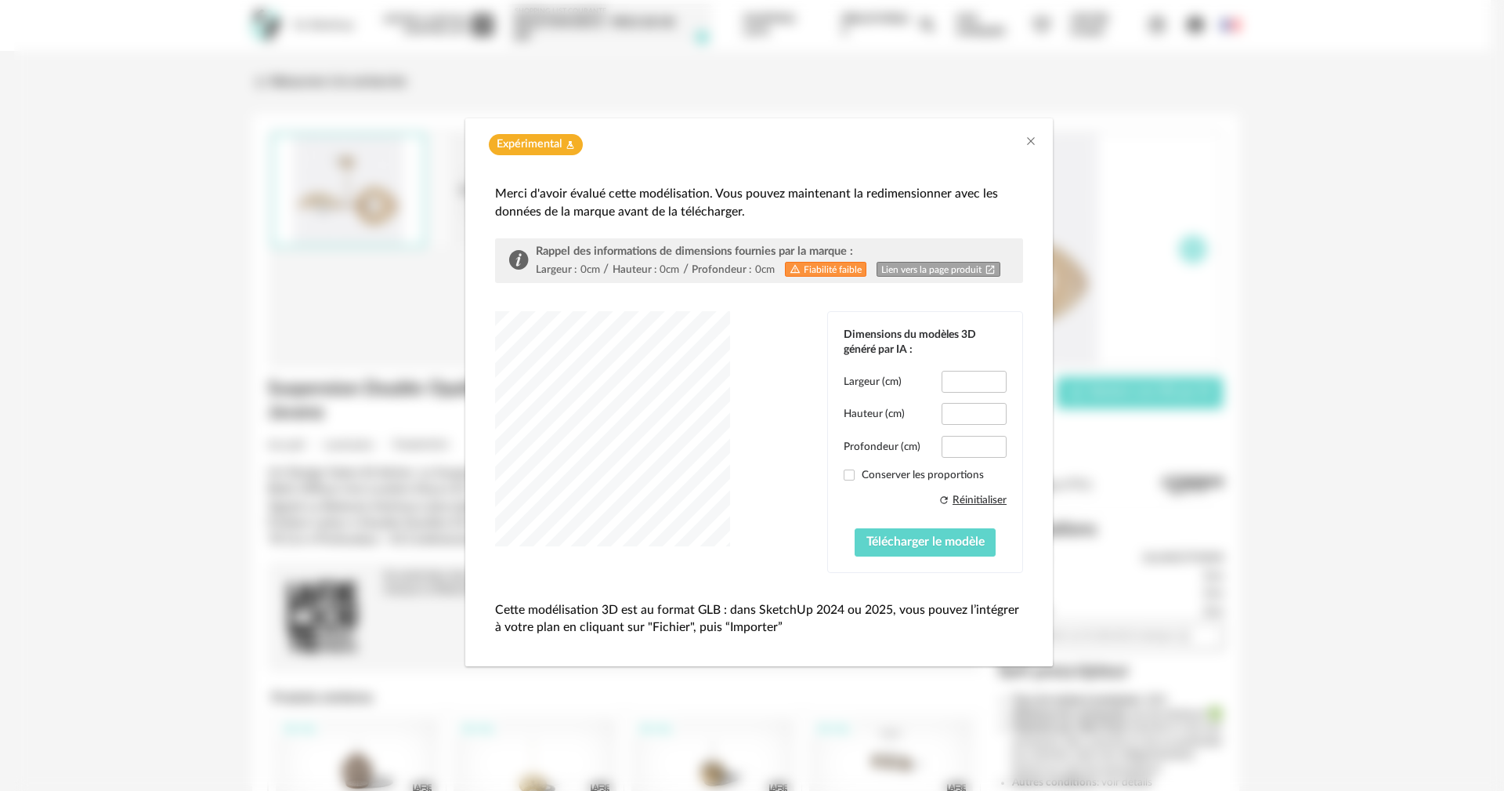
click at [857, 469] on label "Conserver les proportions" at bounding box center [925, 475] width 163 height 14
type input "*****"
type input "****"
click at [929, 542] on span "Télécharger le modèle" at bounding box center [926, 541] width 118 height 13
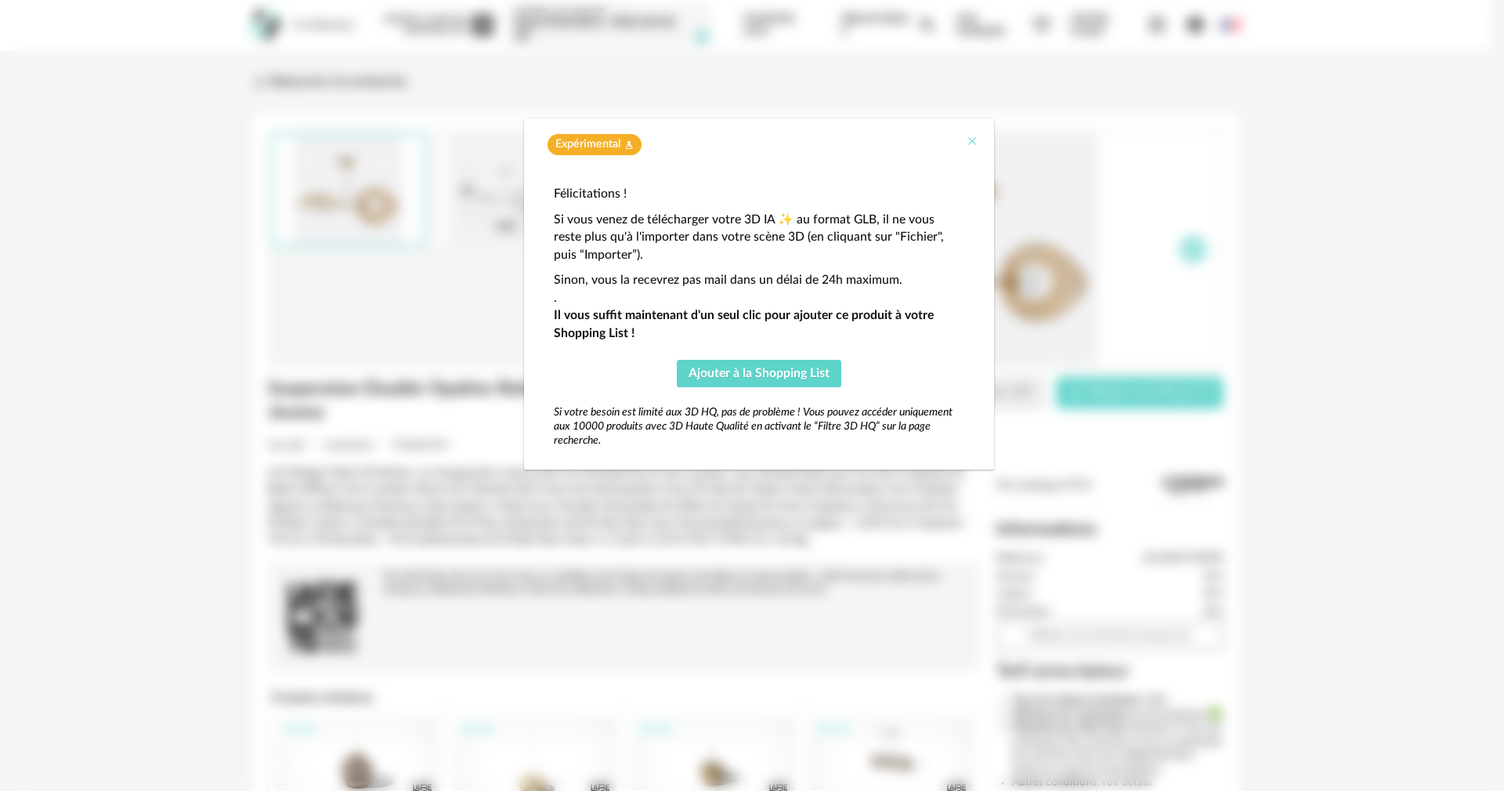
click at [970, 140] on button "Close" at bounding box center [972, 142] width 13 height 16
